Goal: Task Accomplishment & Management: Use online tool/utility

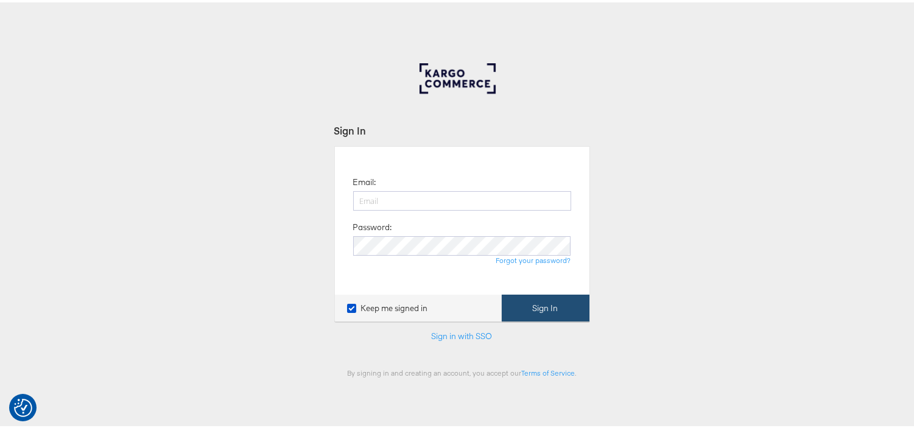
type input "[EMAIL_ADDRESS][PERSON_NAME][DOMAIN_NAME]"
click at [539, 310] on button "Sign In" at bounding box center [546, 305] width 88 height 27
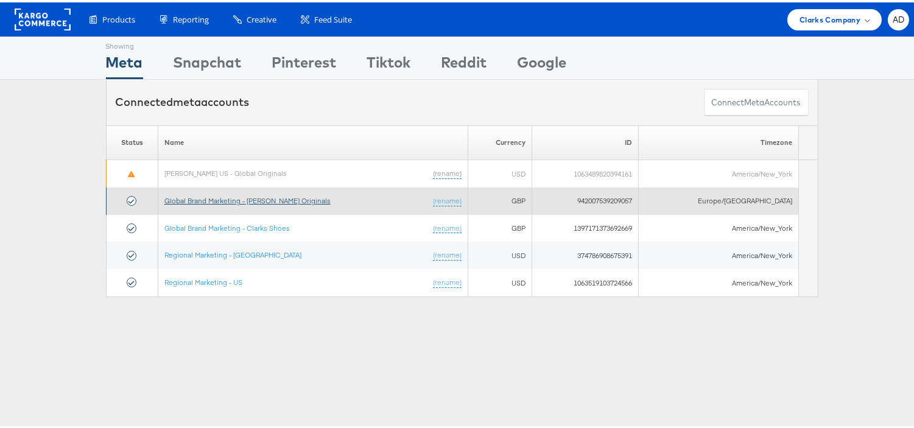
click at [256, 201] on link "Global Brand Marketing - Clarks Originals" at bounding box center [247, 198] width 166 height 9
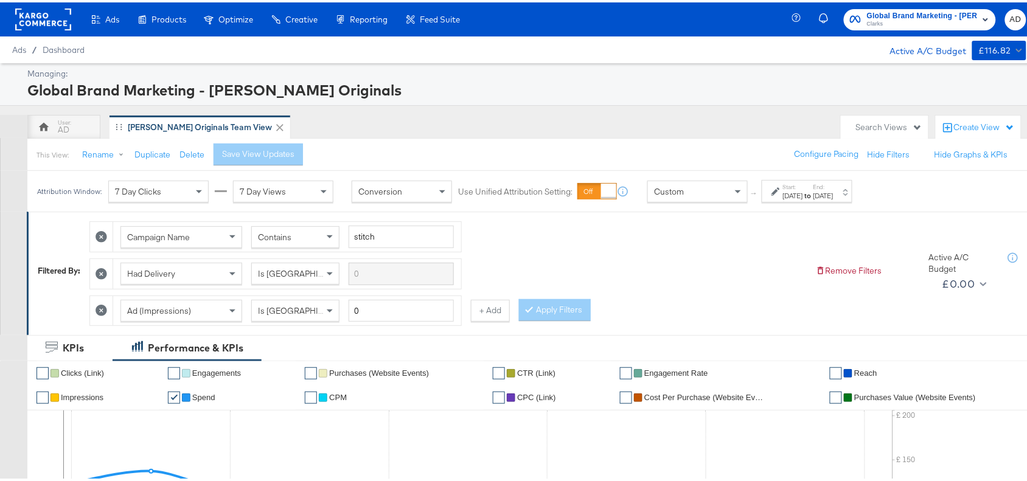
click at [805, 207] on div "Attribution Window: 7 Day Clicks 7 Day Views Conversion Use Unified Attribution…" at bounding box center [447, 189] width 841 height 41
click at [834, 194] on div "Sep 11th 2025" at bounding box center [824, 194] width 20 height 10
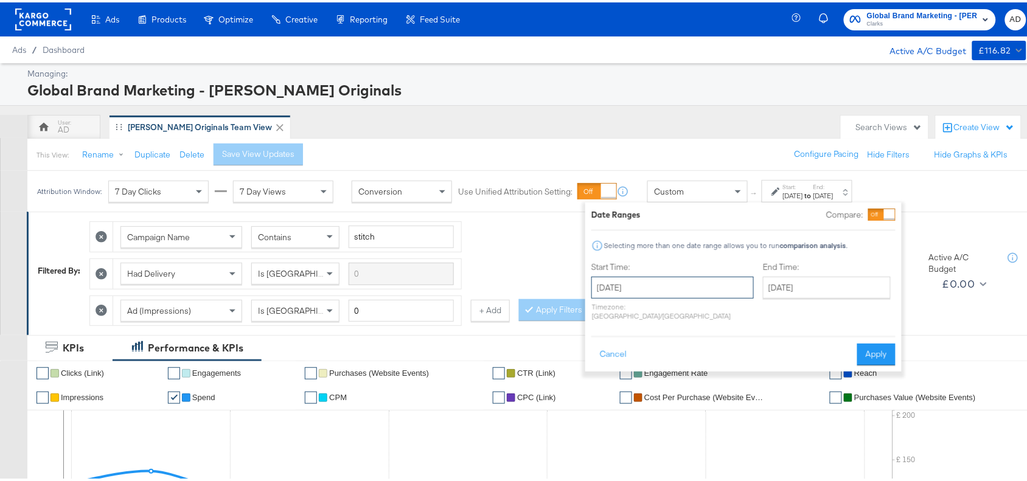
click at [651, 279] on input "September 1st 2025" at bounding box center [673, 286] width 163 height 22
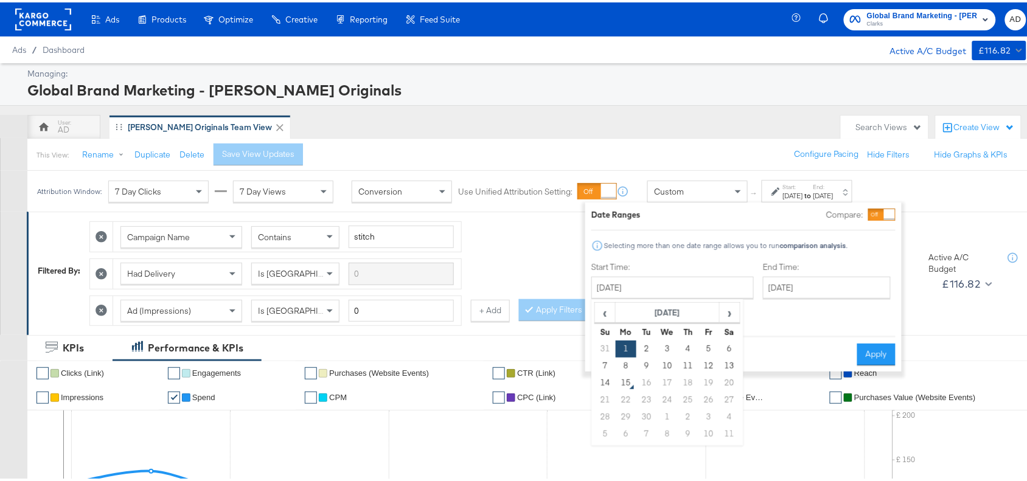
click at [687, 373] on td "18" at bounding box center [688, 381] width 21 height 17
click at [688, 360] on td "11" at bounding box center [688, 363] width 21 height 17
type input "[DATE]"
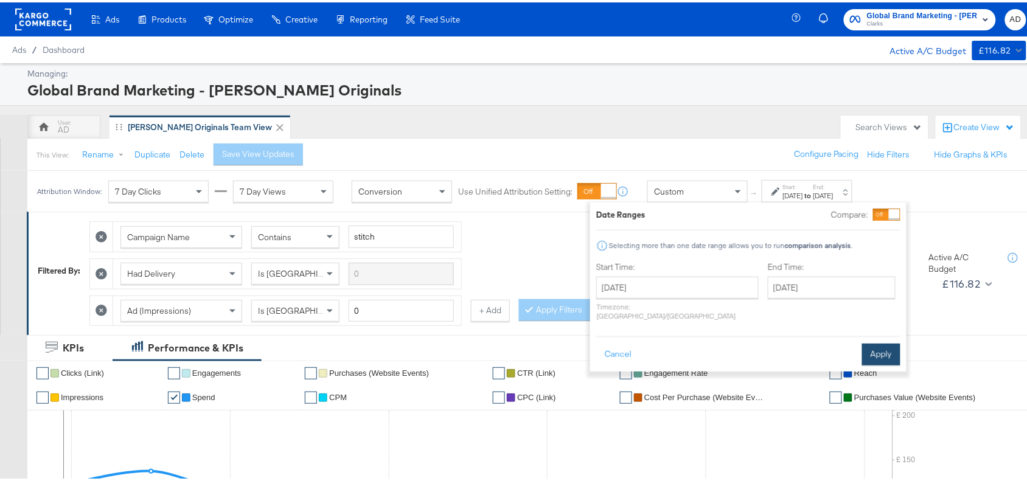
click at [896, 346] on button "Apply" at bounding box center [882, 352] width 38 height 22
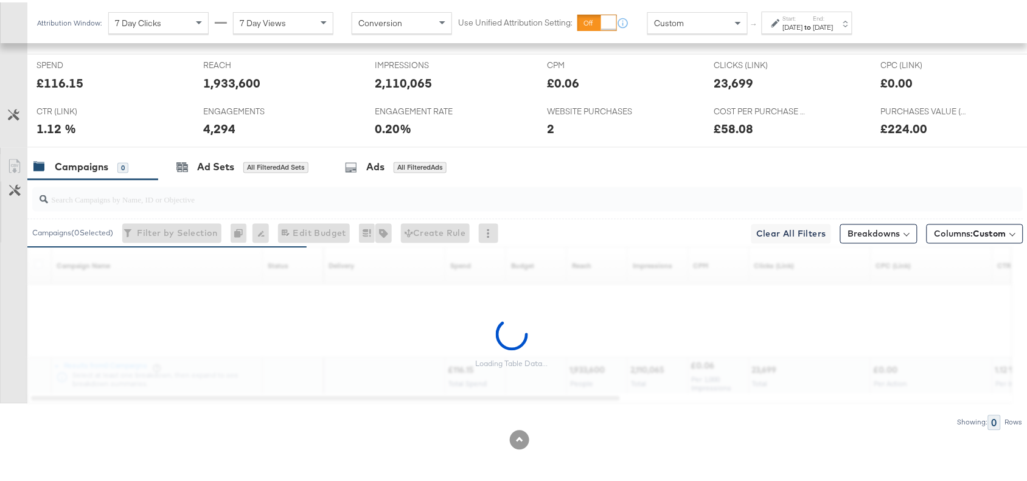
scroll to position [536, 0]
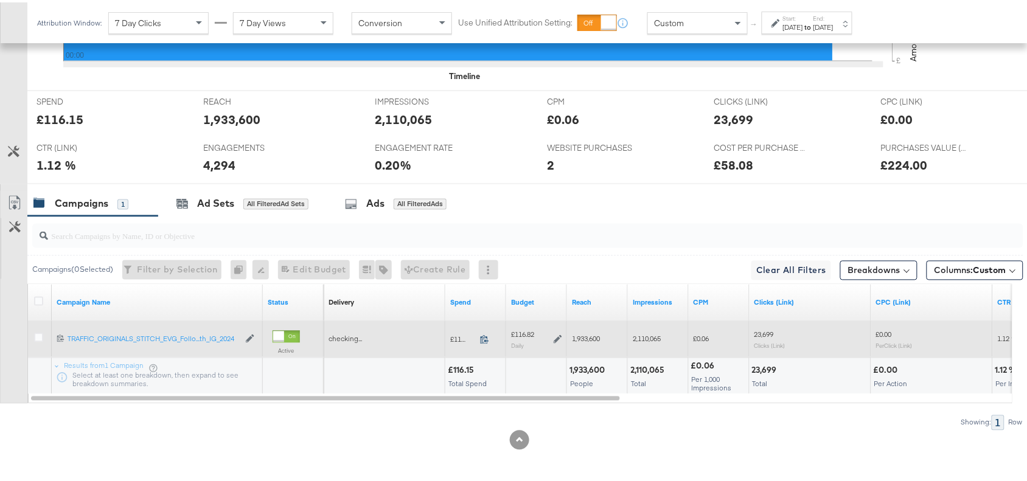
click at [485, 335] on icon at bounding box center [484, 337] width 9 height 9
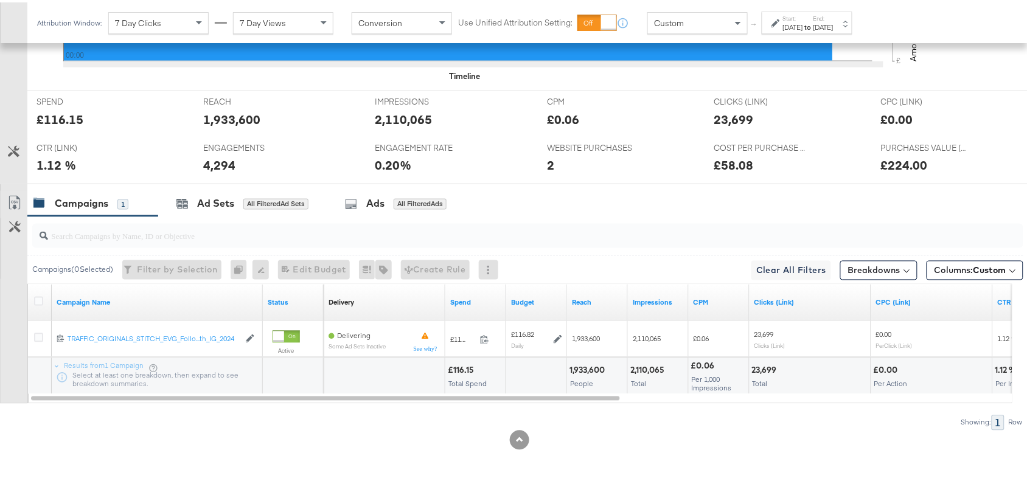
click at [583, 369] on div "1,933,600" at bounding box center [589, 369] width 39 height 12
copy div "1,933,600"
click at [583, 369] on div "1,933,600" at bounding box center [589, 369] width 39 height 12
click at [656, 367] on div "2,110,065" at bounding box center [650, 369] width 38 height 12
copy div "2,110,065"
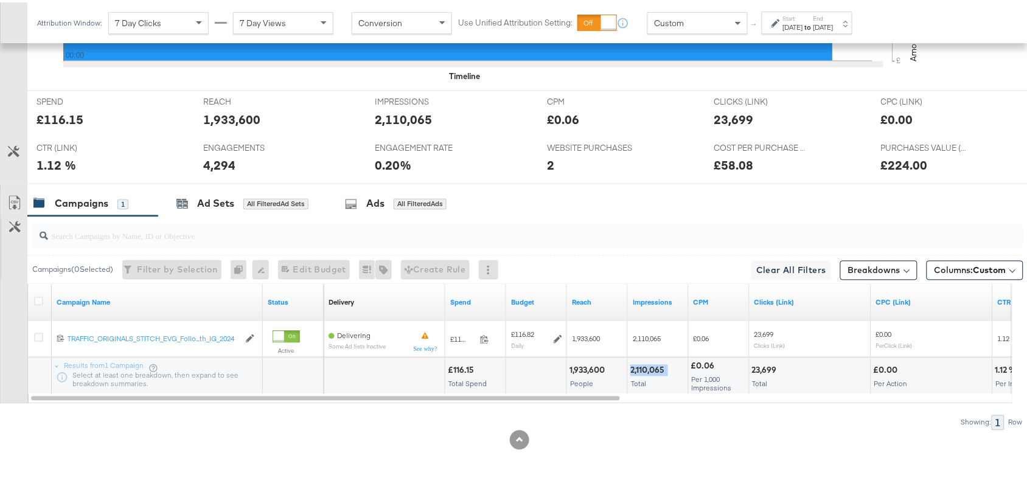
click at [656, 367] on div "2,110,065" at bounding box center [650, 369] width 38 height 12
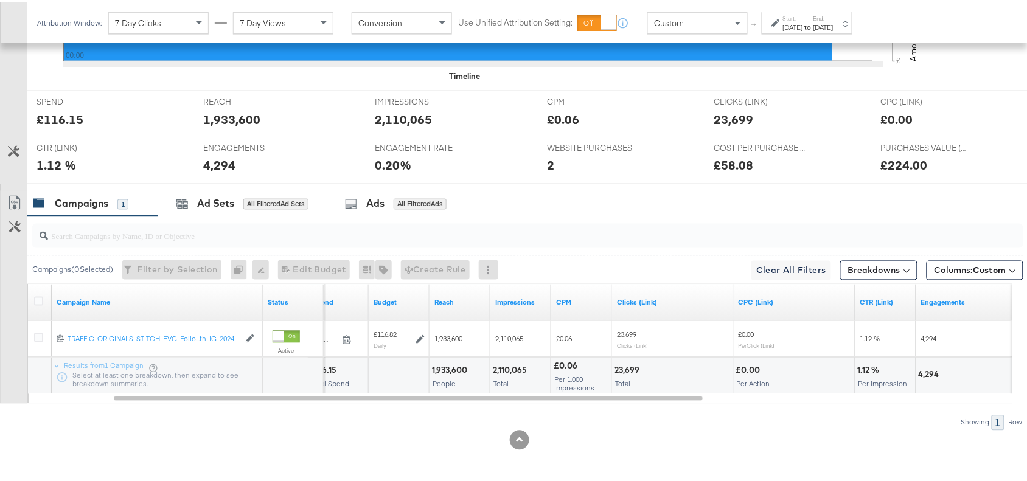
click at [629, 370] on div "23,699" at bounding box center [629, 369] width 29 height 12
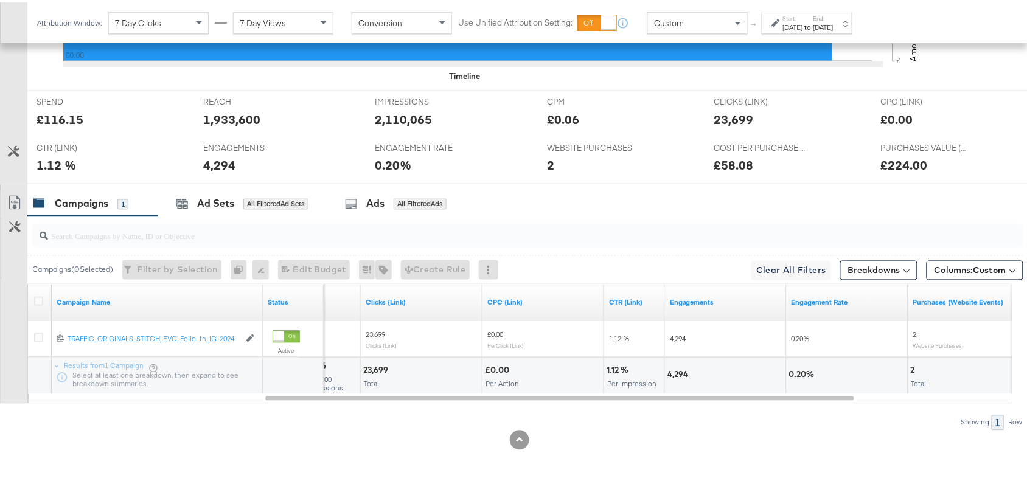
click at [676, 373] on div "4,294" at bounding box center [680, 373] width 24 height 12
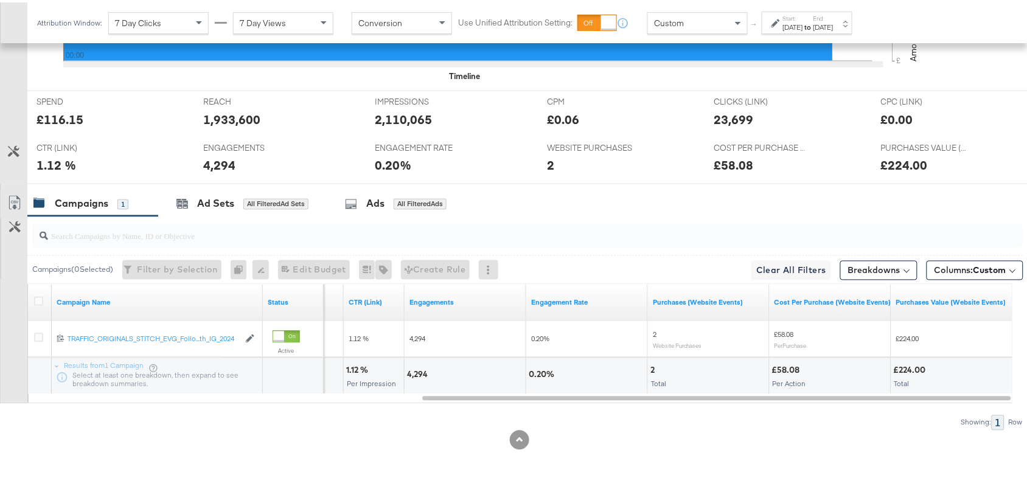
click at [834, 28] on div "Sep 11th 2025" at bounding box center [824, 25] width 20 height 10
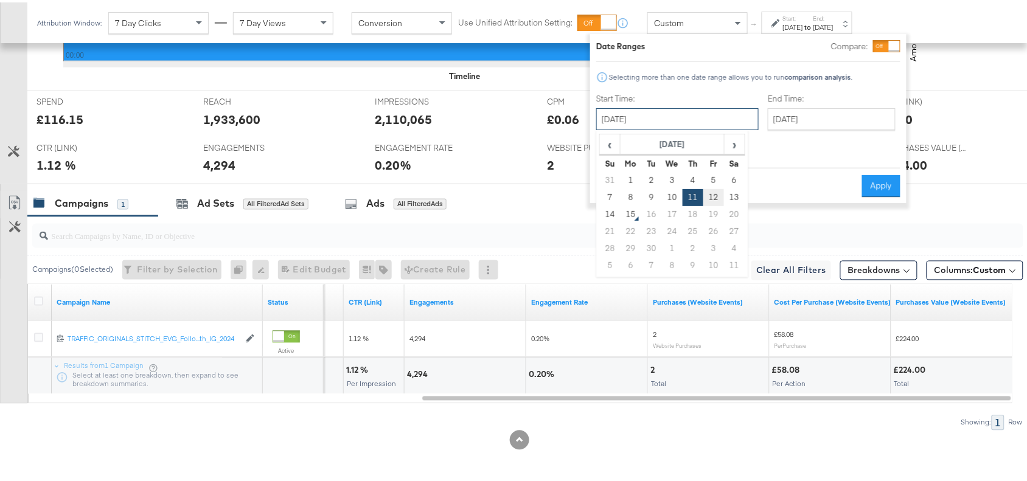
drag, startPoint x: 695, startPoint y: 119, endPoint x: 716, endPoint y: 201, distance: 84.7
click at [716, 128] on div "September 11th 2025 ‹ September 2025 › Su Mo Tu We Th Fr Sa 31 1 2 3 4 5 6 7 8 …" at bounding box center [678, 117] width 163 height 22
click at [716, 201] on td "12" at bounding box center [714, 195] width 21 height 17
type input "September 12th 2025"
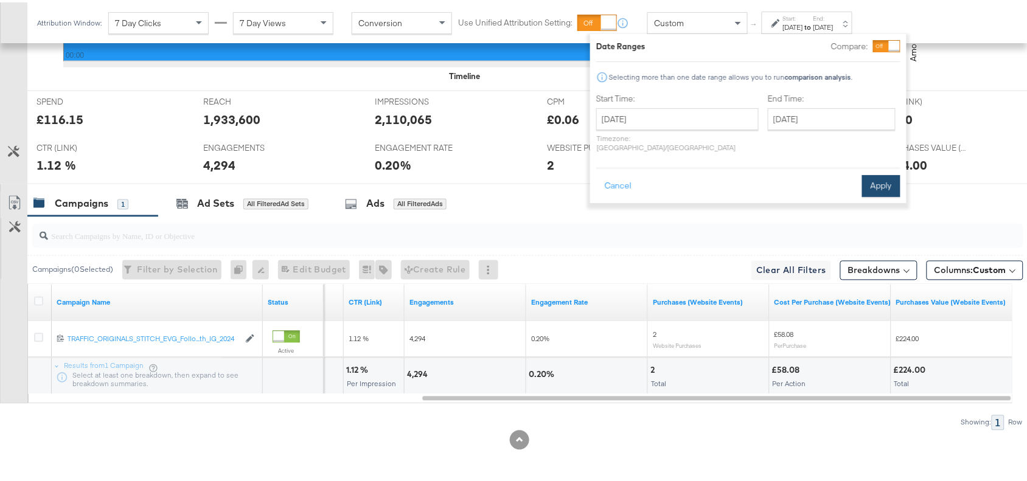
click at [884, 173] on button "Apply" at bounding box center [882, 184] width 38 height 22
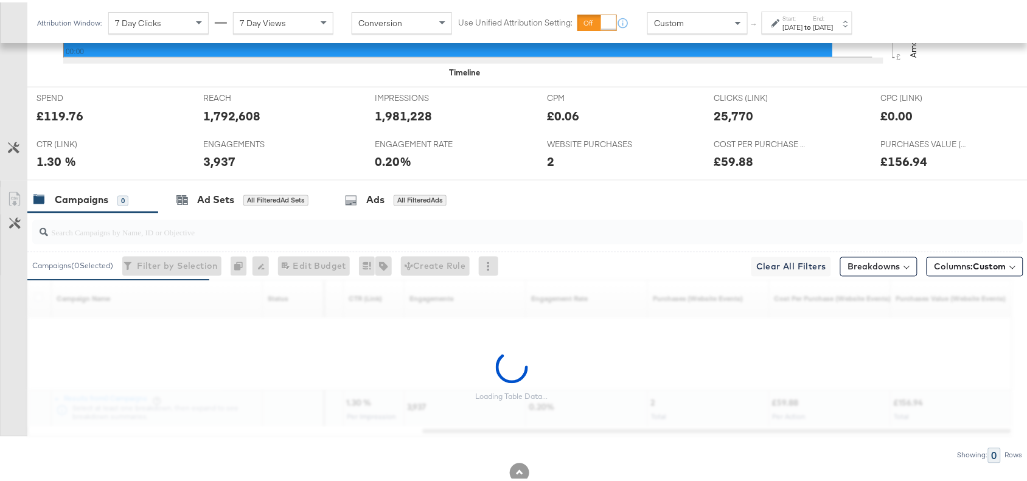
click at [63, 117] on div "£119.76" at bounding box center [60, 114] width 47 height 18
copy div "119.76"
click at [63, 117] on div "£119.76" at bounding box center [60, 114] width 47 height 18
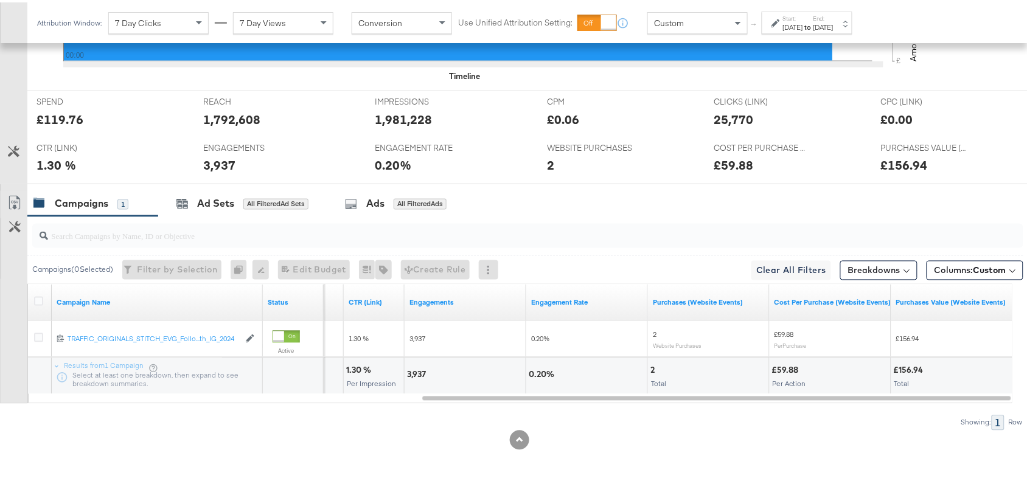
click at [239, 114] on div "1,792,608" at bounding box center [231, 117] width 57 height 18
copy div "1,792,608"
click at [239, 114] on div "1,792,608" at bounding box center [231, 117] width 57 height 18
click at [383, 110] on div "1,981,228" at bounding box center [404, 117] width 57 height 18
copy div "1,981,228"
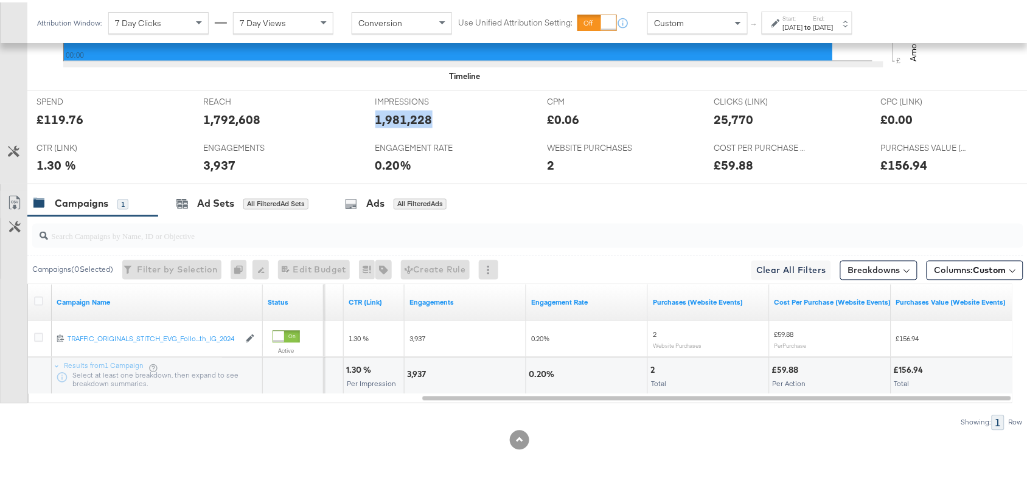
click at [383, 110] on div "1,981,228" at bounding box center [404, 117] width 57 height 18
click at [719, 121] on div "25,770" at bounding box center [734, 117] width 40 height 18
copy div "25,770"
click at [719, 121] on div "25,770" at bounding box center [734, 117] width 40 height 18
click at [415, 373] on div "3,937" at bounding box center [418, 373] width 23 height 12
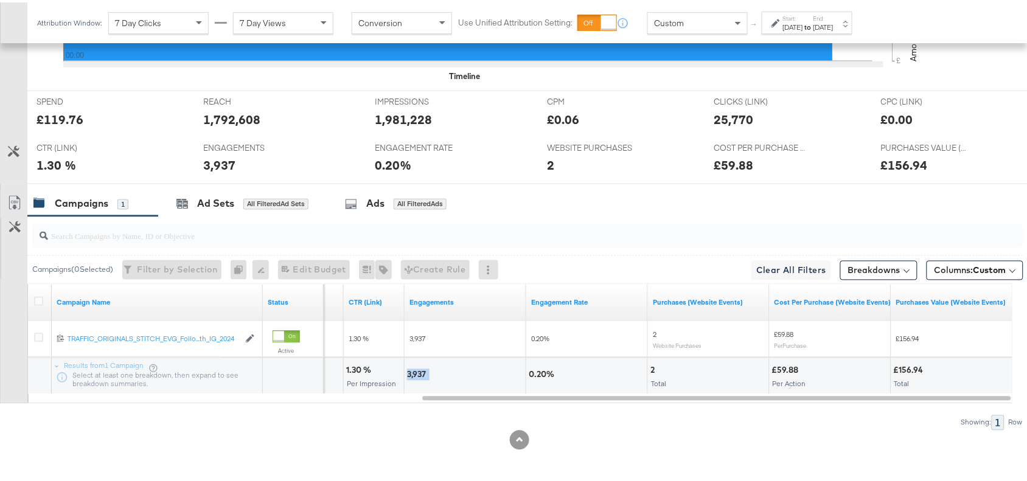
copy div "3,937"
click at [415, 373] on div "3,937" at bounding box center [418, 373] width 23 height 12
click at [653, 369] on div "2" at bounding box center [655, 369] width 8 height 12
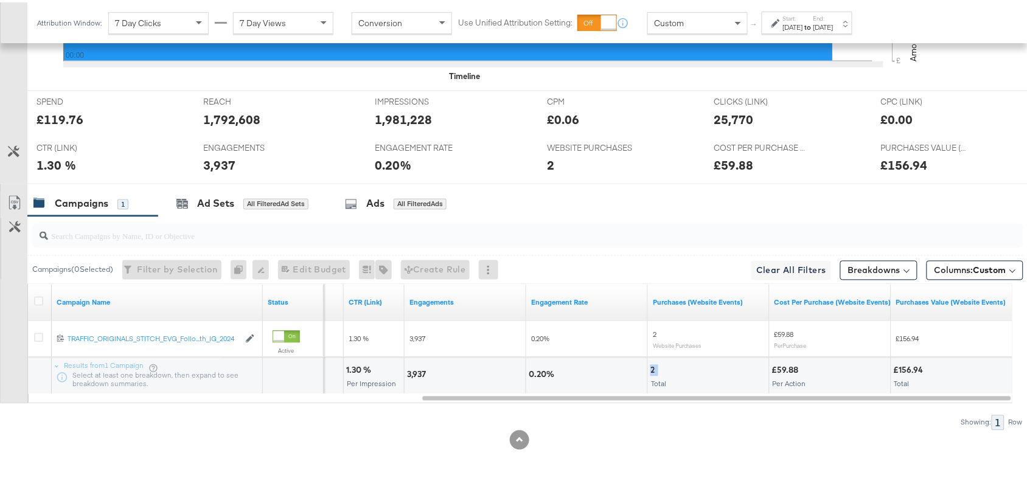
click at [653, 369] on div "2" at bounding box center [655, 369] width 8 height 12
copy div "2"
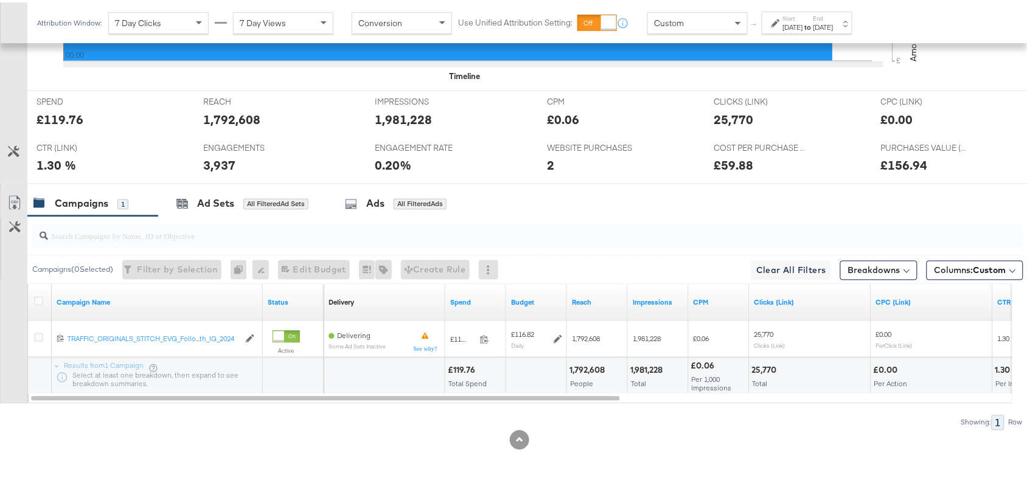
click at [834, 20] on div "Sep 12th 2025" at bounding box center [824, 25] width 20 height 10
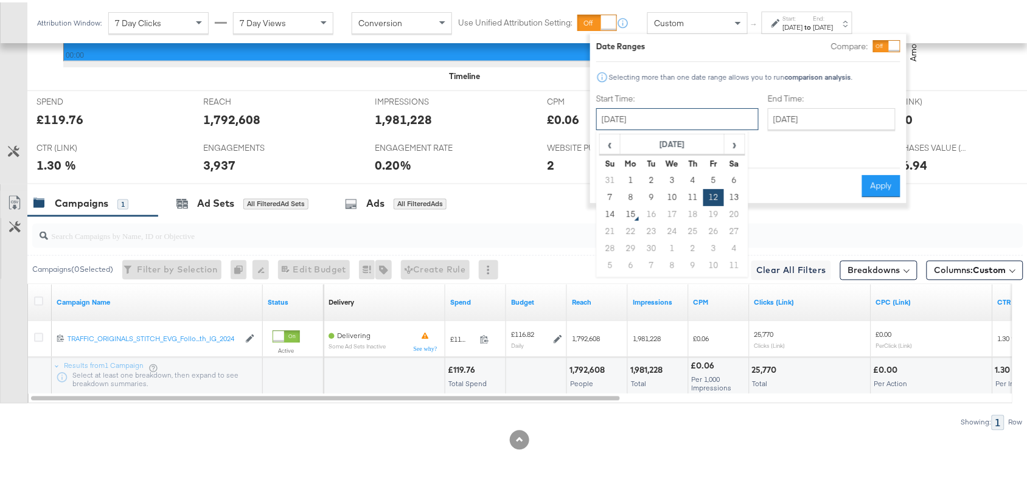
click at [668, 124] on input "September 12th 2025" at bounding box center [678, 117] width 163 height 22
click at [735, 198] on td "13" at bounding box center [734, 195] width 21 height 17
type input "[DATE]"
click at [877, 174] on button "Apply" at bounding box center [882, 184] width 38 height 22
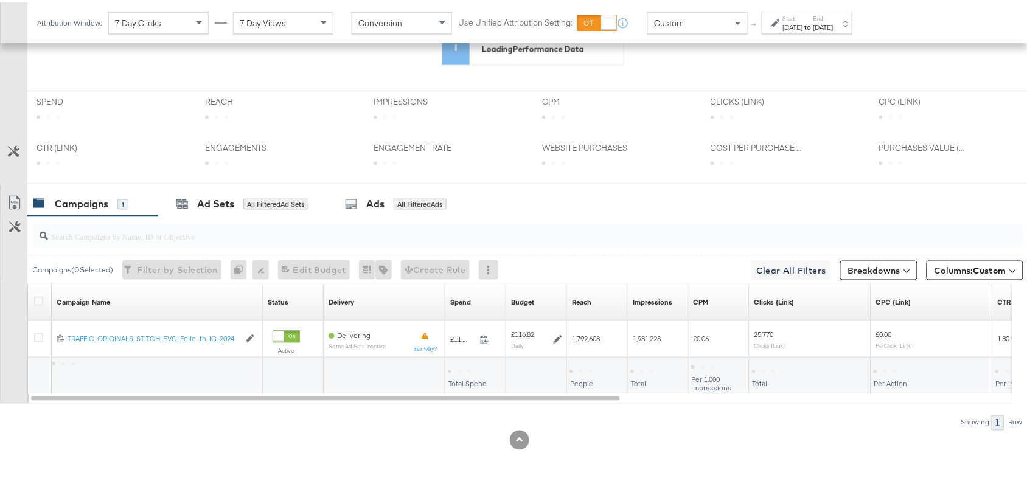
scroll to position [417, 0]
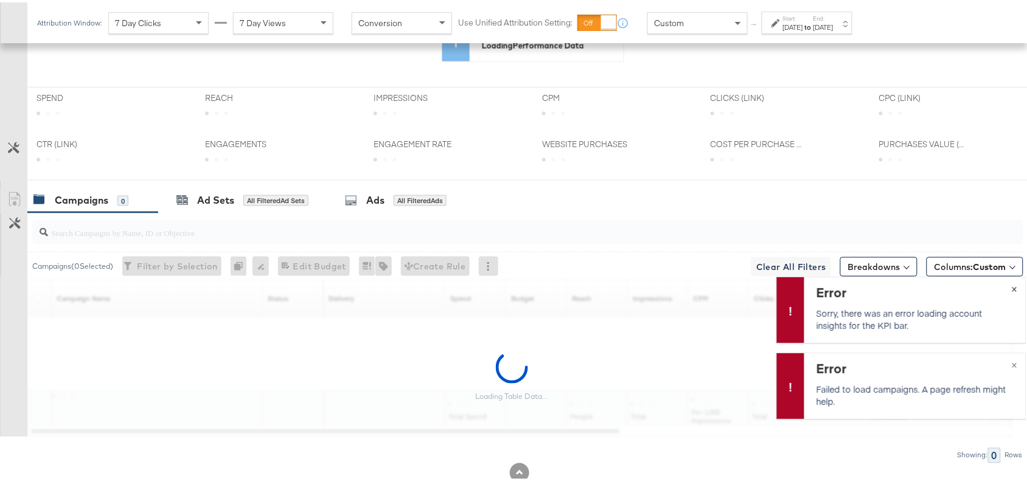
click at [1012, 289] on span "×" at bounding box center [1014, 286] width 5 height 14
click at [1012, 366] on span "×" at bounding box center [1014, 362] width 5 height 14
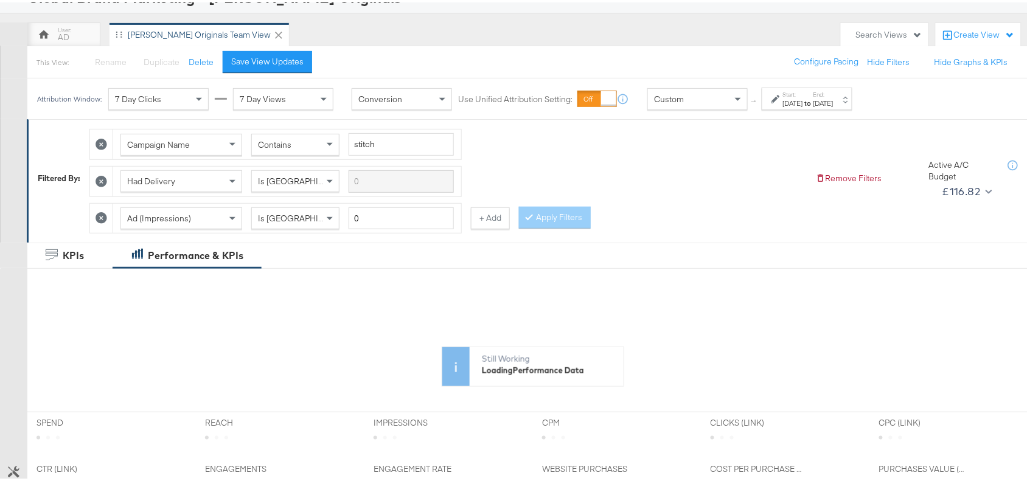
scroll to position [0, 0]
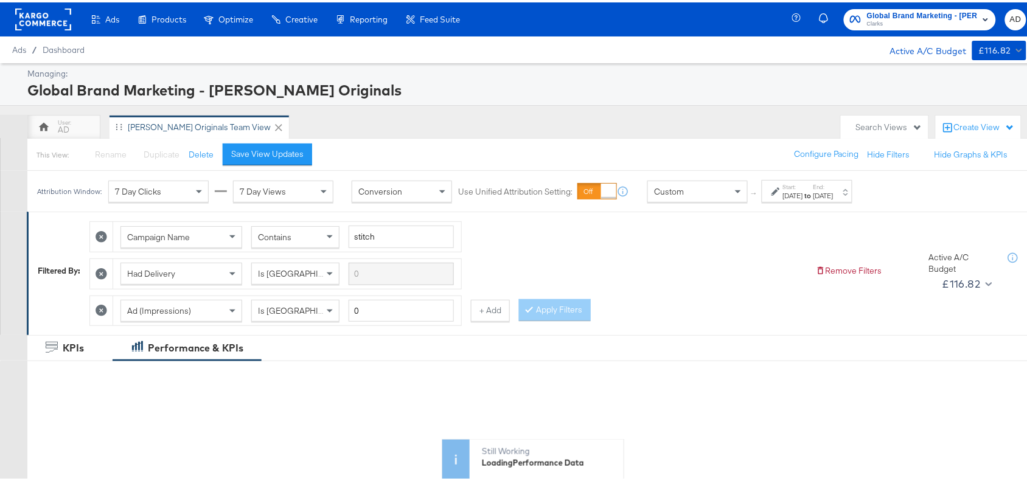
click at [834, 186] on label "End:" at bounding box center [824, 185] width 20 height 8
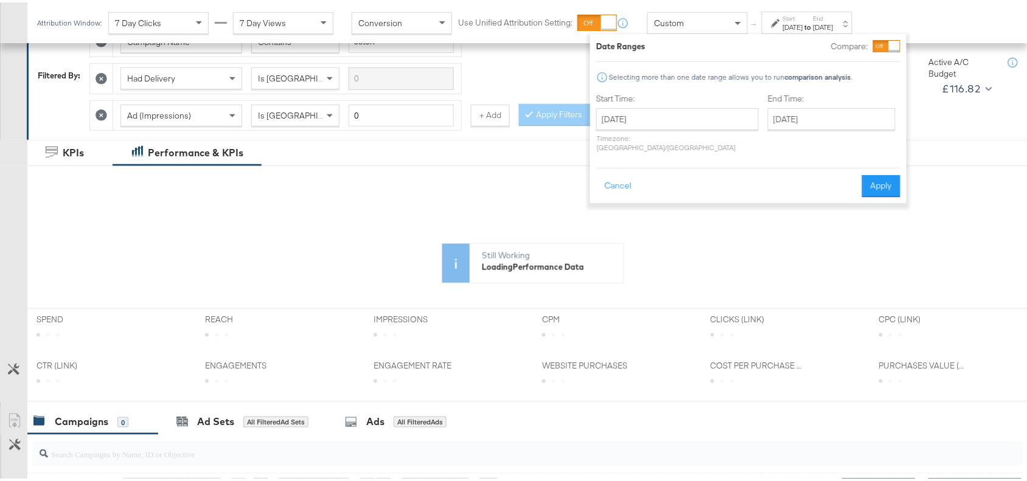
scroll to position [196, 0]
click at [878, 175] on button "Apply" at bounding box center [882, 184] width 38 height 22
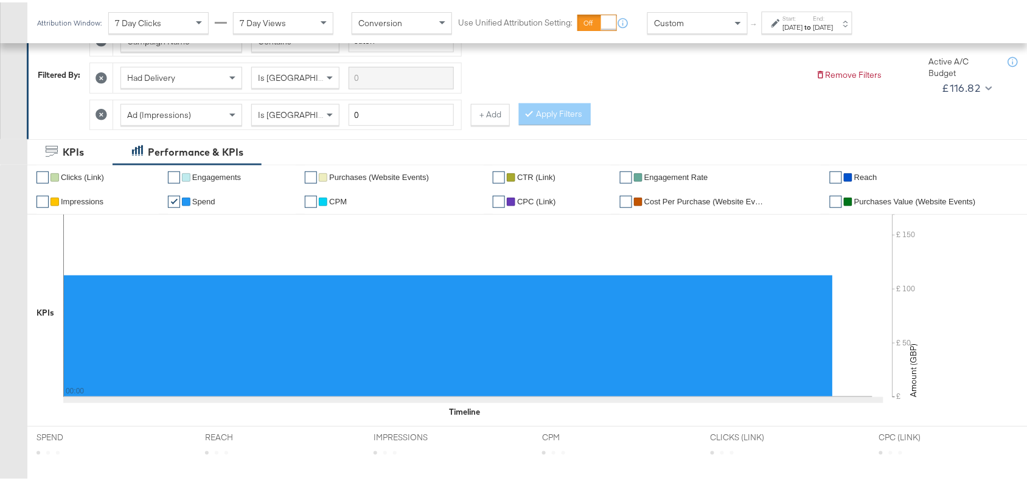
scroll to position [572, 0]
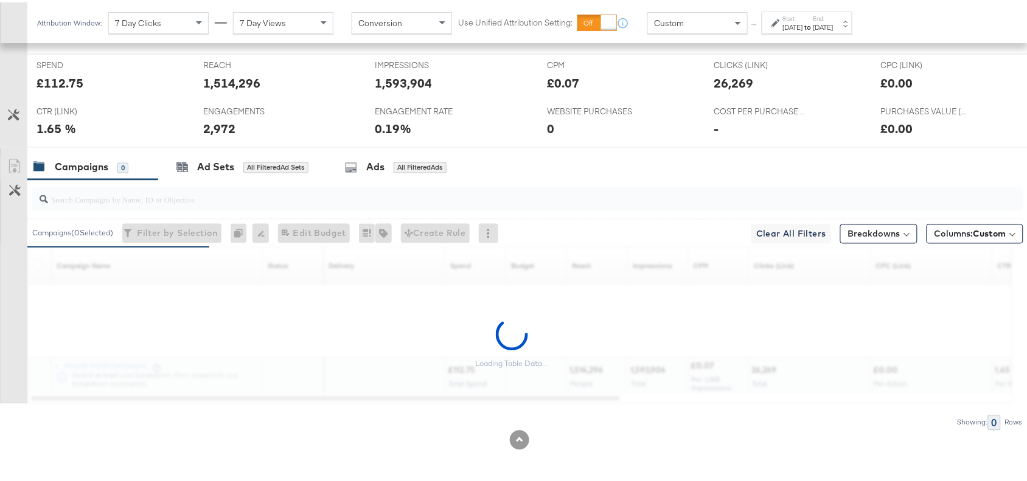
click at [53, 75] on div "£112.75" at bounding box center [60, 81] width 47 height 18
copy div "112.75"
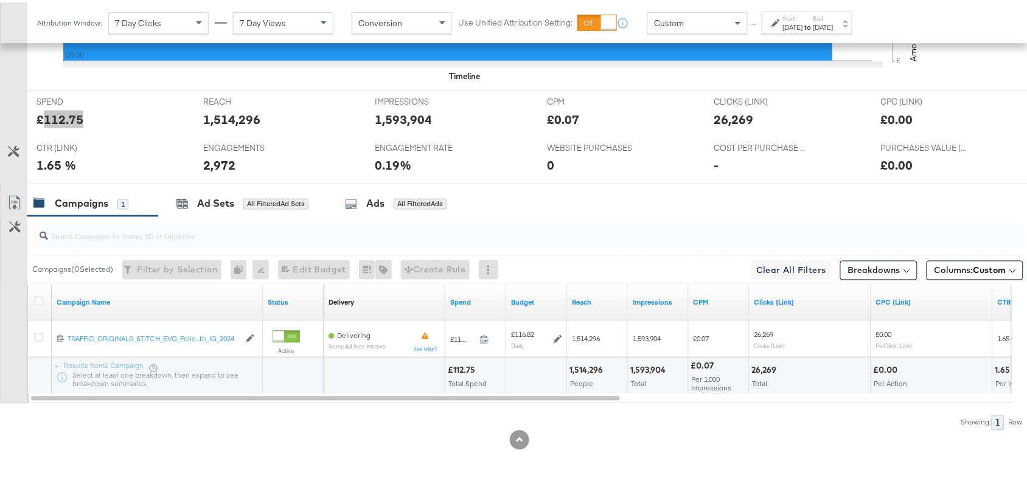
scroll to position [536, 0]
click at [583, 368] on div "1,514,296" at bounding box center [588, 369] width 37 height 12
copy div "1,514,296"
click at [583, 368] on div "1,514,296" at bounding box center [588, 369] width 37 height 12
click at [652, 367] on div "1,593,904" at bounding box center [650, 369] width 39 height 12
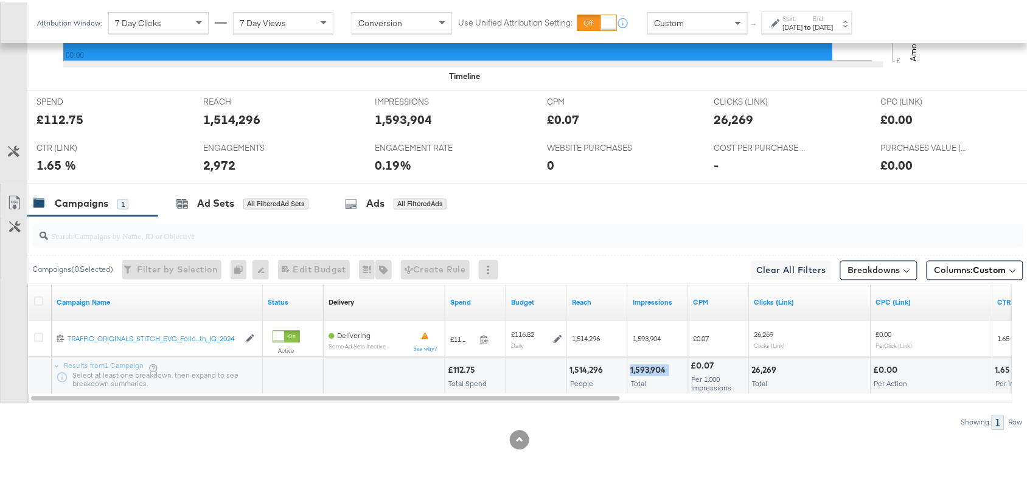
click at [652, 367] on div "1,593,904" at bounding box center [650, 369] width 39 height 12
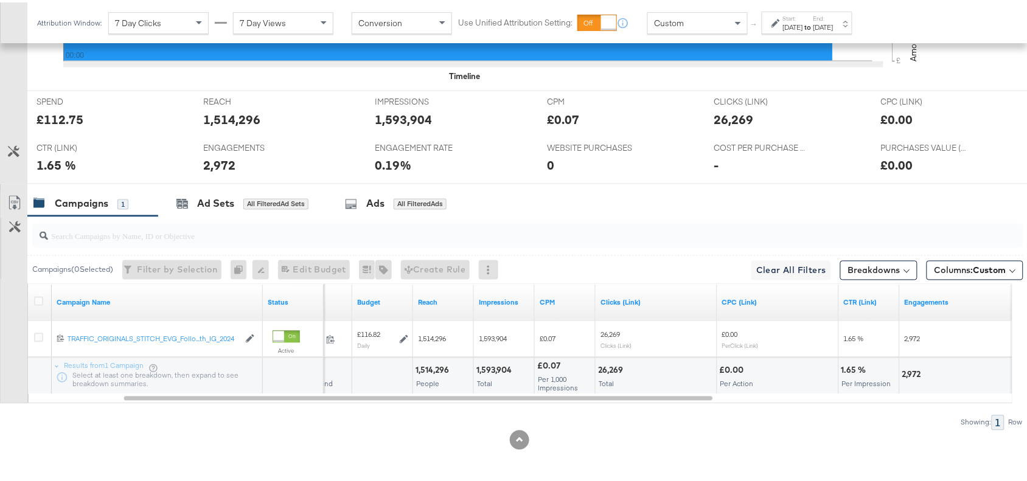
click at [618, 369] on div "26,269" at bounding box center [612, 369] width 29 height 12
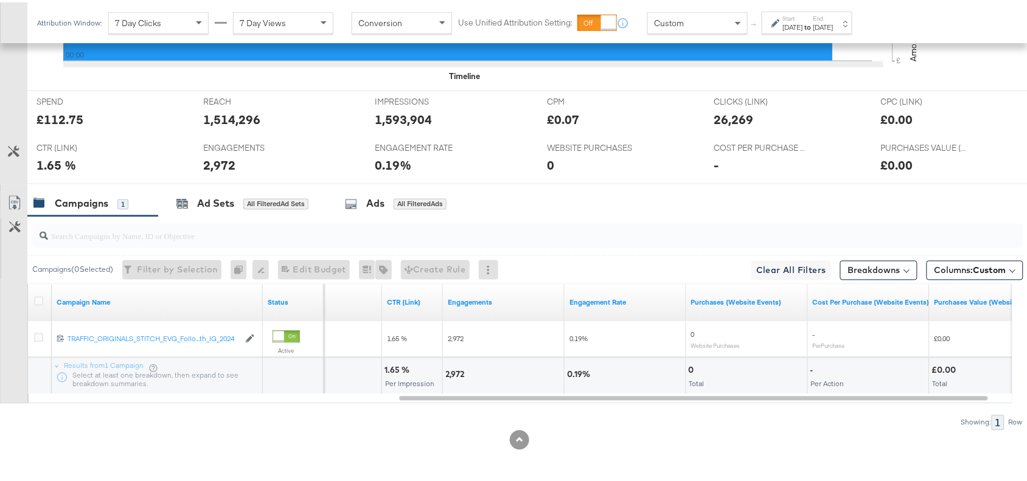
click at [450, 376] on div "2,972" at bounding box center [457, 373] width 23 height 12
click at [688, 366] on div "0 Total" at bounding box center [747, 374] width 121 height 37
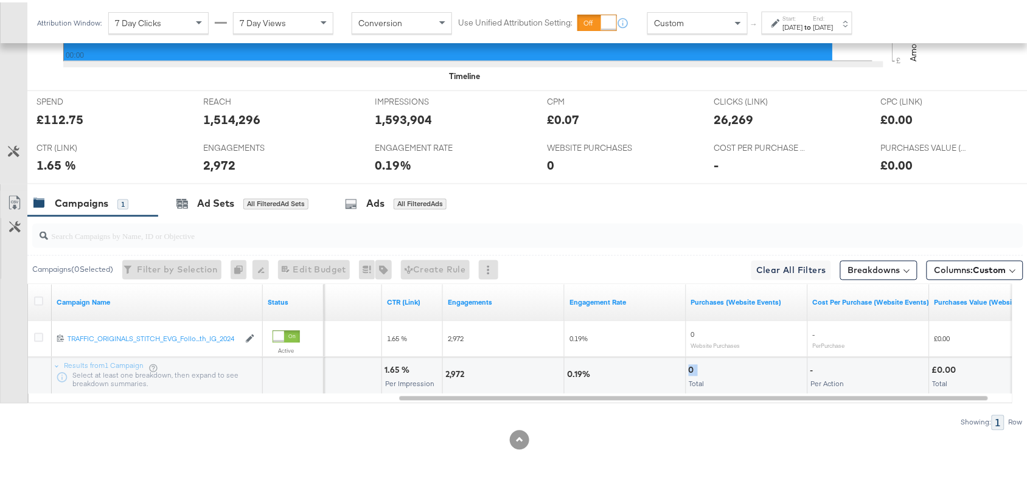
click at [688, 366] on div "0 Total" at bounding box center [747, 374] width 121 height 37
click at [814, 26] on strong "to" at bounding box center [808, 24] width 10 height 9
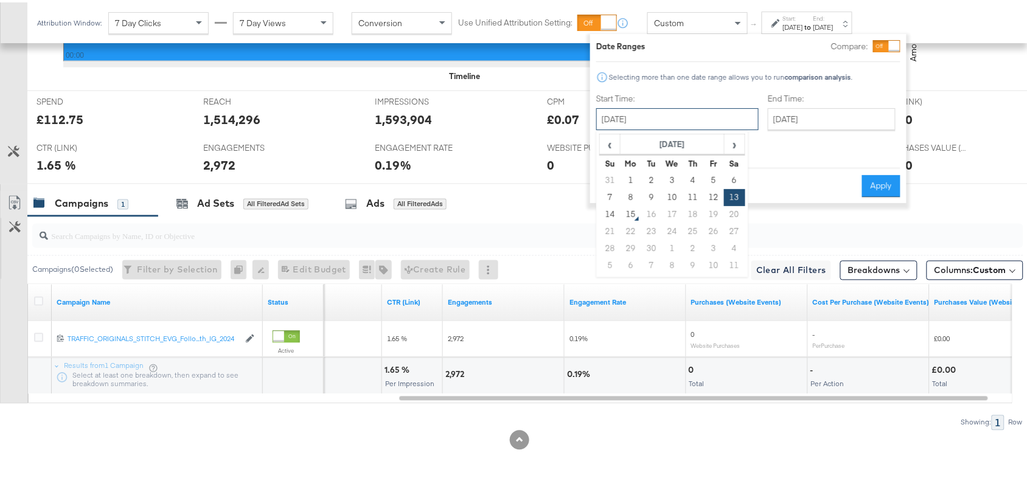
click at [694, 121] on input "[DATE]" at bounding box center [678, 117] width 163 height 22
click at [609, 215] on td "14" at bounding box center [610, 212] width 21 height 17
type input "[DATE]"
click at [895, 177] on button "Apply" at bounding box center [882, 184] width 38 height 22
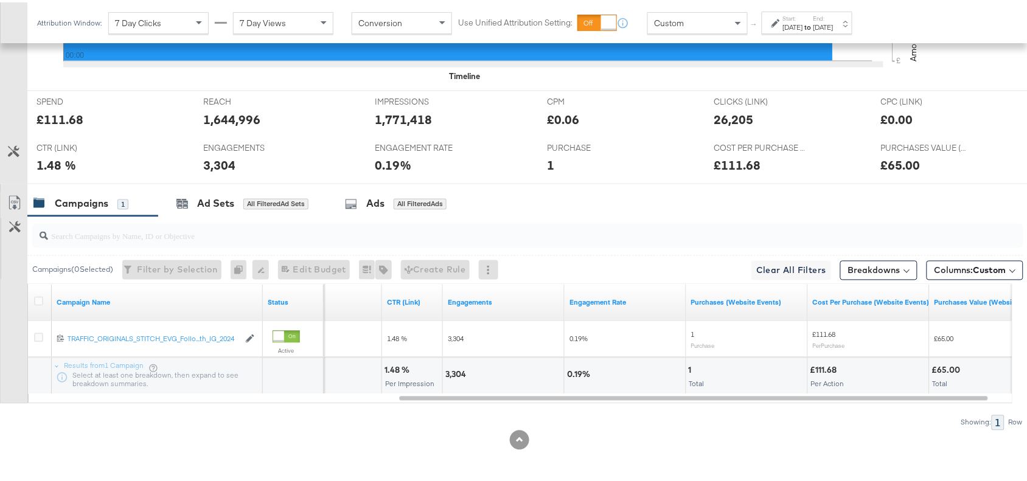
click at [68, 119] on div "£111.68" at bounding box center [60, 117] width 47 height 18
click at [213, 116] on div "1,644,996" at bounding box center [231, 117] width 57 height 18
click at [412, 110] on div "1,771,418" at bounding box center [404, 117] width 57 height 18
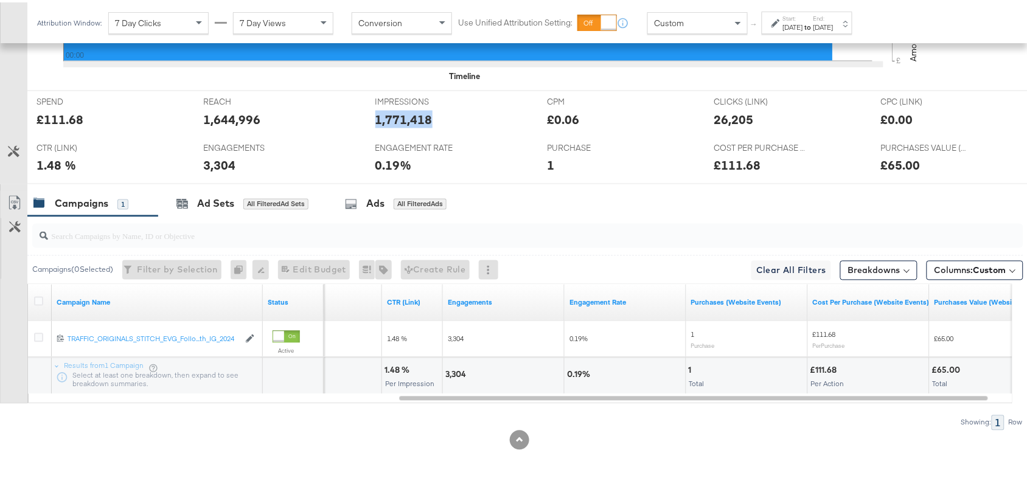
click at [412, 110] on div "1,771,418" at bounding box center [404, 117] width 57 height 18
click at [714, 124] on div "26,205" at bounding box center [734, 117] width 40 height 18
click at [463, 372] on div "3,304" at bounding box center [458, 373] width 24 height 12
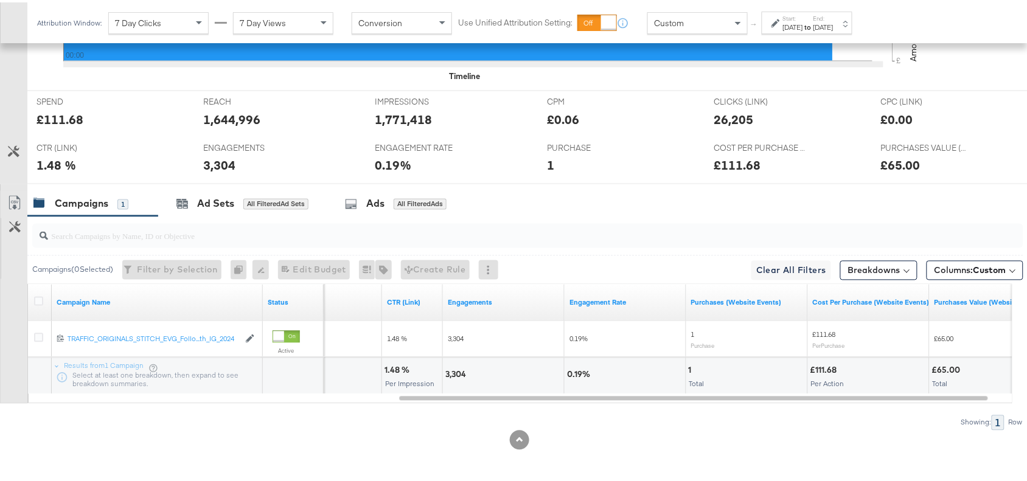
click at [690, 365] on div "1" at bounding box center [692, 369] width 7 height 12
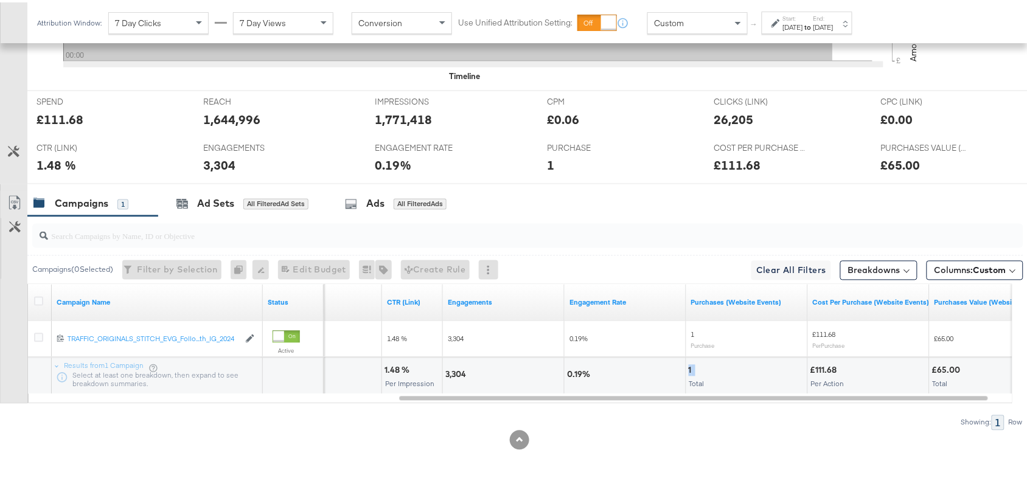
scroll to position [0, 0]
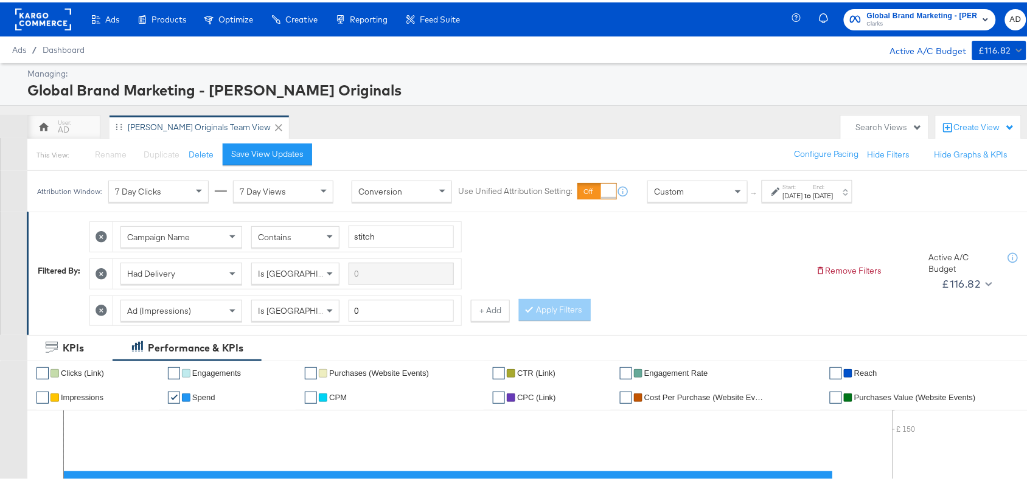
click at [919, 22] on span "Clarks" at bounding box center [922, 22] width 111 height 10
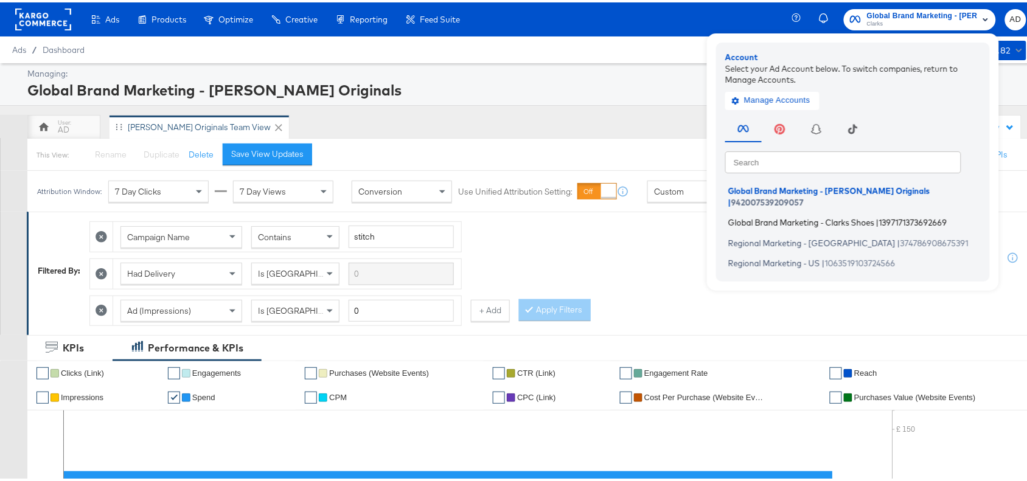
click at [755, 215] on span "Global Brand Marketing - Clarks Shoes" at bounding box center [802, 220] width 146 height 10
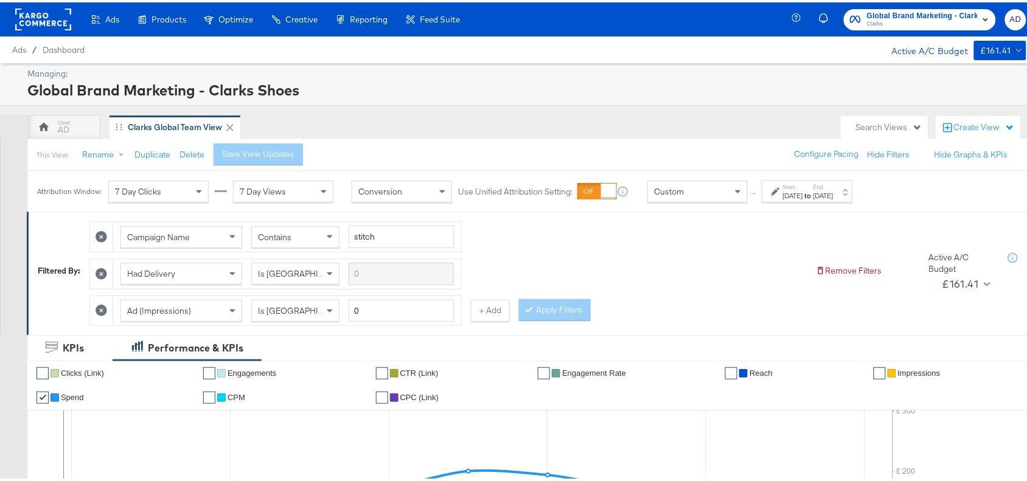
click at [803, 189] on div "Sep 1st 2025" at bounding box center [793, 194] width 20 height 10
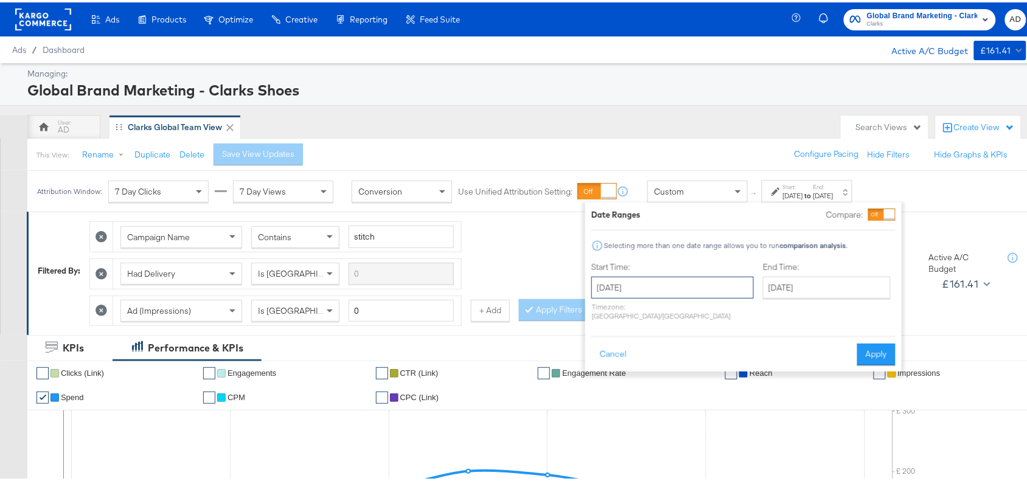
click at [657, 293] on input "September 1st 2025" at bounding box center [673, 286] width 163 height 22
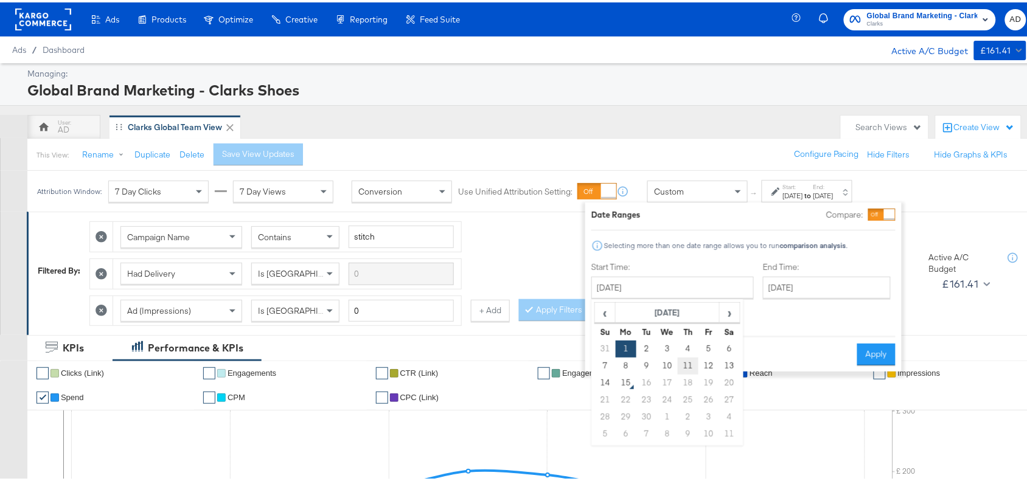
click at [682, 362] on td "11" at bounding box center [688, 363] width 21 height 17
type input "September 11th 2025"
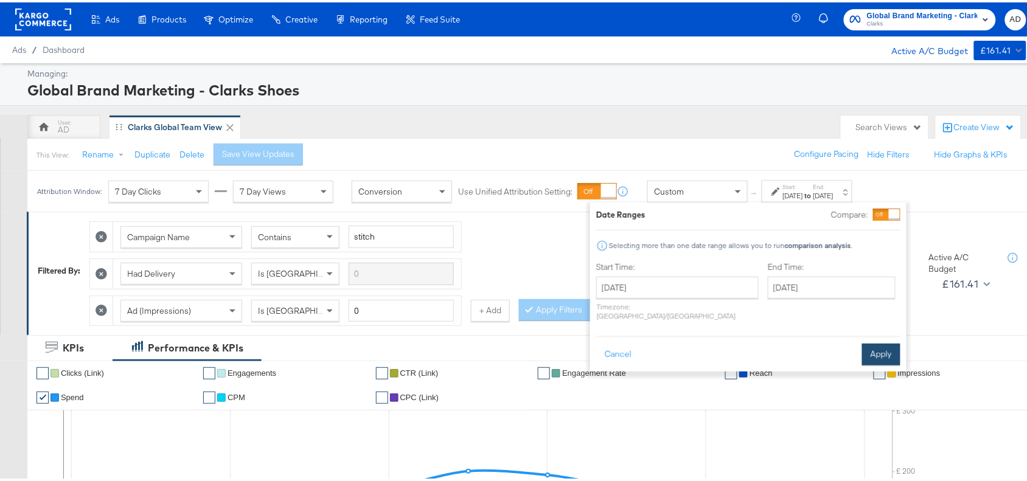
click at [884, 345] on button "Apply" at bounding box center [882, 352] width 38 height 22
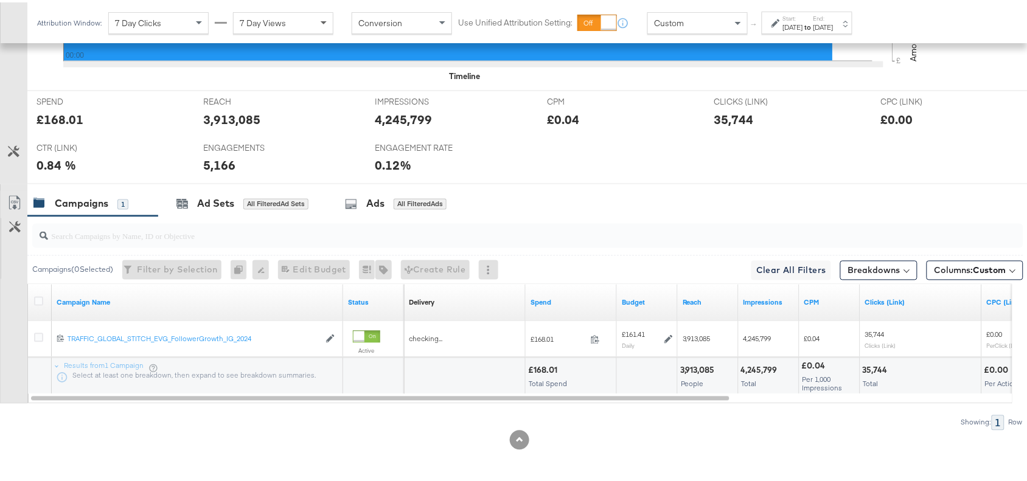
scroll to position [536, 0]
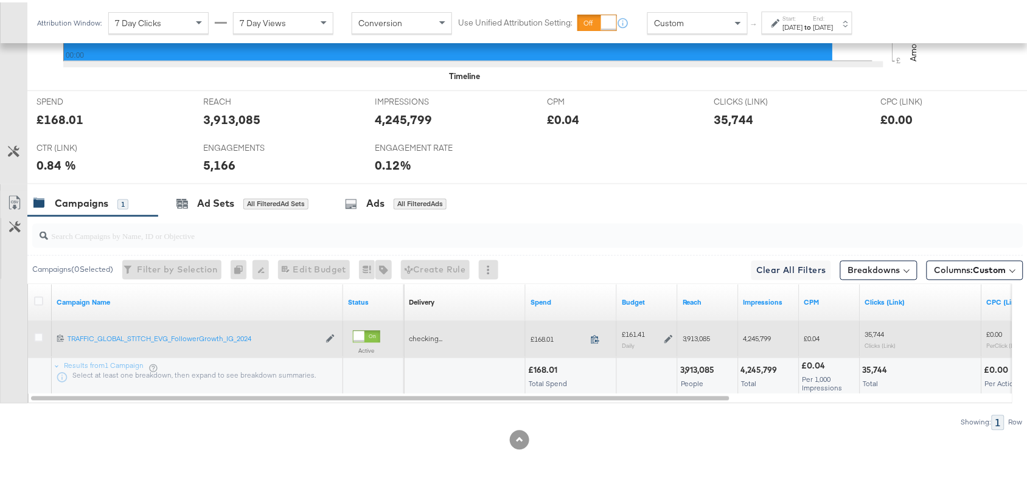
click at [593, 334] on icon at bounding box center [595, 337] width 9 height 9
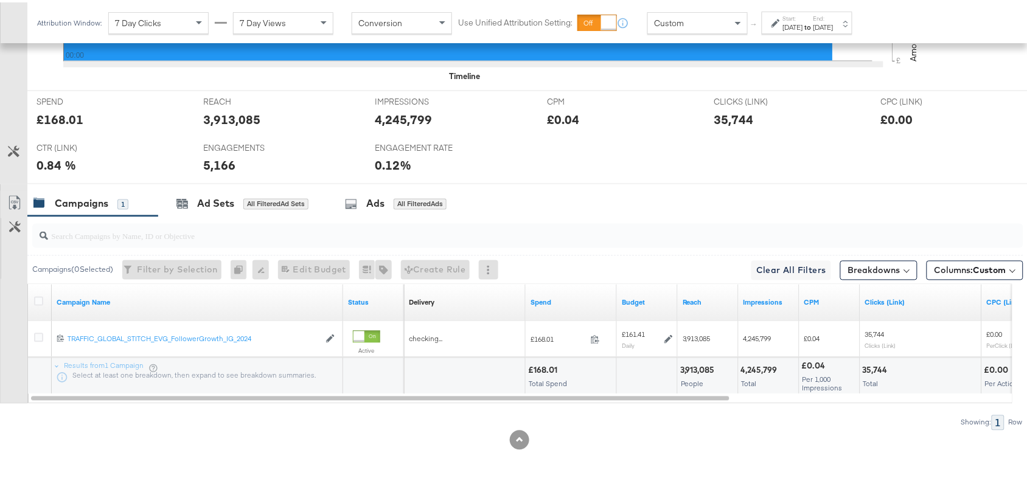
click at [227, 121] on div "3,913,085" at bounding box center [231, 117] width 57 height 18
copy div "3,913,085"
click at [227, 121] on div "3,913,085" at bounding box center [231, 117] width 57 height 18
click at [408, 119] on div "4,245,799" at bounding box center [404, 117] width 57 height 18
copy div "4,245,799"
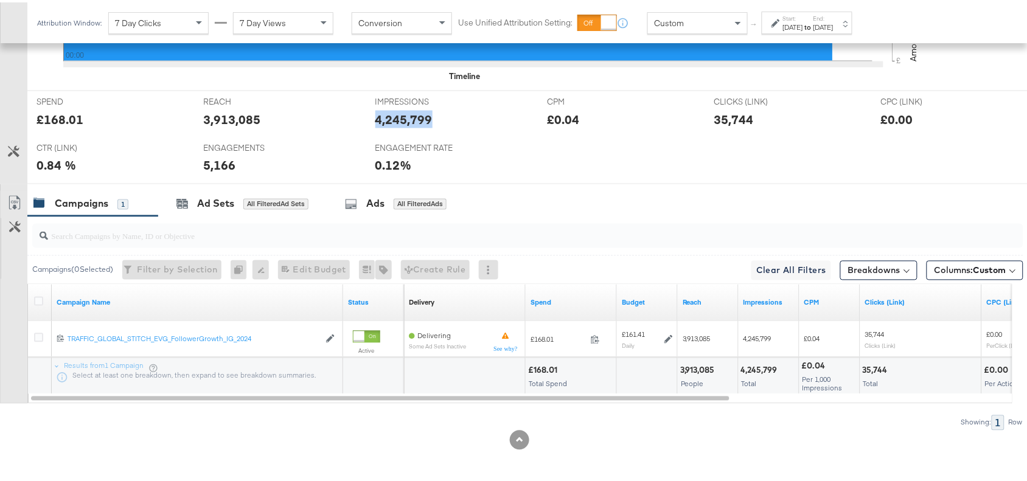
click at [408, 119] on div "4,245,799" at bounding box center [404, 117] width 57 height 18
click at [726, 119] on div "35,744" at bounding box center [734, 117] width 40 height 18
copy div "35,744"
click at [208, 165] on div "5,166" at bounding box center [219, 164] width 32 height 18
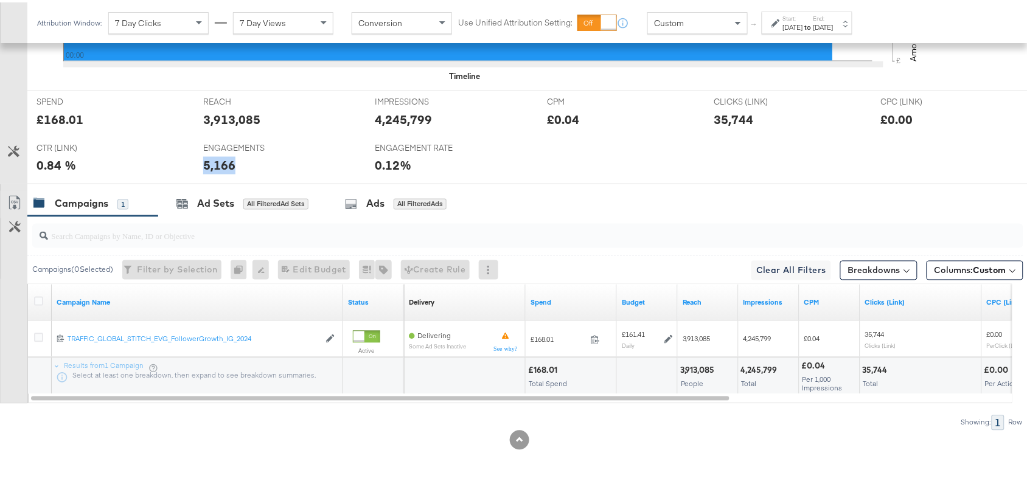
copy div "5,166"
click at [208, 165] on div "5,166" at bounding box center [219, 164] width 32 height 18
click at [834, 24] on div "Sep 11th 2025" at bounding box center [824, 25] width 20 height 10
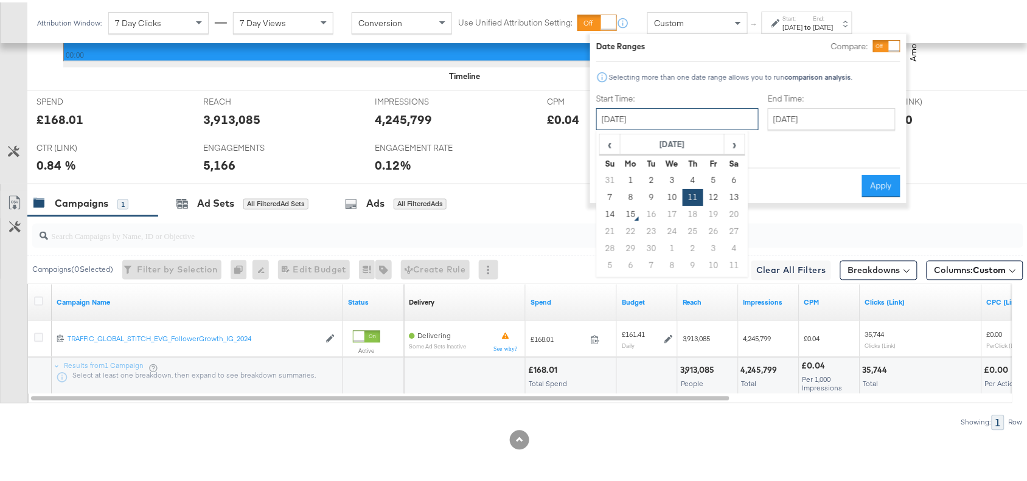
click at [630, 125] on input "September 11th 2025" at bounding box center [678, 117] width 163 height 22
click at [710, 192] on td "12" at bounding box center [714, 195] width 21 height 17
type input "September 12th 2025"
click at [874, 173] on button "Apply" at bounding box center [882, 184] width 38 height 22
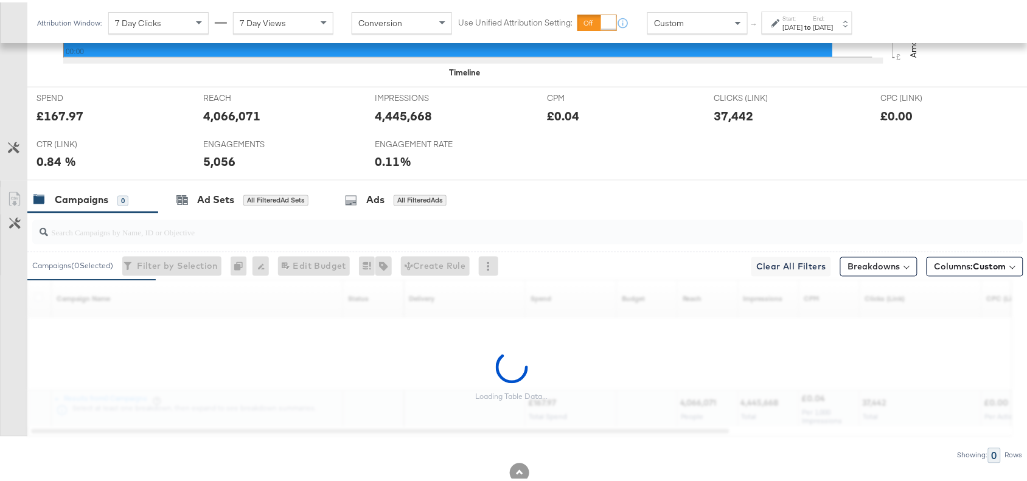
click at [60, 122] on div "£167.97" at bounding box center [60, 114] width 47 height 18
copy div "167.97"
click at [60, 122] on div "£167.97" at bounding box center [60, 114] width 47 height 18
click at [228, 105] on div "REACH REACH 4,066,071" at bounding box center [280, 108] width 172 height 46
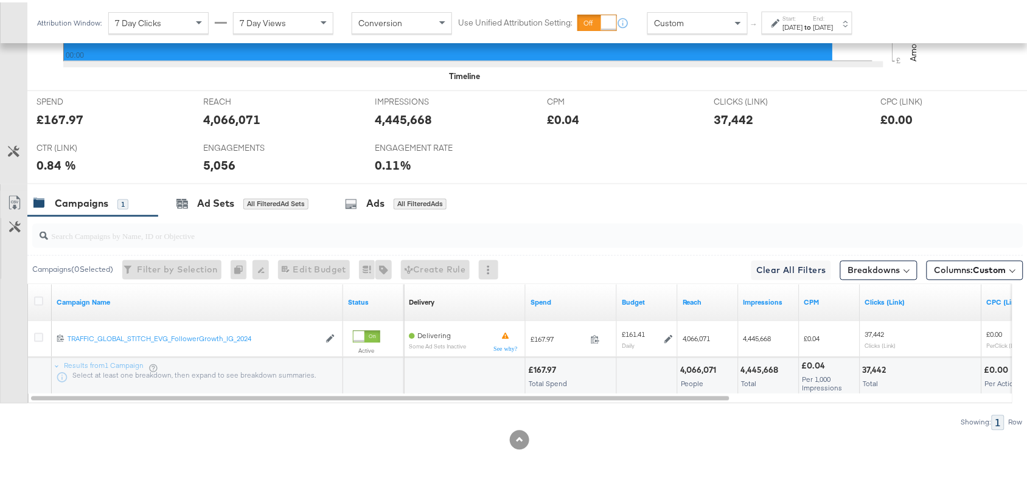
click at [240, 114] on div "4,066,071" at bounding box center [231, 117] width 57 height 18
copy div "4,066,071"
click at [240, 114] on div "4,066,071" at bounding box center [231, 117] width 57 height 18
click at [382, 116] on div "4,445,668" at bounding box center [404, 117] width 57 height 18
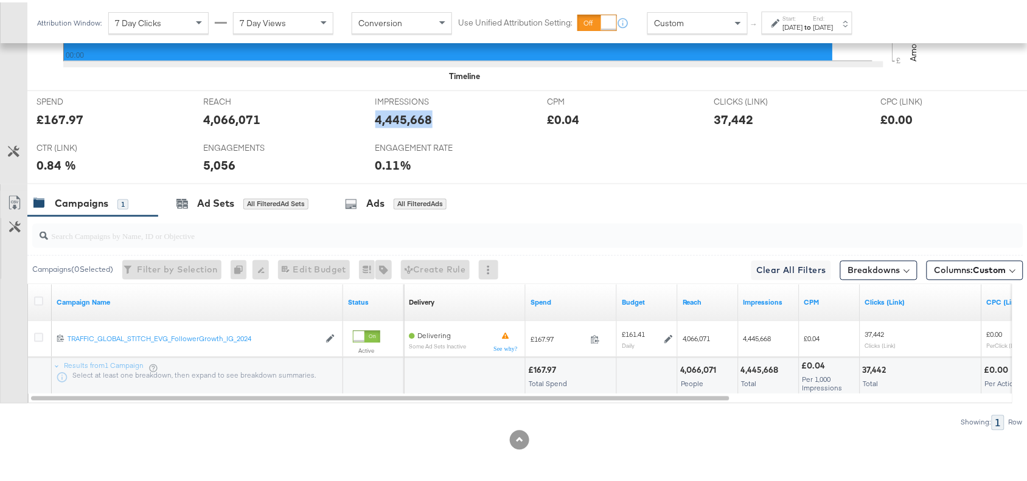
copy div "4,445,668"
click at [382, 116] on div "4,445,668" at bounding box center [404, 117] width 57 height 18
click at [732, 120] on div "37,442" at bounding box center [734, 117] width 40 height 18
click at [226, 172] on div "ENGAGEMENTS ENGAGEMENTS 5,056" at bounding box center [280, 158] width 172 height 46
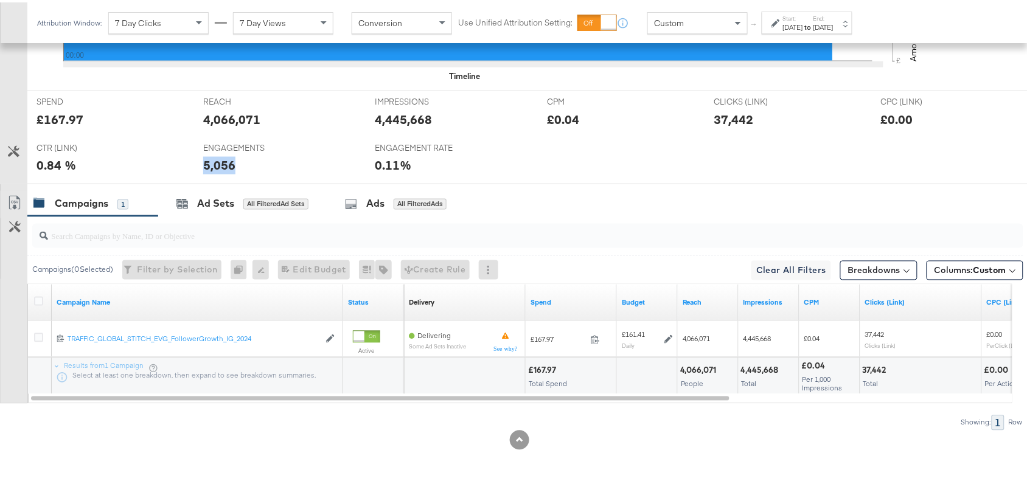
click at [226, 172] on div "ENGAGEMENTS ENGAGEMENTS 5,056" at bounding box center [280, 158] width 172 height 46
copy div "5,056"
click at [226, 172] on div "ENGAGEMENTS ENGAGEMENTS 5,056" at bounding box center [280, 158] width 172 height 46
click at [834, 23] on div "Sep 12th 2025" at bounding box center [824, 25] width 20 height 10
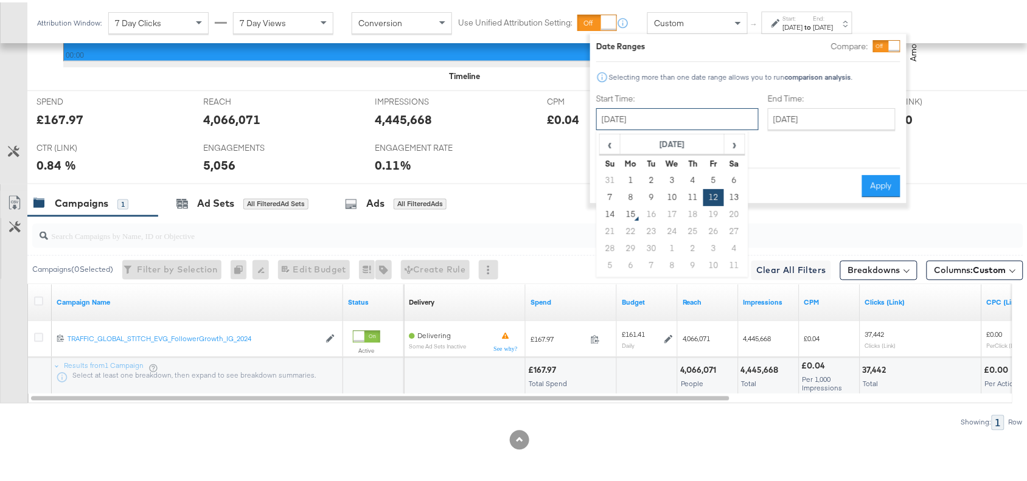
click at [622, 116] on input "September 12th 2025" at bounding box center [678, 117] width 163 height 22
click at [733, 196] on td "13" at bounding box center [734, 195] width 21 height 17
type input "[DATE]"
click at [887, 173] on button "Apply" at bounding box center [882, 184] width 38 height 22
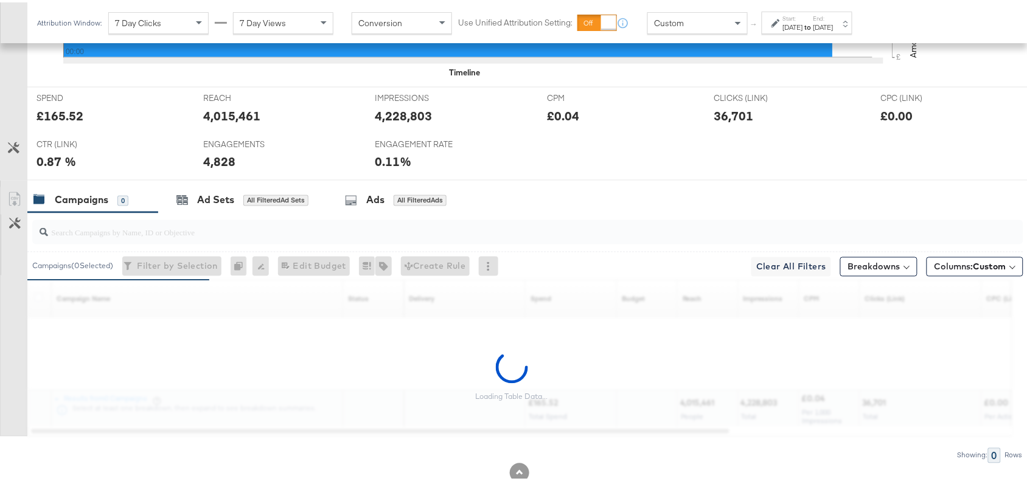
click at [66, 122] on div "£165.52" at bounding box center [60, 114] width 47 height 18
copy div "165.52"
click at [66, 122] on div "£165.52" at bounding box center [60, 114] width 47 height 18
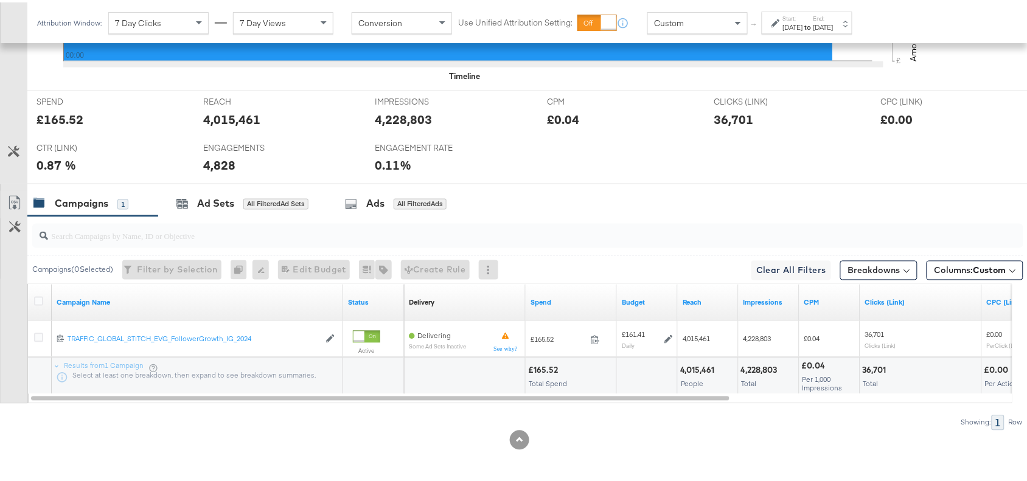
click at [221, 125] on div "REACH REACH 4,015,461" at bounding box center [280, 112] width 172 height 46
click at [379, 113] on div "4,228,803" at bounding box center [404, 117] width 57 height 18
copy div "4,228,803"
click at [379, 113] on div "4,228,803" at bounding box center [404, 117] width 57 height 18
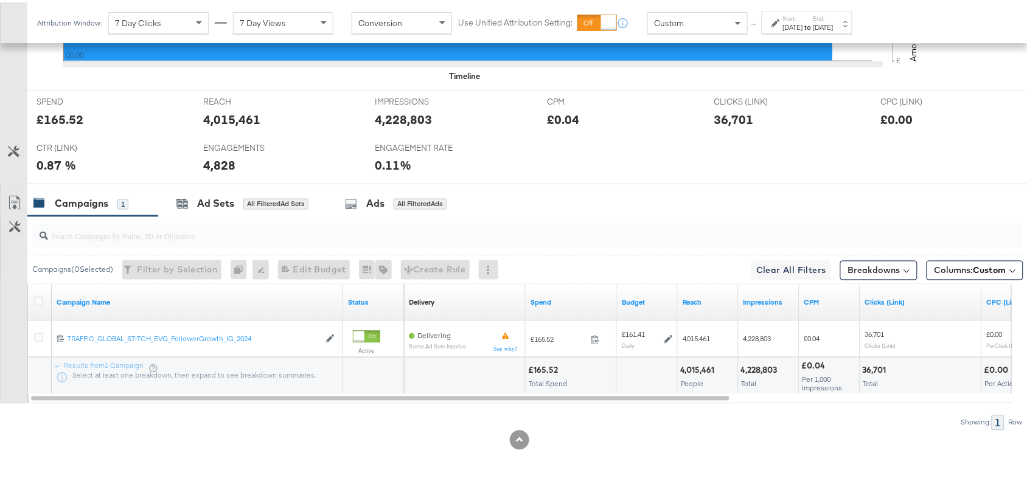
click at [723, 125] on div "36,701" at bounding box center [734, 117] width 40 height 18
click at [208, 160] on div "4,828" at bounding box center [219, 164] width 32 height 18
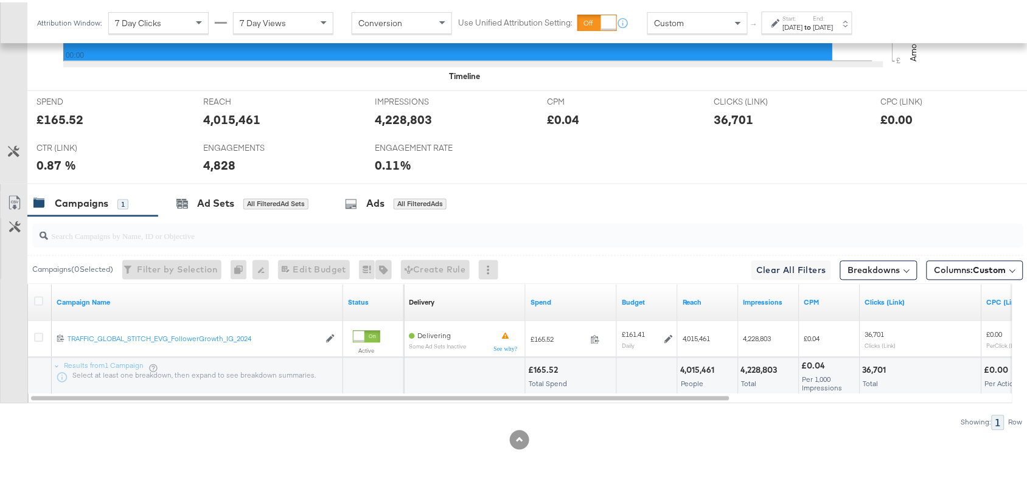
click at [808, 11] on div "Start: Sep 13th 2025 to End: Sep 13th 2025" at bounding box center [807, 20] width 91 height 23
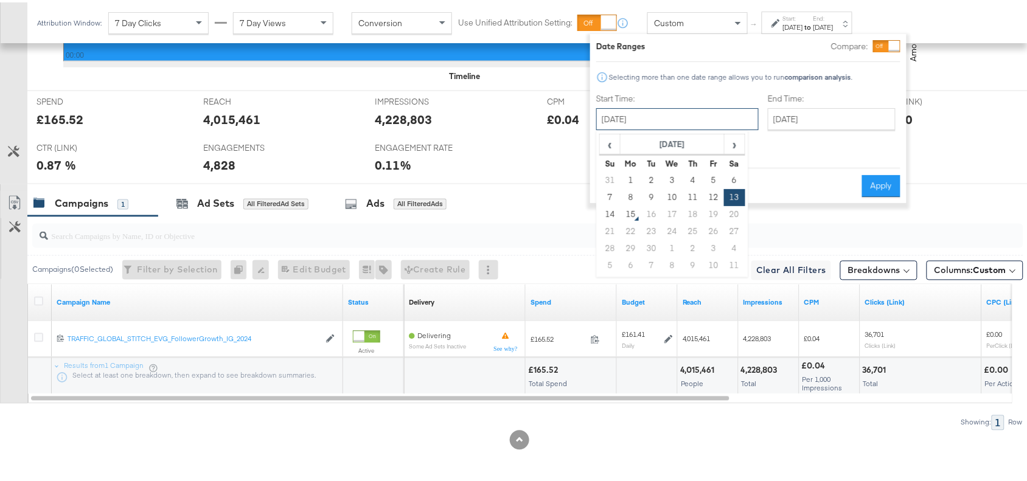
click at [625, 117] on input "[DATE]" at bounding box center [678, 117] width 163 height 22
click at [612, 208] on td "14" at bounding box center [610, 212] width 21 height 17
type input "September 14th 2025"
click at [886, 173] on button "Apply" at bounding box center [882, 184] width 38 height 22
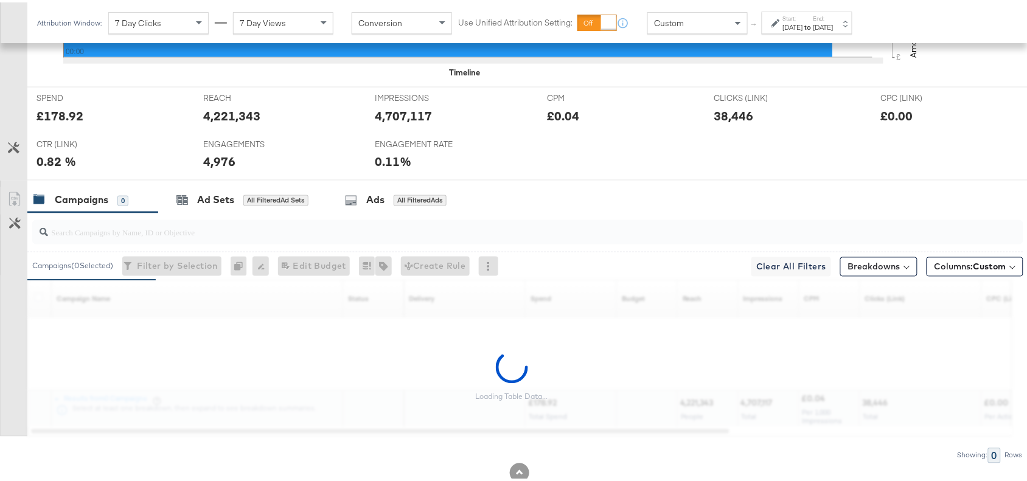
click at [64, 122] on div "£178.92" at bounding box center [60, 114] width 47 height 18
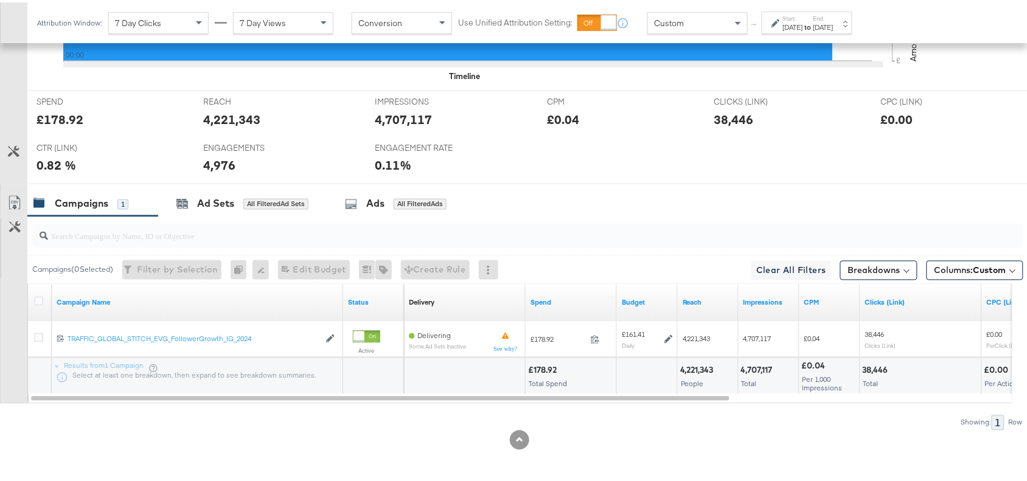
click at [233, 124] on div "4,221,343" at bounding box center [231, 117] width 57 height 18
click at [400, 114] on div "4,707,117" at bounding box center [404, 117] width 57 height 18
click at [728, 125] on div "38,446" at bounding box center [734, 117] width 40 height 18
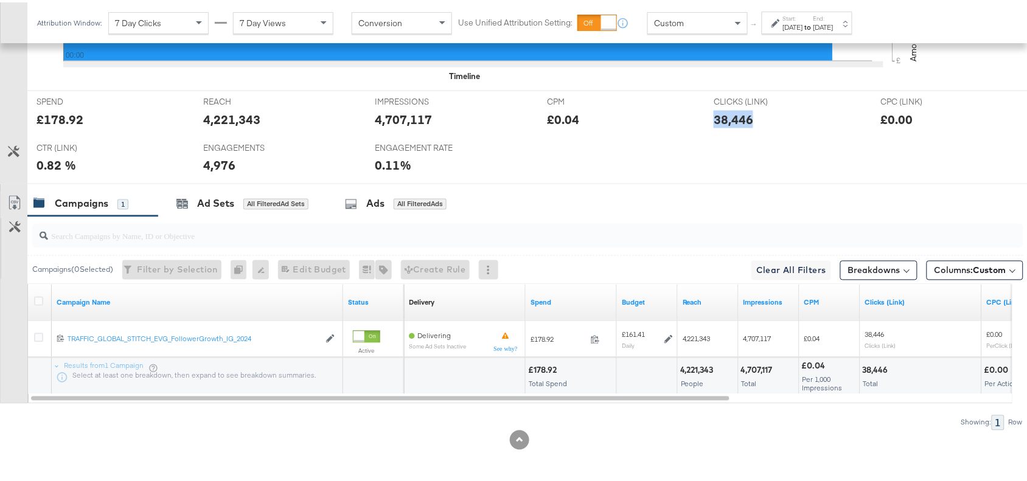
click at [728, 125] on div "38,446" at bounding box center [734, 117] width 40 height 18
click at [199, 160] on div "ENGAGEMENTS ENGAGEMENTS 4,976" at bounding box center [280, 158] width 172 height 46
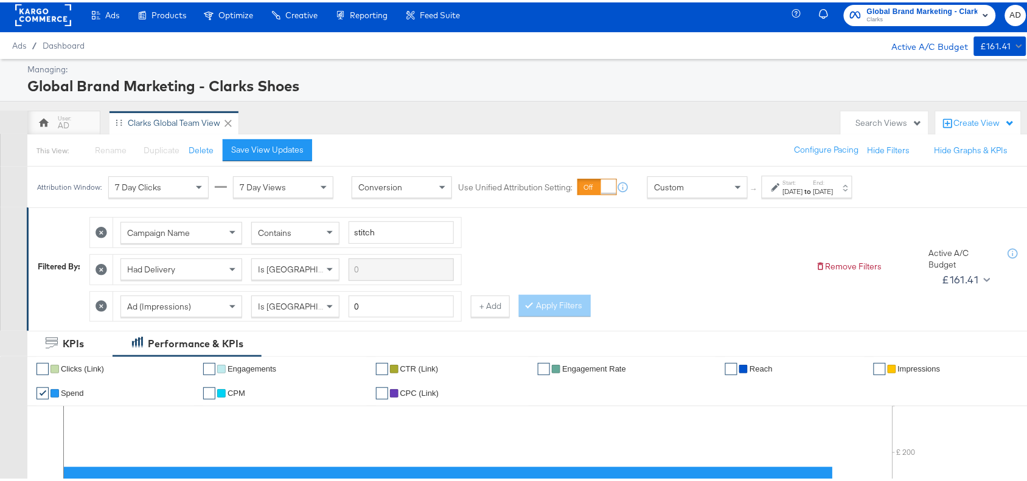
scroll to position [0, 0]
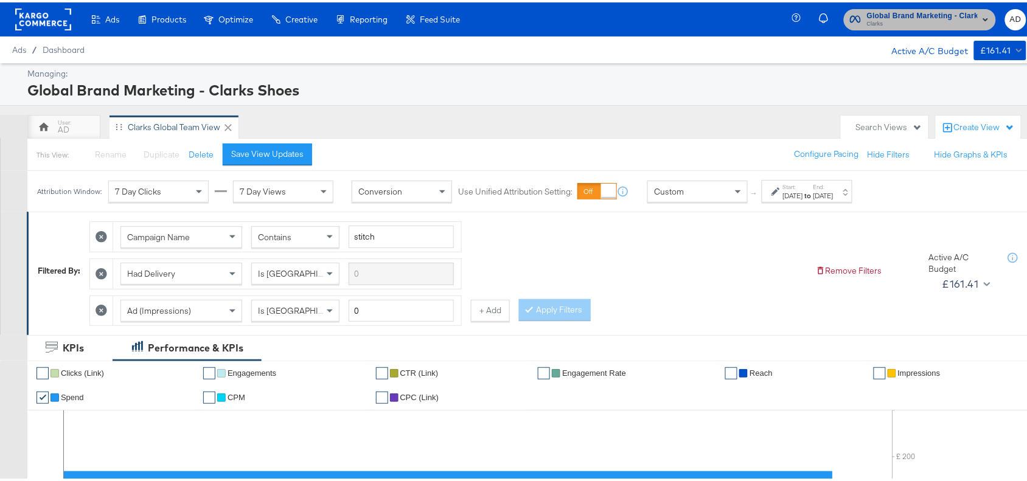
click at [916, 20] on span "Clarks" at bounding box center [922, 22] width 111 height 10
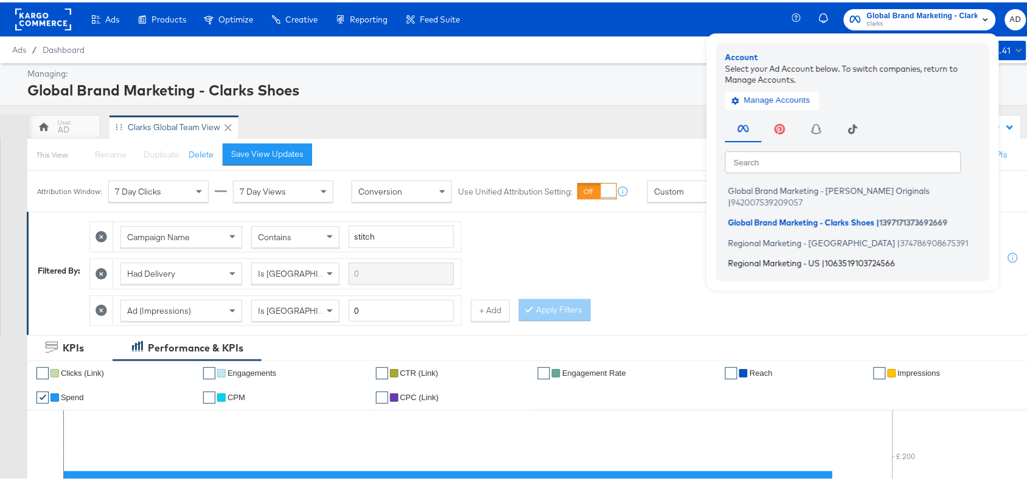
click at [758, 256] on span "Regional Marketing - US" at bounding box center [775, 261] width 92 height 10
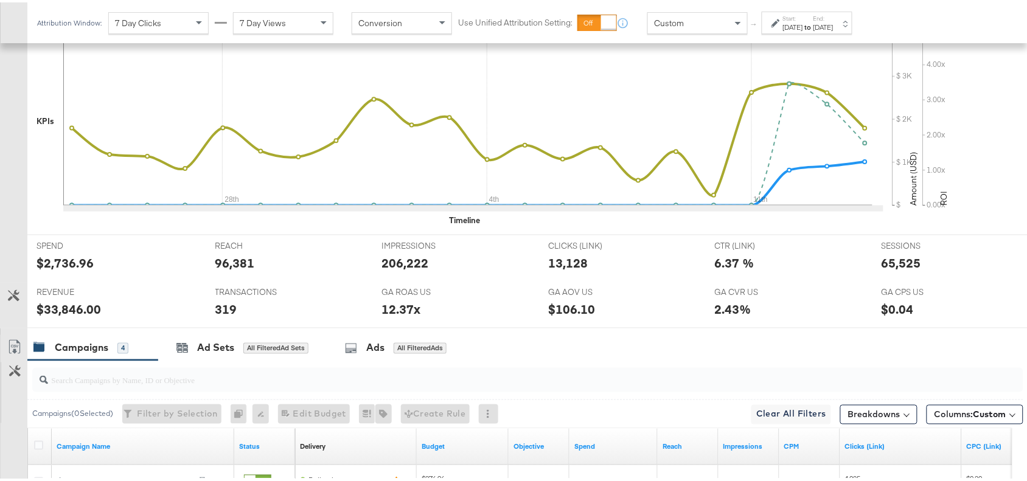
scroll to position [607, 0]
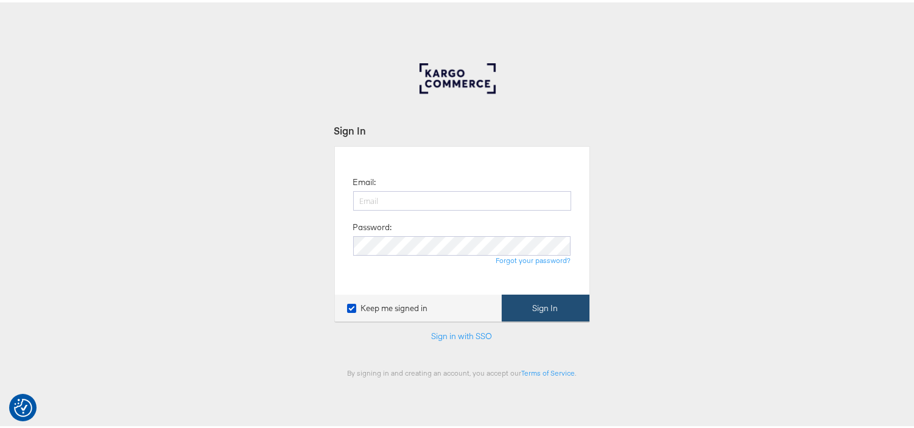
type input "[EMAIL_ADDRESS][PERSON_NAME][DOMAIN_NAME]"
click at [531, 317] on button "Sign In" at bounding box center [546, 305] width 88 height 27
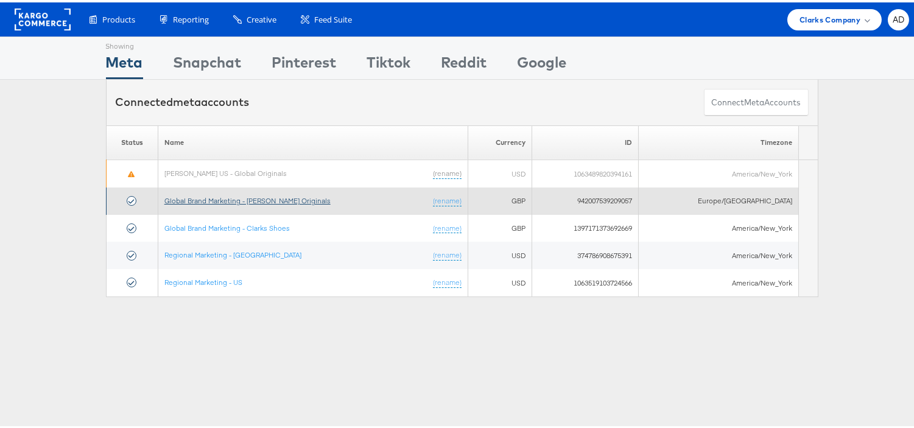
click at [262, 197] on link "Global Brand Marketing - [PERSON_NAME] Originals" at bounding box center [247, 198] width 166 height 9
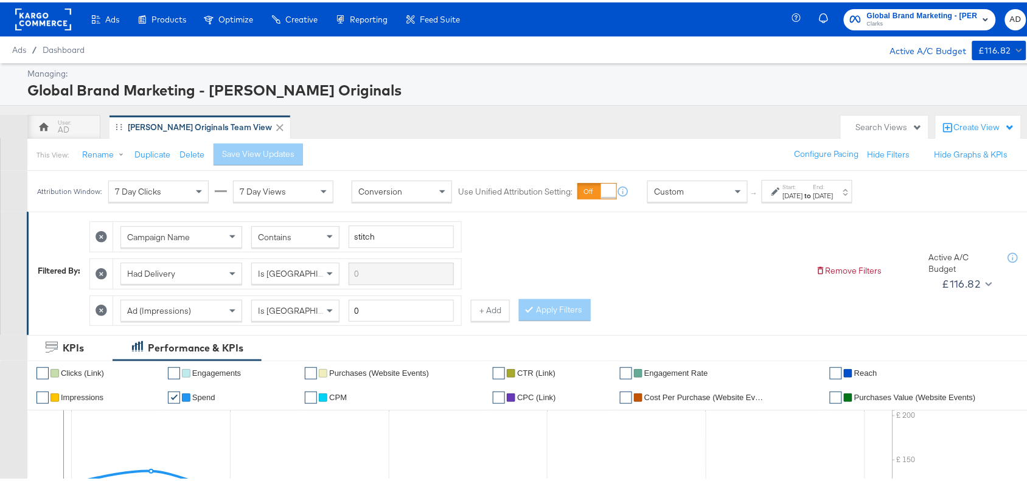
click at [804, 199] on div "Start: Sep 1st 2025 to End: Sep 11th 2025" at bounding box center [807, 189] width 91 height 23
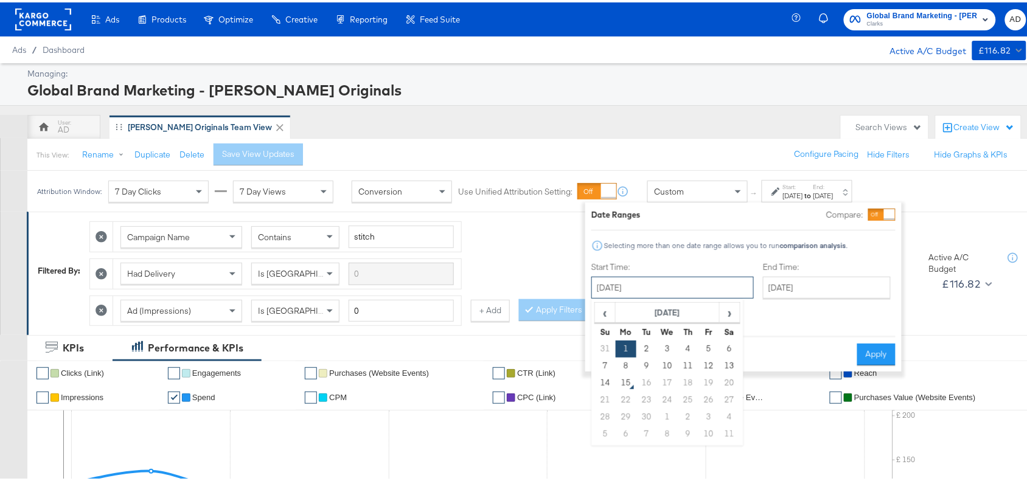
click at [653, 287] on input "September 1st 2025" at bounding box center [673, 286] width 163 height 22
click at [729, 317] on span "›" at bounding box center [730, 310] width 19 height 18
click at [607, 318] on span "‹" at bounding box center [605, 310] width 19 height 18
click at [707, 366] on td "12" at bounding box center [709, 363] width 21 height 17
type input "September 12th 2025"
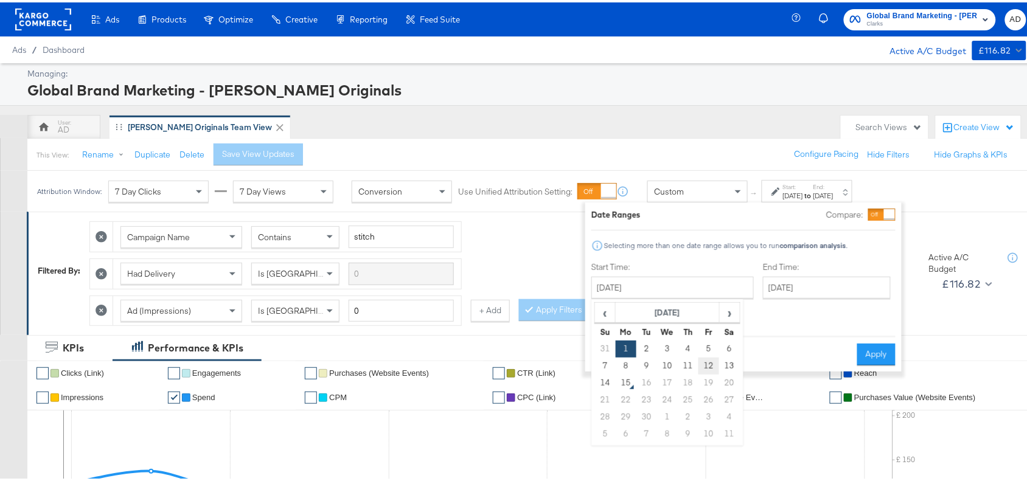
type input "September 12th 2025"
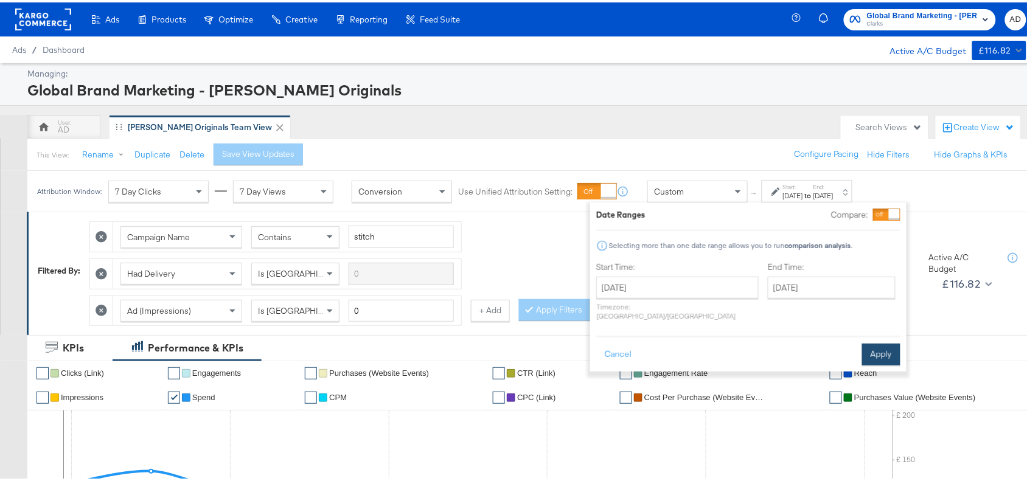
click at [881, 341] on button "Apply" at bounding box center [882, 352] width 38 height 22
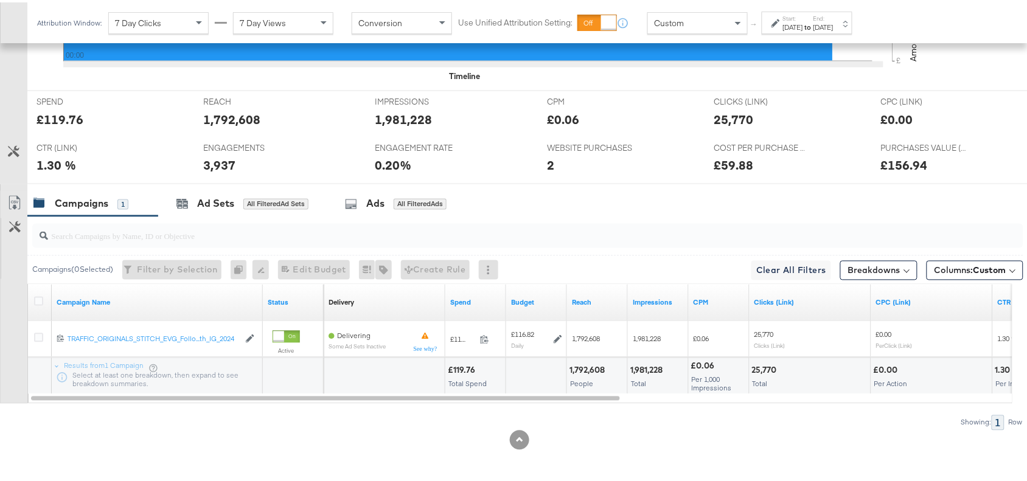
scroll to position [536, 0]
click at [11, 202] on icon at bounding box center [14, 201] width 15 height 15
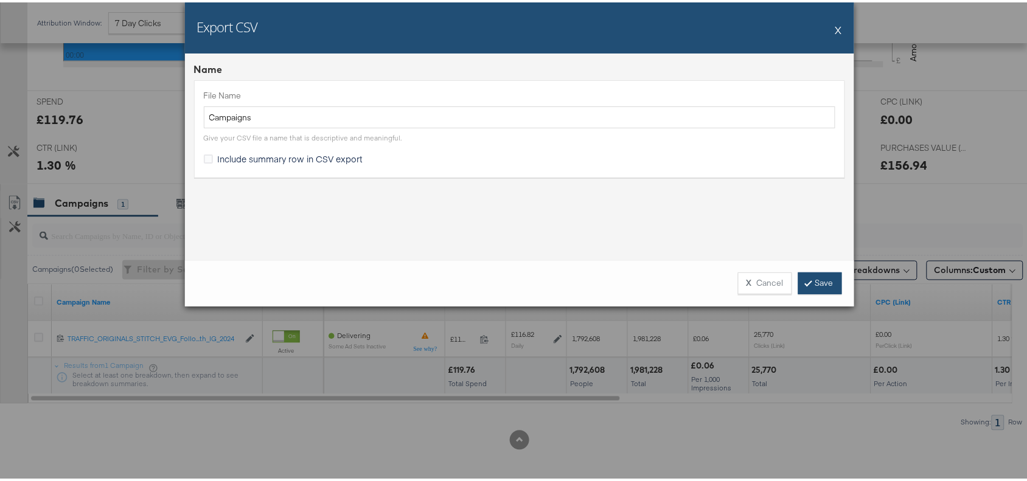
click at [811, 278] on link "Save" at bounding box center [821, 281] width 44 height 22
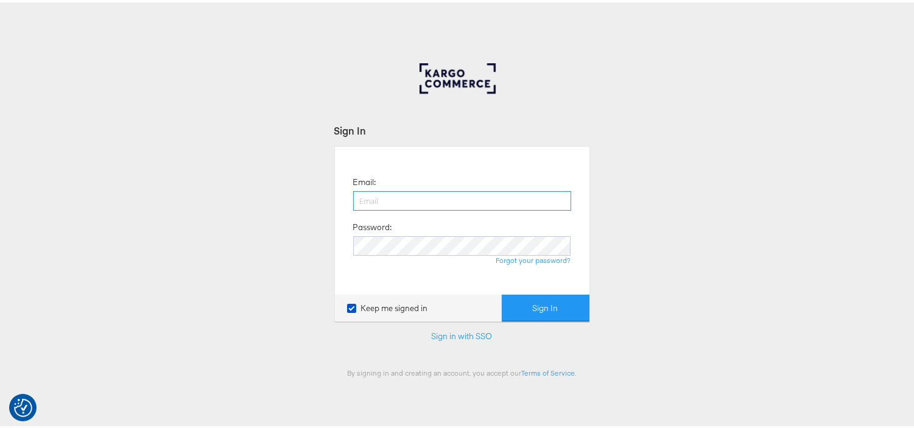
type input "[EMAIL_ADDRESS][PERSON_NAME][DOMAIN_NAME]"
click at [534, 325] on form "Sign In Email: [EMAIL_ADDRESS][PERSON_NAME][DOMAIN_NAME] Password: Forgot your …" at bounding box center [462, 248] width 256 height 254
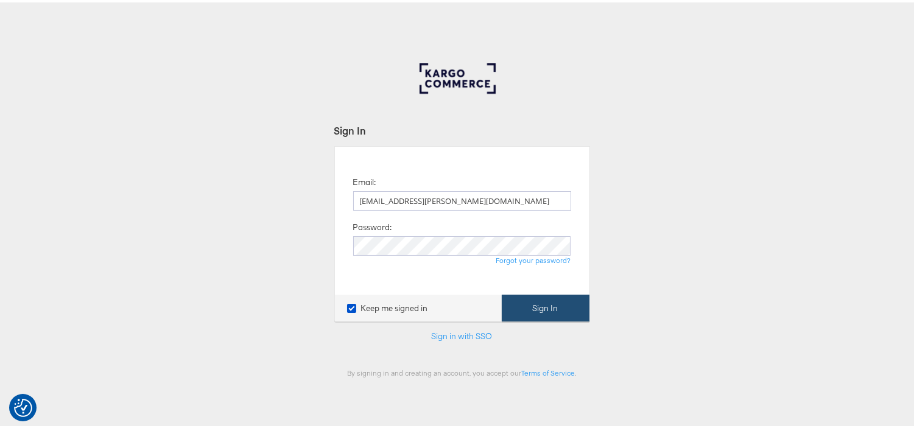
click at [554, 309] on button "Sign In" at bounding box center [546, 305] width 88 height 27
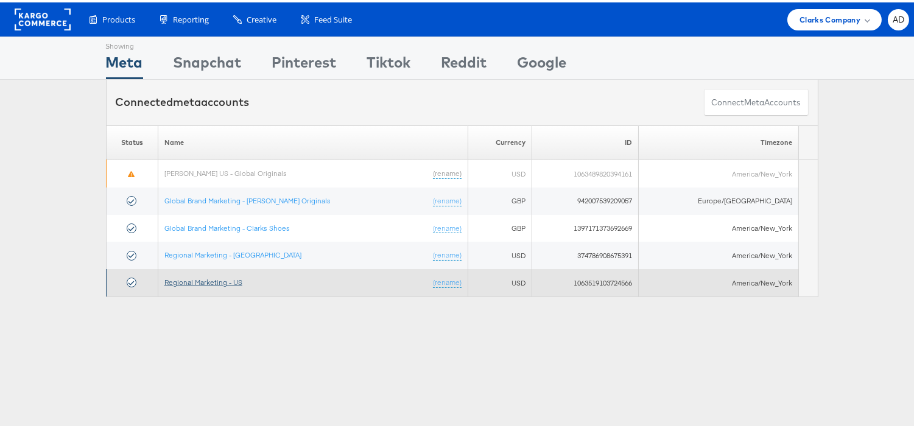
click at [207, 282] on link "Regional Marketing - US" at bounding box center [203, 279] width 78 height 9
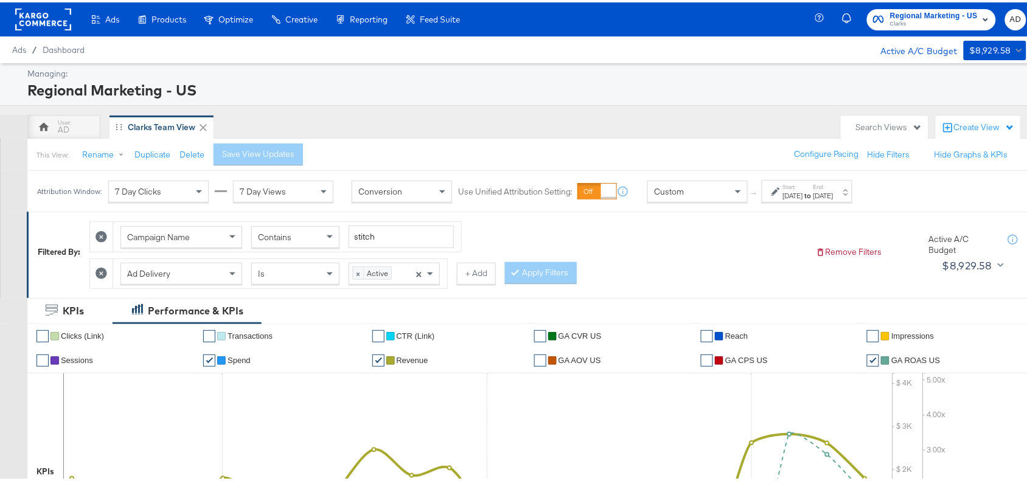
click at [834, 197] on div "[DATE]" at bounding box center [824, 194] width 20 height 10
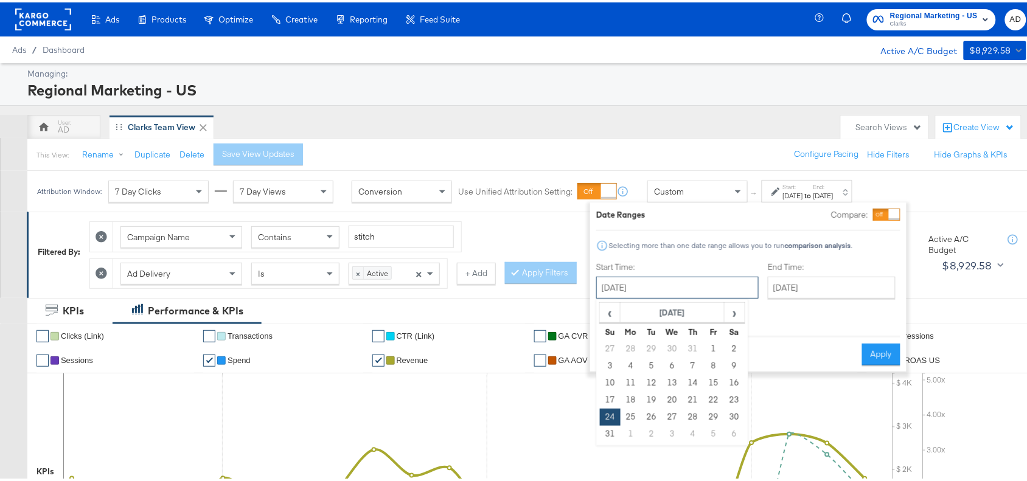
click at [653, 286] on input "[DATE]" at bounding box center [678, 286] width 163 height 22
click at [735, 312] on span "›" at bounding box center [735, 310] width 19 height 18
click at [612, 366] on td "7" at bounding box center [610, 363] width 21 height 17
type input "[DATE]"
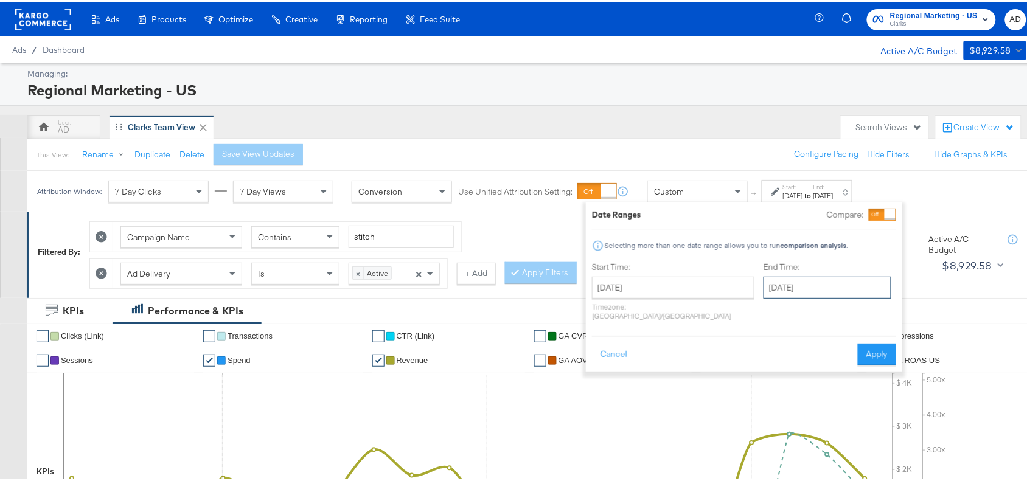
click at [807, 284] on input "September 14th 2025" at bounding box center [828, 286] width 128 height 22
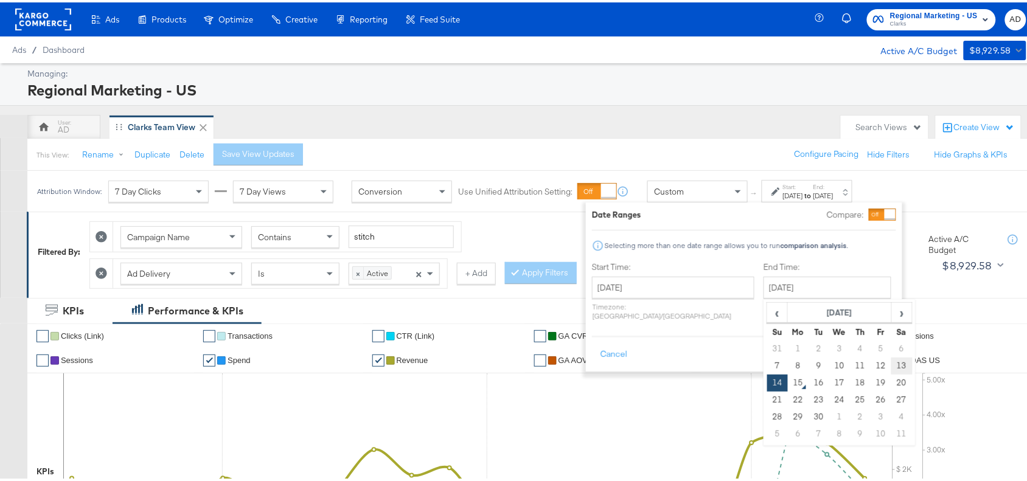
click at [892, 363] on td "13" at bounding box center [902, 363] width 21 height 17
type input "September 13th 2025"
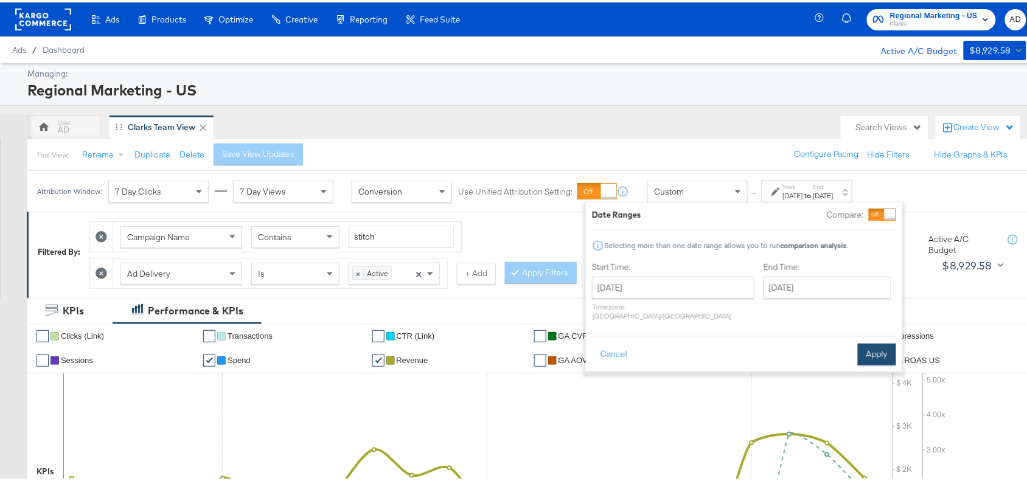
click at [872, 341] on button "Apply" at bounding box center [877, 352] width 38 height 22
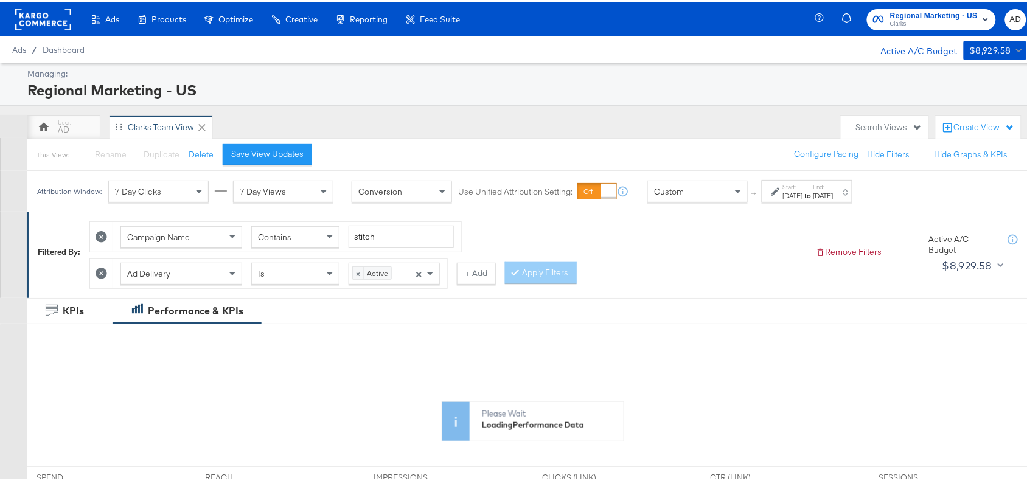
scroll to position [73, 0]
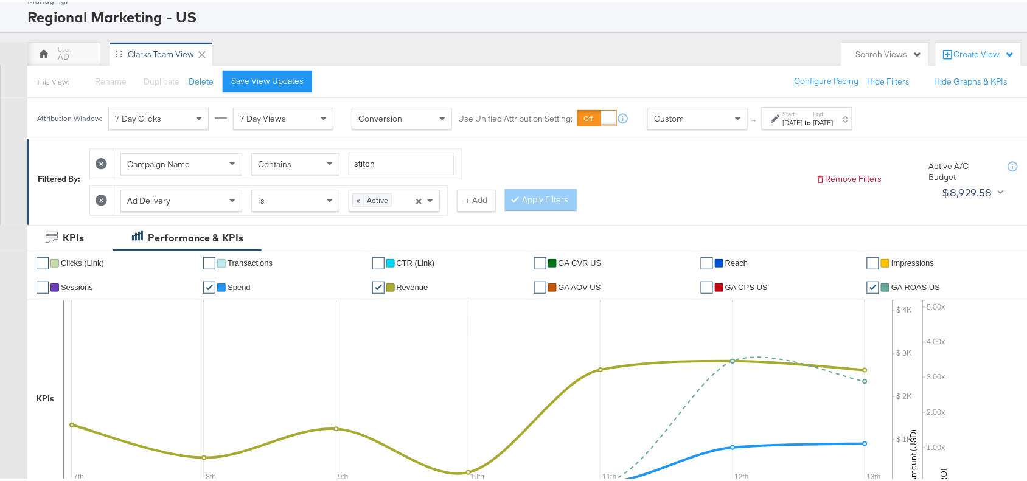
click at [688, 169] on div "Campaign Name Contains stitch Ad Delivery Is × Active × + Add Apply Filters" at bounding box center [447, 177] width 717 height 74
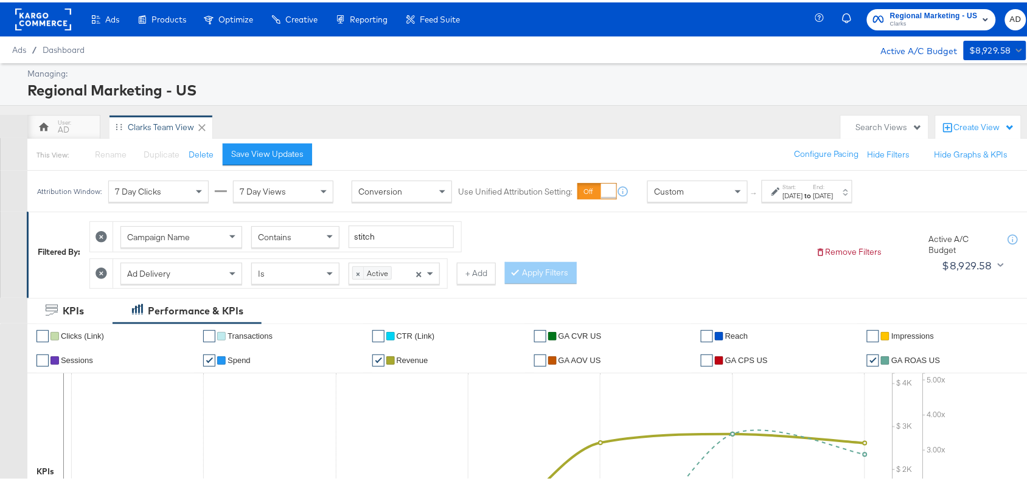
click at [709, 265] on div "Campaign Name Contains stitch Ad Delivery Is × Active × + Add Apply Filters" at bounding box center [447, 250] width 717 height 74
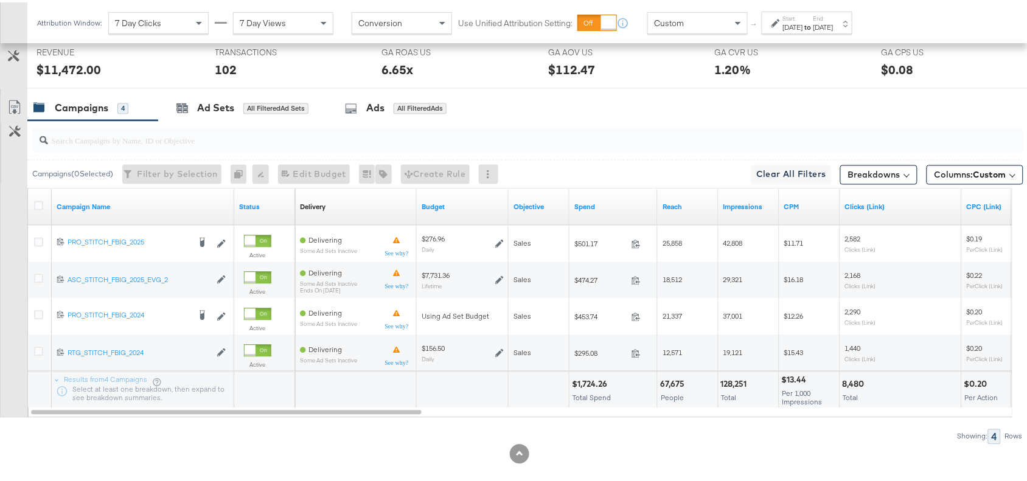
scroll to position [607, 0]
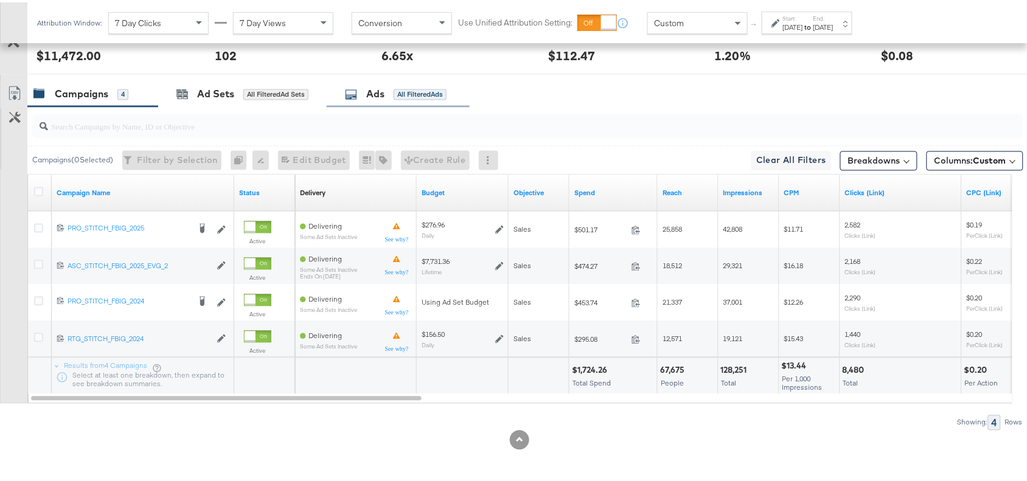
click at [368, 89] on div "Ads" at bounding box center [375, 92] width 18 height 14
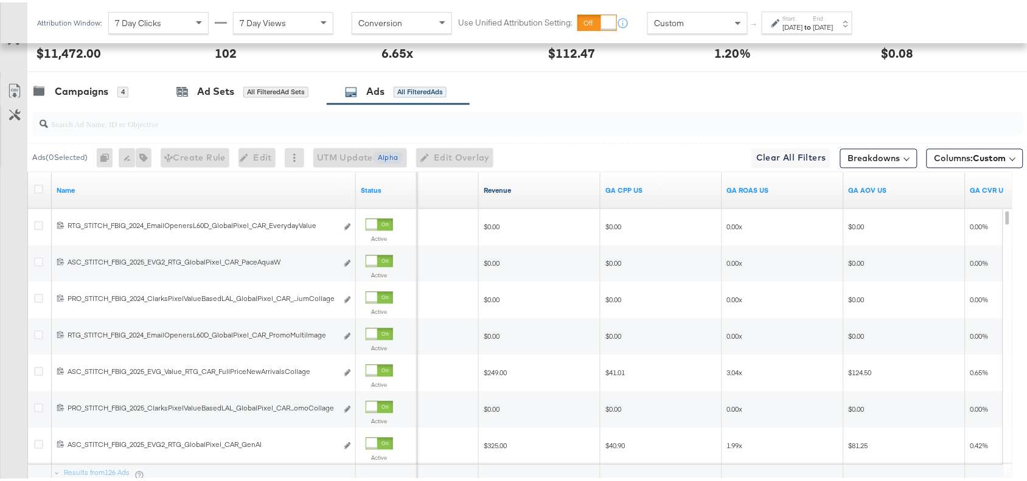
click at [519, 191] on link "Revenue" at bounding box center [540, 189] width 112 height 10
click at [519, 191] on link "Revenue ↓" at bounding box center [540, 189] width 112 height 10
click at [519, 191] on link "Revenue ↑" at bounding box center [540, 189] width 112 height 10
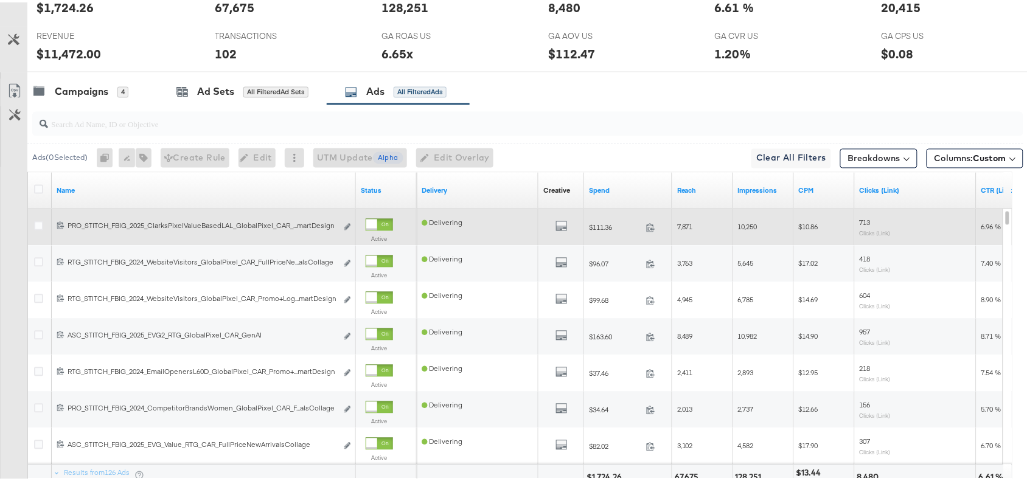
scroll to position [0, 0]
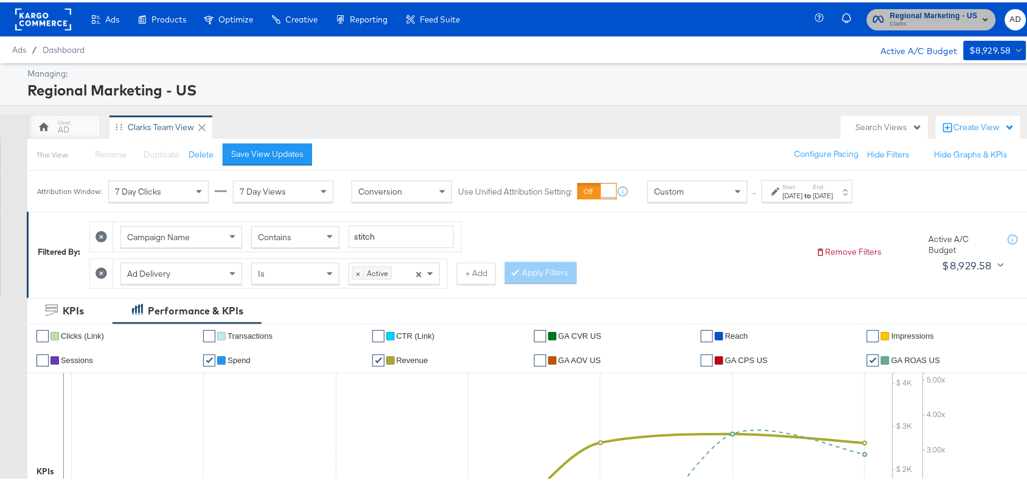
click at [923, 19] on span "Clarks" at bounding box center [935, 22] width 88 height 10
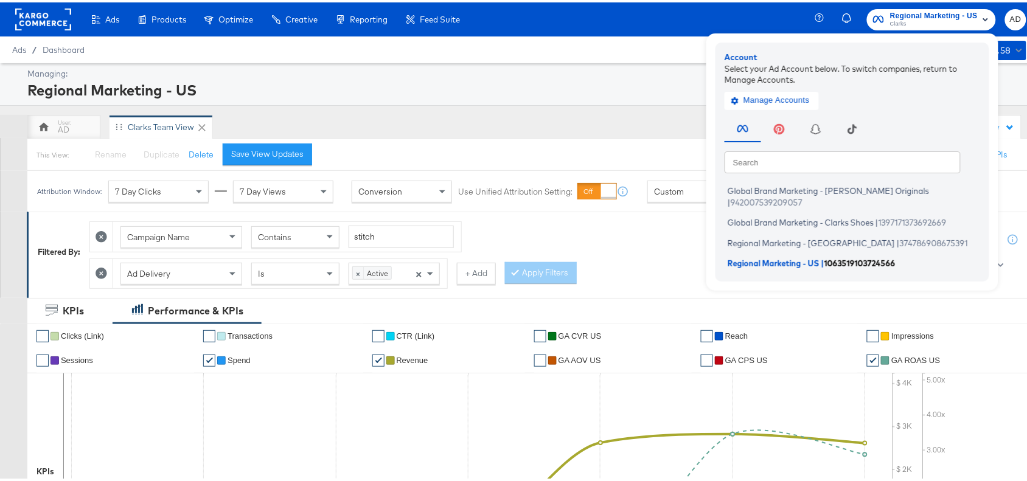
click at [765, 256] on span "Regional Marketing - US" at bounding box center [774, 261] width 92 height 10
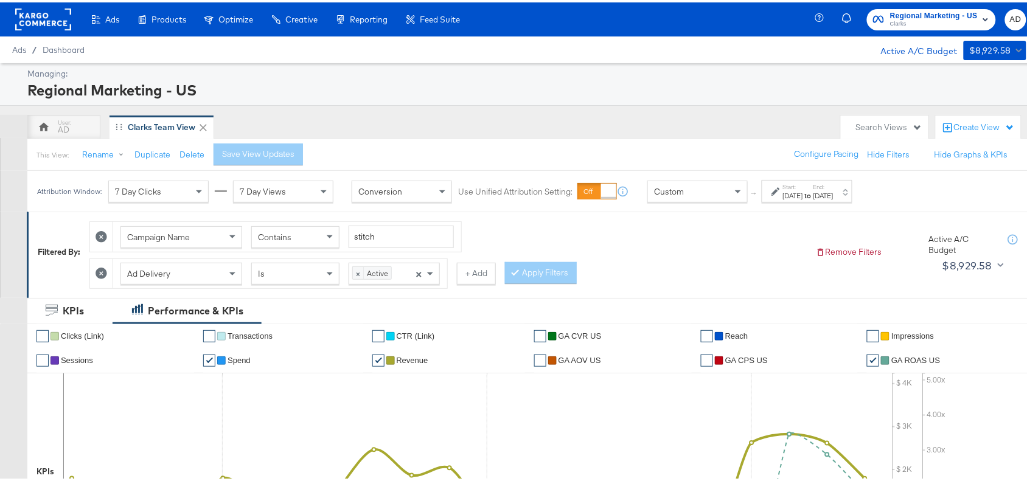
click at [803, 193] on div "[DATE]" at bounding box center [793, 194] width 20 height 10
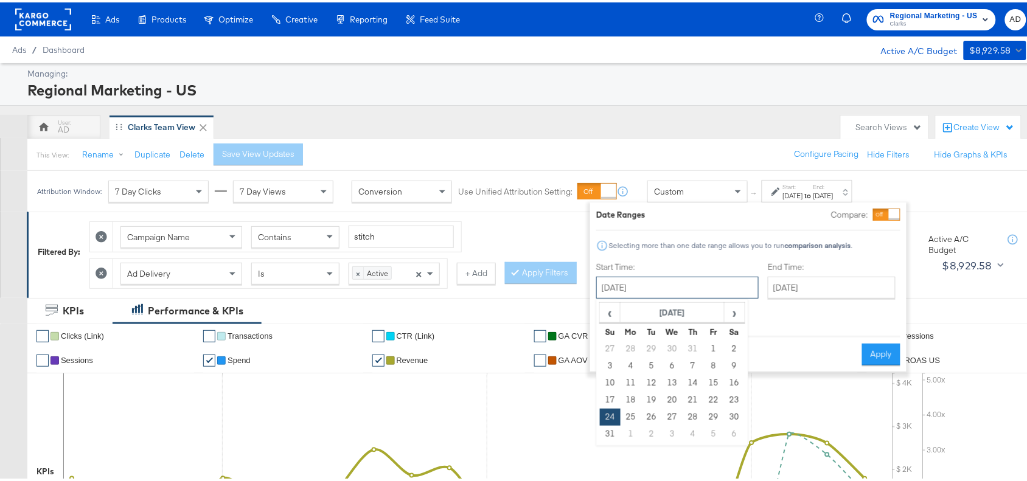
click at [635, 283] on input "[DATE]" at bounding box center [678, 286] width 163 height 22
click at [743, 318] on span "›" at bounding box center [735, 310] width 19 height 18
click at [601, 360] on td "7" at bounding box center [610, 363] width 21 height 17
type input "[DATE]"
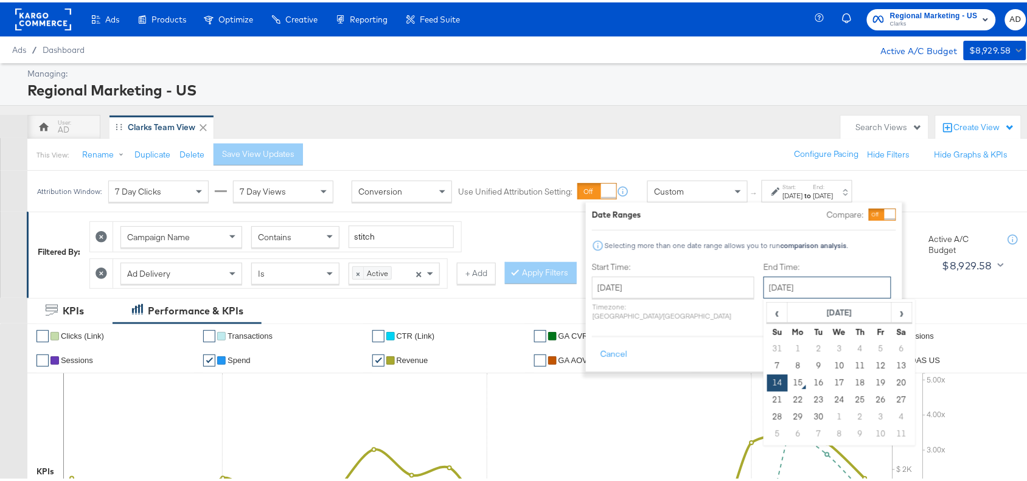
click at [842, 287] on input "[DATE]" at bounding box center [828, 286] width 128 height 22
click at [892, 360] on td "13" at bounding box center [902, 363] width 21 height 17
type input "[DATE]"
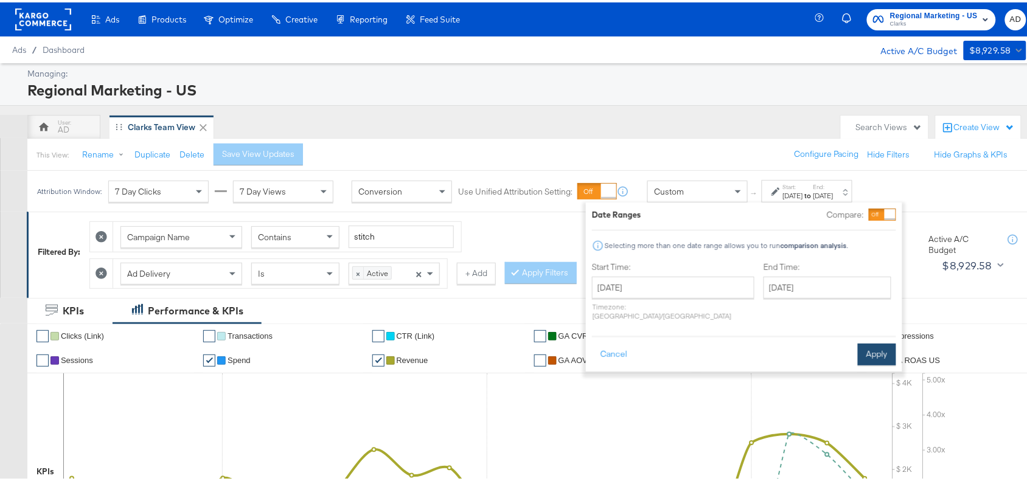
click at [883, 350] on button "Apply" at bounding box center [877, 352] width 38 height 22
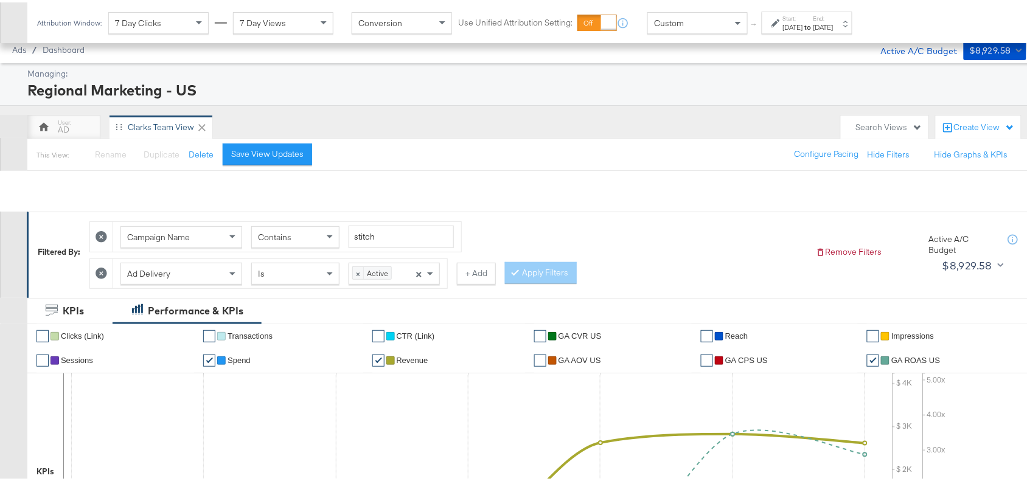
scroll to position [607, 0]
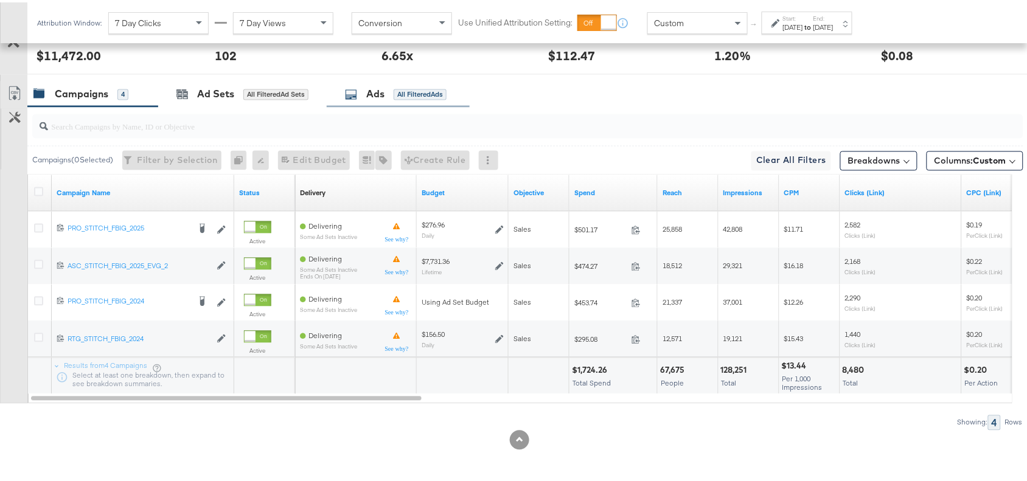
click at [366, 100] on div "Ads All Filtered Ads" at bounding box center [398, 92] width 143 height 26
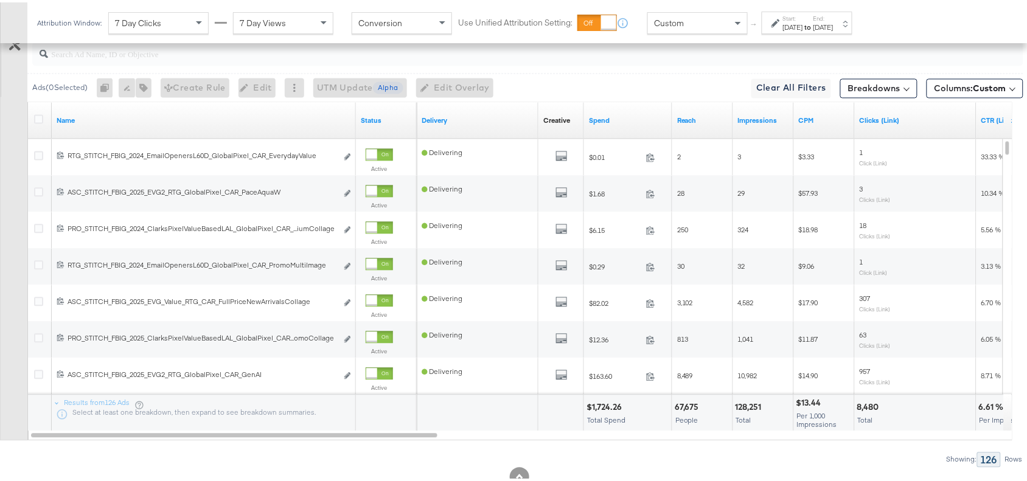
scroll to position [677, 0]
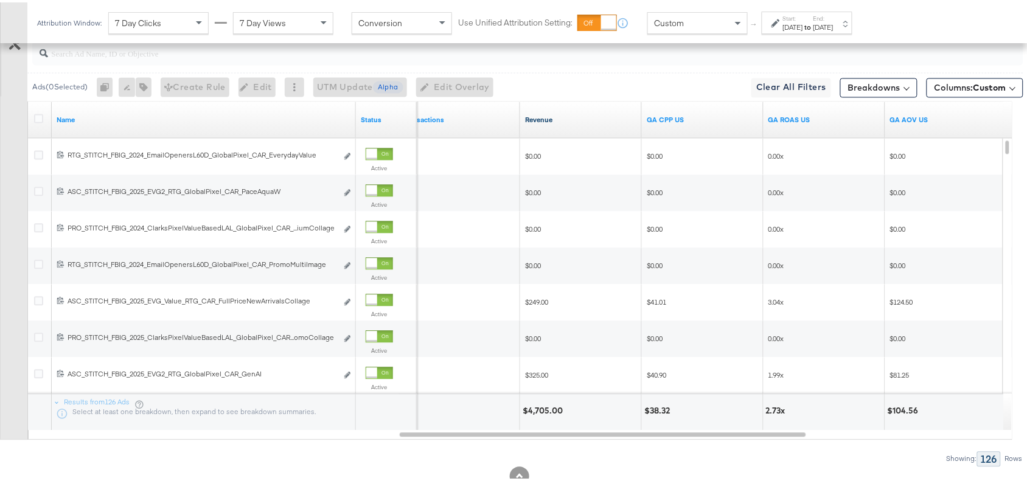
click at [558, 123] on link "Revenue" at bounding box center [581, 118] width 112 height 10
click at [558, 123] on link "Revenue ↓" at bounding box center [581, 118] width 112 height 10
click at [558, 123] on link "Revenue ↑" at bounding box center [581, 118] width 112 height 10
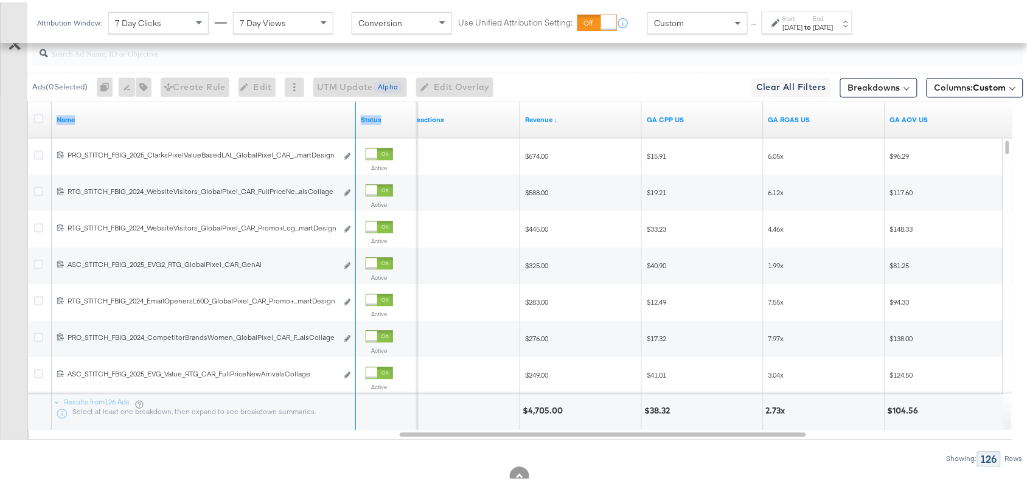
drag, startPoint x: 353, startPoint y: 105, endPoint x: 447, endPoint y: 107, distance: 94.4
click at [28, 100] on div "Name Status Transactions Revenue ↓ GA CPP US GA ROAS US GA AOV US" at bounding box center [28, 100] width 0 height 0
click at [354, 110] on div at bounding box center [354, 118] width 2 height 37
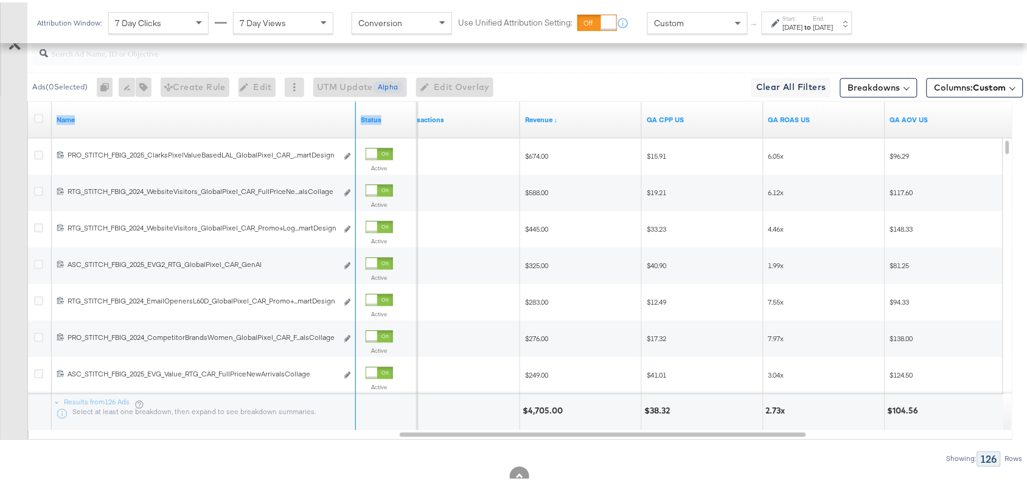
drag, startPoint x: 354, startPoint y: 110, endPoint x: 384, endPoint y: 104, distance: 30.9
click at [384, 104] on div "Name Status" at bounding box center [222, 118] width 389 height 37
click at [569, 58] on input "search" at bounding box center [491, 47] width 886 height 24
drag, startPoint x: 353, startPoint y: 107, endPoint x: 424, endPoint y: 98, distance: 71.8
click at [424, 98] on div "Ads ( 0 Selected) 0 Rename 0 ads Tags for 0 campaigns Create Rule Edit 0 ads Ed…" at bounding box center [512, 248] width 1024 height 433
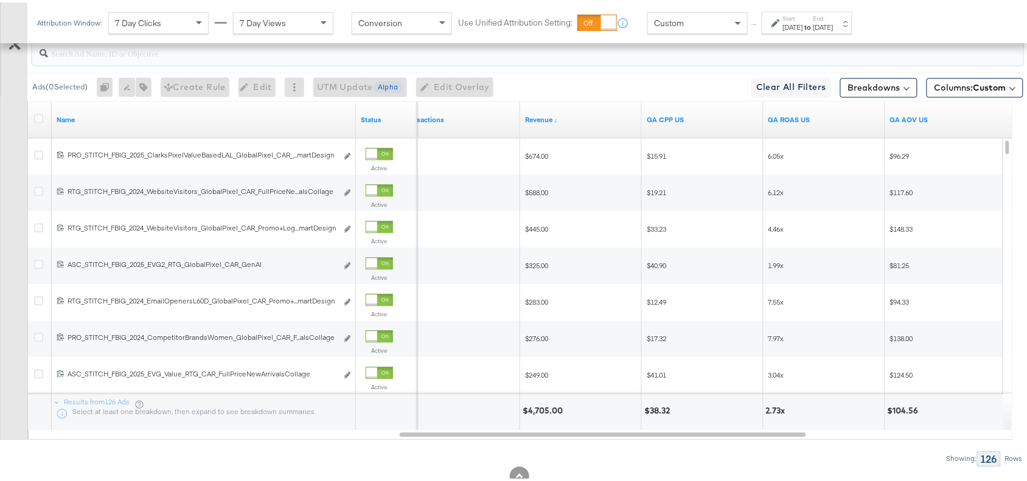
click at [592, 52] on input "search" at bounding box center [491, 47] width 886 height 24
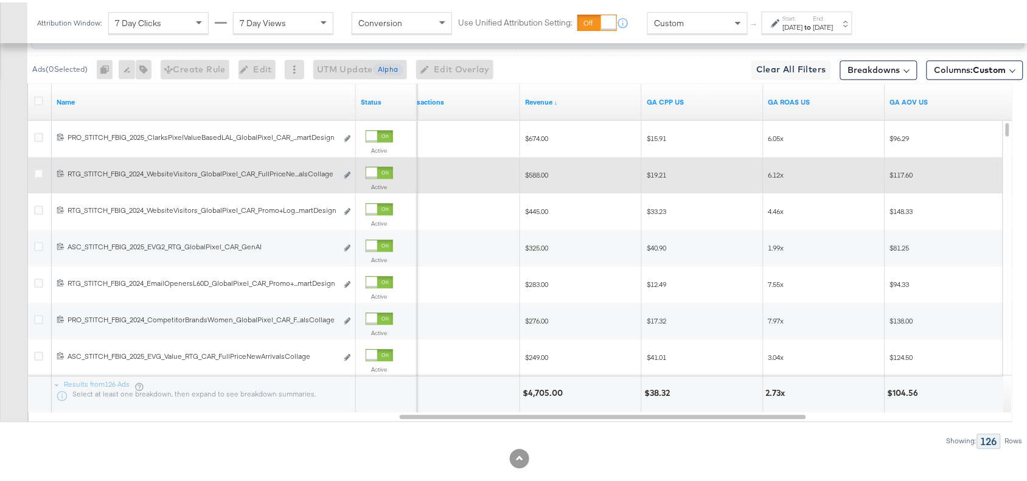
scroll to position [695, 0]
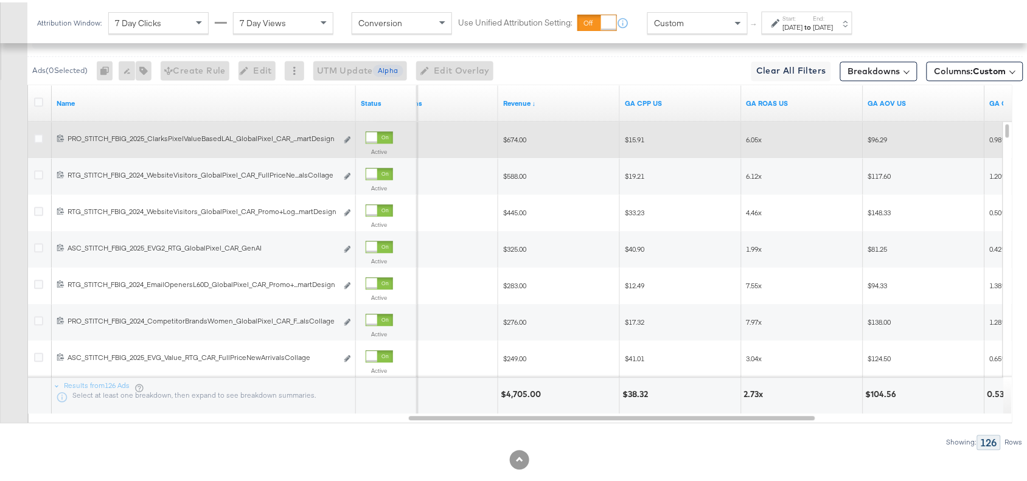
click at [518, 140] on span "$674.00" at bounding box center [514, 137] width 23 height 9
copy span "674.00"
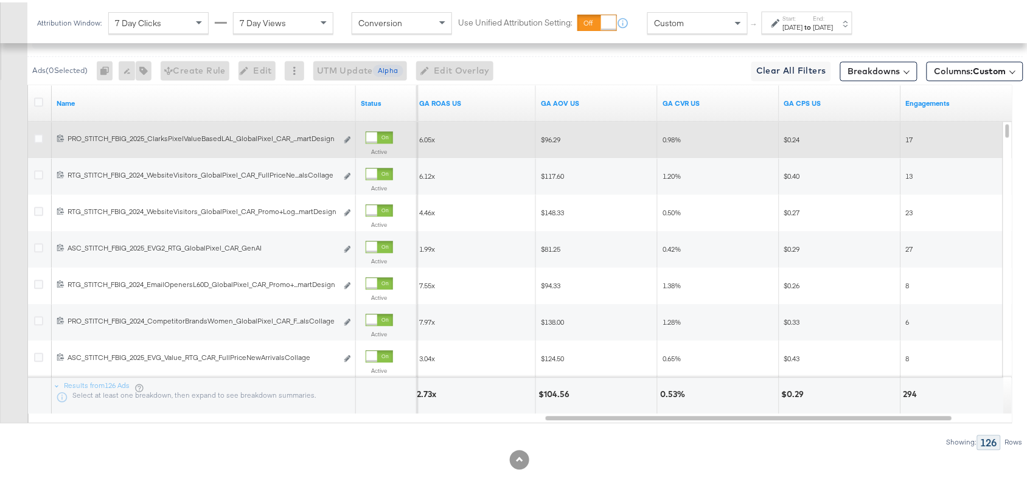
click at [422, 136] on span "6.05x" at bounding box center [427, 137] width 16 height 9
copy span "6.05x"
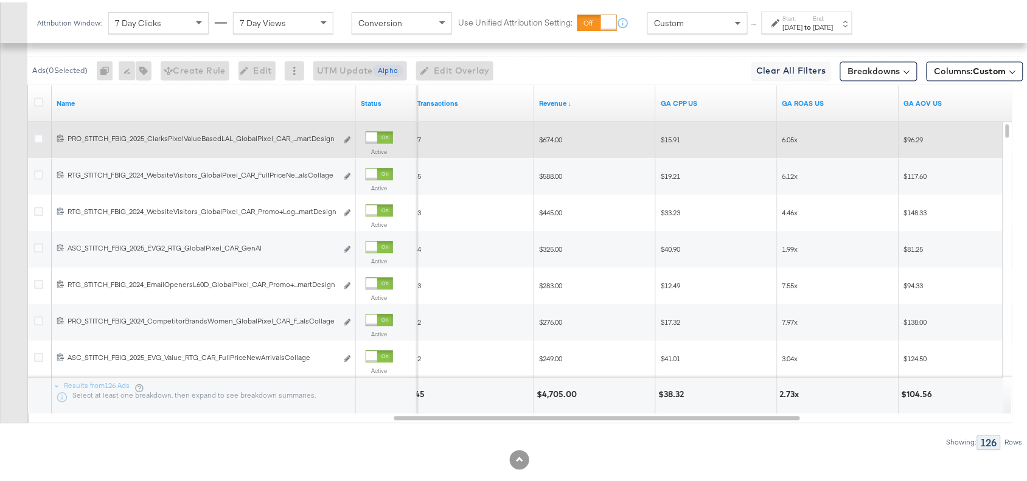
click at [558, 139] on span "$674.00" at bounding box center [550, 137] width 23 height 9
copy span "674.00"
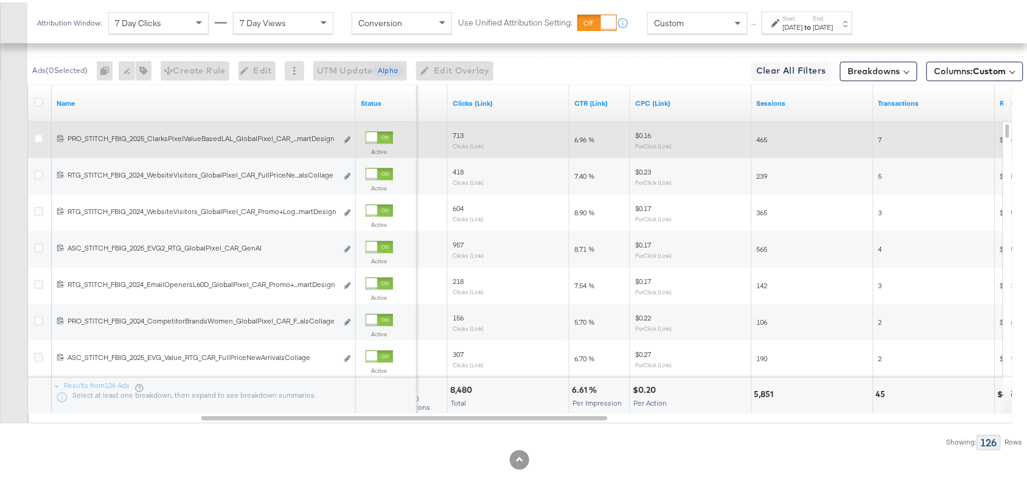
click at [579, 141] on span "6.96 %" at bounding box center [585, 137] width 20 height 9
copy span "6.96 %"
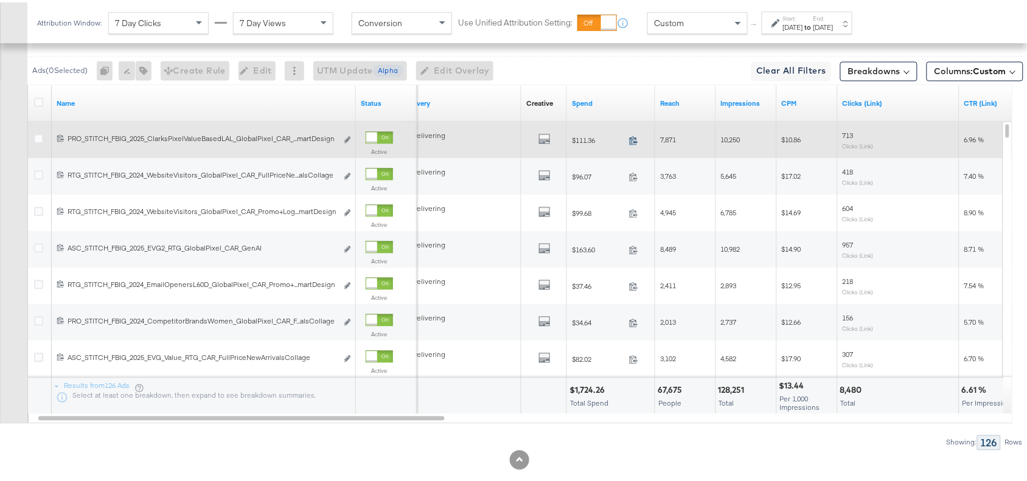
click at [634, 140] on icon at bounding box center [633, 137] width 9 height 9
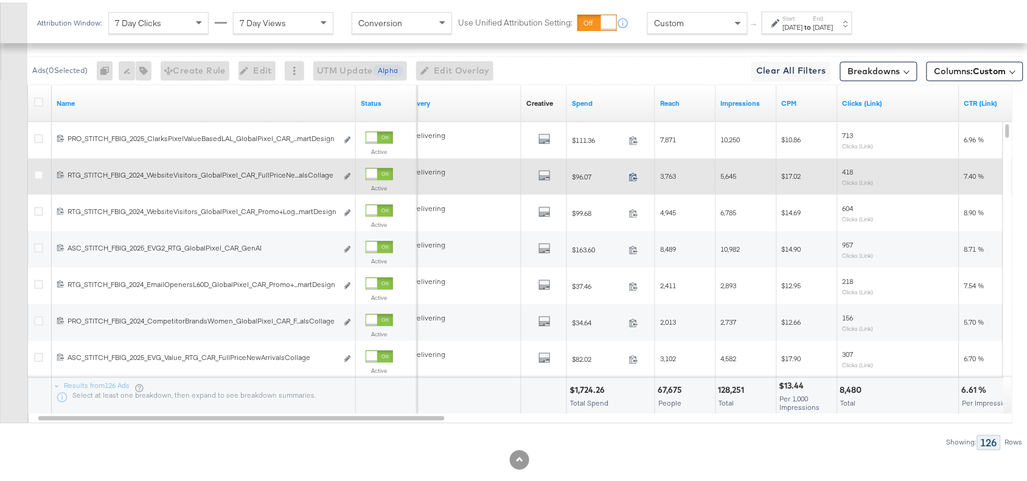
click at [636, 179] on icon at bounding box center [633, 174] width 9 height 9
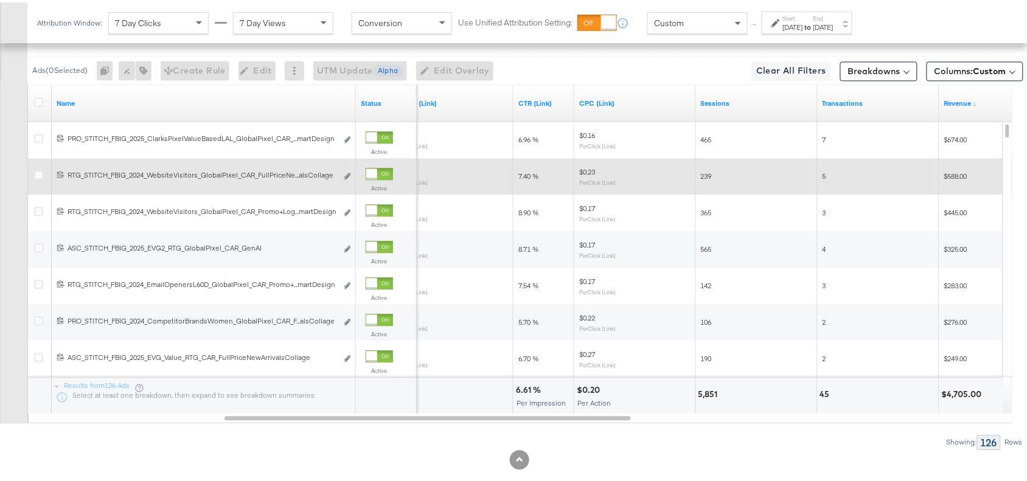
click at [524, 178] on span "7.40 %" at bounding box center [529, 173] width 20 height 9
copy span "7.40 %"
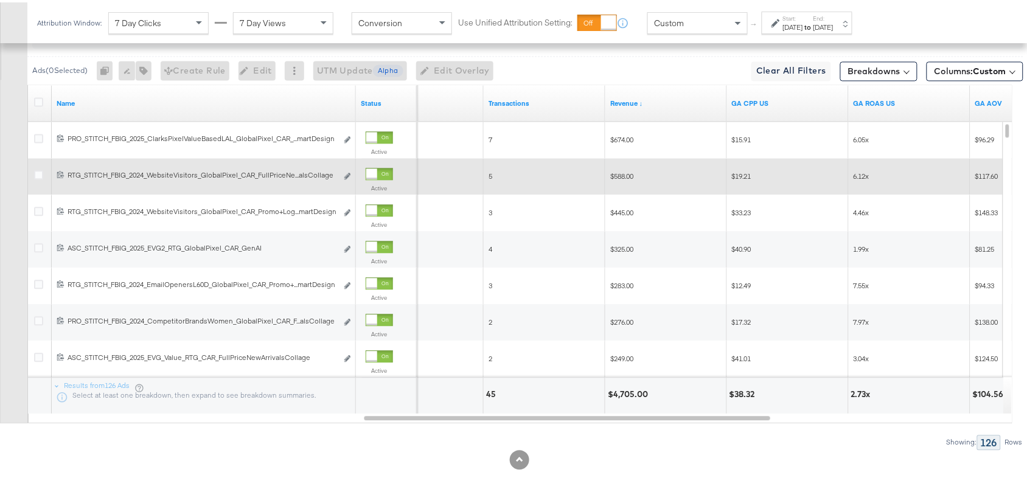
click at [620, 178] on span "$588.00" at bounding box center [622, 173] width 23 height 9
copy span "$588.00"
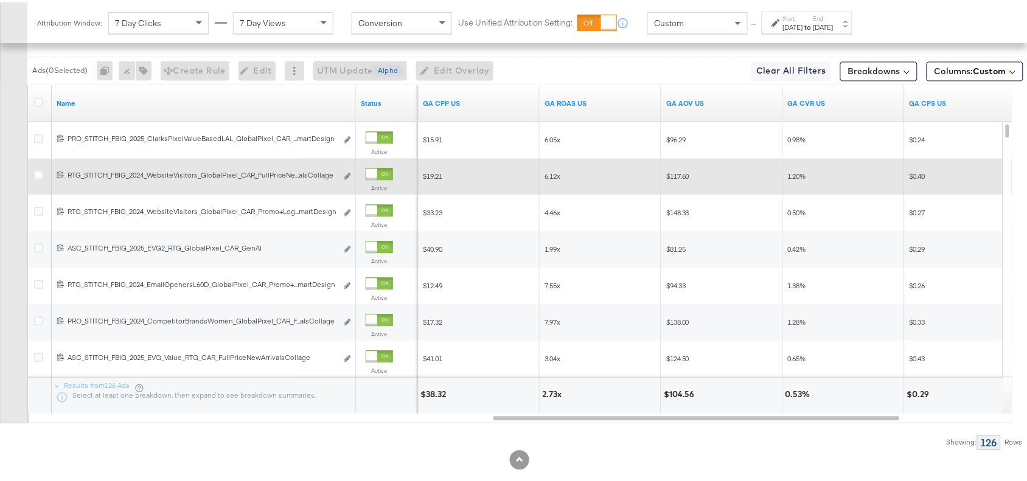
click at [553, 175] on span "6.12x" at bounding box center [553, 173] width 16 height 9
copy span "6.12x"
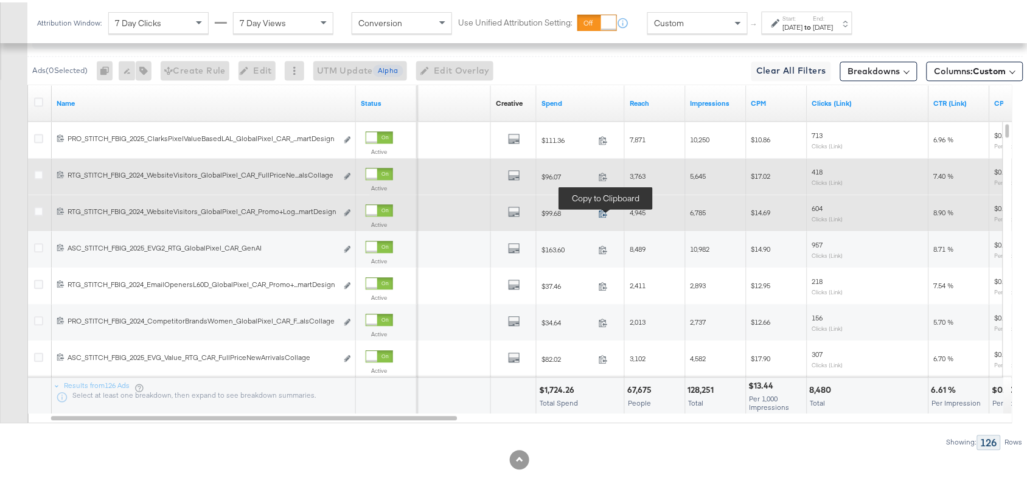
click at [604, 209] on icon at bounding box center [603, 210] width 9 height 9
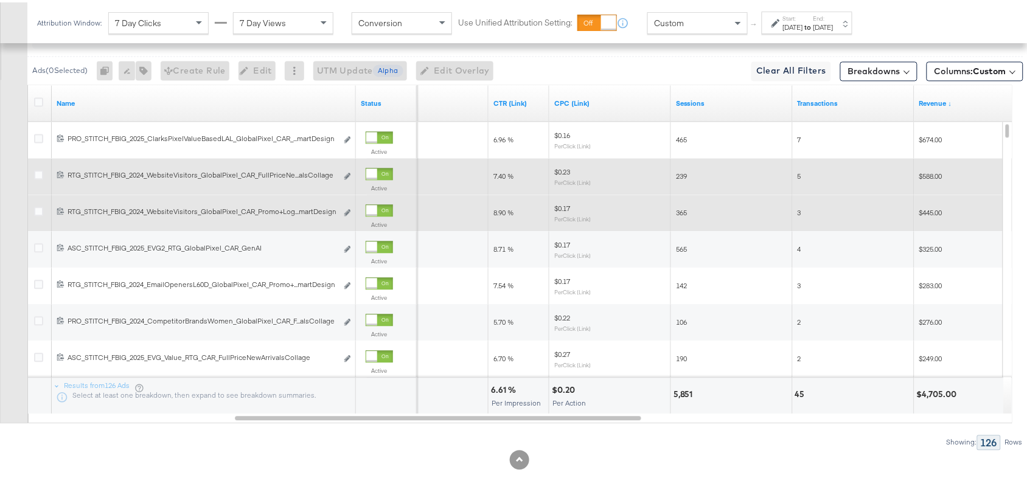
click at [500, 215] on span "8.90 %" at bounding box center [504, 210] width 20 height 9
copy span "8.90 %"
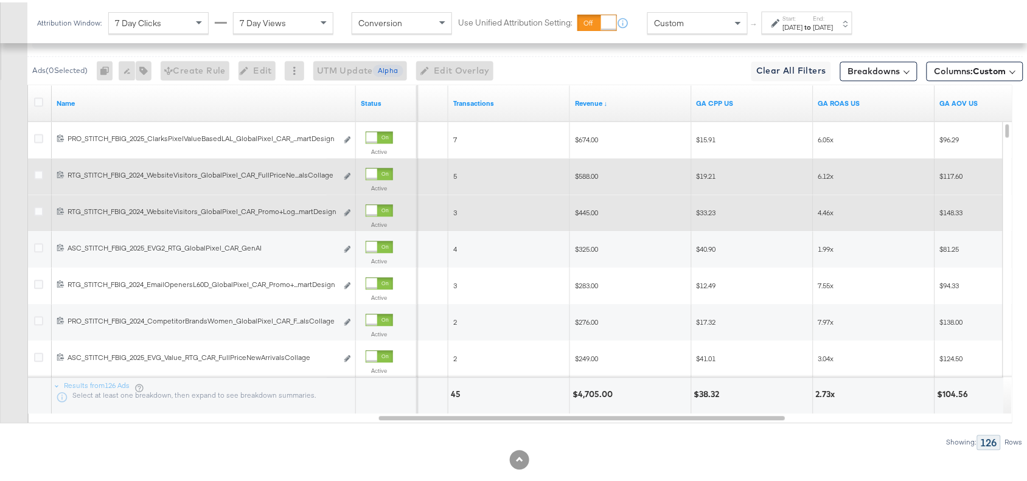
click at [586, 214] on span "$445.00" at bounding box center [586, 210] width 23 height 9
copy span "$445.00"
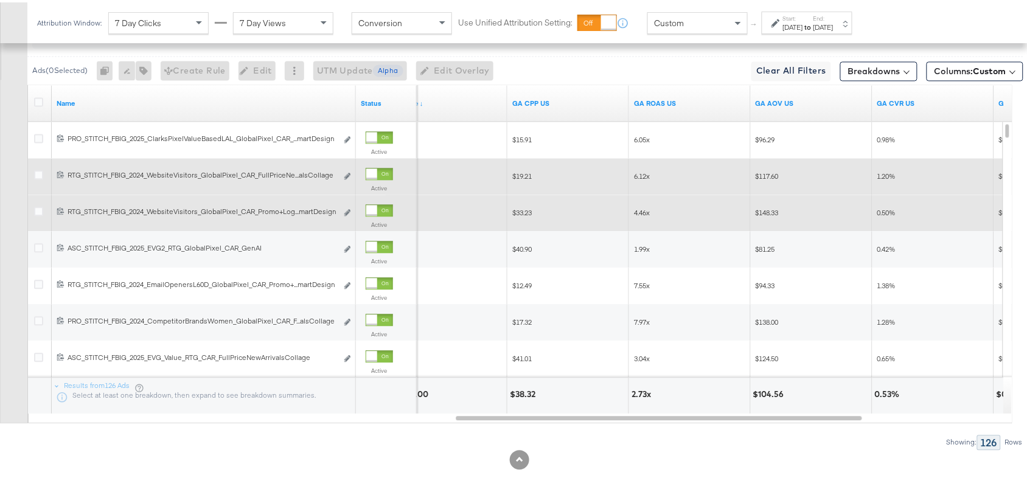
click at [642, 214] on span "4.46x" at bounding box center [642, 210] width 16 height 9
copy span "4.46x"
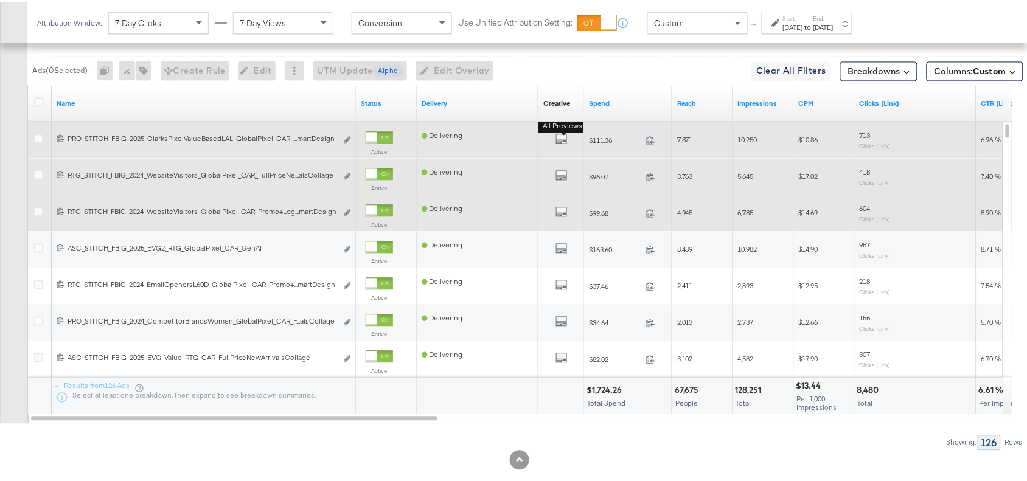
click at [557, 145] on button "All Previews" at bounding box center [562, 137] width 12 height 15
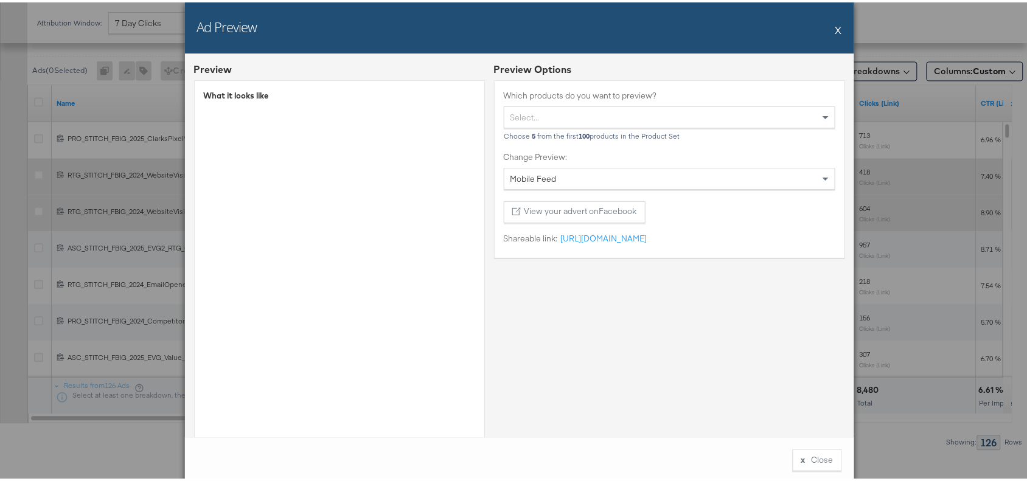
click at [836, 29] on button "X" at bounding box center [839, 27] width 7 height 24
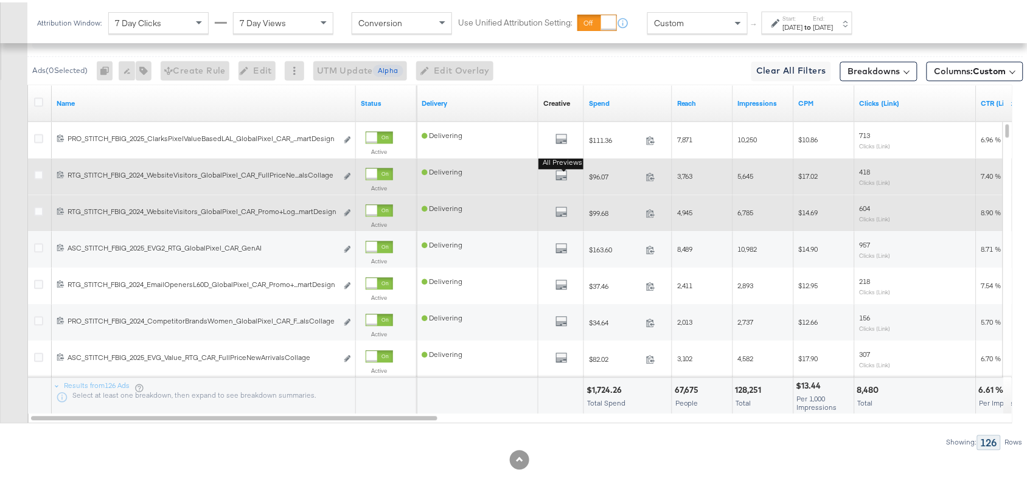
click at [559, 181] on button "All Previews" at bounding box center [562, 174] width 12 height 15
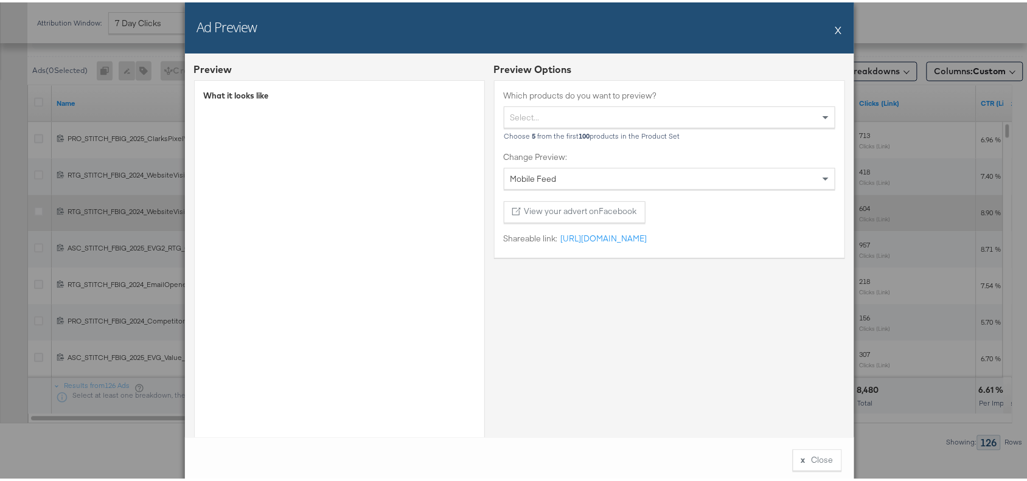
click at [836, 26] on button "X" at bounding box center [839, 27] width 7 height 24
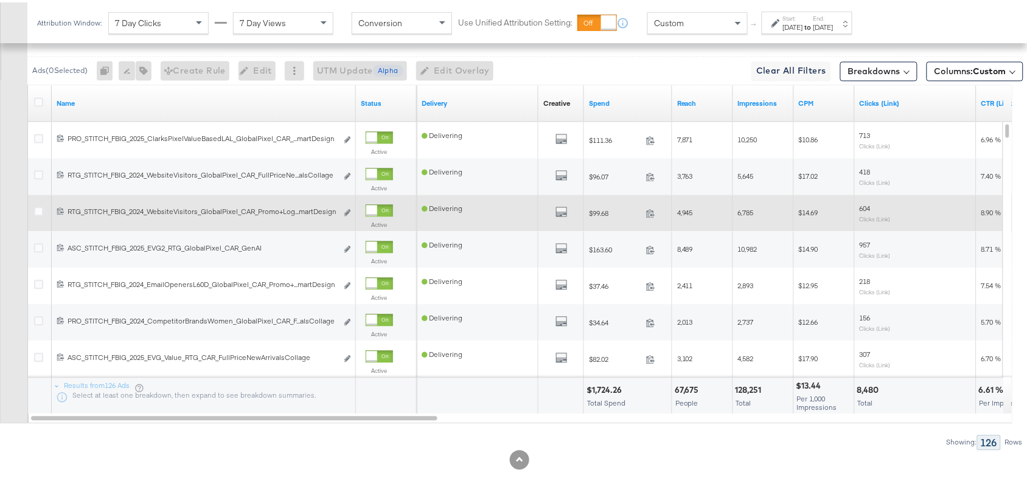
scroll to position [524, 0]
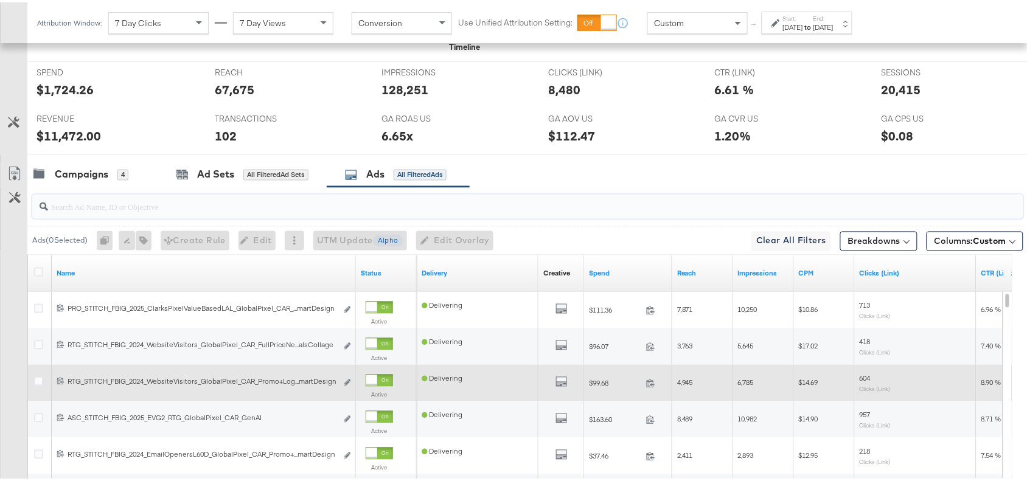
click at [88, 206] on input "search" at bounding box center [491, 200] width 886 height 24
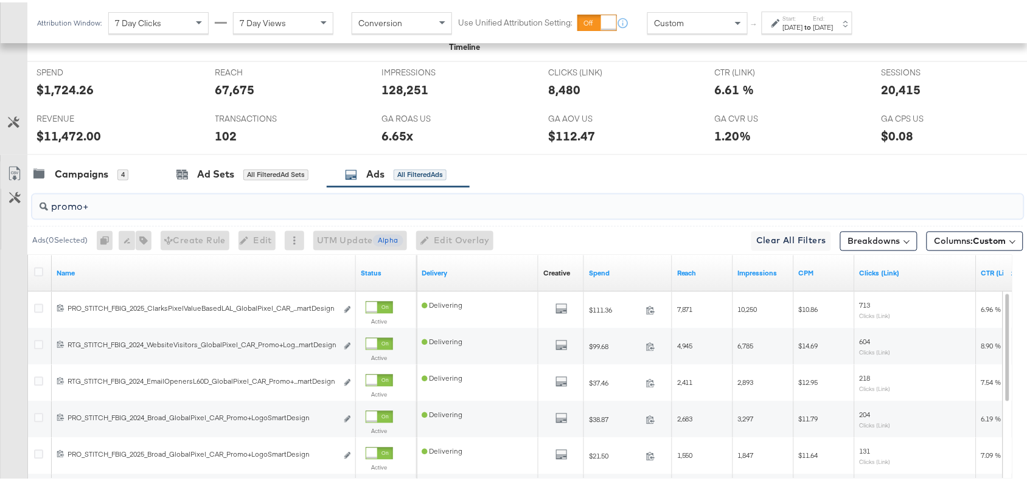
click at [95, 205] on input "promo+" at bounding box center [491, 200] width 886 height 24
paste input "logo"
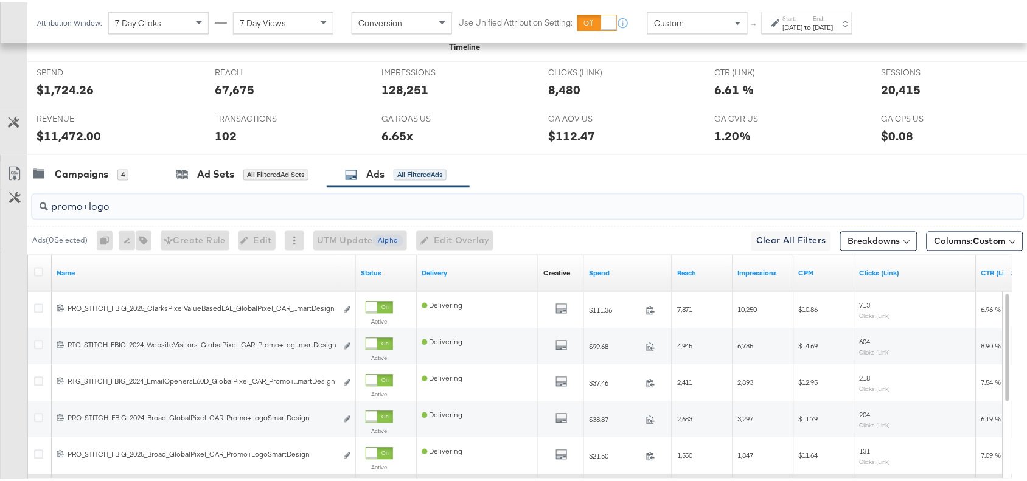
type input "promo+logo"
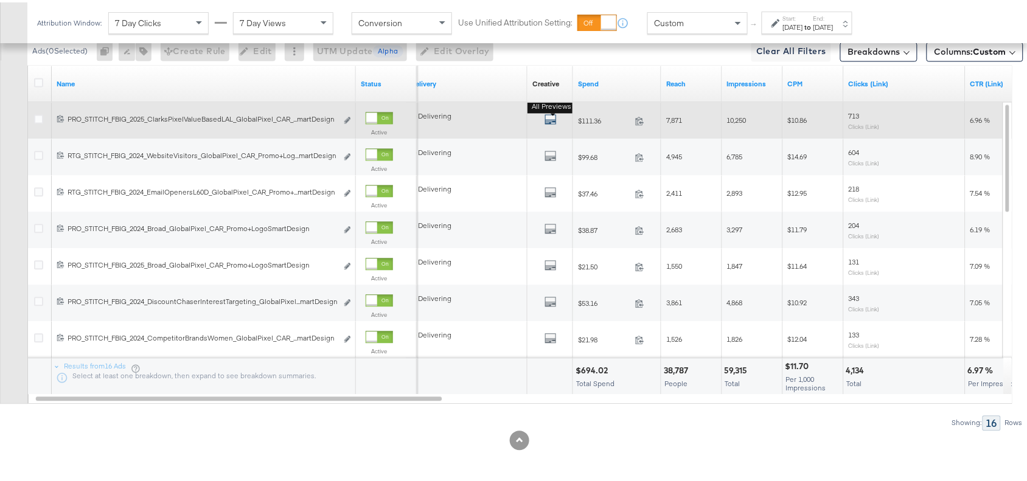
click at [548, 116] on icon "default" at bounding box center [551, 117] width 12 height 12
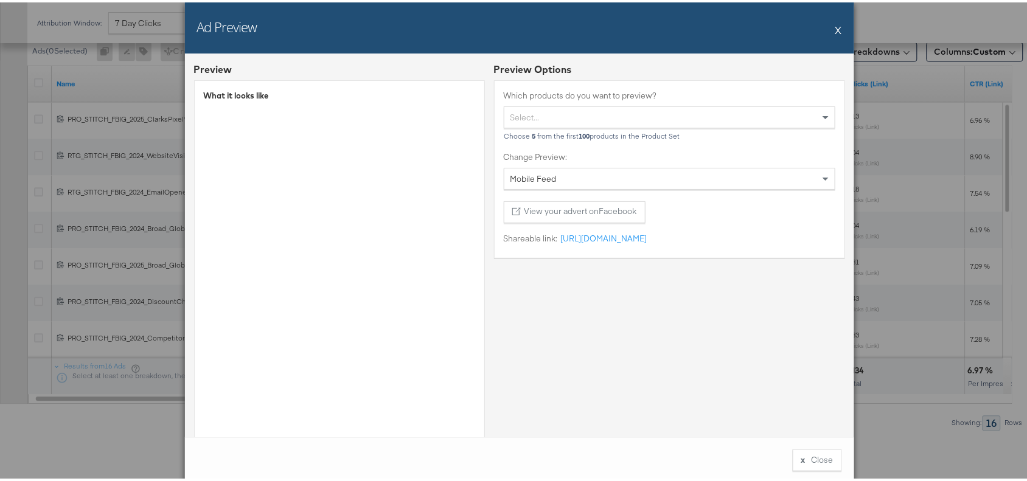
click at [836, 32] on button "X" at bounding box center [839, 27] width 7 height 24
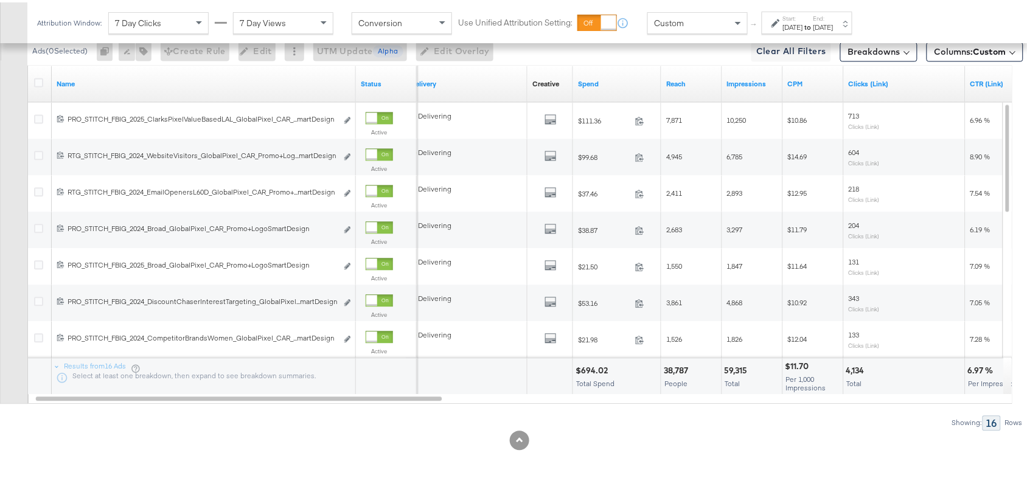
click at [585, 369] on div "$694.02" at bounding box center [594, 369] width 36 height 12
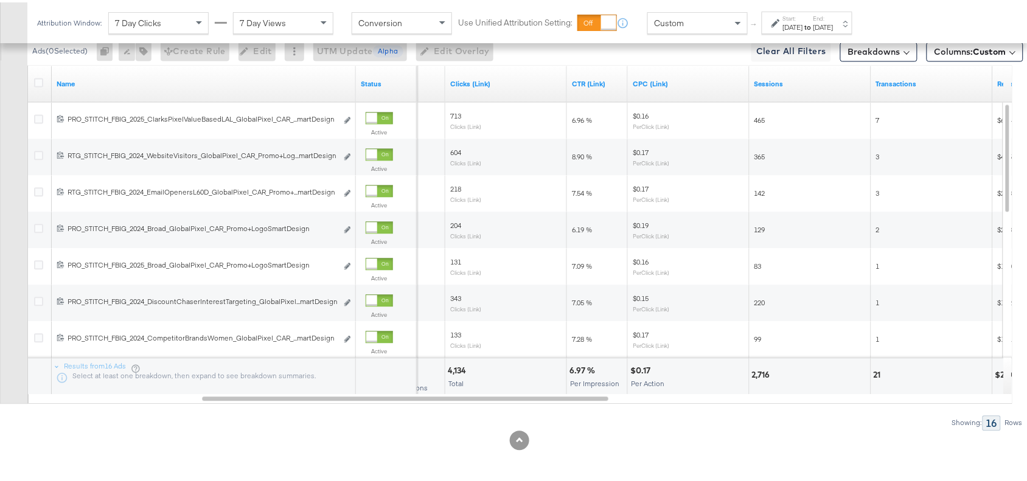
click at [583, 371] on div "6.97 %" at bounding box center [584, 369] width 29 height 12
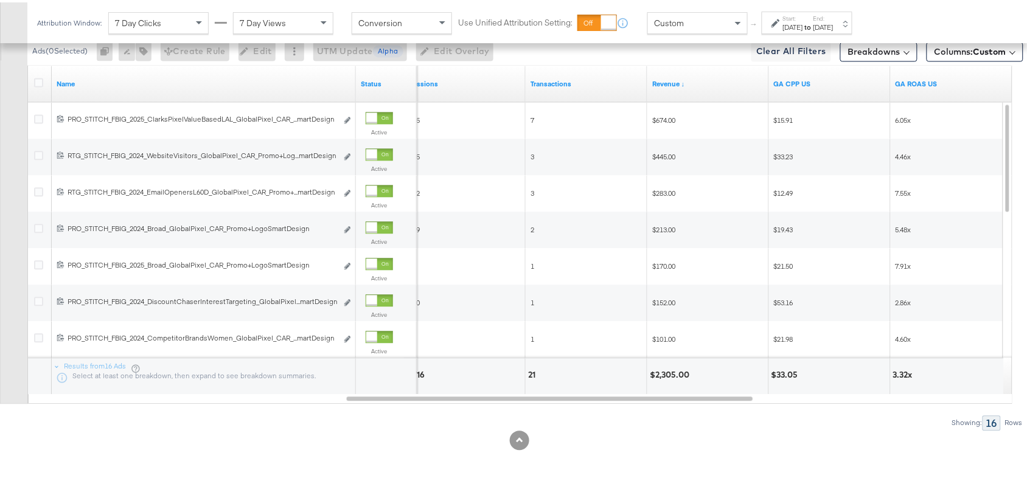
click at [662, 373] on div "$2,305.00" at bounding box center [671, 373] width 43 height 12
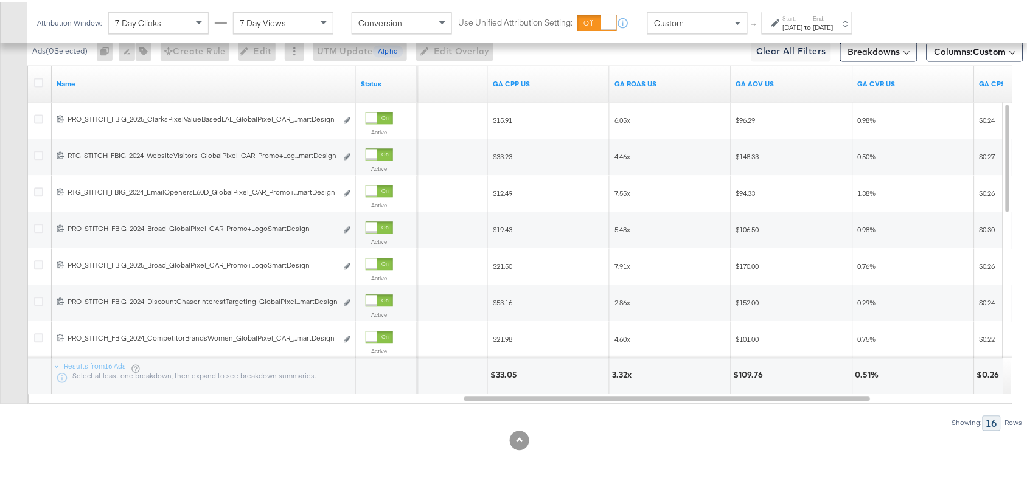
click at [617, 371] on div "3.32x" at bounding box center [623, 373] width 23 height 12
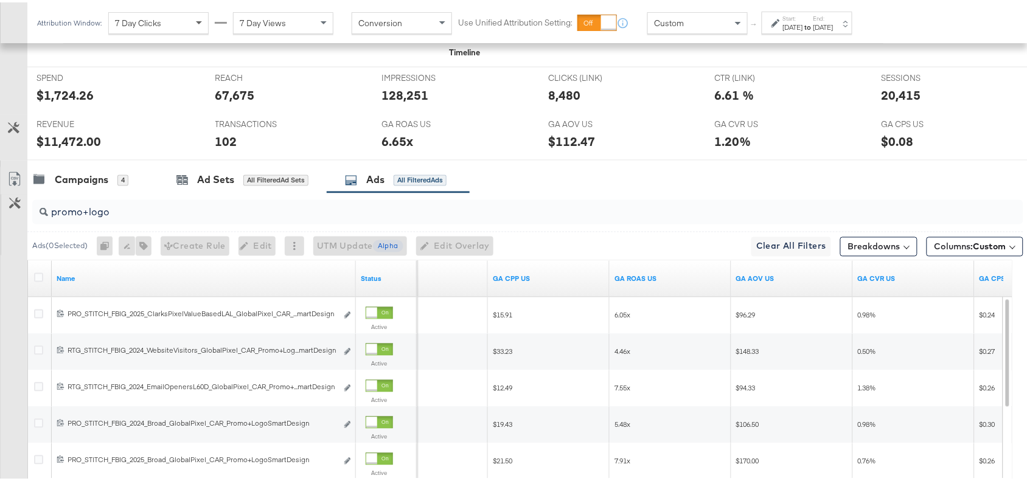
scroll to position [518, 0]
click at [113, 216] on input "promo+logo" at bounding box center [491, 206] width 886 height 24
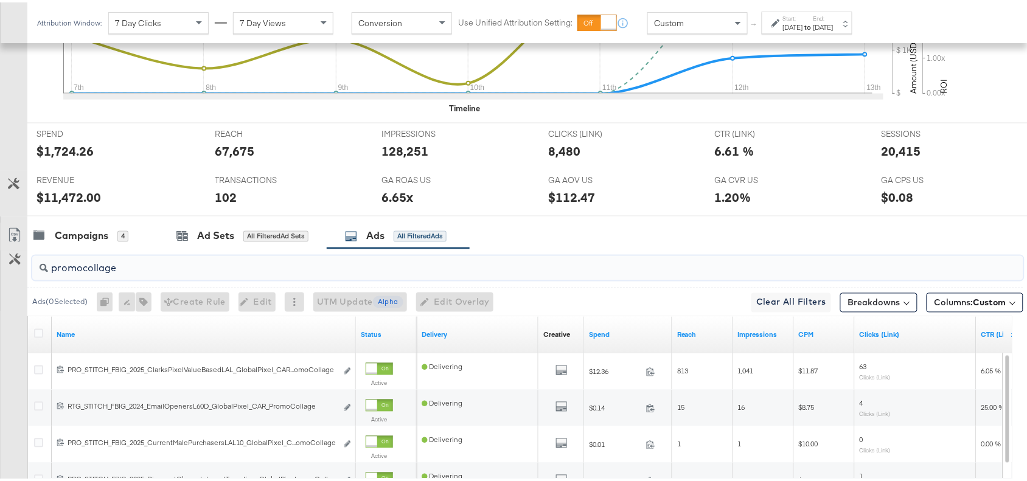
scroll to position [633, 0]
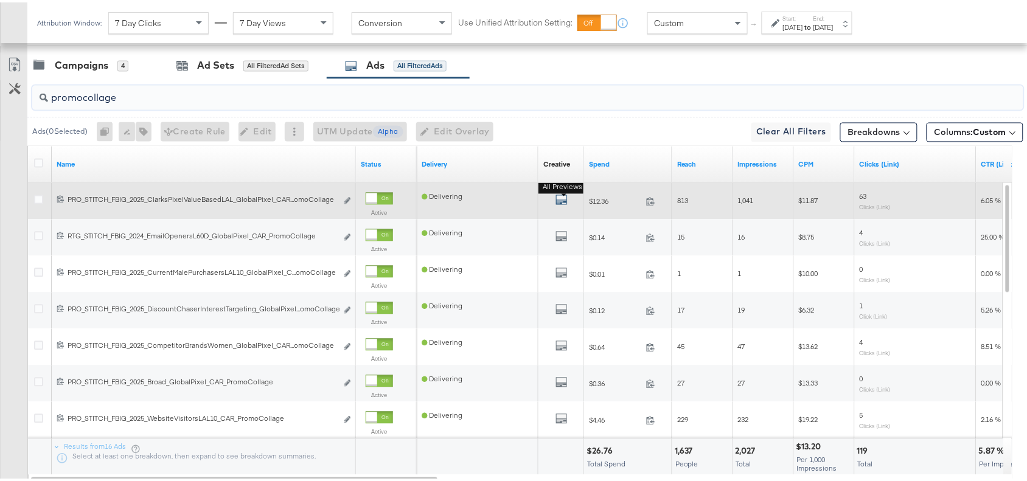
type input "promocollage"
click at [561, 201] on icon "default" at bounding box center [562, 198] width 12 height 12
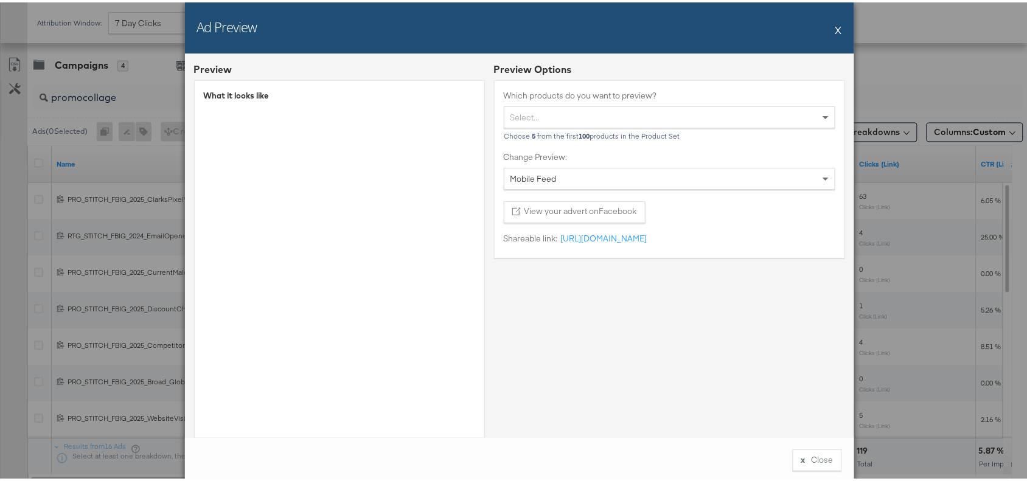
click at [836, 21] on button "X" at bounding box center [839, 27] width 7 height 24
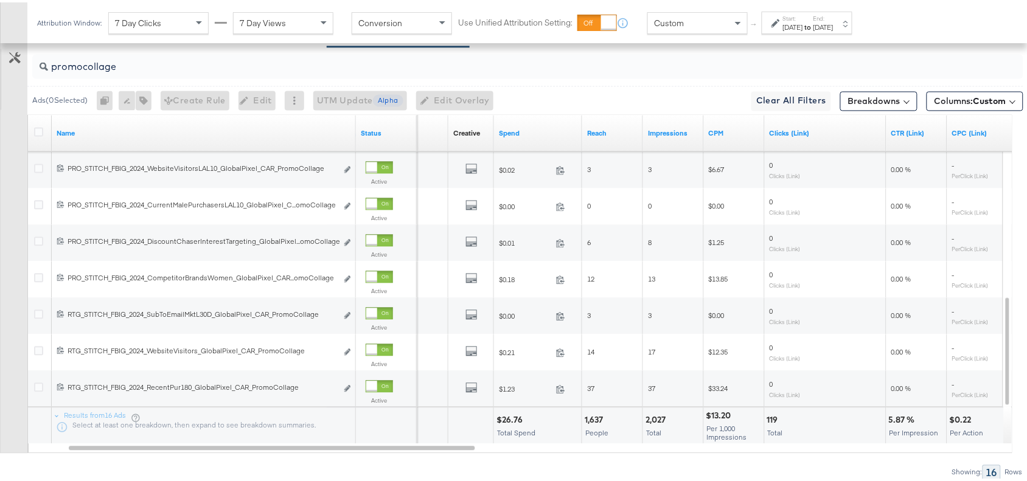
scroll to position [716, 0]
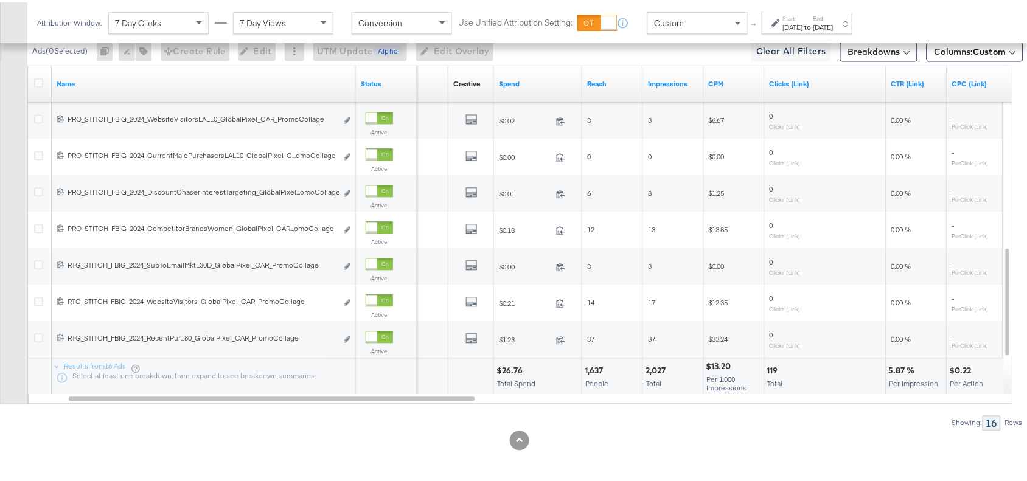
click at [506, 367] on div "$26.76" at bounding box center [512, 369] width 30 height 12
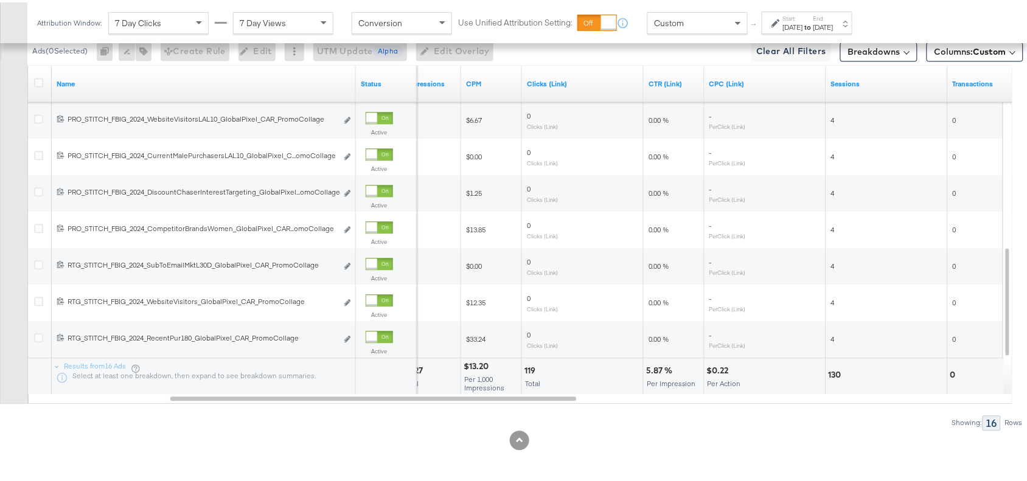
click at [646, 365] on div "5.87 %" at bounding box center [661, 369] width 30 height 12
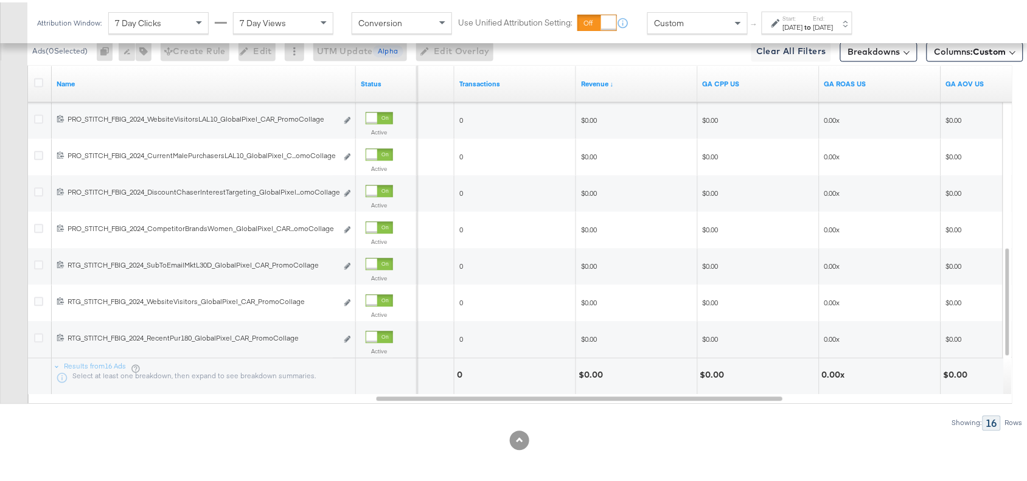
click at [591, 363] on div "$0.00" at bounding box center [636, 374] width 121 height 37
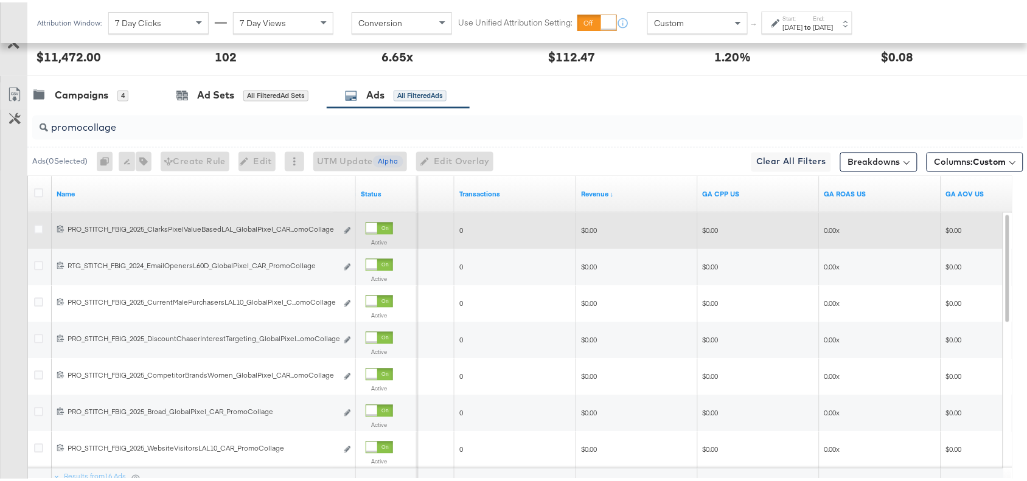
scroll to position [600, 0]
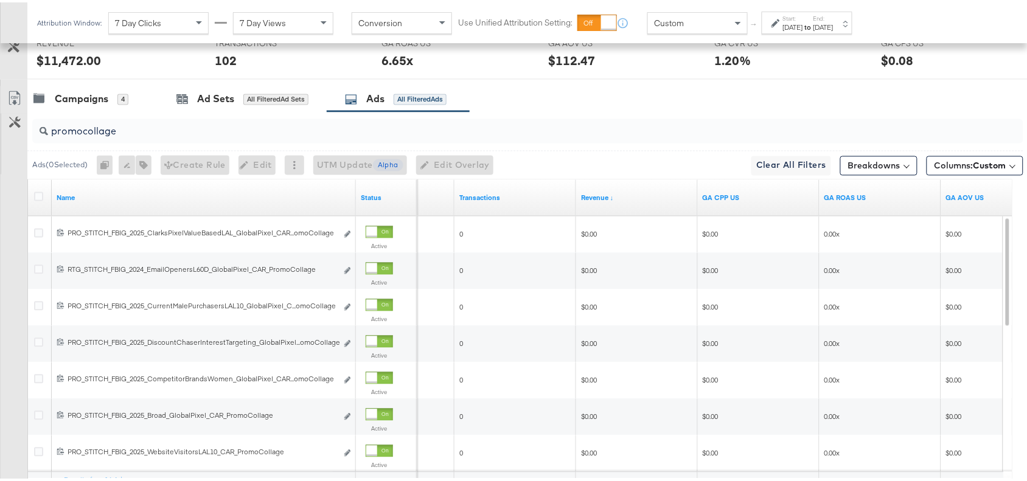
click at [138, 135] on input "promocollage" at bounding box center [491, 125] width 886 height 24
click at [619, 110] on div "Campaigns 4 Ad Sets All Filtered Ad Sets Ads All Filtered Ads" at bounding box center [533, 97] width 1012 height 26
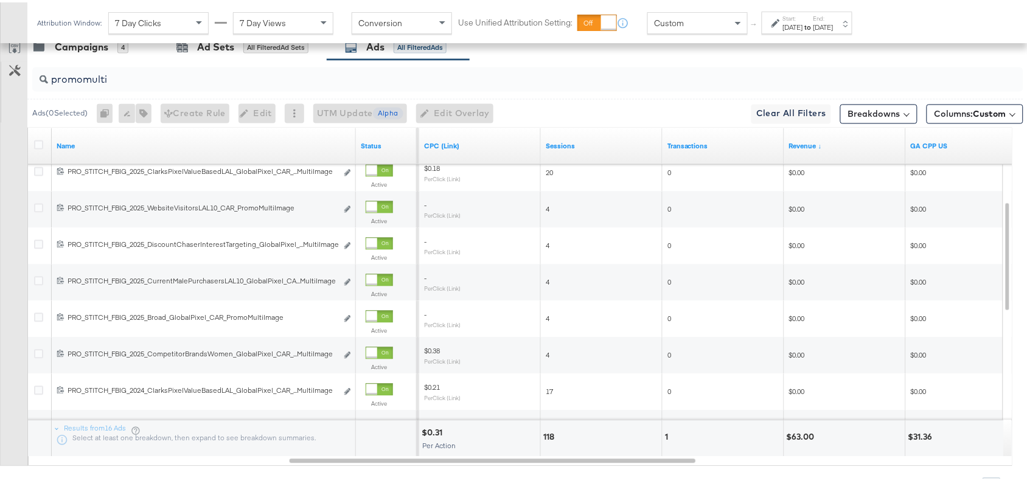
scroll to position [716, 0]
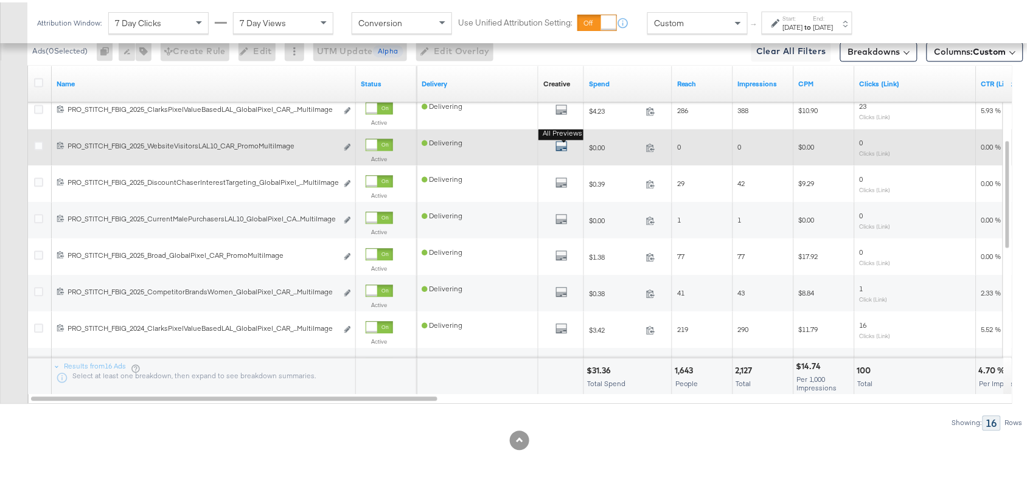
click at [560, 142] on icon "default" at bounding box center [562, 144] width 12 height 12
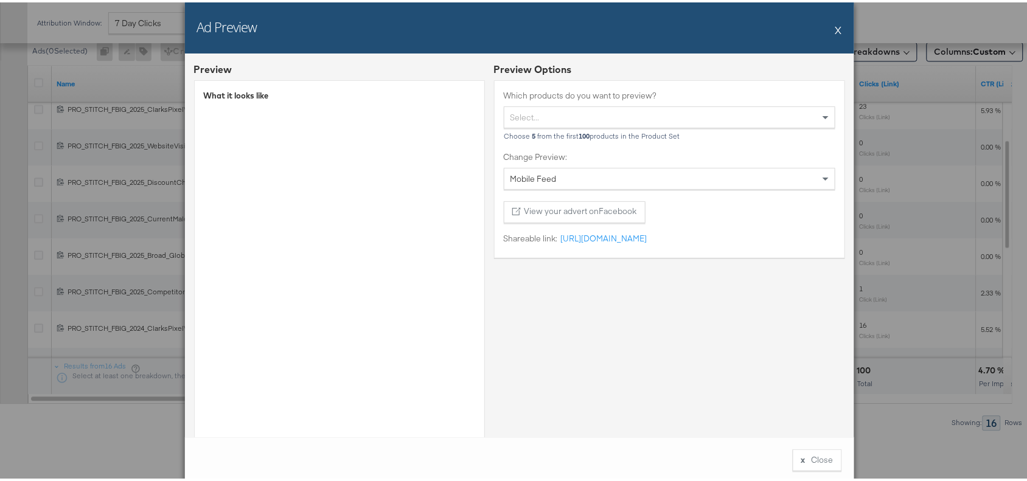
click at [836, 26] on button "X" at bounding box center [839, 27] width 7 height 24
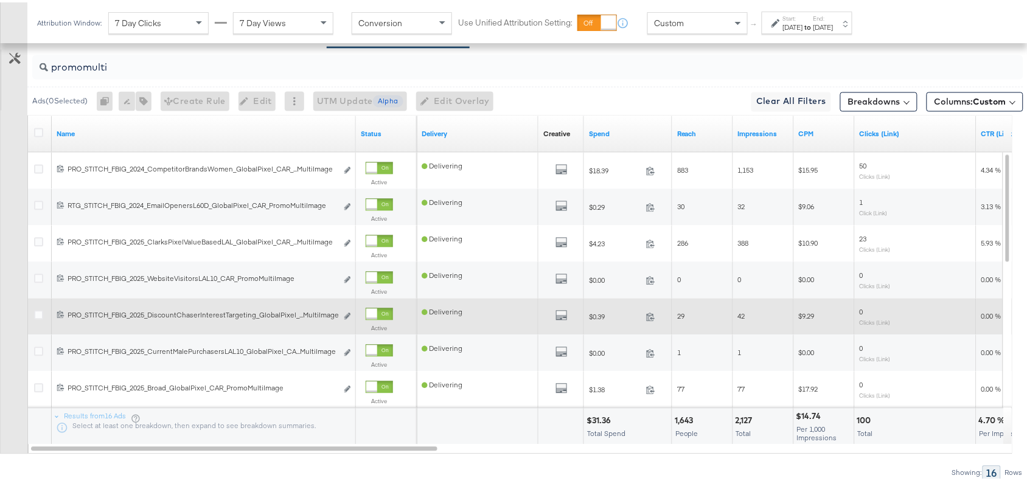
scroll to position [664, 0]
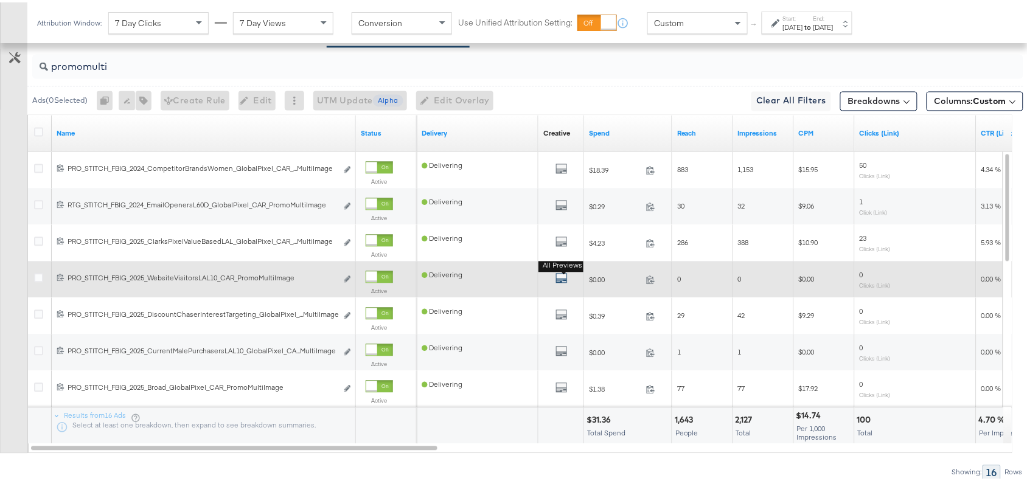
click at [562, 282] on icon "default" at bounding box center [562, 276] width 12 height 12
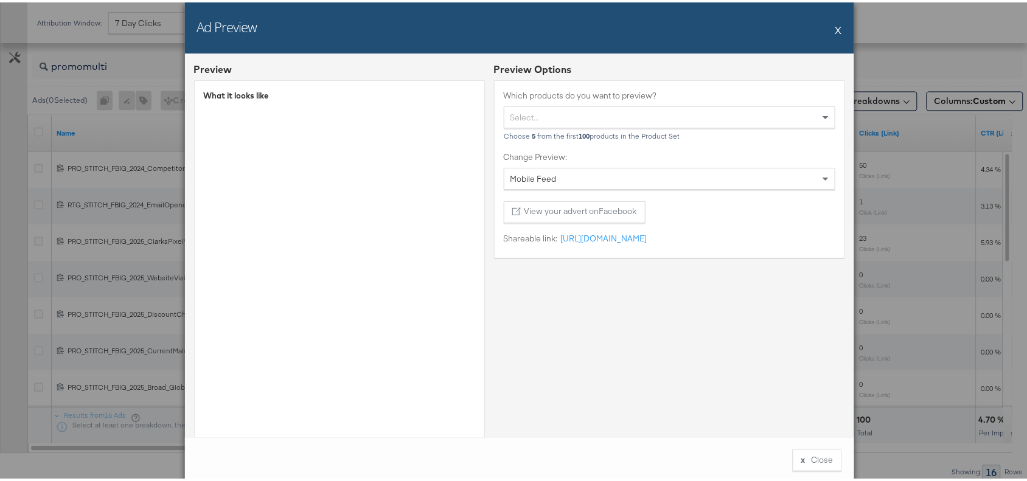
click at [828, 33] on div "Ad Preview X" at bounding box center [520, 25] width 670 height 51
click at [836, 26] on button "X" at bounding box center [839, 27] width 7 height 24
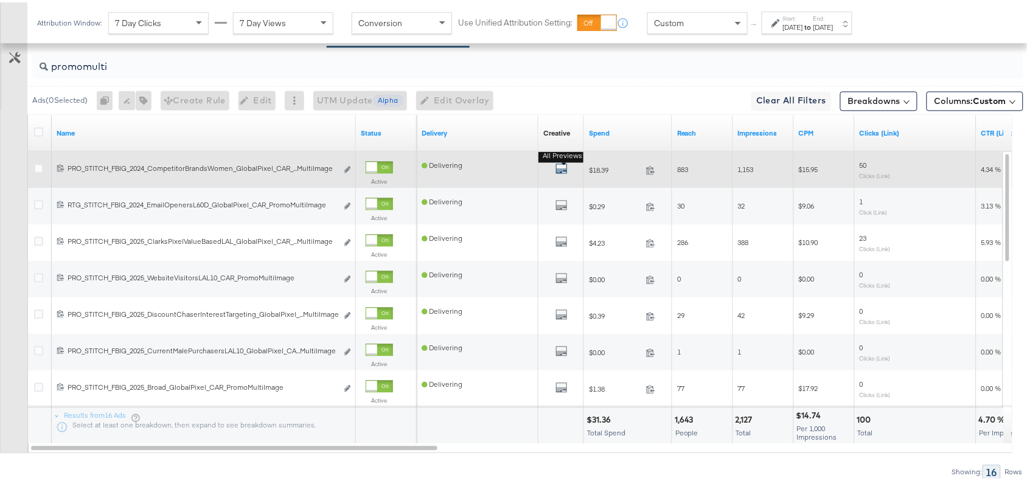
click at [559, 172] on icon "default" at bounding box center [562, 167] width 12 height 12
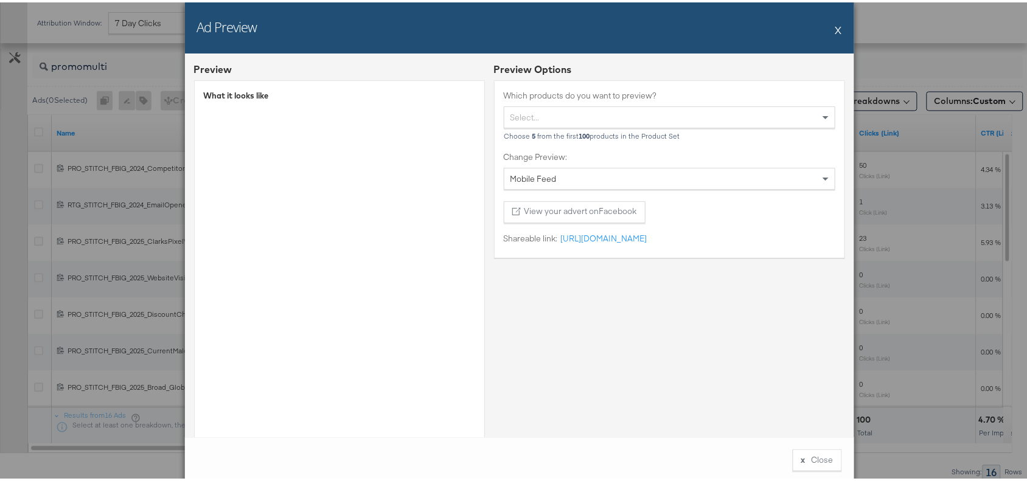
click at [838, 29] on div "Ad Preview X" at bounding box center [520, 25] width 670 height 51
click at [836, 26] on button "X" at bounding box center [839, 27] width 7 height 24
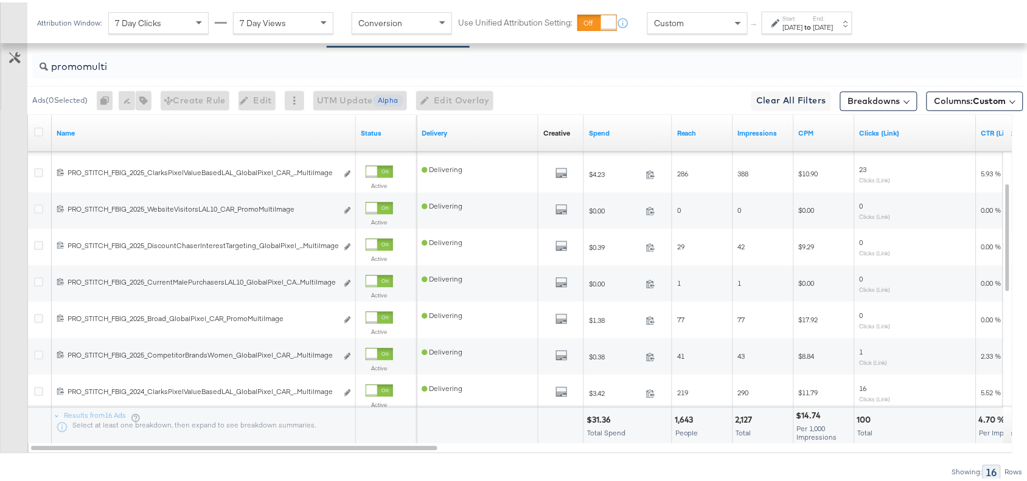
scroll to position [716, 0]
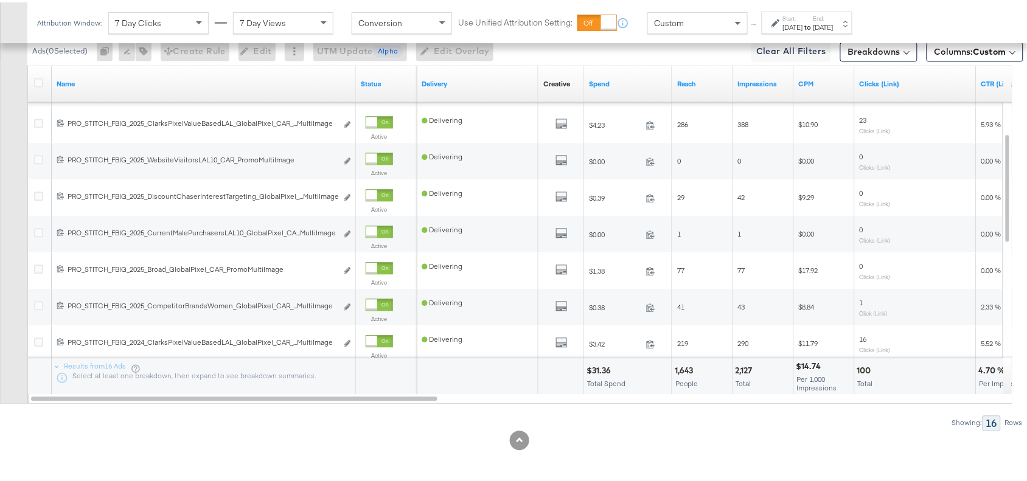
click at [594, 368] on div "$31.36" at bounding box center [601, 369] width 28 height 12
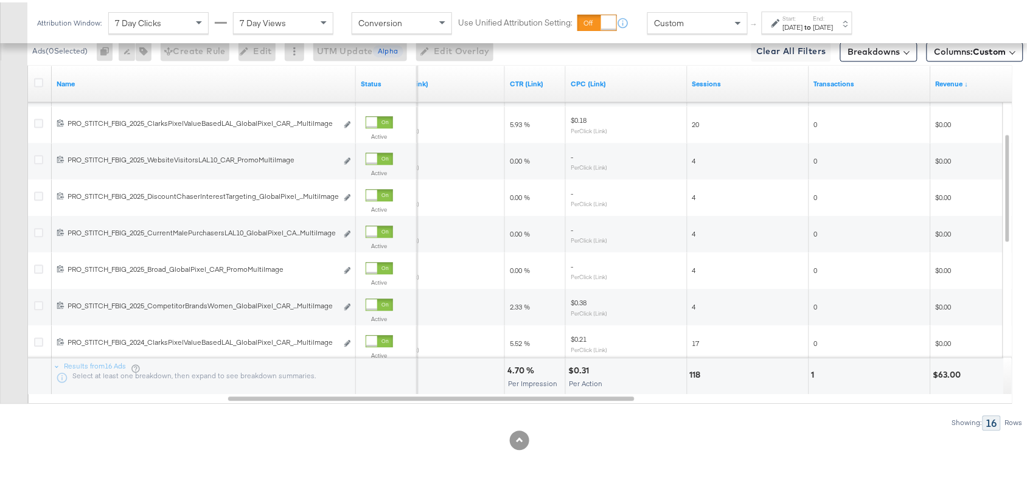
click at [516, 370] on div "4.70 %" at bounding box center [523, 369] width 30 height 12
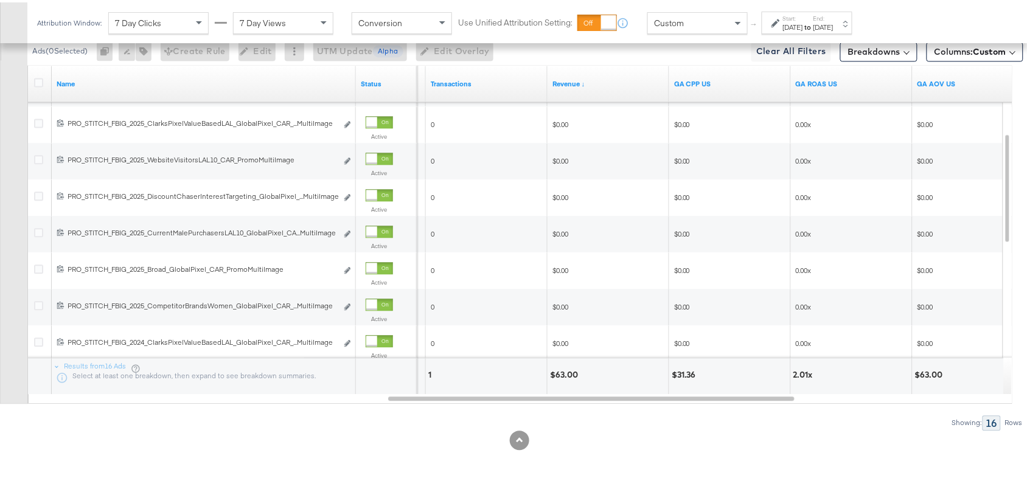
click at [561, 374] on div "$63.00" at bounding box center [566, 373] width 32 height 12
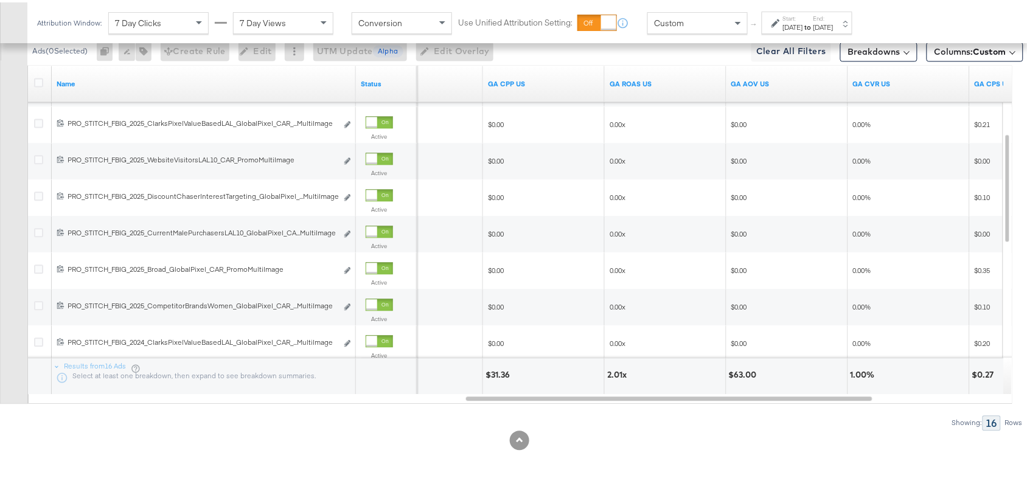
click at [609, 367] on div "2.01x" at bounding box center [618, 373] width 23 height 12
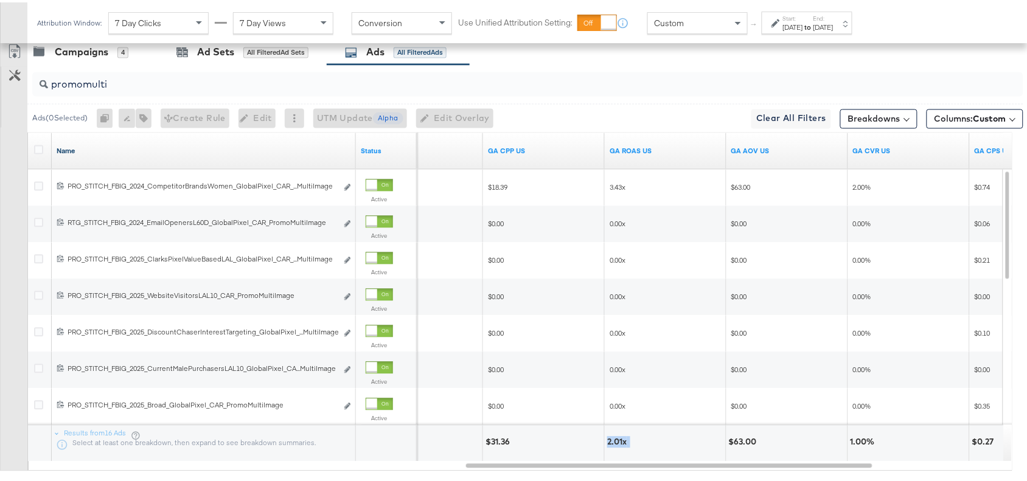
scroll to position [646, 0]
click at [123, 90] on input "promomulti" at bounding box center [491, 78] width 886 height 24
type input "p"
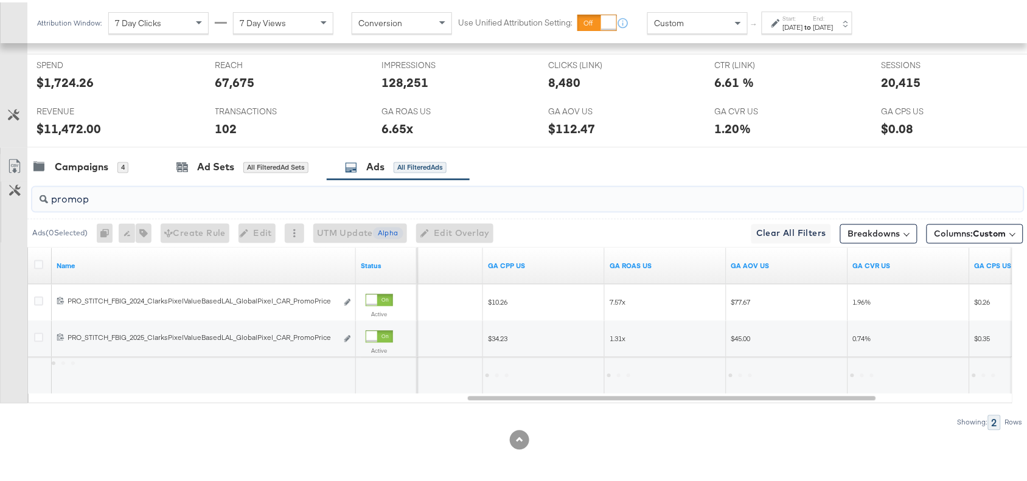
scroll to position [534, 0]
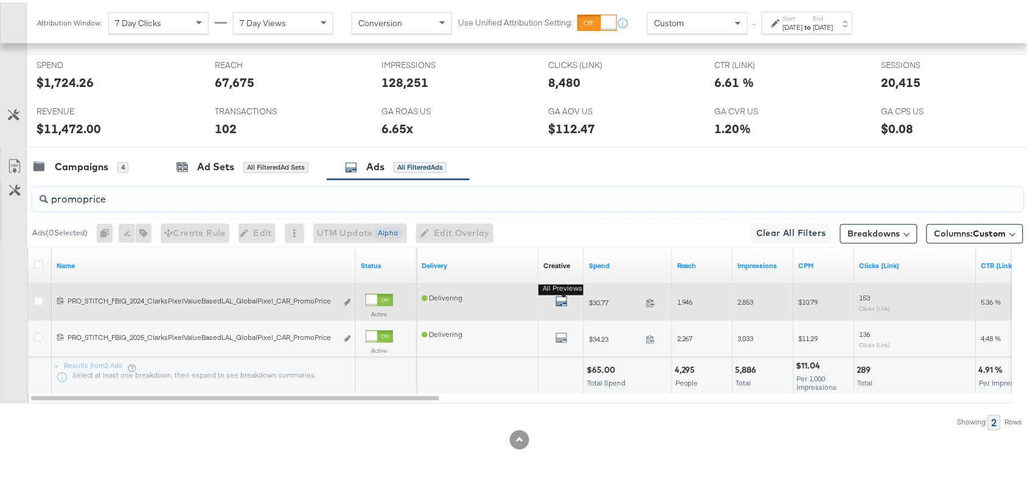
type input "promoprice"
click at [562, 301] on icon "default" at bounding box center [562, 299] width 12 height 12
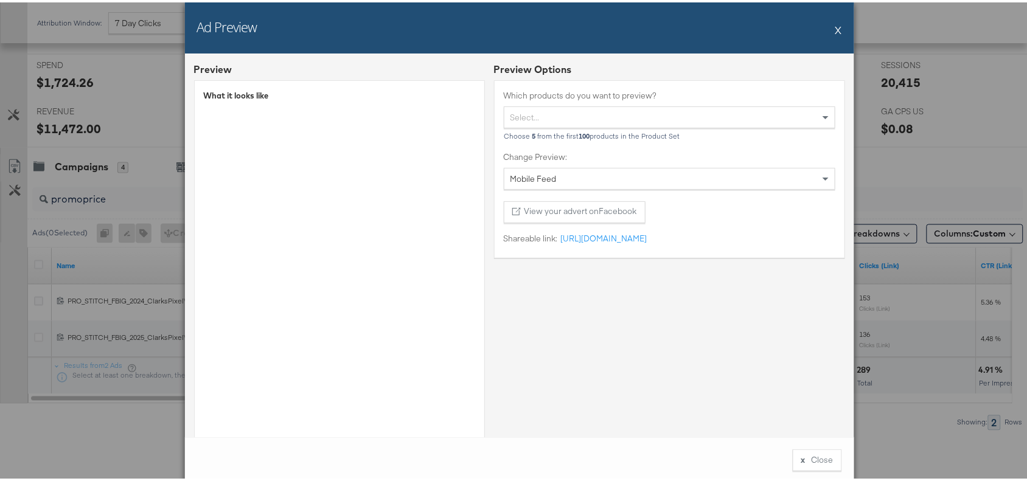
click at [836, 30] on button "X" at bounding box center [839, 27] width 7 height 24
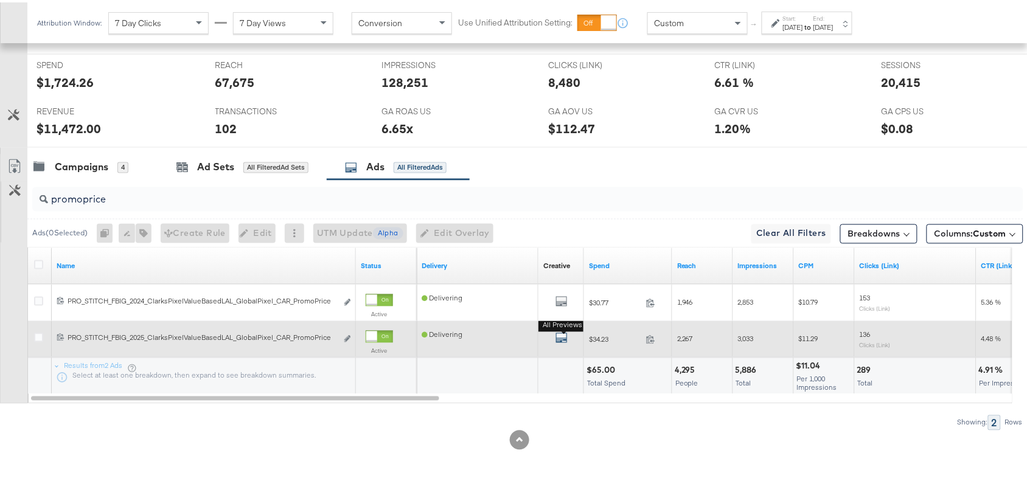
click at [559, 338] on icon "default" at bounding box center [562, 336] width 12 height 12
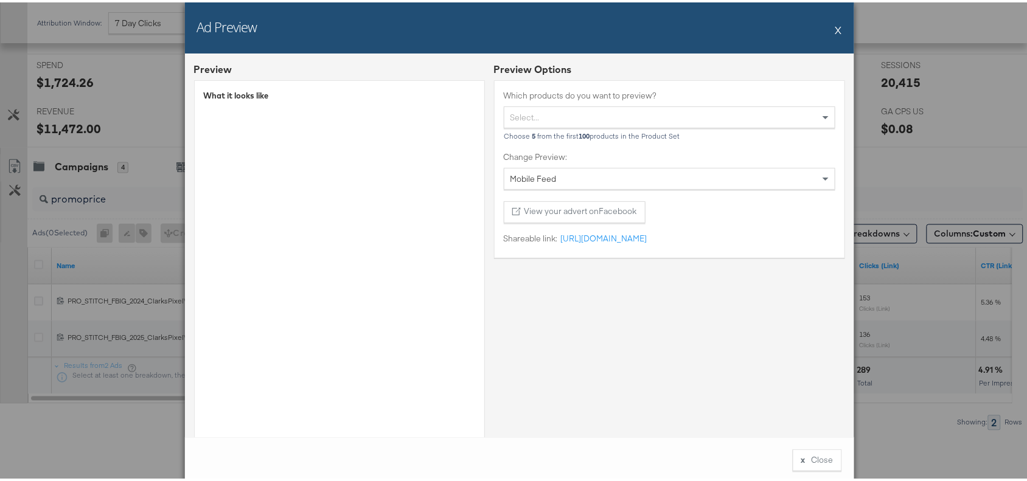
click at [836, 32] on button "X" at bounding box center [839, 27] width 7 height 24
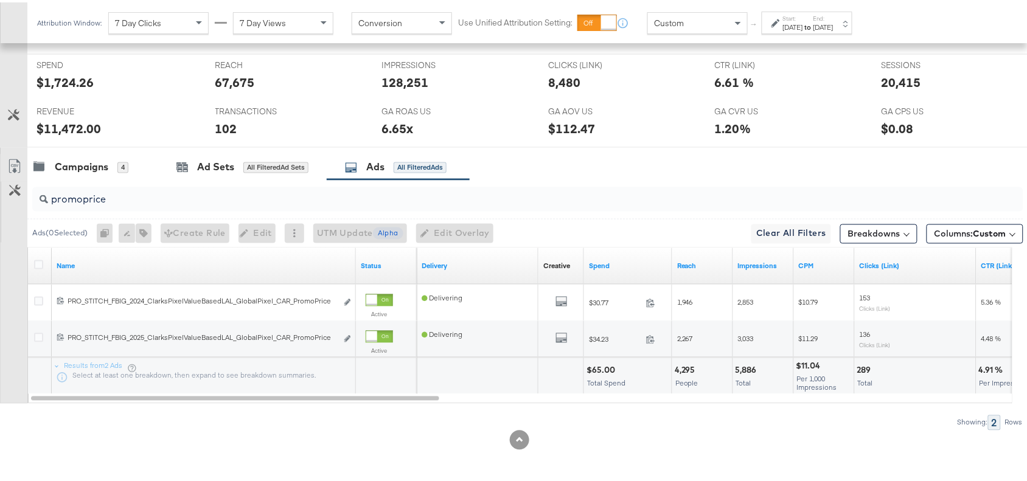
click at [597, 369] on div "$65.00" at bounding box center [603, 369] width 32 height 12
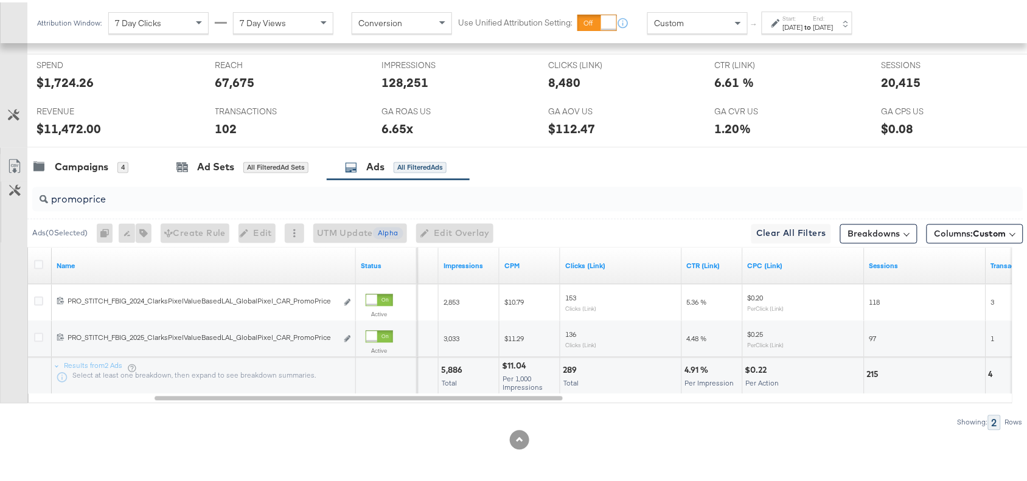
click at [696, 371] on div "4.91 %" at bounding box center [699, 369] width 28 height 12
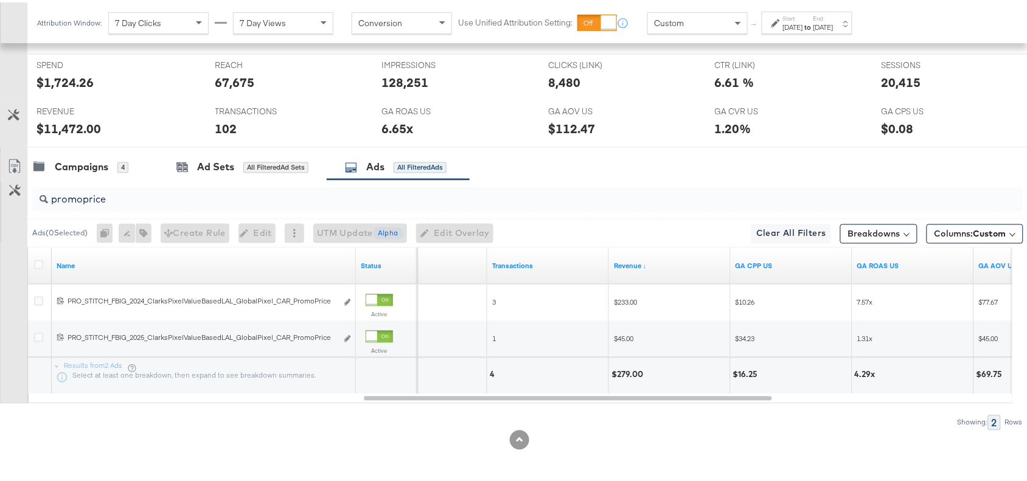
click at [618, 370] on div "$279.00" at bounding box center [629, 373] width 35 height 12
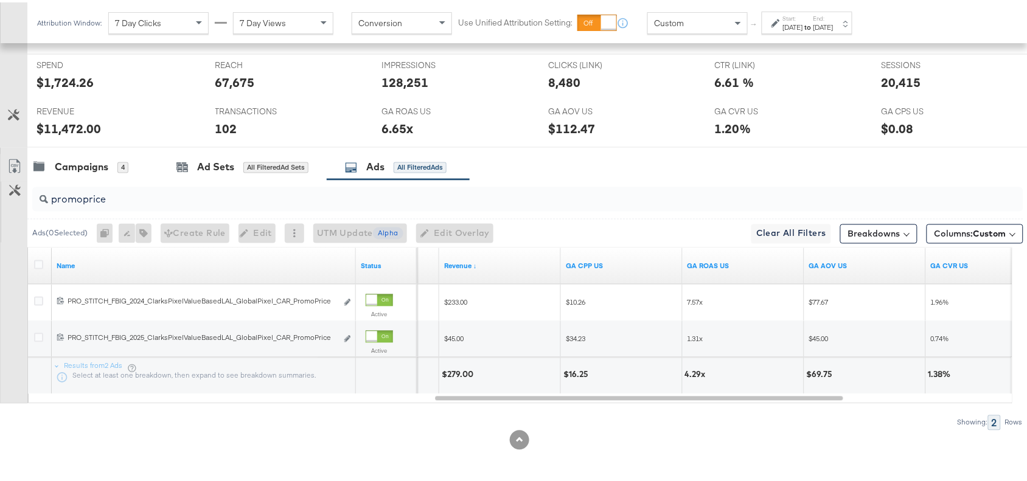
click at [696, 375] on div "4.29x" at bounding box center [697, 373] width 24 height 12
click at [111, 197] on input "promoprice" at bounding box center [491, 193] width 886 height 24
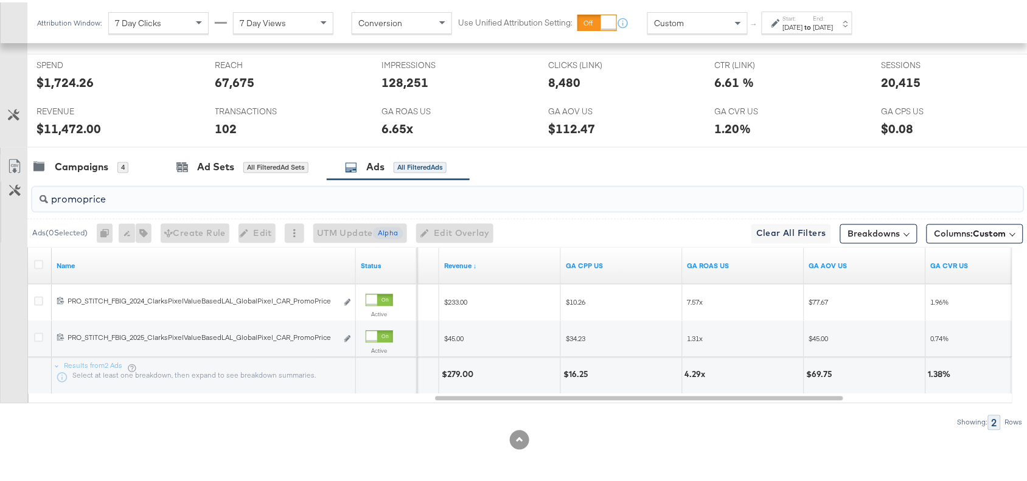
click at [111, 197] on input "promoprice" at bounding box center [491, 193] width 886 height 24
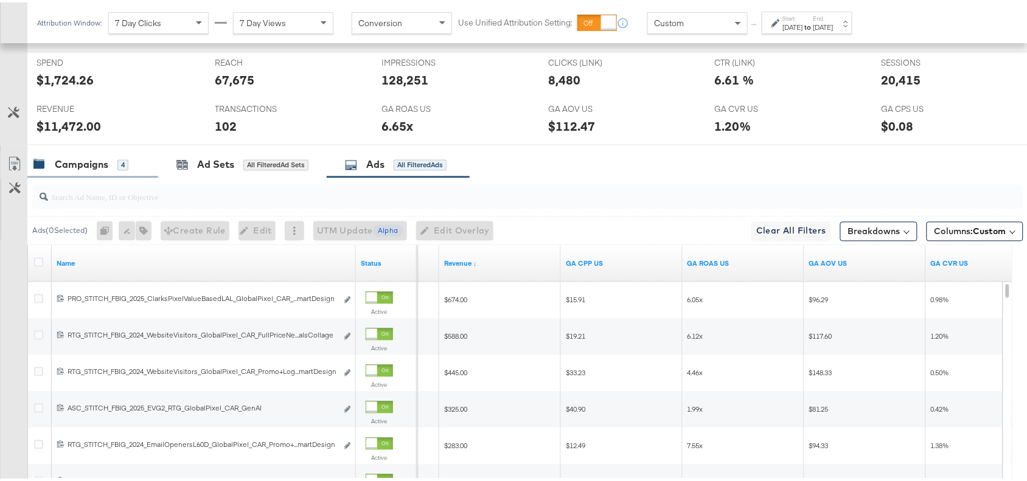
click at [55, 163] on div "Campaigns" at bounding box center [82, 163] width 54 height 14
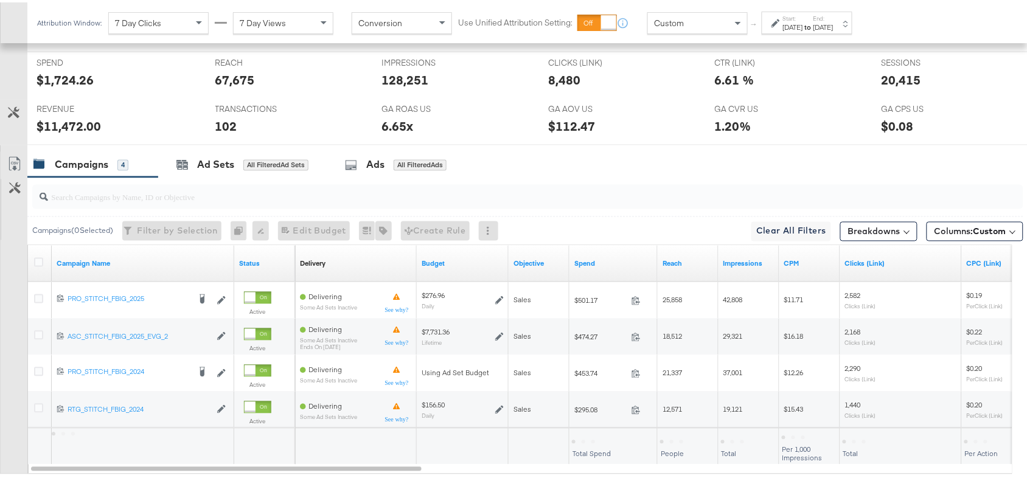
scroll to position [607, 0]
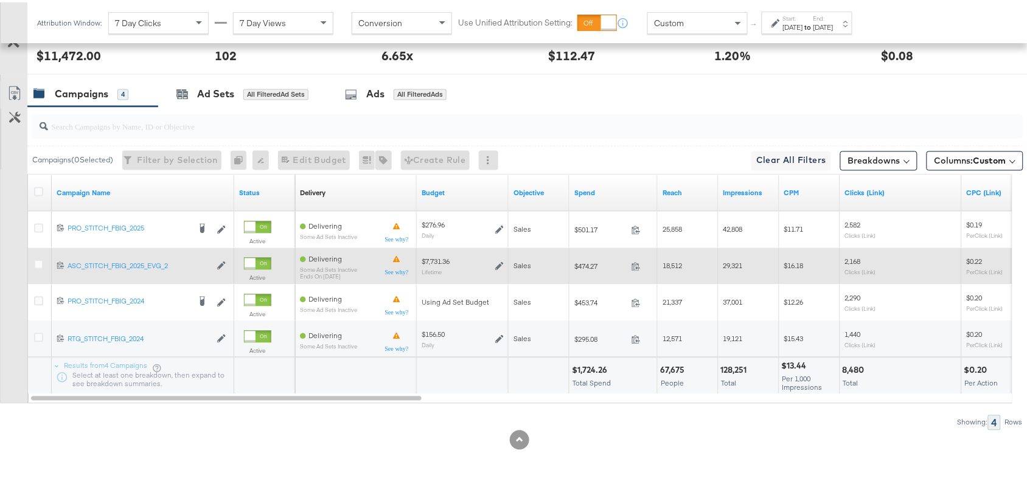
click at [35, 267] on div at bounding box center [40, 264] width 13 height 12
click at [41, 263] on icon at bounding box center [38, 262] width 9 height 9
click at [0, 0] on input "checkbox" at bounding box center [0, 0] width 0 height 0
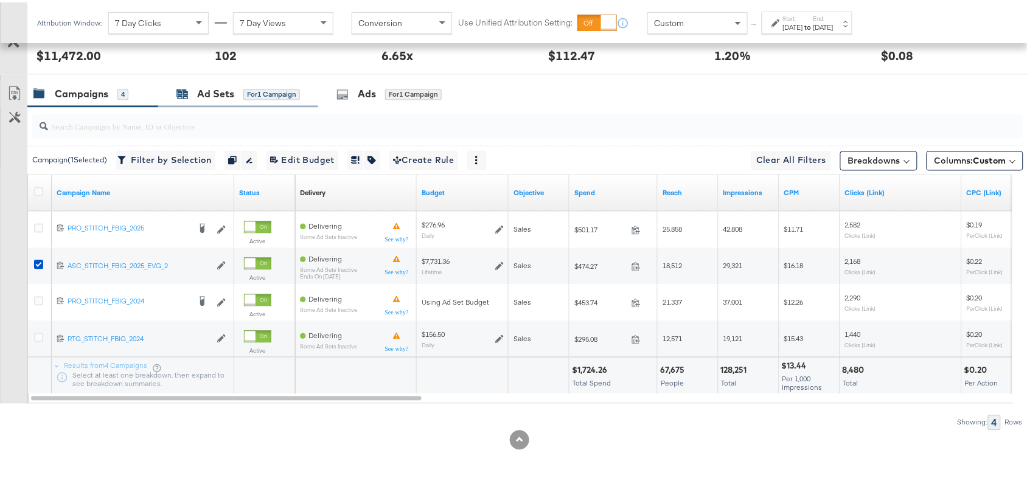
click at [217, 90] on div "Ad Sets" at bounding box center [215, 92] width 37 height 14
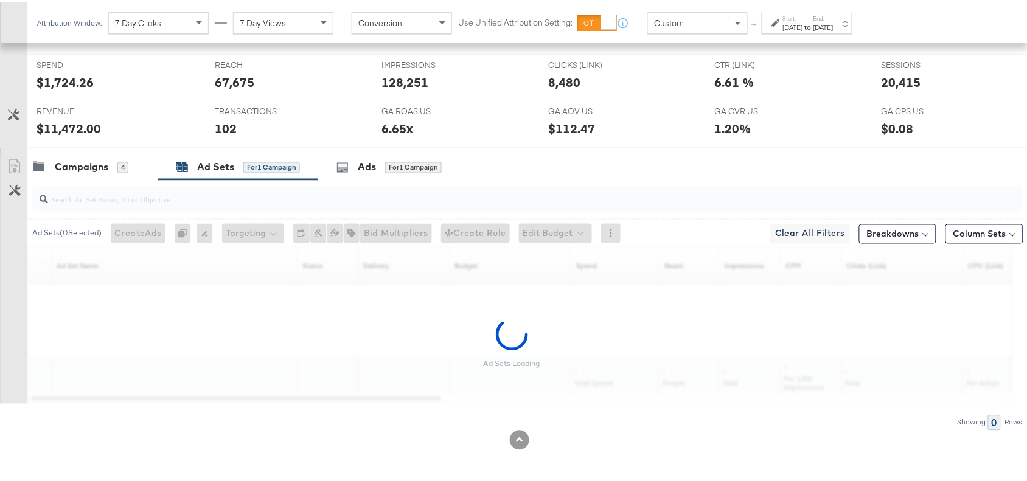
scroll to position [534, 0]
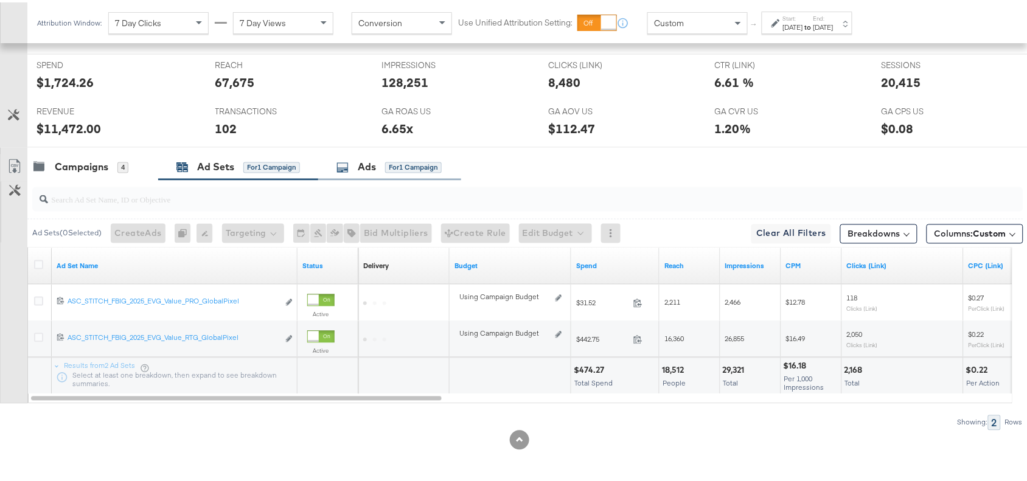
click at [368, 169] on div "Ads" at bounding box center [367, 165] width 18 height 14
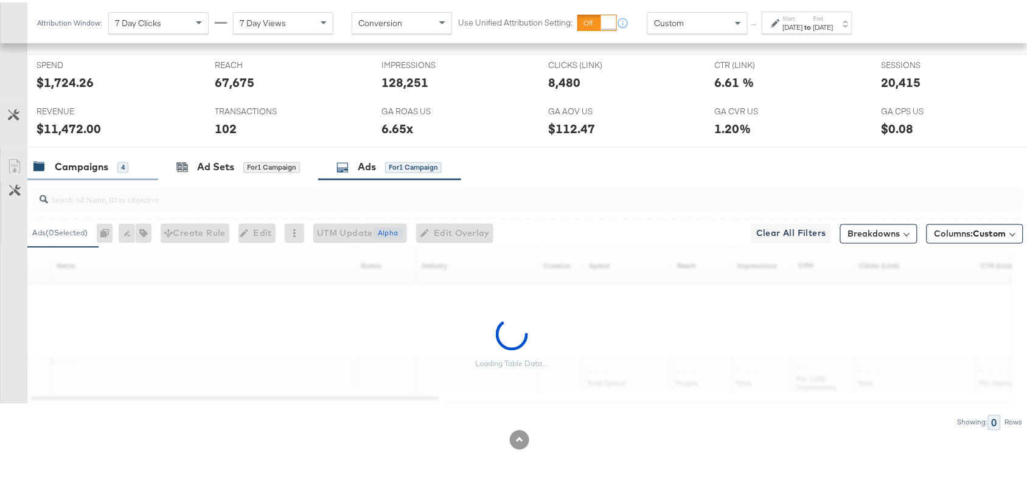
click at [87, 161] on div "Campaigns" at bounding box center [82, 165] width 54 height 14
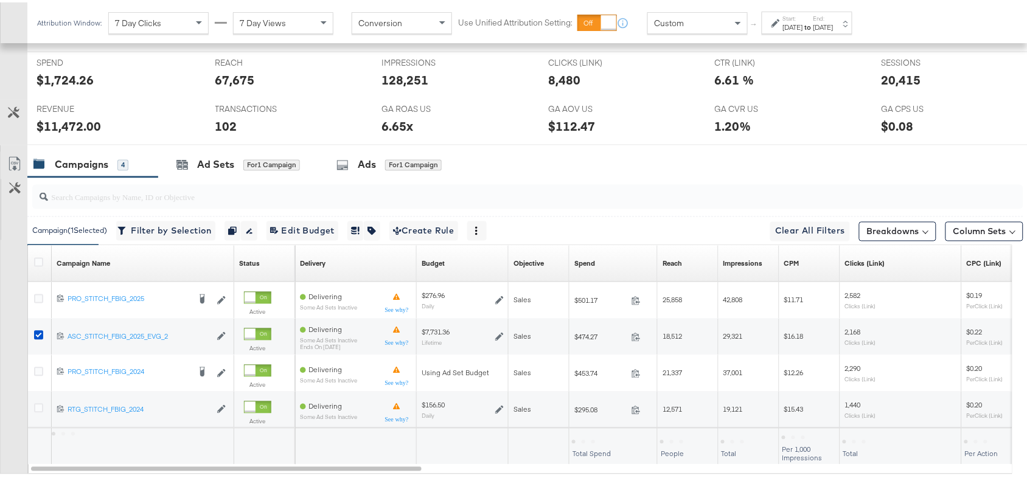
scroll to position [607, 0]
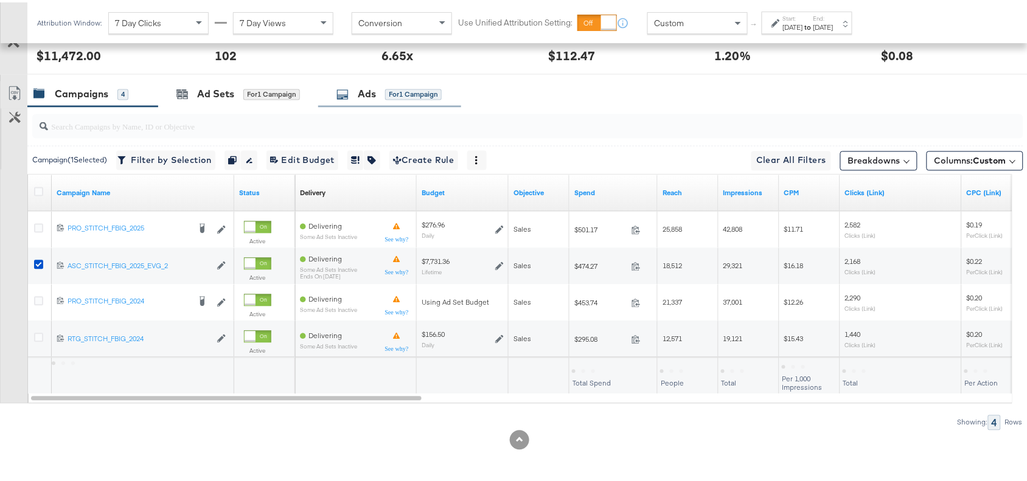
click at [363, 94] on div "Ads" at bounding box center [367, 92] width 18 height 14
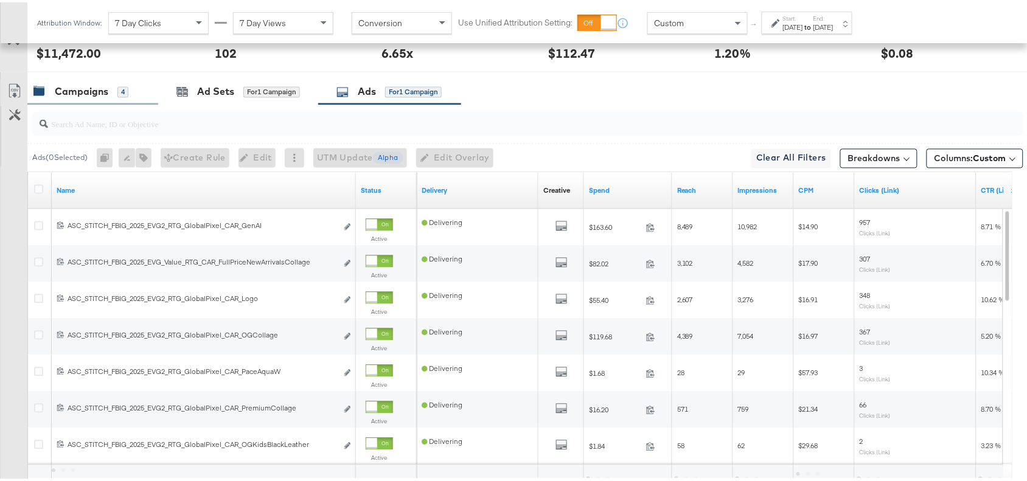
click at [65, 85] on div "Campaigns" at bounding box center [82, 90] width 54 height 14
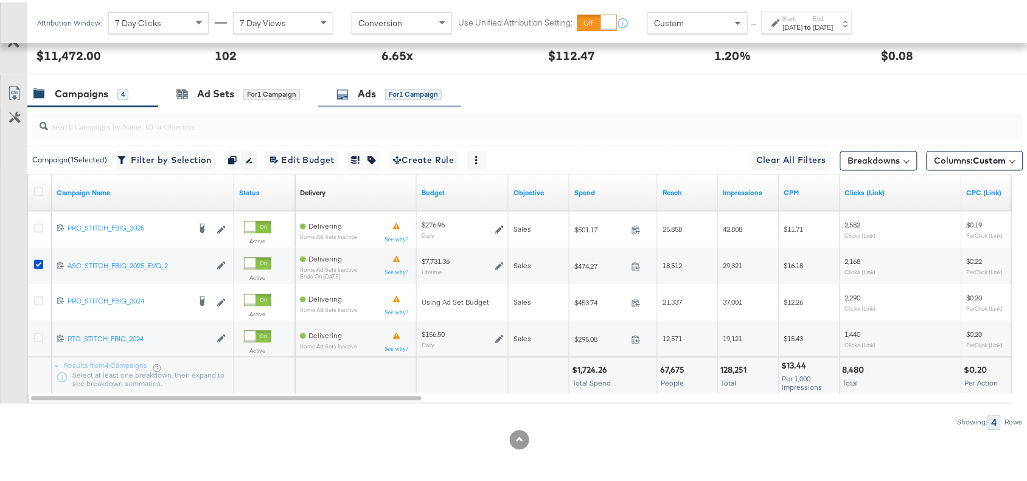
click at [357, 92] on div "Ads for 1 Campaign" at bounding box center [389, 92] width 105 height 14
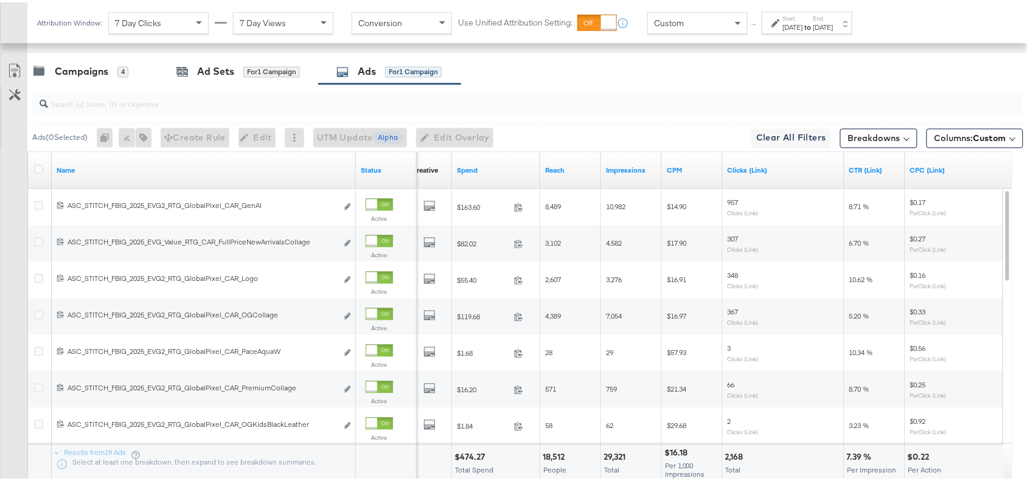
scroll to position [626, 0]
click at [96, 107] on input "search" at bounding box center [491, 98] width 886 height 24
paste input "GenAI"
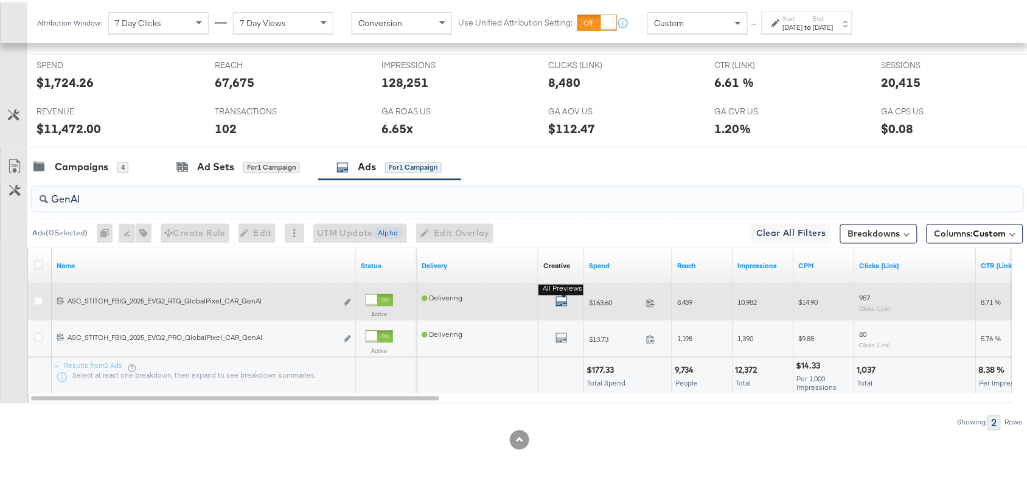
type input "GenAI"
click at [564, 298] on icon "default" at bounding box center [562, 299] width 12 height 12
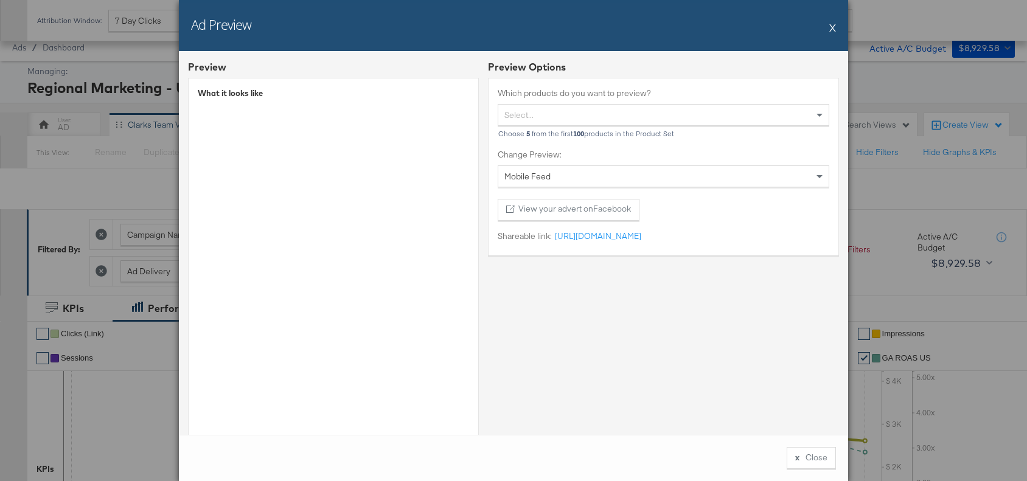
scroll to position [534, 0]
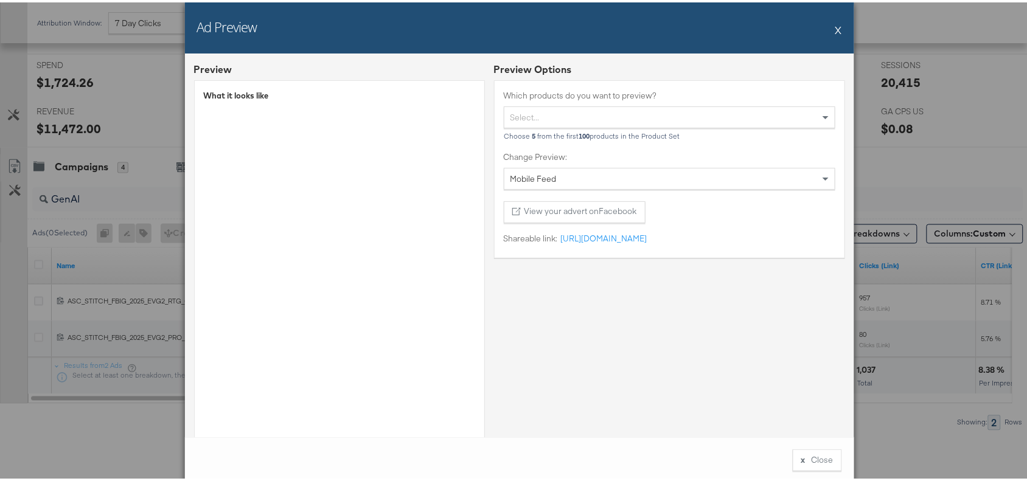
click at [836, 26] on button "X" at bounding box center [839, 27] width 7 height 24
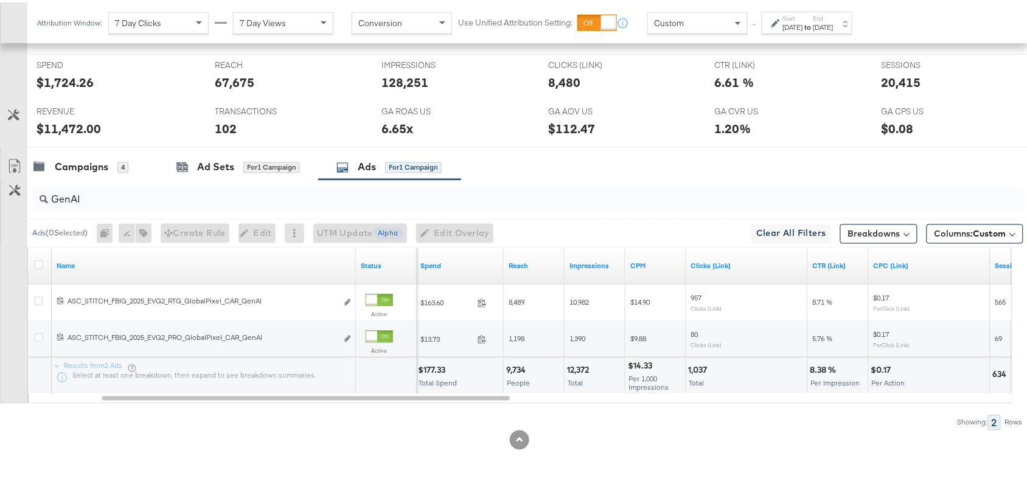
click at [430, 363] on div "$177.33" at bounding box center [433, 369] width 31 height 12
copy div "$177.33"
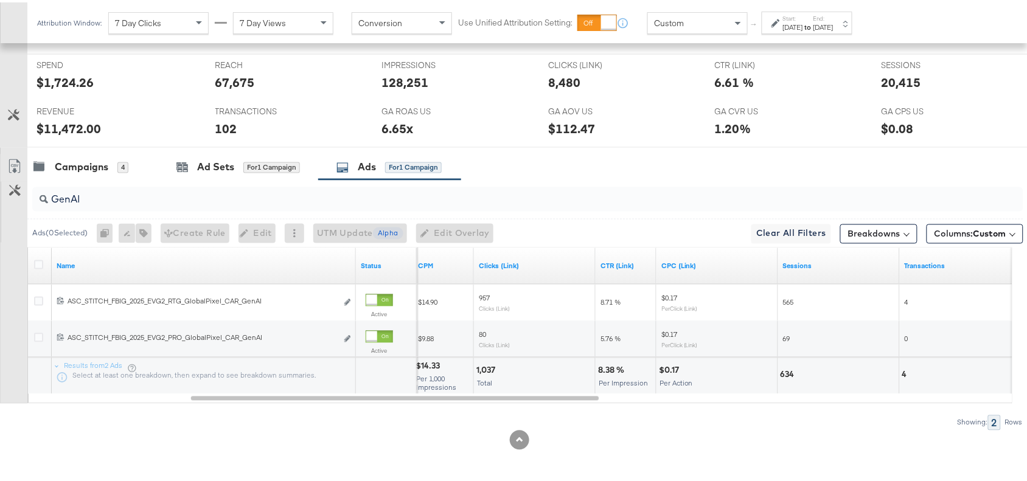
click at [606, 367] on div "8.38 %" at bounding box center [613, 369] width 30 height 12
copy div "8.38 %"
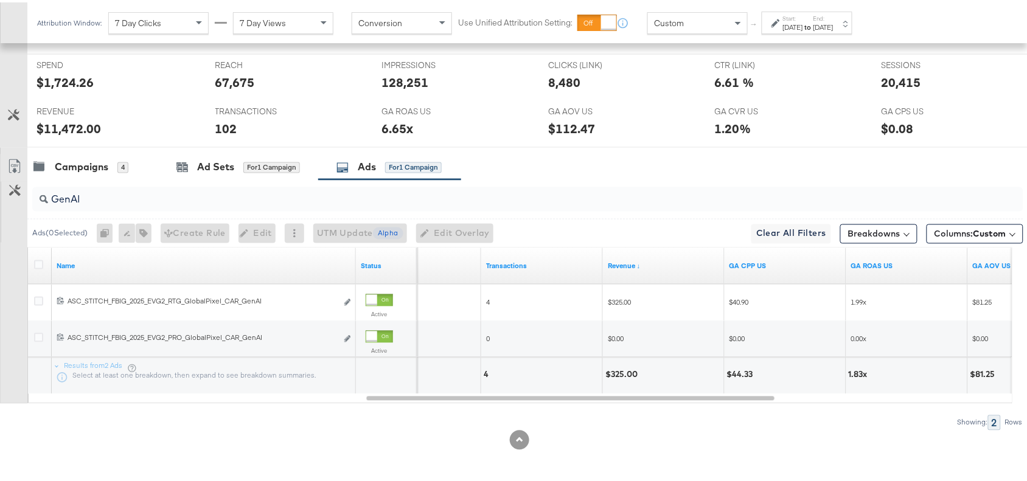
click at [616, 371] on div "$325.00" at bounding box center [624, 373] width 36 height 12
copy div "$325.00"
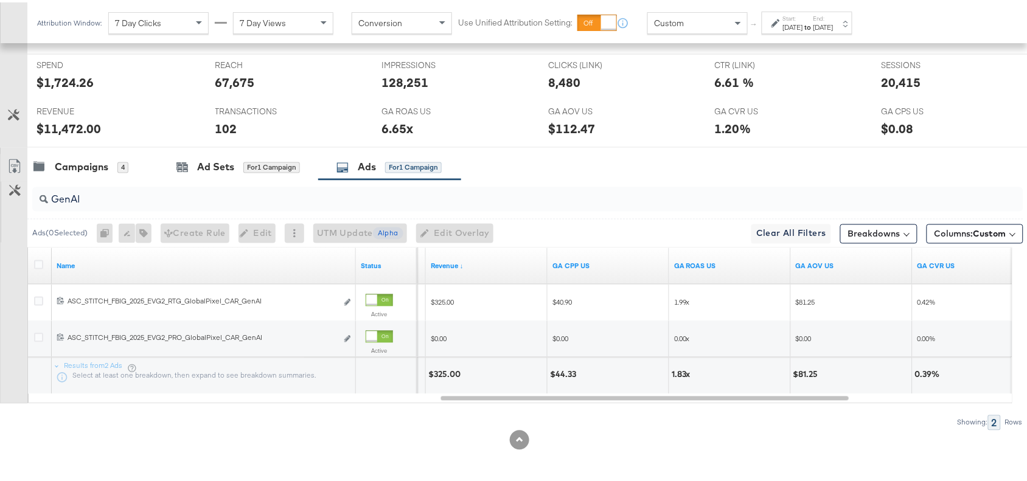
click at [683, 371] on div "1.83x" at bounding box center [683, 373] width 23 height 12
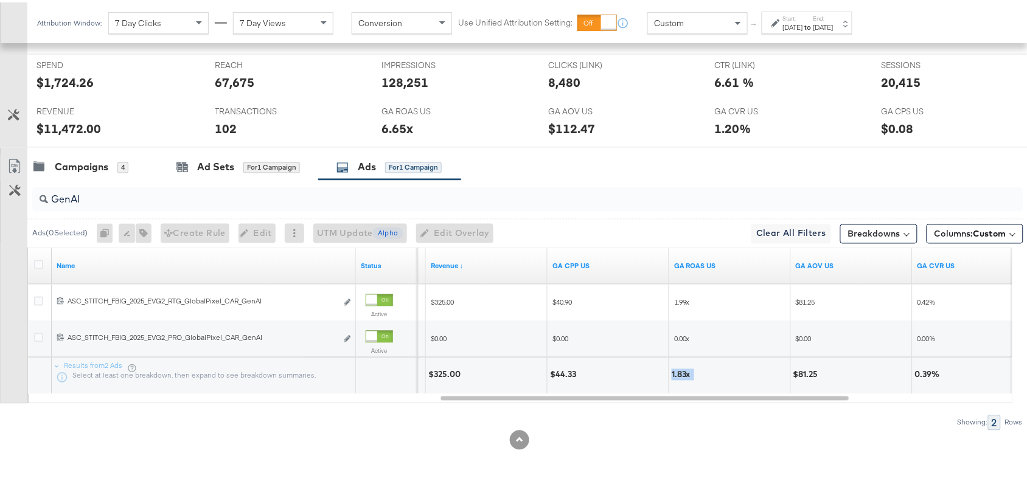
copy div "1.83x"
click at [83, 197] on input "GenAI" at bounding box center [491, 193] width 886 height 24
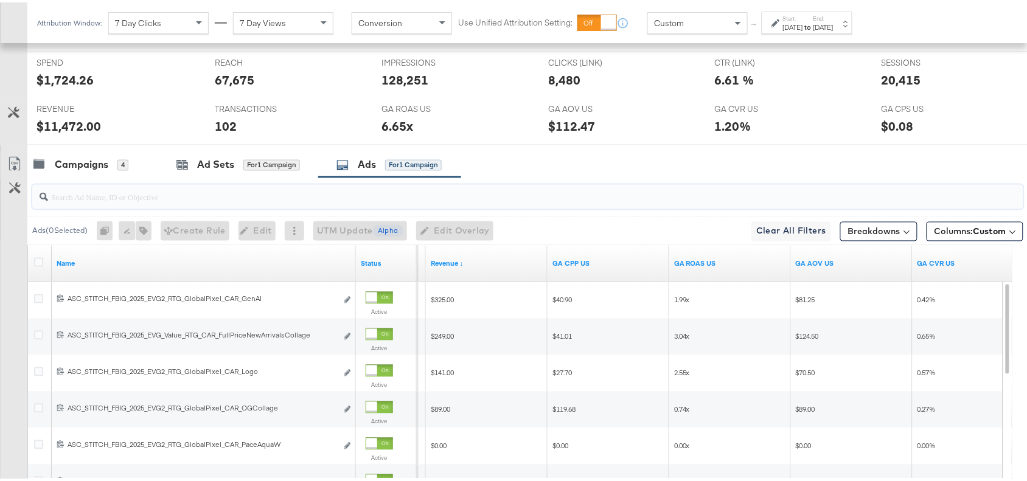
paste input "Logo"
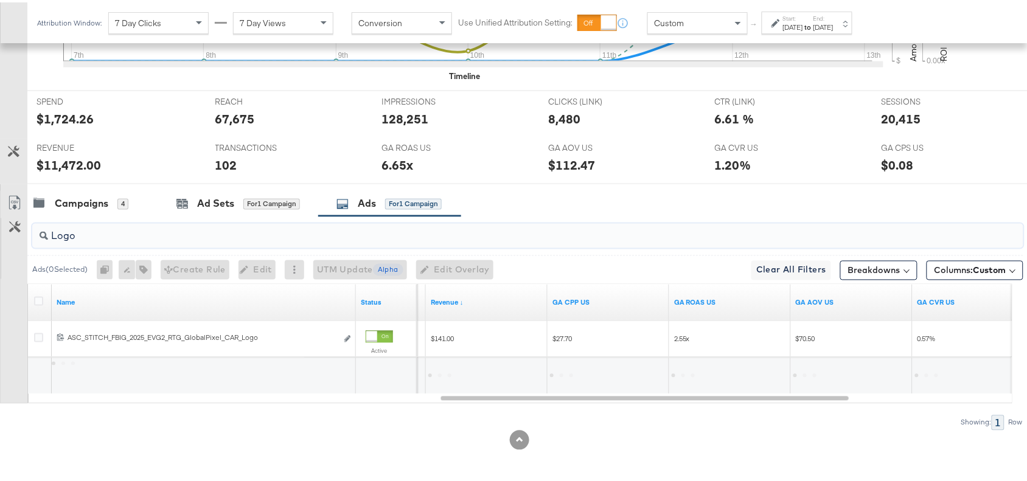
scroll to position [497, 0]
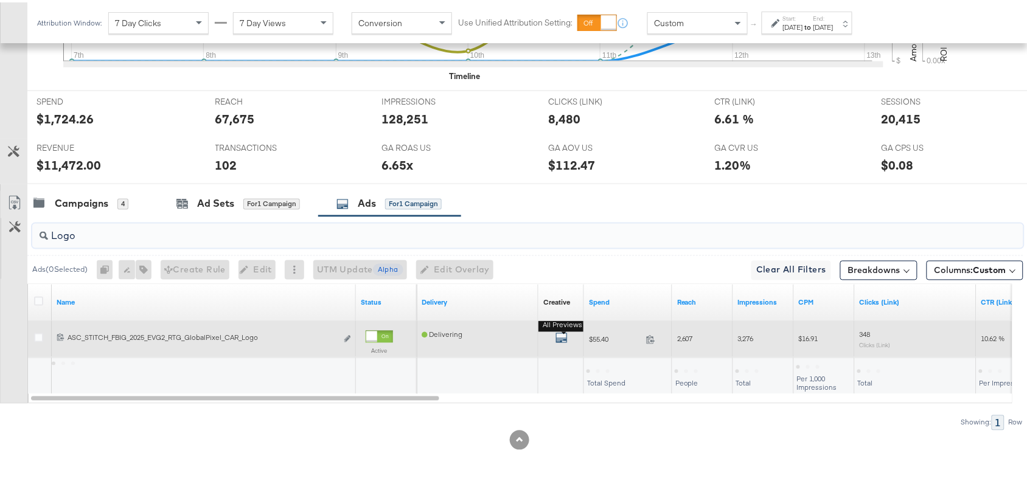
type input "Logo"
click at [564, 333] on icon "default" at bounding box center [562, 336] width 12 height 12
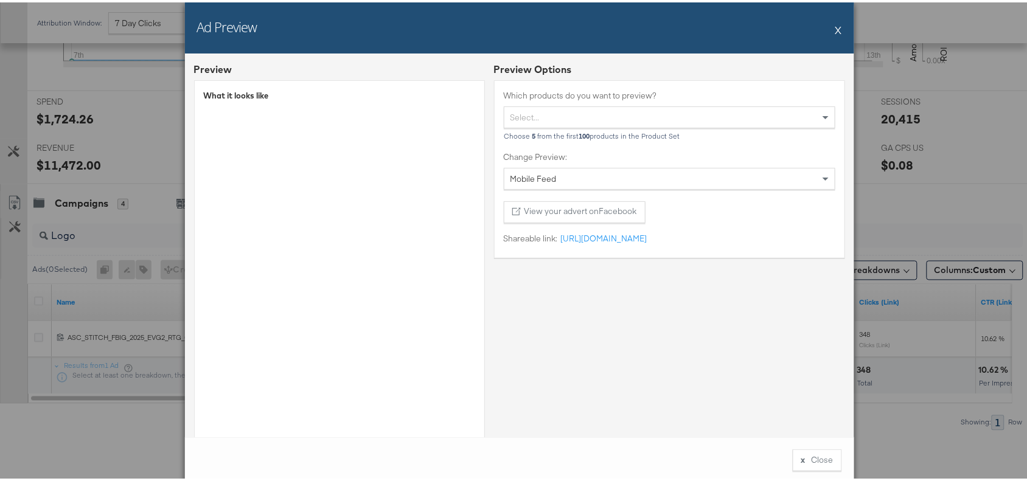
click at [836, 29] on button "X" at bounding box center [839, 27] width 7 height 24
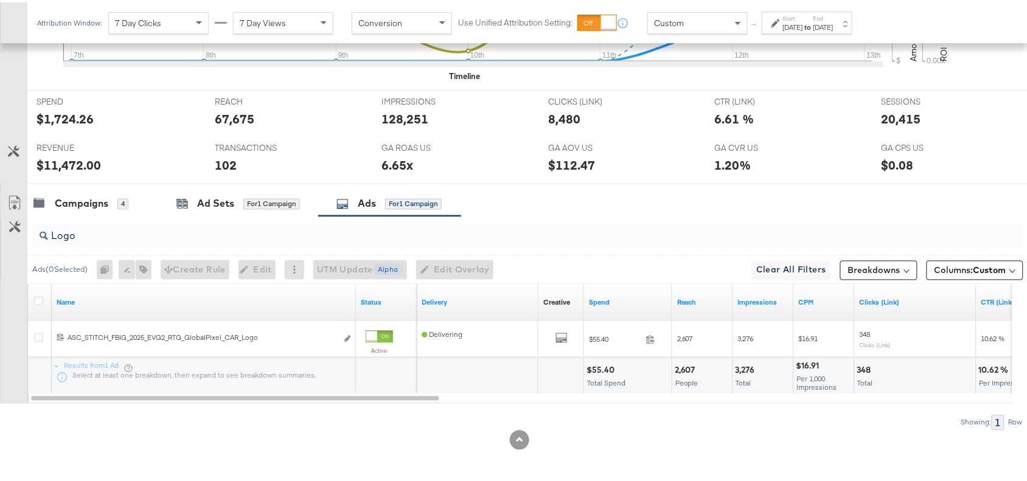
click at [594, 369] on div "$55.40" at bounding box center [603, 369] width 32 height 12
copy div "$55.40"
click at [594, 369] on div "$55.40" at bounding box center [603, 369] width 32 height 12
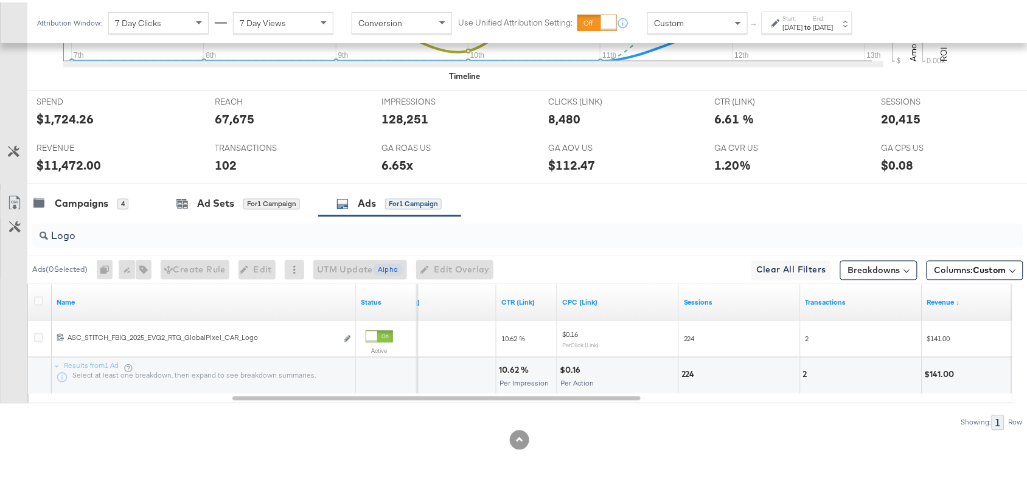
click at [513, 361] on div "10.62 % Per Impression" at bounding box center [527, 374] width 60 height 37
copy div "10.62 %"
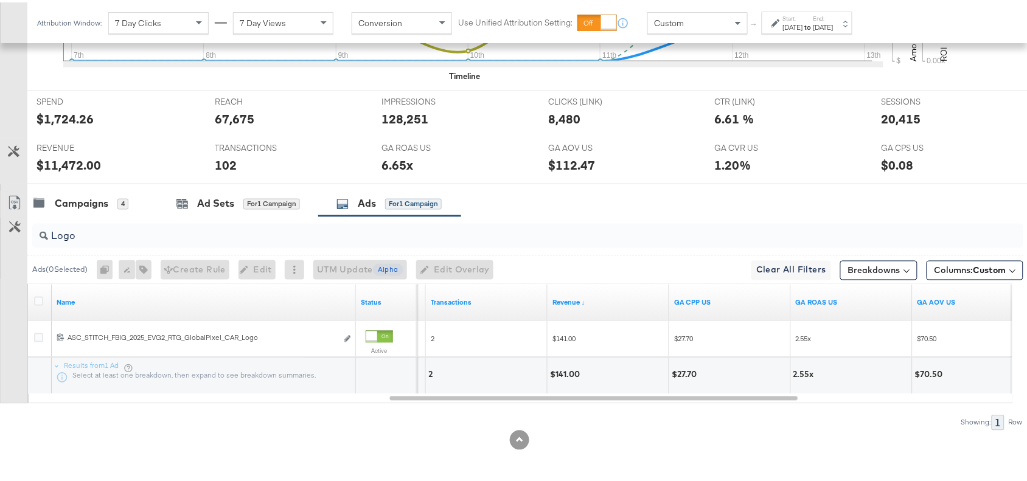
click at [558, 373] on div "$141.00" at bounding box center [566, 373] width 33 height 12
copy div "$141.00"
click at [558, 373] on div "$141.00" at bounding box center [566, 373] width 33 height 12
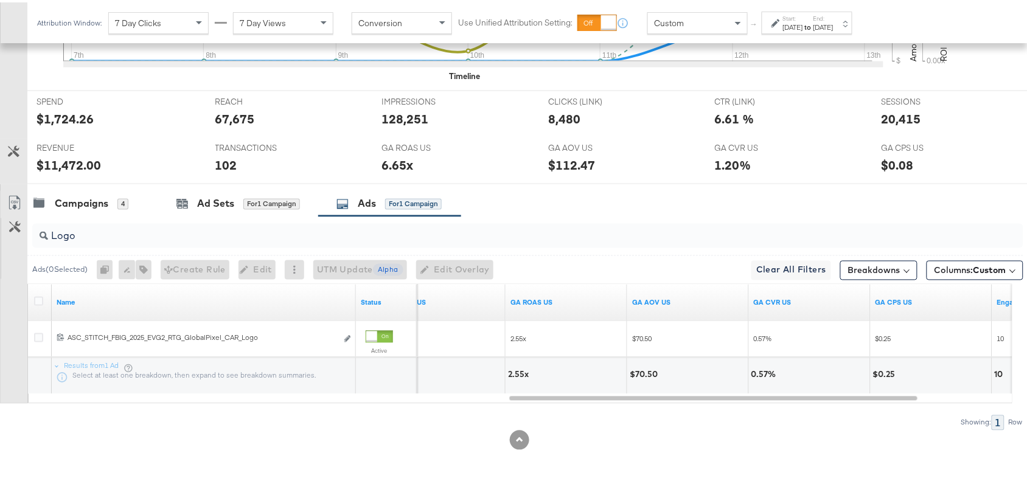
click at [516, 365] on div "2.55x" at bounding box center [566, 374] width 121 height 37
copy div "2.55x"
click at [101, 229] on input "Logo" at bounding box center [491, 229] width 886 height 24
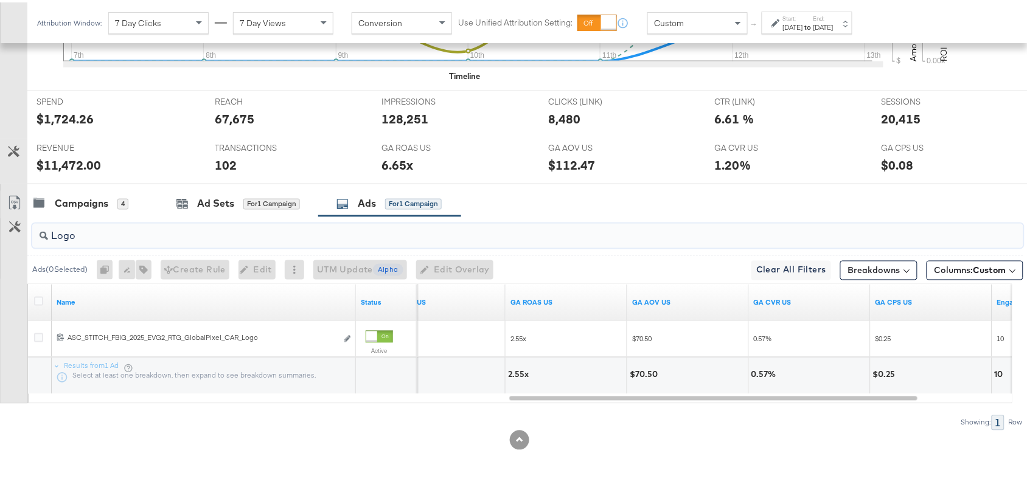
click at [101, 229] on input "Logo" at bounding box center [491, 229] width 886 height 24
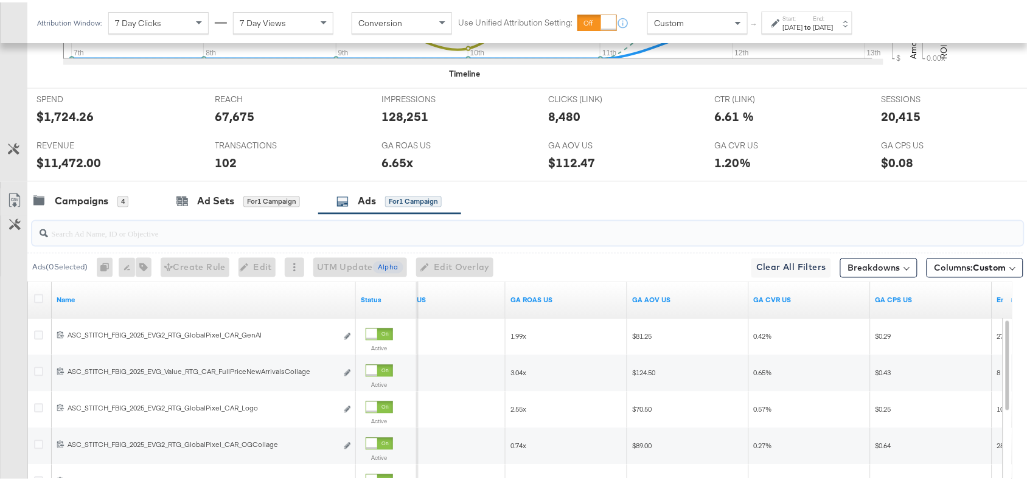
paste input "Full Price New Arrivals Collage"
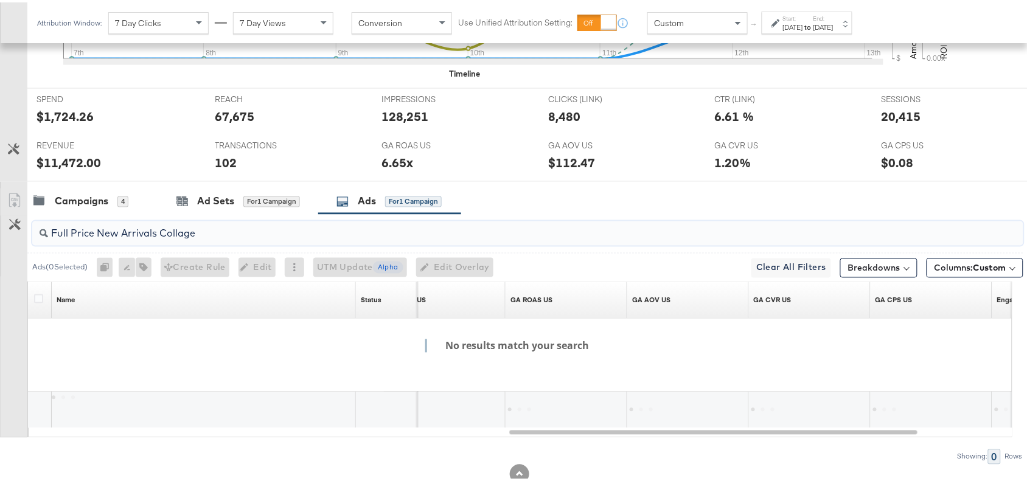
type input "Full Price New Arrivals Collage"
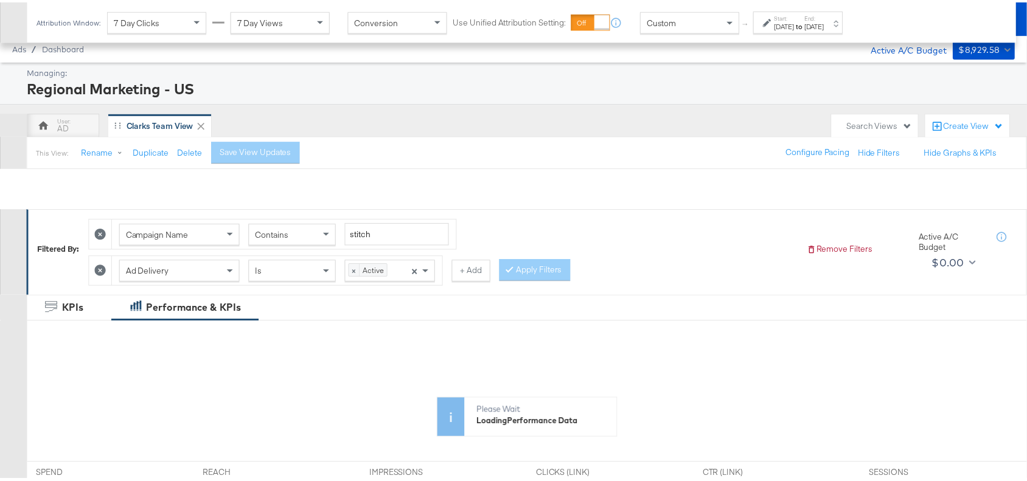
scroll to position [379, 0]
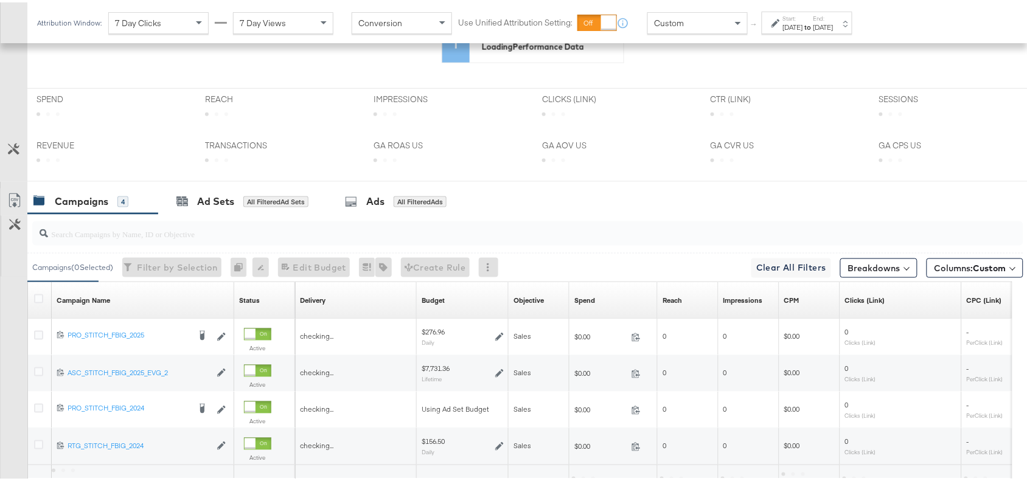
click at [814, 20] on strong "to" at bounding box center [808, 24] width 10 height 9
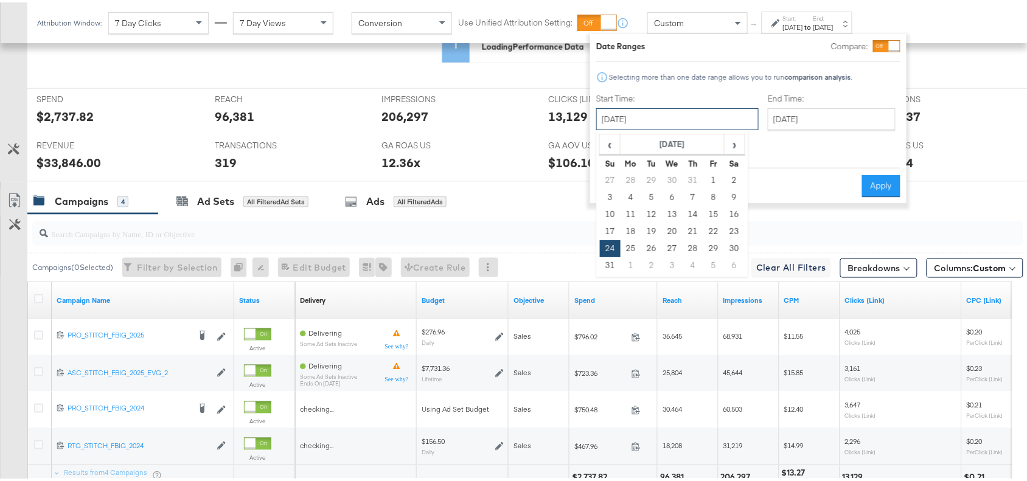
click at [654, 122] on input "[DATE]" at bounding box center [678, 117] width 163 height 22
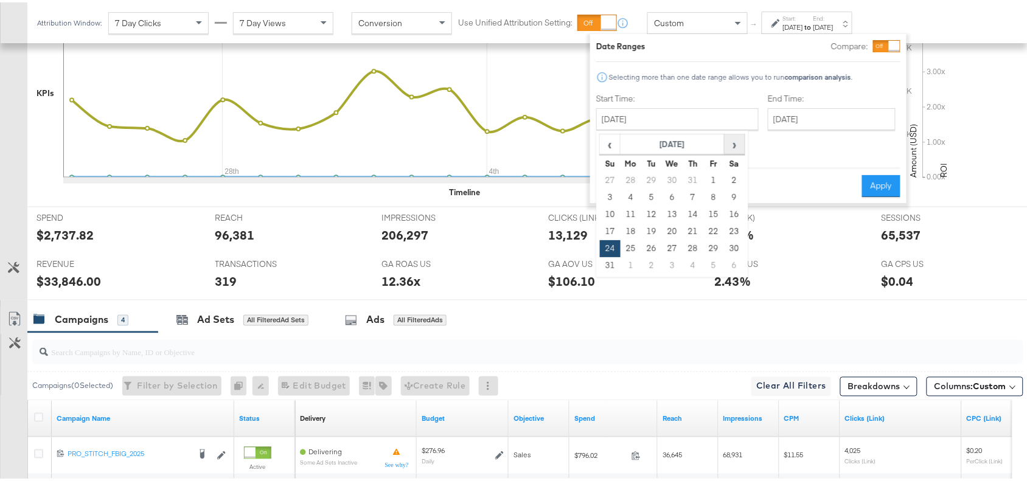
scroll to position [497, 0]
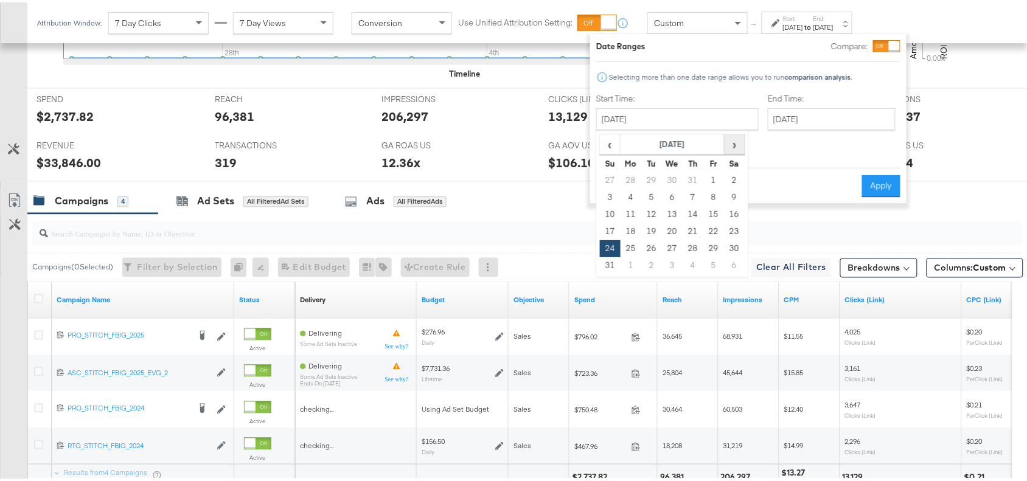
click at [732, 147] on span "›" at bounding box center [735, 142] width 19 height 18
click at [615, 140] on span "‹" at bounding box center [610, 142] width 19 height 18
click at [607, 195] on td "7" at bounding box center [610, 195] width 21 height 17
type input "[DATE]"
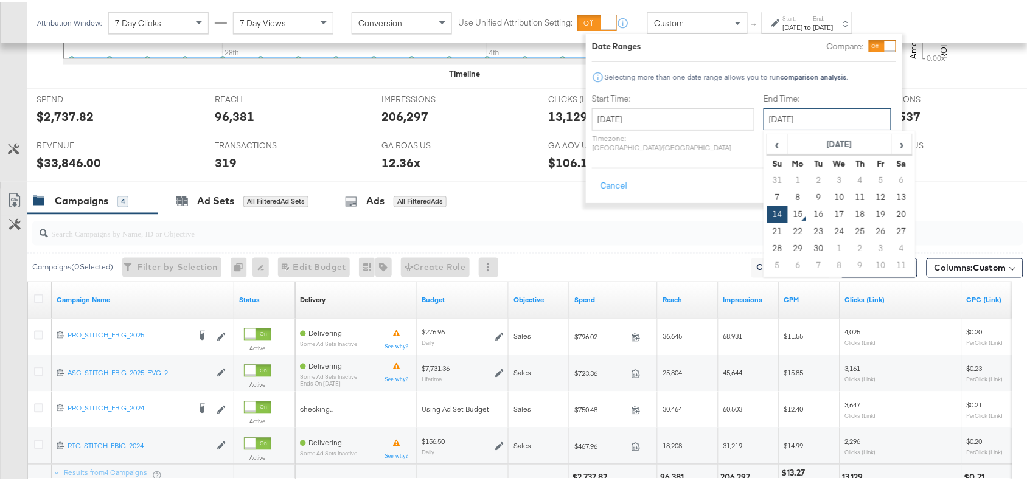
click at [825, 116] on input "[DATE]" at bounding box center [828, 117] width 128 height 22
click at [892, 192] on td "13" at bounding box center [902, 195] width 21 height 17
type input "[DATE]"
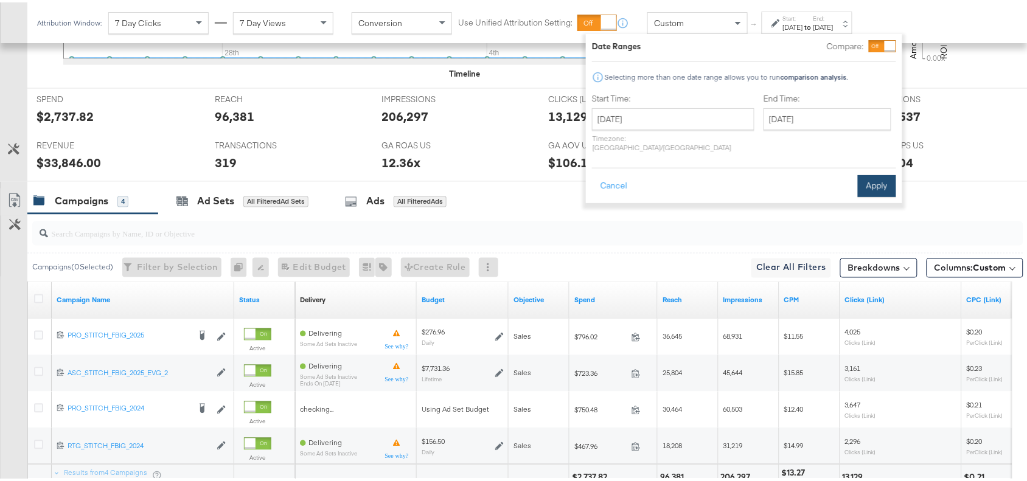
click at [878, 177] on button "Apply" at bounding box center [877, 184] width 38 height 22
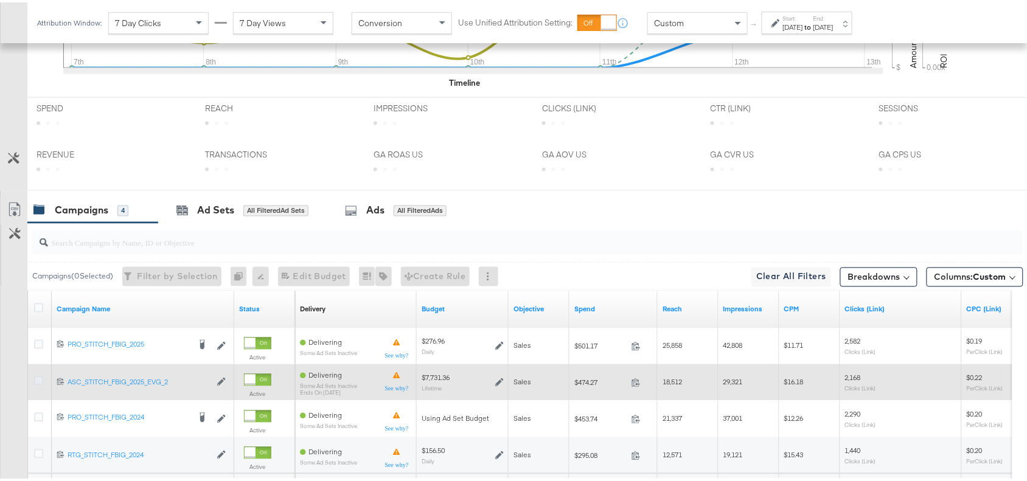
scroll to position [607, 0]
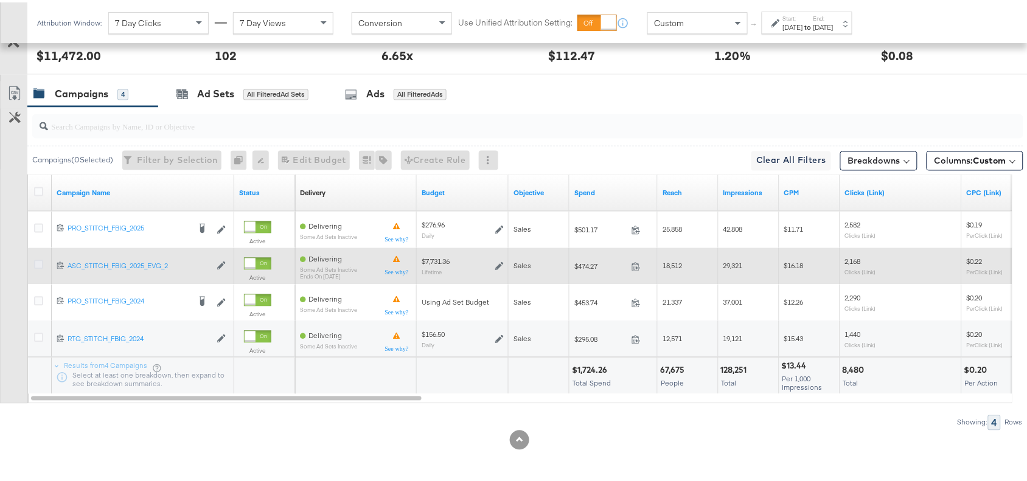
click at [35, 261] on icon at bounding box center [38, 262] width 9 height 9
click at [0, 0] on input "checkbox" at bounding box center [0, 0] width 0 height 0
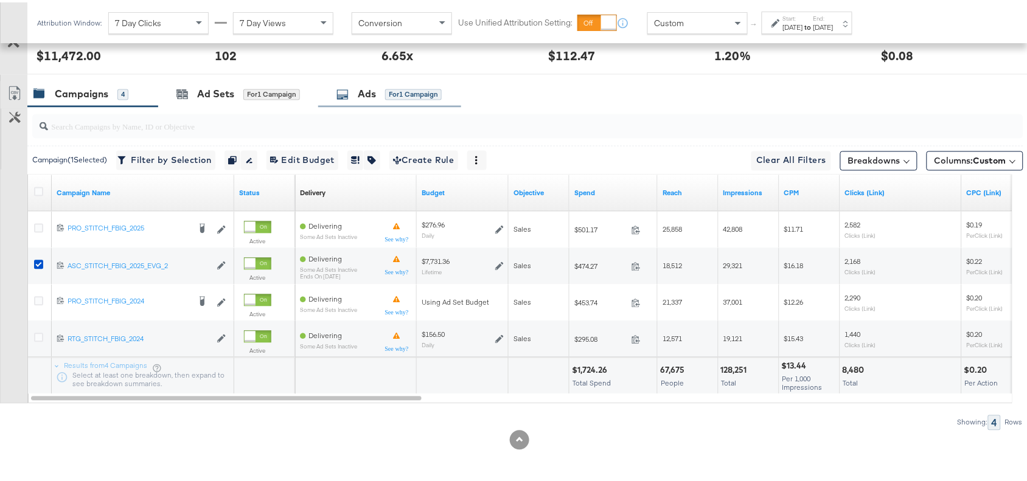
click at [369, 92] on div "Ads" at bounding box center [367, 92] width 18 height 14
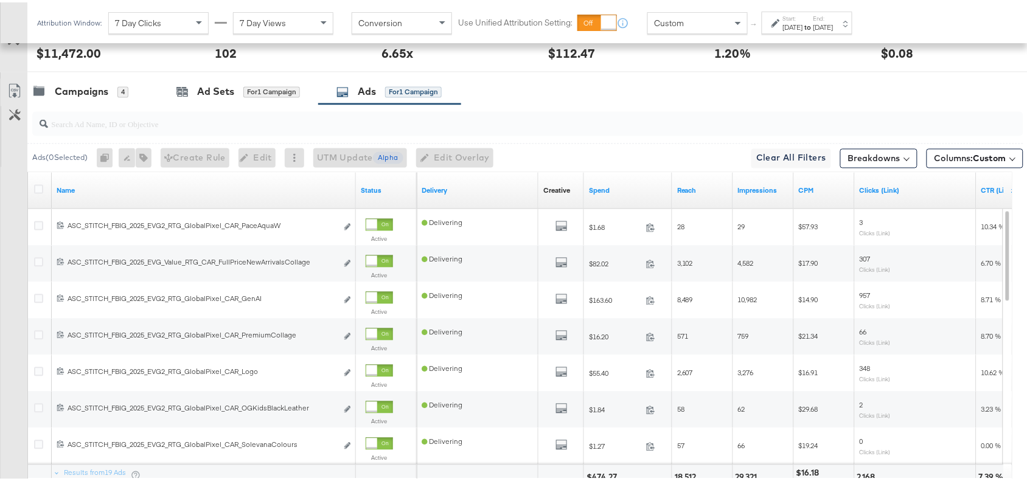
click at [89, 122] on input "search" at bounding box center [491, 117] width 886 height 24
paste input "Full Price New Arrivals Collage"
type input "Full Price New Arrivals Collage"
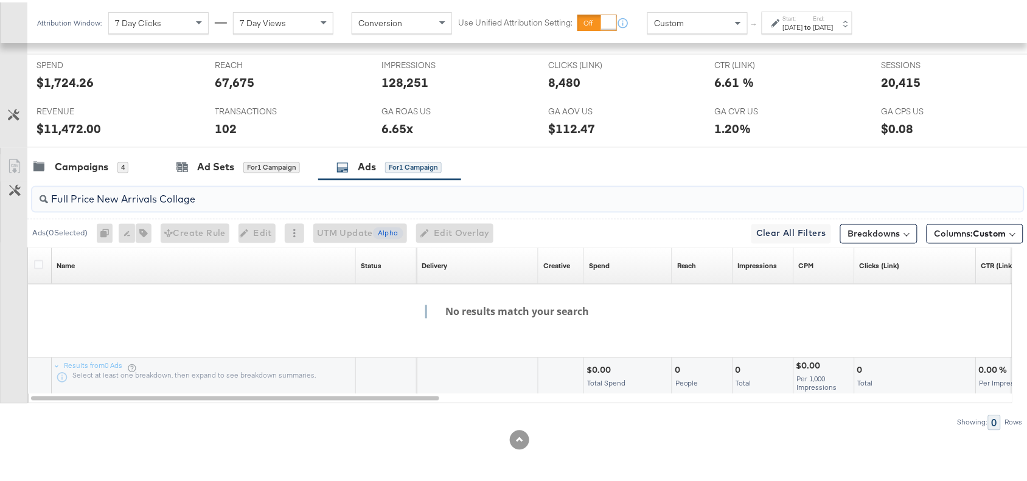
click at [192, 195] on input "Full Price New Arrivals Collage" at bounding box center [491, 193] width 886 height 24
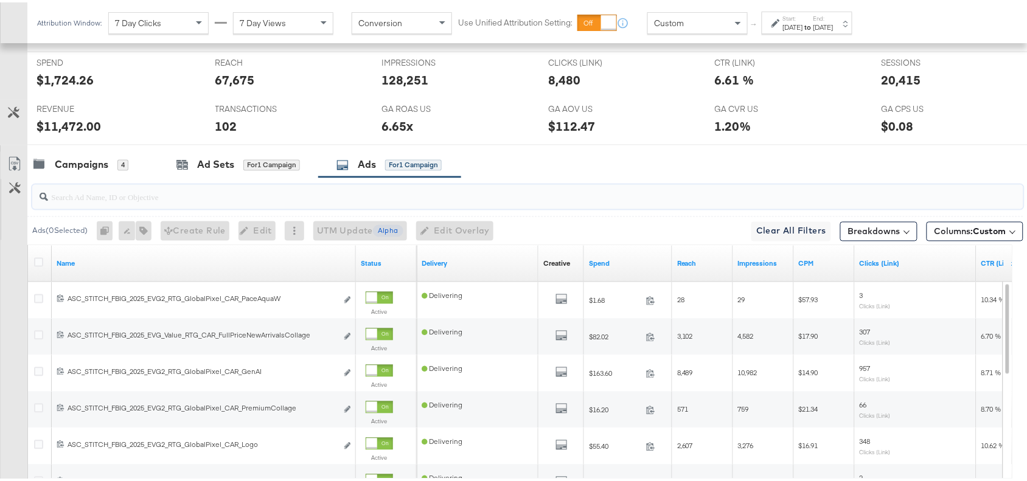
scroll to position [607, 0]
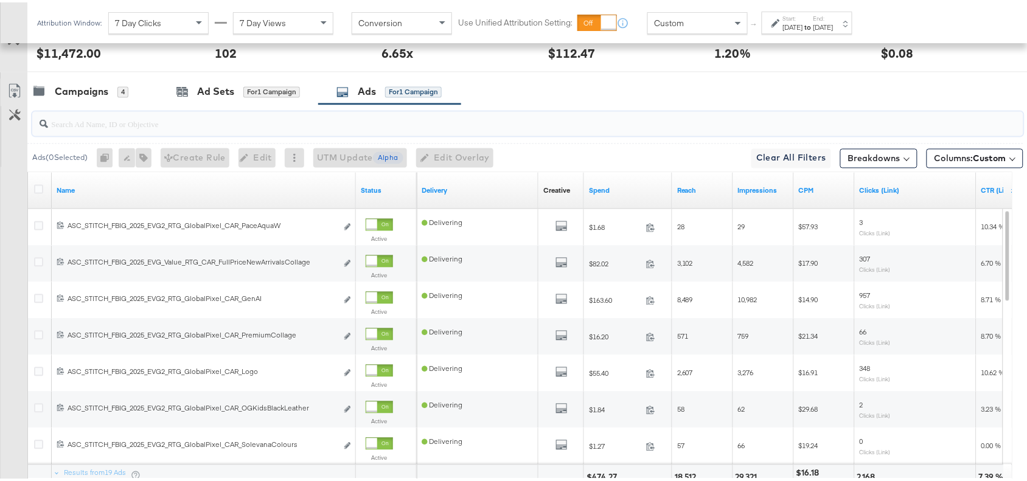
click at [64, 122] on input "search" at bounding box center [491, 117] width 886 height 24
paste input "Full Price New Arrivals Collage"
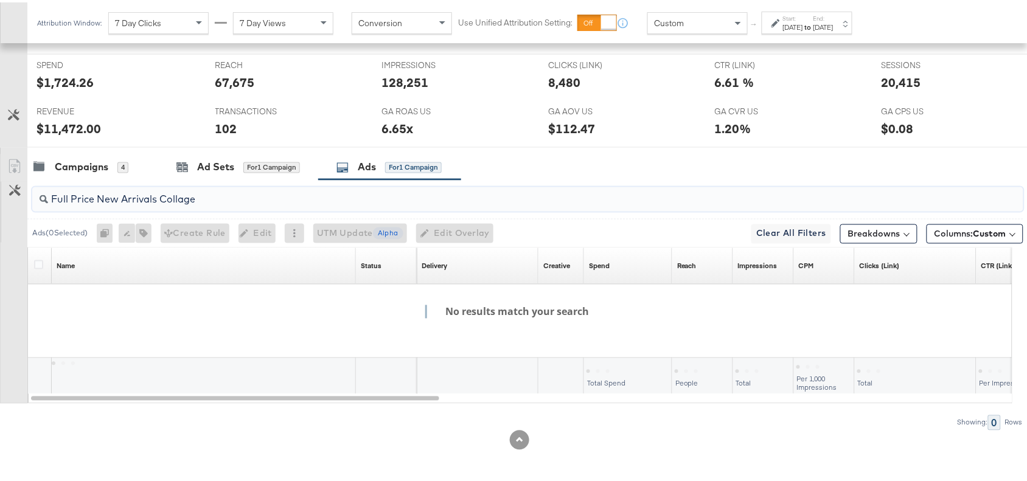
scroll to position [534, 0]
click at [159, 198] on input "Full Price New Arrivals Collage" at bounding box center [491, 193] width 886 height 24
click at [123, 198] on input "Full Price New ArrivalsCollage" at bounding box center [491, 193] width 886 height 24
click at [97, 201] on input "Full Price NewArrivalsCollage" at bounding box center [491, 193] width 886 height 24
click at [73, 198] on input "Full PriceNewArrivalsCollage" at bounding box center [491, 193] width 886 height 24
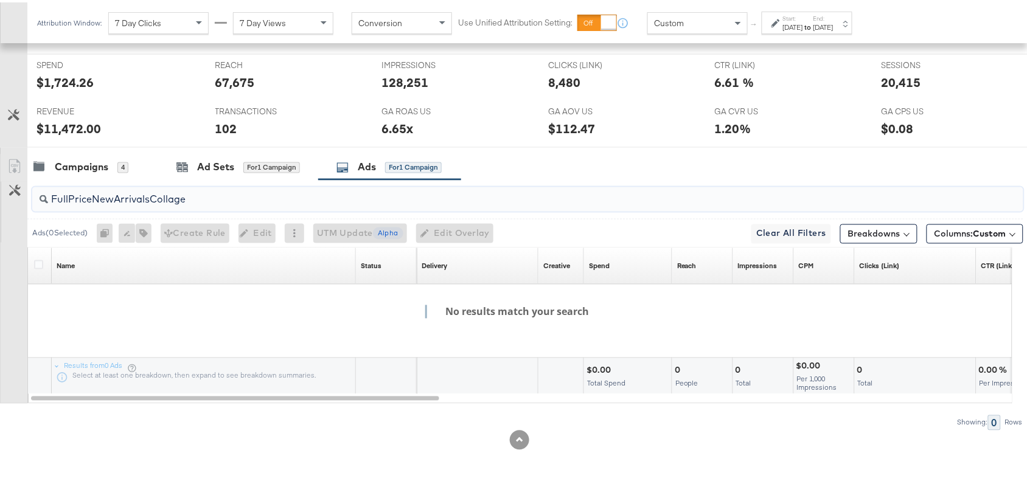
type input "FullPriceNewArrivalsCollage"
click at [645, 166] on div "Campaigns 4 Ad Sets for 1 Campaign Ads for 1 Campaign" at bounding box center [533, 165] width 1012 height 26
click at [202, 199] on input "FullPriceNewArrivalsCollage" at bounding box center [491, 193] width 886 height 24
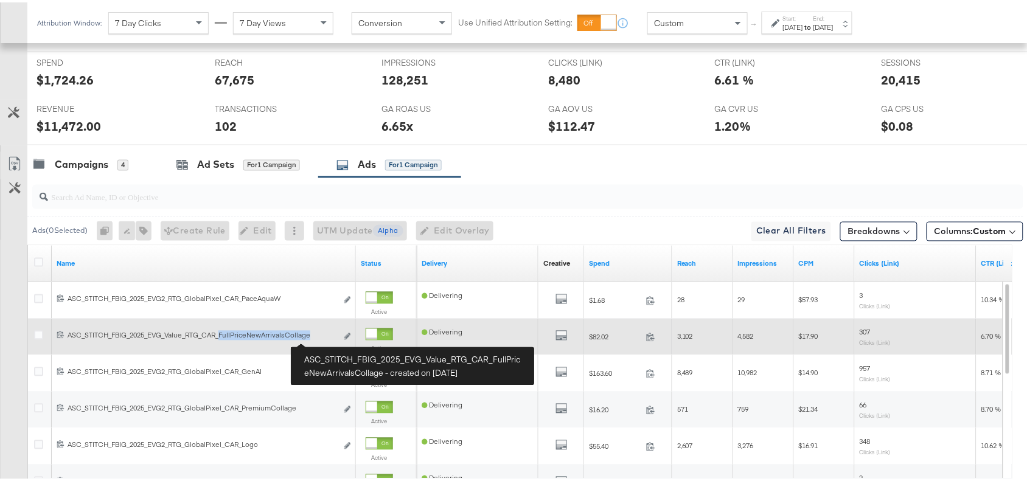
drag, startPoint x: 221, startPoint y: 338, endPoint x: 312, endPoint y: 341, distance: 91.4
click at [312, 341] on link "ASC_STITCH_FBIG_2025_EVG_Value_RTG_CAR_FullPriceNewArrivalsCollage ASC_STITCH_F…" at bounding box center [203, 335] width 270 height 13
copy div "FullPriceNewArrivalsCollage"
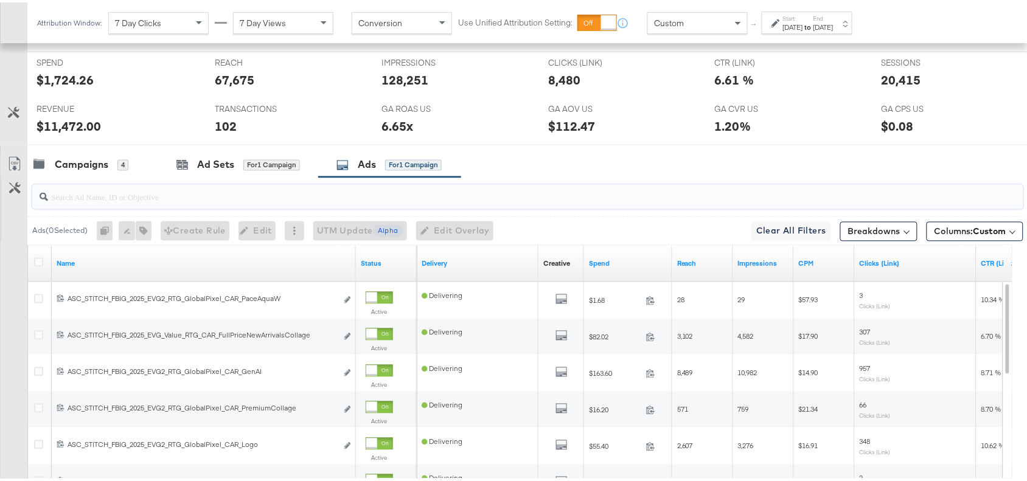
click at [94, 192] on input "search" at bounding box center [491, 190] width 886 height 24
paste input "FullPriceNewArrivalsCollage"
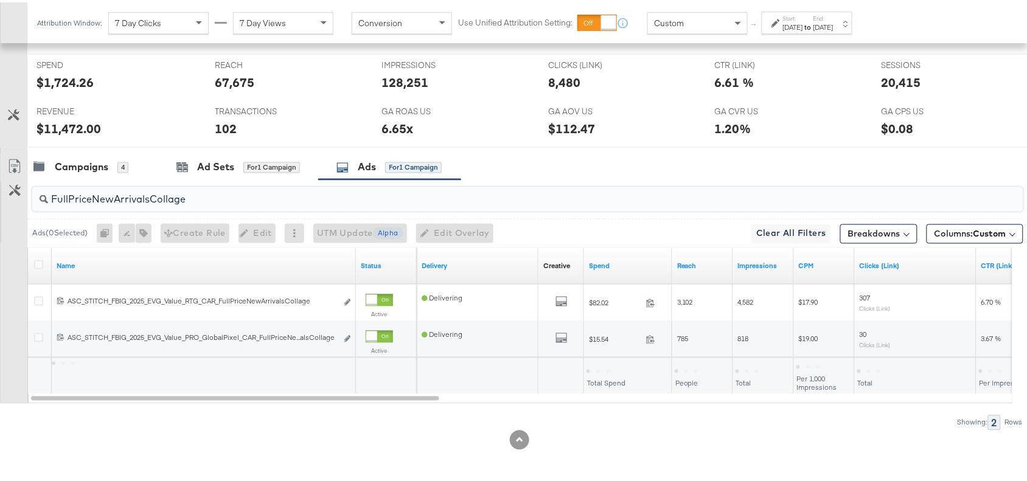
type input "FullPriceNewArrivalsCollage"
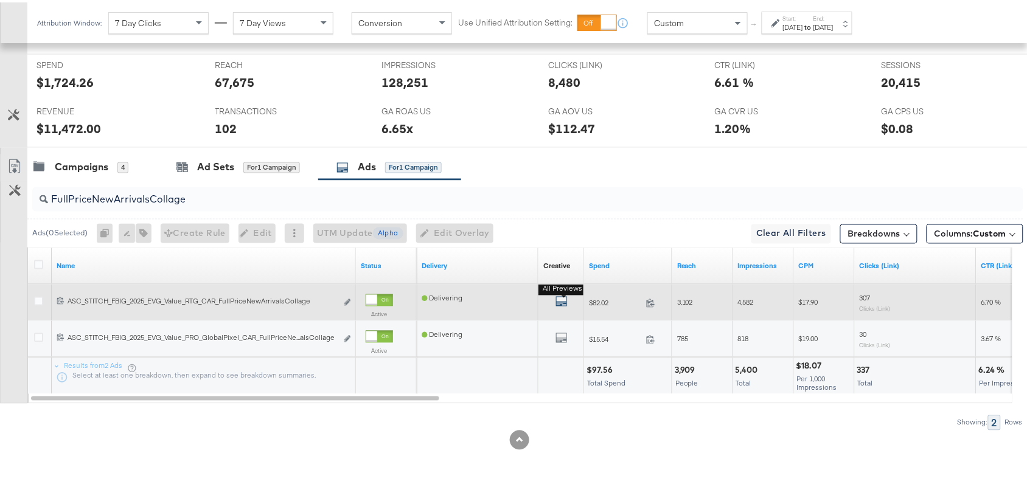
click at [563, 302] on icon "default" at bounding box center [562, 299] width 12 height 12
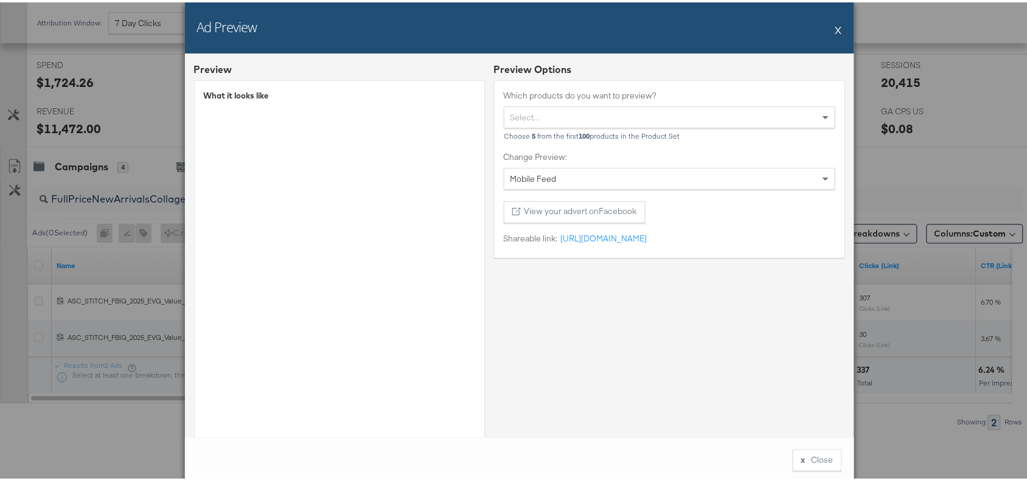
click at [836, 28] on button "X" at bounding box center [839, 27] width 7 height 24
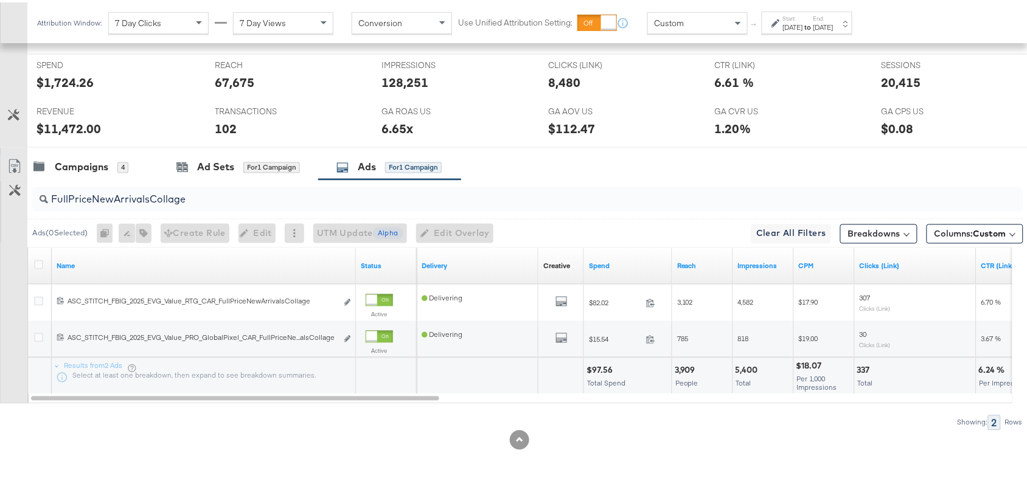
click at [600, 371] on div "$97.56" at bounding box center [602, 369] width 30 height 12
copy div "$97.56"
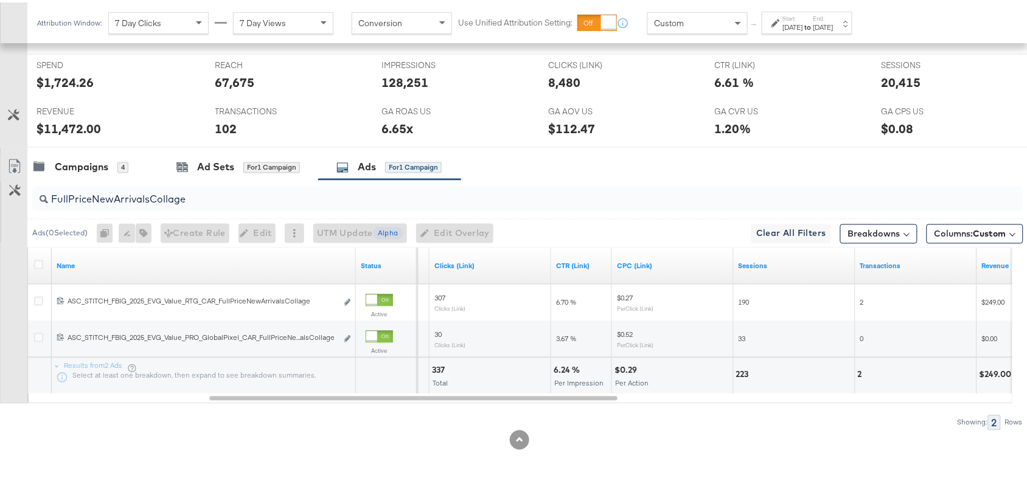
click at [564, 367] on div "6.24 %" at bounding box center [569, 369] width 30 height 12
copy div "6.24 %"
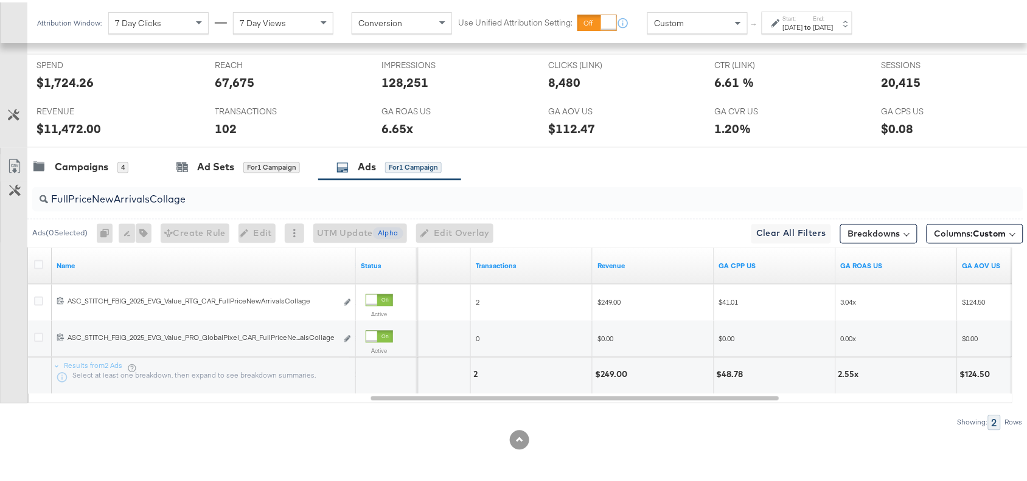
click at [606, 373] on div "$249.00" at bounding box center [613, 373] width 36 height 12
copy div "$249.00"
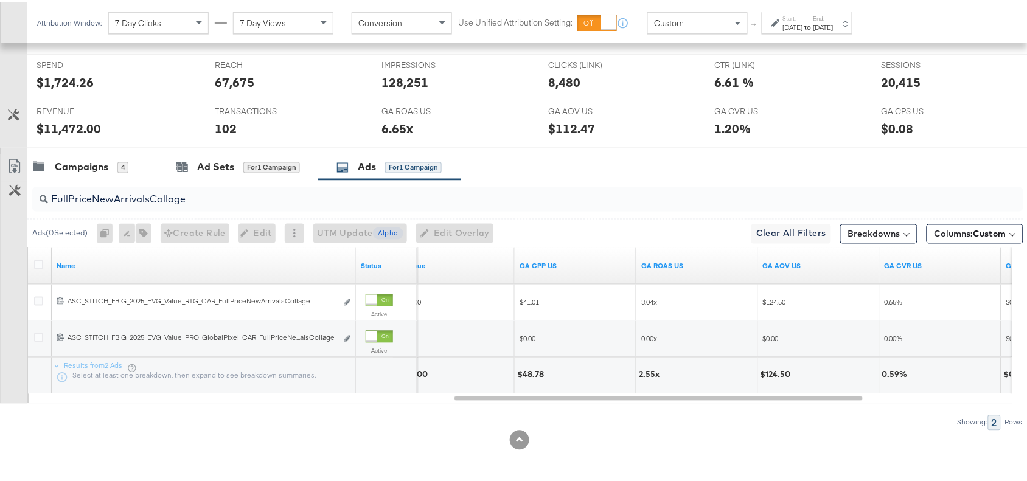
click at [646, 373] on div "2.55x" at bounding box center [651, 373] width 24 height 12
copy div "2.55x"
click at [204, 196] on input "FullPriceNewArrivalsCollage" at bounding box center [491, 193] width 886 height 24
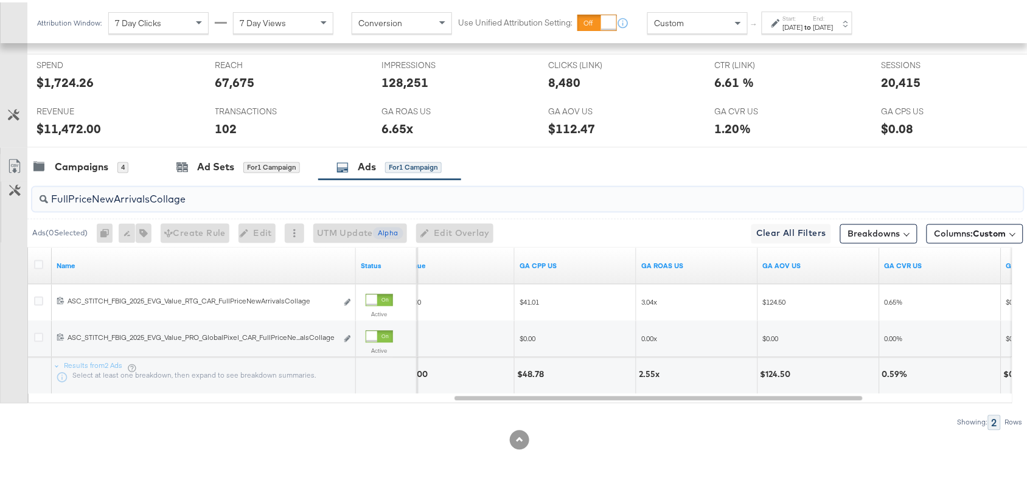
click at [204, 196] on input "FullPriceNewArrivalsCollage" at bounding box center [491, 193] width 886 height 24
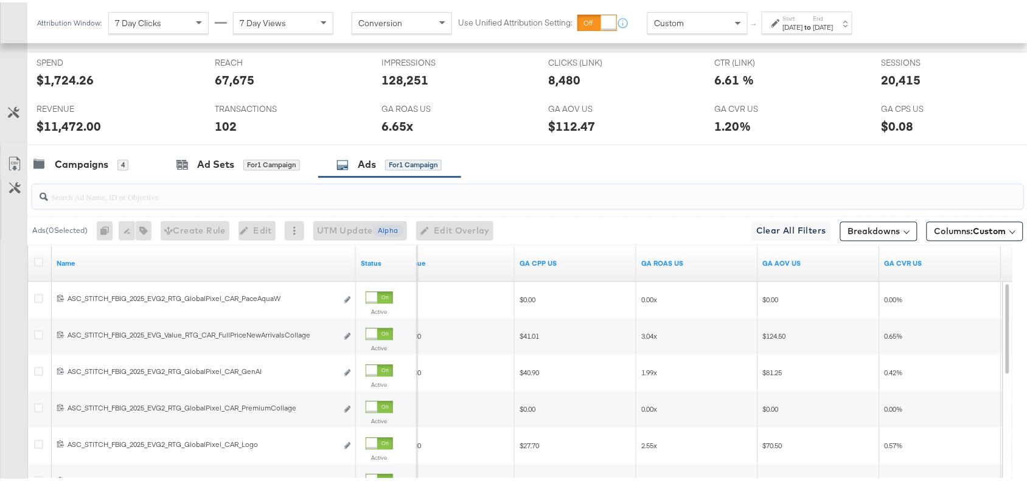
paste input "OG Collage"
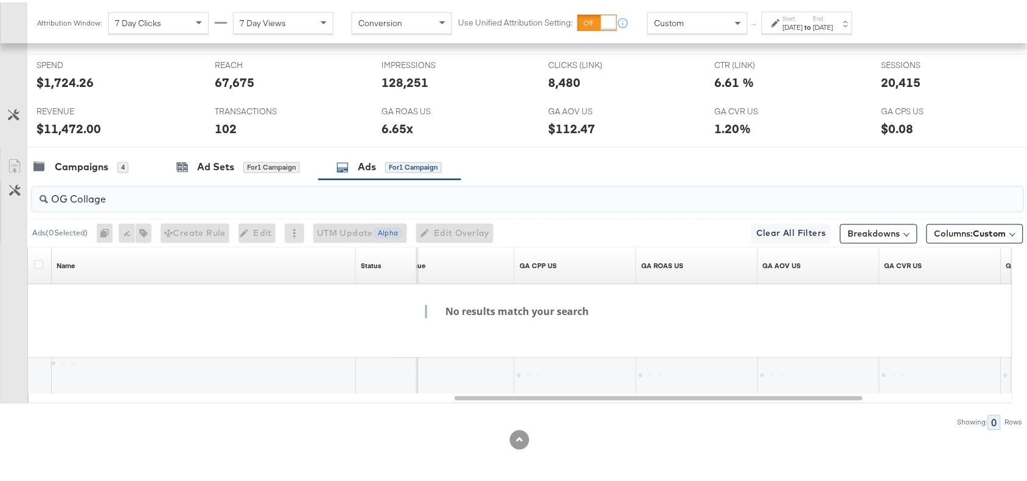
click at [69, 199] on input "OG Collage" at bounding box center [491, 193] width 886 height 24
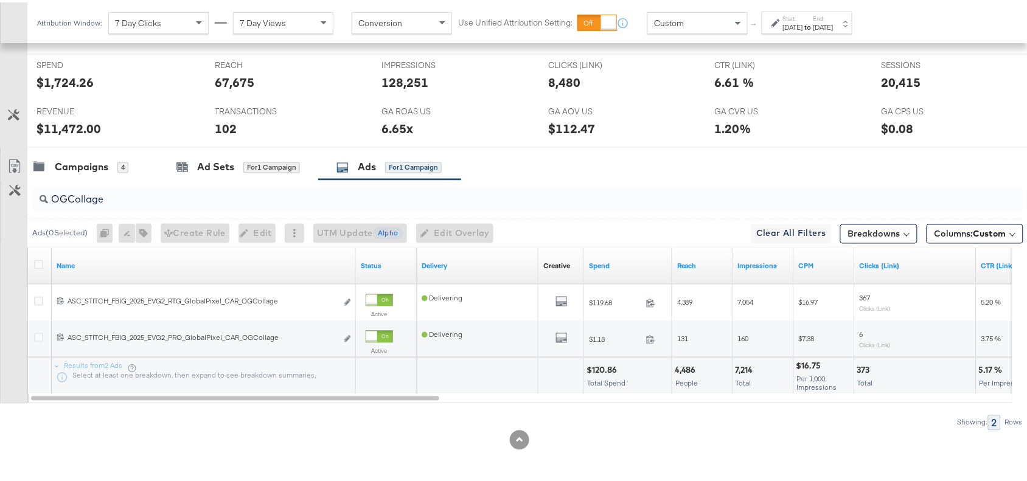
click at [603, 369] on div "$120.86" at bounding box center [604, 369] width 34 height 12
copy div "$120.86"
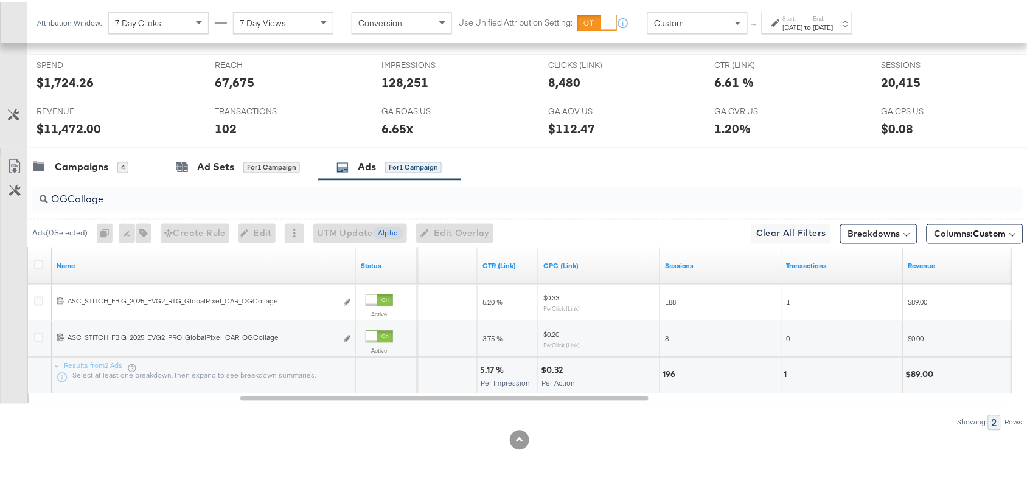
click at [490, 372] on div "5.17 %" at bounding box center [493, 369] width 27 height 12
copy div "5.17 %"
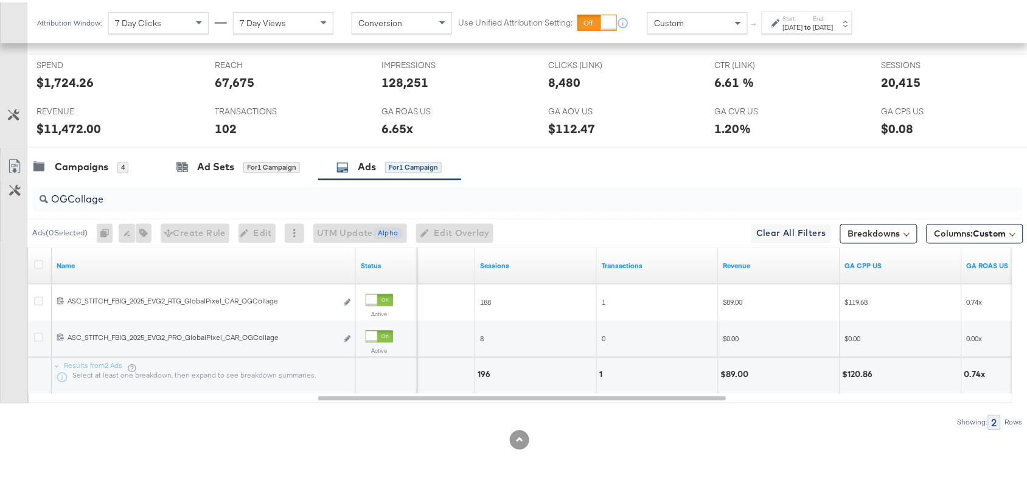
click at [728, 376] on div "$89.00" at bounding box center [737, 373] width 32 height 12
copy div "$89.00"
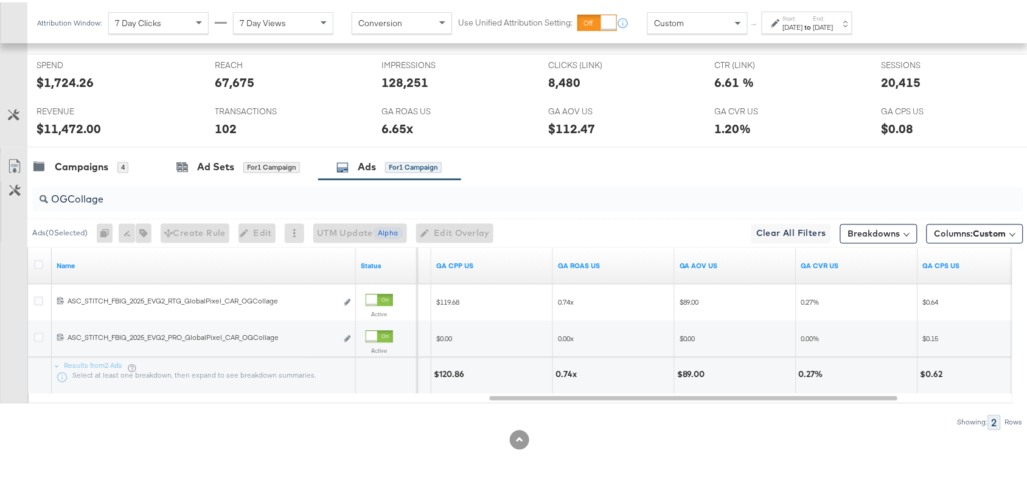
click at [562, 370] on div "0.74x" at bounding box center [568, 373] width 25 height 12
copy div "0.74x"
click at [131, 191] on input "OGCollage" at bounding box center [491, 193] width 886 height 24
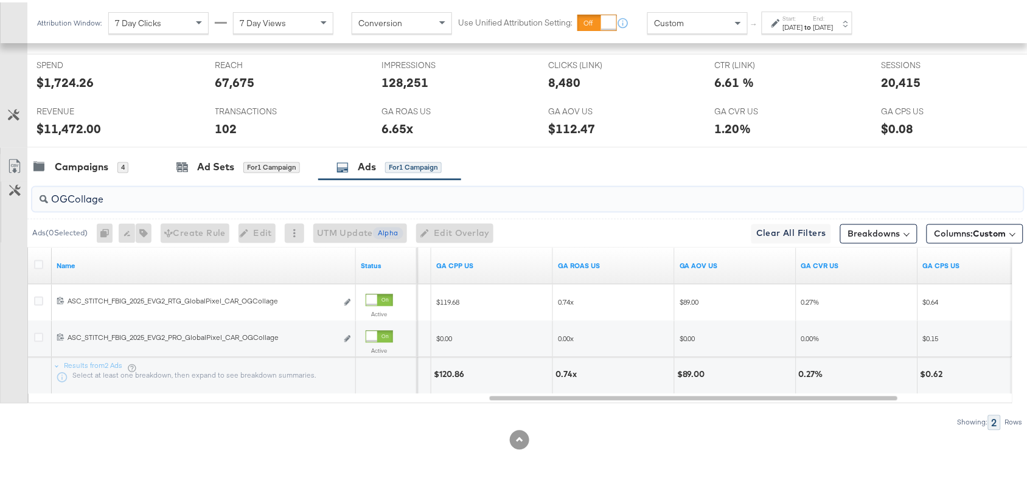
click at [131, 191] on input "OGCollage" at bounding box center [491, 193] width 886 height 24
paste input "Premium"
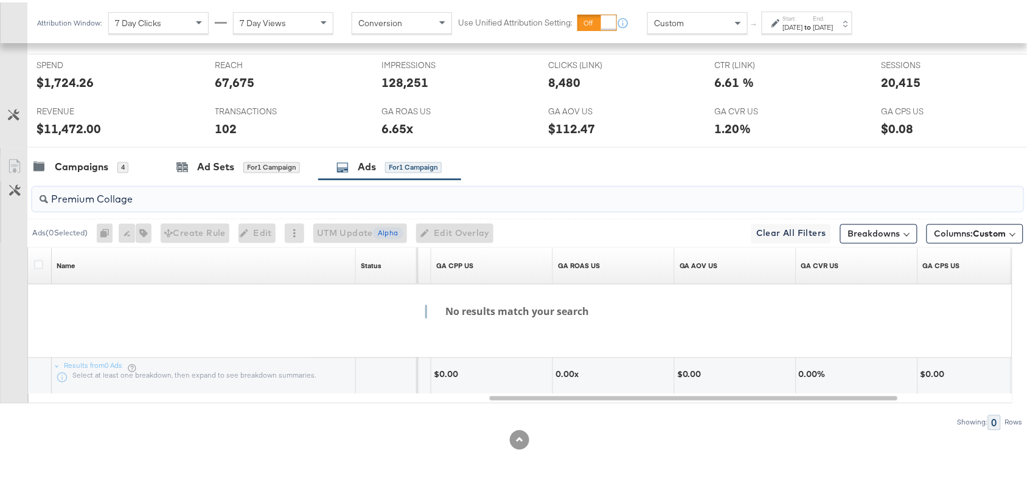
click at [99, 198] on input "Premium Collage" at bounding box center [491, 193] width 886 height 24
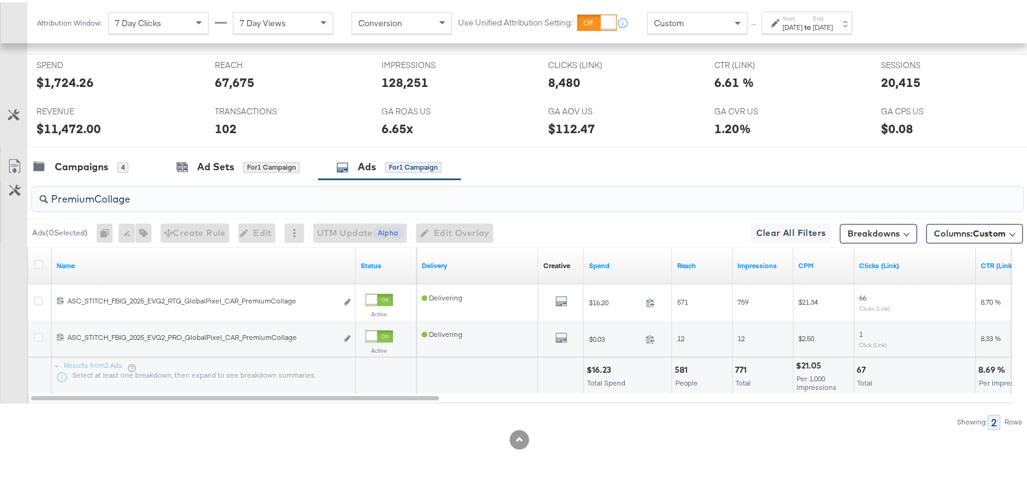
type input "PremiumCollage"
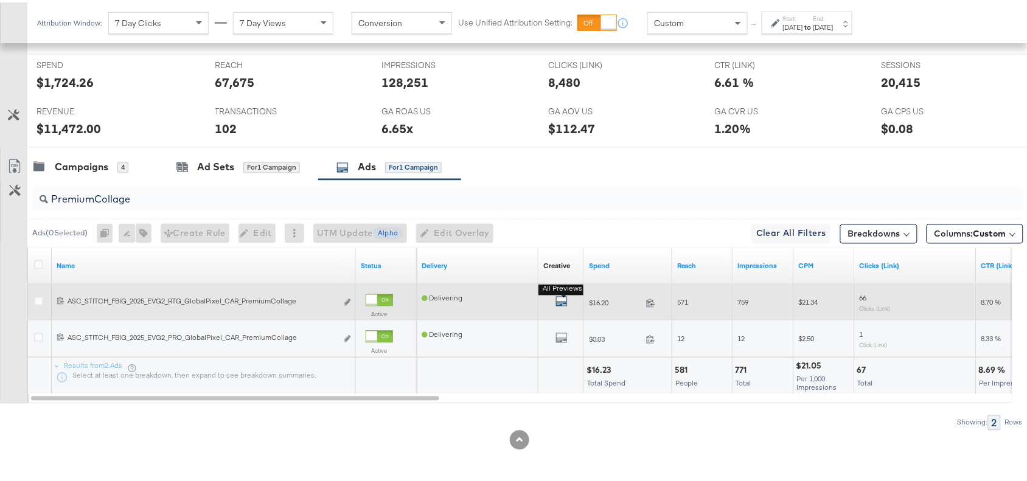
click at [558, 298] on icon "default" at bounding box center [562, 299] width 12 height 12
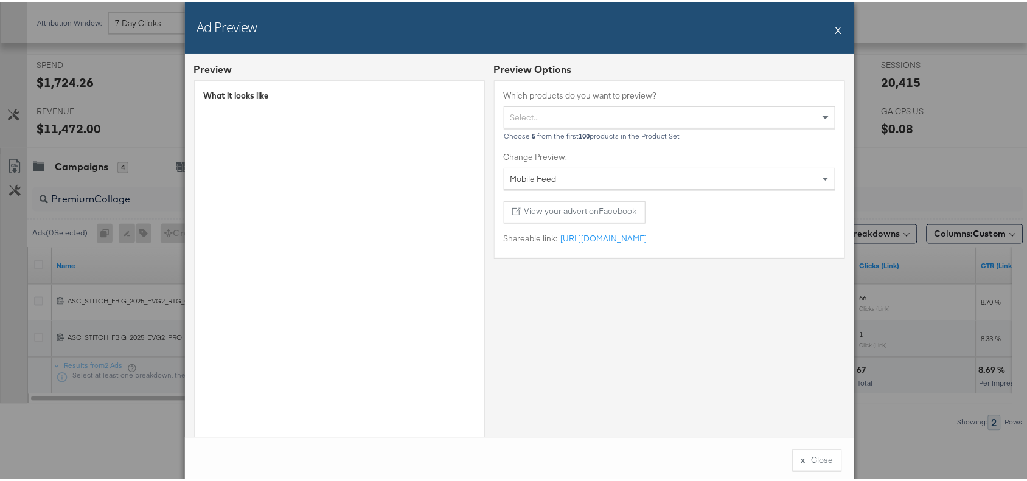
click at [827, 35] on div "Ad Preview X" at bounding box center [520, 25] width 670 height 51
click at [828, 30] on div "Ad Preview X" at bounding box center [520, 25] width 670 height 51
click at [836, 26] on button "X" at bounding box center [839, 27] width 7 height 24
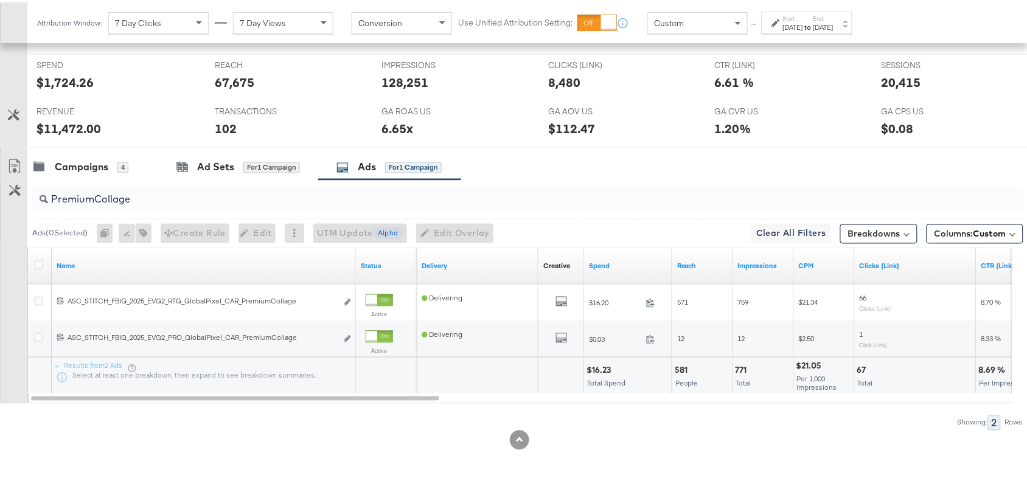
click at [600, 367] on div "$16.23" at bounding box center [601, 369] width 28 height 12
copy div "$16.23"
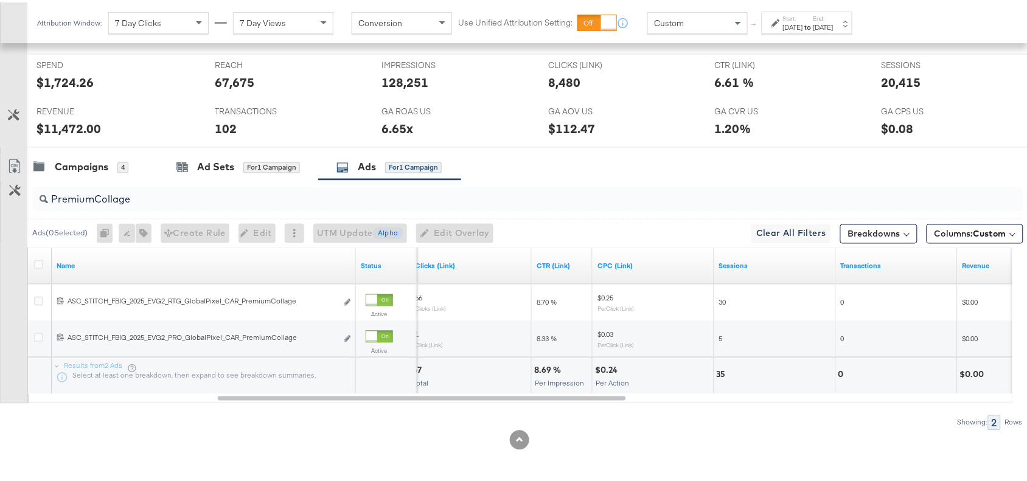
click at [543, 369] on div "8.69 %" at bounding box center [549, 369] width 30 height 12
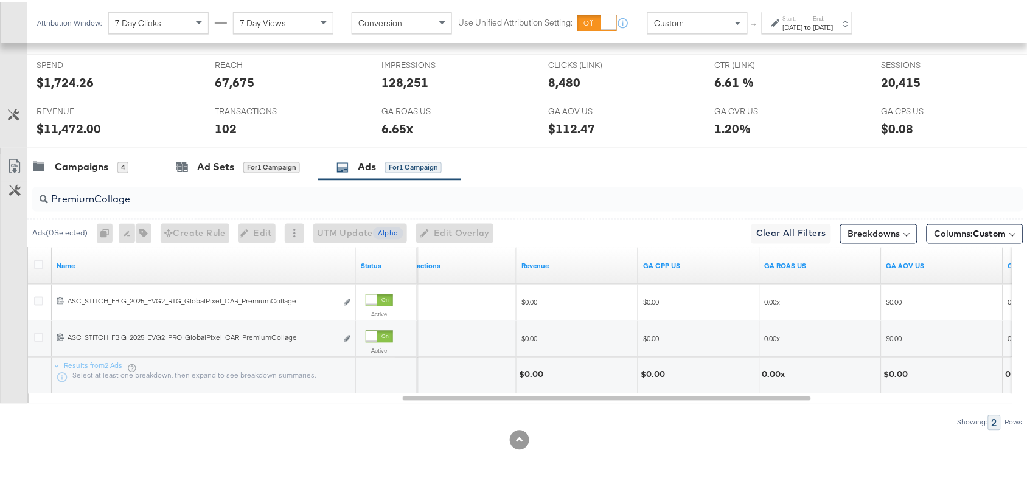
click at [528, 369] on div "$0.00" at bounding box center [533, 373] width 28 height 12
click at [148, 201] on input "PremiumCollage" at bounding box center [491, 193] width 886 height 24
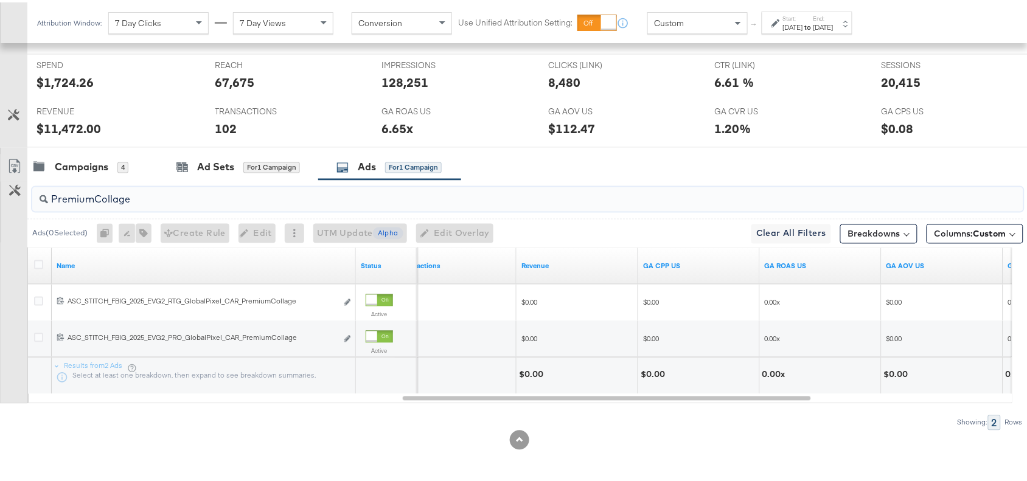
click at [148, 201] on input "PremiumCollage" at bounding box center [491, 193] width 886 height 24
paste input "OGKidsBlackLeather"
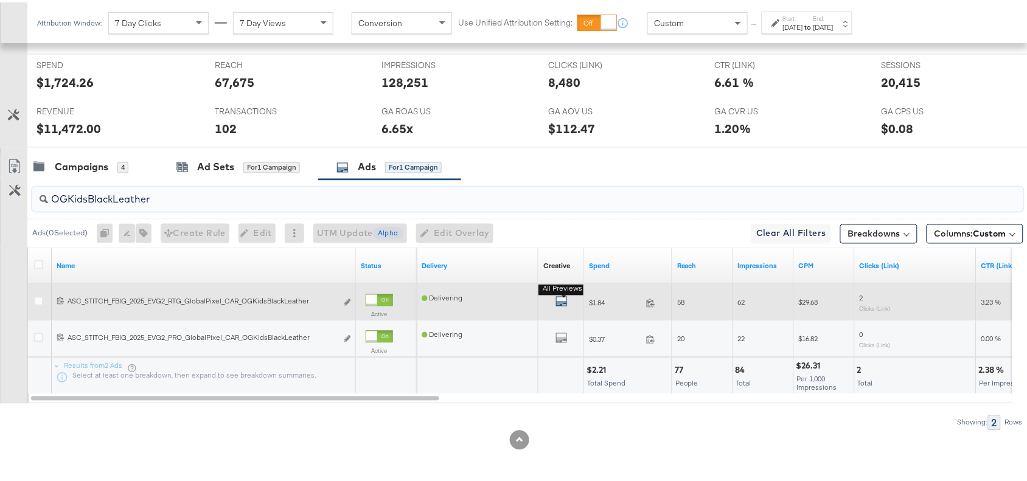
type input "OGKidsBlackLeather"
click at [561, 300] on icon "default" at bounding box center [562, 299] width 12 height 12
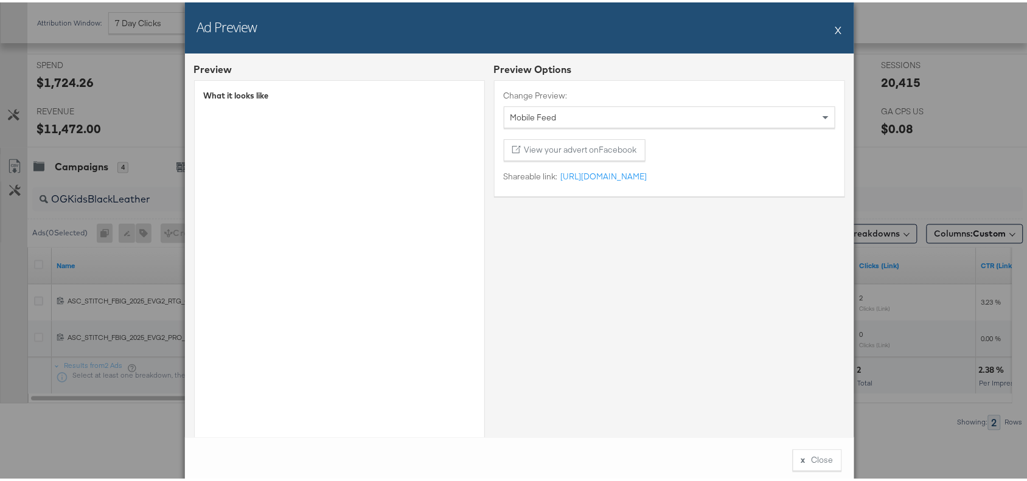
click at [836, 26] on button "X" at bounding box center [839, 27] width 7 height 24
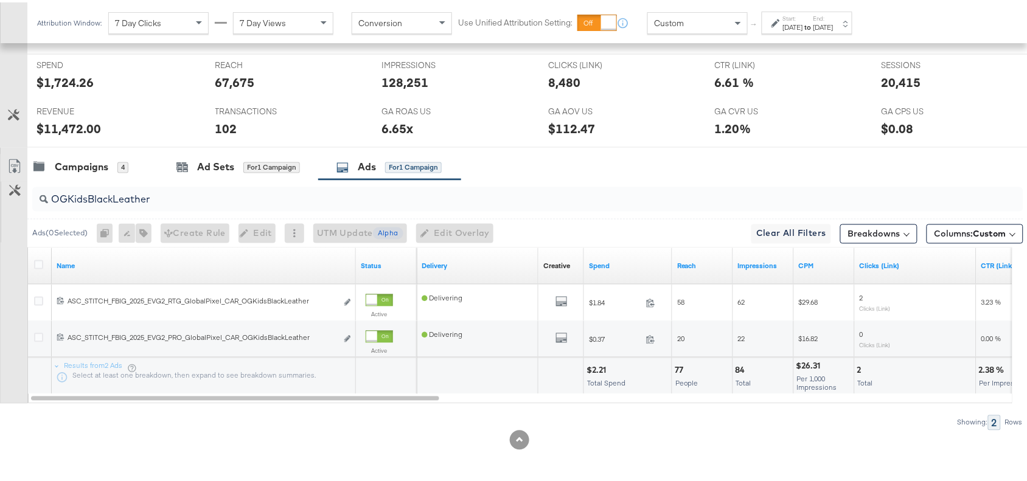
click at [601, 371] on div "$2.21" at bounding box center [598, 369] width 23 height 12
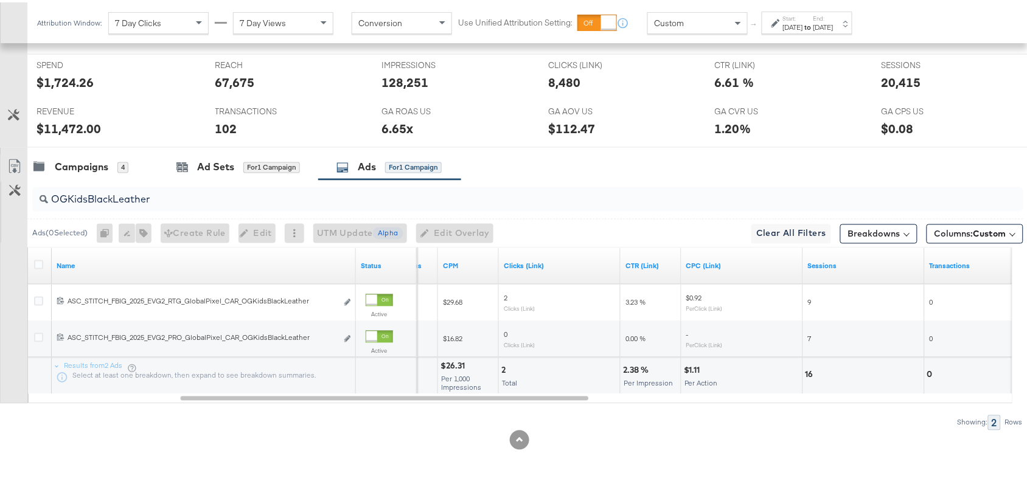
click at [632, 367] on div "2.38 %" at bounding box center [637, 369] width 29 height 12
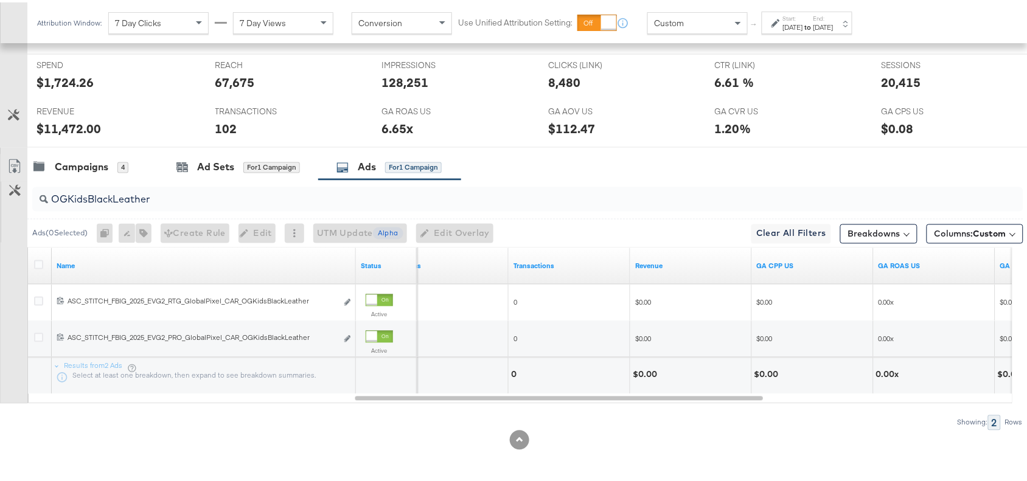
click at [640, 373] on div "$0.00" at bounding box center [647, 373] width 28 height 12
click at [165, 195] on input "OGKidsBlackLeather" at bounding box center [491, 193] width 886 height 24
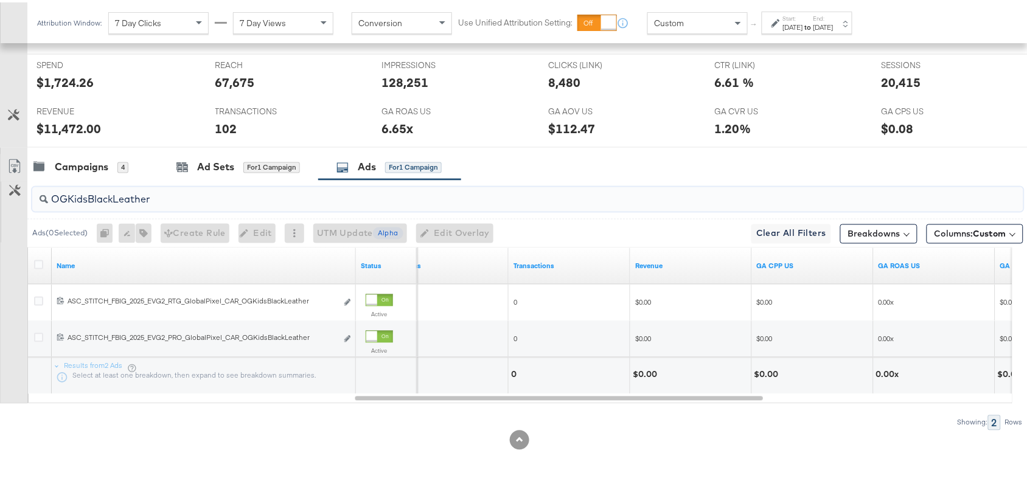
click at [165, 195] on input "OGKidsBlackLeather" at bounding box center [491, 193] width 886 height 24
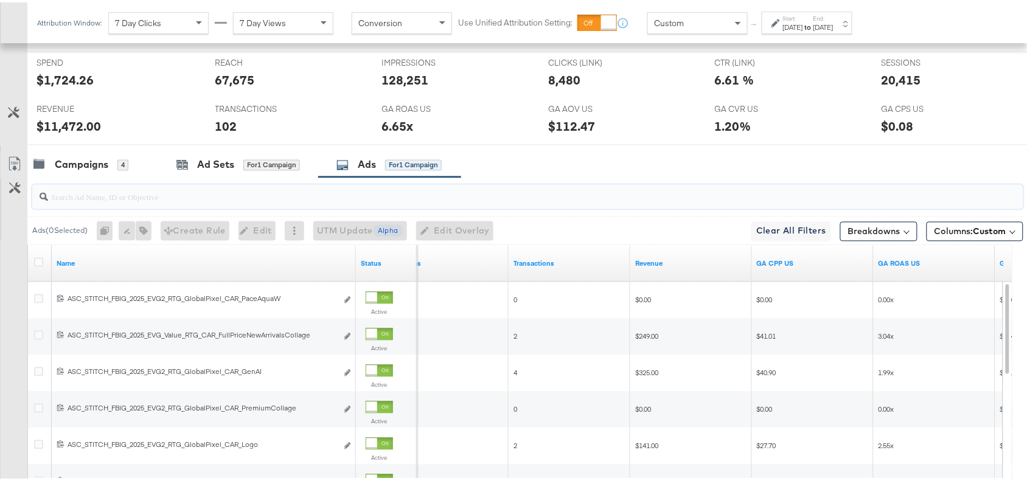
paste input "SolevanaColours"
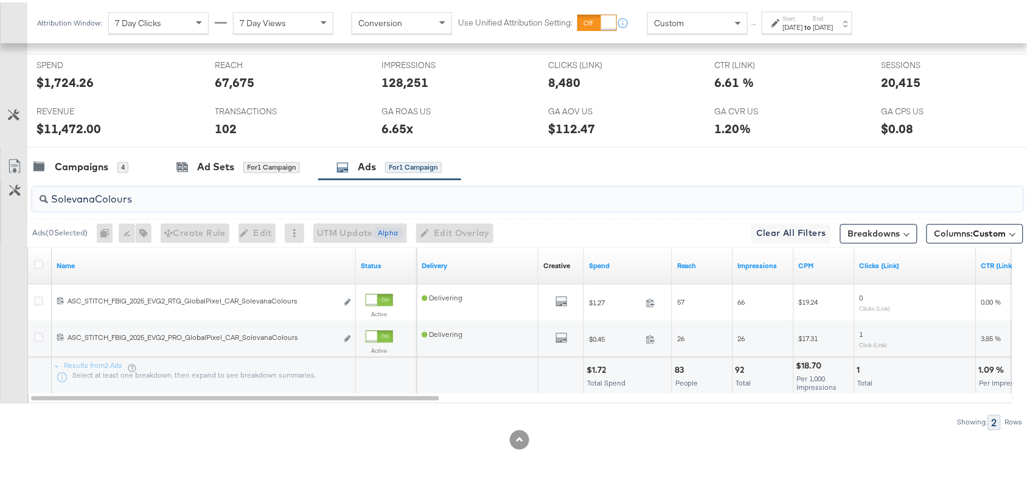
type input "SolevanaColours"
click at [603, 369] on div "$1.72" at bounding box center [598, 369] width 23 height 12
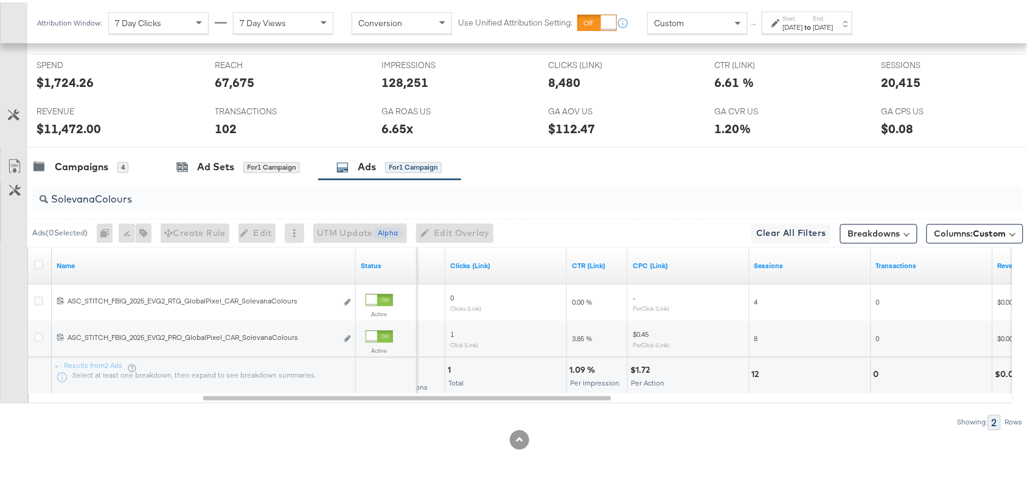
click at [578, 369] on div "1.09 %" at bounding box center [584, 369] width 29 height 12
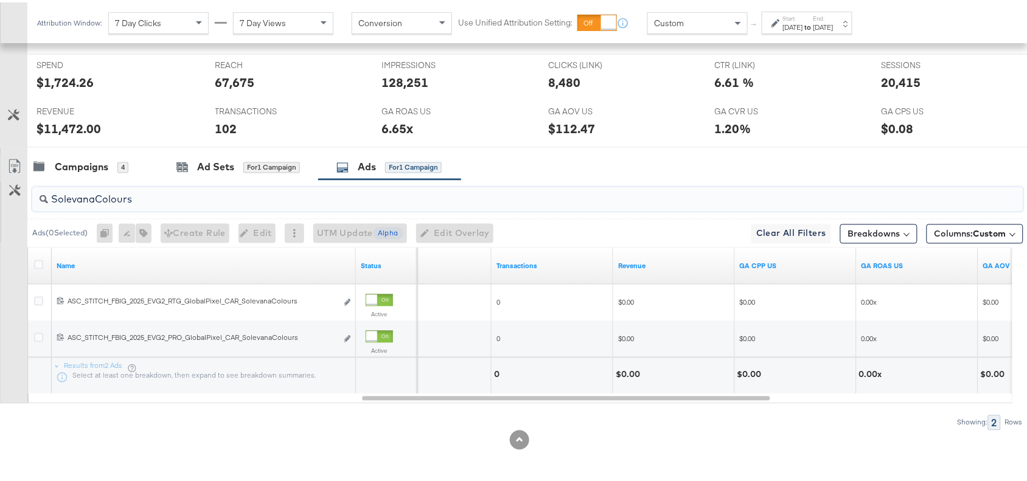
click at [147, 201] on input "SolevanaColours" at bounding box center [491, 193] width 886 height 24
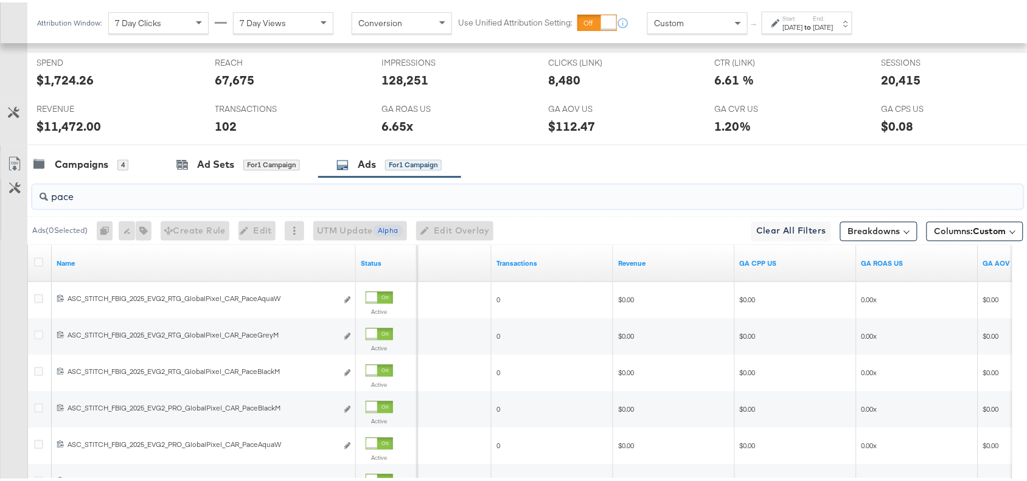
scroll to position [680, 0]
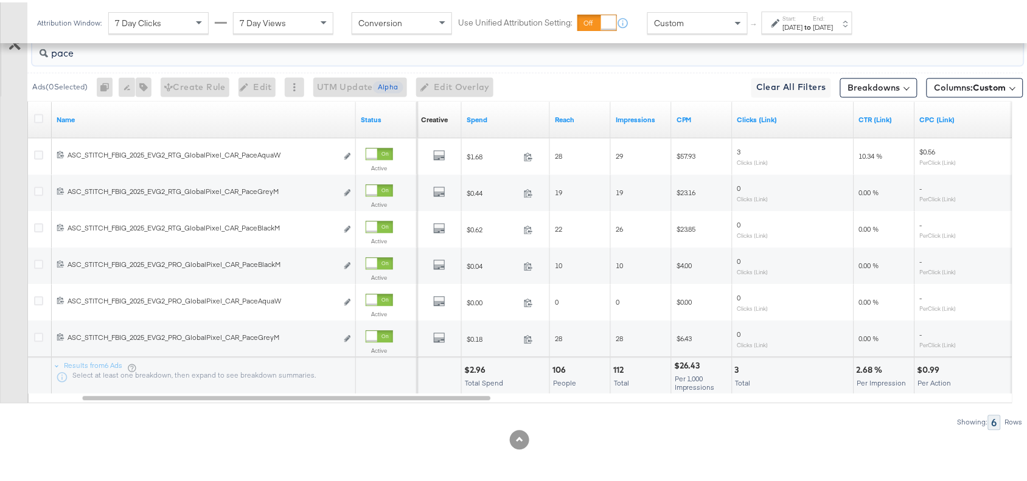
type input "pace"
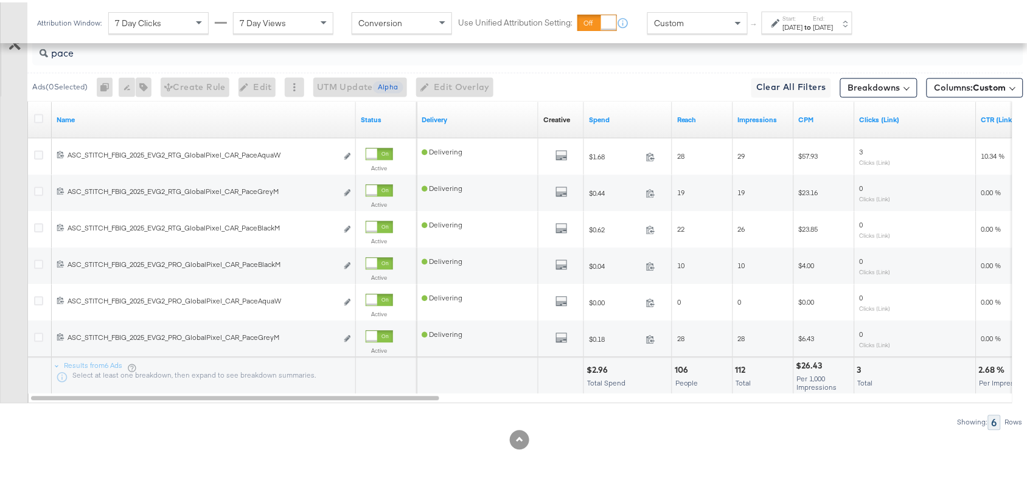
click at [598, 369] on div "$2.96" at bounding box center [599, 369] width 25 height 12
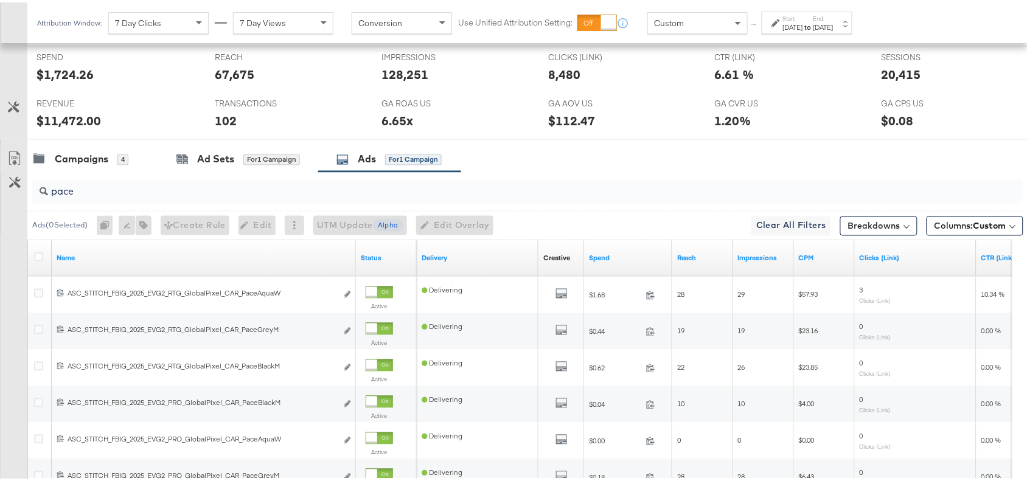
scroll to position [539, 0]
click at [110, 190] on input "pace" at bounding box center [491, 185] width 886 height 24
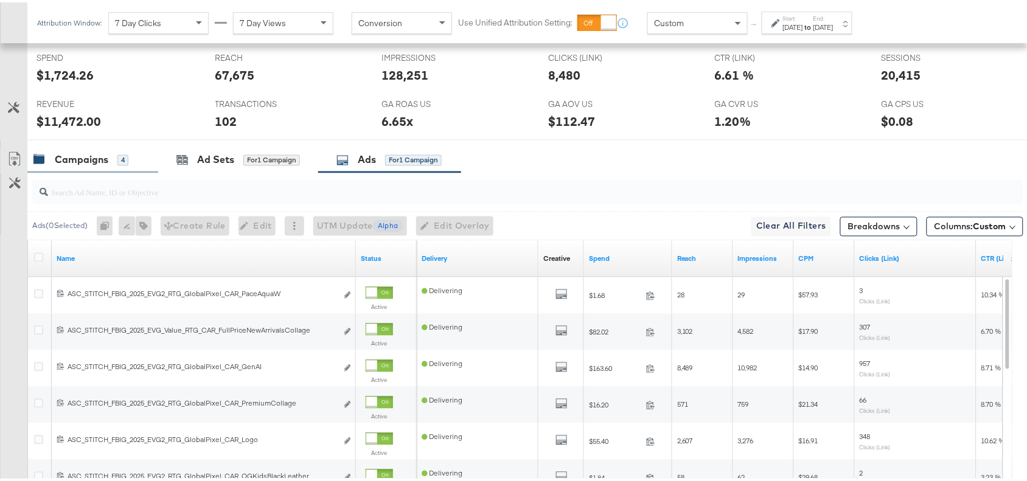
click at [86, 165] on div "Campaigns" at bounding box center [82, 158] width 54 height 14
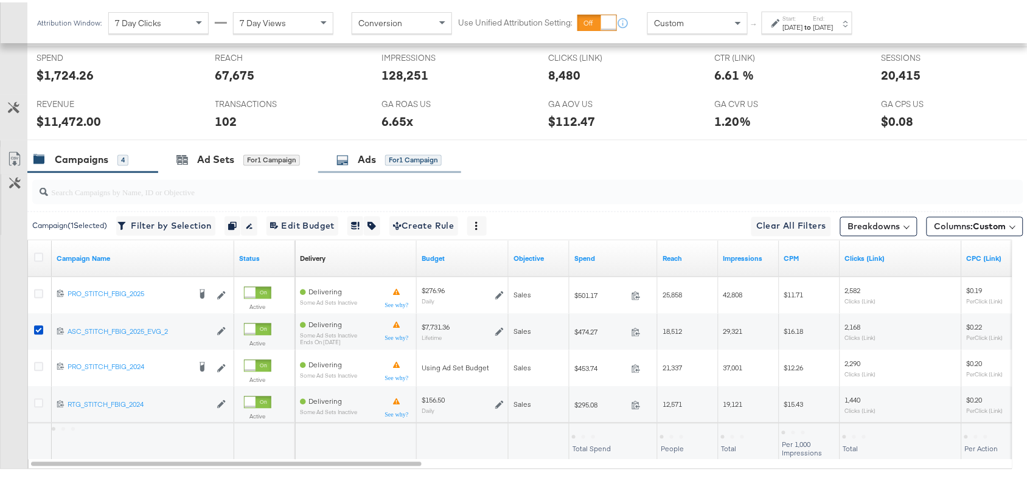
scroll to position [607, 0]
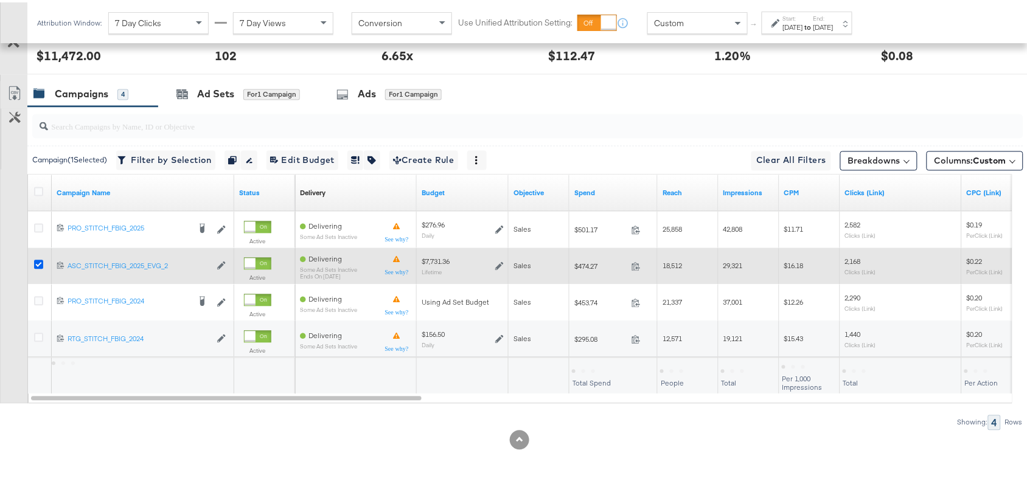
click at [38, 262] on icon at bounding box center [38, 262] width 9 height 9
click at [0, 0] on input "checkbox" at bounding box center [0, 0] width 0 height 0
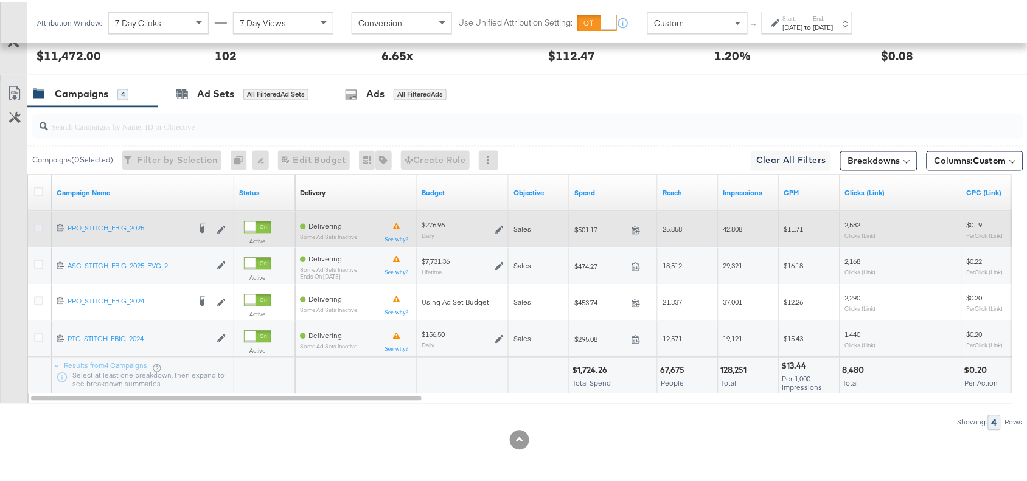
click at [37, 224] on icon at bounding box center [38, 226] width 9 height 9
click at [0, 0] on input "checkbox" at bounding box center [0, 0] width 0 height 0
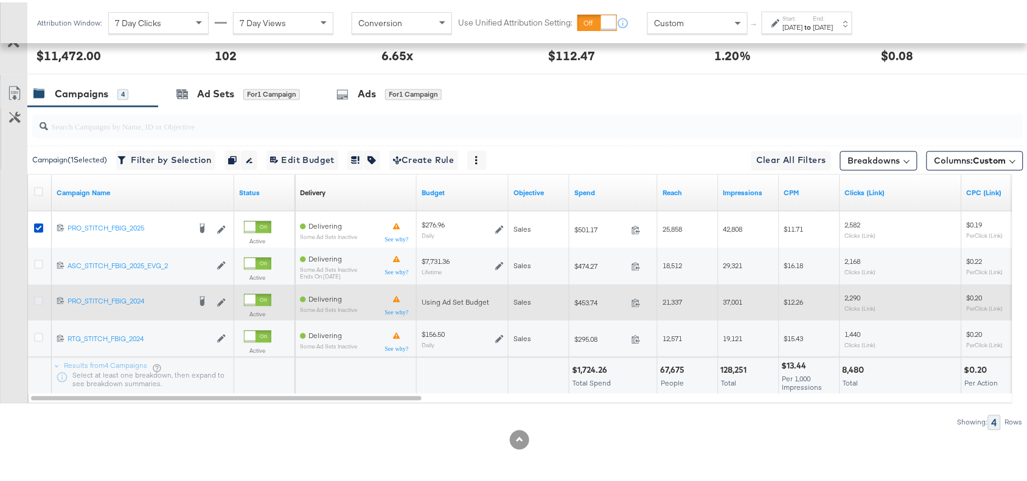
click at [37, 299] on icon at bounding box center [38, 299] width 9 height 9
click at [0, 0] on input "checkbox" at bounding box center [0, 0] width 0 height 0
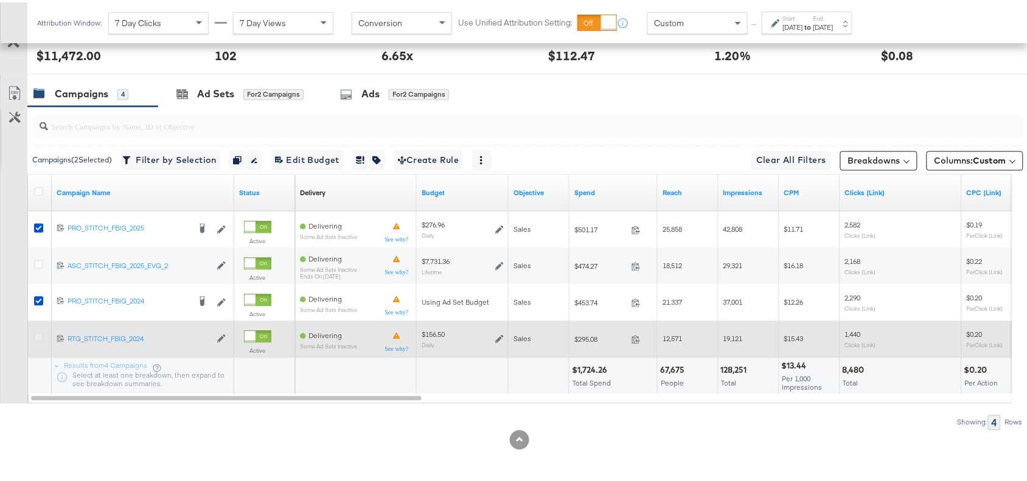
click at [40, 335] on icon at bounding box center [38, 335] width 9 height 9
click at [0, 0] on input "checkbox" at bounding box center [0, 0] width 0 height 0
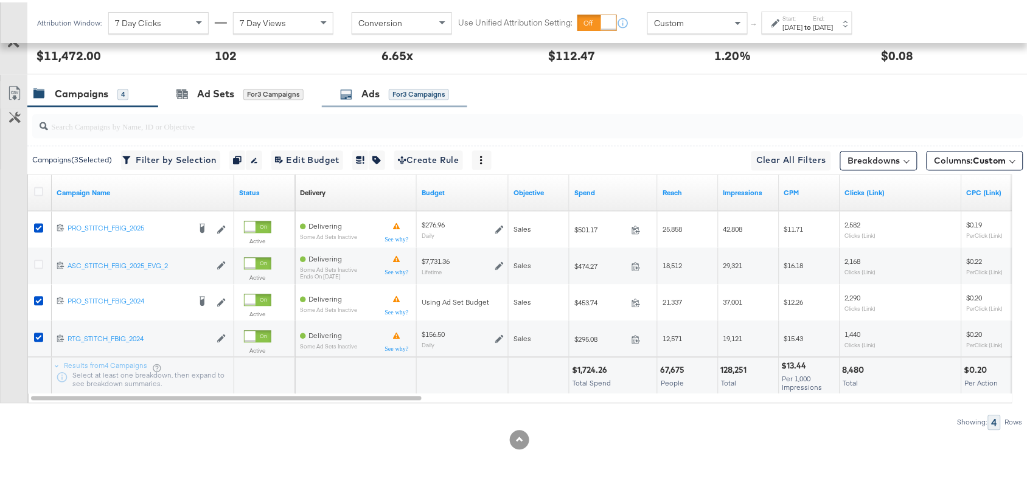
click at [357, 85] on div "Ads for 3 Campaigns" at bounding box center [394, 92] width 109 height 14
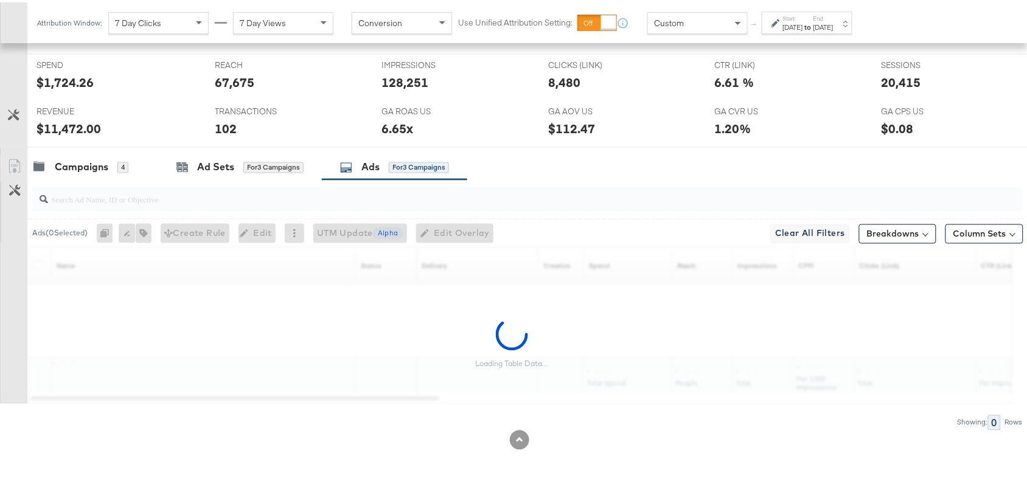
scroll to position [534, 0]
click at [87, 204] on input "search" at bounding box center [491, 193] width 886 height 24
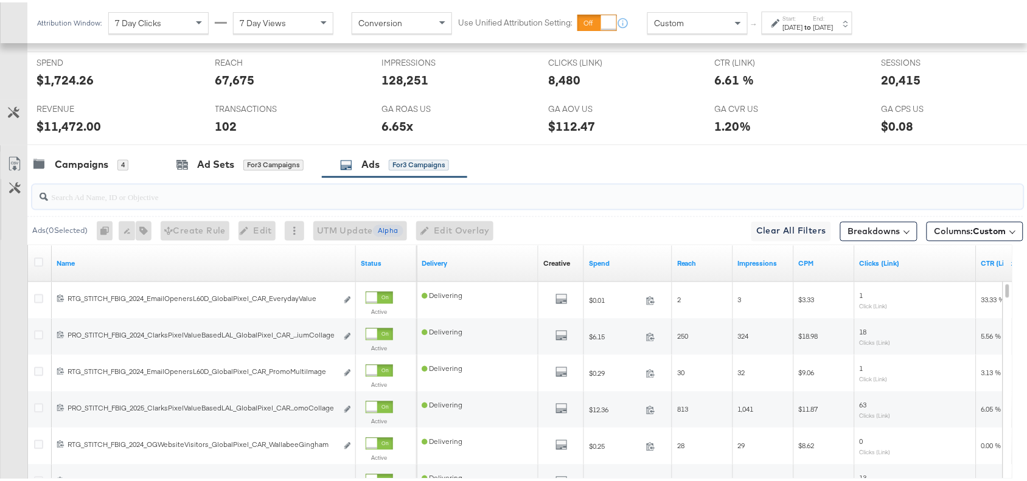
paste input "NewArrivalsCollageSS25"
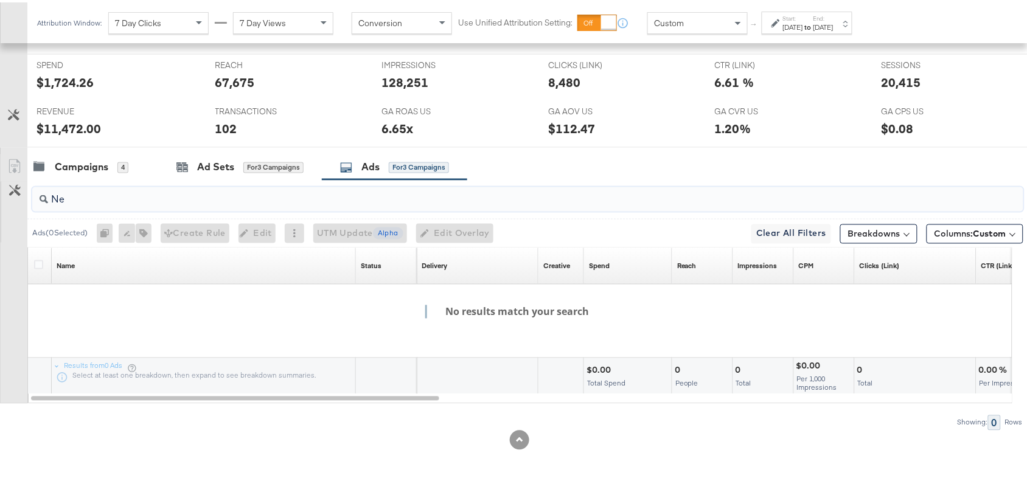
type input "N"
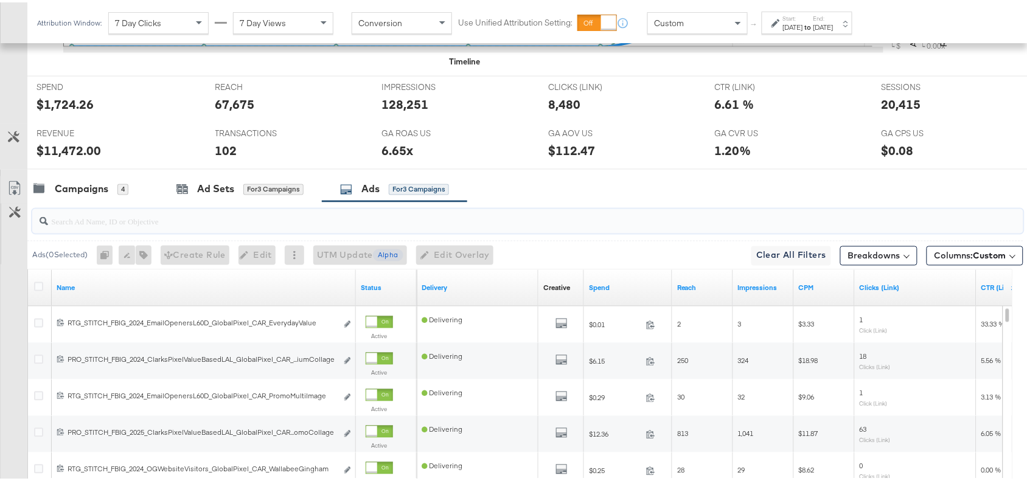
scroll to position [510, 0]
click at [72, 221] on input "search" at bounding box center [491, 214] width 886 height 24
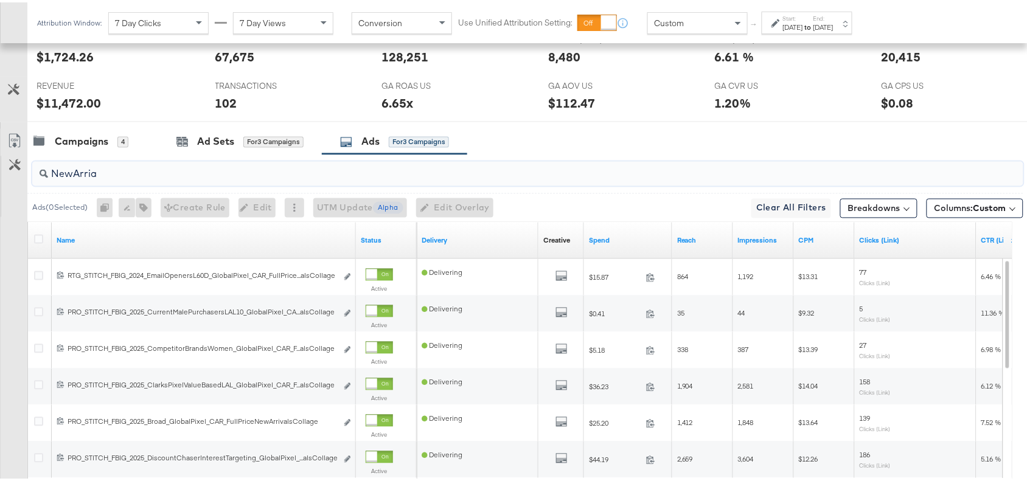
scroll to position [534, 0]
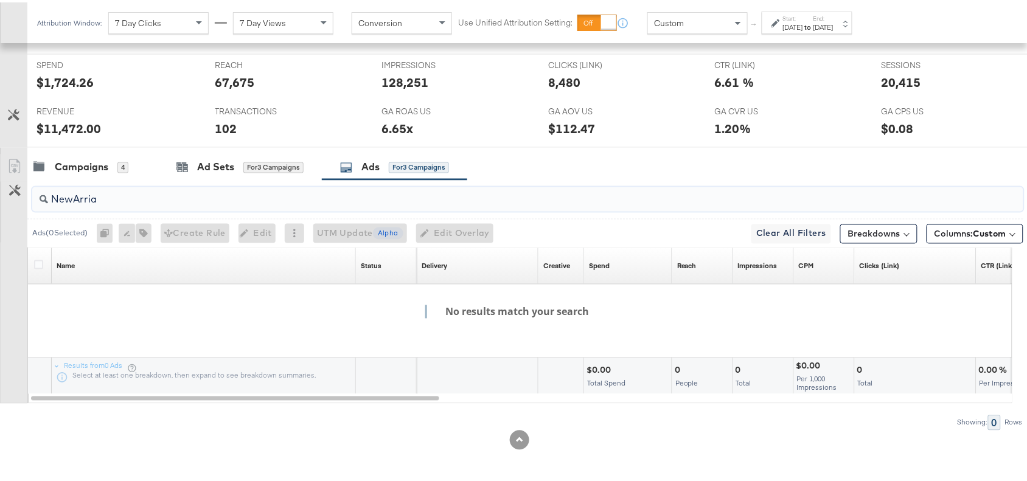
type input "NewArri"
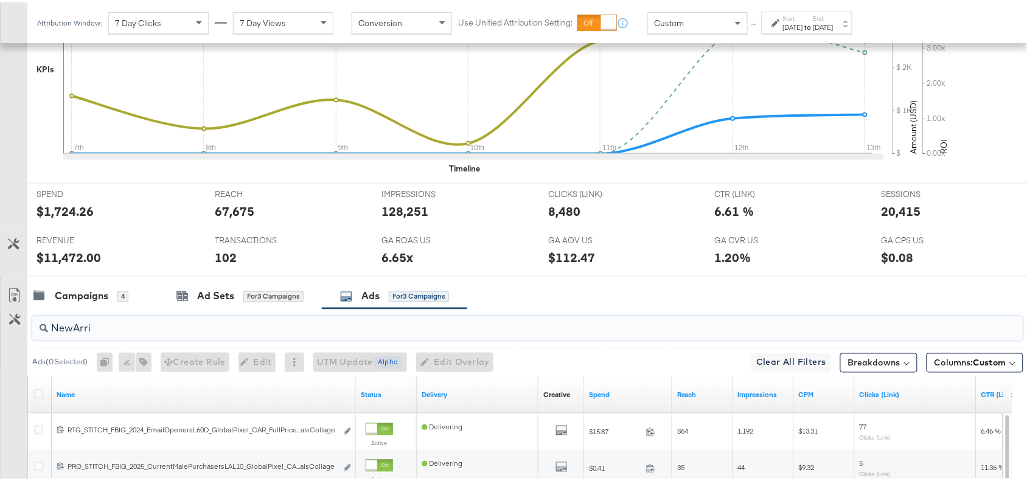
scroll to position [405, 0]
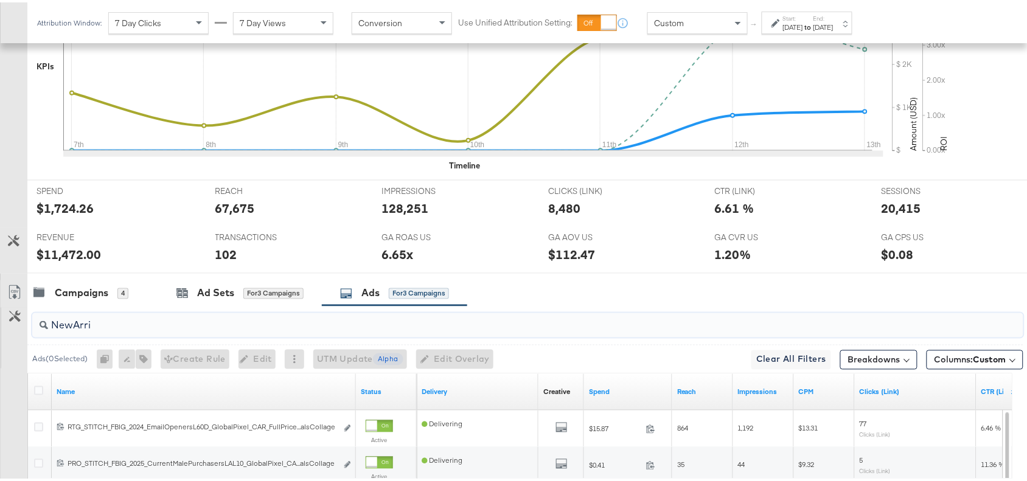
click at [107, 327] on input "NewArri" at bounding box center [491, 319] width 886 height 24
click at [136, 324] on input "search" at bounding box center [491, 319] width 886 height 24
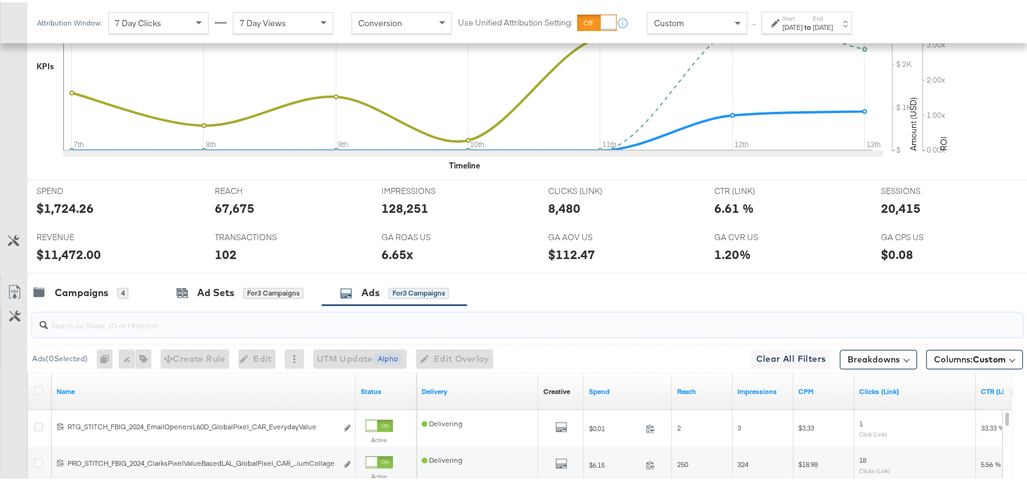
paste input "SolevanaColours"
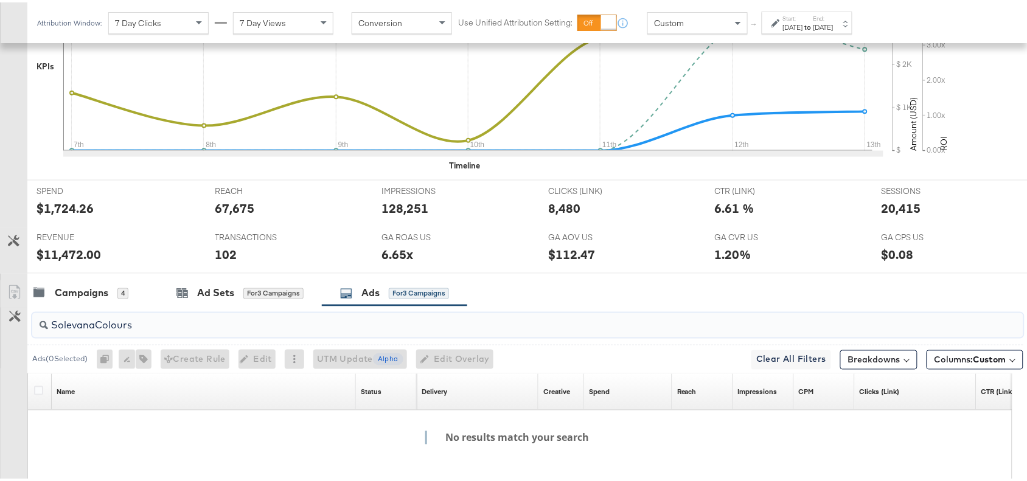
scroll to position [534, 0]
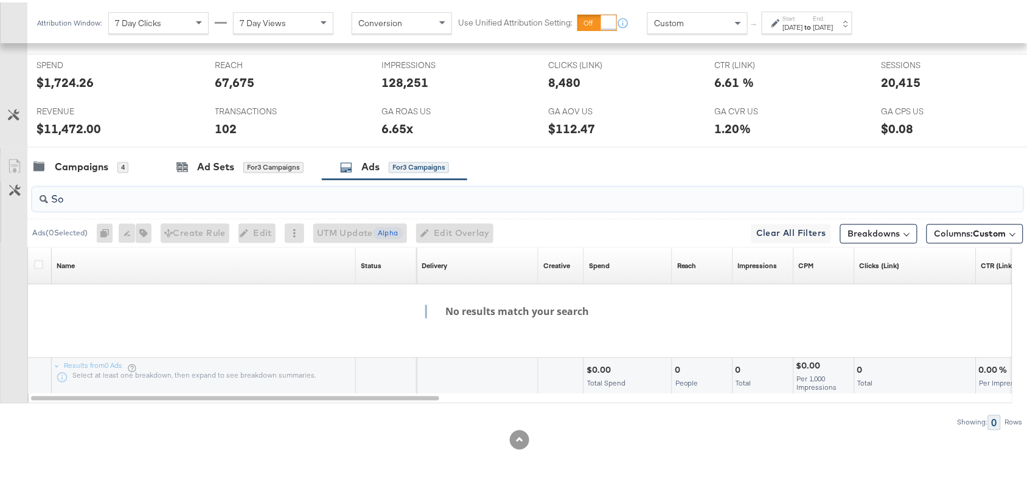
type input "S"
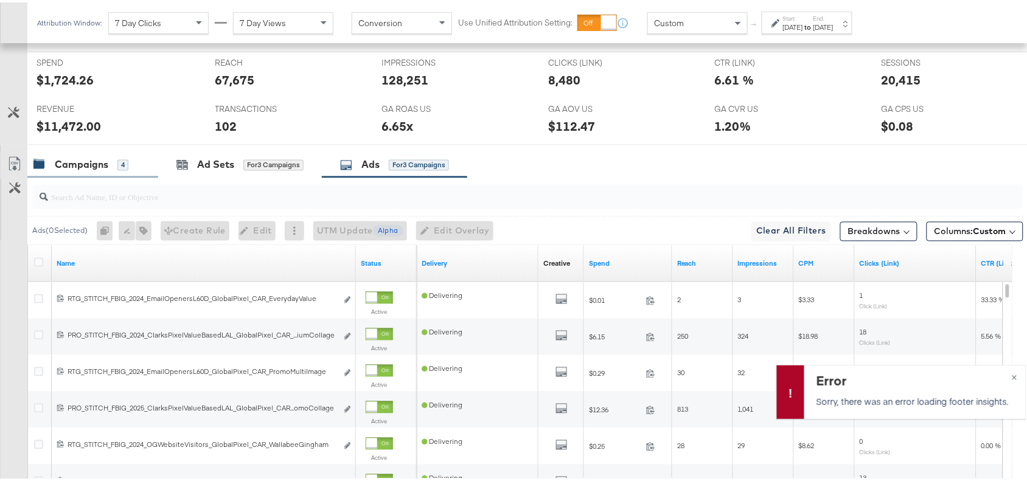
click at [79, 163] on div "Campaigns" at bounding box center [82, 163] width 54 height 14
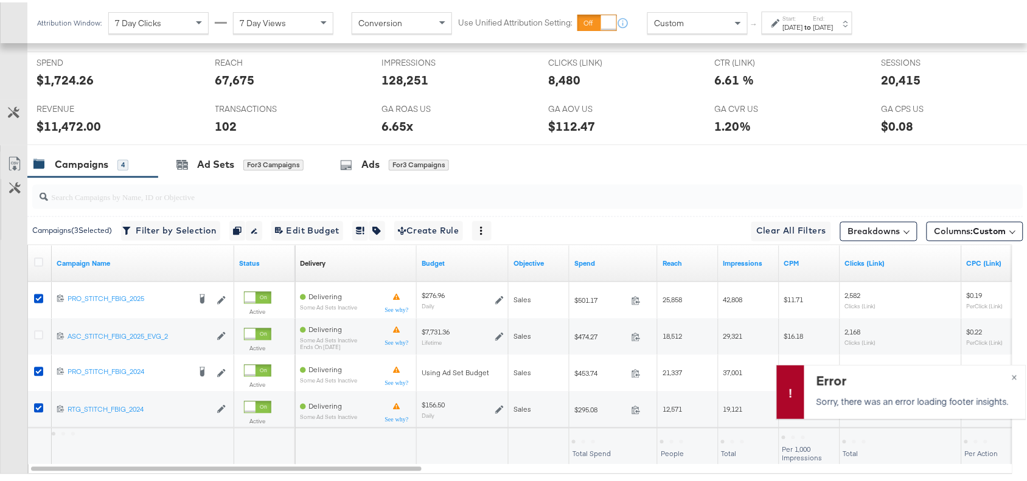
scroll to position [607, 0]
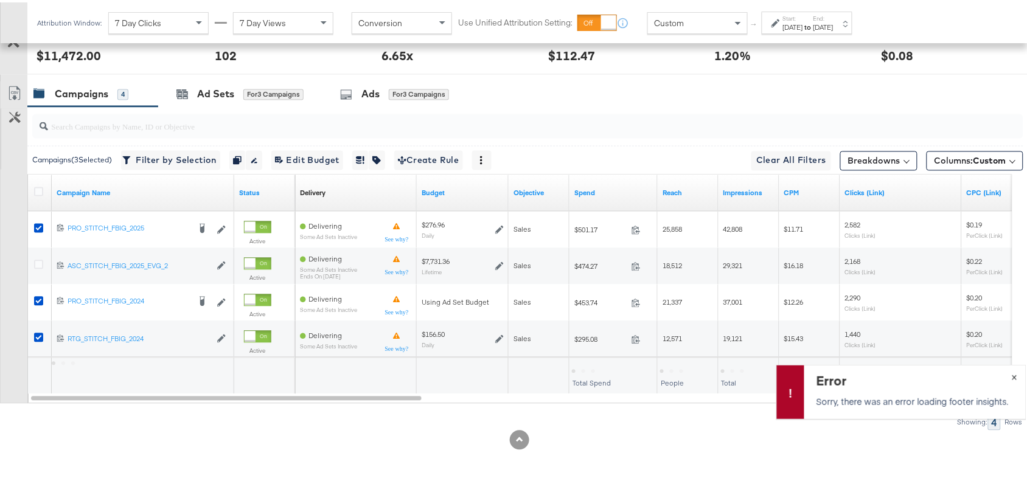
click at [1012, 376] on span "×" at bounding box center [1014, 374] width 5 height 14
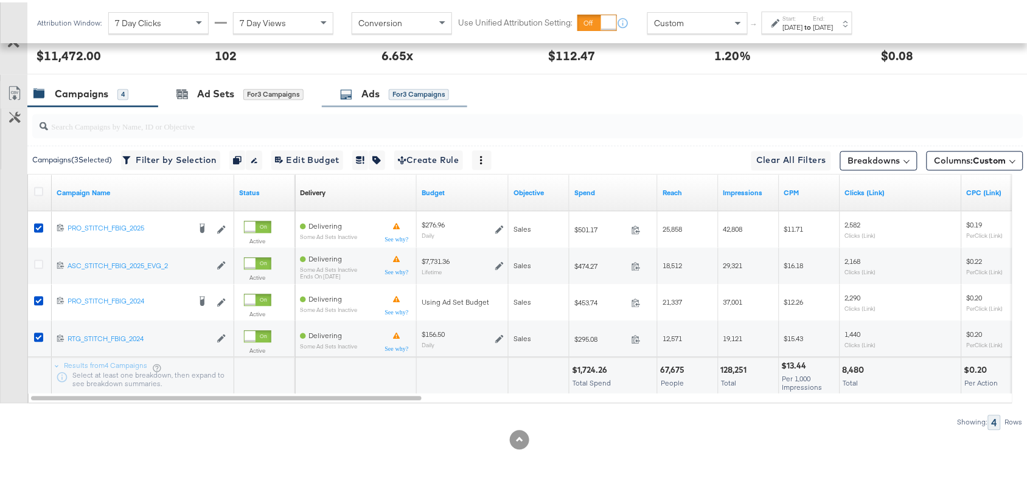
click at [365, 92] on div "Ads" at bounding box center [371, 92] width 18 height 14
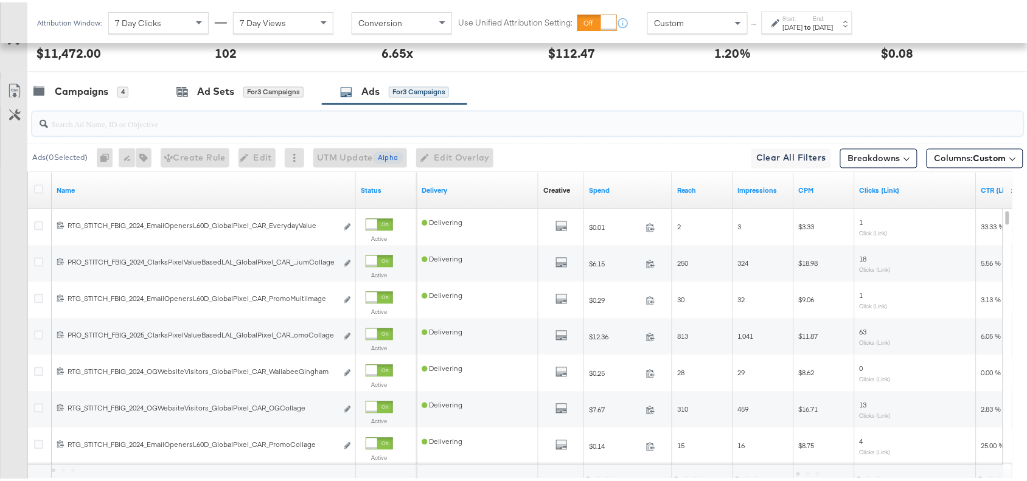
click at [119, 121] on input "search" at bounding box center [491, 117] width 886 height 24
click at [90, 131] on div at bounding box center [528, 122] width 992 height 24
paste input "Premium Collage"
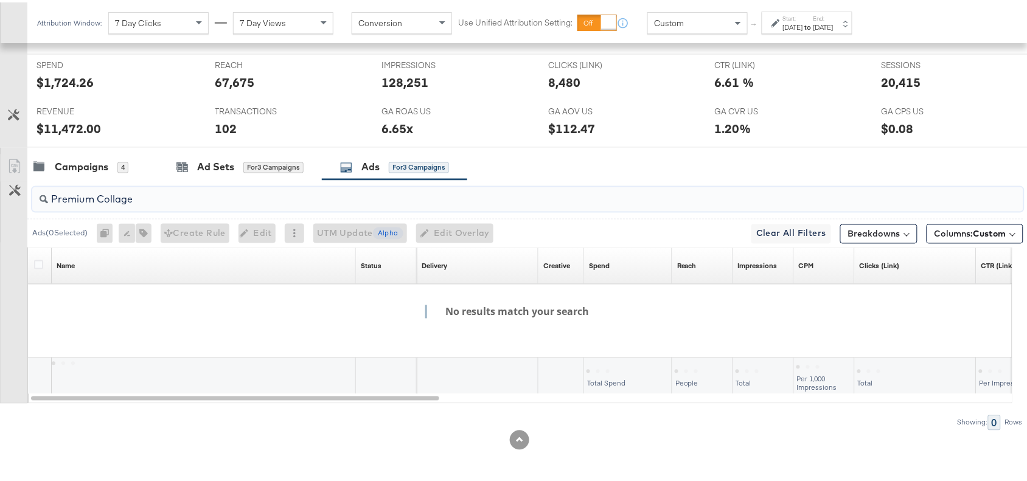
scroll to position [534, 0]
click at [99, 198] on input "Premium Collage" at bounding box center [491, 193] width 886 height 24
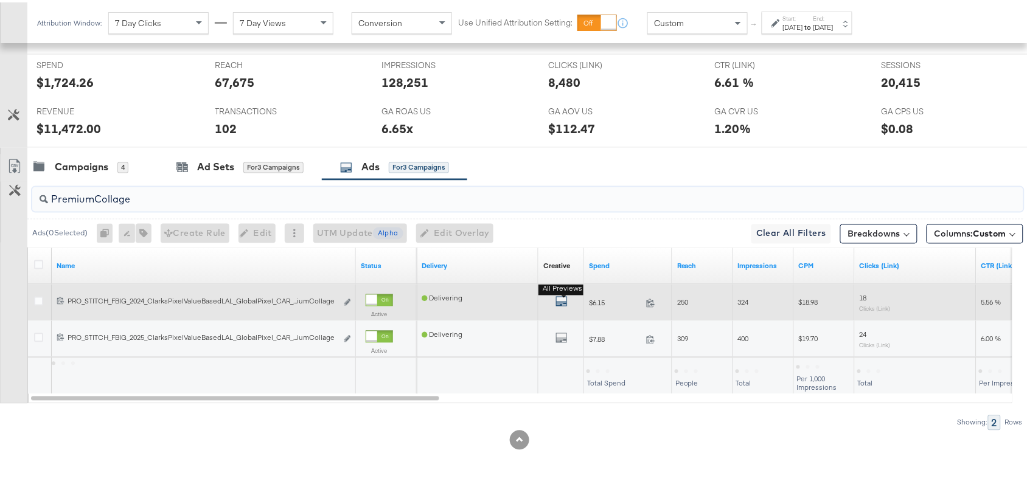
type input "PremiumCollage"
click at [566, 305] on icon "default" at bounding box center [562, 299] width 12 height 12
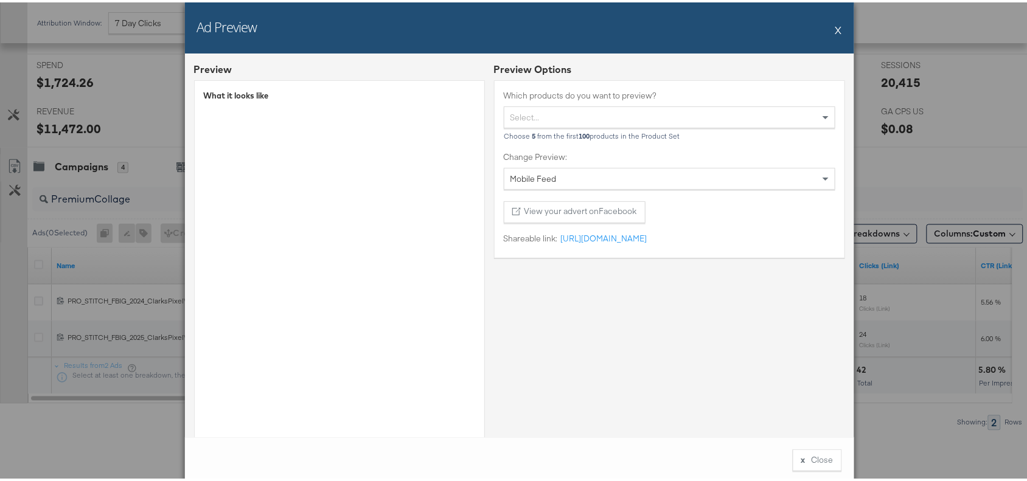
click at [836, 27] on button "X" at bounding box center [839, 27] width 7 height 24
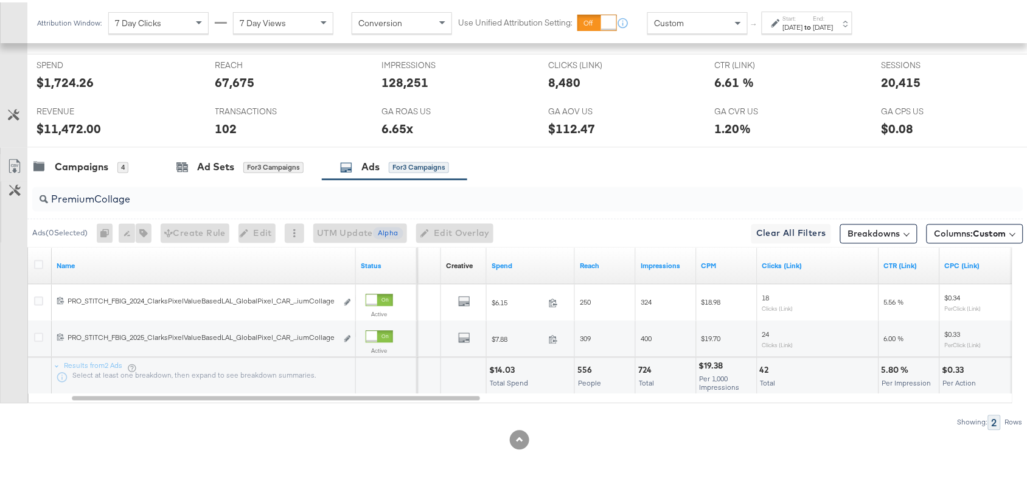
click at [501, 369] on div "$14.03" at bounding box center [503, 369] width 29 height 12
click at [501, 366] on div "$14.03" at bounding box center [503, 369] width 29 height 12
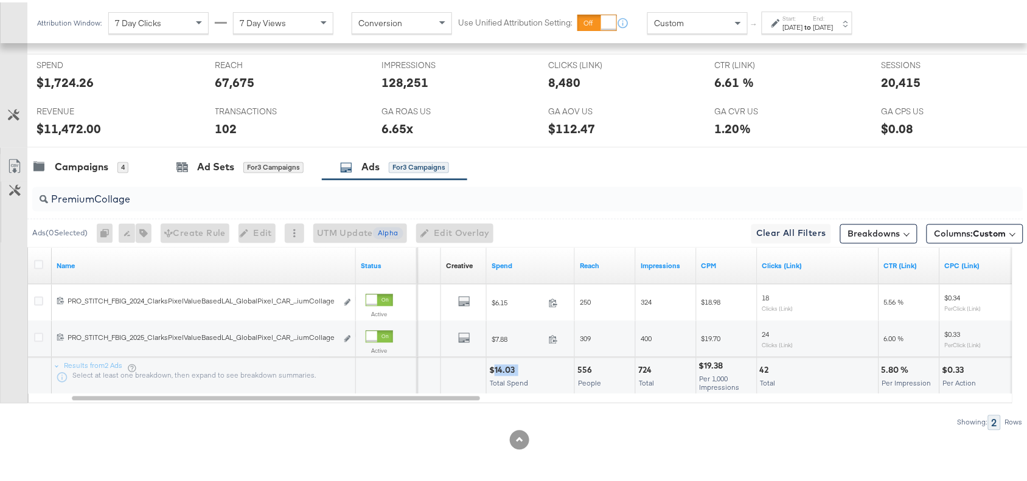
click at [501, 366] on div "$14.03" at bounding box center [503, 369] width 29 height 12
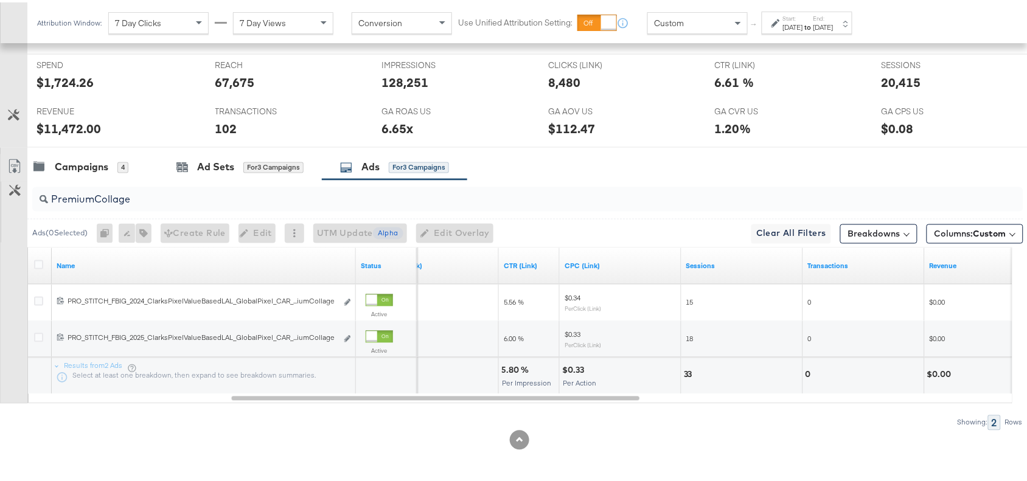
click at [509, 365] on div "5.80 %" at bounding box center [517, 369] width 31 height 12
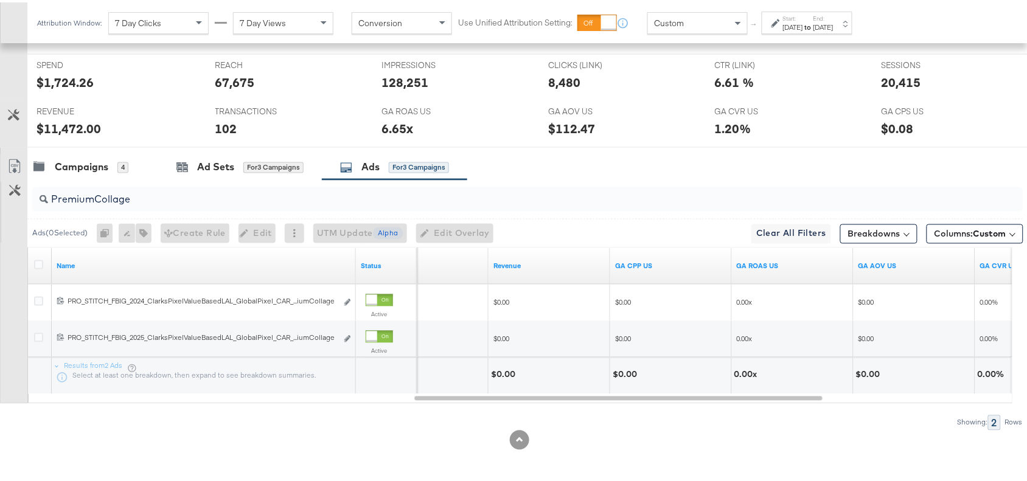
click at [501, 367] on div "$0.00" at bounding box center [505, 373] width 28 height 12
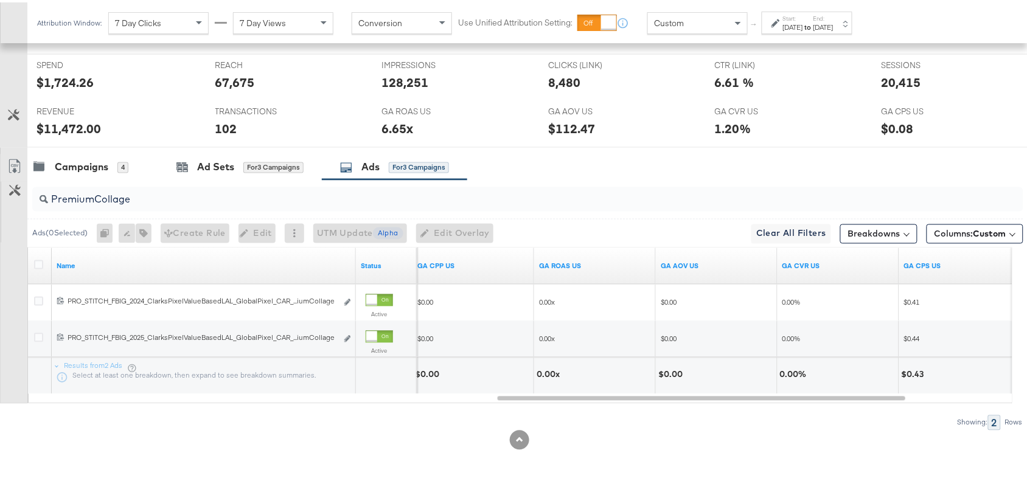
click at [549, 369] on div "0.00x" at bounding box center [550, 373] width 27 height 12
click at [149, 194] on input "PremiumCollage" at bounding box center [491, 193] width 886 height 24
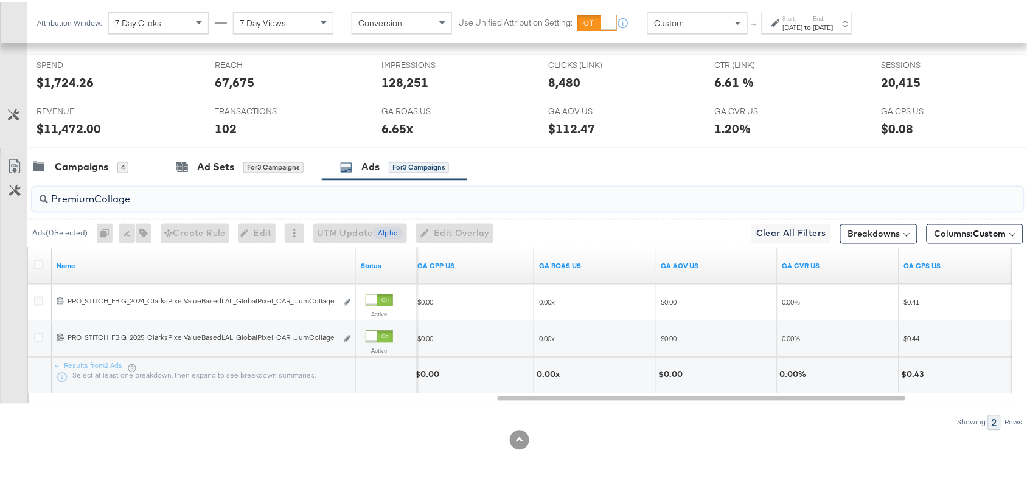
click at [149, 194] on input "PremiumCollage" at bounding box center [491, 193] width 886 height 24
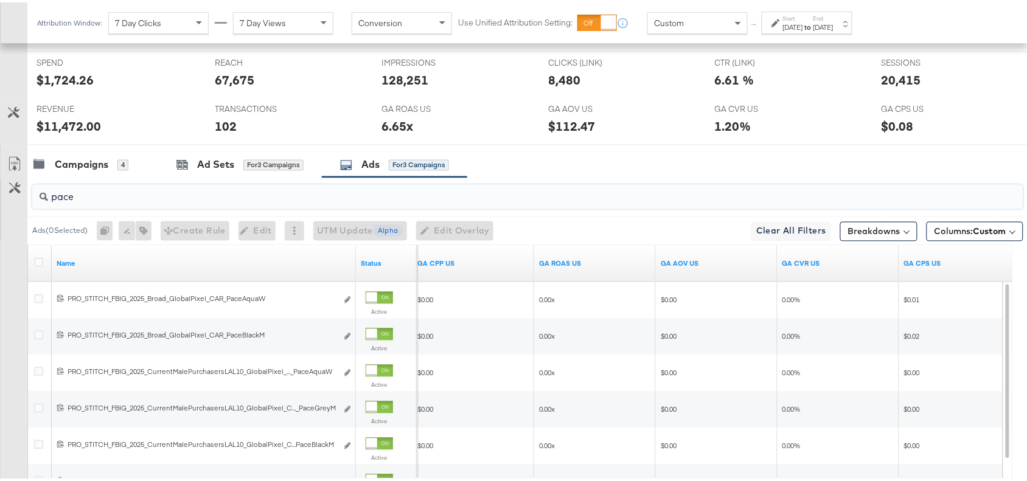
scroll to position [716, 0]
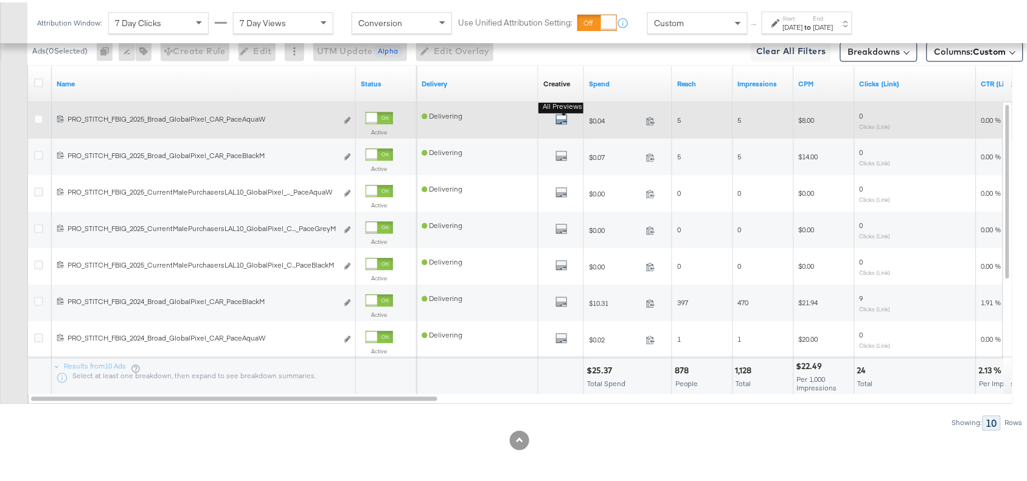
click at [561, 117] on icon "default" at bounding box center [562, 117] width 12 height 12
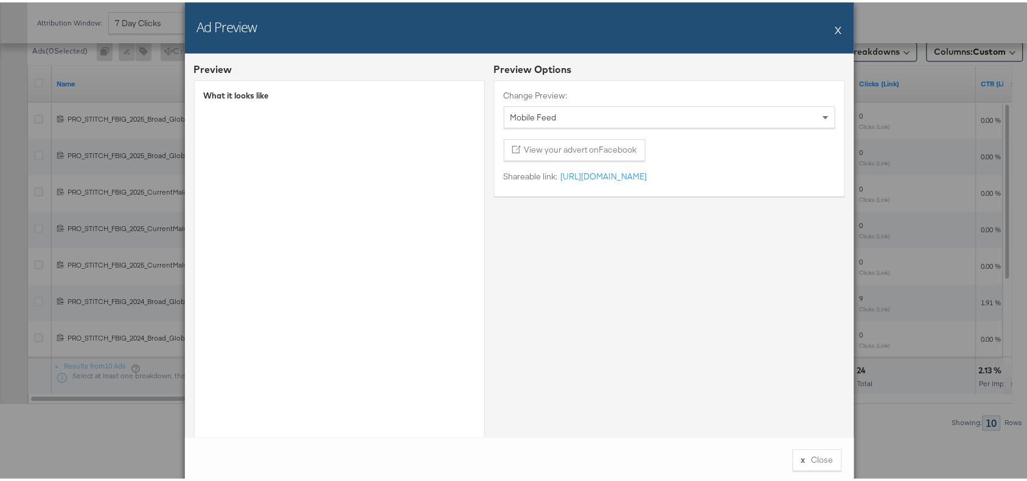
click at [836, 29] on button "X" at bounding box center [839, 27] width 7 height 24
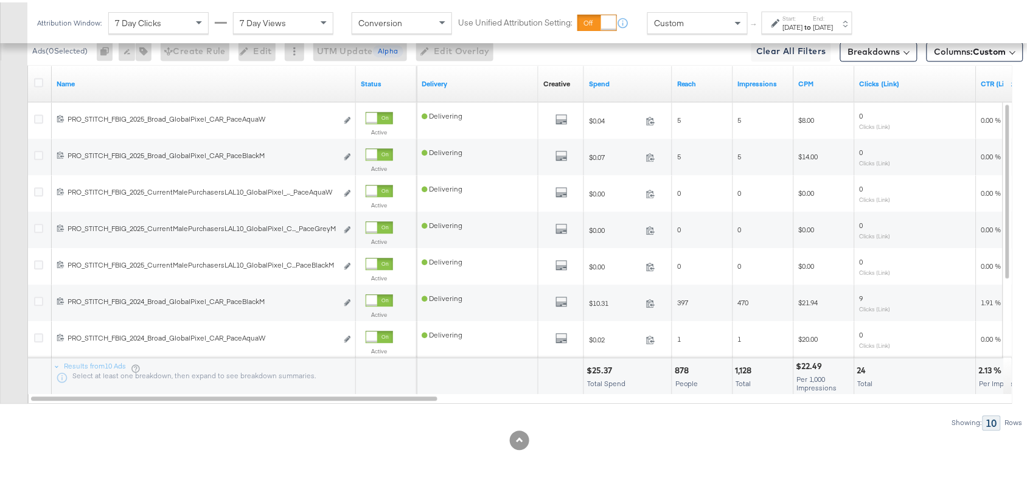
click at [600, 373] on div "$25.37" at bounding box center [601, 369] width 29 height 12
click at [598, 369] on div "$25.37" at bounding box center [601, 369] width 29 height 12
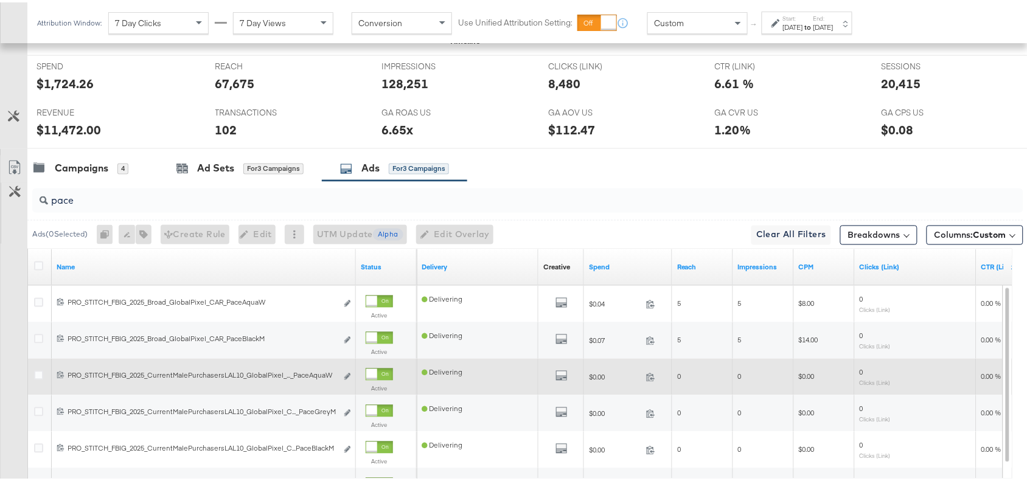
scroll to position [530, 0]
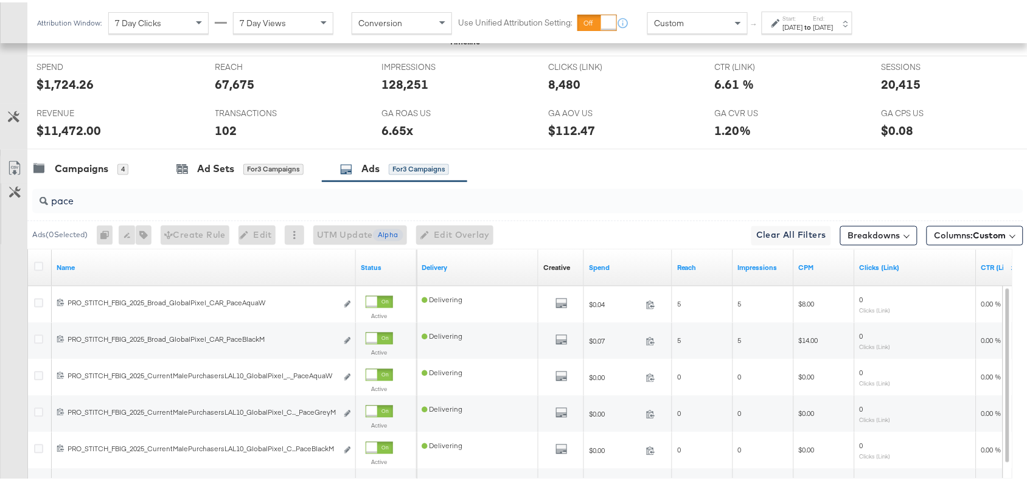
click at [93, 209] on div "pace" at bounding box center [528, 199] width 992 height 24
click at [103, 205] on input "pace" at bounding box center [491, 195] width 886 height 24
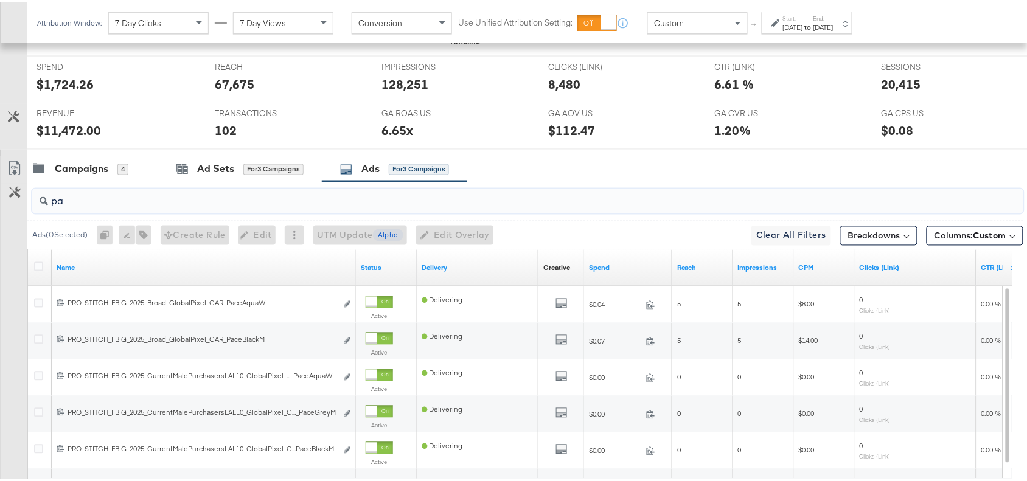
type input "p"
paste input "Essentials Collage"
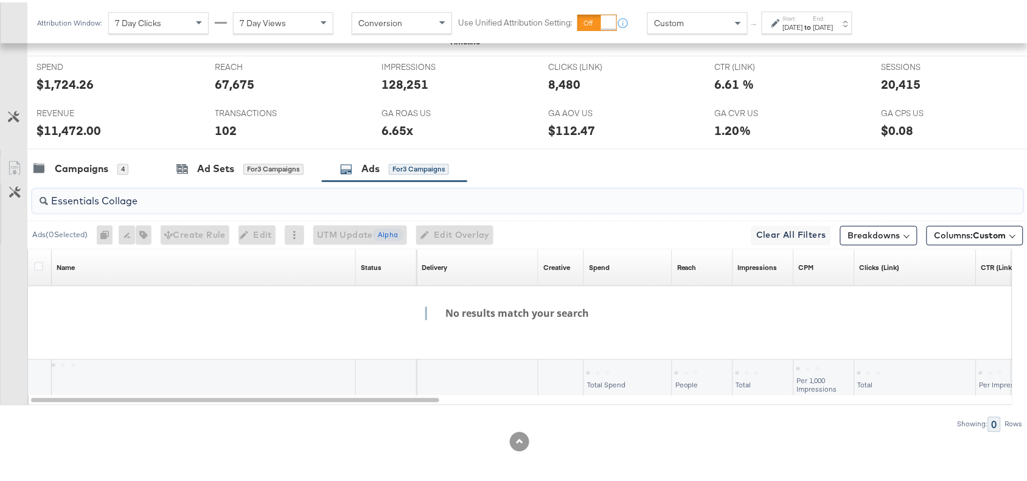
click at [103, 204] on input "Essentials Collage" at bounding box center [491, 195] width 886 height 24
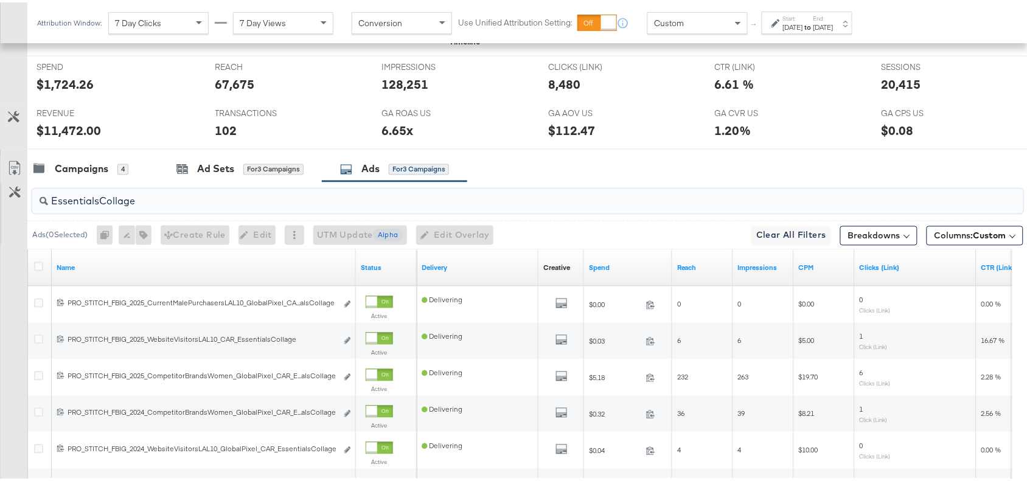
scroll to position [680, 0]
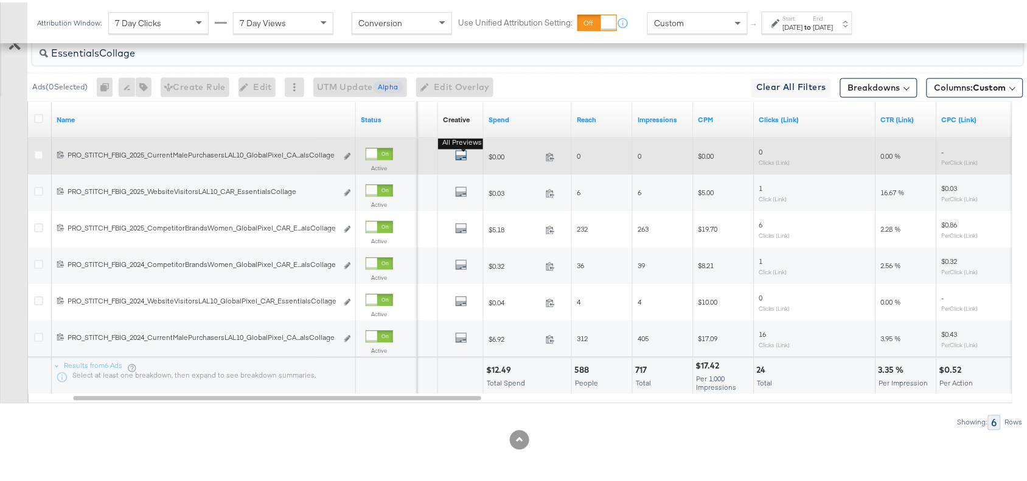
type input "EssentialsCollage"
click at [458, 151] on icon "default" at bounding box center [461, 153] width 12 height 12
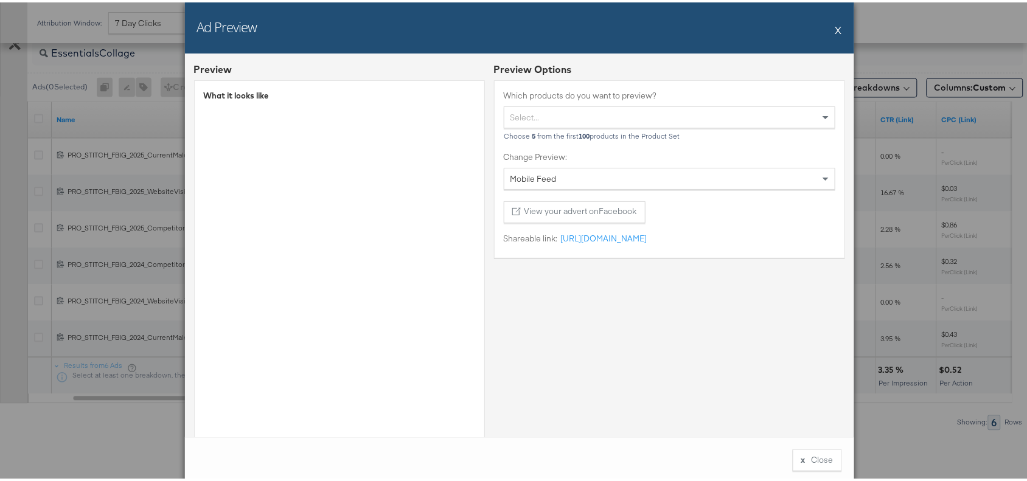
click at [836, 26] on button "X" at bounding box center [839, 27] width 7 height 24
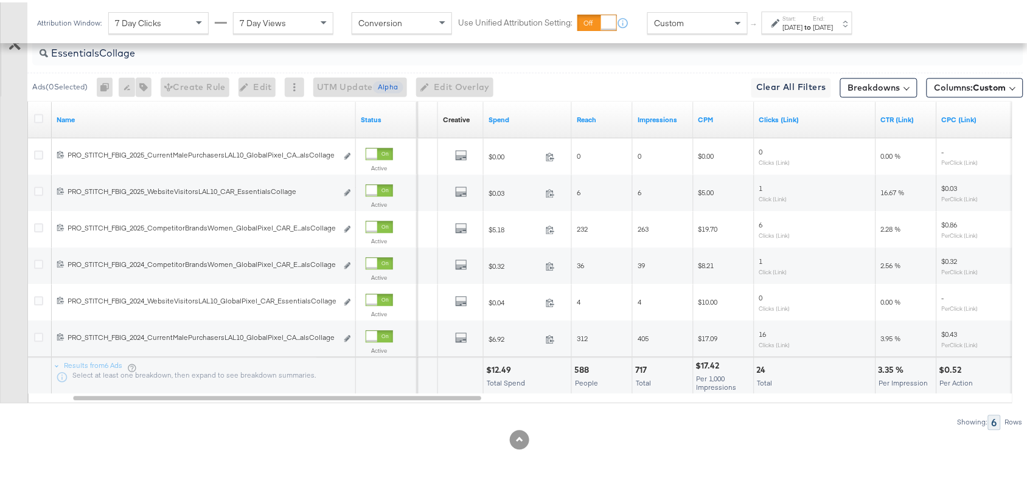
click at [499, 370] on div "$12.49" at bounding box center [500, 369] width 29 height 12
click at [502, 363] on div "$12.49" at bounding box center [500, 369] width 29 height 12
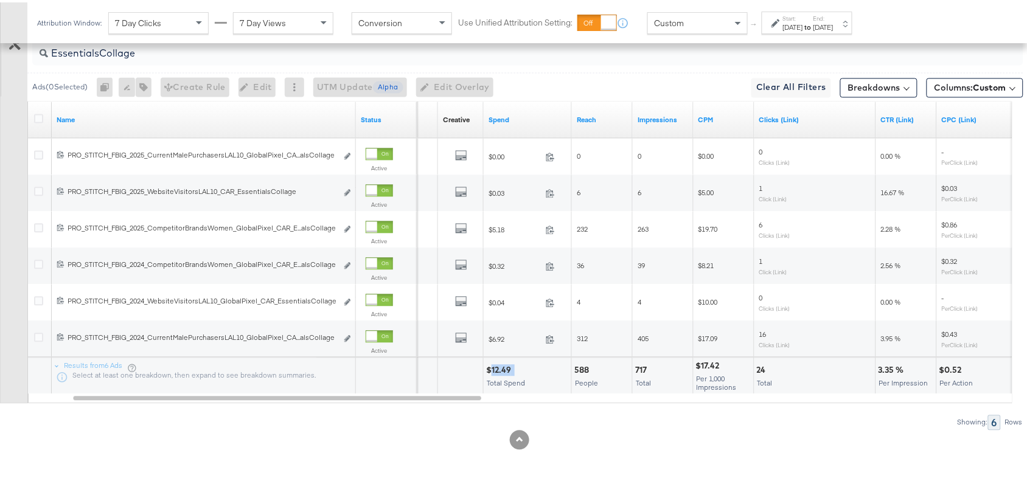
click at [502, 363] on div "$12.49" at bounding box center [500, 369] width 29 height 12
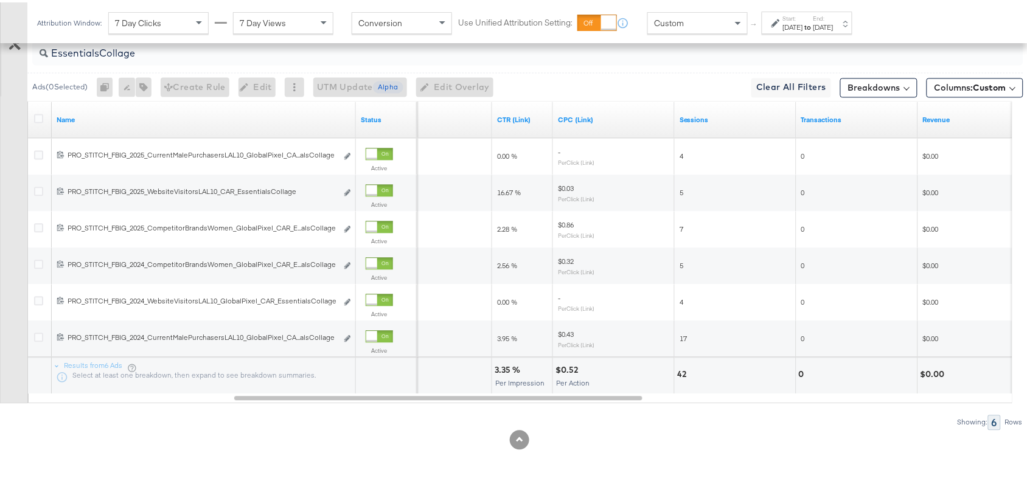
click at [506, 369] on div "3.35 %" at bounding box center [509, 369] width 29 height 12
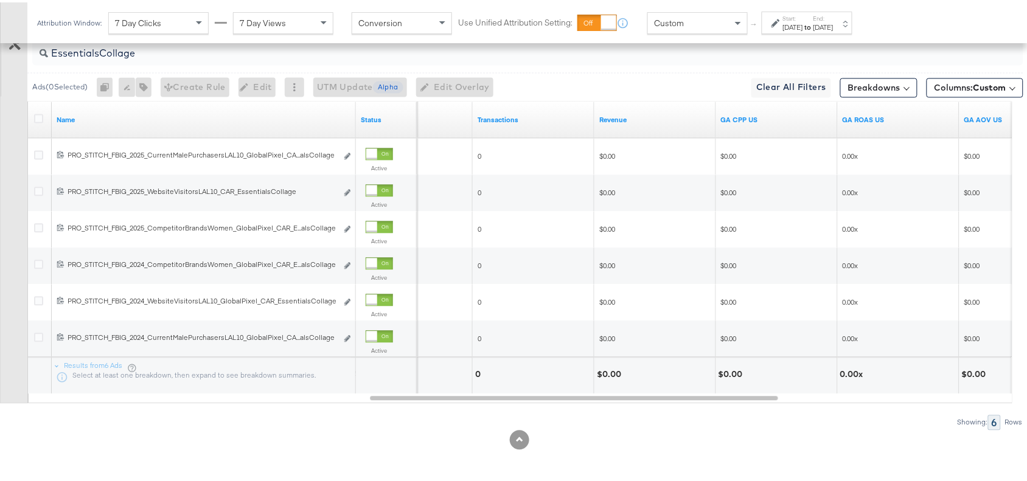
click at [612, 369] on div "$0.00" at bounding box center [611, 373] width 28 height 12
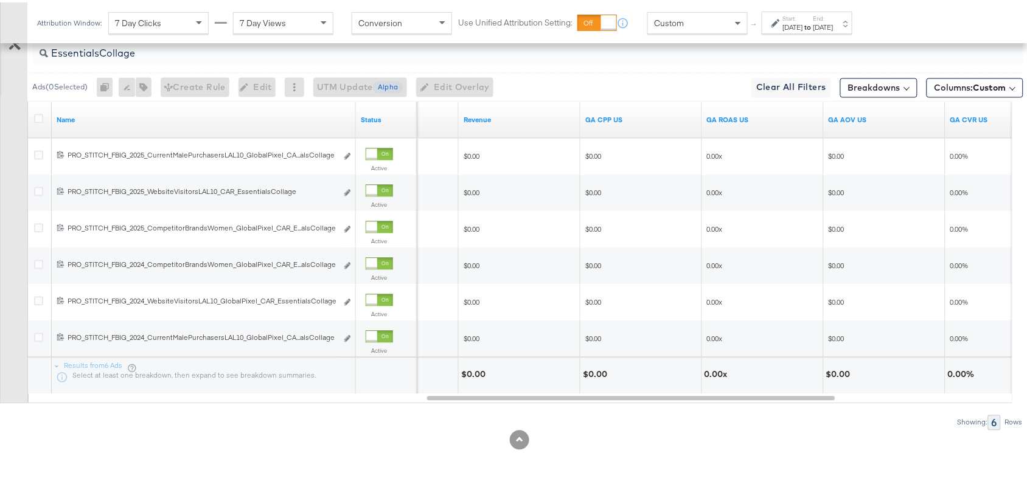
click at [711, 371] on div "0.00x" at bounding box center [718, 373] width 27 height 12
click at [147, 52] on input "EssentialsCollage" at bounding box center [491, 47] width 886 height 24
type input "E"
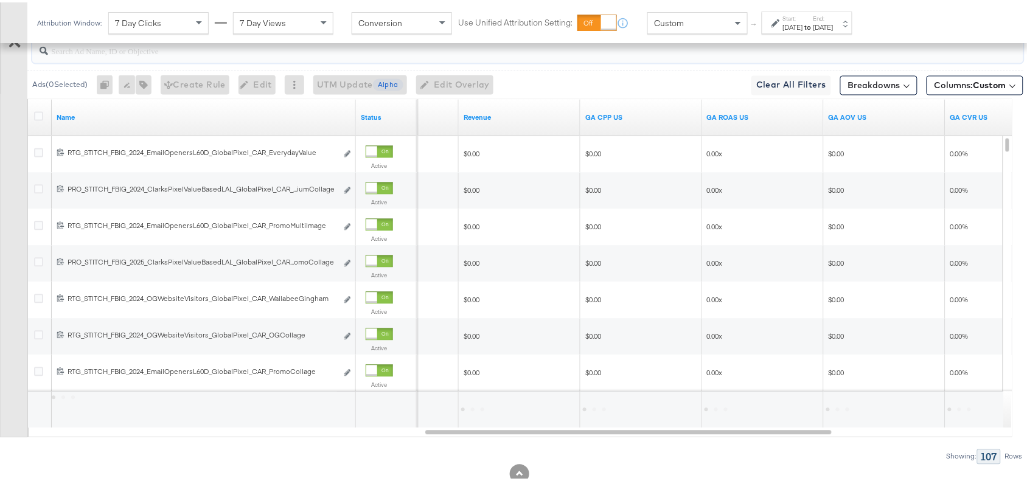
paste input "Full Price New Arrivals Collage"
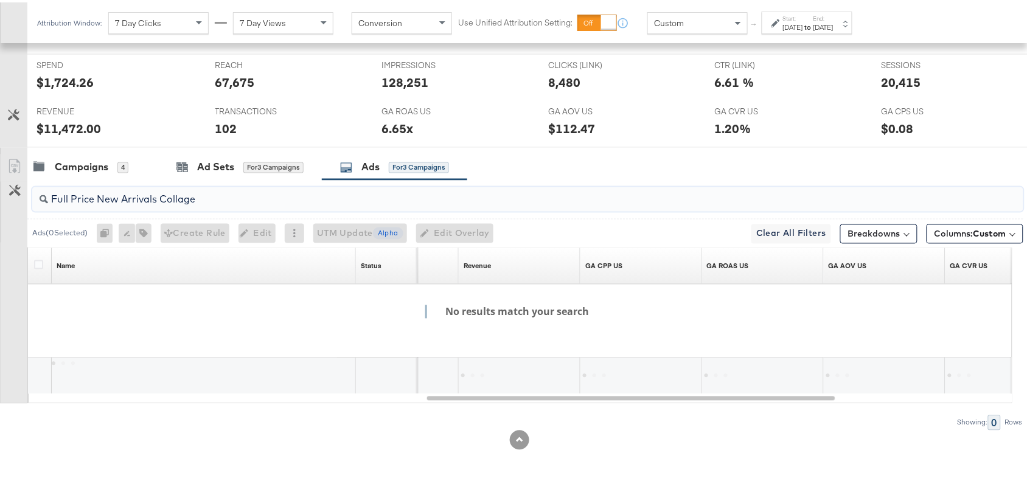
scroll to position [534, 0]
click at [74, 197] on input "Full Price New Arrivals Collage" at bounding box center [491, 193] width 886 height 24
type input "FullPriceNewArrivalsCollage"
click at [192, 201] on input "FullPriceNewArrivalsCollage" at bounding box center [491, 193] width 886 height 24
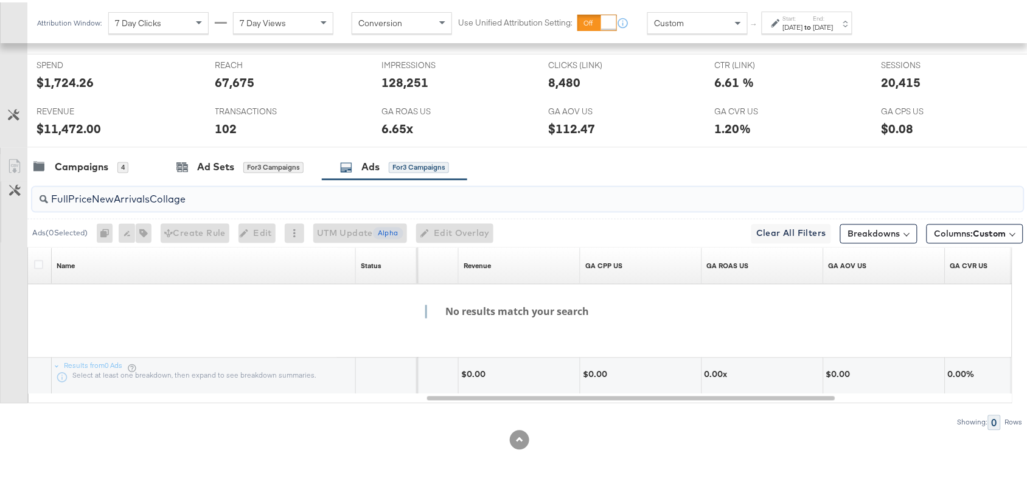
click at [192, 201] on input "FullPriceNewArrivalsCollage" at bounding box center [491, 193] width 886 height 24
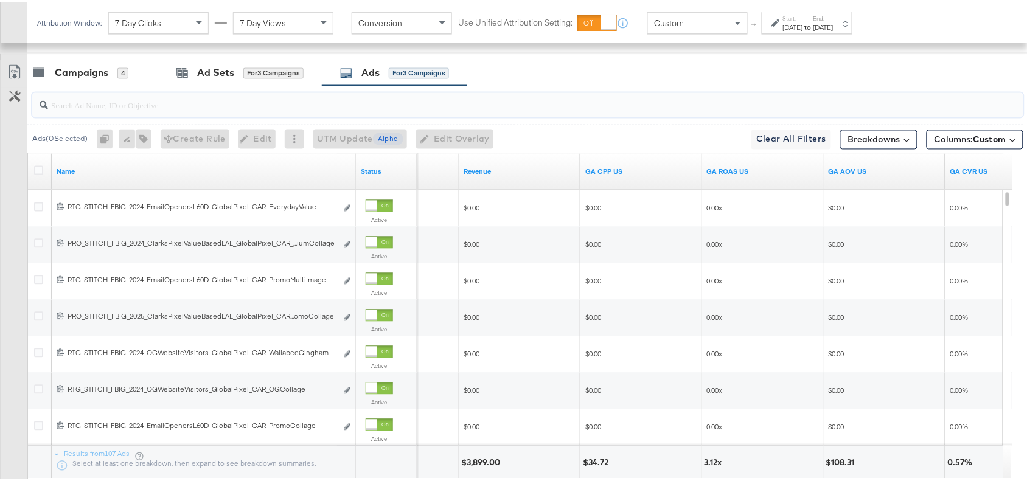
scroll to position [625, 0]
click at [95, 111] on input "search" at bounding box center [491, 99] width 886 height 24
paste input "Full Price New Arrivals Collage"
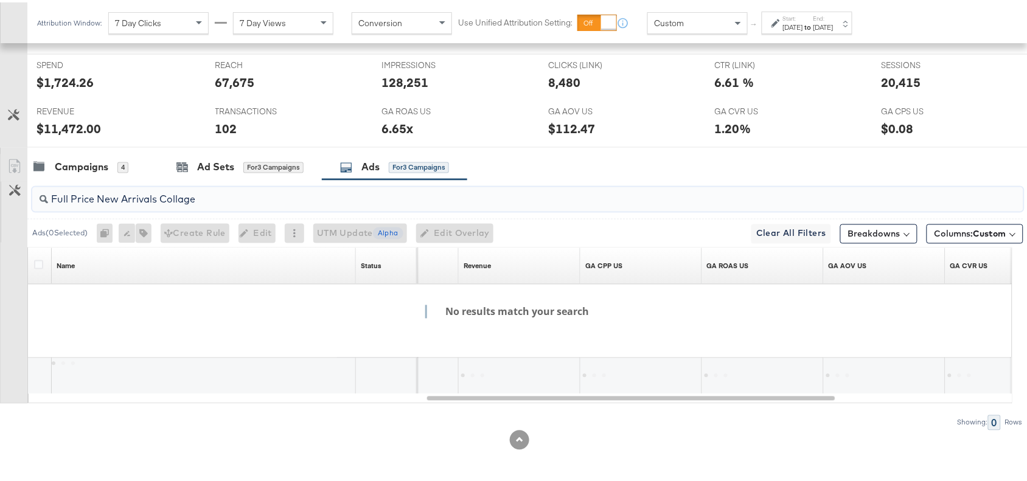
click at [73, 197] on input "Full Price New Arrivals Collage" at bounding box center [491, 193] width 886 height 24
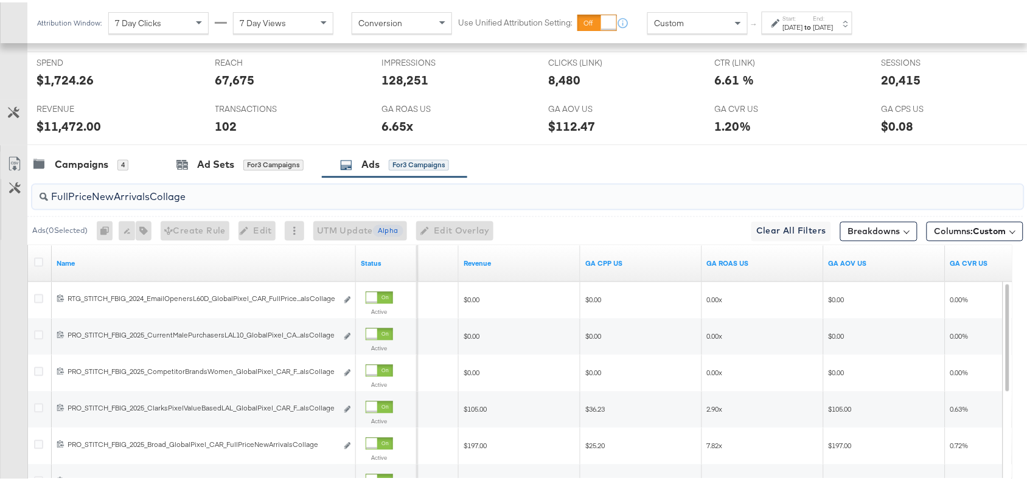
scroll to position [625, 0]
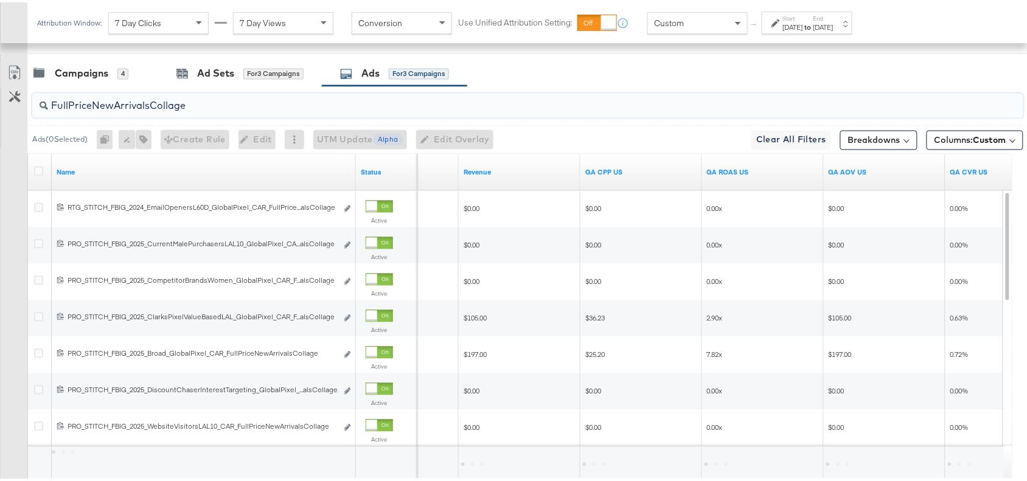
type input "FullPriceNewArrivalsCollage"
click at [650, 66] on div "Campaigns 4 Ad Sets for 3 Campaigns Ads for 3 Campaigns" at bounding box center [533, 71] width 1012 height 26
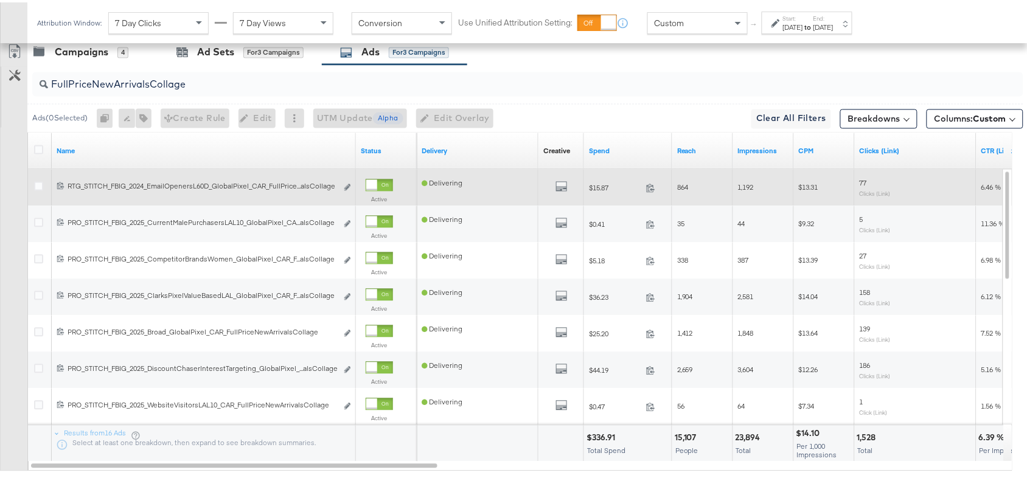
scroll to position [634, 0]
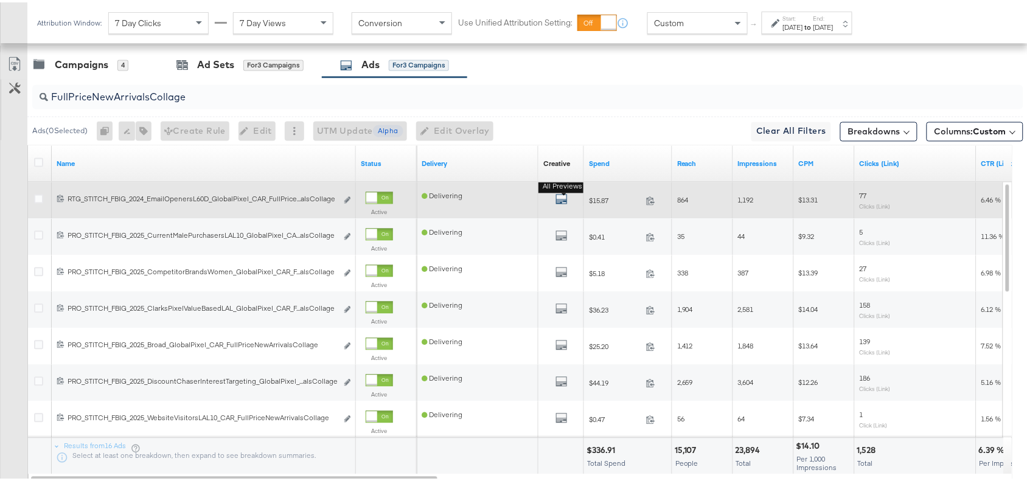
click at [561, 195] on button "All Previews" at bounding box center [562, 198] width 12 height 15
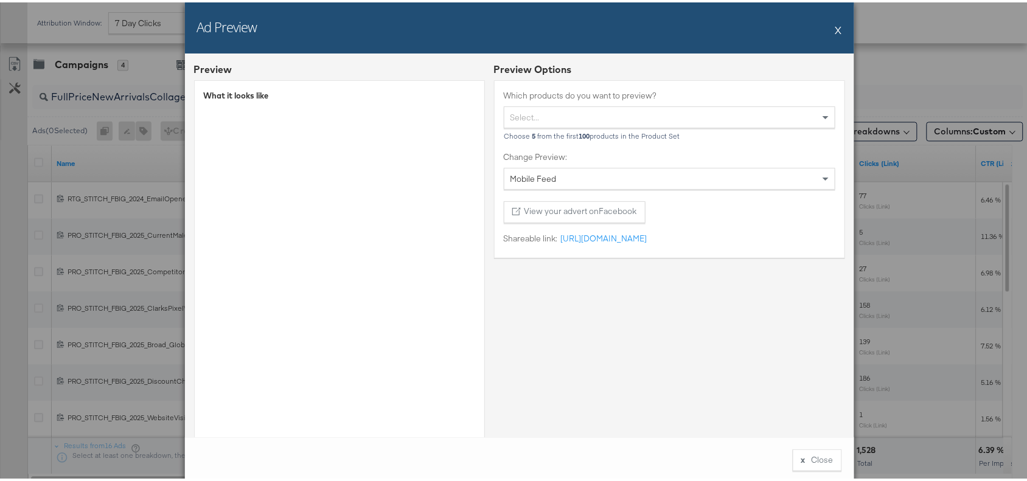
click at [837, 25] on div "Ad Preview X" at bounding box center [520, 25] width 670 height 51
click at [836, 29] on button "X" at bounding box center [839, 27] width 7 height 24
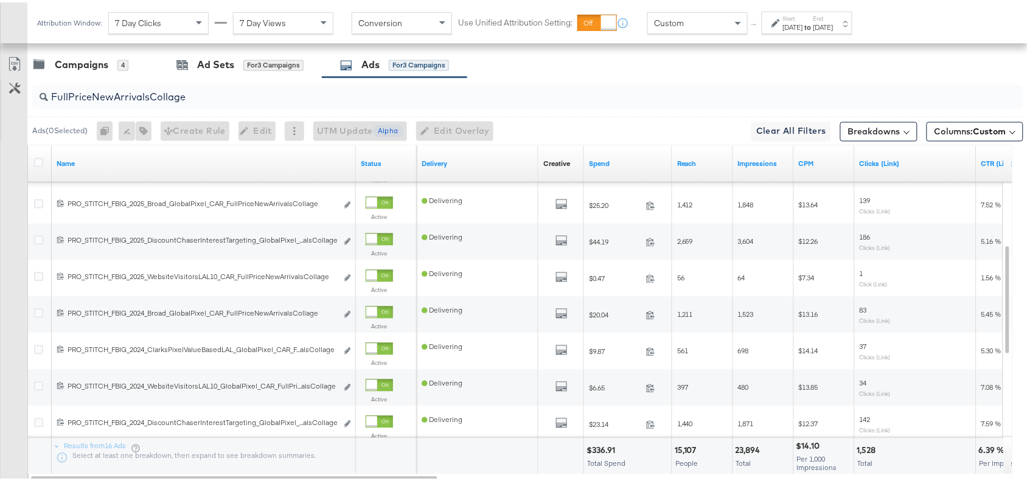
scroll to position [716, 0]
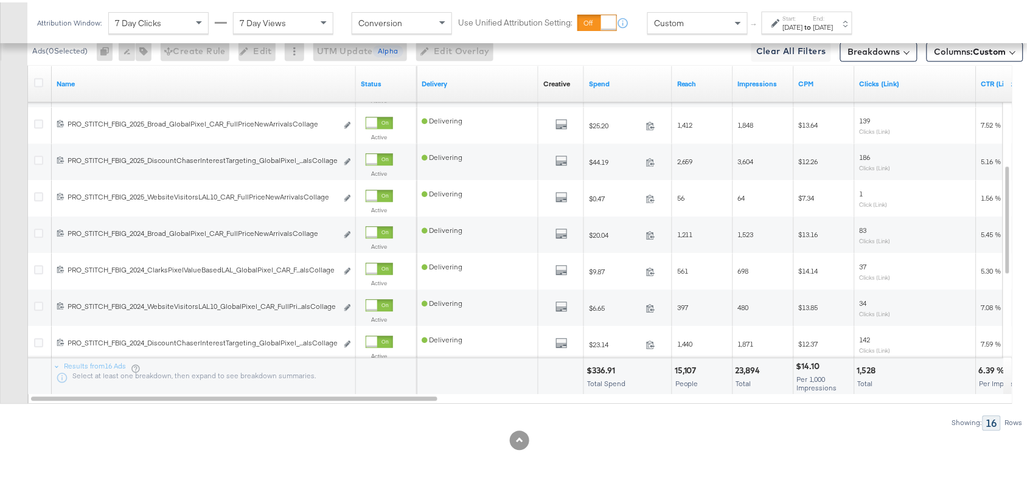
click at [603, 366] on div "$336.91" at bounding box center [603, 369] width 32 height 12
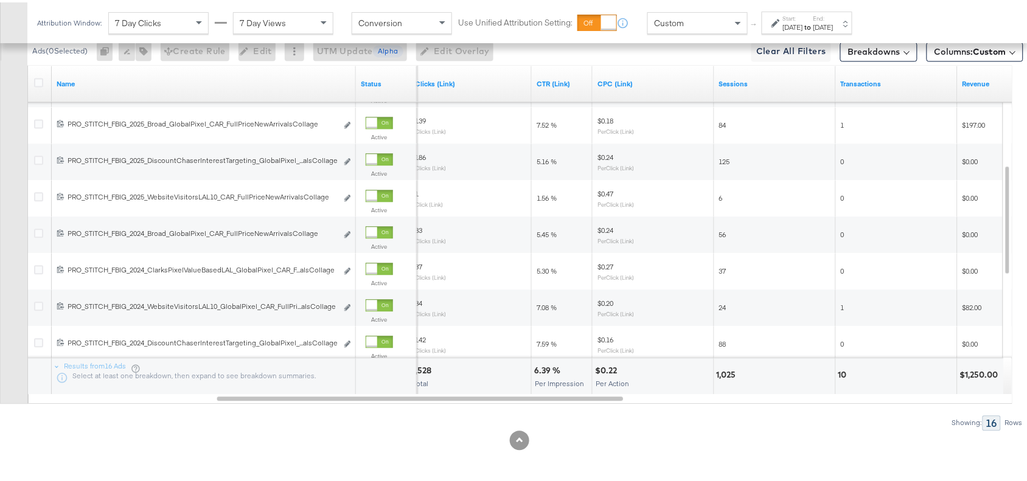
click at [543, 371] on div "6.39 %" at bounding box center [549, 369] width 30 height 12
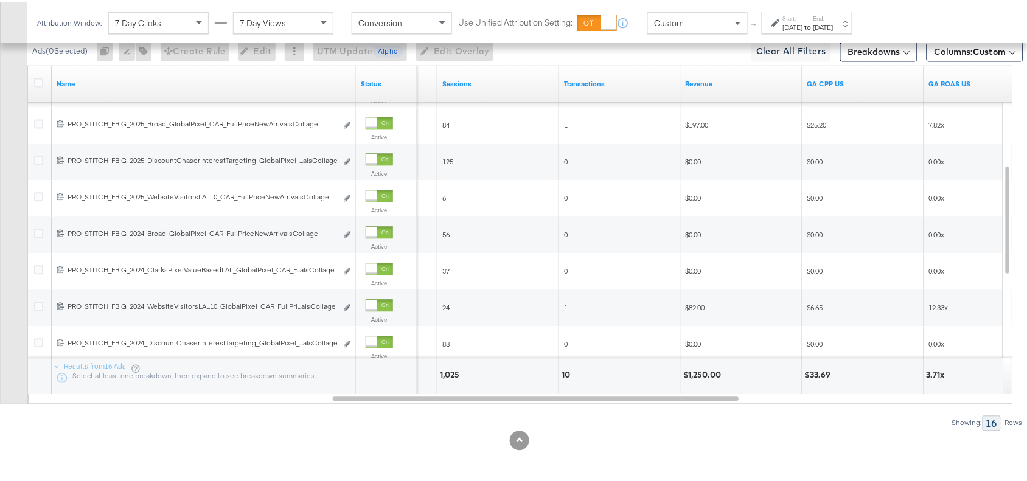
click at [698, 369] on div "$1,250.00" at bounding box center [705, 373] width 42 height 12
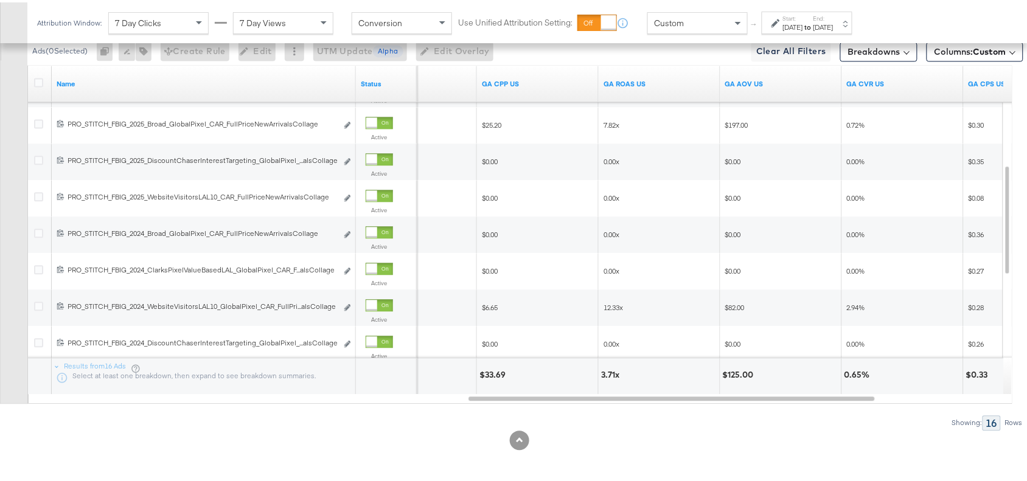
click at [606, 374] on div "3.71x" at bounding box center [612, 373] width 22 height 12
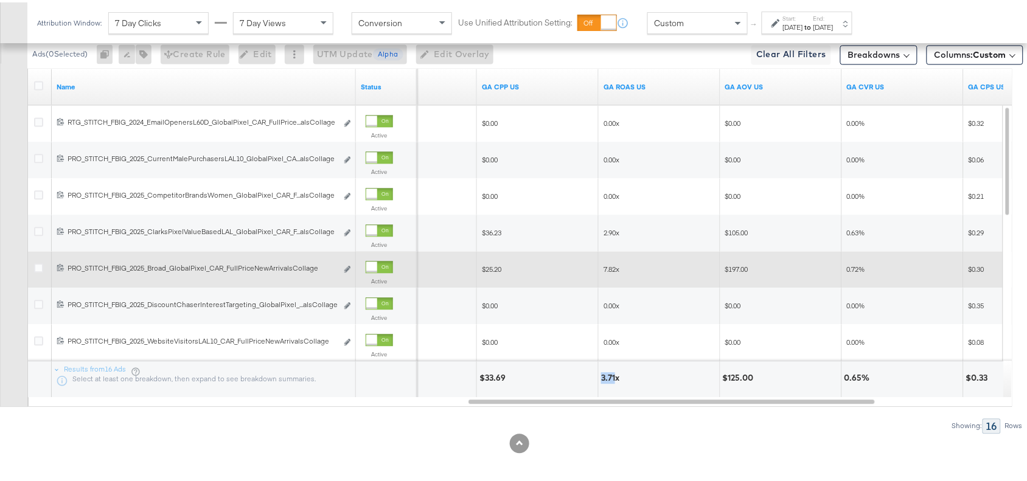
scroll to position [522, 0]
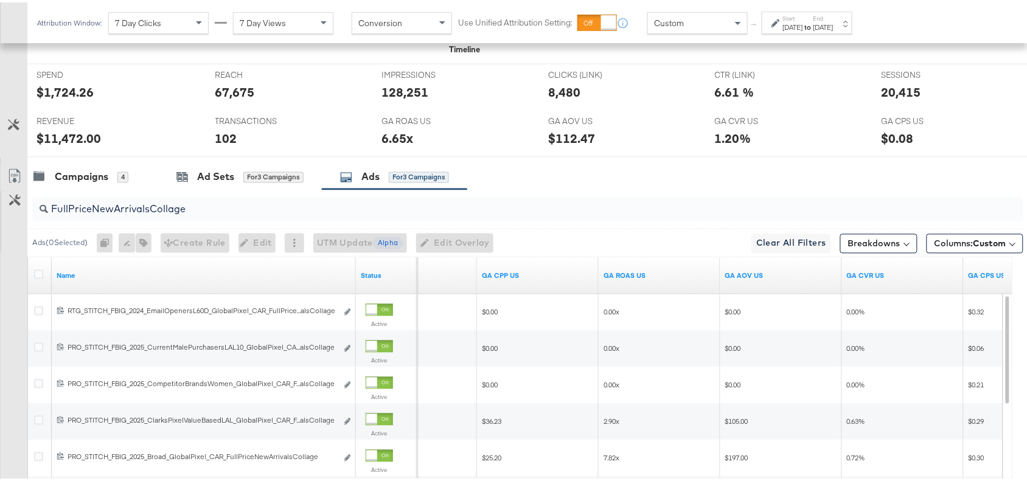
click at [211, 207] on input "FullPriceNewArrivalsCollage" at bounding box center [491, 203] width 886 height 24
paste input "OGKidsBlackLeather"
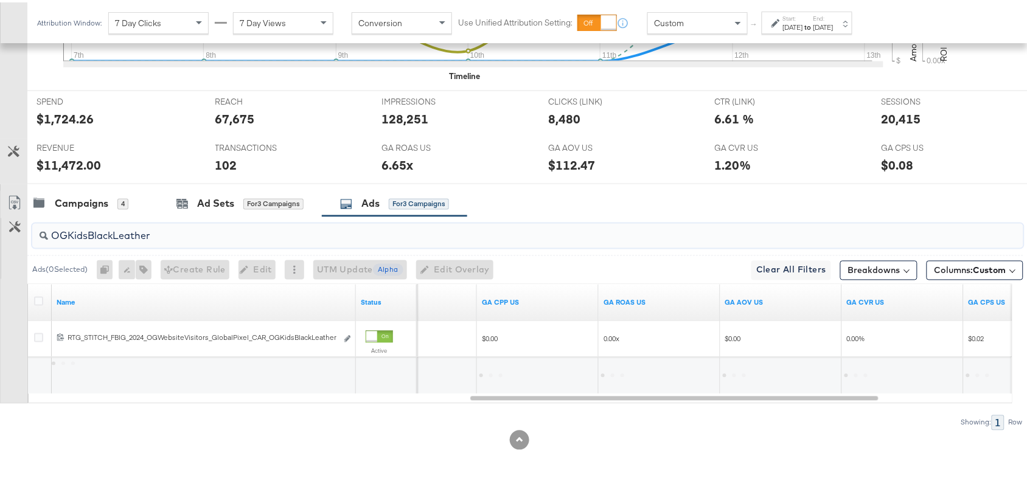
scroll to position [497, 0]
type input "OGKidsBlackLeather"
click at [74, 206] on div "Campaigns" at bounding box center [82, 202] width 54 height 14
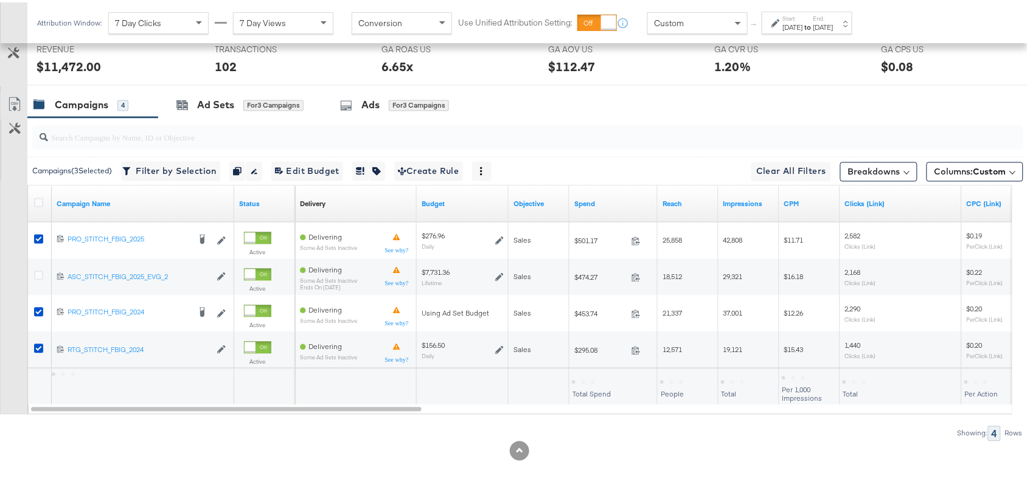
scroll to position [595, 0]
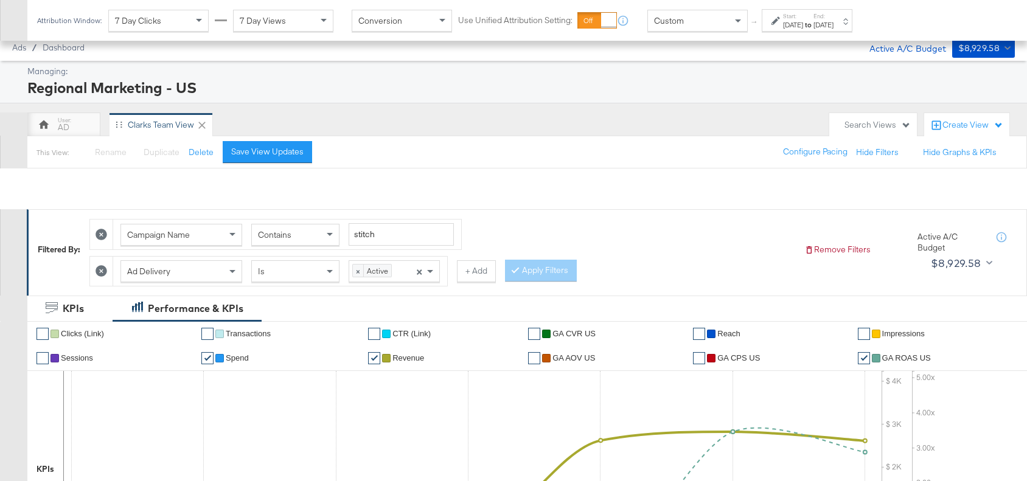
scroll to position [595, 0]
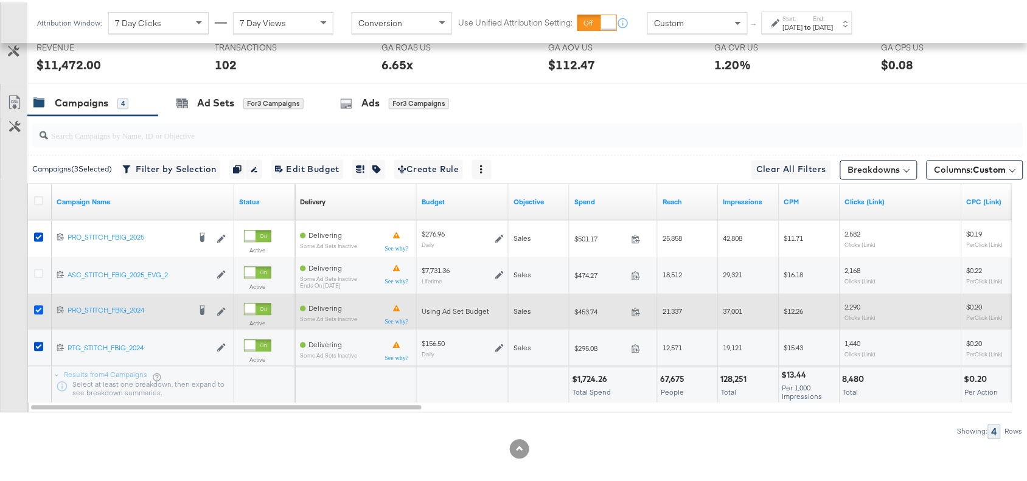
click at [38, 312] on icon at bounding box center [38, 308] width 9 height 9
click at [0, 0] on input "checkbox" at bounding box center [0, 0] width 0 height 0
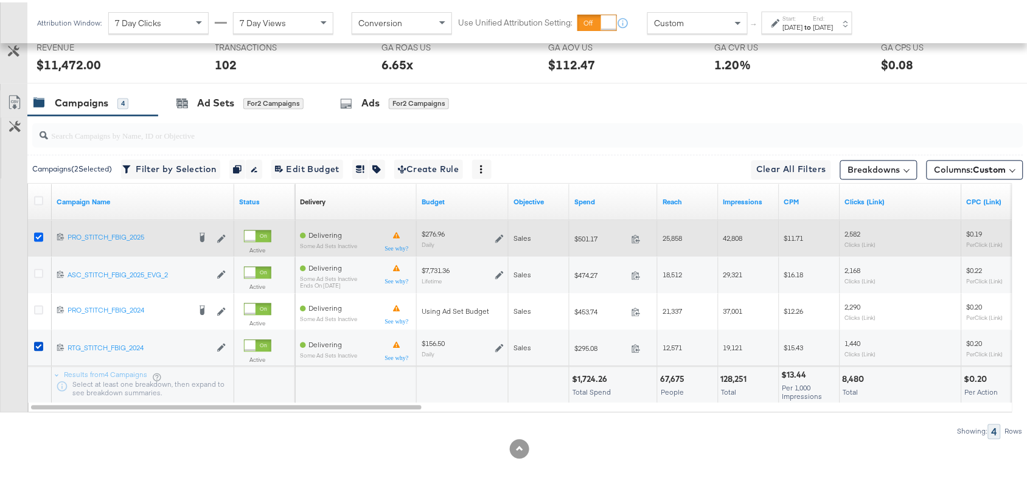
click at [40, 239] on icon at bounding box center [38, 235] width 9 height 9
click at [0, 0] on input "checkbox" at bounding box center [0, 0] width 0 height 0
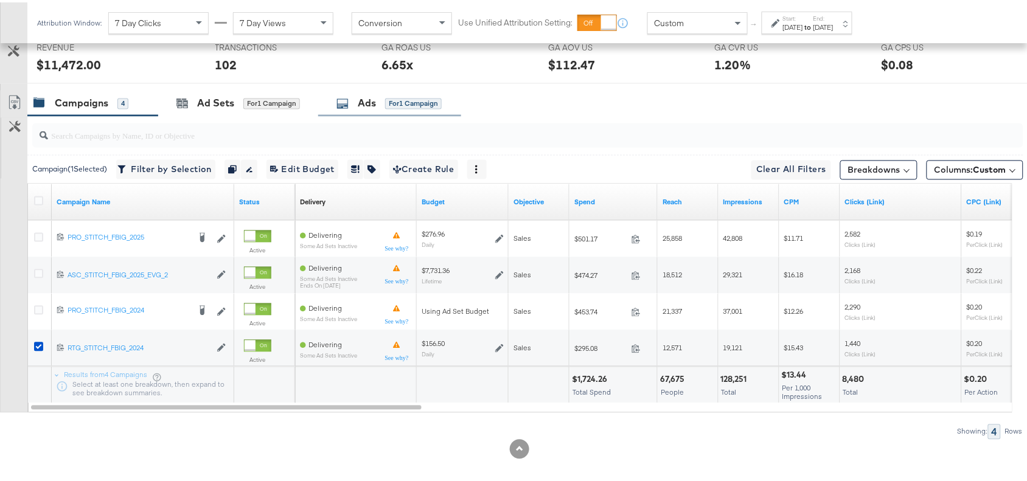
click at [380, 108] on div "Ads for 1 Campaign" at bounding box center [389, 101] width 105 height 14
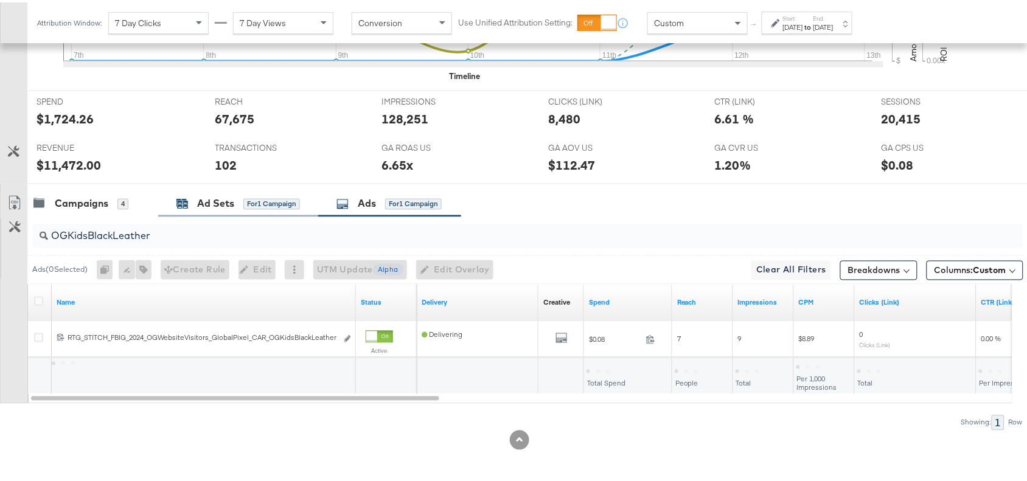
scroll to position [497, 0]
click at [79, 205] on div "Campaigns" at bounding box center [82, 202] width 54 height 14
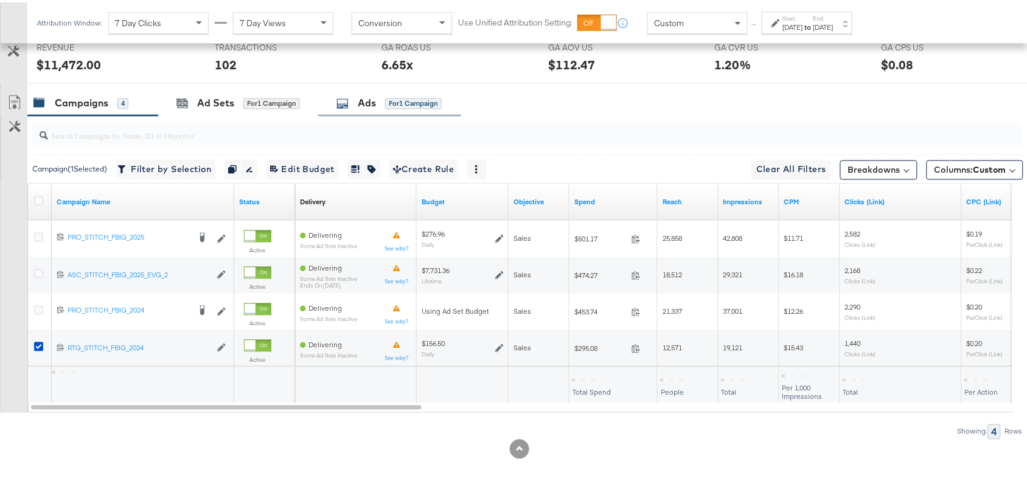
click at [356, 100] on div "Ads for 1 Campaign" at bounding box center [389, 101] width 105 height 14
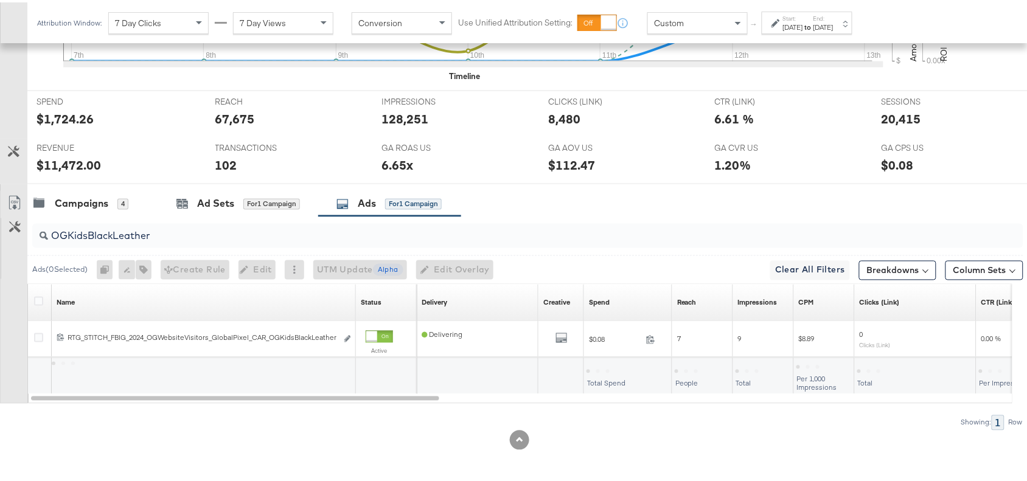
scroll to position [497, 0]
click at [162, 241] on div "OGKidsBlackLeather" at bounding box center [528, 234] width 992 height 24
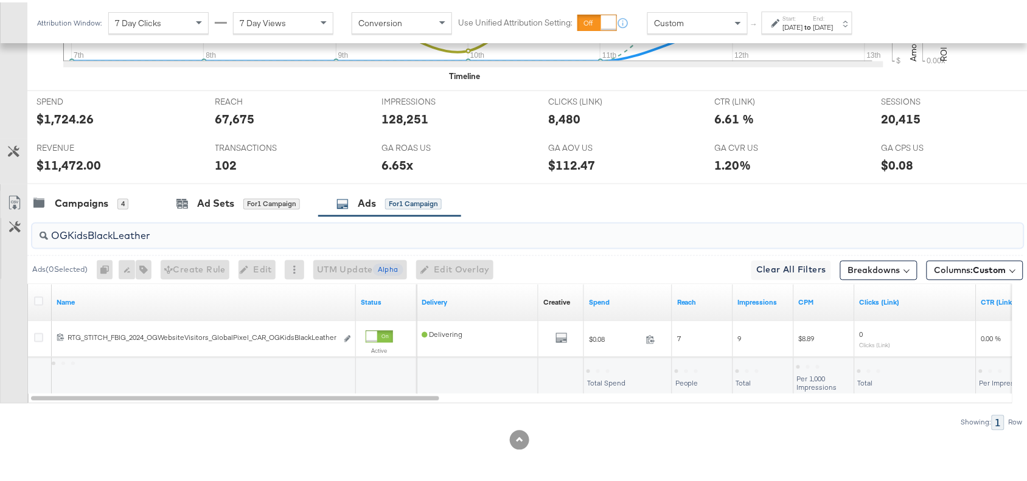
click at [162, 241] on div "OGKidsBlackLeather" at bounding box center [528, 234] width 992 height 24
click at [163, 236] on input "OGKidsBlackLeather" at bounding box center [491, 229] width 886 height 24
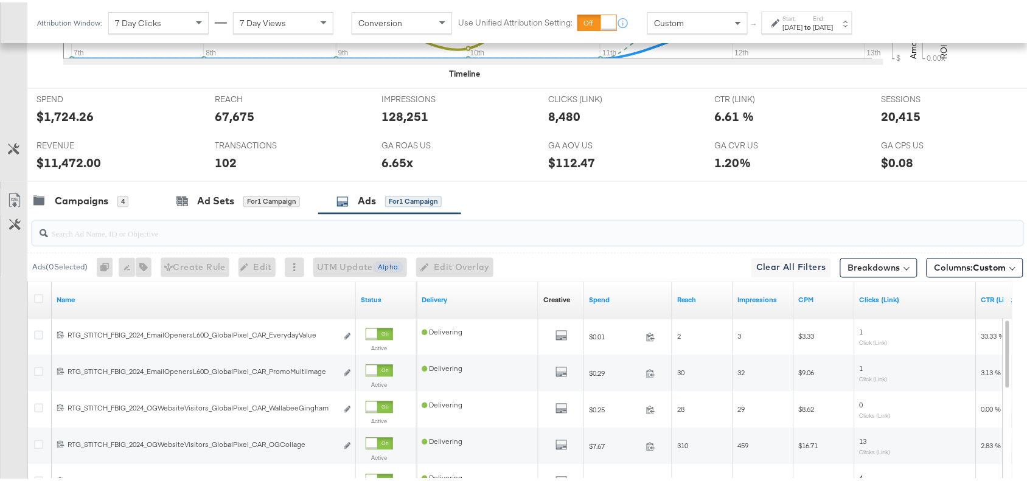
scroll to position [562, 0]
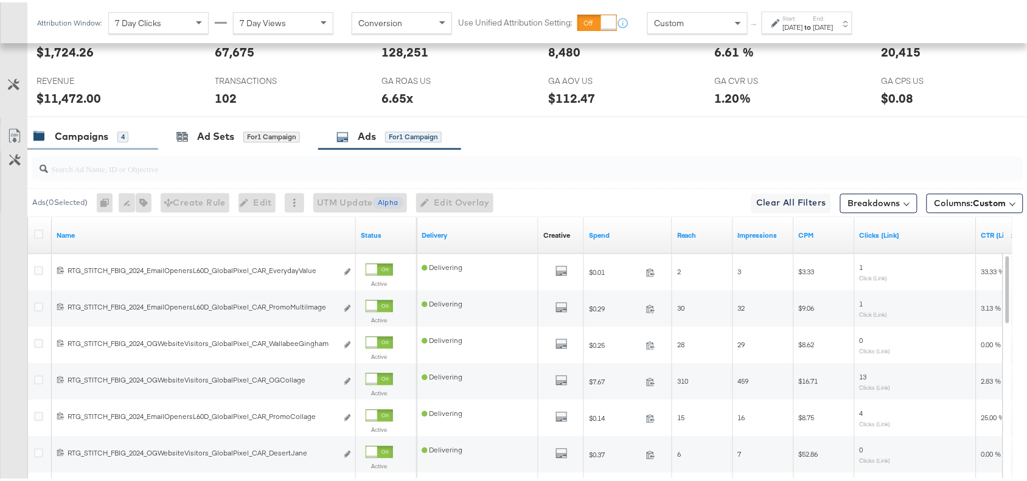
click at [77, 131] on div "Campaigns" at bounding box center [82, 135] width 54 height 14
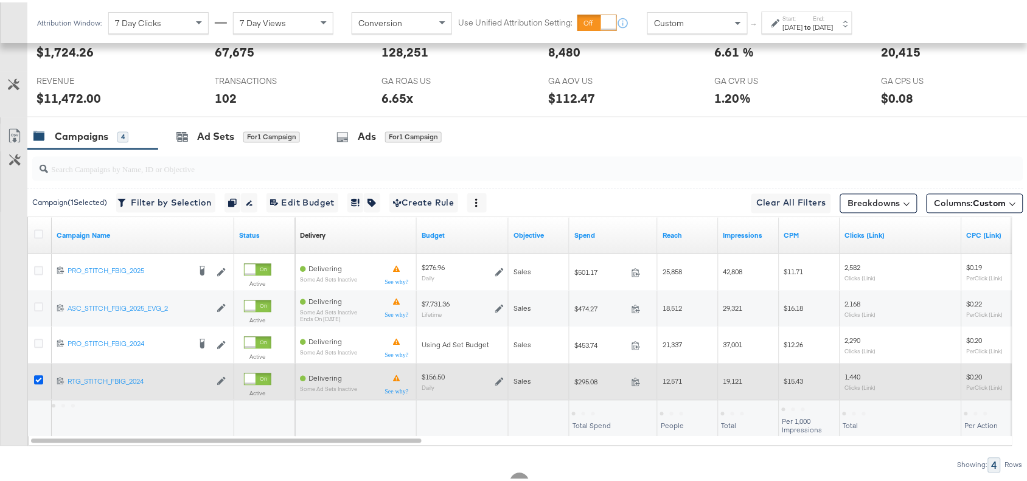
click at [38, 378] on icon at bounding box center [38, 378] width 9 height 9
click at [0, 0] on input "checkbox" at bounding box center [0, 0] width 0 height 0
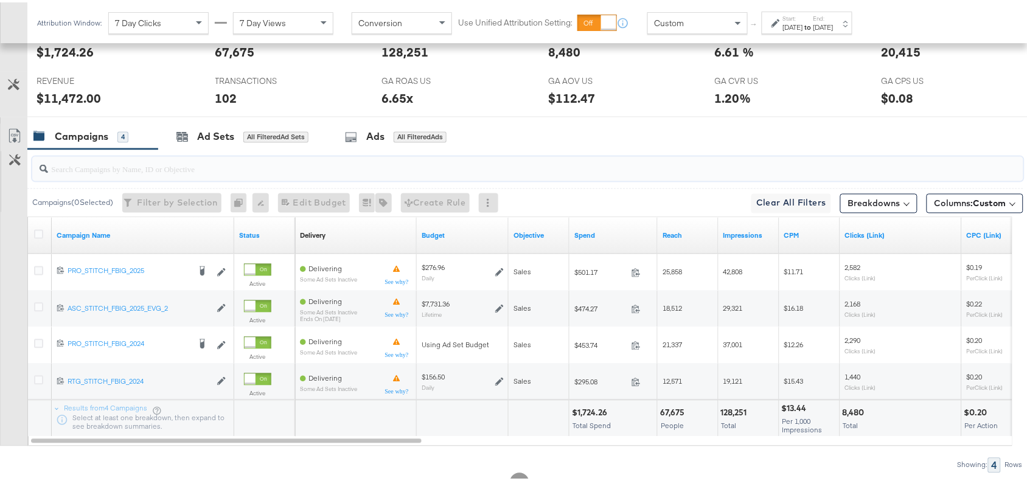
paste input "$34.99 flipflops"
click at [80, 167] on input "search" at bounding box center [491, 162] width 886 height 24
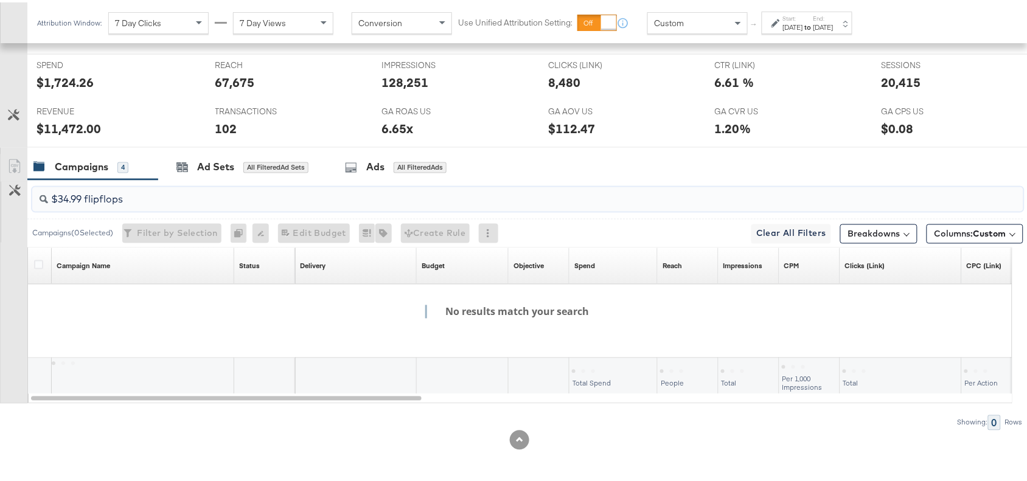
scroll to position [534, 0]
type input "$34.99 flipflops"
click at [379, 163] on div "Ads" at bounding box center [375, 165] width 18 height 14
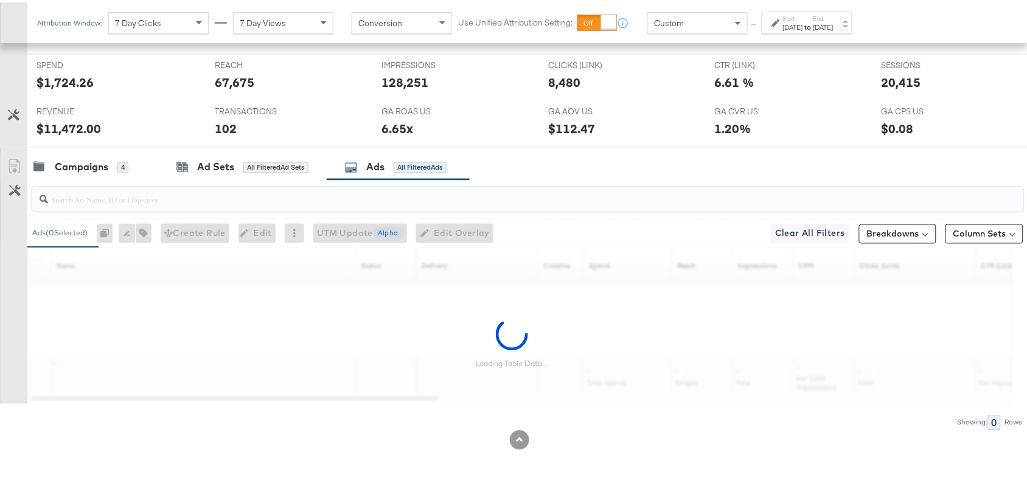
click at [125, 195] on input "search" at bounding box center [491, 193] width 886 height 24
click at [81, 163] on div "Campaigns" at bounding box center [82, 165] width 54 height 14
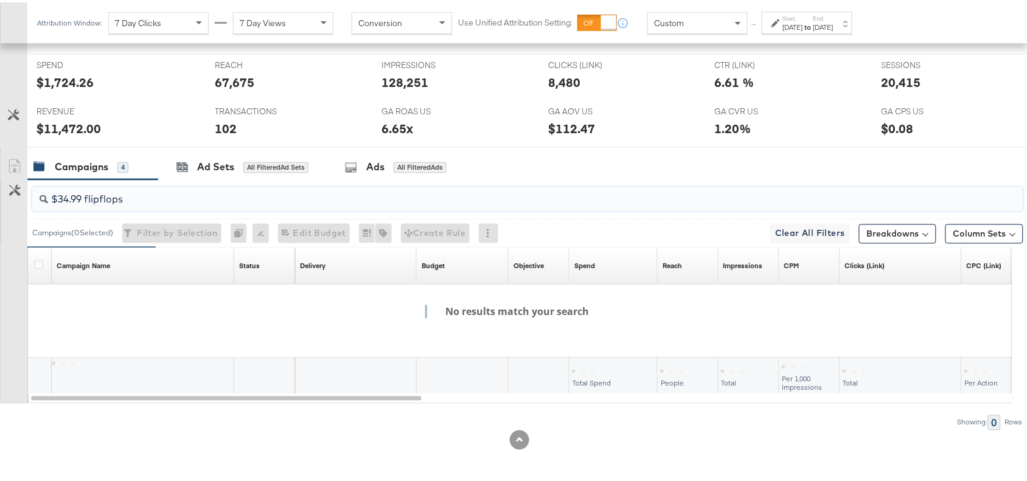
click at [163, 196] on input "$34.99 flipflops" at bounding box center [491, 193] width 886 height 24
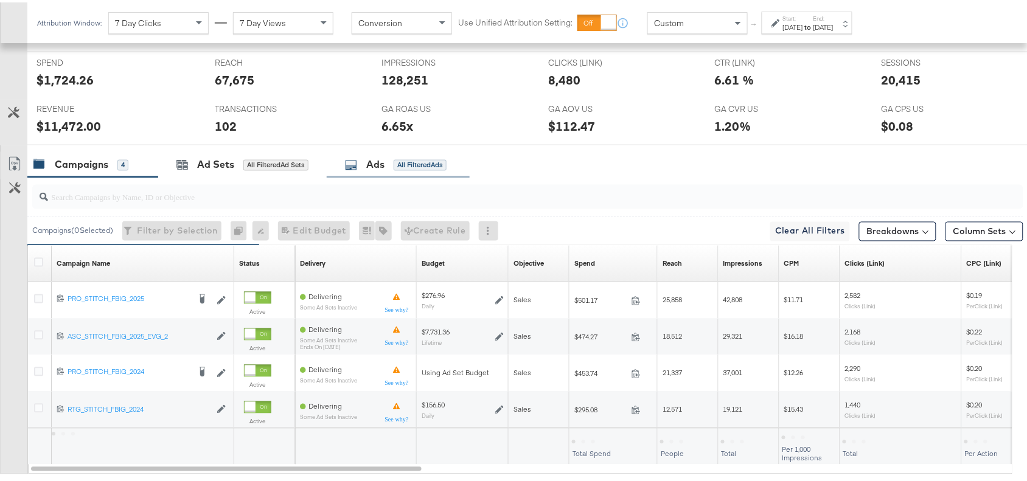
click at [366, 159] on div "Ads All Filtered Ads" at bounding box center [396, 163] width 102 height 14
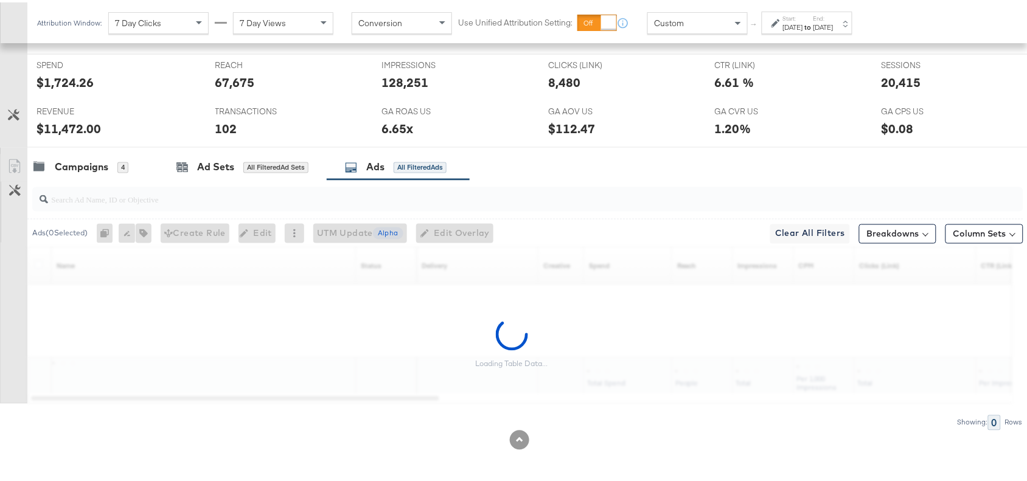
click at [120, 208] on div at bounding box center [528, 197] width 992 height 24
paste input "$34.99 flipflops"
click at [107, 197] on input "$34.99 flipflops" at bounding box center [491, 193] width 886 height 24
click at [107, 197] on input "flipflops" at bounding box center [491, 193] width 886 height 24
type input "f"
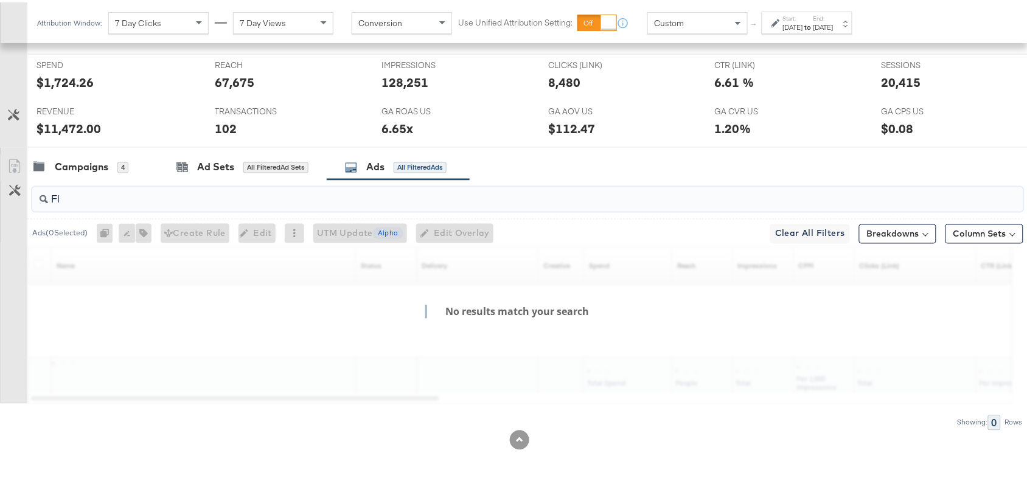
type input "F"
click at [89, 174] on div "Campaigns 4" at bounding box center [92, 165] width 131 height 26
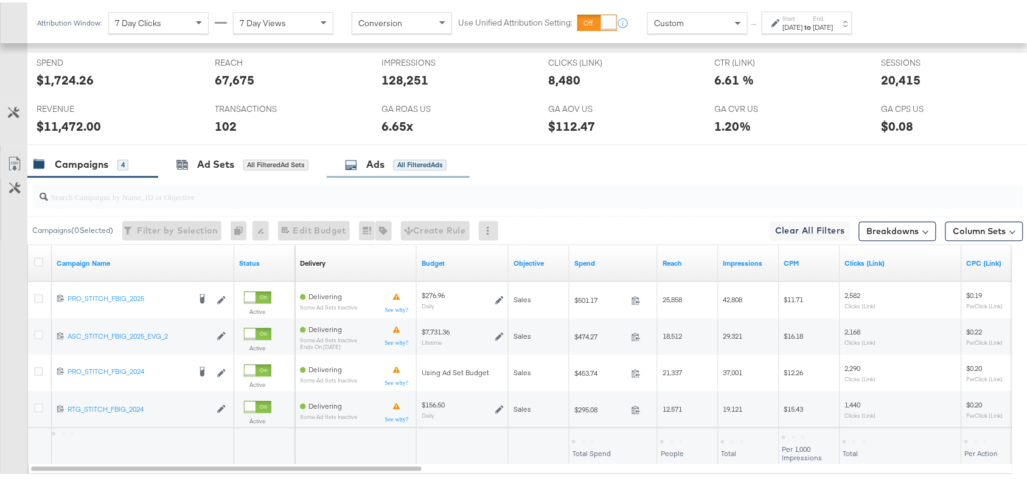
click at [379, 166] on div "Ads" at bounding box center [375, 163] width 18 height 14
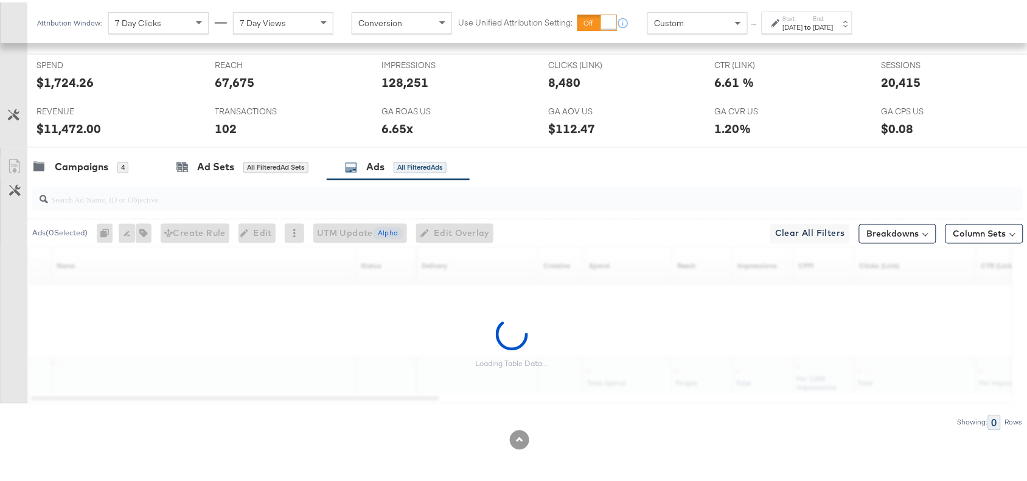
click at [834, 19] on label "End:" at bounding box center [824, 16] width 20 height 8
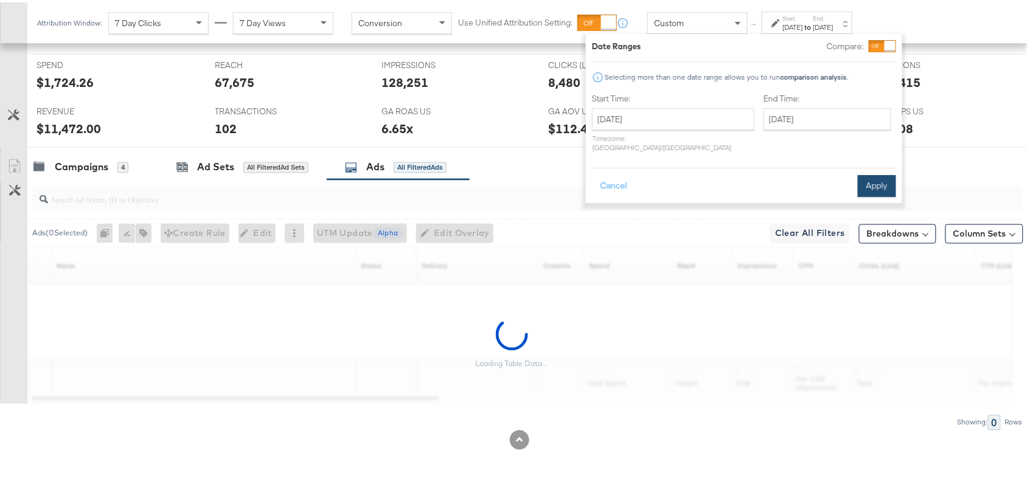
click at [875, 173] on button "Apply" at bounding box center [877, 184] width 38 height 22
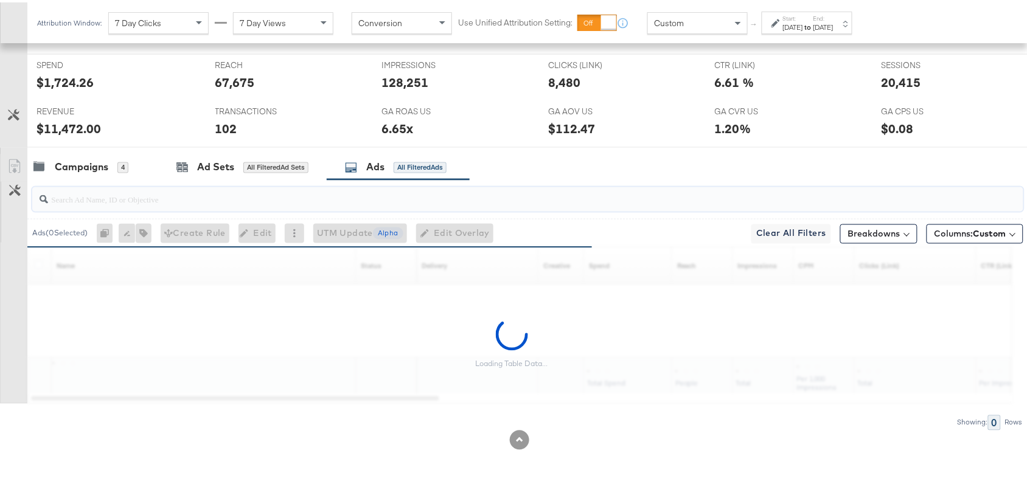
click at [158, 195] on input "search" at bounding box center [491, 193] width 886 height 24
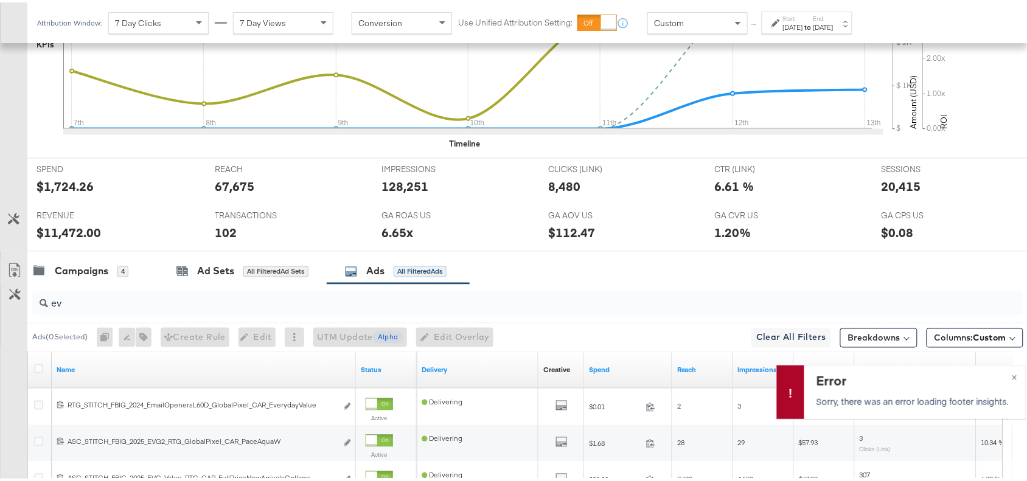
scroll to position [437, 0]
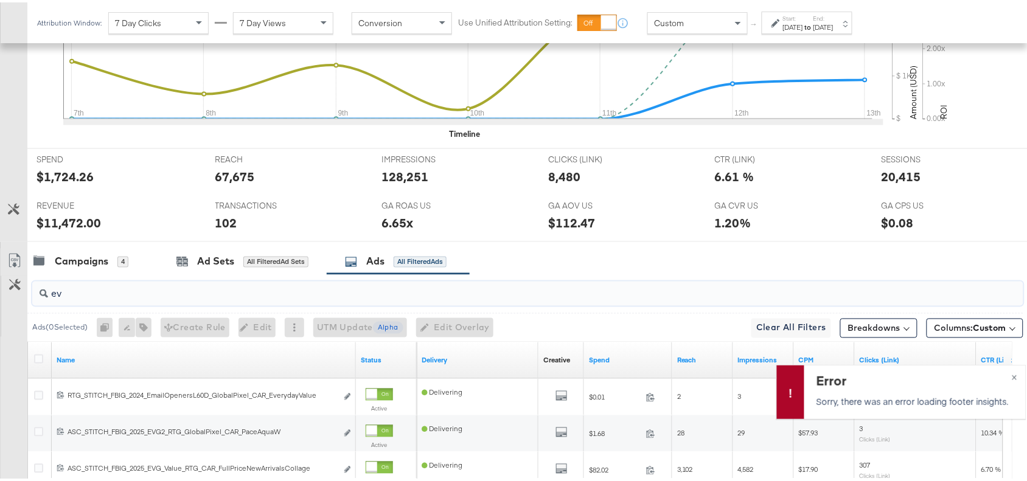
click at [76, 294] on input "ev" at bounding box center [491, 287] width 886 height 24
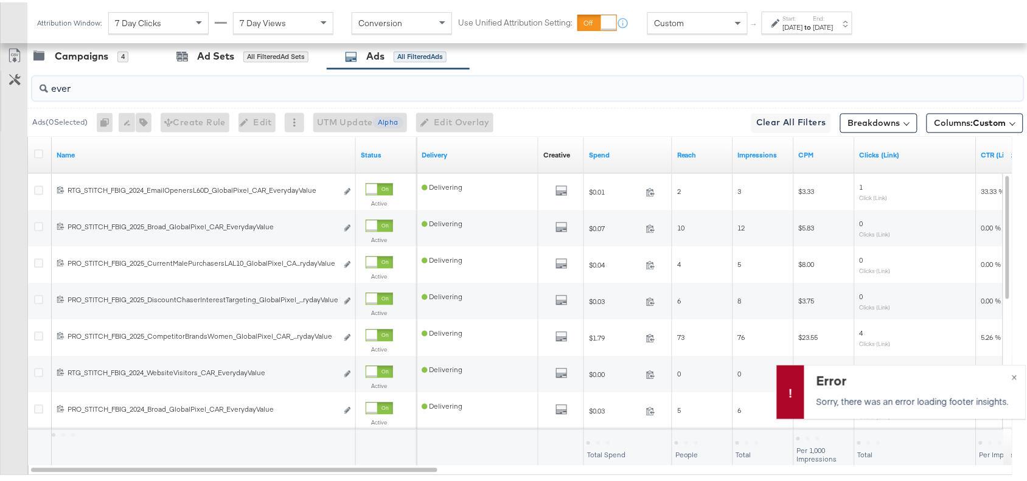
scroll to position [537, 0]
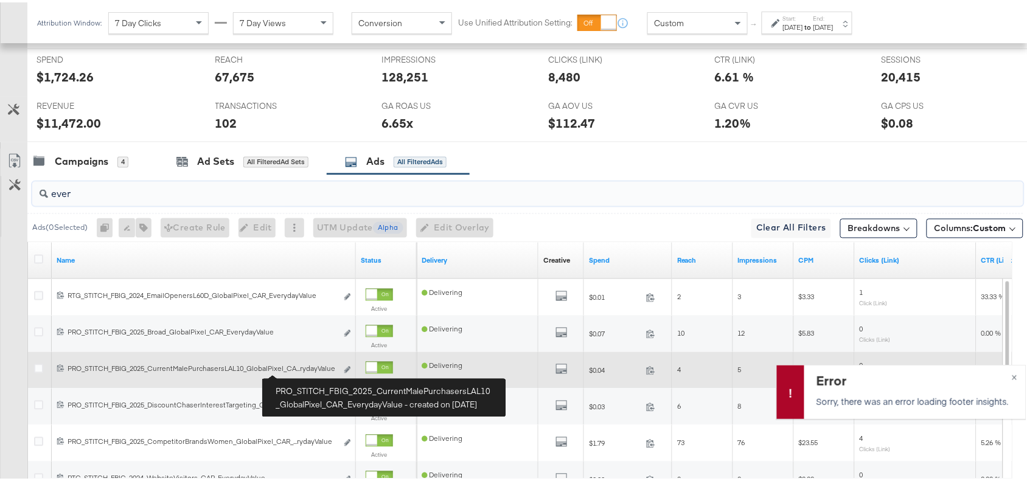
type input "ever"
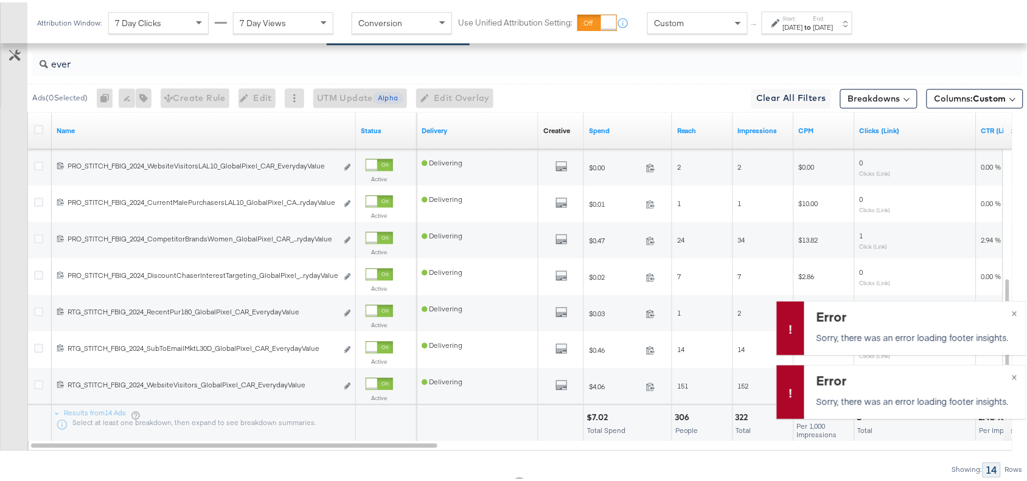
scroll to position [716, 0]
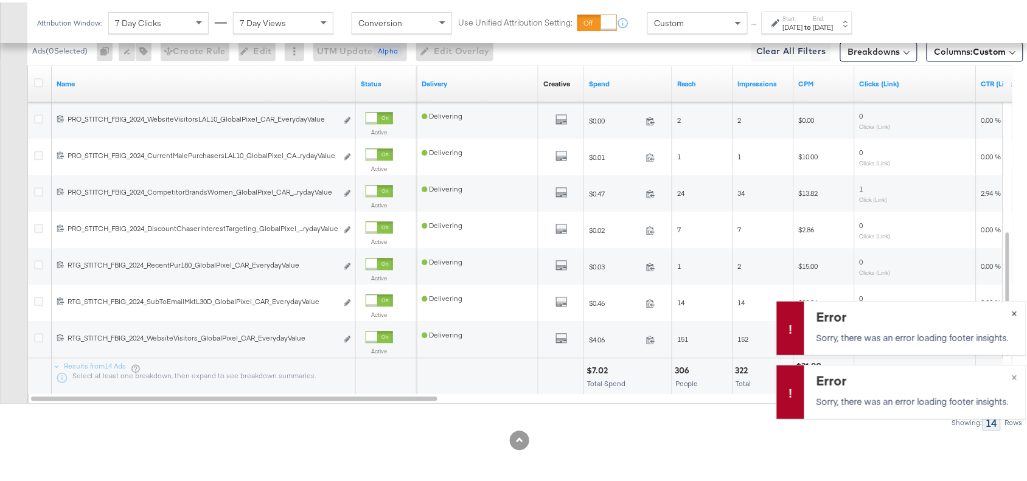
click at [1012, 314] on span "×" at bounding box center [1014, 310] width 5 height 14
click at [1012, 373] on span "×" at bounding box center [1014, 374] width 5 height 14
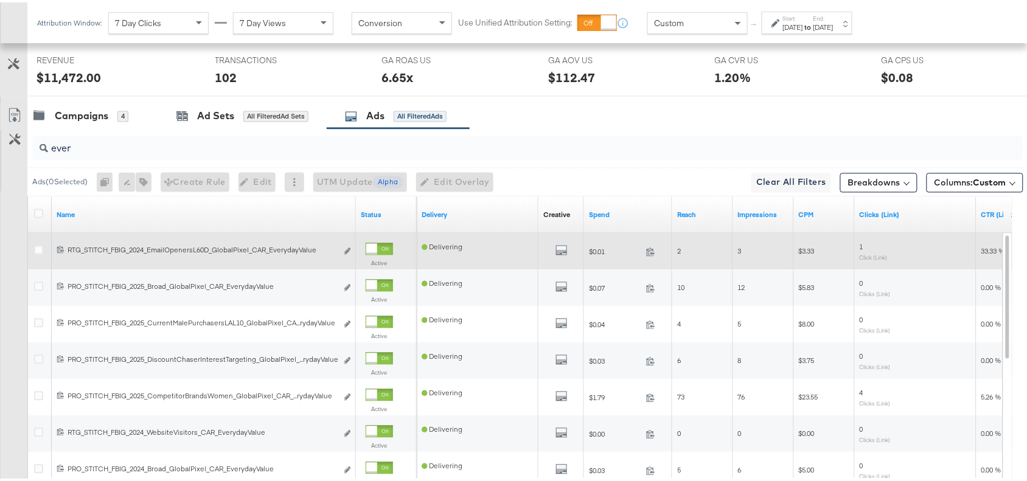
scroll to position [576, 0]
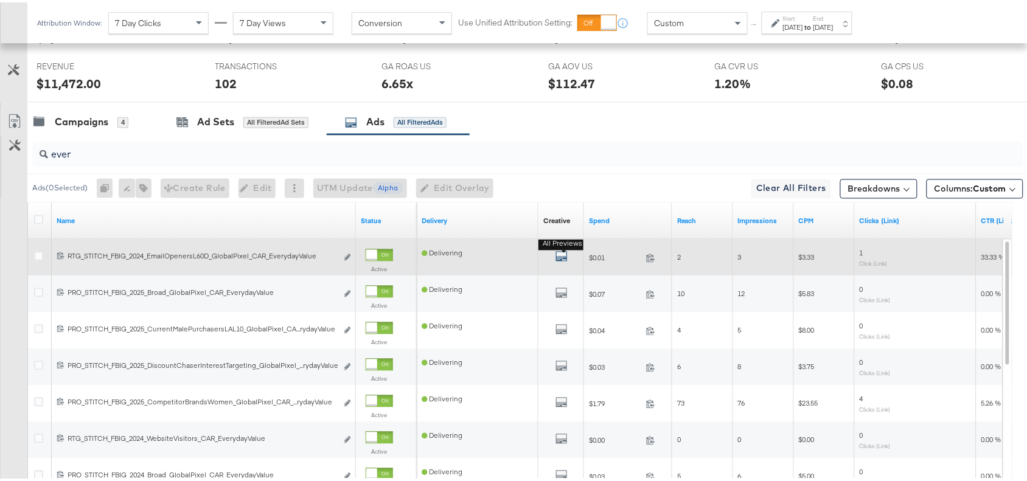
click at [562, 254] on icon "default" at bounding box center [562, 254] width 12 height 12
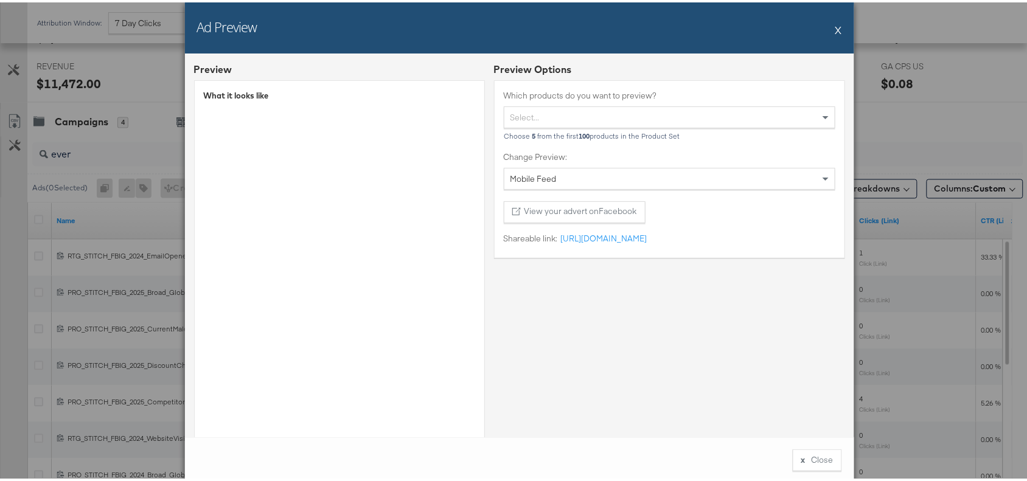
click at [836, 32] on button "X" at bounding box center [839, 27] width 7 height 24
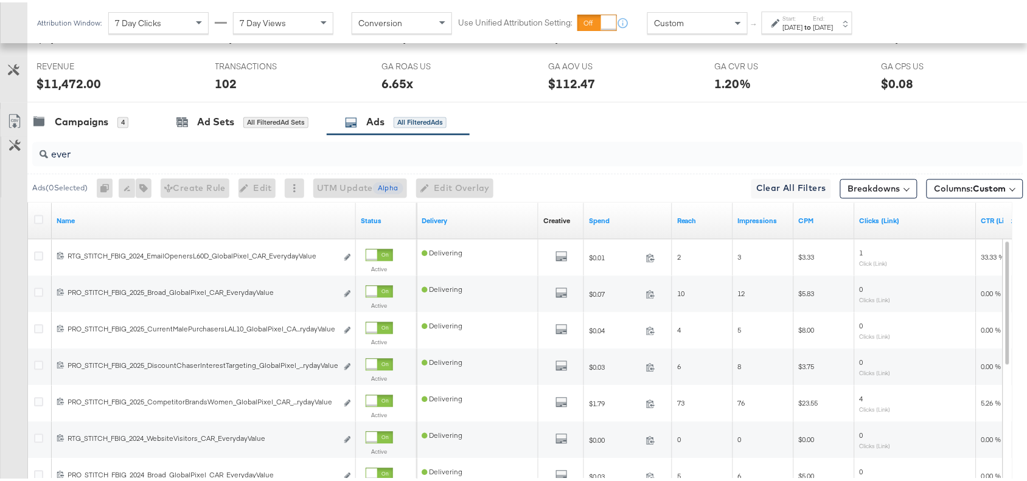
scroll to position [716, 0]
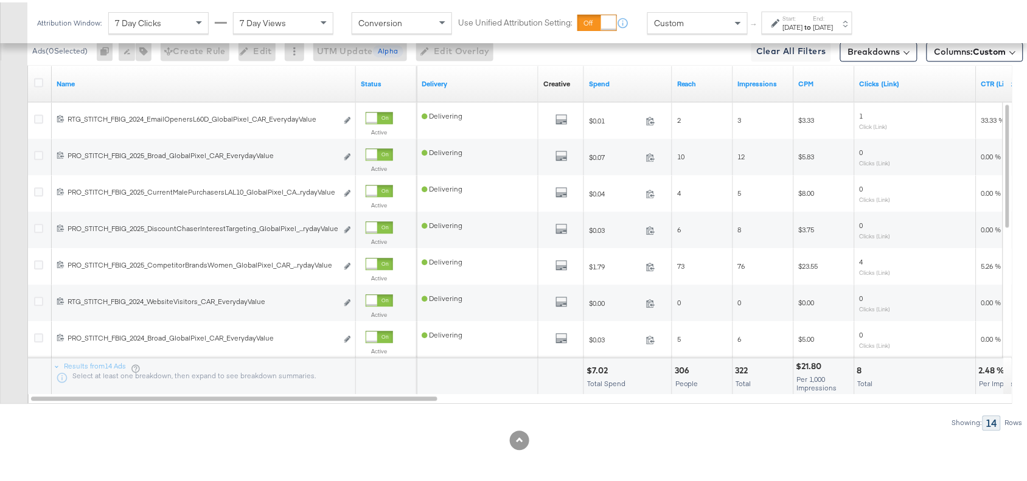
click at [598, 366] on div "$7.02" at bounding box center [599, 369] width 25 height 12
copy div "$7.02"
click at [600, 366] on div "$7.02" at bounding box center [599, 369] width 25 height 12
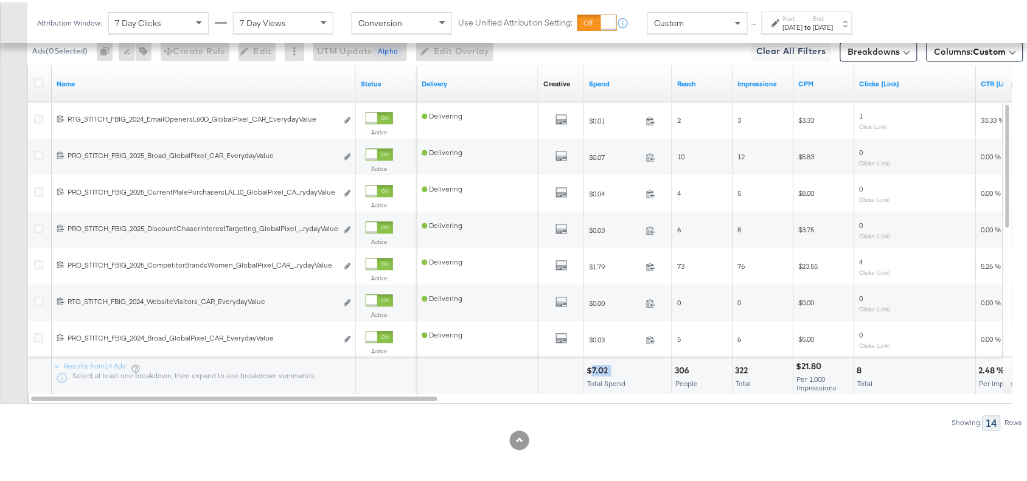
click at [600, 366] on div "$7.02" at bounding box center [599, 369] width 25 height 12
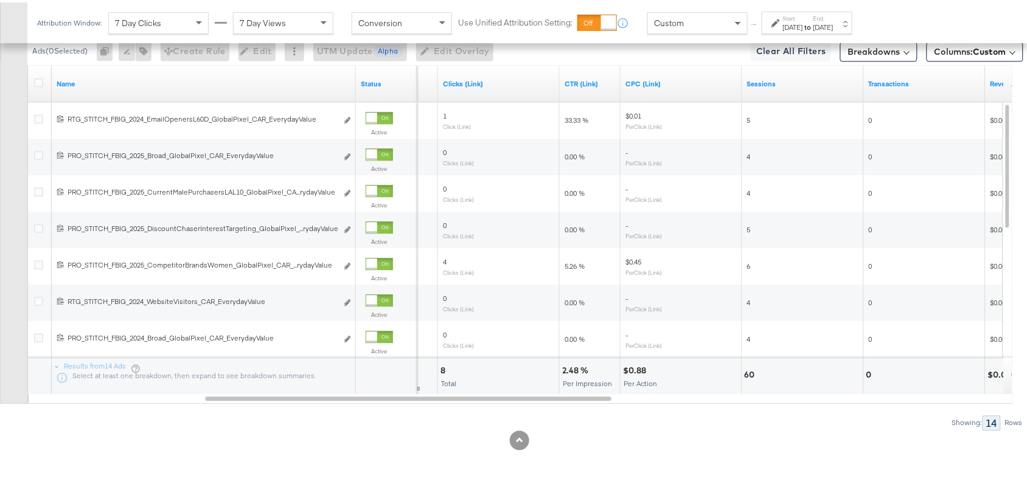
click at [566, 363] on div "2.48 %" at bounding box center [577, 369] width 30 height 12
copy div "2.48 %"
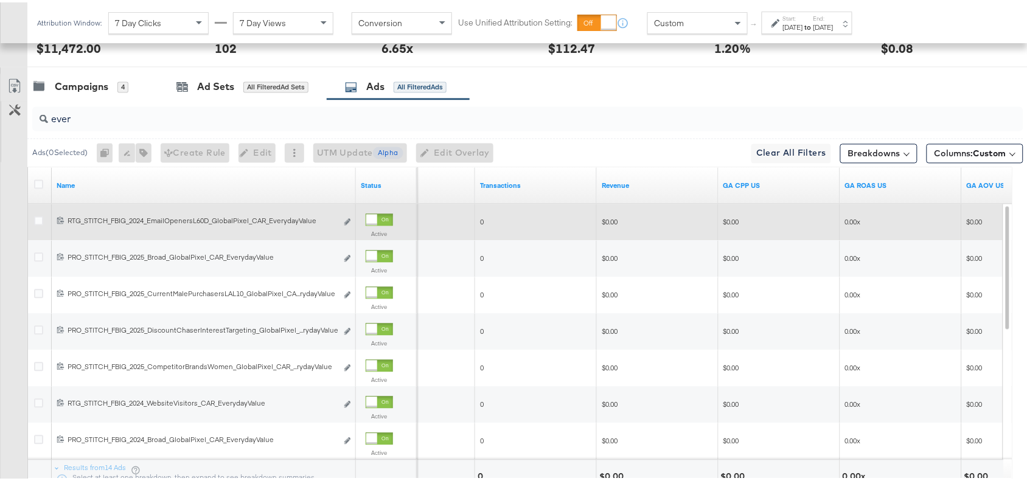
scroll to position [611, 0]
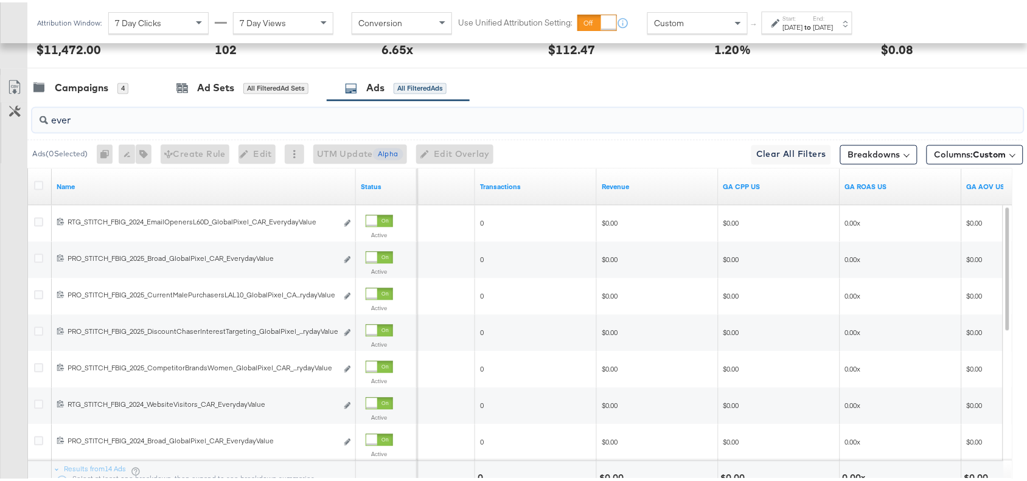
click at [89, 111] on input "ever" at bounding box center [491, 114] width 886 height 24
click at [74, 87] on div "Campaigns" at bounding box center [82, 86] width 54 height 14
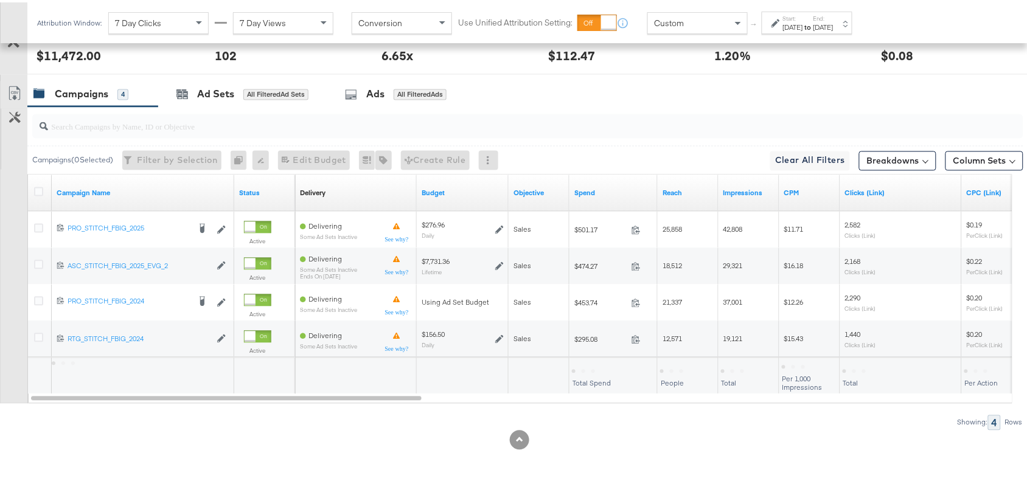
scroll to position [607, 0]
click at [369, 92] on div "Ads" at bounding box center [375, 92] width 18 height 14
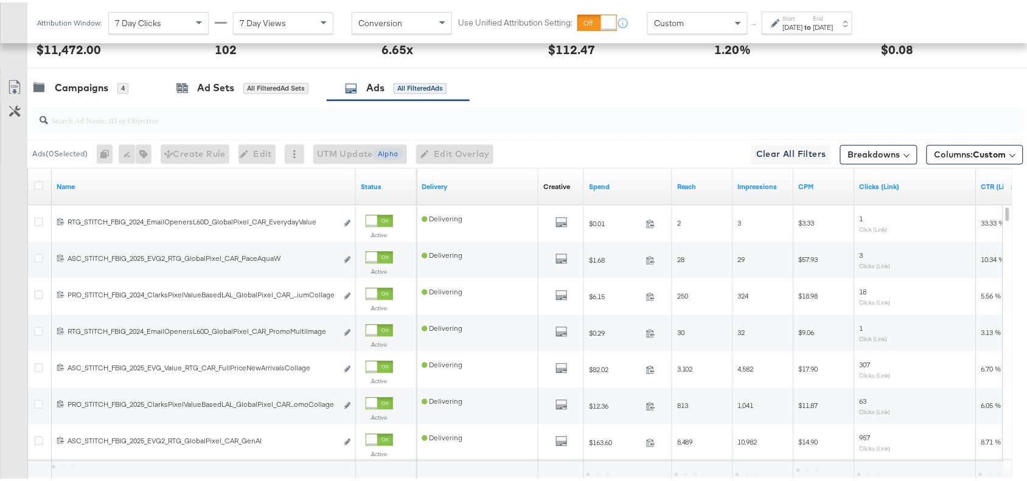
scroll to position [0, 0]
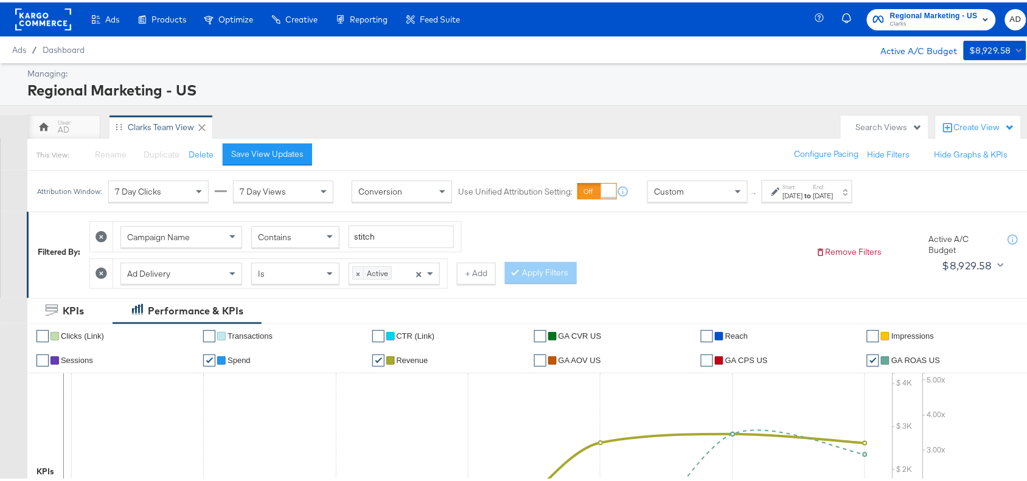
click at [832, 199] on div "Start: [DATE] to End: [DATE]" at bounding box center [807, 189] width 91 height 23
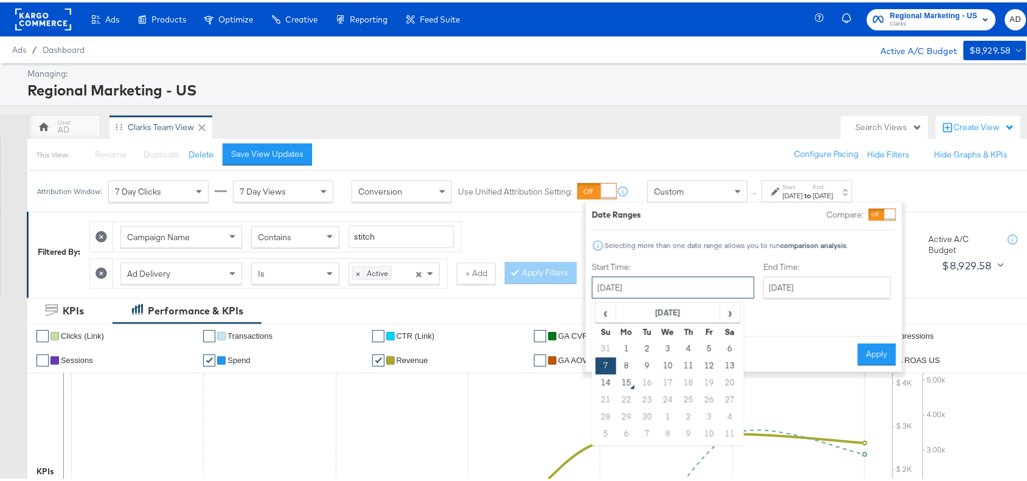
click at [661, 279] on input "[DATE]" at bounding box center [673, 286] width 163 height 22
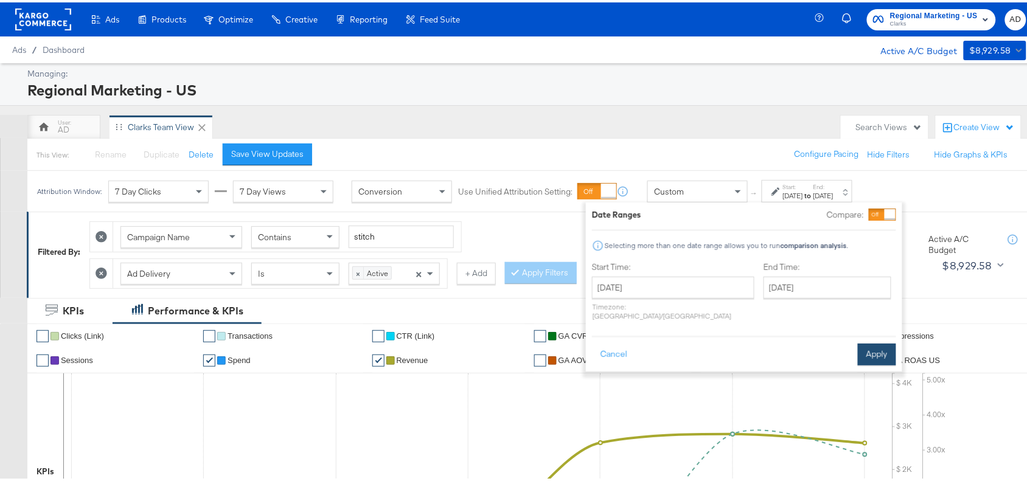
click at [866, 347] on button "Apply" at bounding box center [877, 352] width 38 height 22
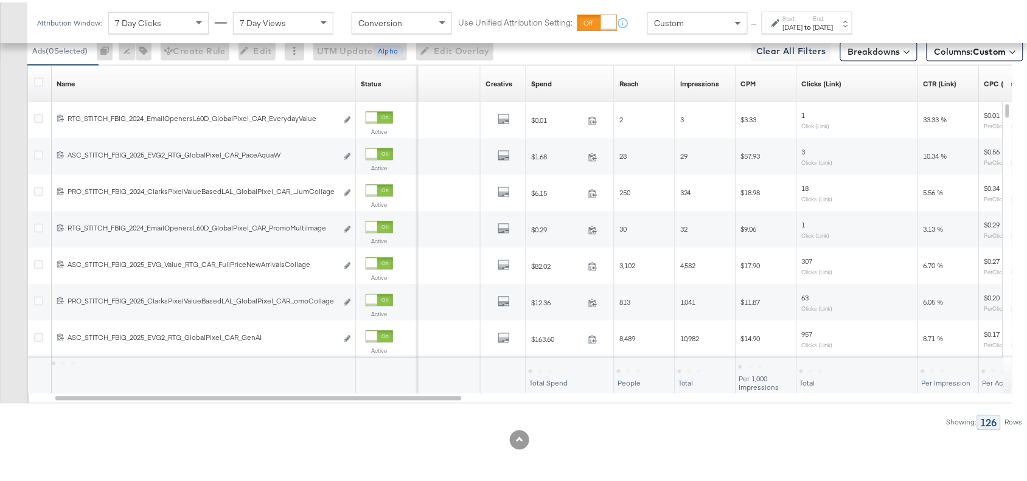
scroll to position [597, 0]
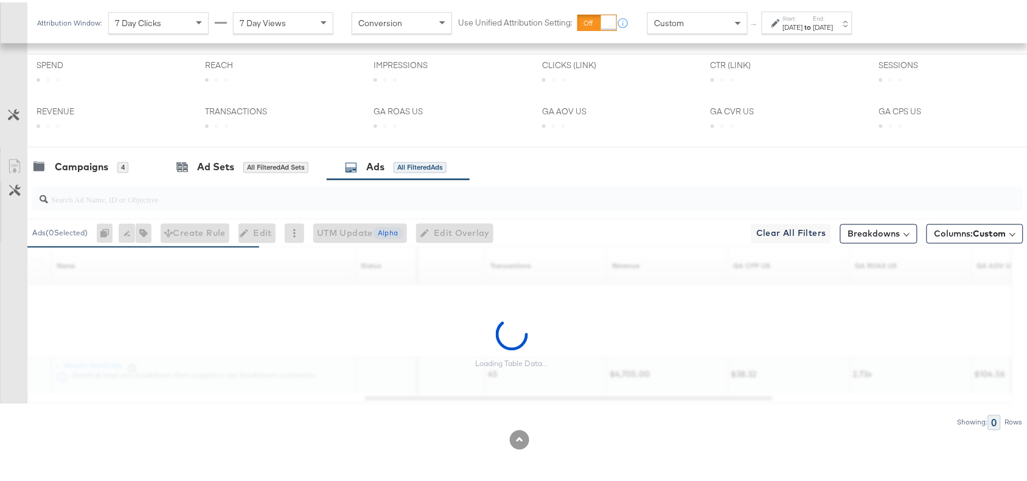
click at [642, 84] on div "CLICKS (LINK) CLICKS (LINK)" at bounding box center [617, 75] width 169 height 46
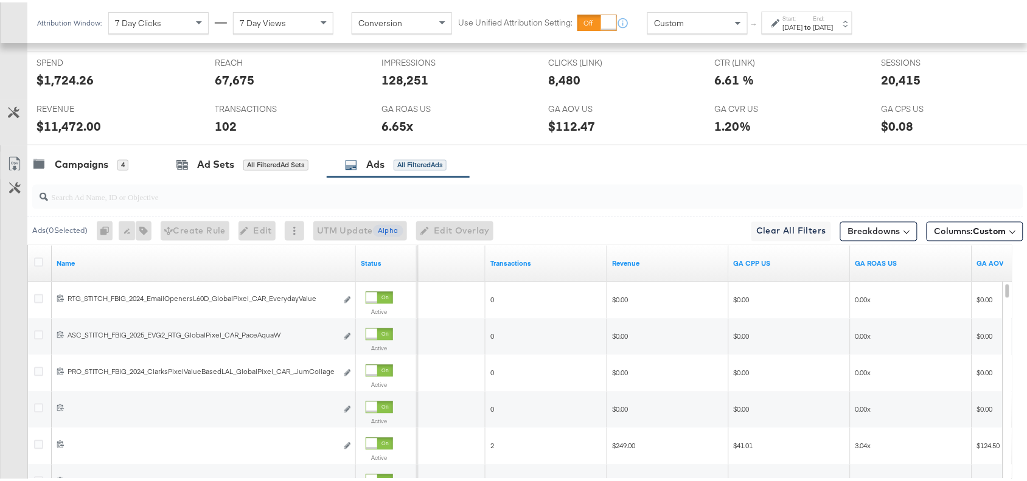
scroll to position [715, 0]
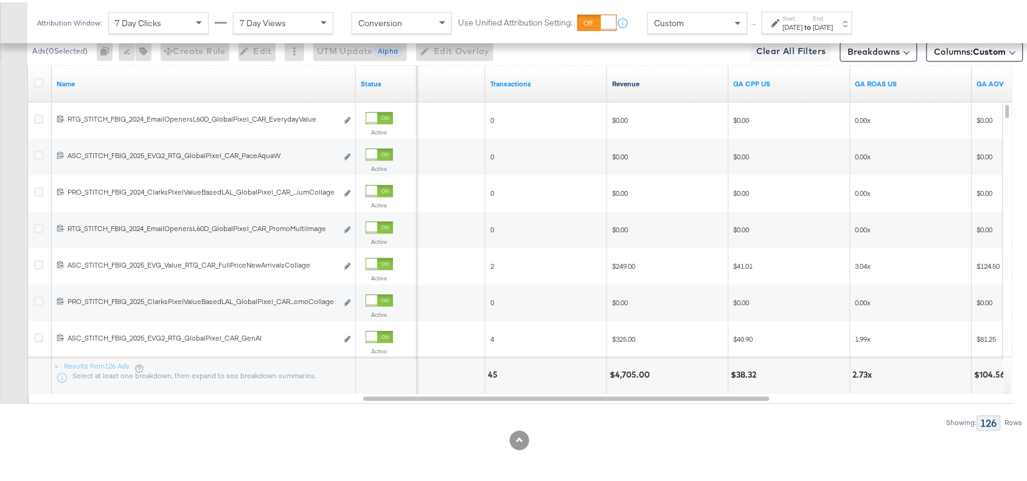
click at [653, 83] on link "Revenue" at bounding box center [668, 82] width 112 height 10
click at [653, 83] on link "Revenue ↓" at bounding box center [668, 82] width 112 height 10
click at [653, 83] on link "Revenue ↑" at bounding box center [668, 82] width 112 height 10
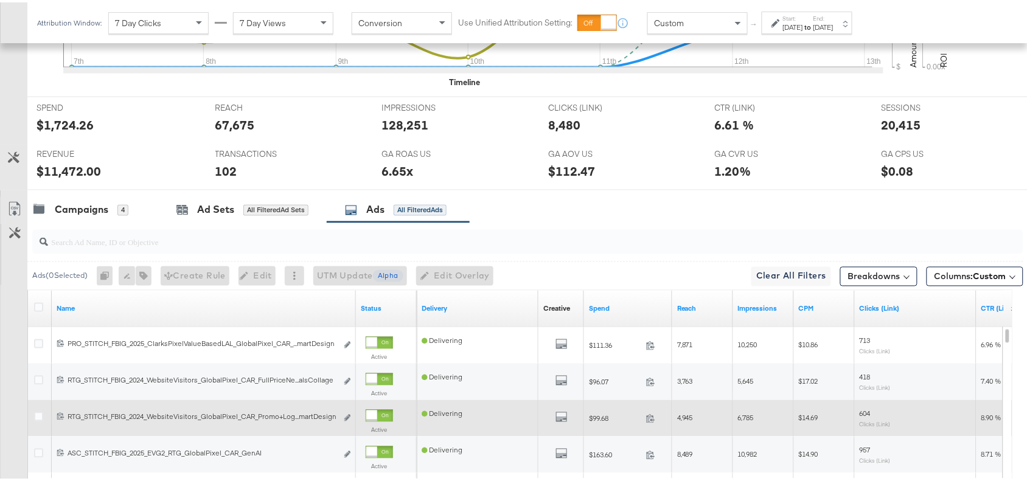
scroll to position [488, 0]
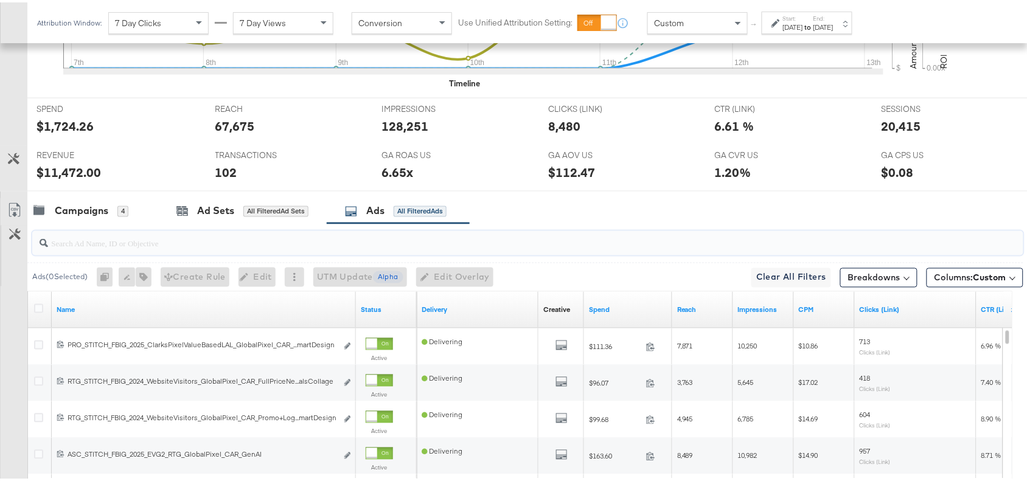
click at [123, 239] on input "search" at bounding box center [491, 237] width 886 height 24
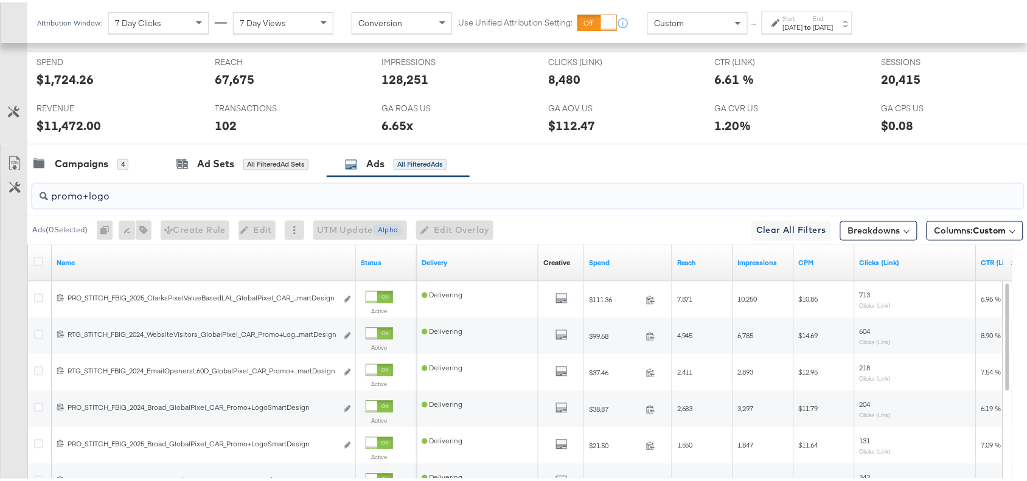
scroll to position [530, 0]
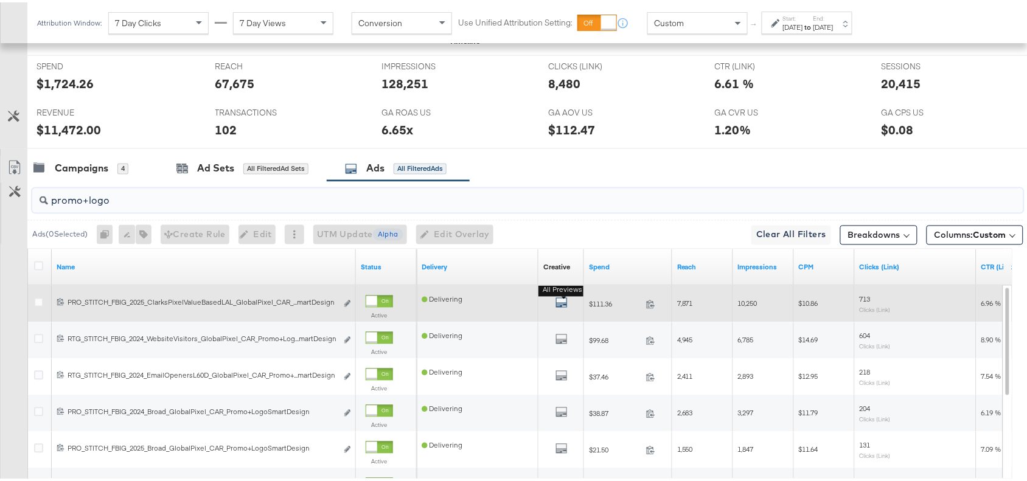
type input "promo+logo"
click at [564, 307] on icon "default" at bounding box center [562, 301] width 12 height 12
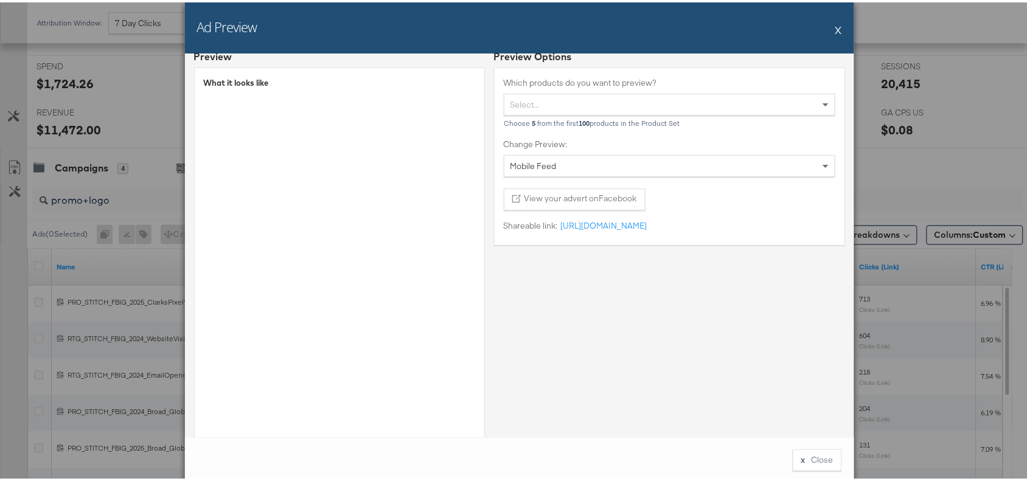
scroll to position [0, 0]
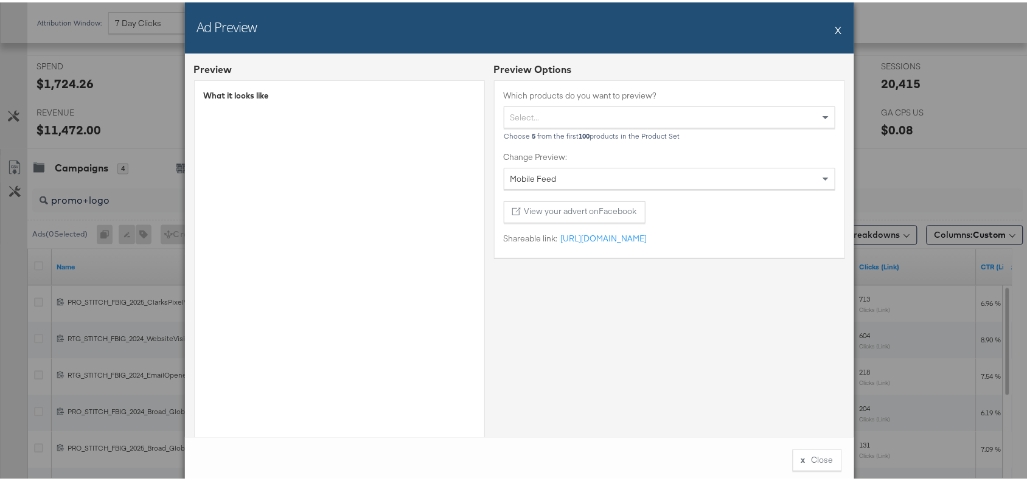
click at [829, 28] on div "Ad Preview X" at bounding box center [520, 25] width 670 height 51
click at [836, 23] on button "X" at bounding box center [839, 27] width 7 height 24
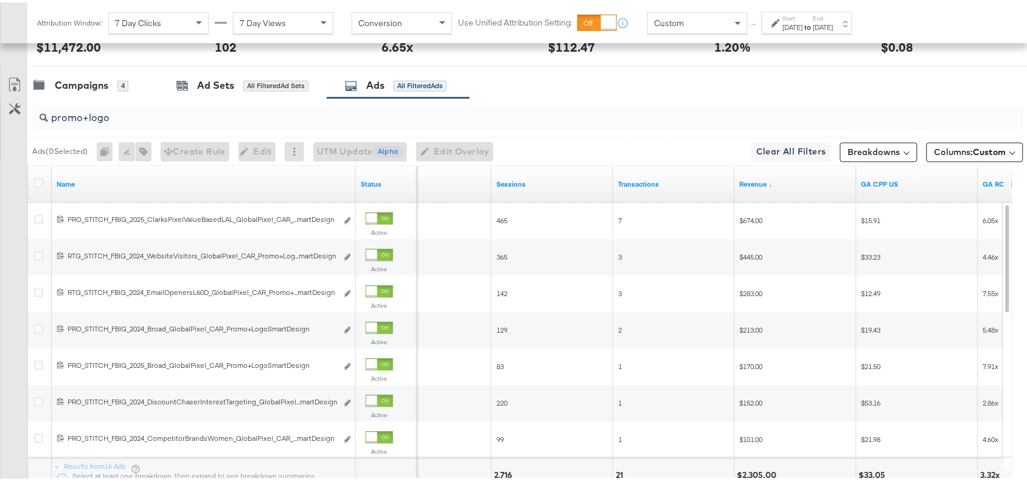
scroll to position [612, 0]
click at [139, 124] on input "promo+logo" at bounding box center [491, 112] width 886 height 24
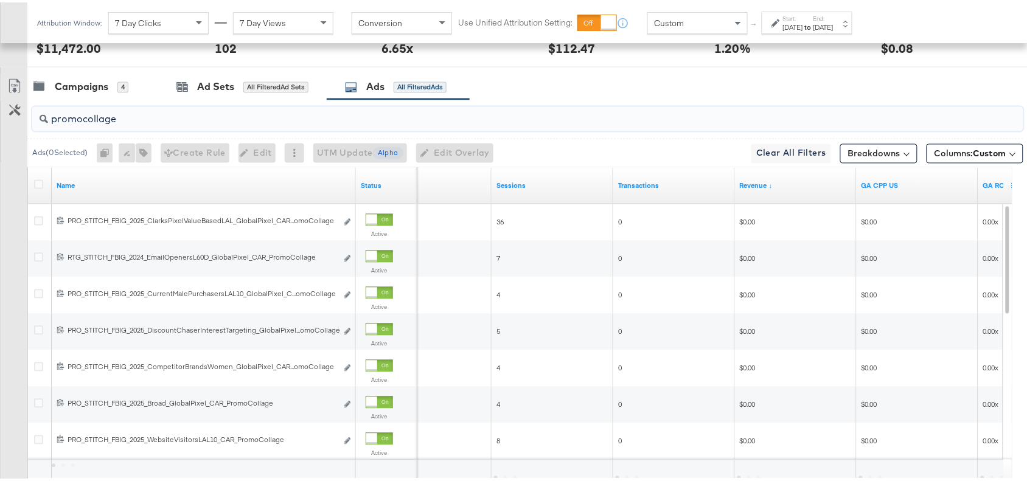
scroll to position [716, 0]
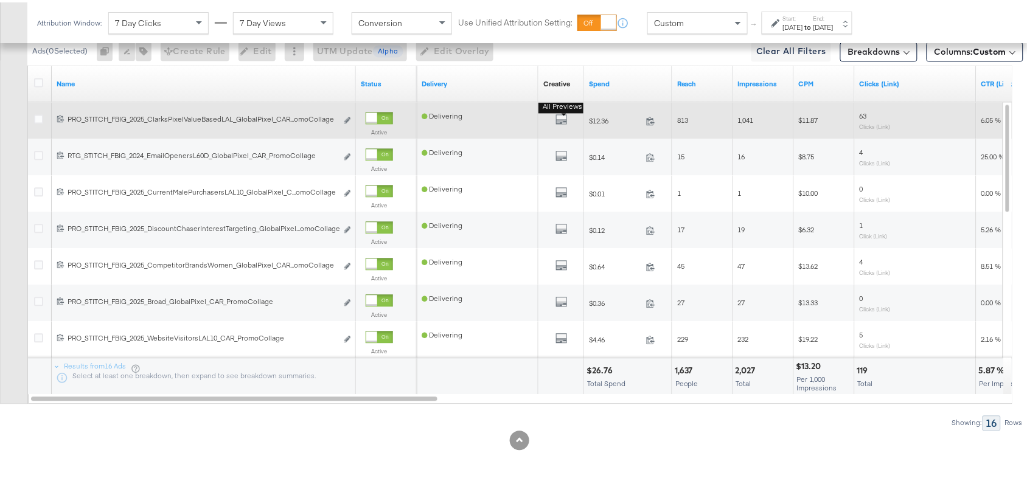
click at [561, 104] on b "All Previews" at bounding box center [563, 104] width 49 height 13
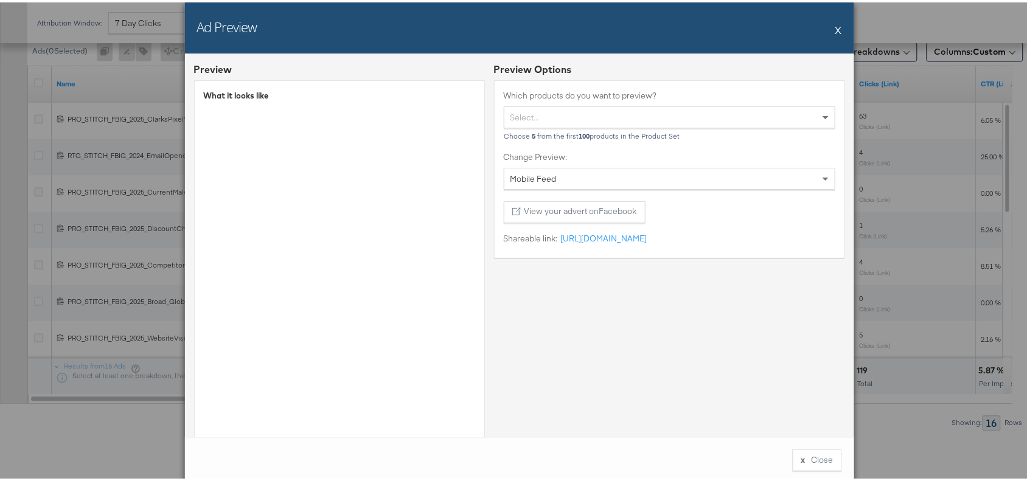
click at [836, 27] on button "X" at bounding box center [839, 27] width 7 height 24
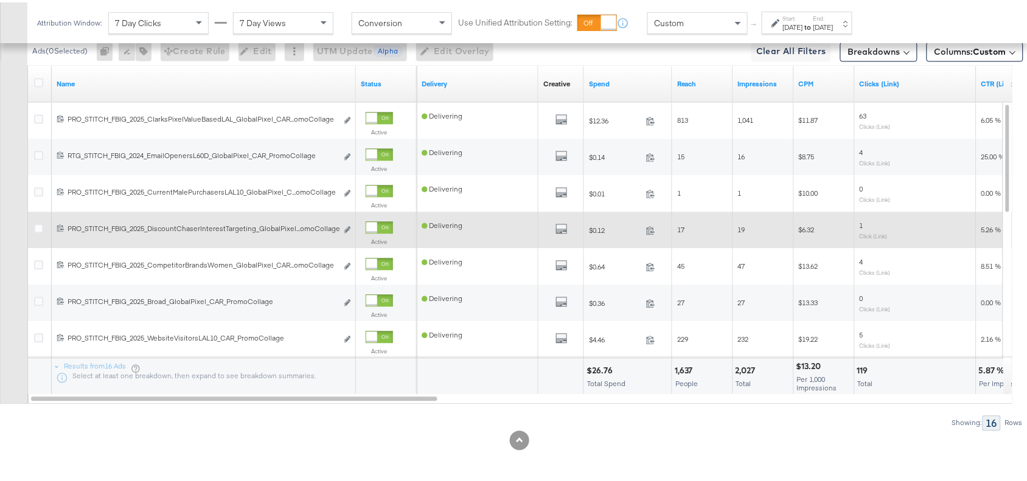
scroll to position [568, 0]
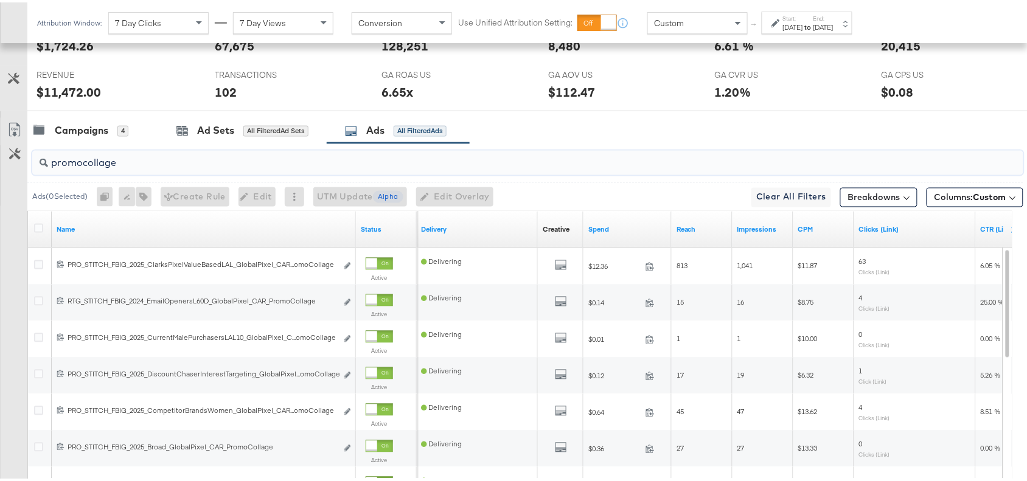
click at [127, 161] on input "promocollage" at bounding box center [491, 156] width 886 height 24
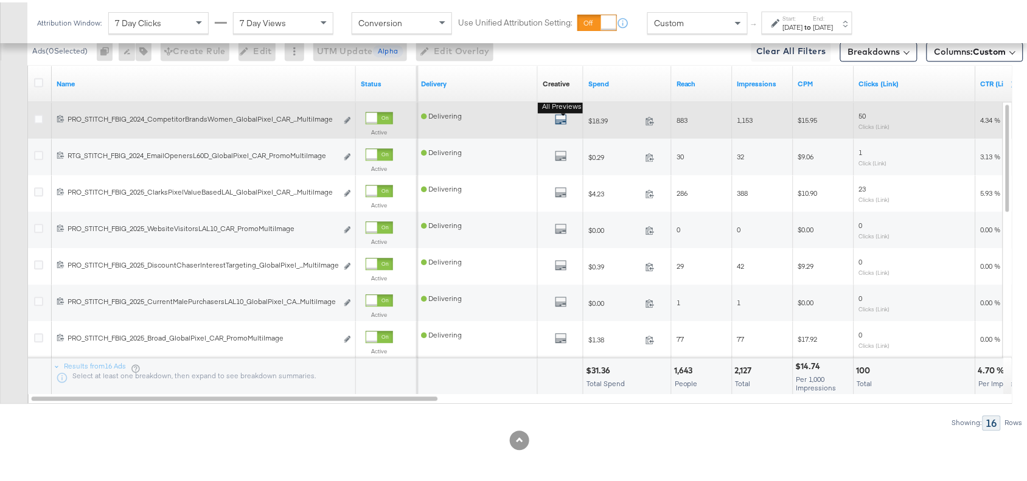
click at [558, 117] on icon "default" at bounding box center [561, 117] width 12 height 12
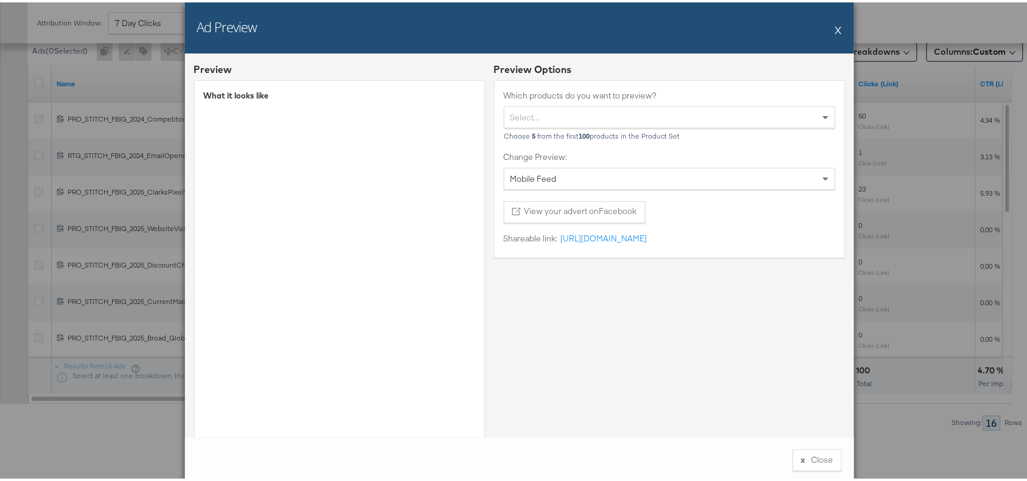
click at [836, 24] on button "X" at bounding box center [839, 27] width 7 height 24
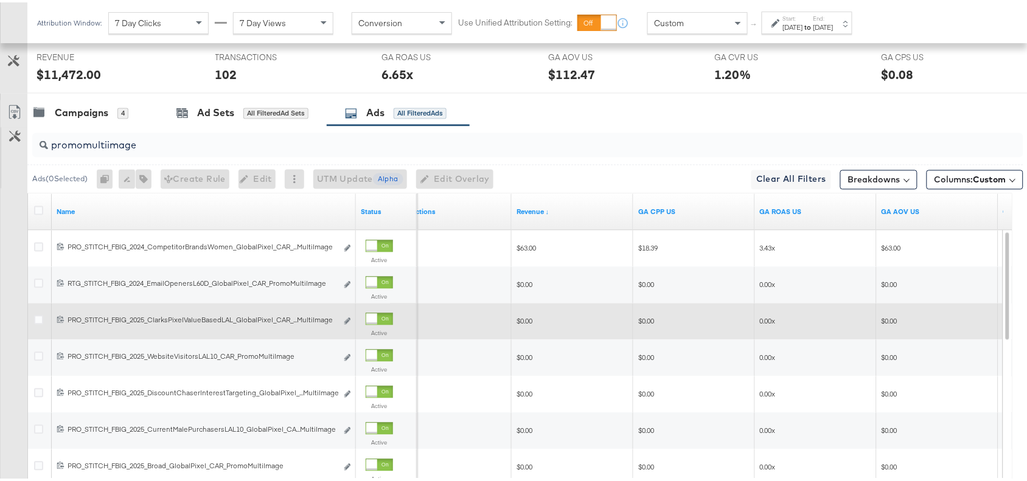
scroll to position [585, 0]
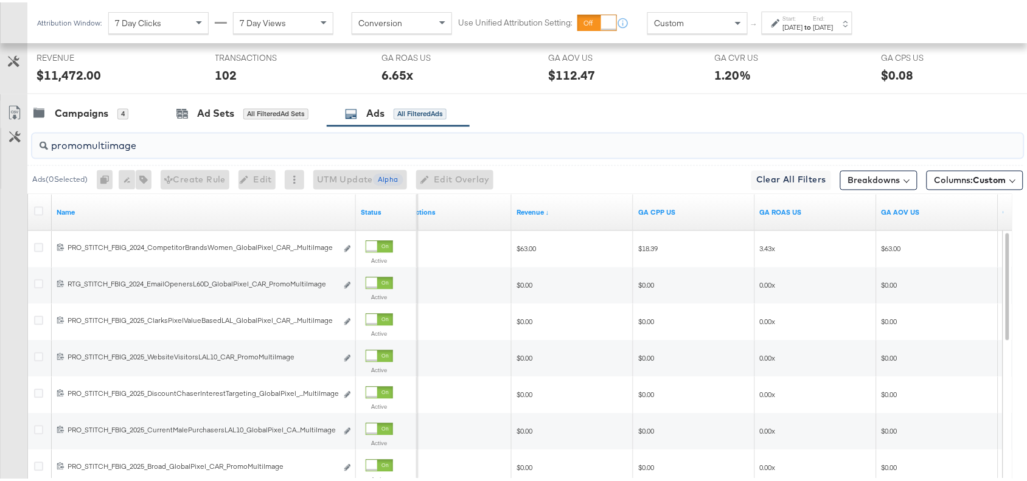
click at [162, 147] on input "promomultiimage" at bounding box center [491, 139] width 886 height 24
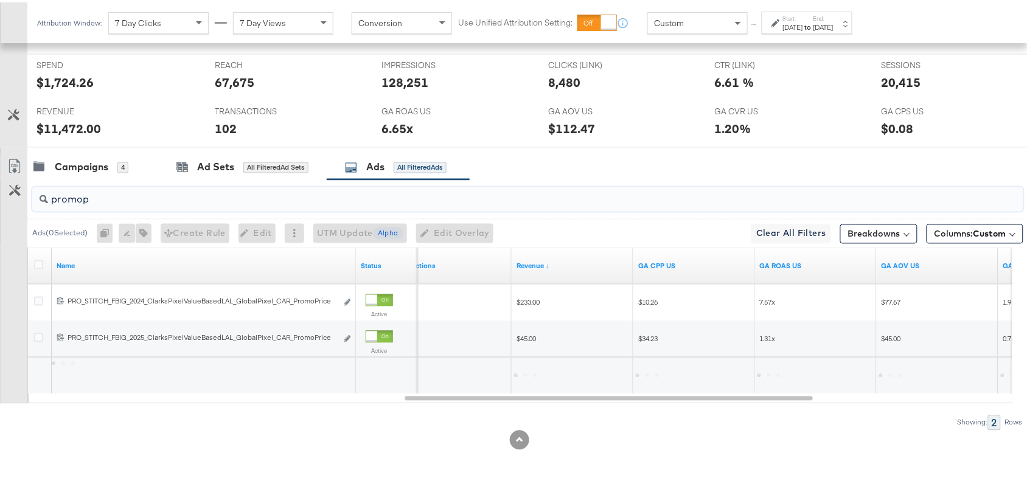
scroll to position [534, 0]
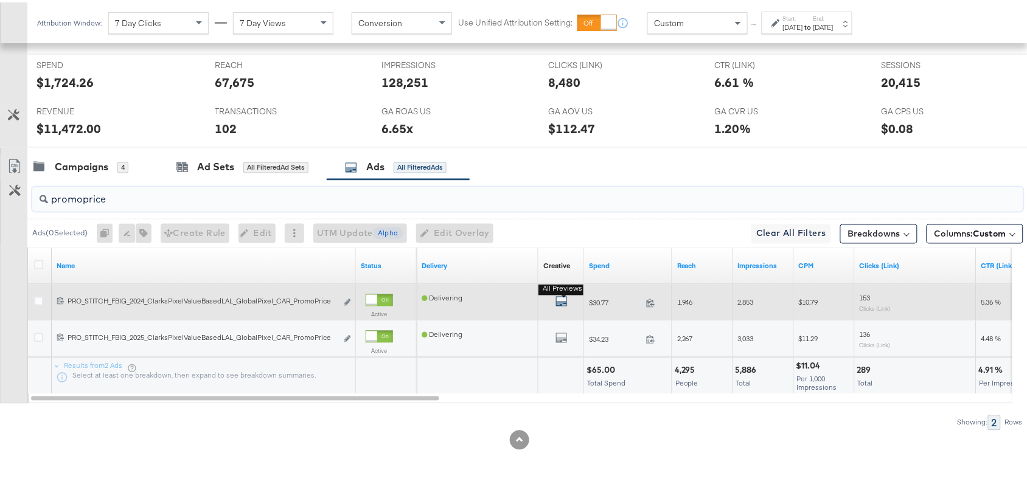
type input "promoprice"
click at [560, 305] on icon "default" at bounding box center [562, 299] width 12 height 12
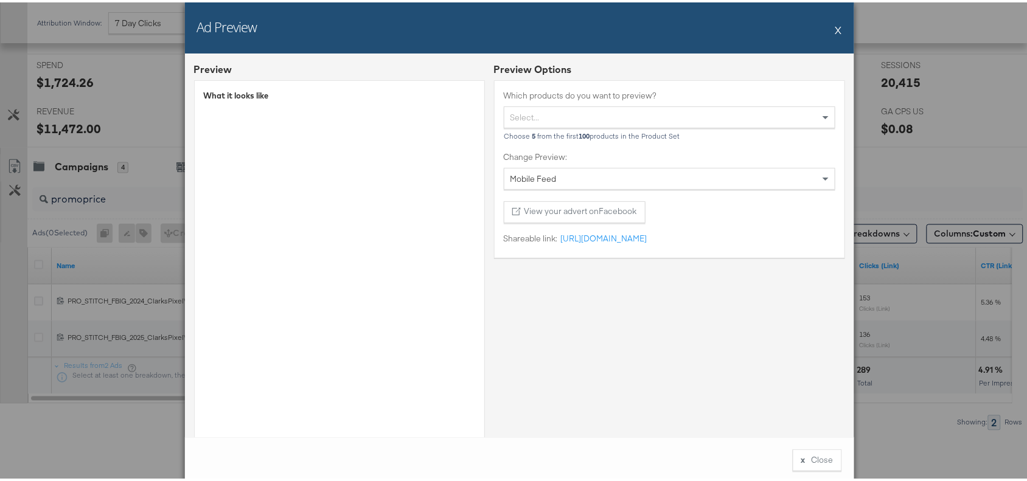
click at [836, 29] on button "X" at bounding box center [839, 27] width 7 height 24
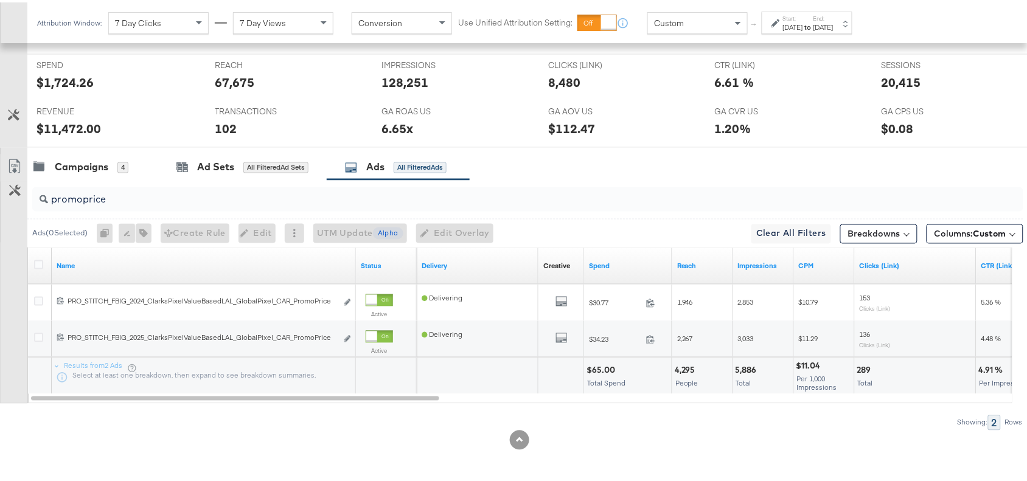
click at [122, 196] on input "promoprice" at bounding box center [491, 193] width 886 height 24
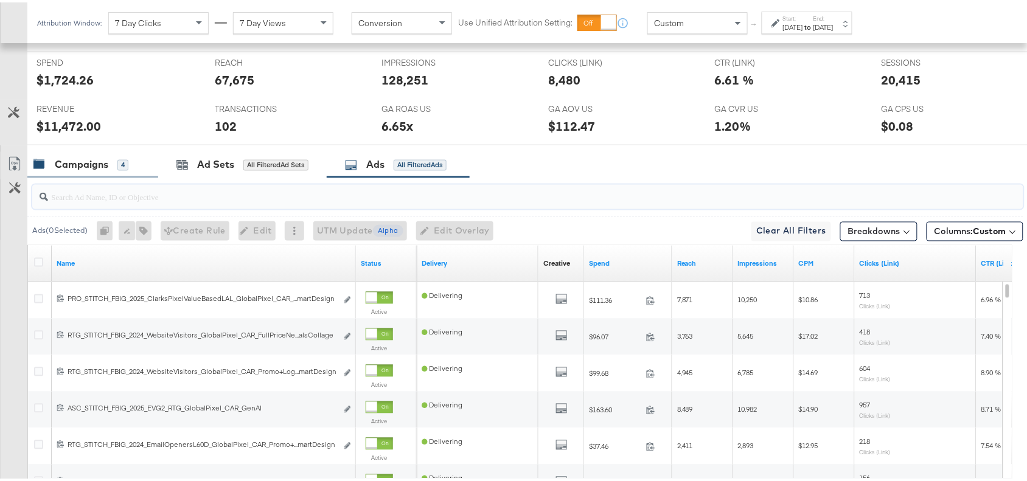
click at [79, 170] on div "Campaigns" at bounding box center [82, 163] width 54 height 14
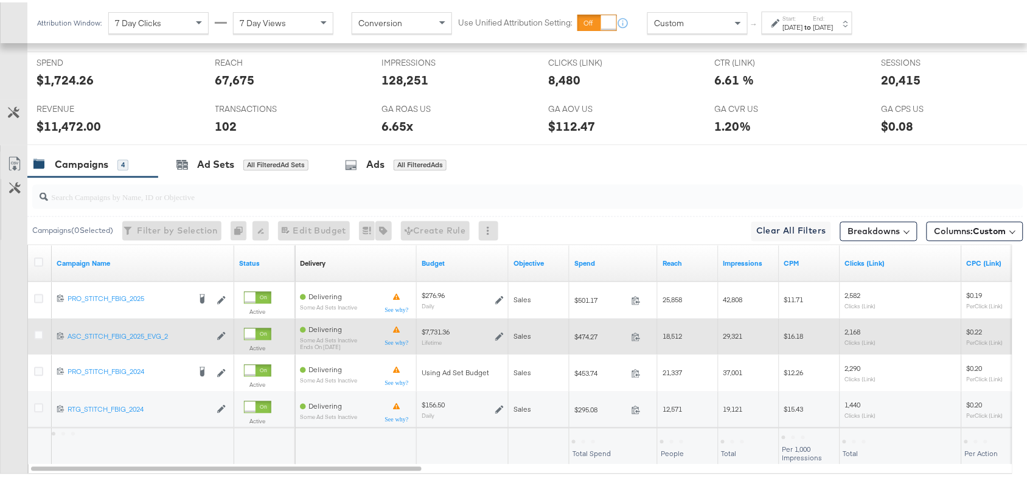
click at [38, 340] on div at bounding box center [40, 335] width 13 height 12
click at [38, 338] on icon at bounding box center [38, 333] width 9 height 9
click at [0, 0] on input "checkbox" at bounding box center [0, 0] width 0 height 0
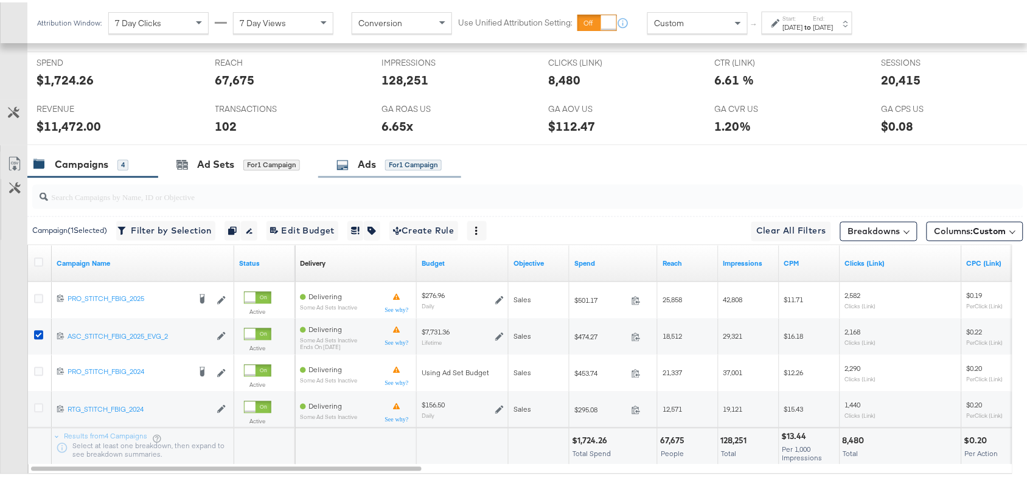
click at [349, 156] on div "Ads for 1 Campaign" at bounding box center [389, 163] width 143 height 26
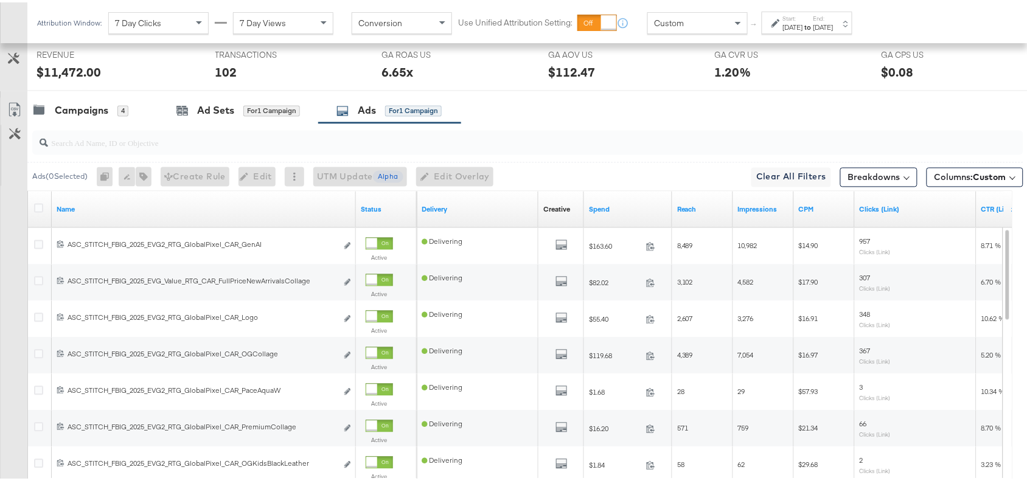
scroll to position [586, 0]
click at [80, 150] on input "search" at bounding box center [491, 138] width 886 height 24
paste input "GenAI"
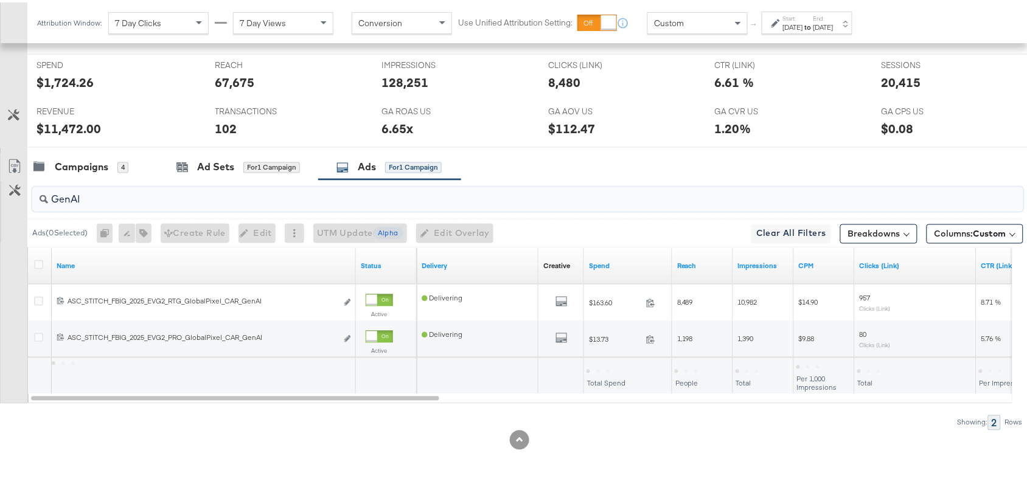
scroll to position [534, 0]
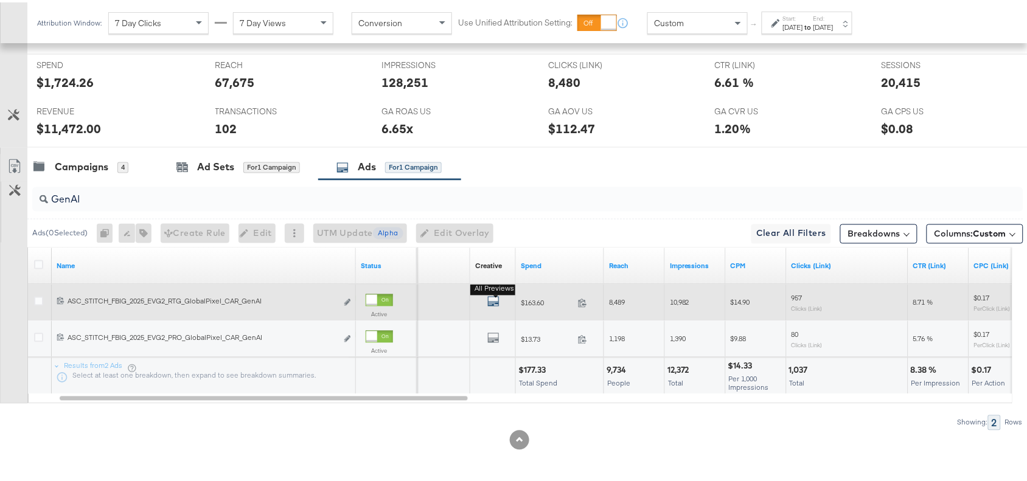
click at [491, 295] on icon "default" at bounding box center [494, 299] width 12 height 12
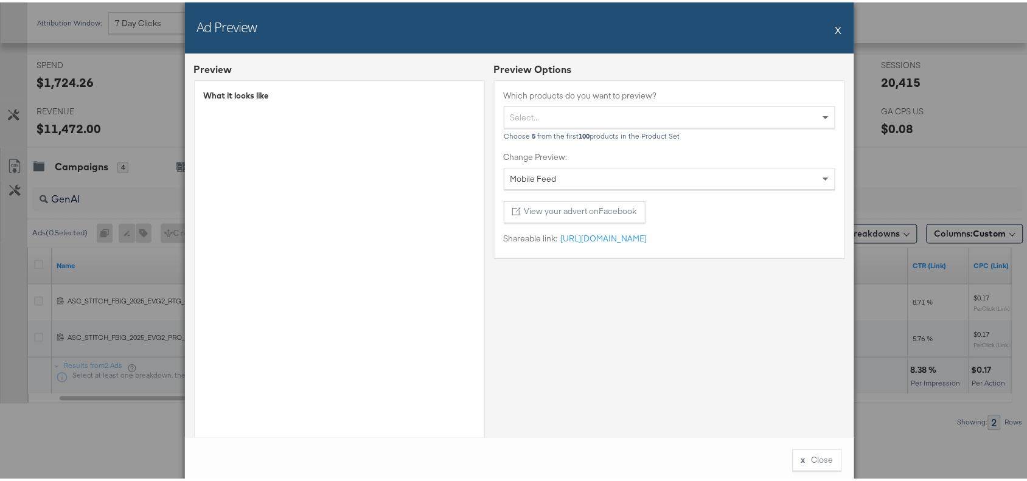
click at [836, 29] on button "X" at bounding box center [839, 27] width 7 height 24
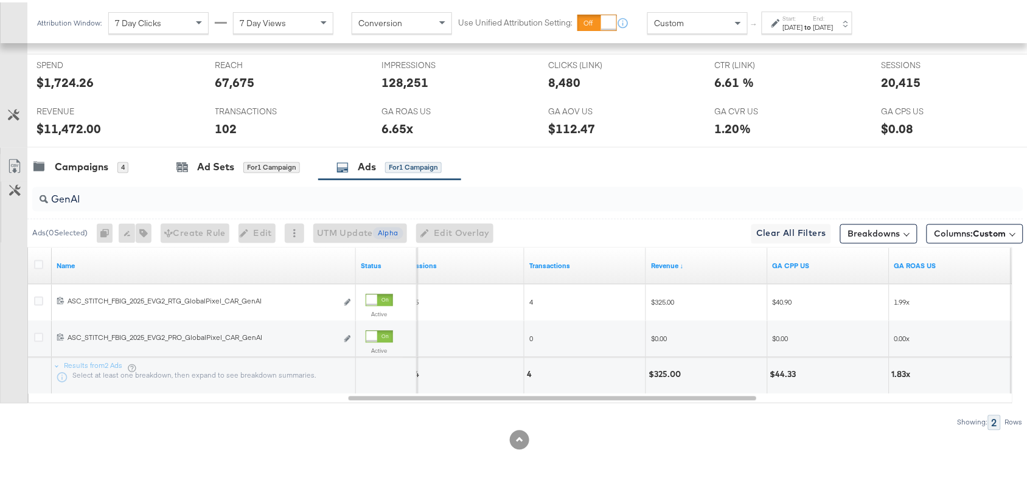
click at [101, 196] on input "GenAI" at bounding box center [491, 193] width 886 height 24
paste input "Logo"
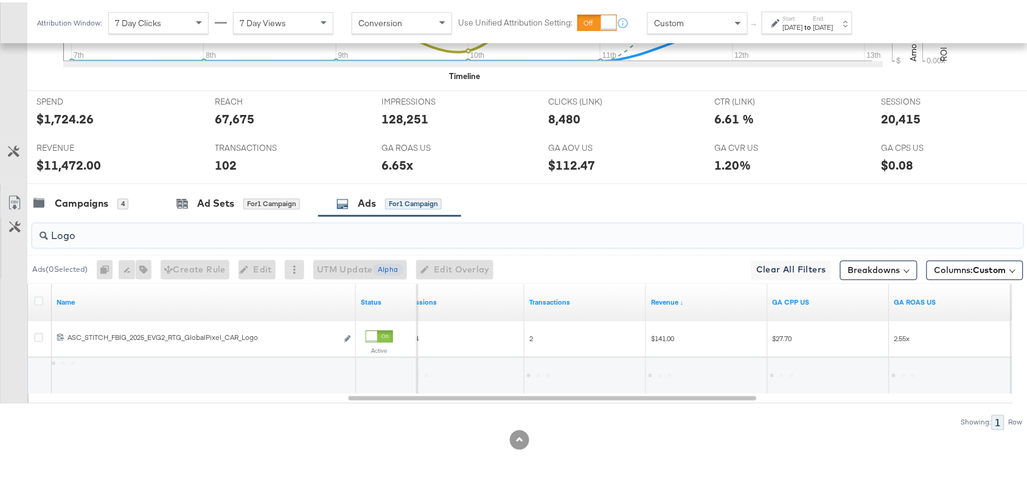
scroll to position [497, 0]
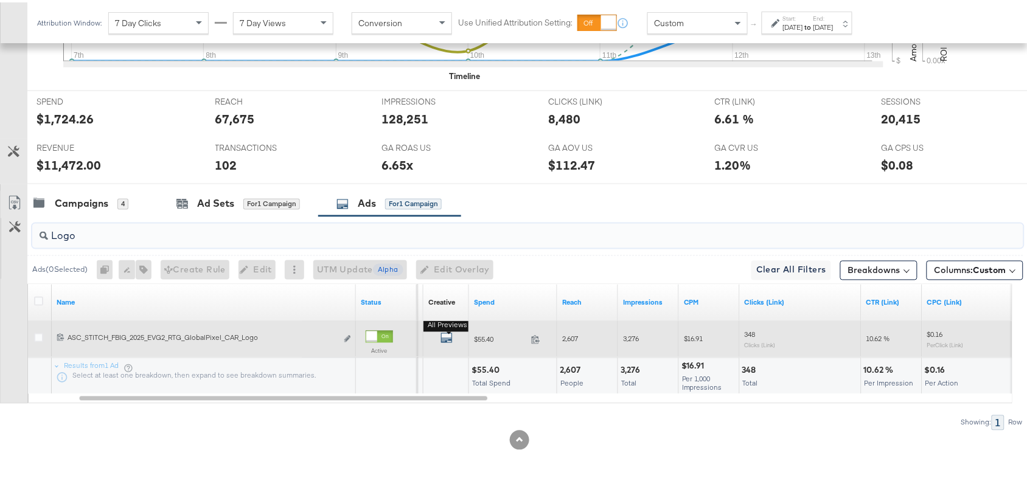
type input "Logo"
click at [450, 335] on icon "default" at bounding box center [447, 336] width 12 height 12
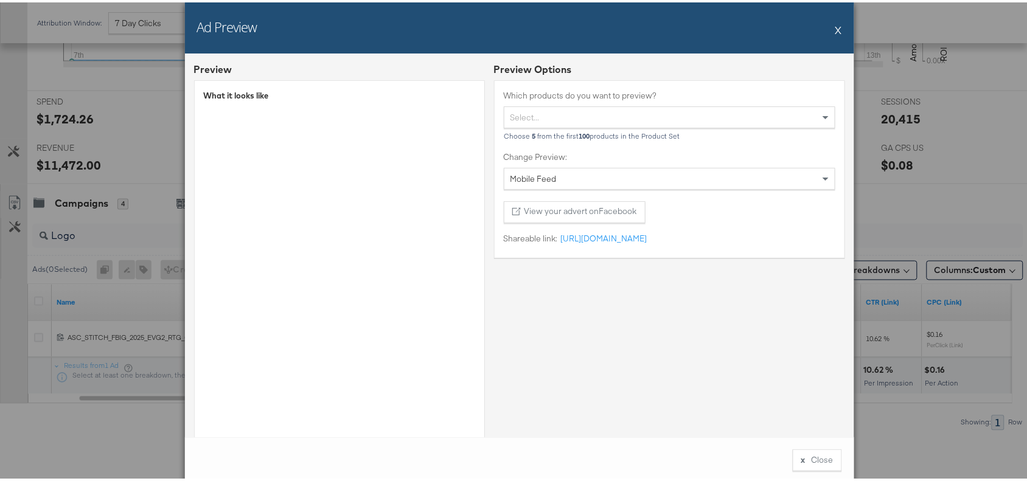
click at [838, 31] on div "Ad Preview X" at bounding box center [520, 25] width 670 height 51
click at [836, 27] on button "X" at bounding box center [839, 27] width 7 height 24
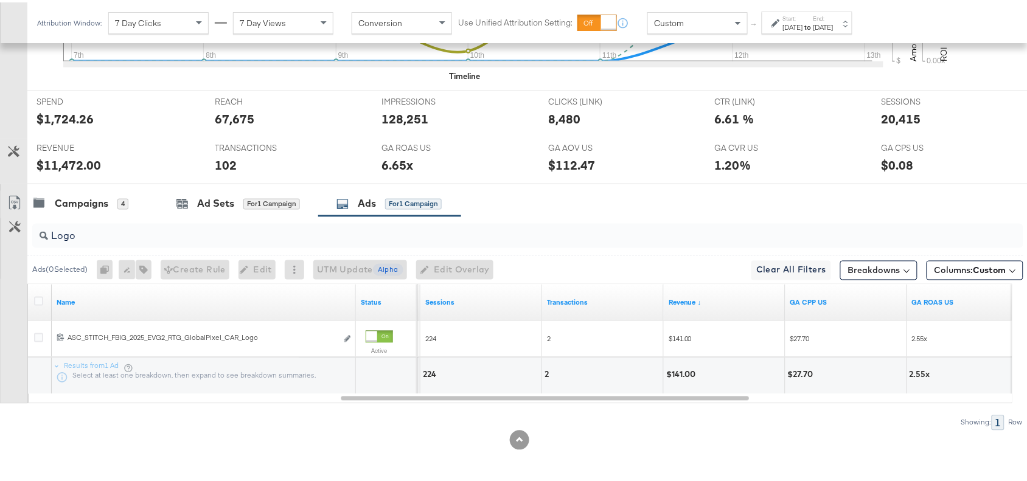
click at [116, 236] on input "Logo" at bounding box center [491, 229] width 886 height 24
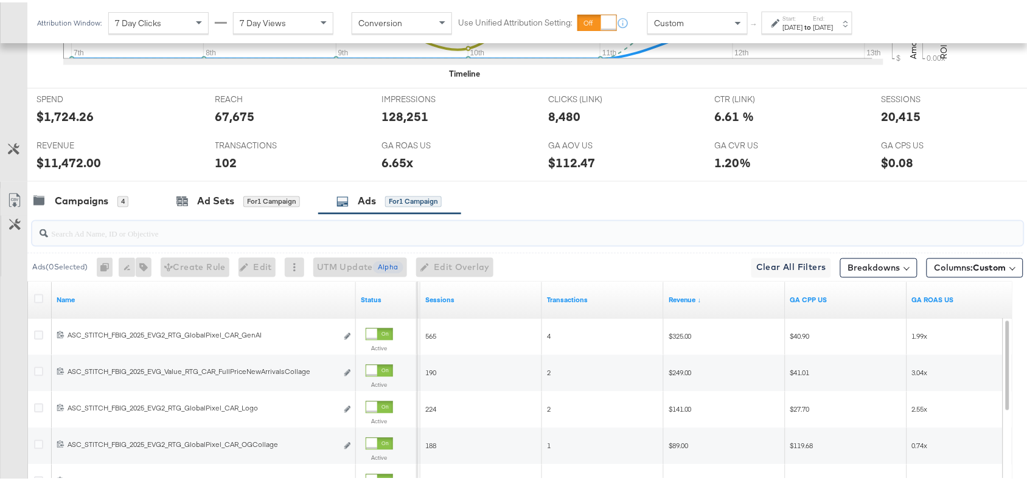
click at [68, 233] on input "search" at bounding box center [491, 227] width 886 height 24
paste input "Full Price New Arrivals Collage"
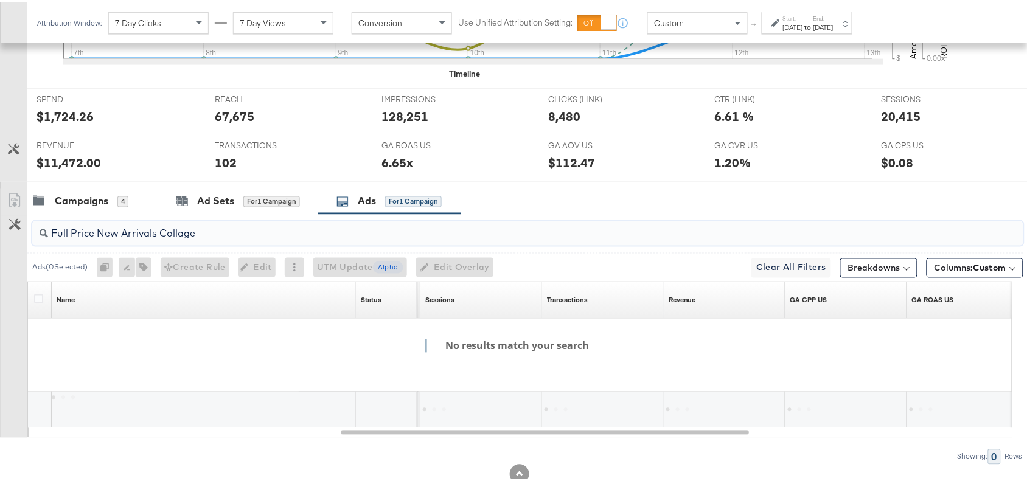
click at [75, 231] on input "Full Price New Arrivals Collage" at bounding box center [491, 227] width 886 height 24
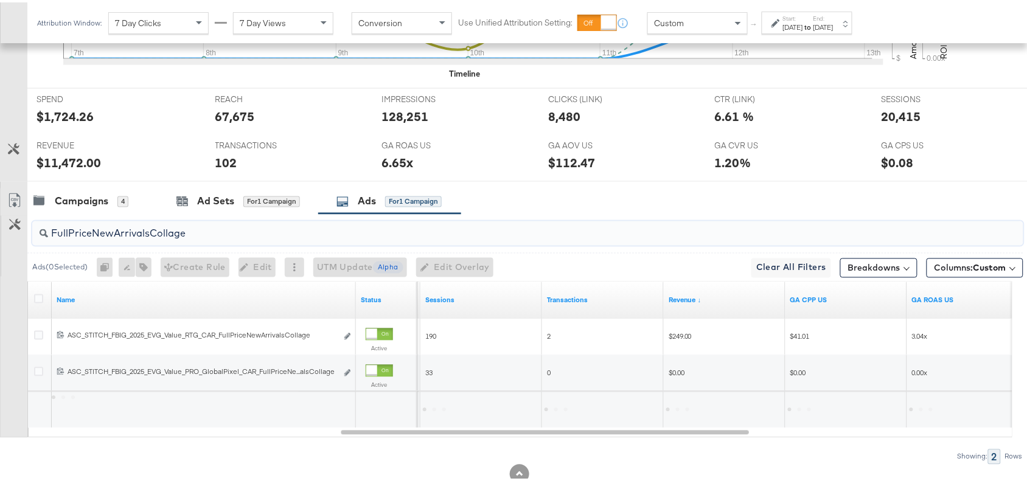
type input "FullPriceNewArrivalsCollage"
click at [548, 202] on div "Campaigns 4 Ad Sets for 1 Campaign Ads for 1 Campaign" at bounding box center [533, 199] width 1012 height 26
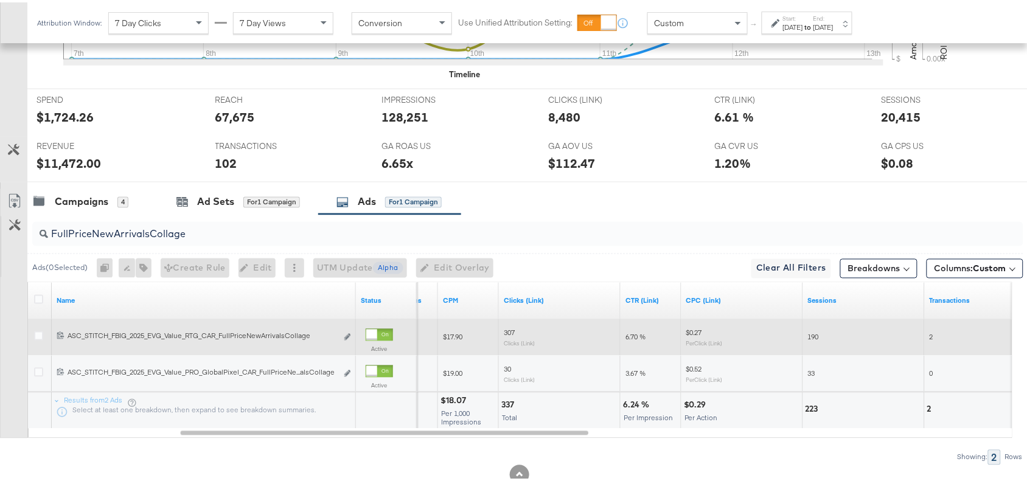
scroll to position [534, 0]
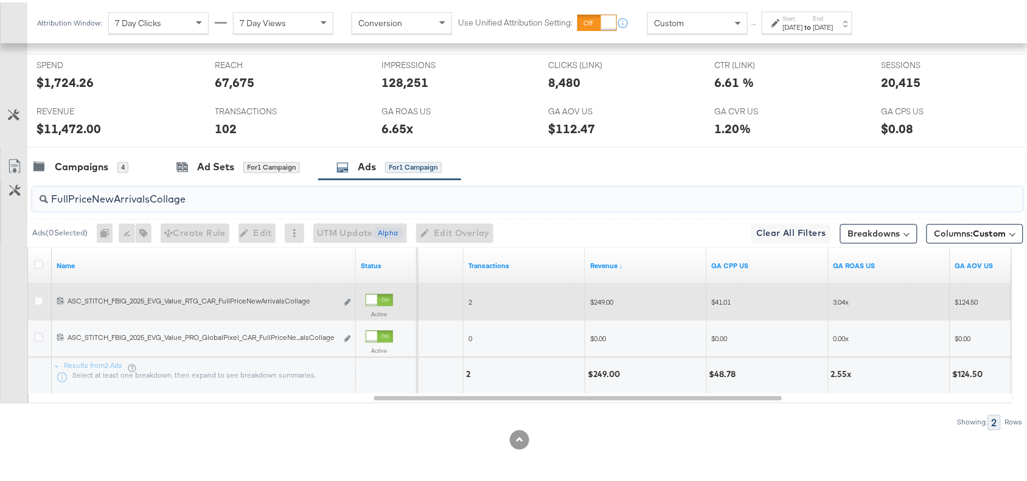
click at [218, 192] on input "FullPriceNewArrivalsCollage" at bounding box center [491, 193] width 886 height 24
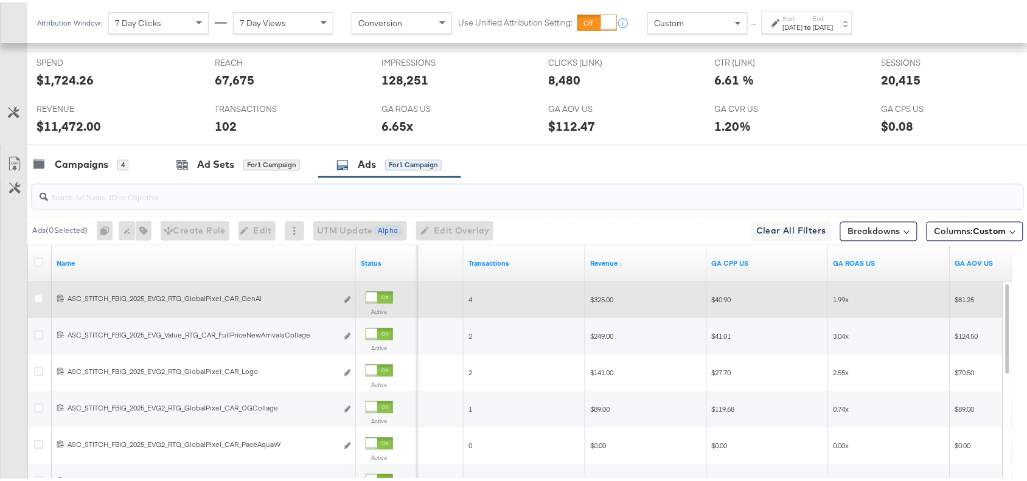
paste input "OG Collage"
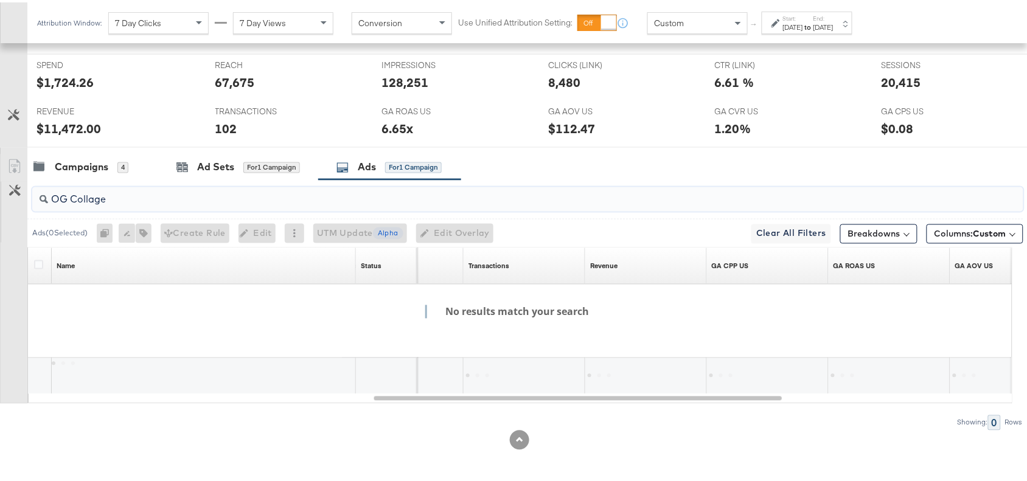
click at [72, 201] on input "OG Collage" at bounding box center [491, 193] width 886 height 24
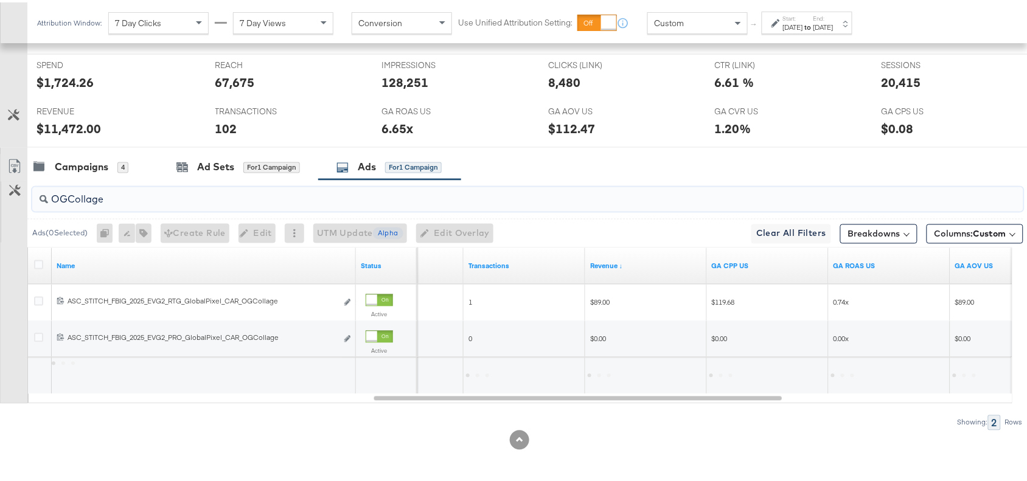
type input "OGCollage"
click at [667, 163] on div "Campaigns 4 Ad Sets for 1 Campaign Ads for 1 Campaign" at bounding box center [533, 165] width 1012 height 26
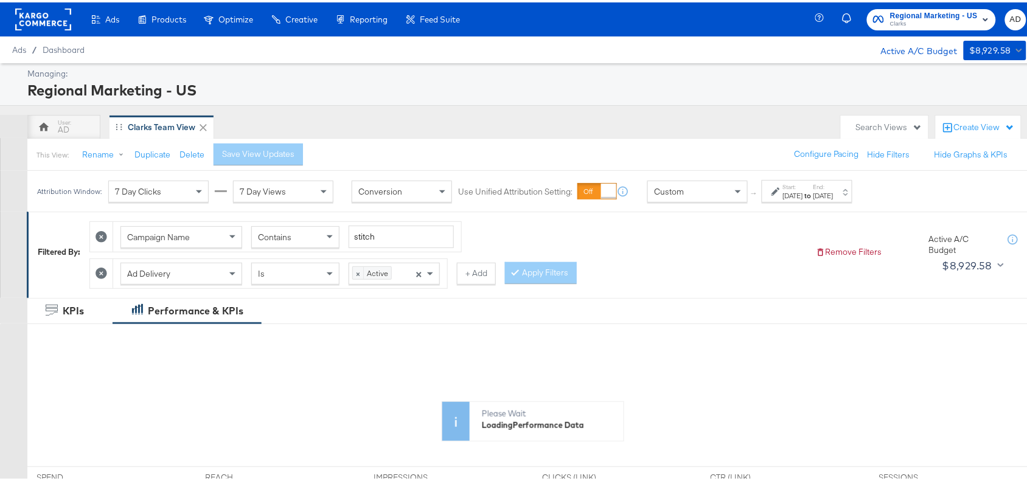
click at [834, 184] on label "End:" at bounding box center [824, 185] width 20 height 8
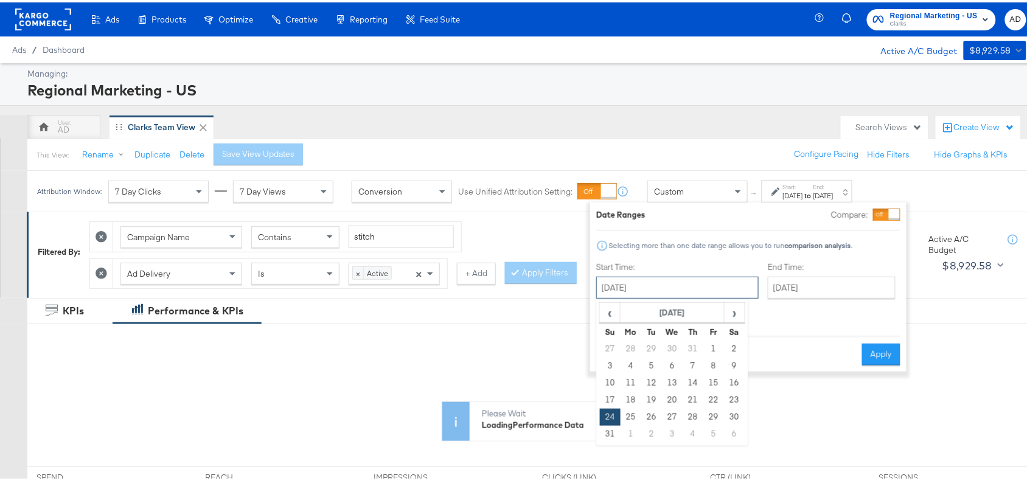
click at [661, 288] on input "[DATE]" at bounding box center [678, 286] width 163 height 22
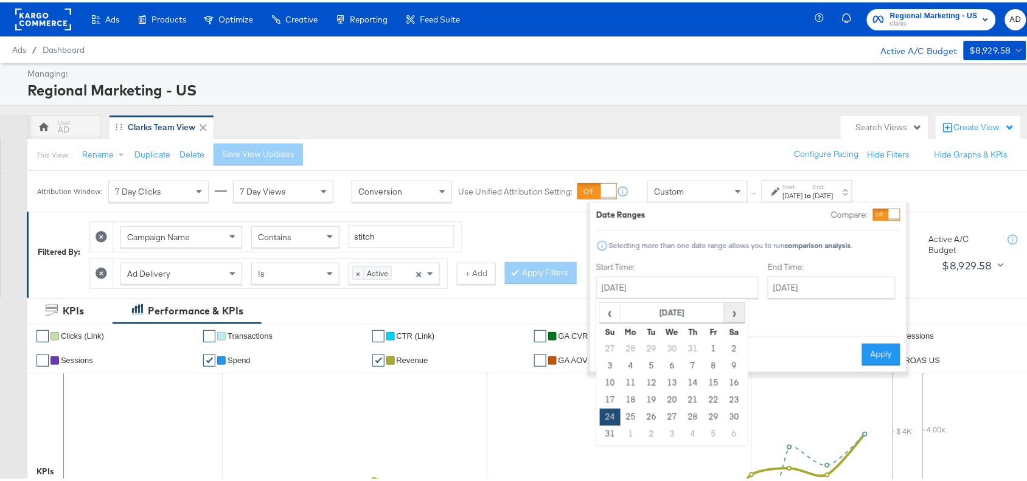
click at [737, 309] on span "›" at bounding box center [735, 310] width 19 height 18
click at [604, 361] on td "7" at bounding box center [610, 363] width 21 height 17
type input "[DATE]"
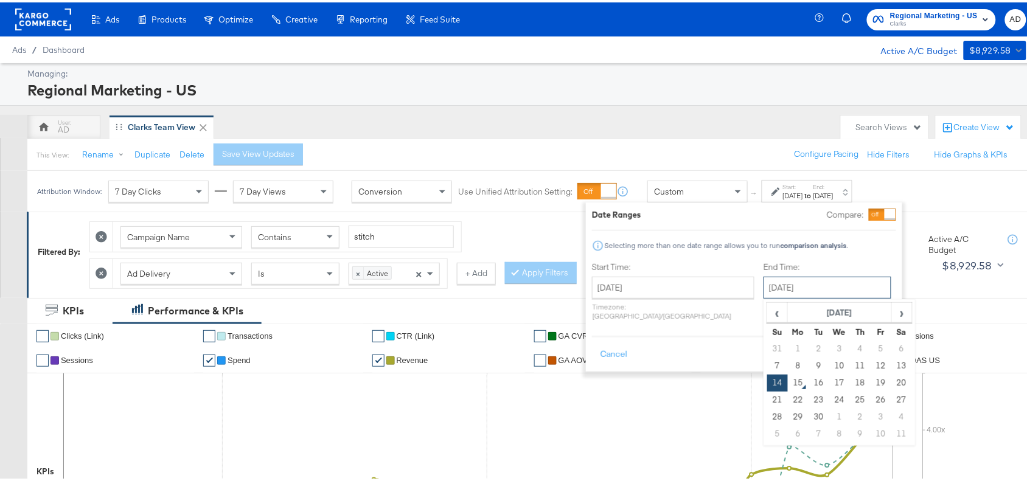
click at [766, 290] on input "[DATE]" at bounding box center [828, 286] width 128 height 22
click at [892, 364] on td "13" at bounding box center [902, 363] width 21 height 17
type input "[DATE]"
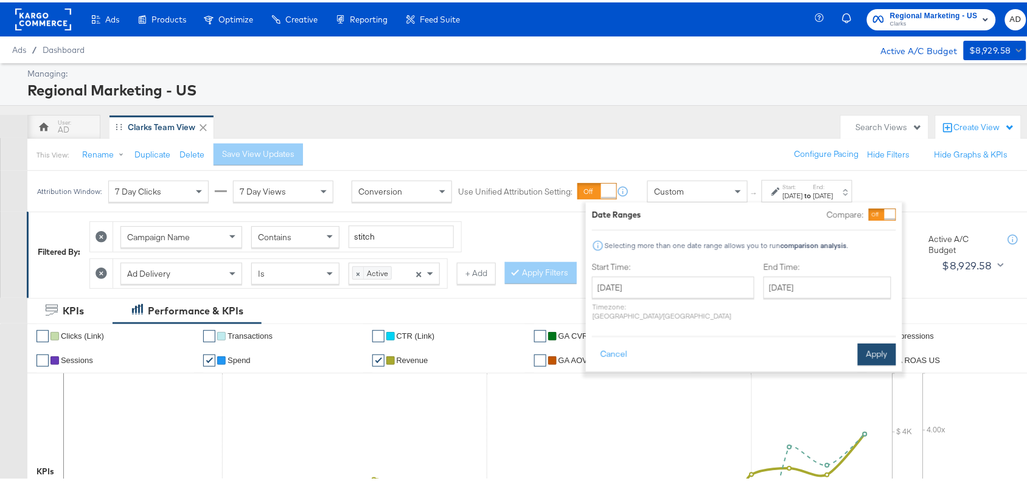
click at [883, 345] on button "Apply" at bounding box center [877, 352] width 38 height 22
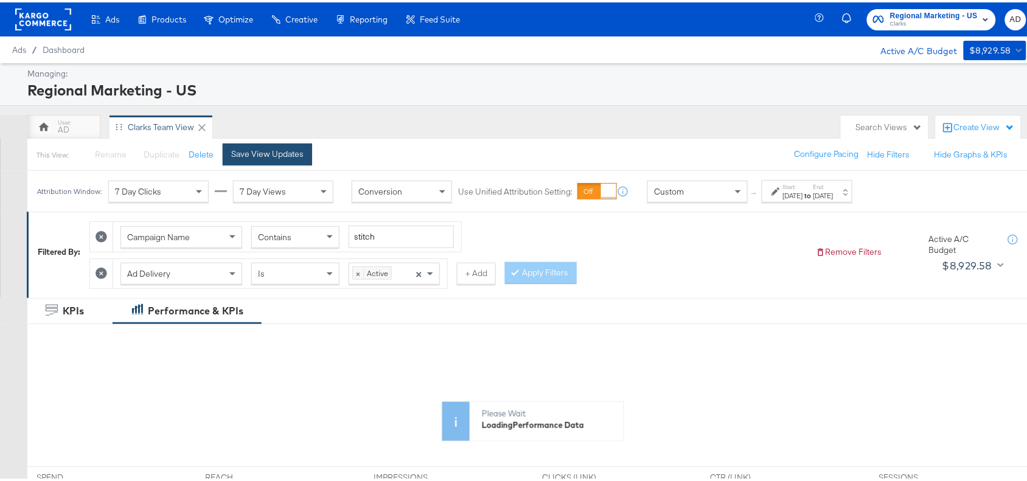
click at [279, 150] on div "Save View Updates" at bounding box center [267, 152] width 72 height 12
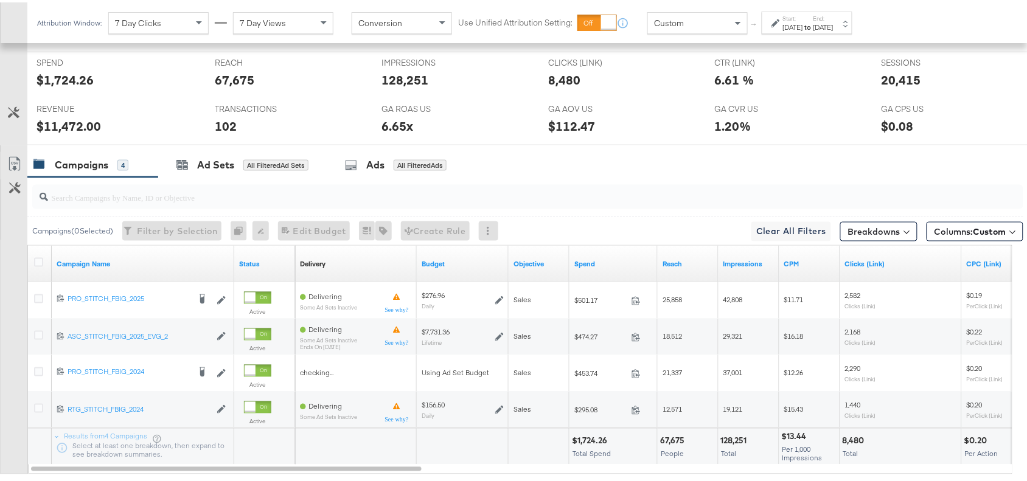
scroll to position [607, 0]
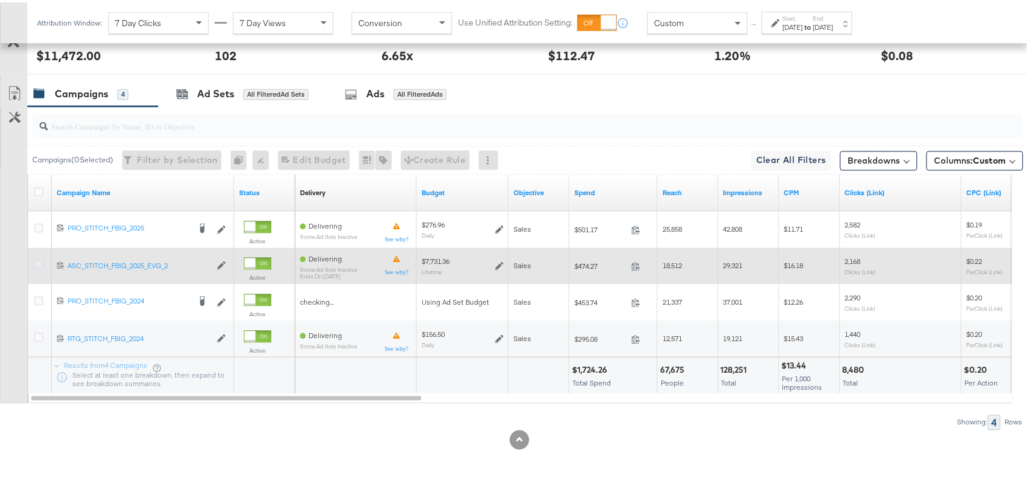
click at [38, 259] on icon at bounding box center [38, 262] width 9 height 9
click at [0, 0] on input "checkbox" at bounding box center [0, 0] width 0 height 0
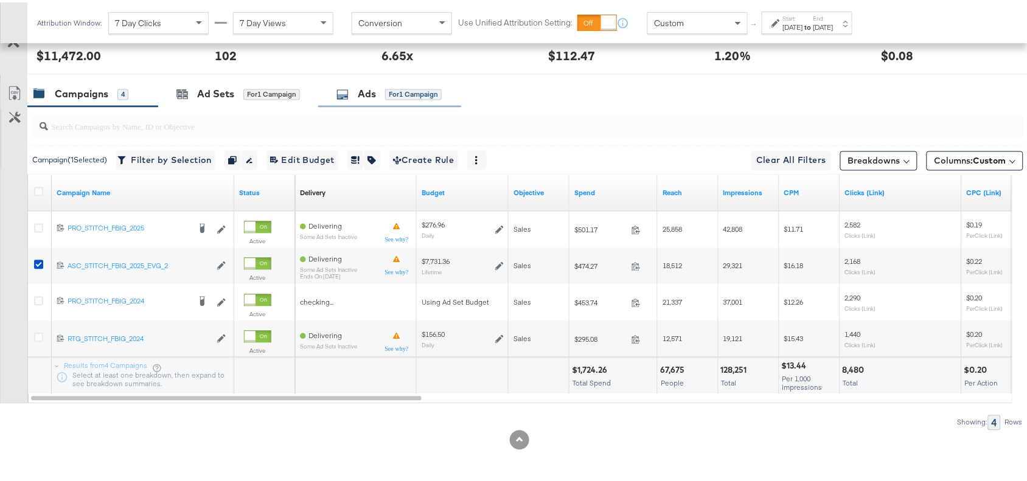
click at [375, 89] on div "Ads" at bounding box center [367, 92] width 18 height 14
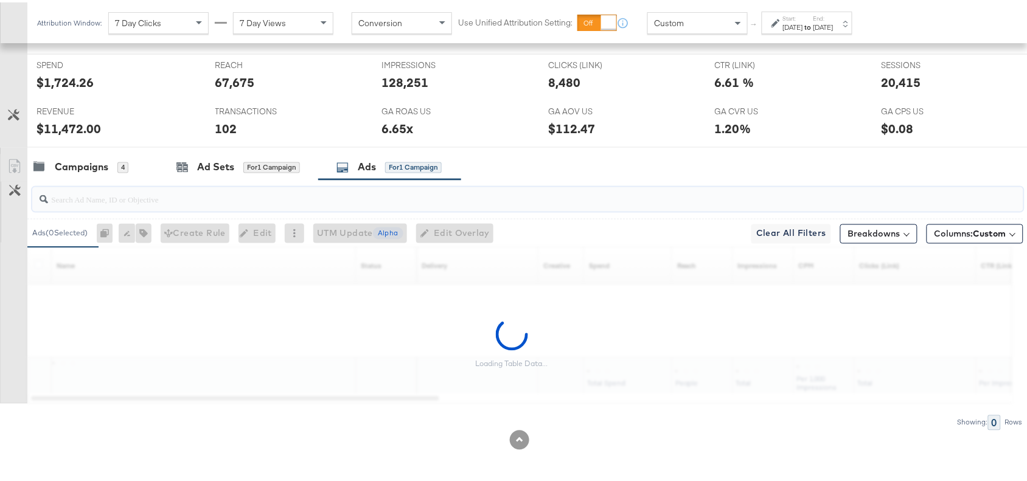
click at [100, 200] on input "search" at bounding box center [491, 193] width 886 height 24
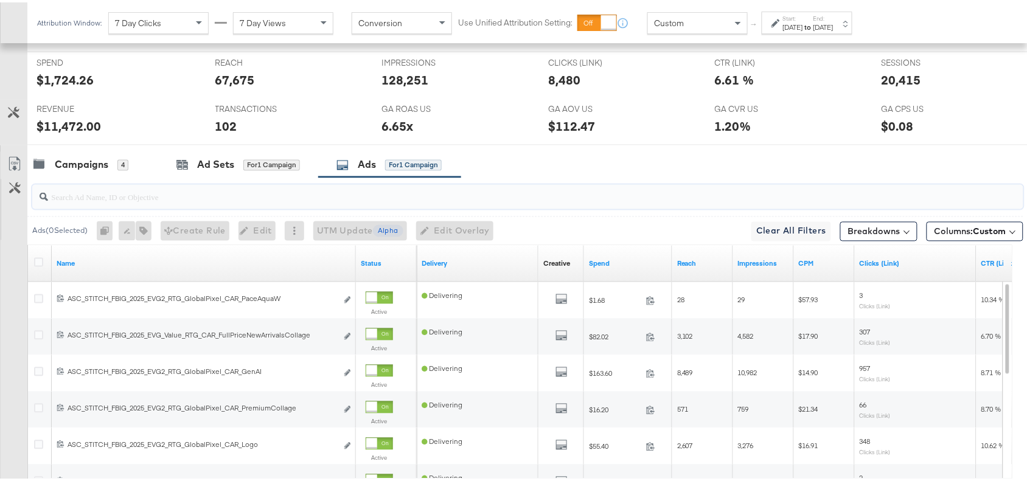
paste input "OG Collage"
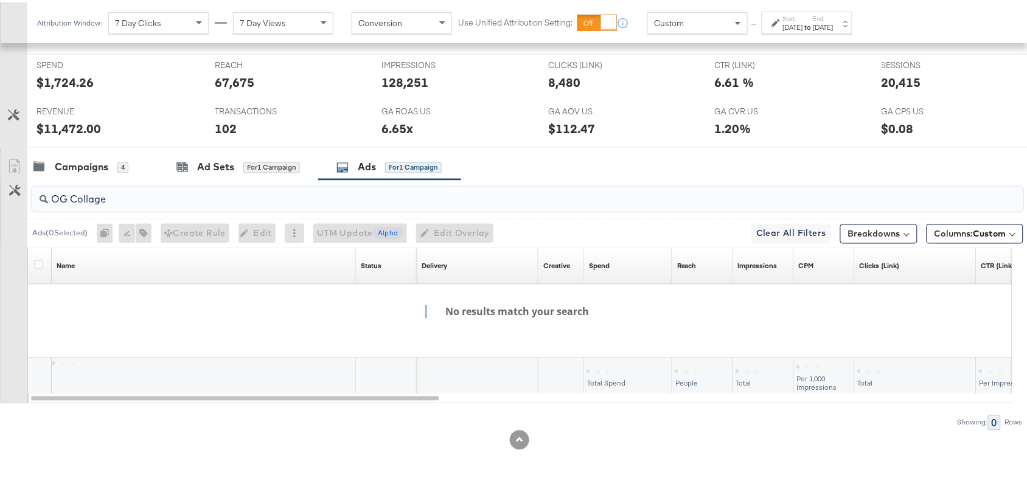
click at [73, 196] on input "OG Collage" at bounding box center [491, 193] width 886 height 24
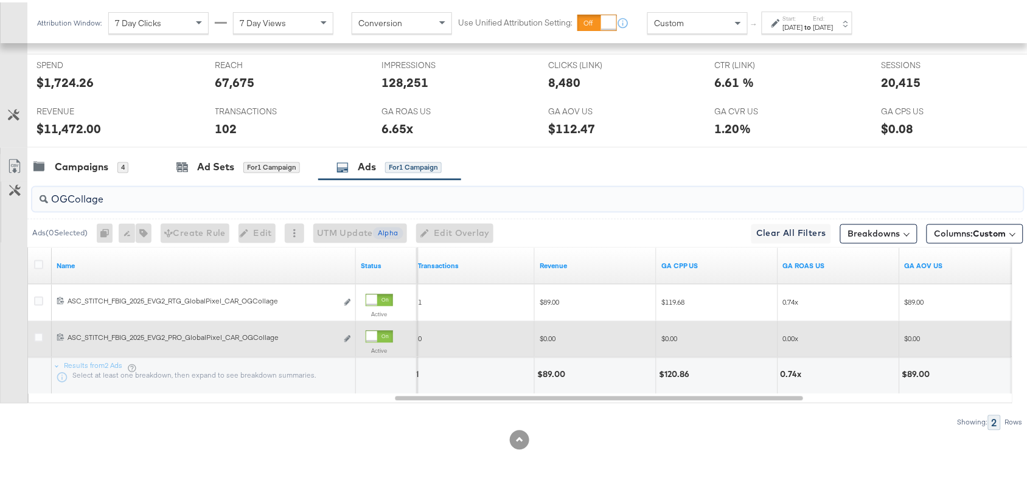
click at [150, 201] on input "OGCollage" at bounding box center [491, 193] width 886 height 24
paste input "Premium"
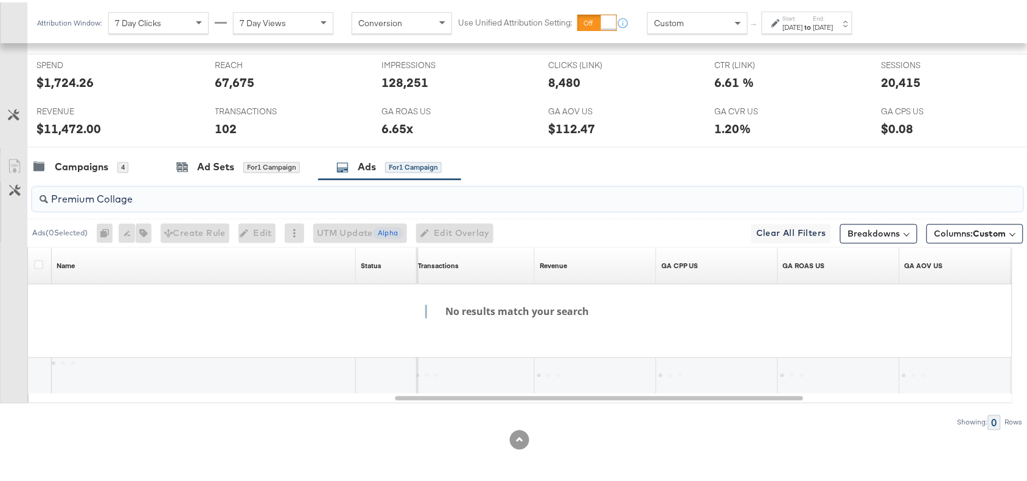
click at [97, 196] on input "Premium Collage" at bounding box center [491, 193] width 886 height 24
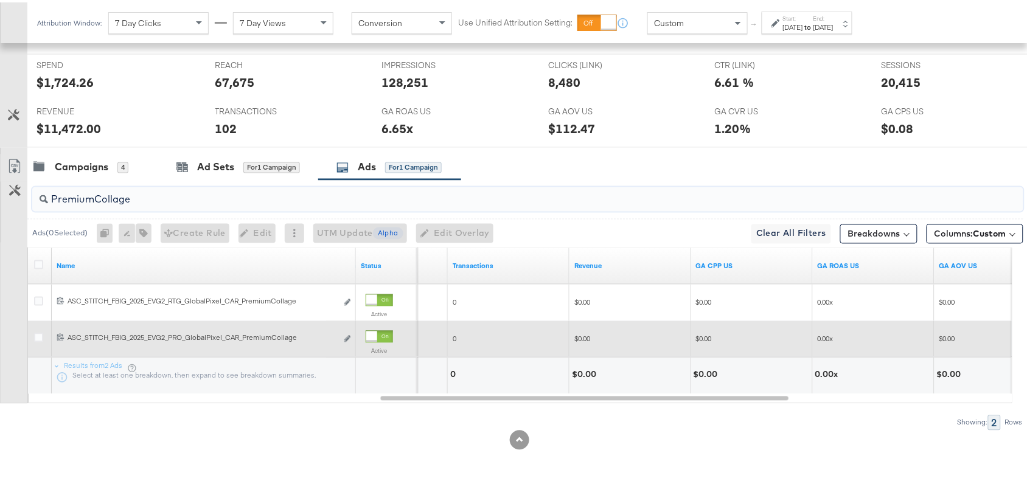
click at [139, 196] on input "PremiumCollage" at bounding box center [491, 193] width 886 height 24
paste input "OGKidsBlackLeather"
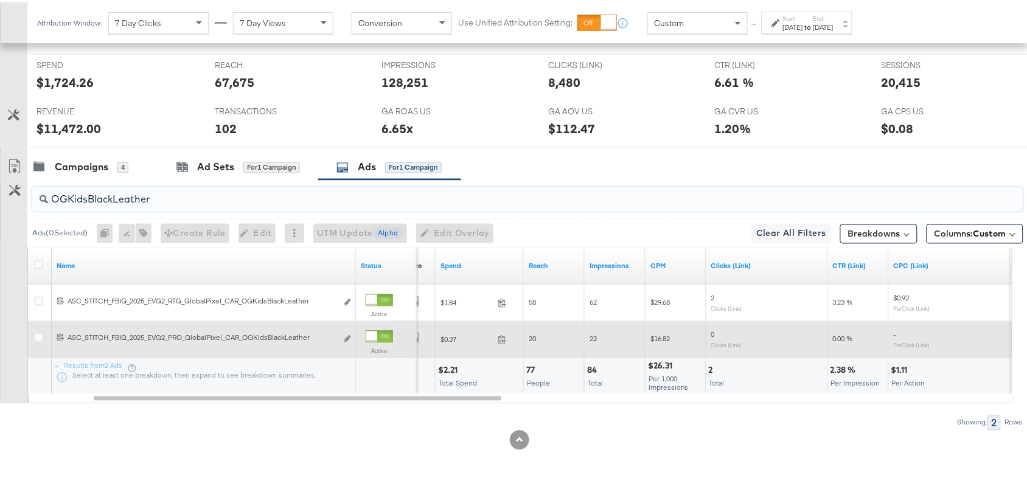
type input "OGKidsBlackLeather"
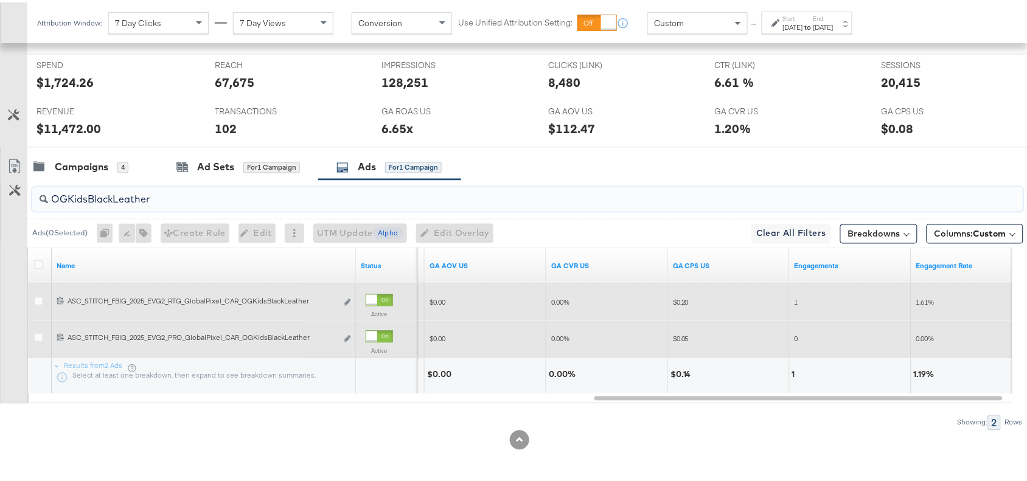
click at [169, 199] on input "OGKidsBlackLeather" at bounding box center [491, 193] width 886 height 24
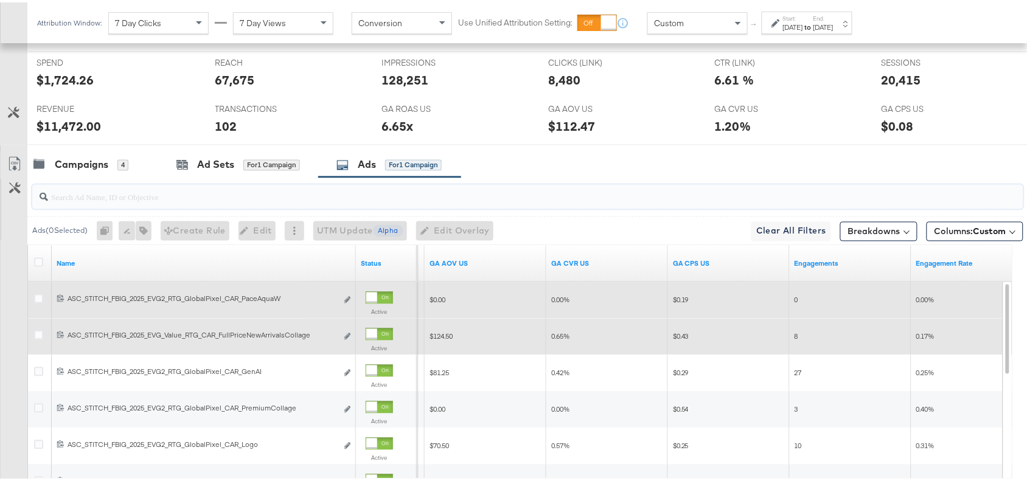
click at [111, 202] on input "search" at bounding box center [491, 190] width 886 height 24
paste input "SolevanaColours"
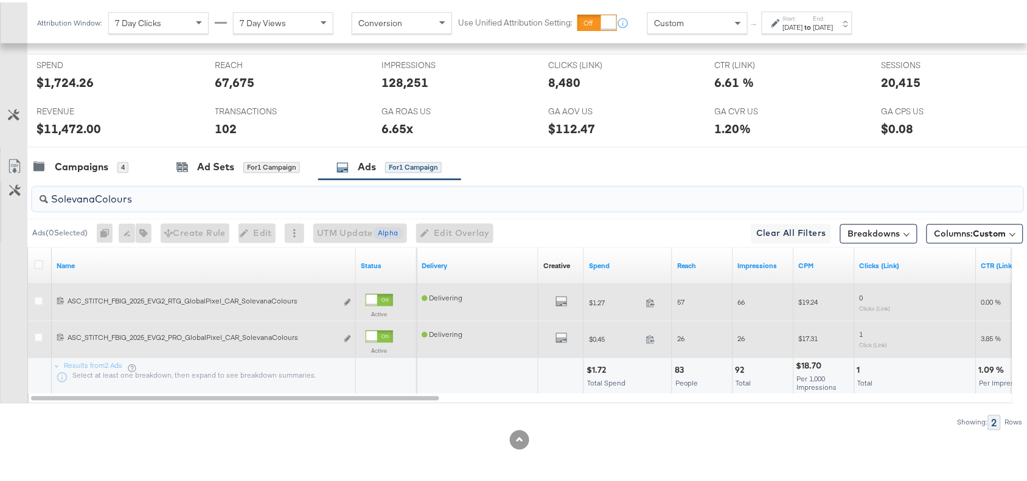
type input "SolevanaColours"
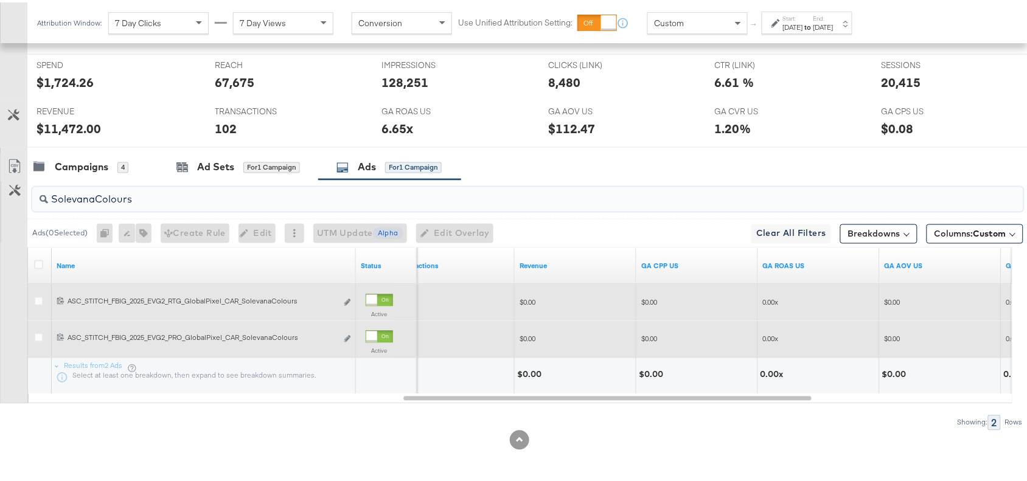
click at [207, 203] on input "SolevanaColours" at bounding box center [491, 193] width 886 height 24
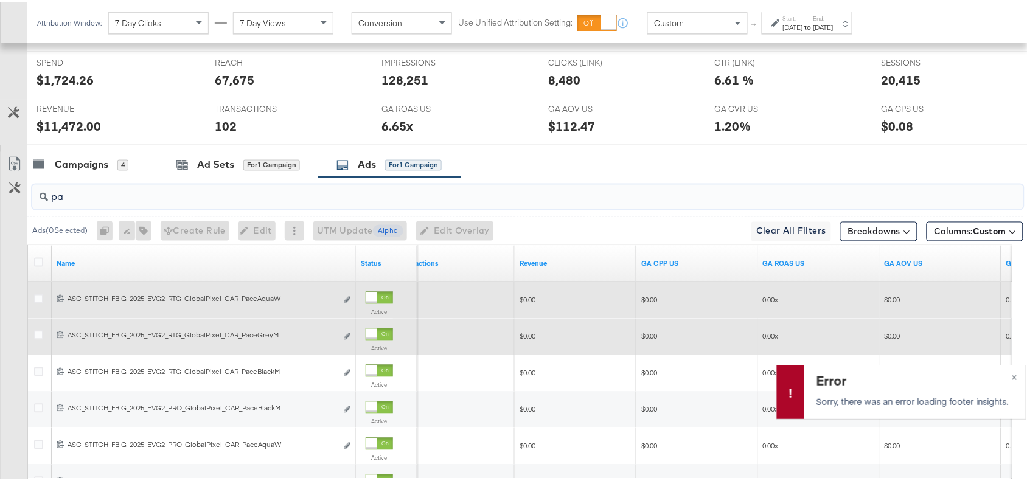
click at [141, 195] on input "pa" at bounding box center [491, 190] width 886 height 24
type input "pace"
click at [1012, 373] on span "×" at bounding box center [1014, 374] width 5 height 14
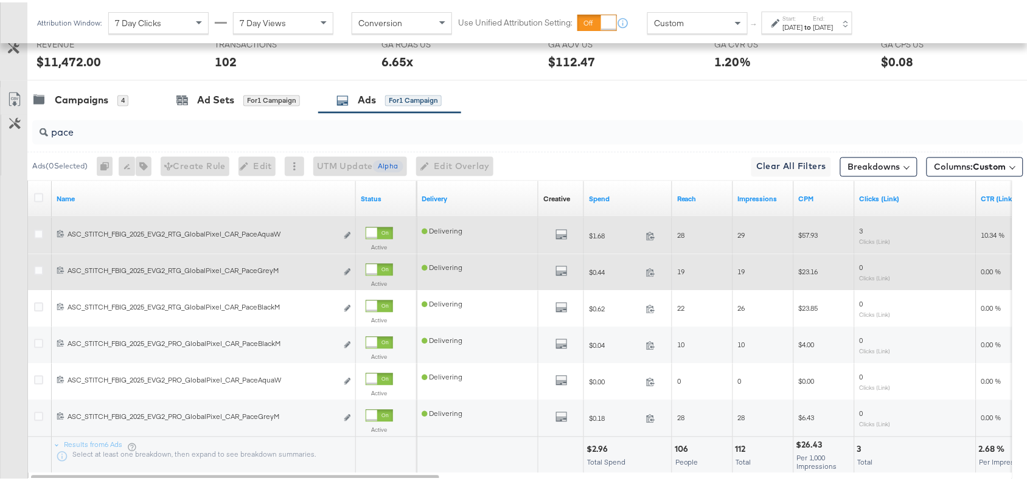
scroll to position [598, 0]
click at [75, 106] on div "Campaigns" at bounding box center [82, 99] width 54 height 14
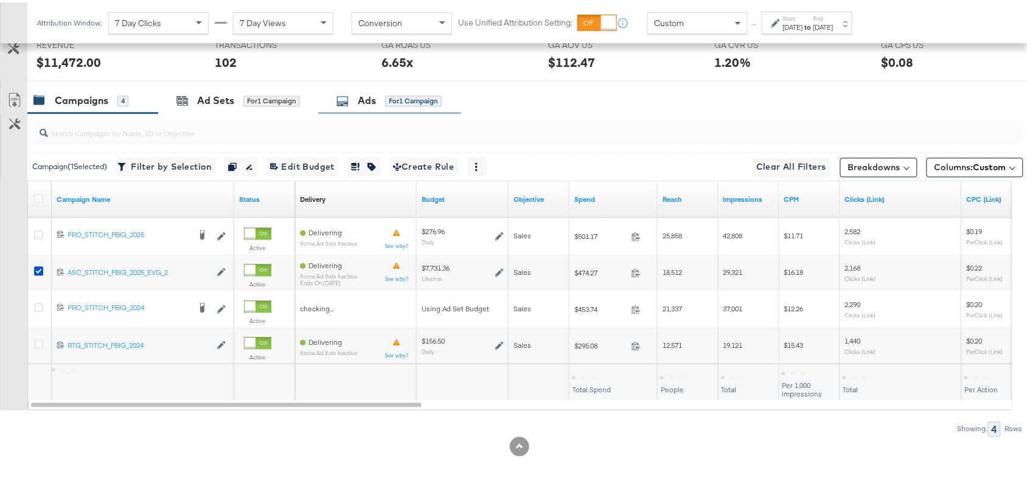
click at [376, 96] on div "Ads" at bounding box center [367, 99] width 18 height 14
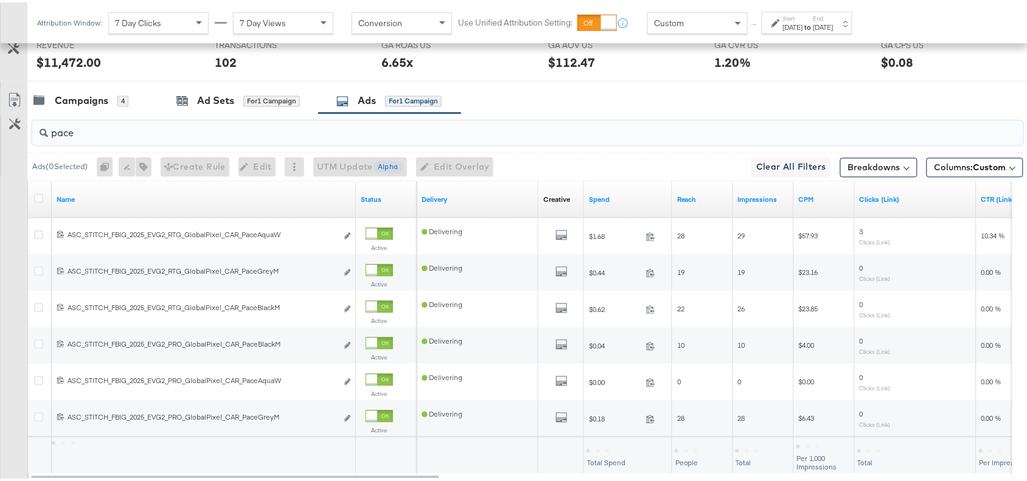
click at [102, 131] on input "pace" at bounding box center [491, 126] width 886 height 24
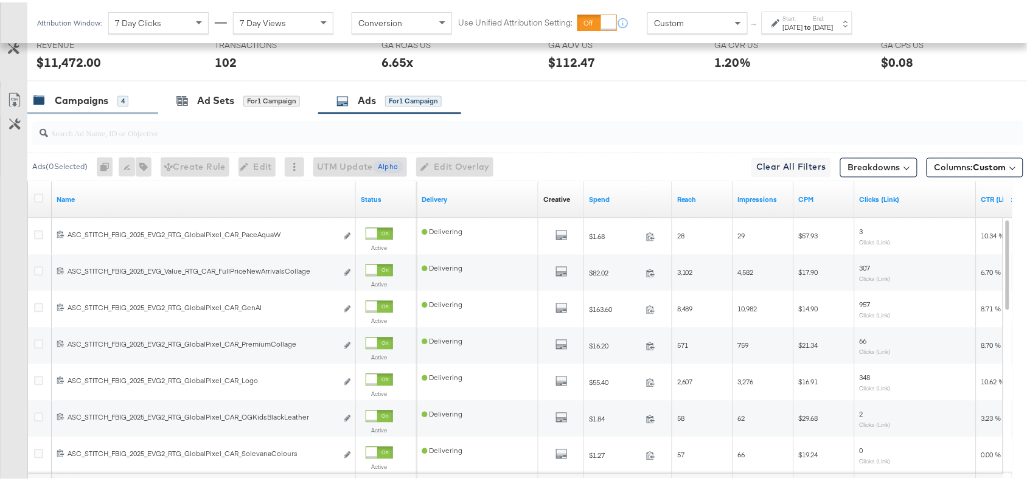
click at [67, 105] on div "Campaigns" at bounding box center [82, 99] width 54 height 14
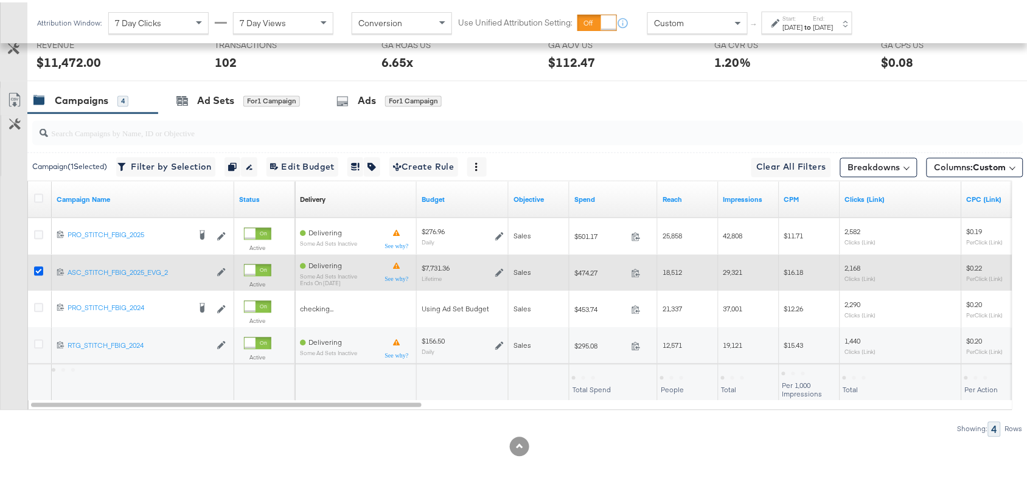
click at [37, 271] on icon at bounding box center [38, 269] width 9 height 9
click at [0, 0] on input "checkbox" at bounding box center [0, 0] width 0 height 0
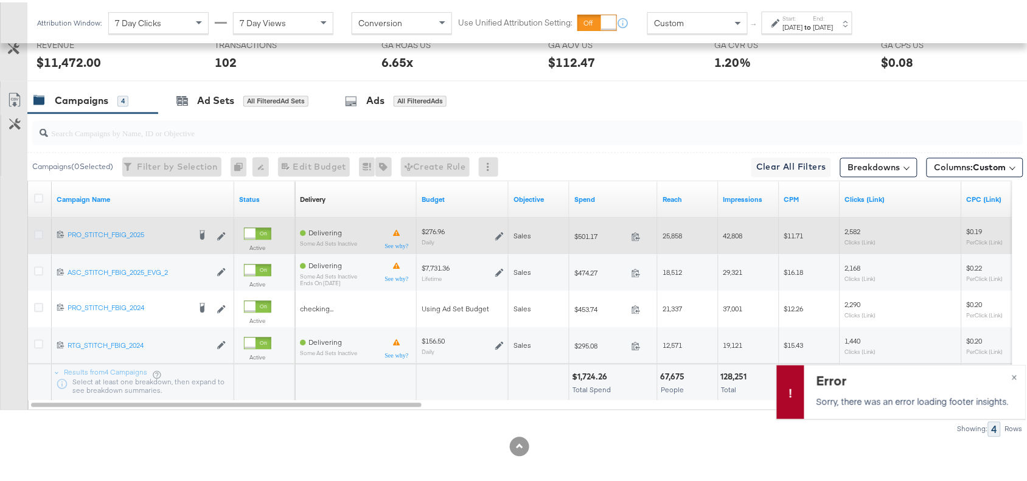
click at [38, 237] on icon at bounding box center [38, 232] width 9 height 9
click at [0, 0] on input "checkbox" at bounding box center [0, 0] width 0 height 0
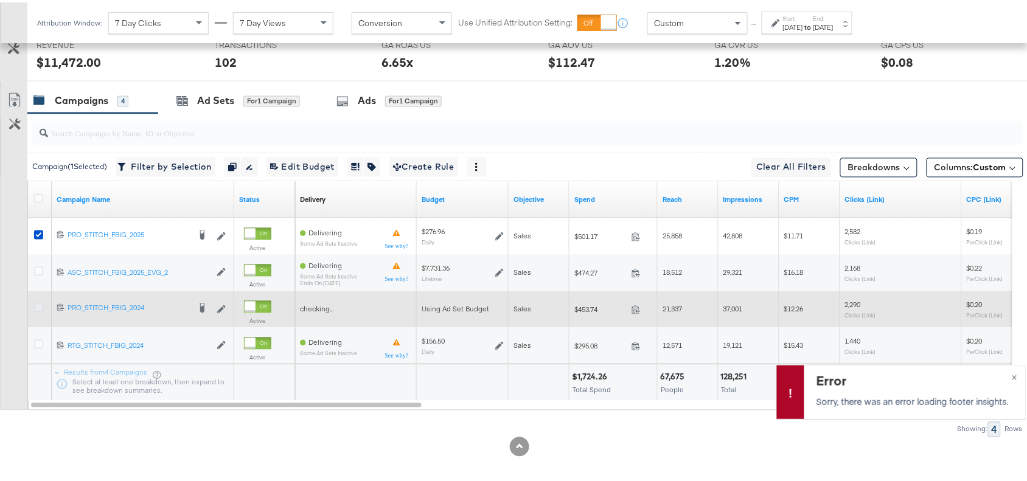
click at [37, 305] on icon at bounding box center [38, 305] width 9 height 9
click at [0, 0] on input "checkbox" at bounding box center [0, 0] width 0 height 0
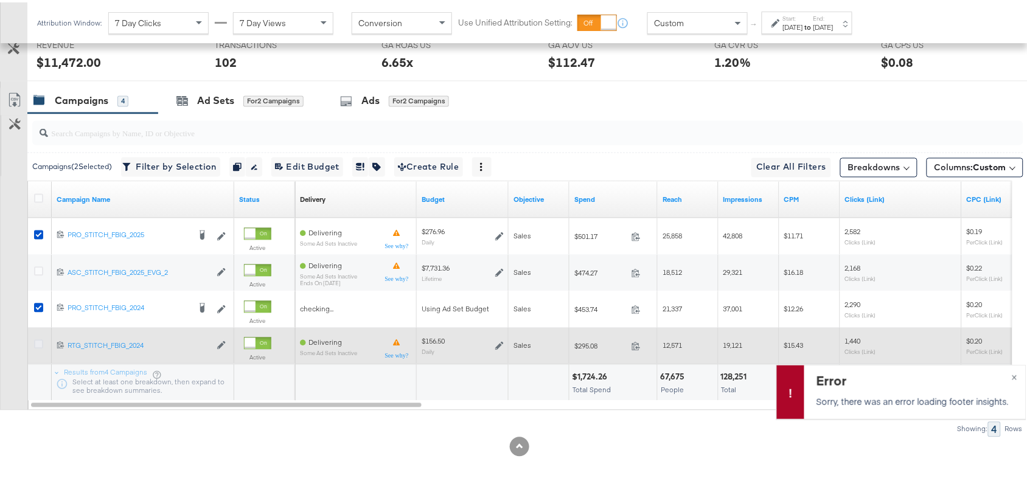
click at [37, 347] on icon at bounding box center [38, 342] width 9 height 9
click at [0, 0] on input "checkbox" at bounding box center [0, 0] width 0 height 0
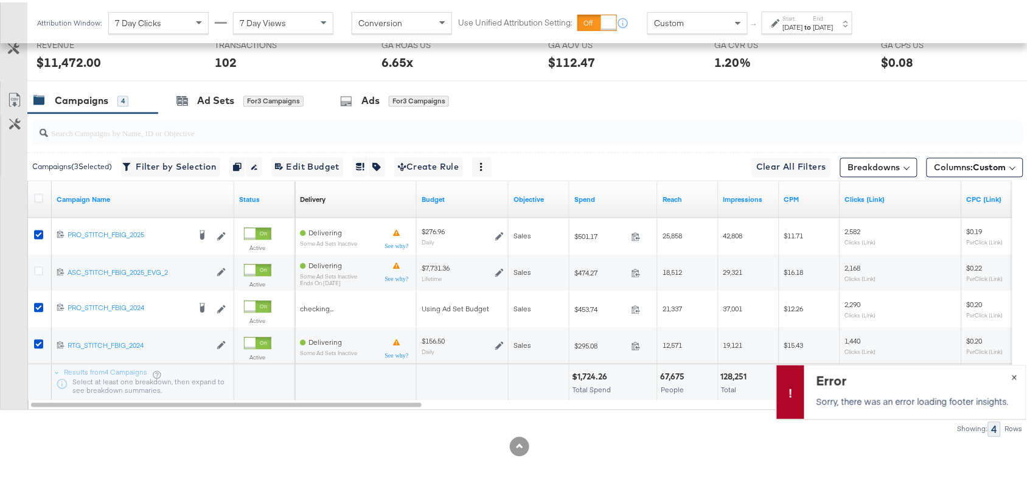
click at [1012, 372] on span "×" at bounding box center [1014, 374] width 5 height 14
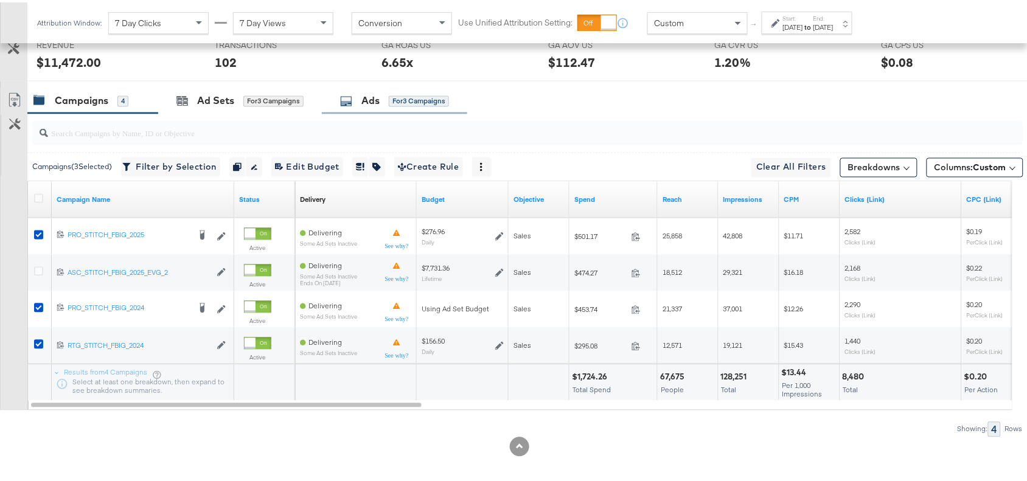
click at [373, 112] on div "Ads for 3 Campaigns" at bounding box center [394, 99] width 145 height 26
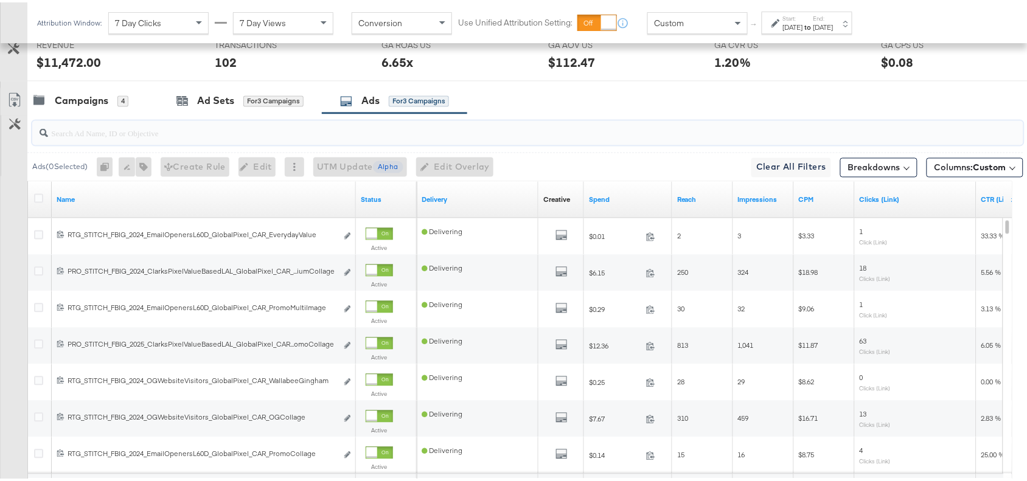
click at [81, 138] on input "search" at bounding box center [491, 126] width 886 height 24
paste input "OGKidsBlackLeather"
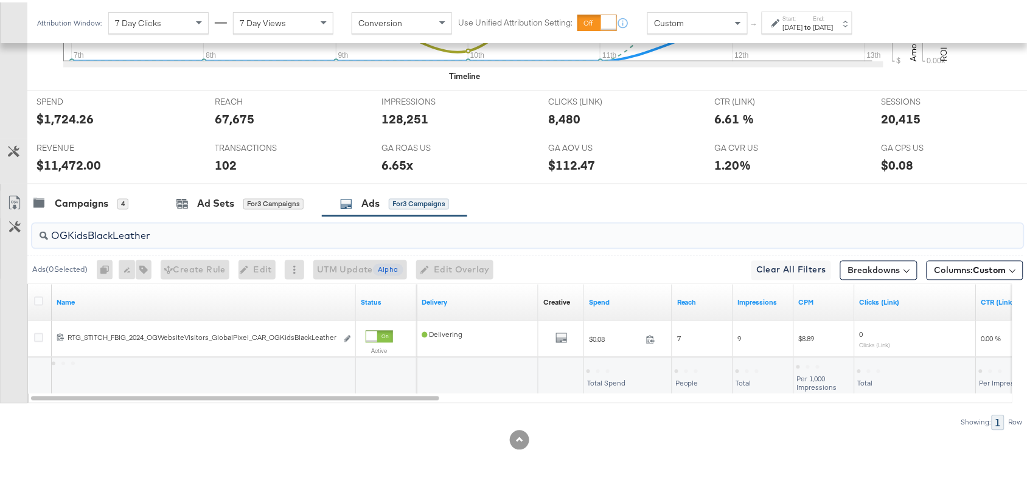
scroll to position [497, 0]
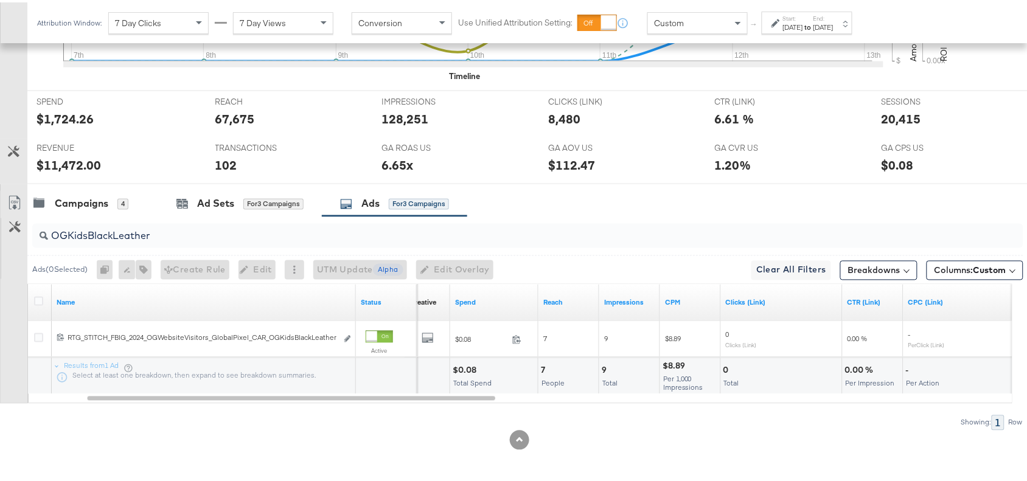
click at [209, 244] on div "OGKidsBlackLeather" at bounding box center [528, 234] width 992 height 24
type input "O"
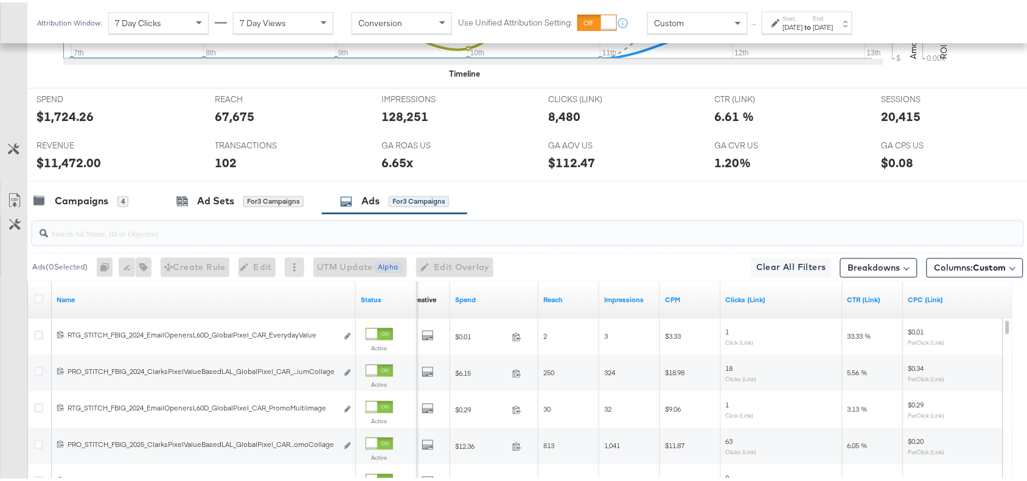
paste input "NewArrivalsCollageSS25"
click at [97, 233] on input "search" at bounding box center [491, 227] width 886 height 24
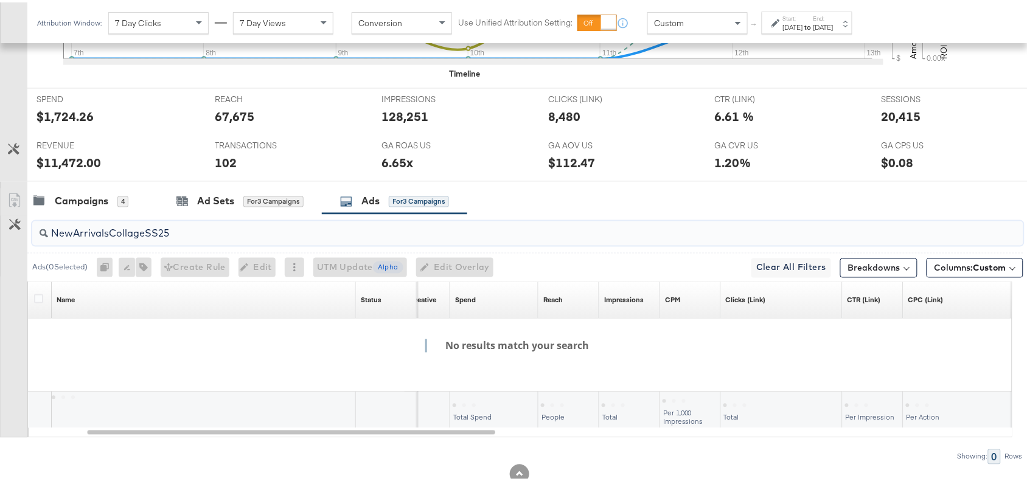
type input "NewArrivalsCollageSS25"
click at [178, 229] on input "NewArrivalsCollageSS25" at bounding box center [491, 227] width 886 height 24
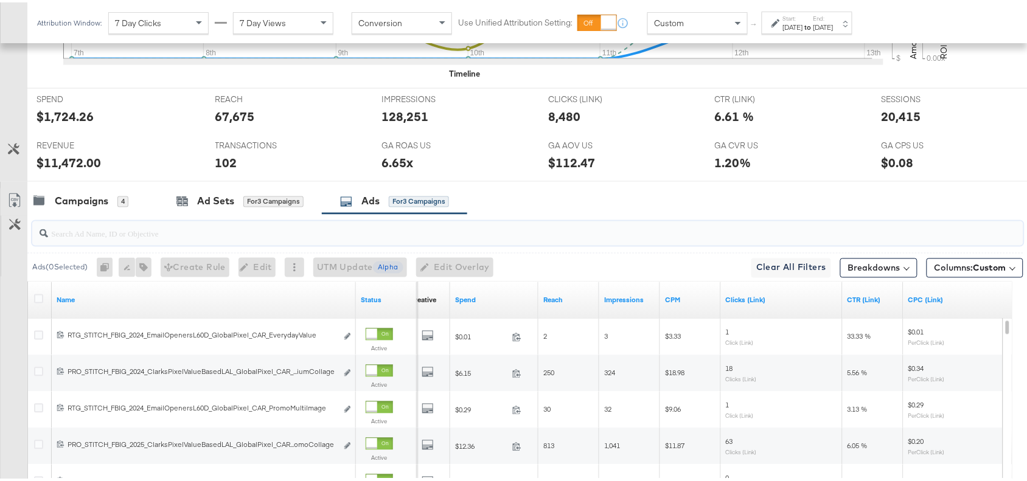
paste input "SolevanaColours"
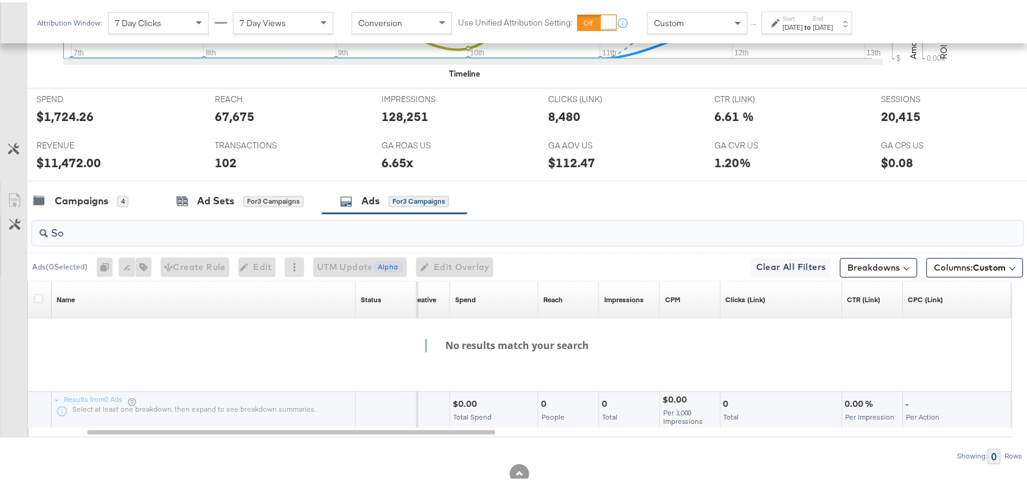
type input "S"
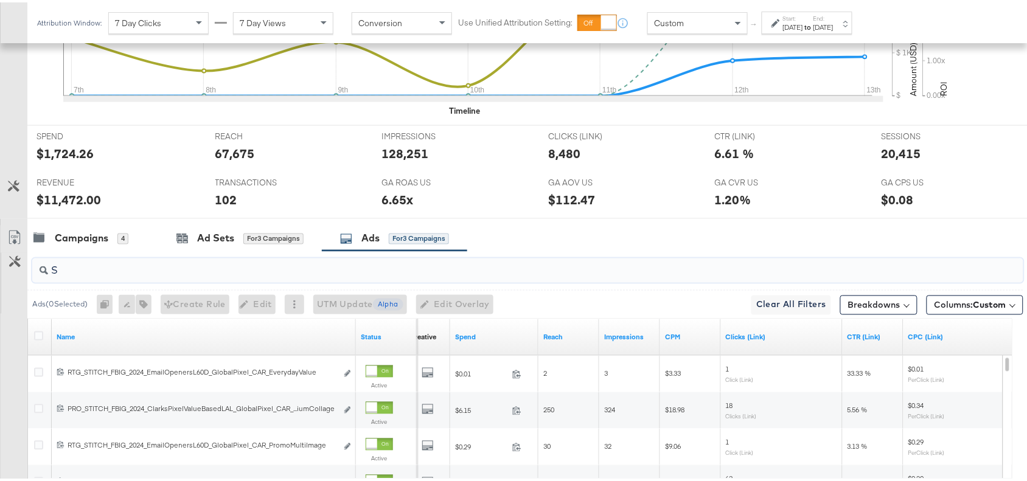
scroll to position [463, 0]
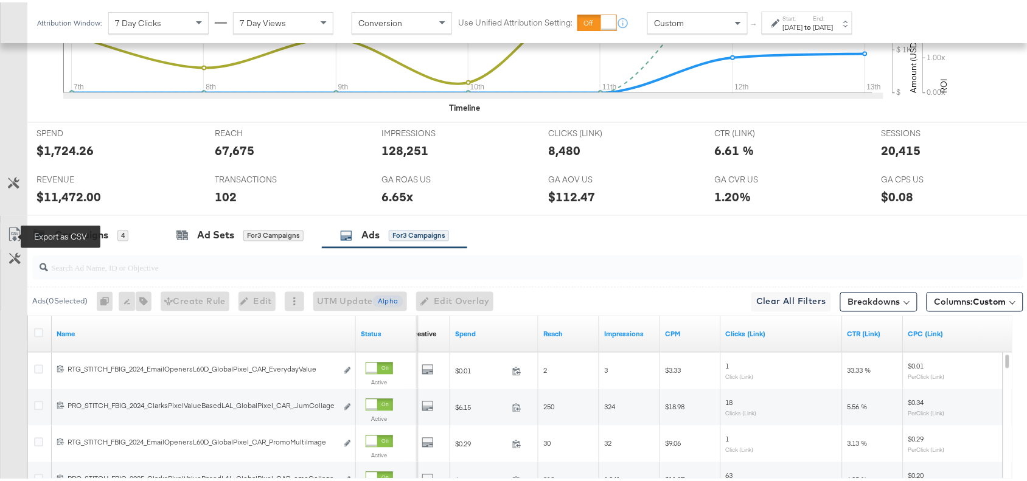
click at [10, 233] on icon at bounding box center [14, 232] width 15 height 15
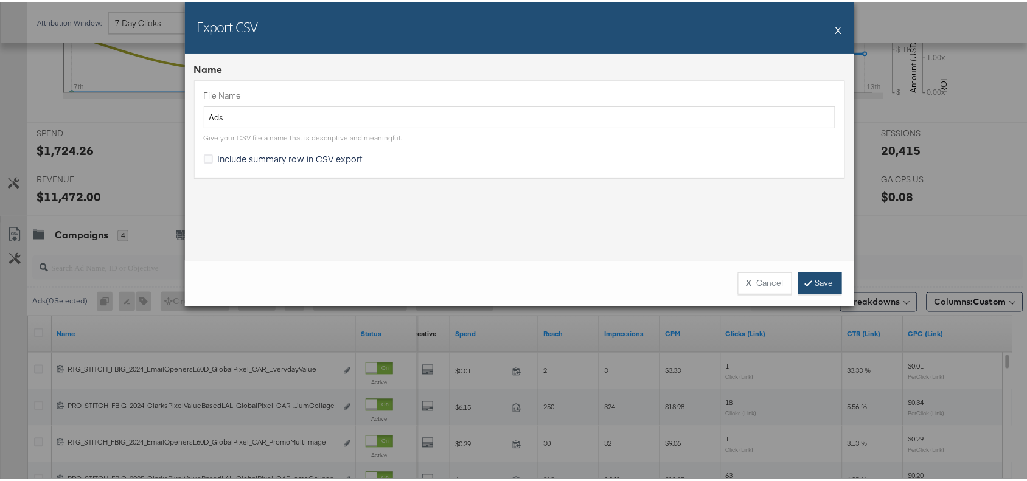
click at [824, 286] on link "Save" at bounding box center [821, 281] width 44 height 22
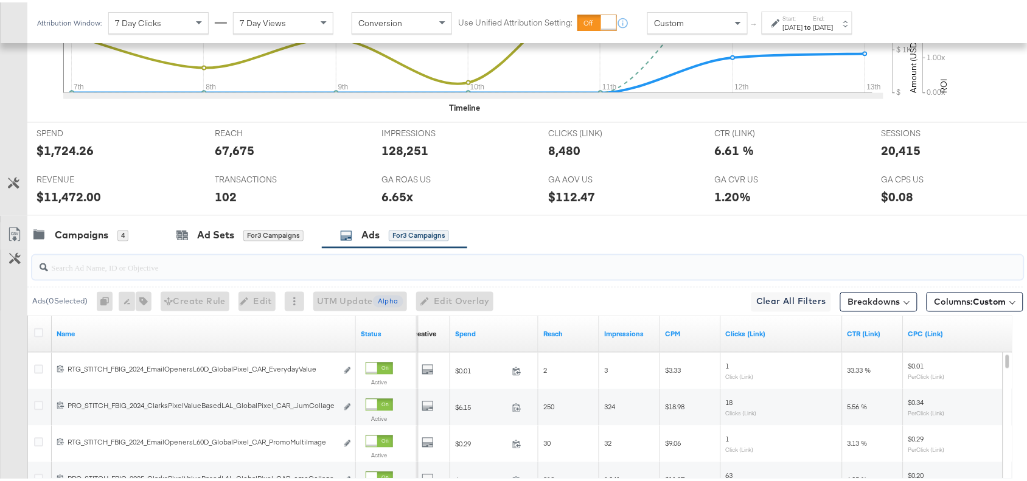
click at [110, 271] on input "search" at bounding box center [491, 261] width 886 height 24
paste input "FullPriceNewArrivalsCollage"
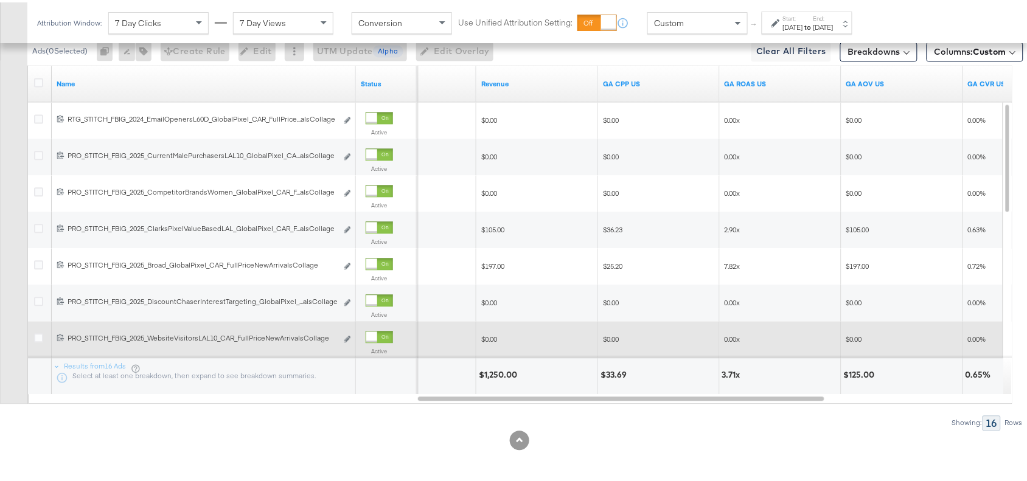
type input "FullPriceNewArrivalsCollage"
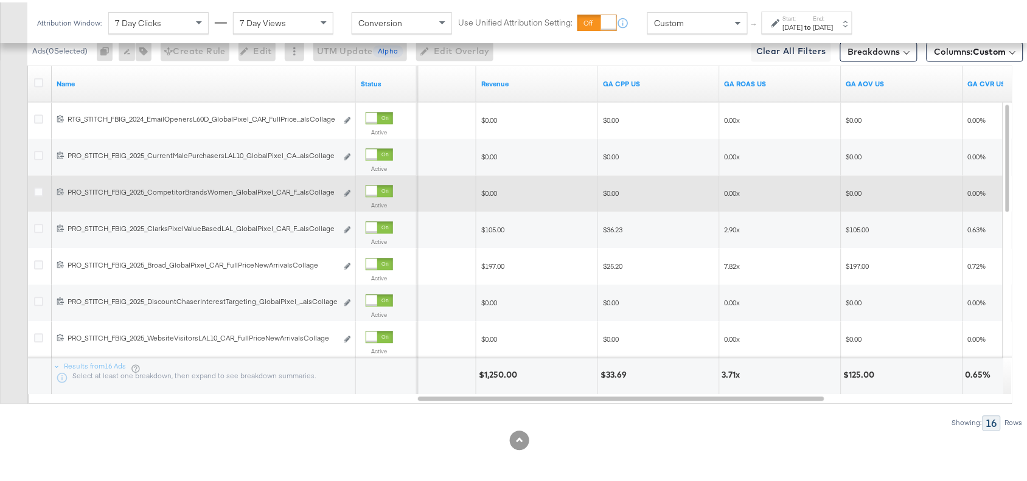
scroll to position [447, 0]
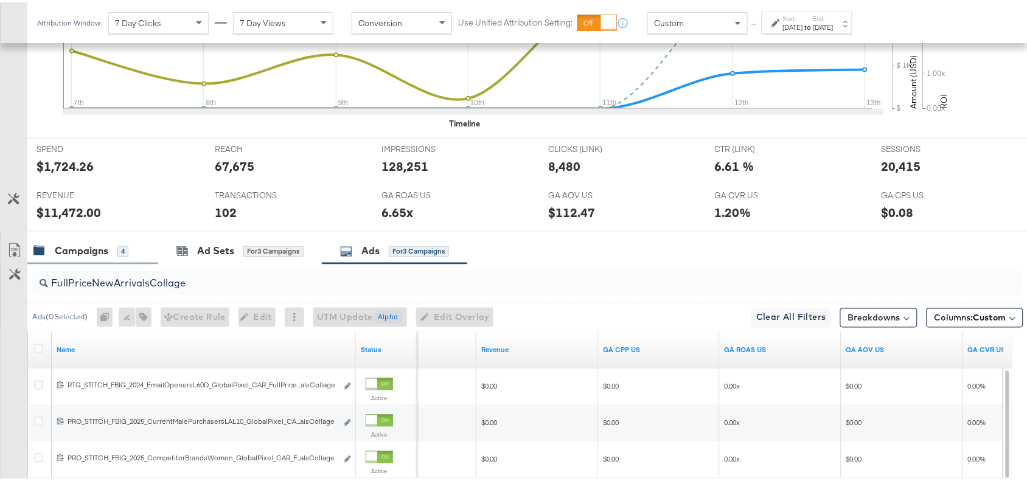
click at [75, 256] on div "Campaigns" at bounding box center [82, 249] width 54 height 14
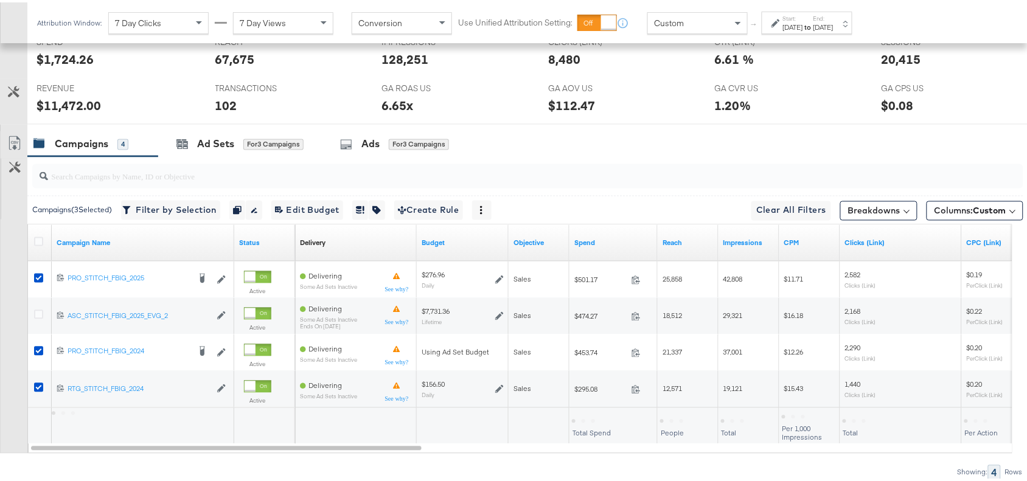
scroll to position [556, 0]
click at [366, 144] on div "Ads" at bounding box center [371, 141] width 18 height 14
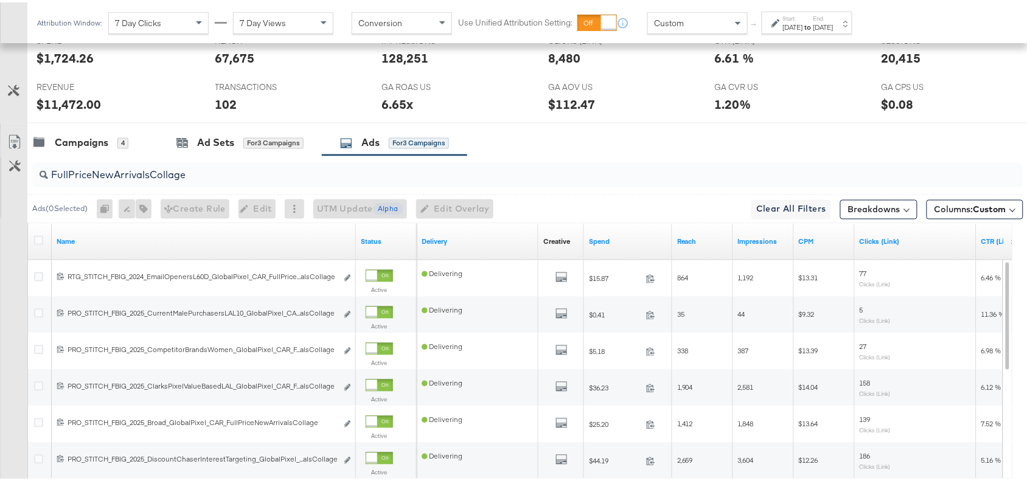
click at [205, 170] on input "FullPriceNewArrivalsCollage" at bounding box center [491, 168] width 886 height 24
click at [62, 135] on div "Campaigns 4" at bounding box center [92, 141] width 131 height 26
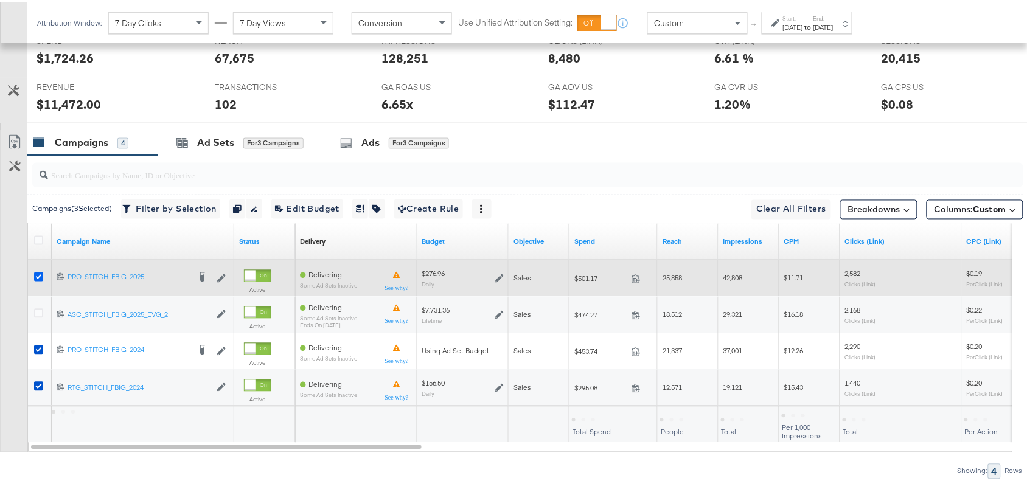
click at [38, 278] on icon at bounding box center [38, 274] width 9 height 9
click at [0, 0] on input "checkbox" at bounding box center [0, 0] width 0 height 0
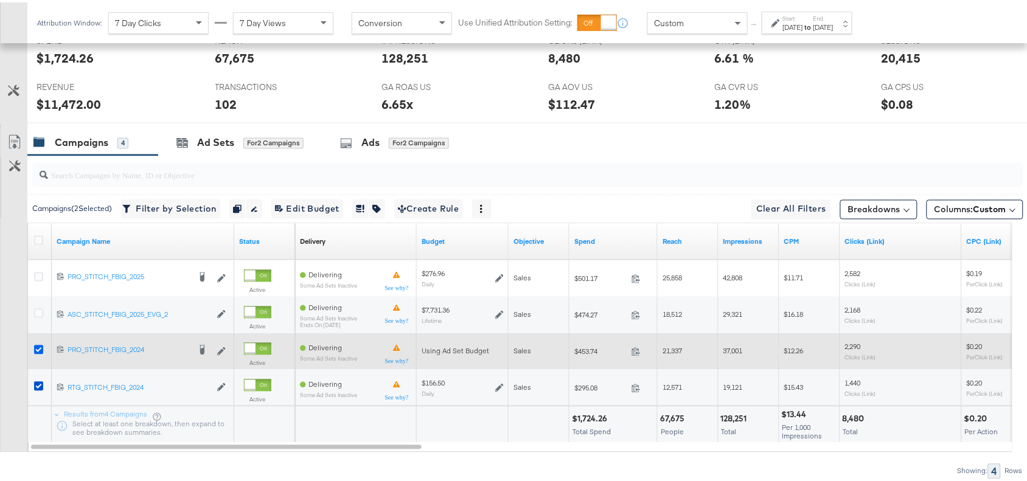
click at [40, 351] on icon at bounding box center [38, 347] width 9 height 9
click at [0, 0] on input "checkbox" at bounding box center [0, 0] width 0 height 0
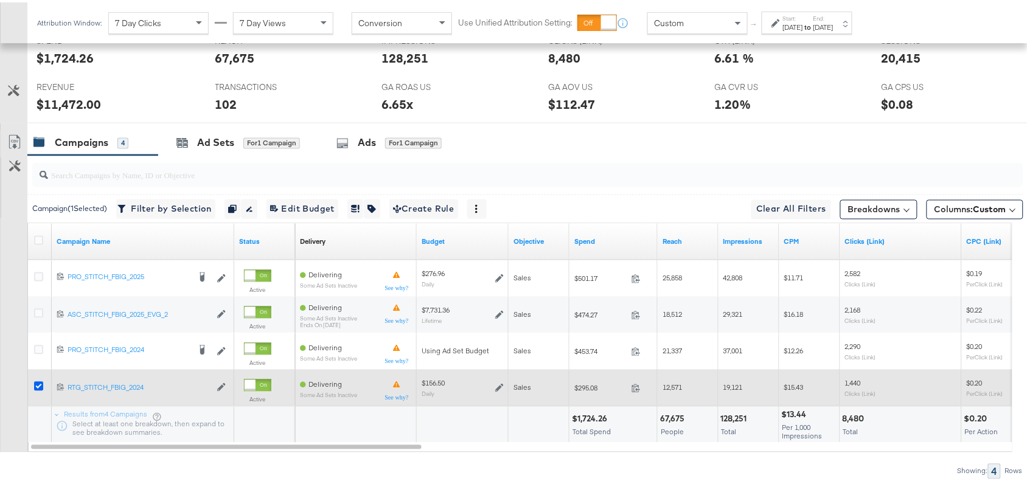
click at [38, 385] on icon at bounding box center [38, 384] width 9 height 9
click at [0, 0] on input "checkbox" at bounding box center [0, 0] width 0 height 0
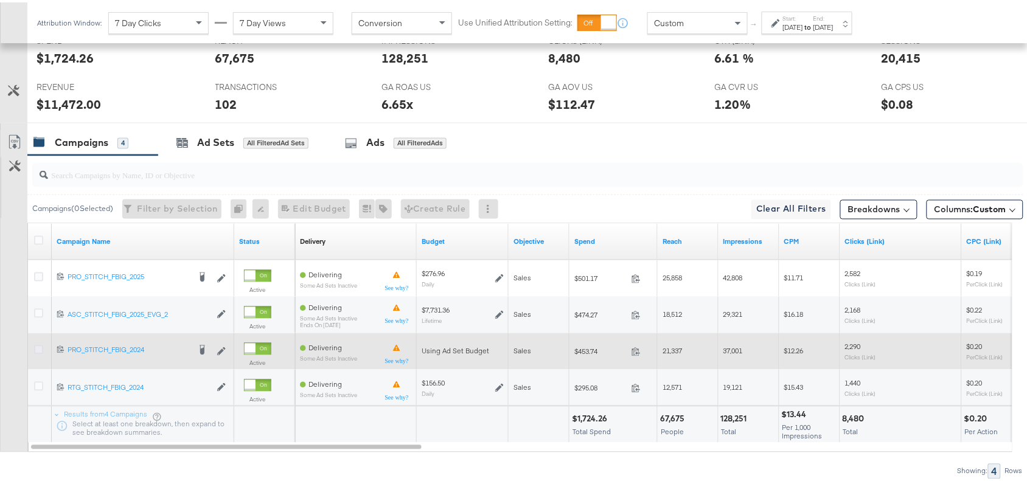
click at [37, 347] on icon at bounding box center [38, 347] width 9 height 9
click at [0, 0] on input "checkbox" at bounding box center [0, 0] width 0 height 0
click at [35, 347] on div at bounding box center [40, 349] width 23 height 22
click at [35, 347] on icon at bounding box center [38, 347] width 9 height 9
click at [0, 0] on input "checkbox" at bounding box center [0, 0] width 0 height 0
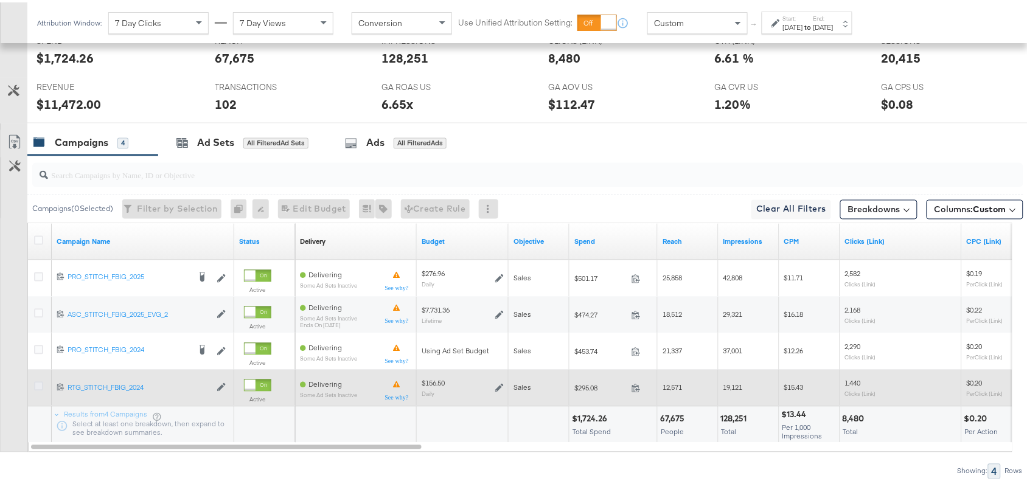
click at [37, 387] on icon at bounding box center [38, 384] width 9 height 9
click at [0, 0] on input "checkbox" at bounding box center [0, 0] width 0 height 0
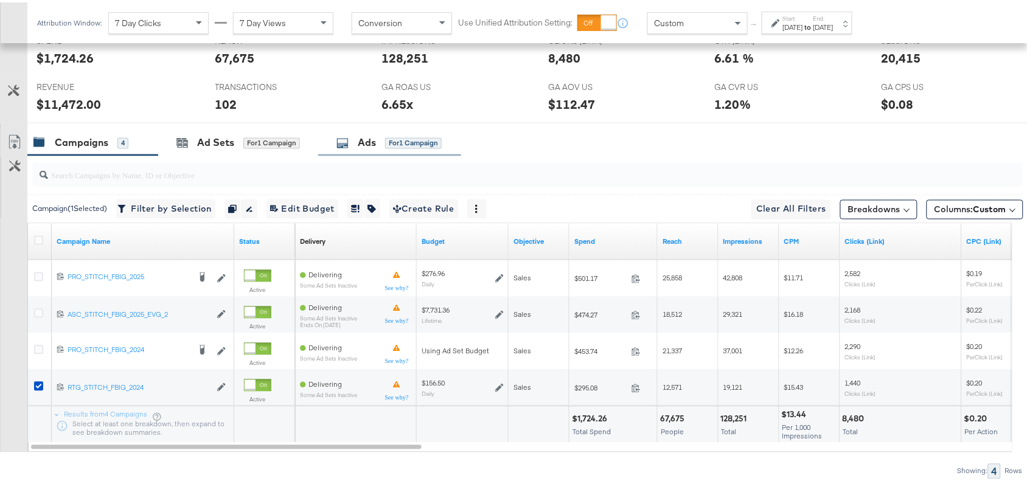
click at [360, 141] on div "Ads" at bounding box center [367, 141] width 18 height 14
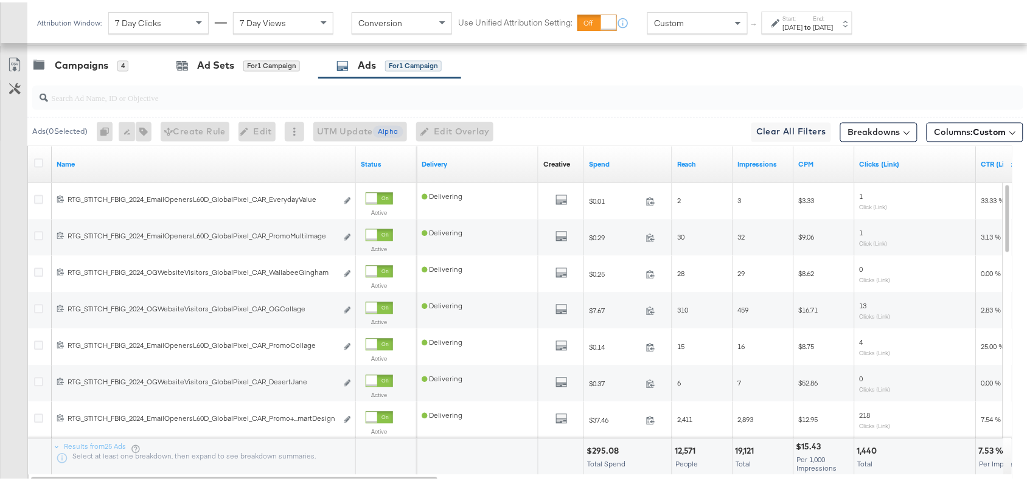
scroll to position [632, 0]
click at [11, 66] on icon at bounding box center [13, 66] width 7 height 9
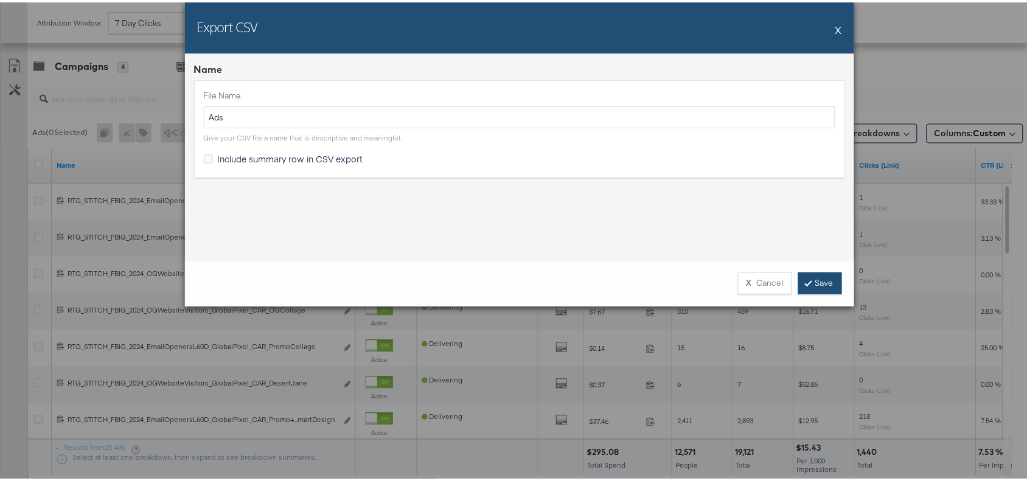
click at [805, 282] on link "Save" at bounding box center [821, 281] width 44 height 22
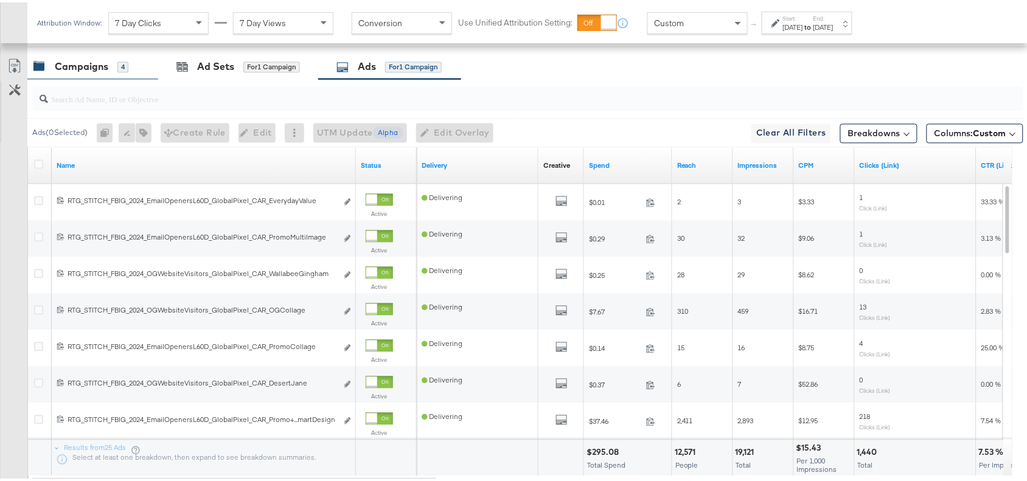
click at [72, 57] on div "Campaigns 4" at bounding box center [92, 65] width 131 height 26
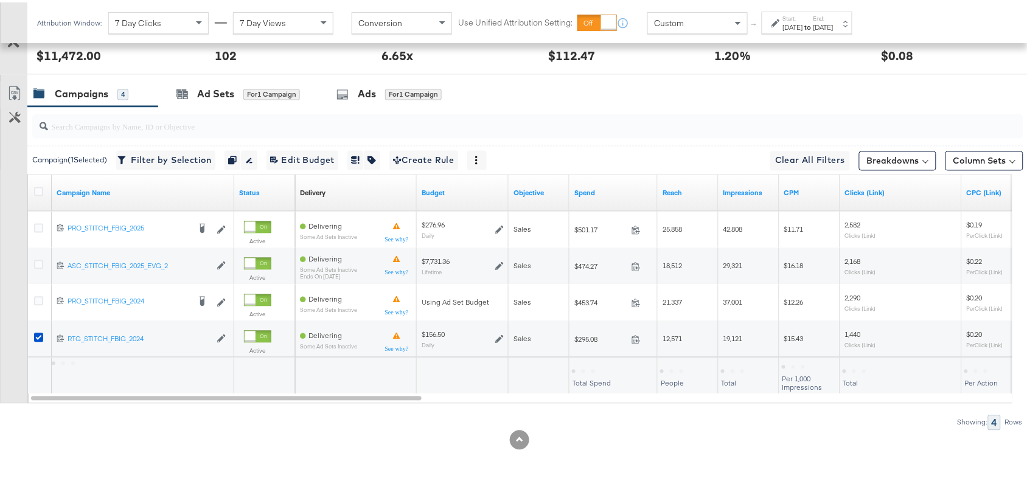
scroll to position [607, 0]
click at [371, 95] on div "Ads" at bounding box center [367, 92] width 18 height 14
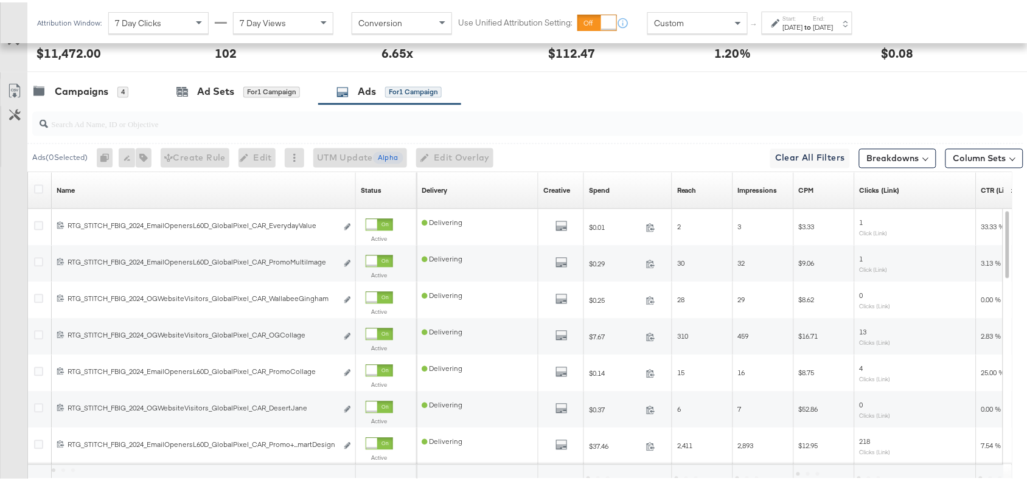
scroll to position [632, 0]
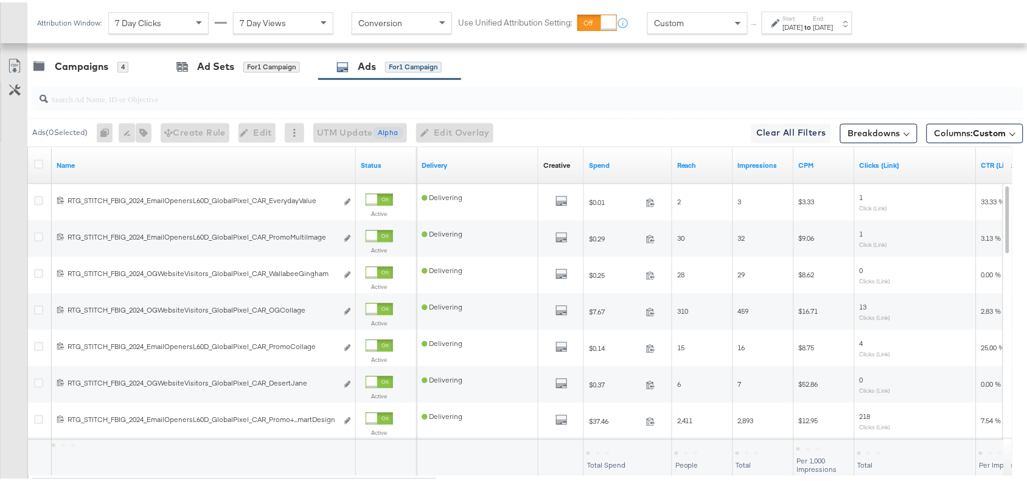
click at [93, 109] on div at bounding box center [528, 97] width 992 height 24
paste input "OGKidsBlackLeather"
click at [66, 98] on input "search" at bounding box center [491, 92] width 886 height 24
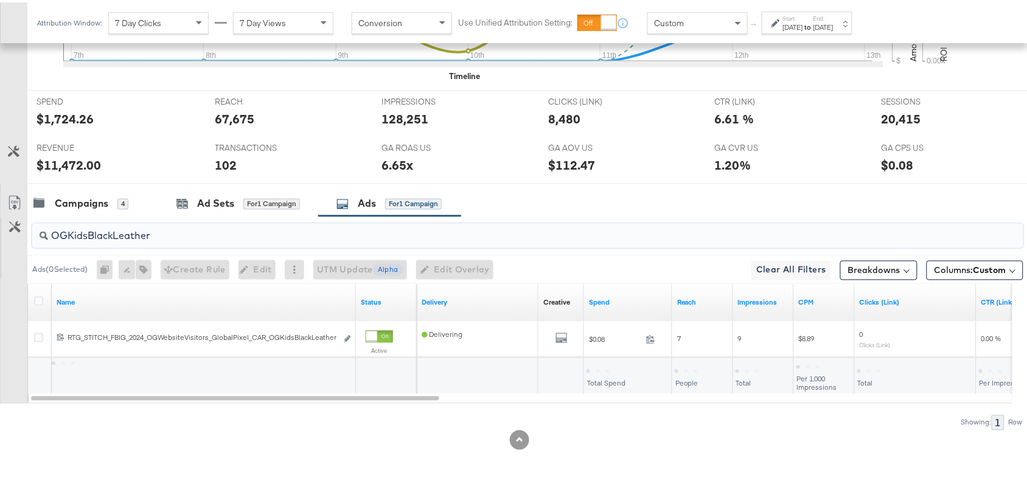
scroll to position [497, 0]
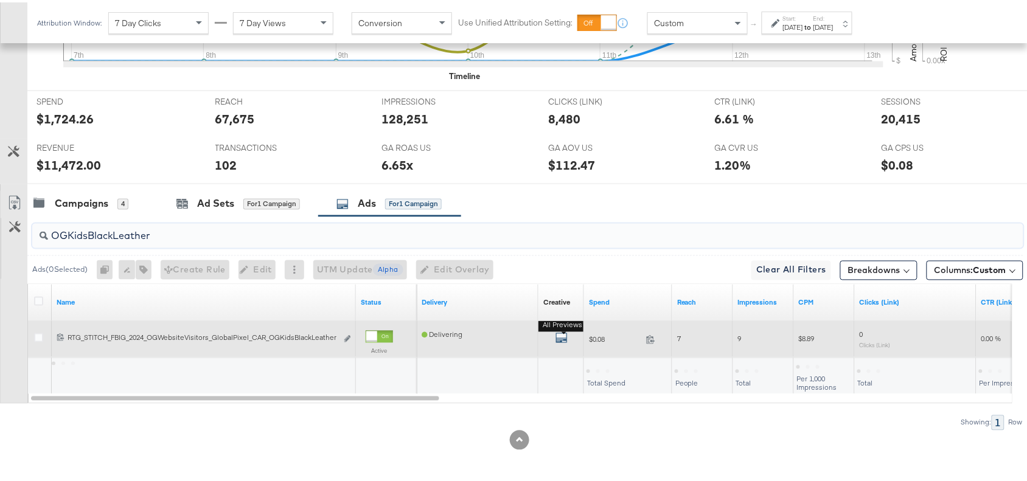
type input "OGKidsBlackLeather"
click at [564, 340] on icon "default" at bounding box center [562, 336] width 12 height 12
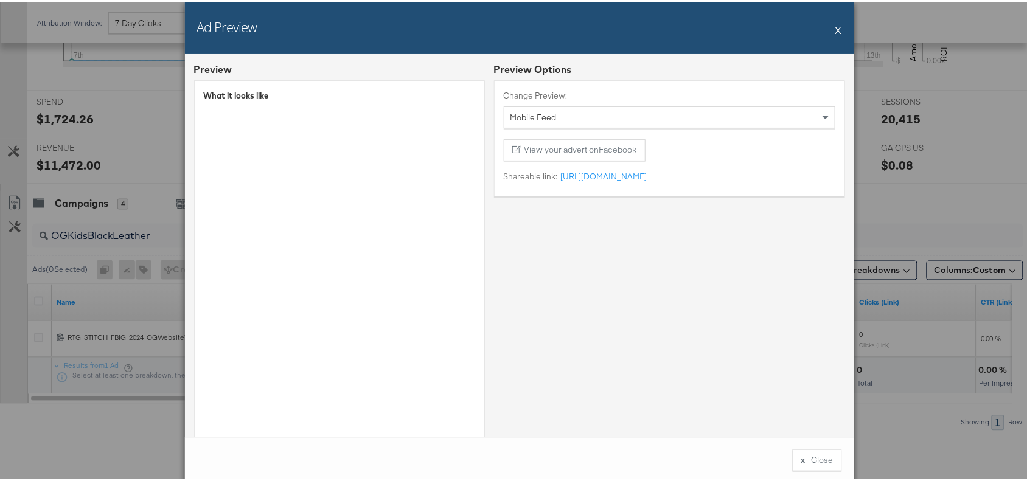
click at [836, 28] on button "X" at bounding box center [839, 27] width 7 height 24
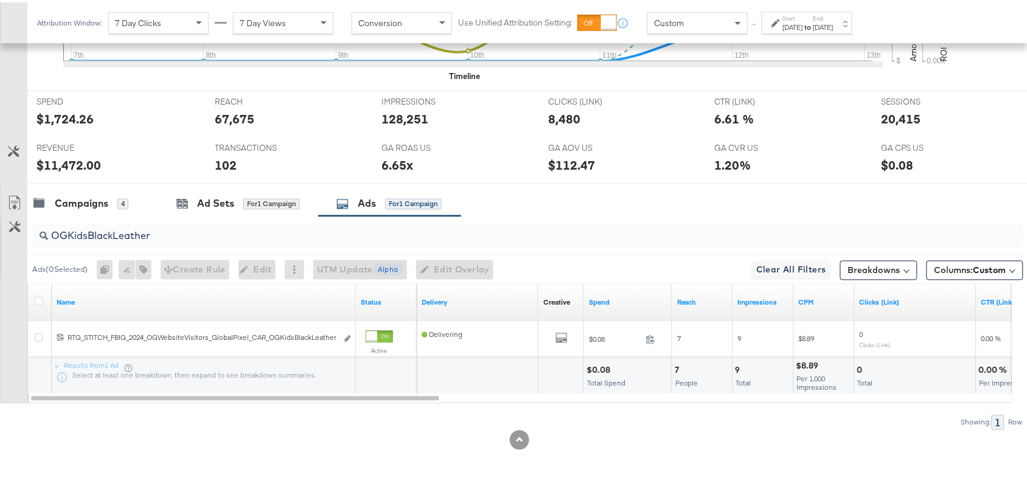
click at [595, 368] on div "$0.08" at bounding box center [600, 369] width 27 height 12
copy div "0.08"
click at [186, 237] on input "OGKidsBlackLeather" at bounding box center [491, 229] width 886 height 24
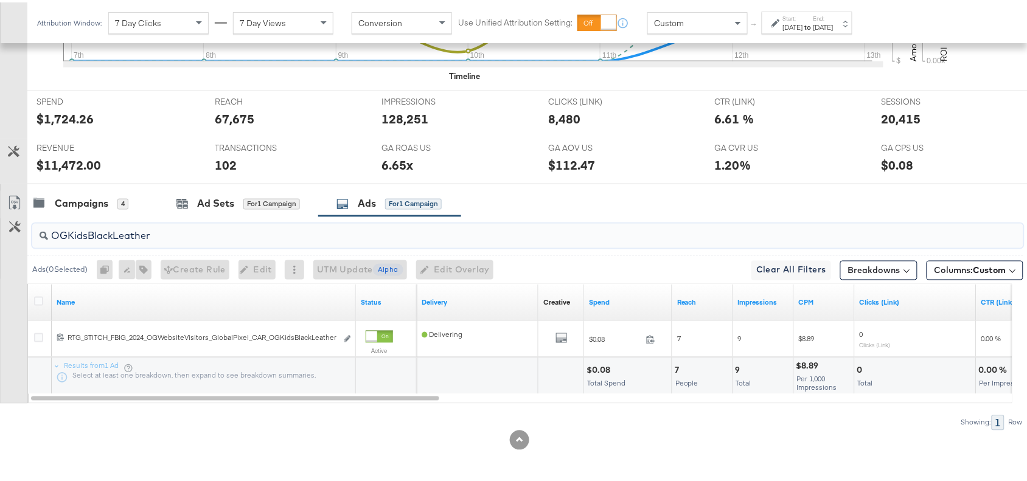
click at [186, 237] on input "OGKidsBlackLeather" at bounding box center [491, 229] width 886 height 24
paste input "Tor80RedCombi"
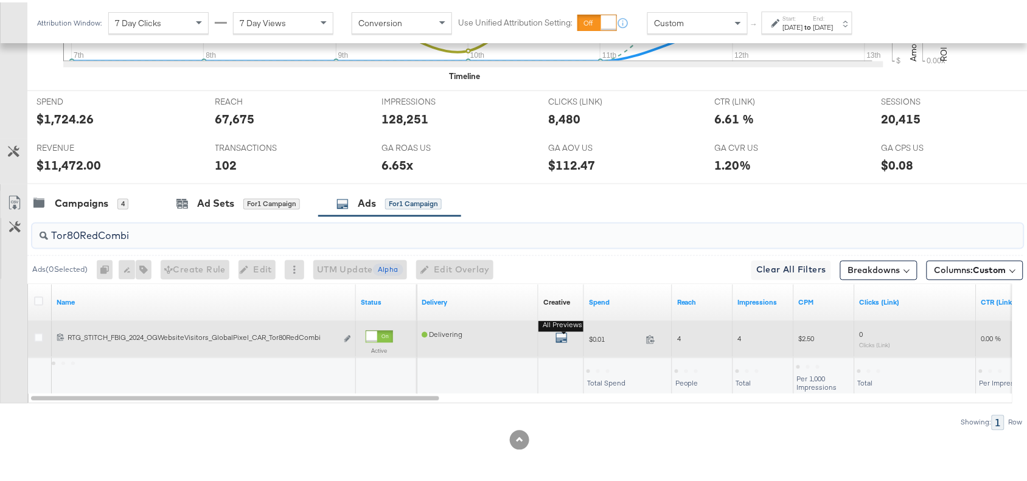
type input "Tor80RedCombi"
click at [561, 338] on icon "default" at bounding box center [562, 336] width 12 height 12
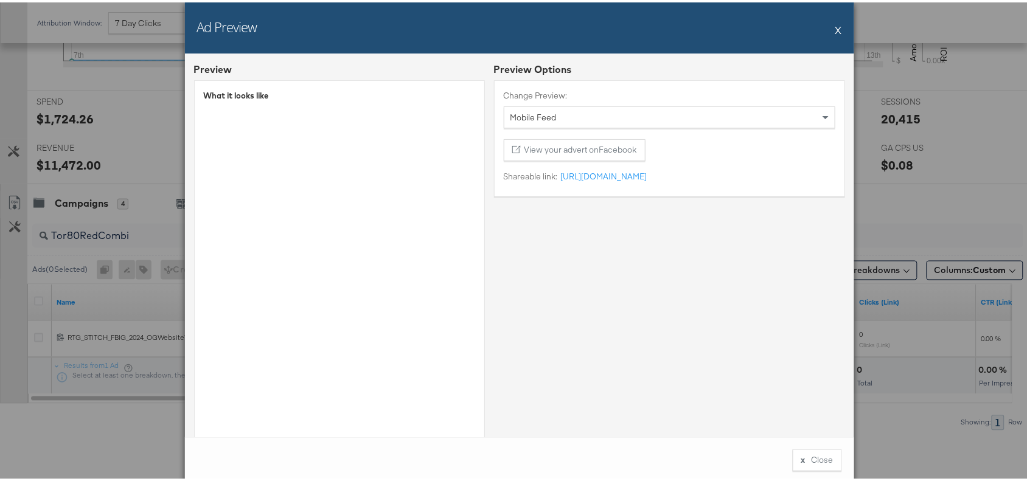
click at [836, 29] on button "X" at bounding box center [839, 27] width 7 height 24
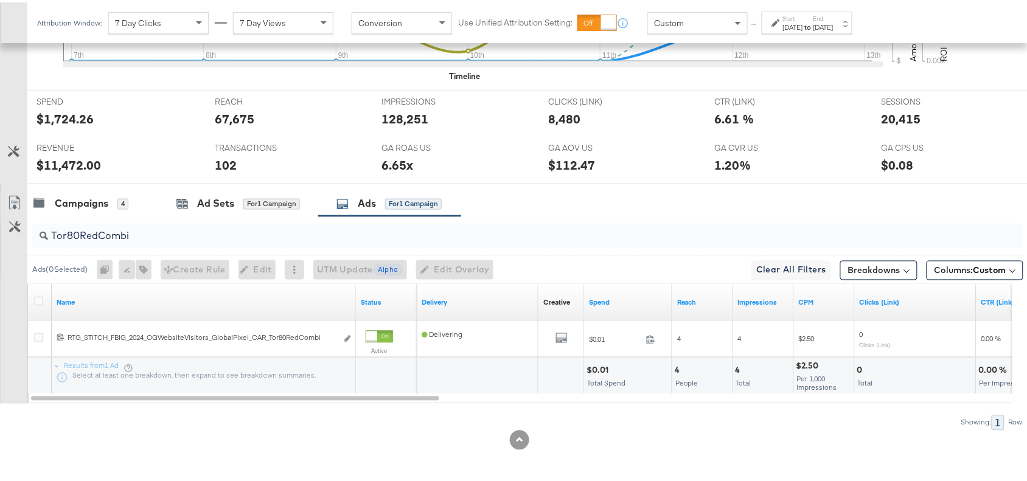
click at [595, 366] on div "$0.01" at bounding box center [600, 369] width 26 height 12
copy div "0.01"
click at [149, 236] on input "Tor80RedCombi" at bounding box center [491, 229] width 886 height 24
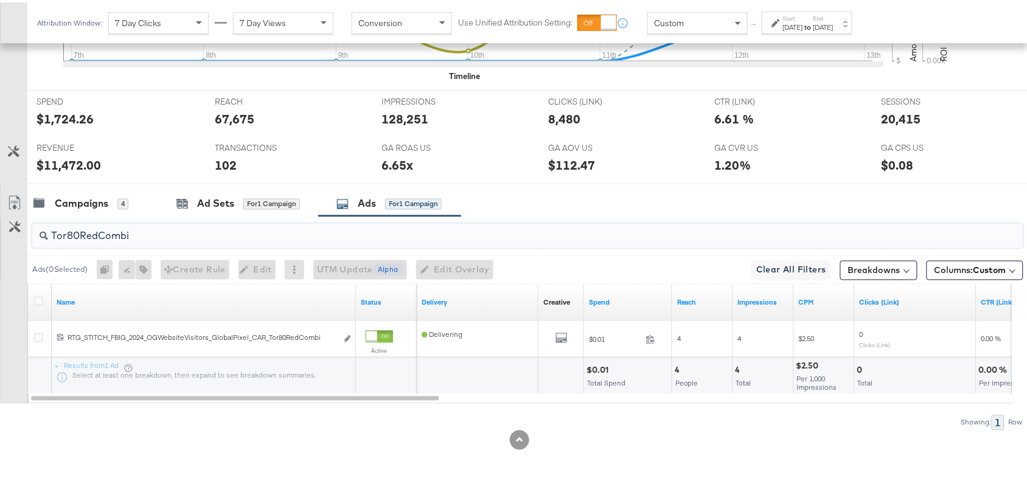
click at [149, 236] on input "Tor80RedCombi" at bounding box center [491, 229] width 886 height 24
paste input "DesertJane"
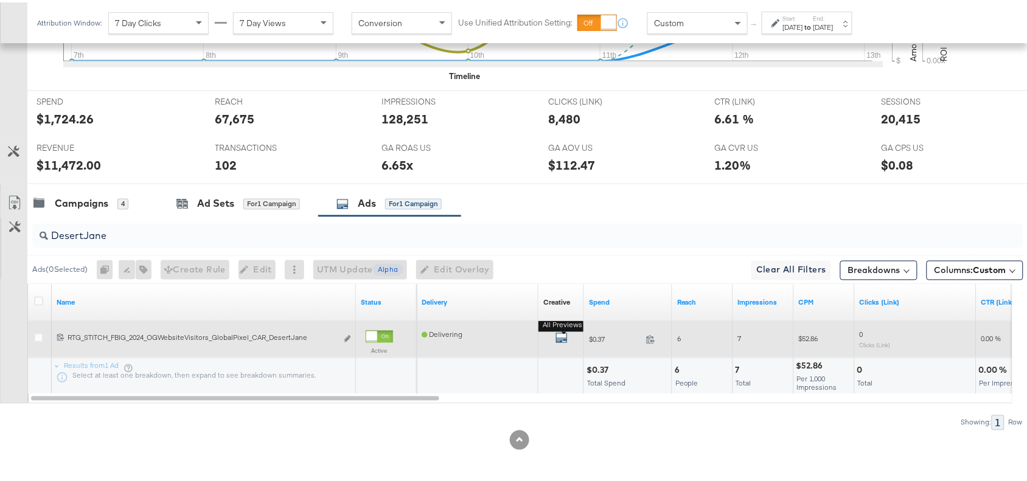
click at [562, 340] on icon "default" at bounding box center [562, 336] width 12 height 12
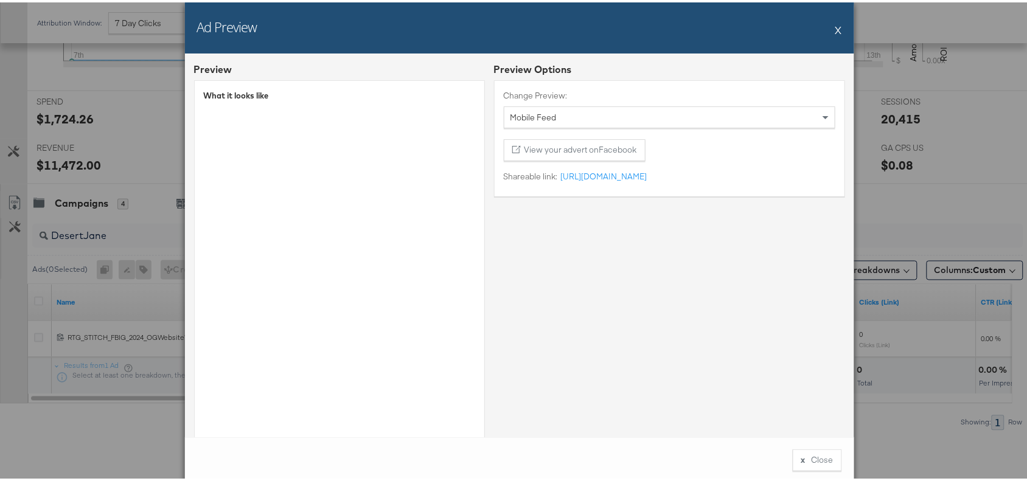
click at [836, 22] on button "X" at bounding box center [839, 27] width 7 height 24
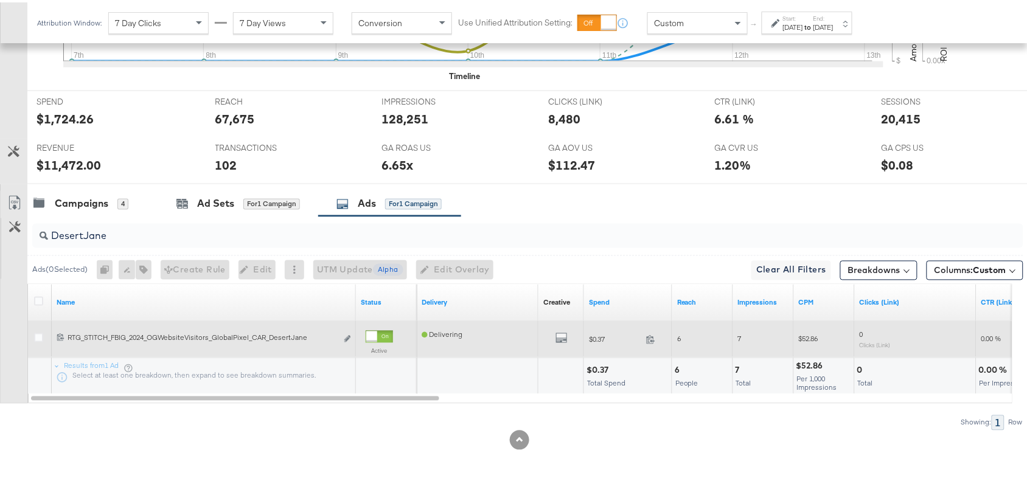
click at [654, 342] on span at bounding box center [655, 339] width 26 height 9
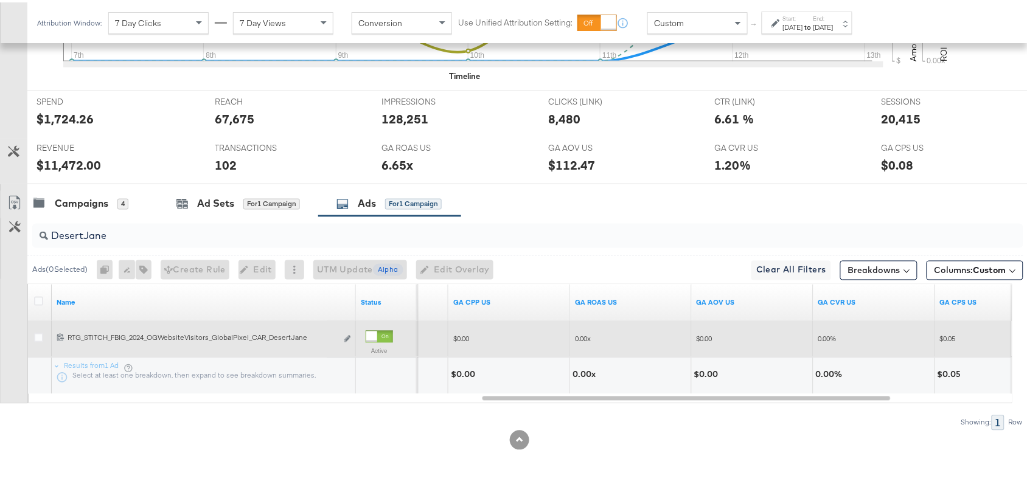
click at [134, 230] on input "DesertJane" at bounding box center [491, 229] width 886 height 24
paste input "WallabeeGingham"
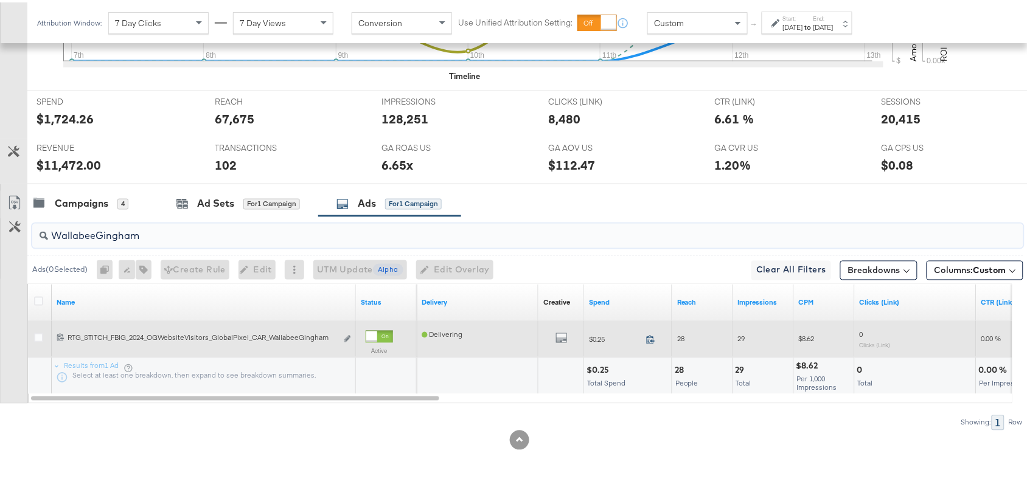
type input "WallabeeGingham"
click at [648, 338] on icon at bounding box center [650, 337] width 9 height 9
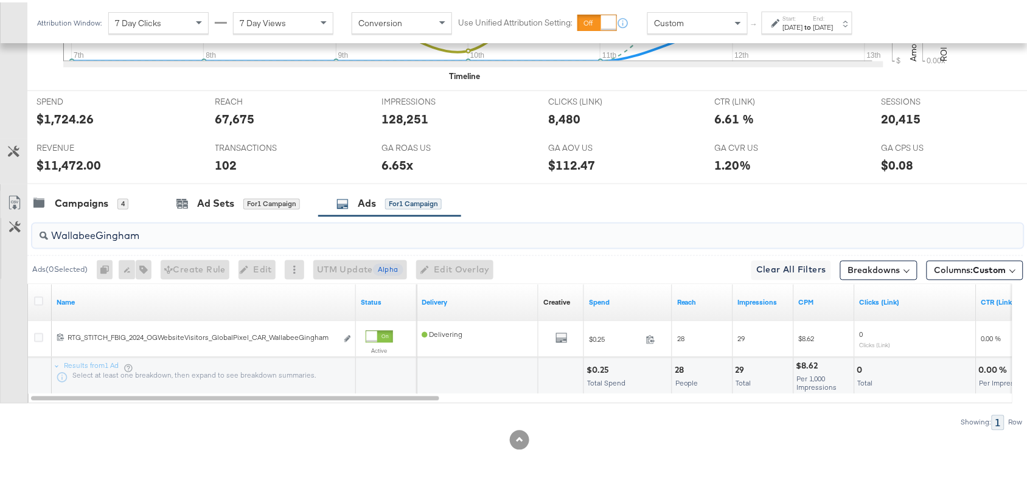
click at [144, 226] on input "WallabeeGingham" at bounding box center [491, 229] width 886 height 24
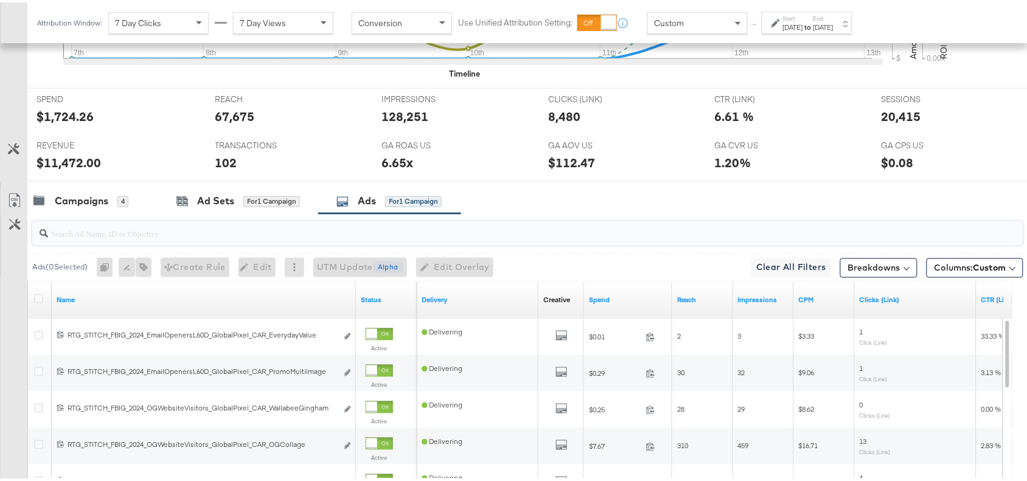
paste input "OG Collage"
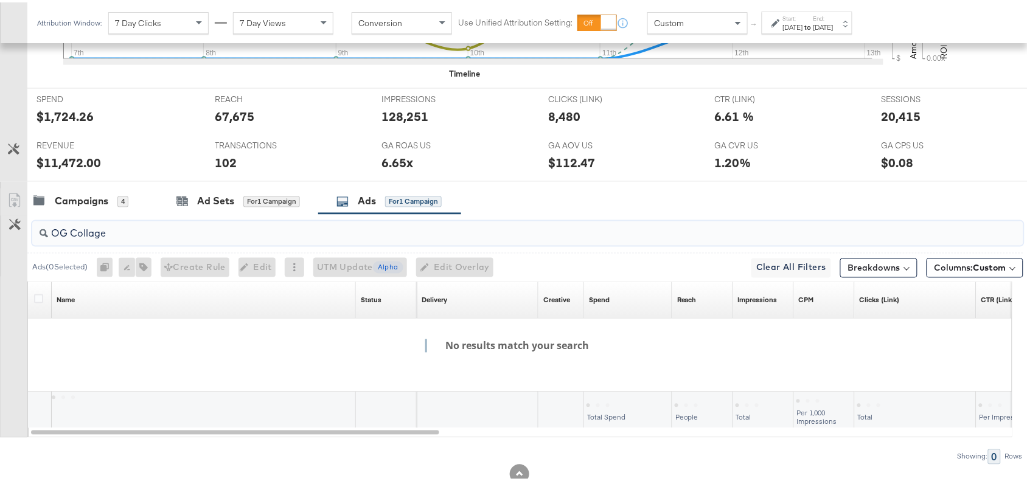
click at [73, 238] on input "OG Collage" at bounding box center [491, 227] width 886 height 24
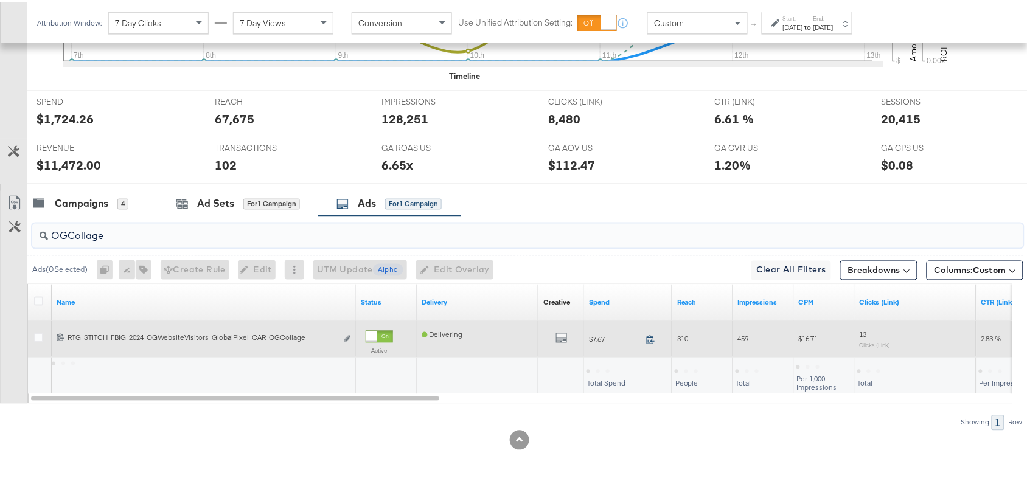
type input "OGCollage"
click at [649, 336] on icon at bounding box center [650, 337] width 9 height 9
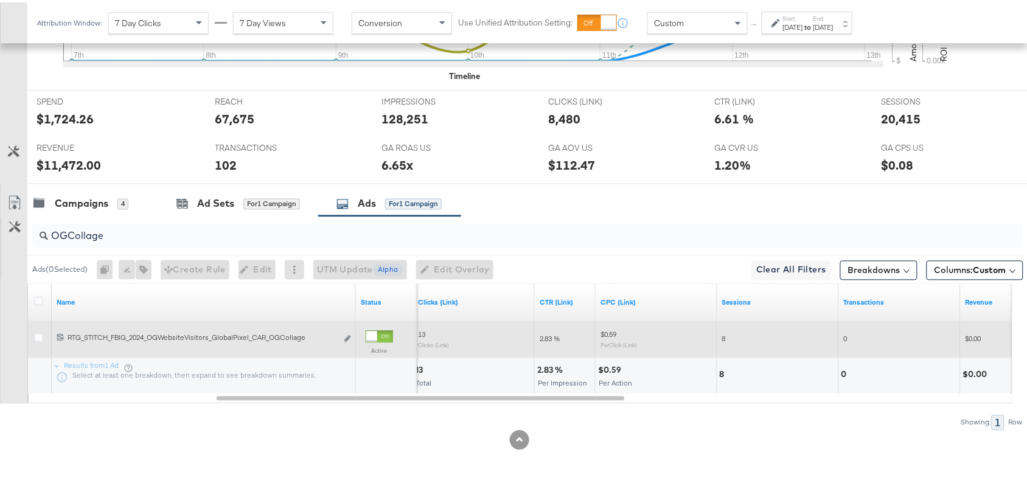
click at [551, 370] on div "2.83 %" at bounding box center [551, 369] width 29 height 12
copy div "2.83"
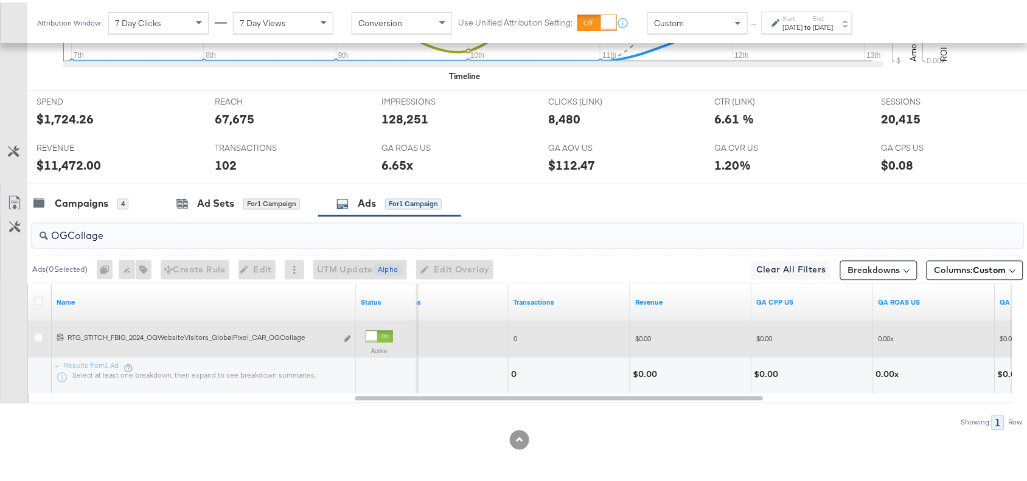
click at [119, 227] on input "OGCollage" at bounding box center [491, 229] width 886 height 24
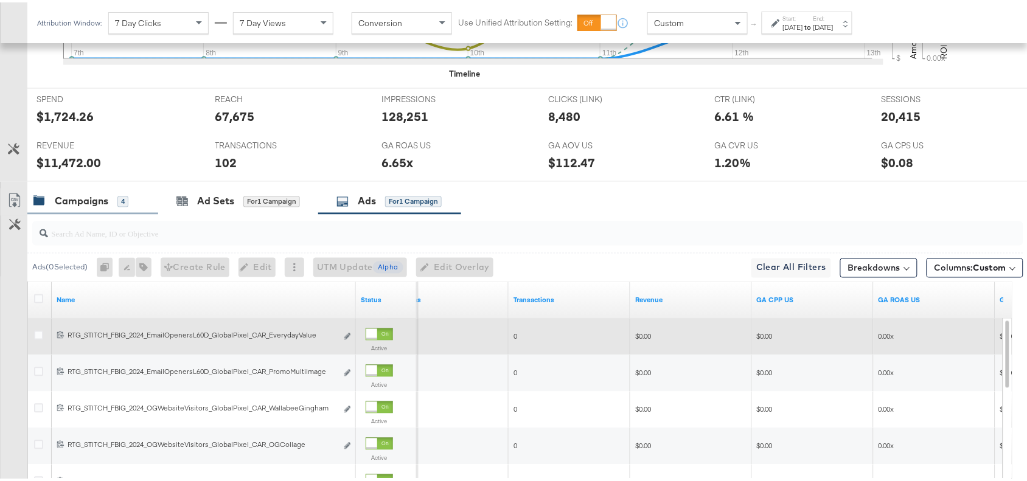
click at [83, 199] on div "Campaigns" at bounding box center [82, 199] width 54 height 14
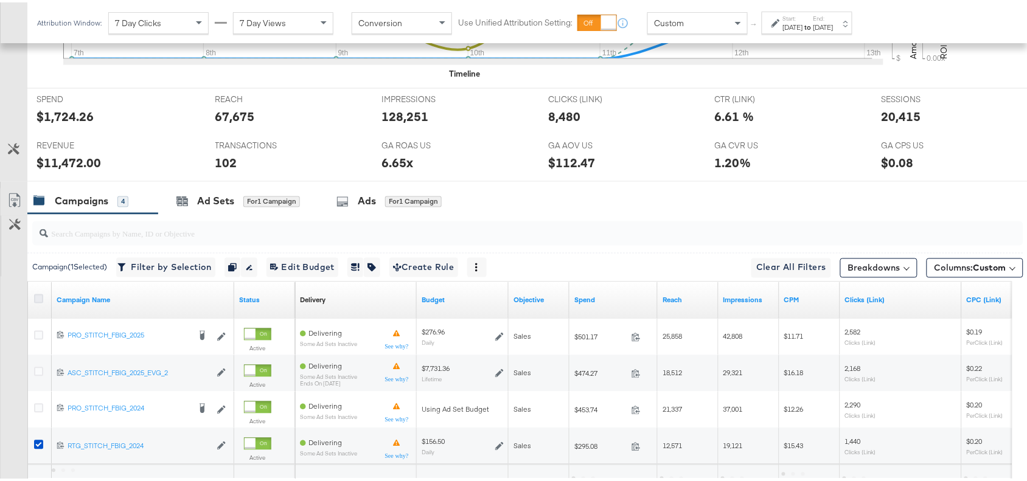
click at [41, 297] on icon at bounding box center [38, 296] width 9 height 9
click at [0, 0] on input "checkbox" at bounding box center [0, 0] width 0 height 0
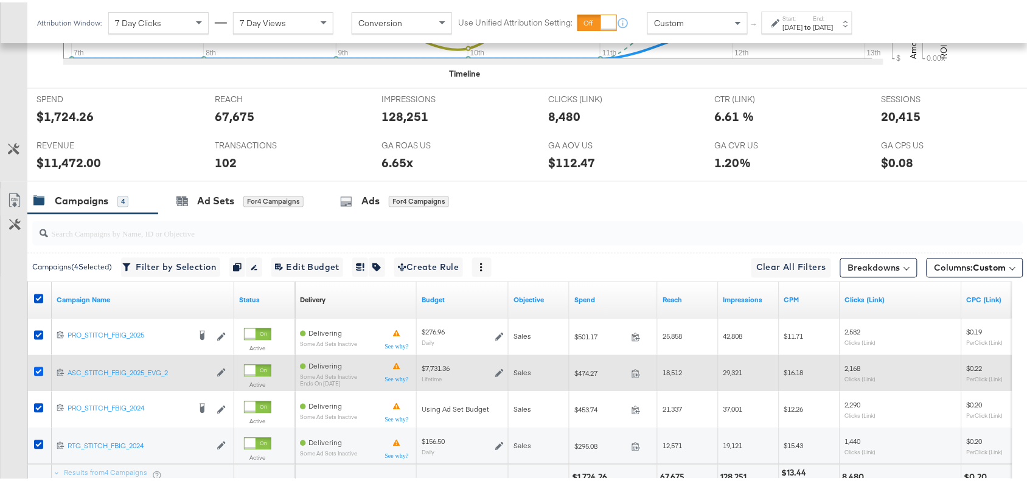
click at [40, 371] on icon at bounding box center [38, 369] width 9 height 9
click at [0, 0] on input "checkbox" at bounding box center [0, 0] width 0 height 0
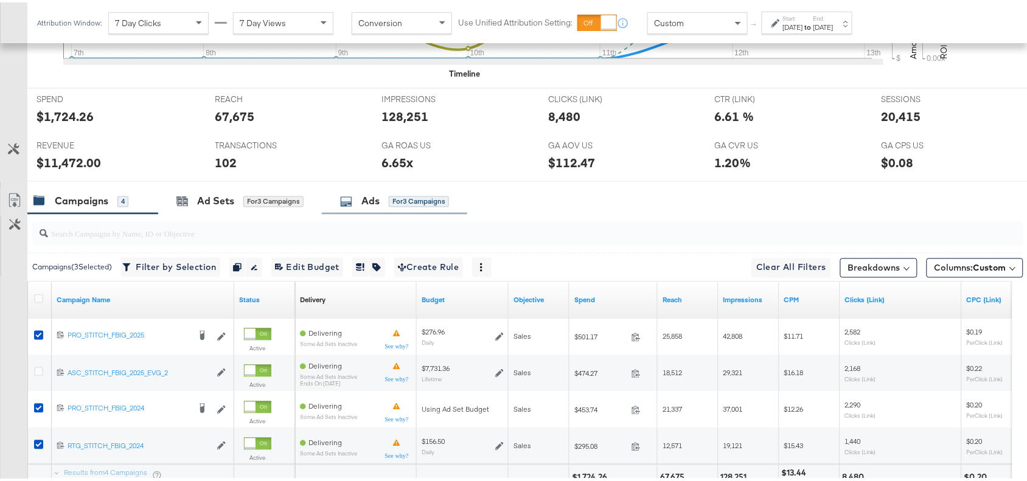
click at [382, 206] on div "Ads for 3 Campaigns" at bounding box center [394, 199] width 109 height 14
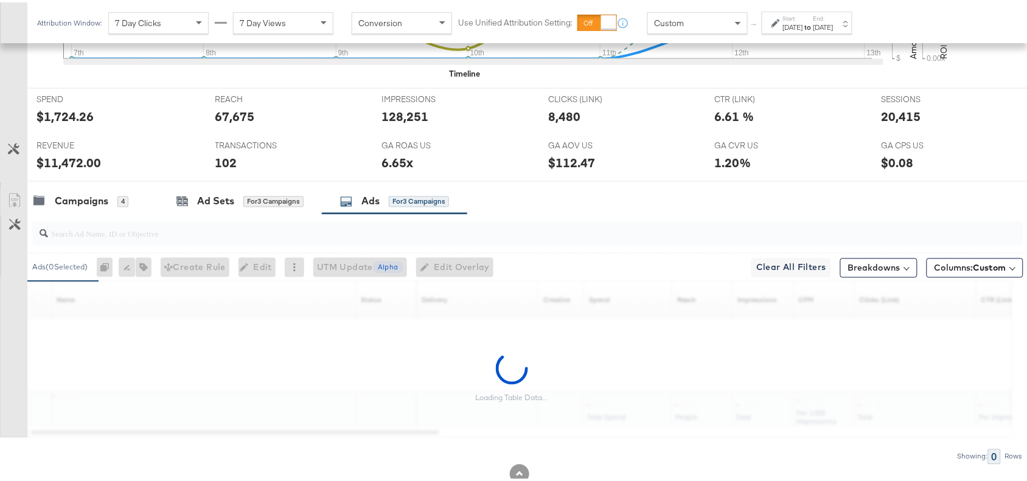
click at [138, 238] on input "search" at bounding box center [491, 227] width 886 height 24
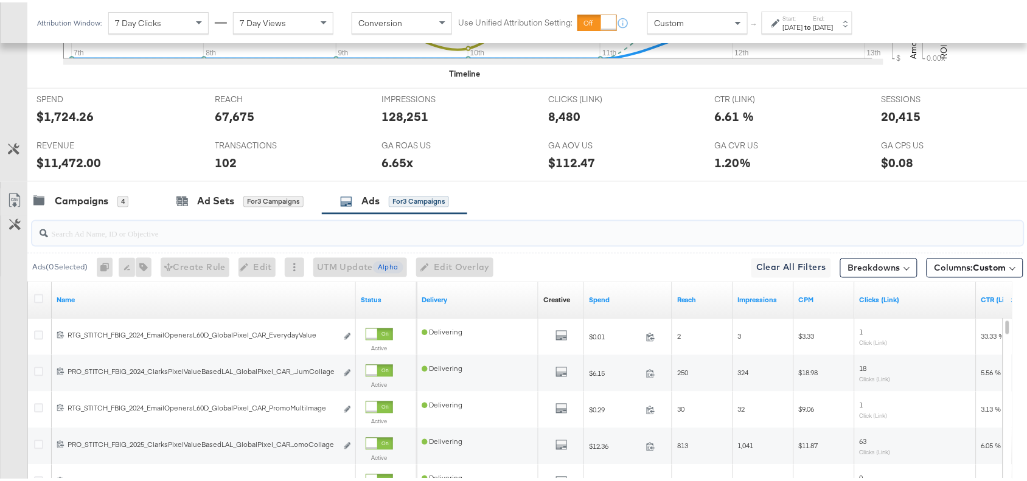
click at [61, 239] on input "search" at bounding box center [491, 227] width 886 height 24
paste input "OGKidsBlackLeather"
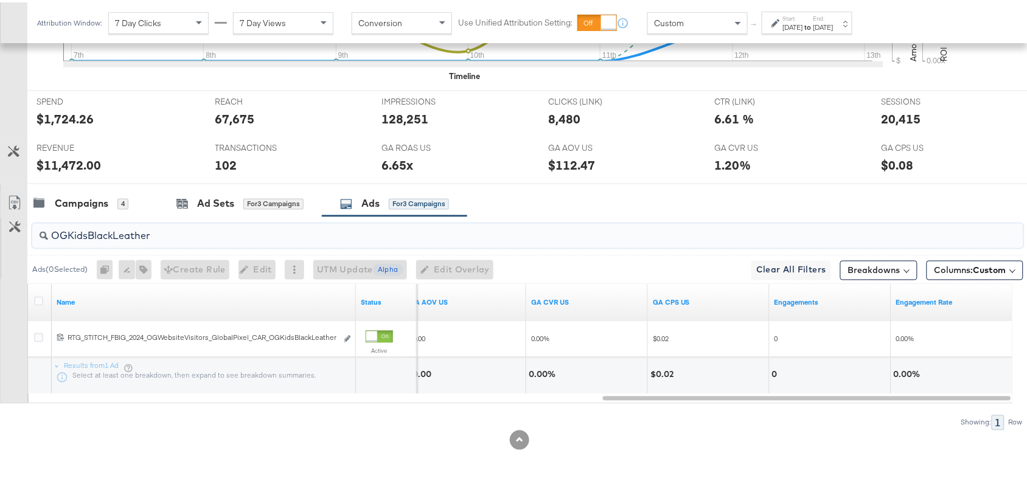
click at [159, 230] on input "OGKidsBlackLeather" at bounding box center [491, 229] width 886 height 24
paste input "Tor80RedCombi"
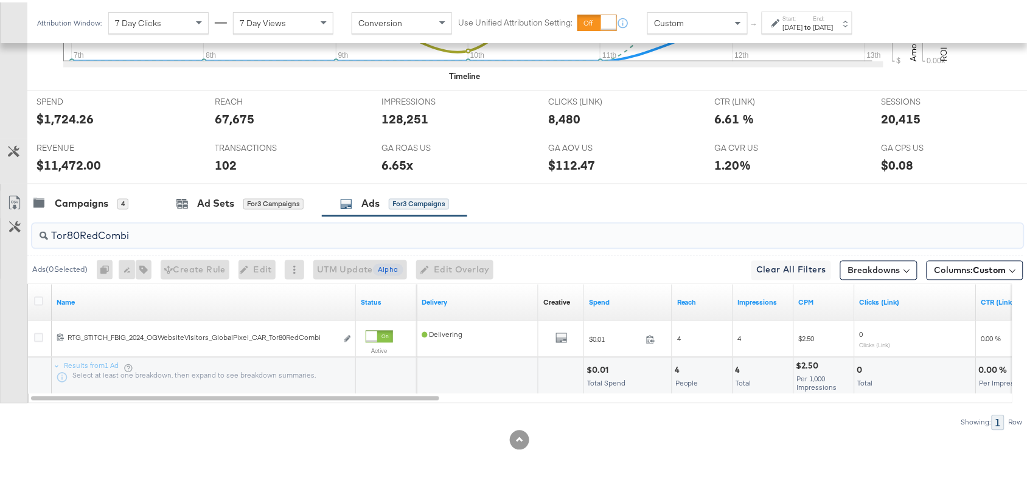
type input "Tor80RedCombi"
click at [134, 234] on input "Tor80RedCombi" at bounding box center [491, 229] width 886 height 24
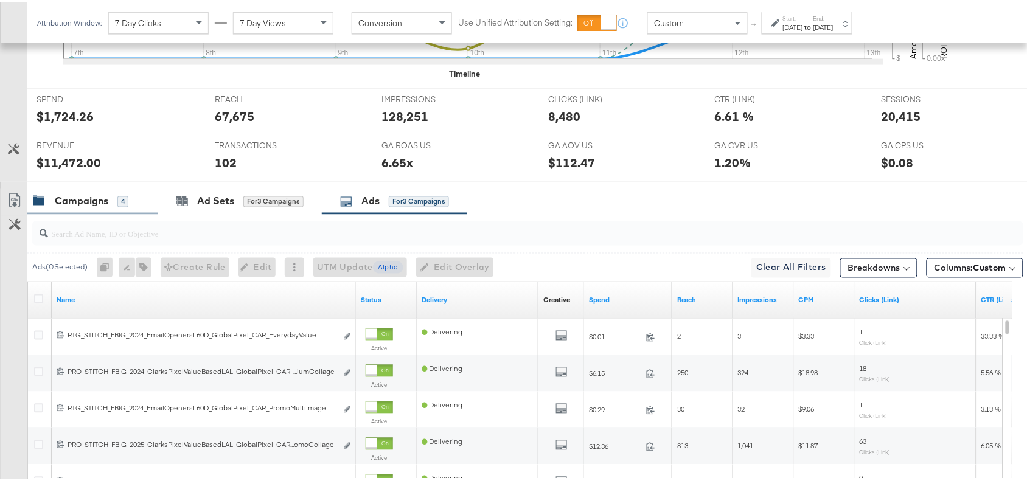
click at [80, 206] on div "Campaigns" at bounding box center [82, 199] width 54 height 14
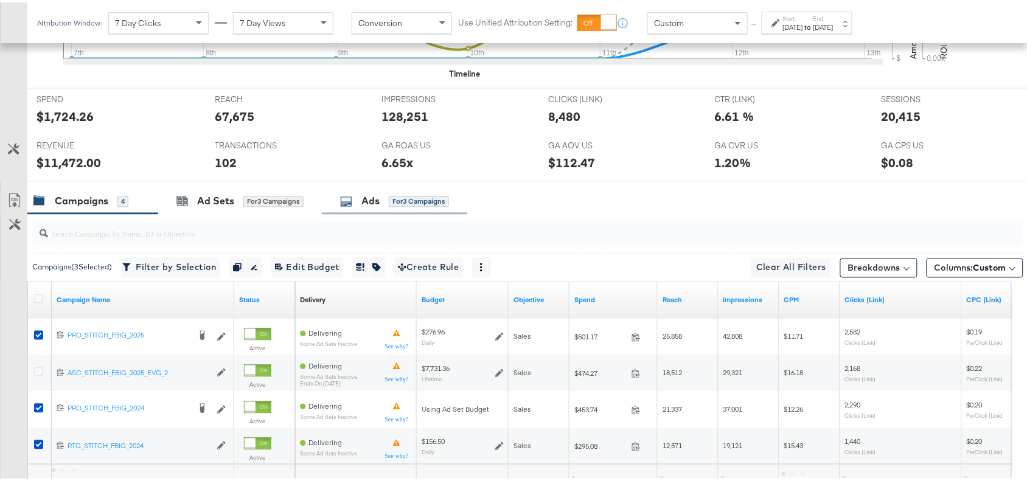
click at [358, 210] on div "Ads for 3 Campaigns" at bounding box center [394, 199] width 145 height 26
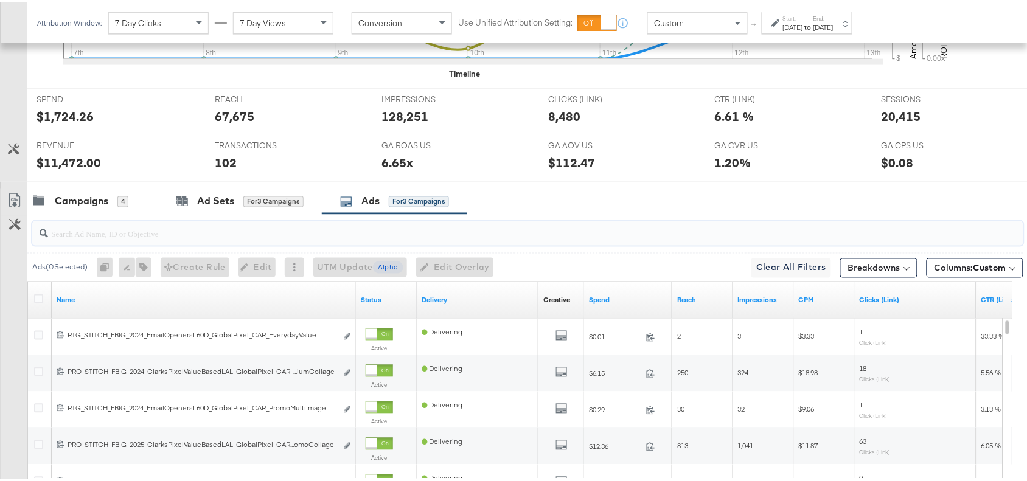
click at [105, 238] on input "search" at bounding box center [491, 227] width 886 height 24
paste input "flipflops"
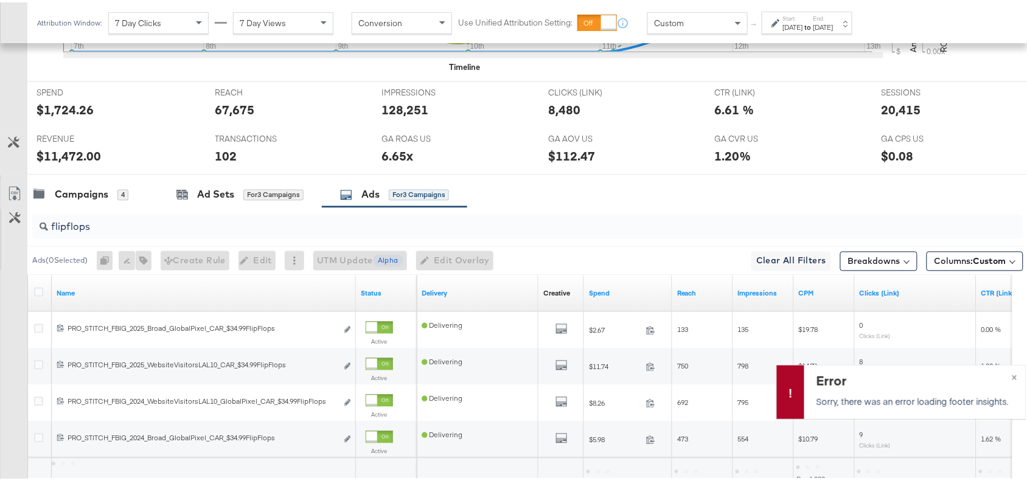
scroll to position [607, 0]
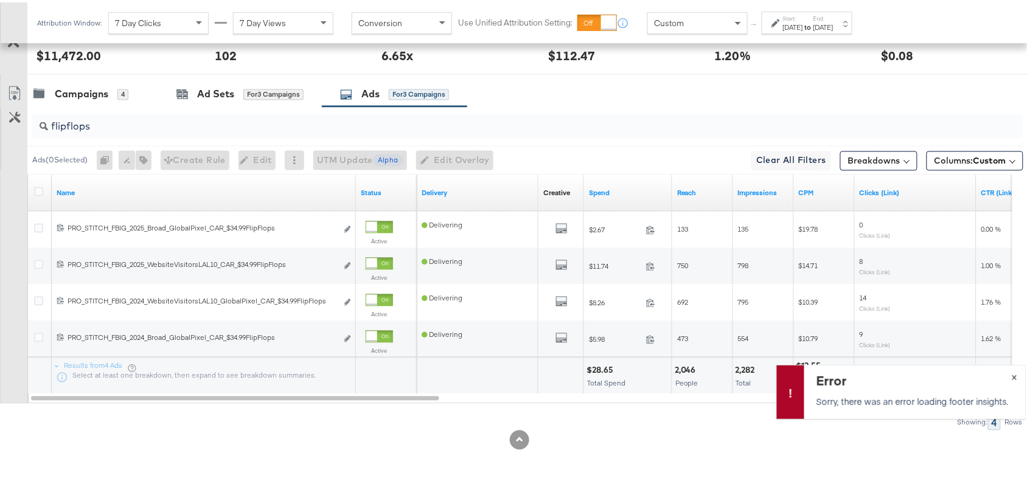
click at [1012, 374] on span "×" at bounding box center [1014, 374] width 5 height 14
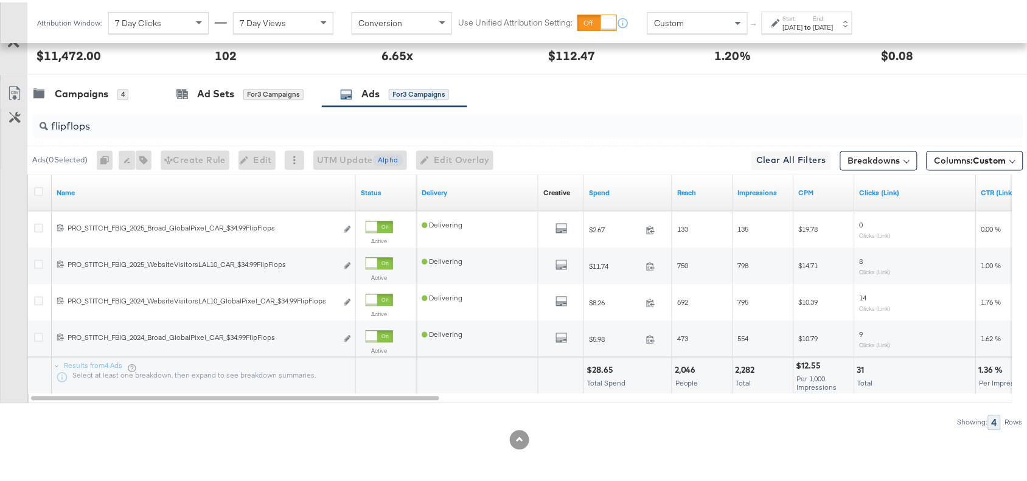
click at [598, 368] on div "$28.65" at bounding box center [602, 369] width 30 height 12
copy div "28.65"
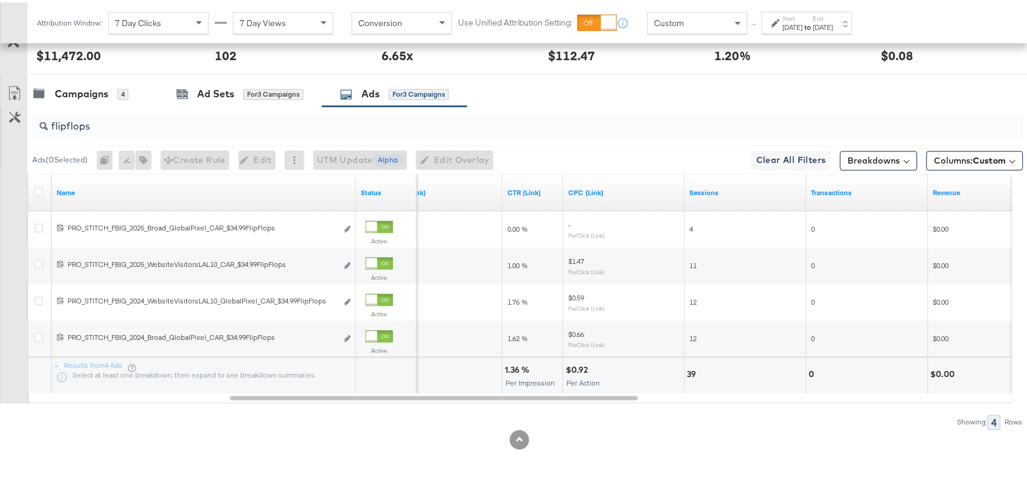
click at [511, 366] on div "1.36 %" at bounding box center [519, 369] width 28 height 12
copy div "1.36"
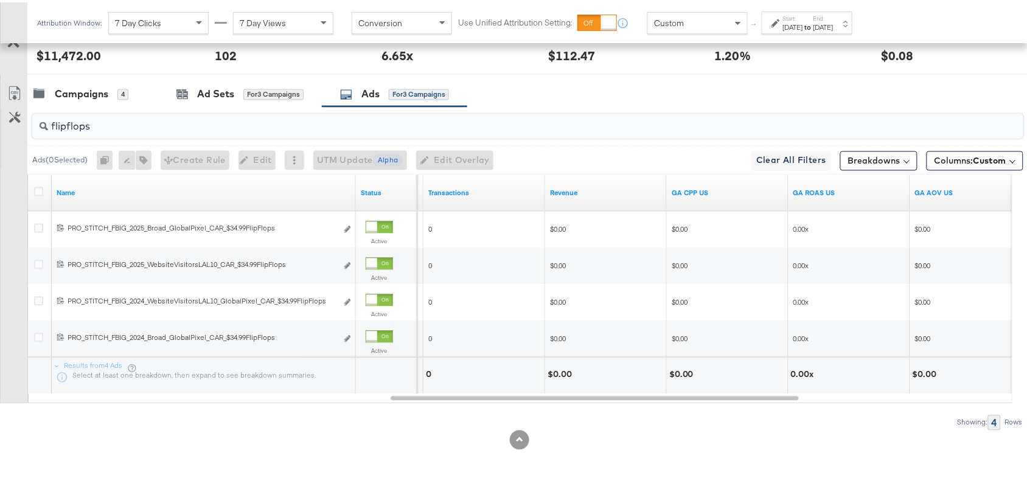
click at [108, 122] on input "flipflops" at bounding box center [491, 120] width 886 height 24
paste input "Everyday Value"
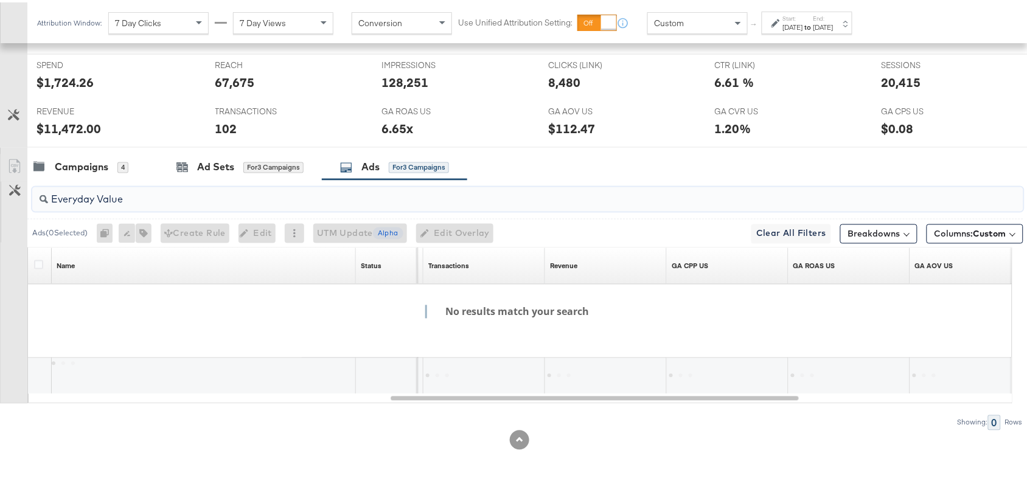
scroll to position [534, 0]
click at [116, 201] on input "Everyday Value" at bounding box center [491, 193] width 886 height 24
click at [154, 200] on input "EverydayValue" at bounding box center [491, 193] width 886 height 24
type input "E"
click at [154, 200] on input "search" at bounding box center [491, 193] width 886 height 24
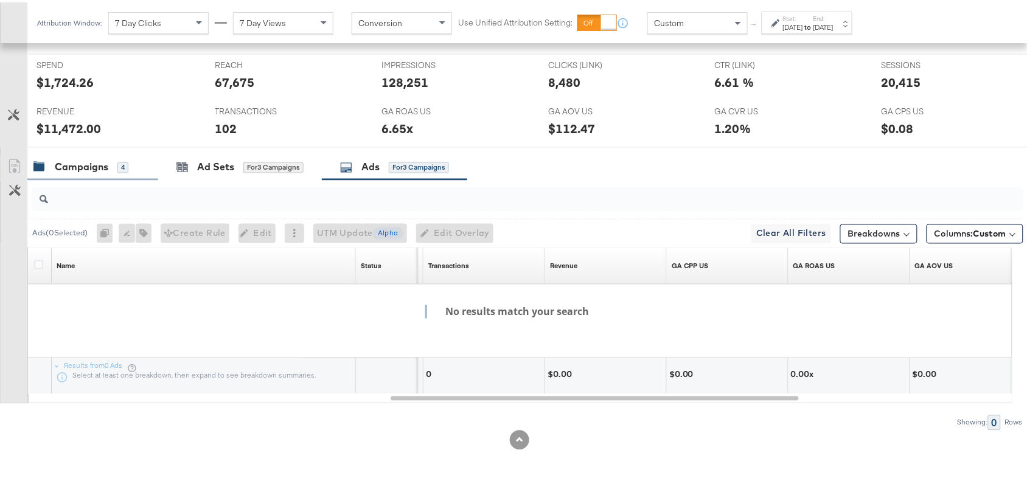
click at [74, 168] on div "Campaigns" at bounding box center [82, 165] width 54 height 14
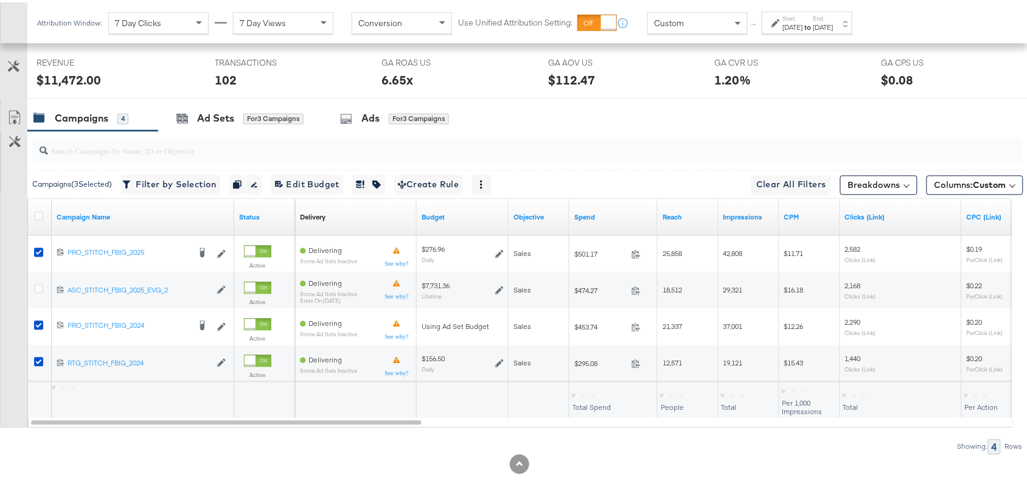
scroll to position [581, 0]
click at [369, 114] on div "Ads" at bounding box center [371, 115] width 18 height 14
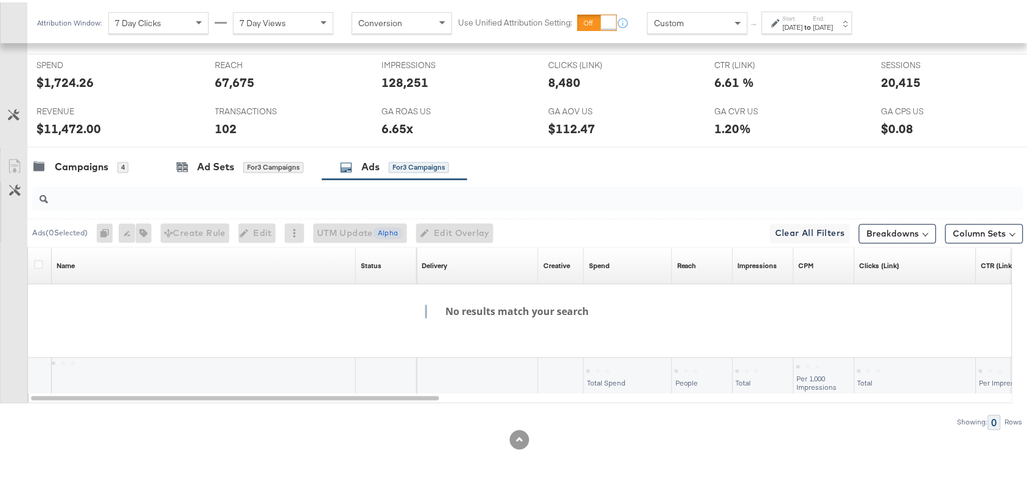
scroll to position [534, 0]
click at [96, 198] on input "search" at bounding box center [491, 193] width 886 height 24
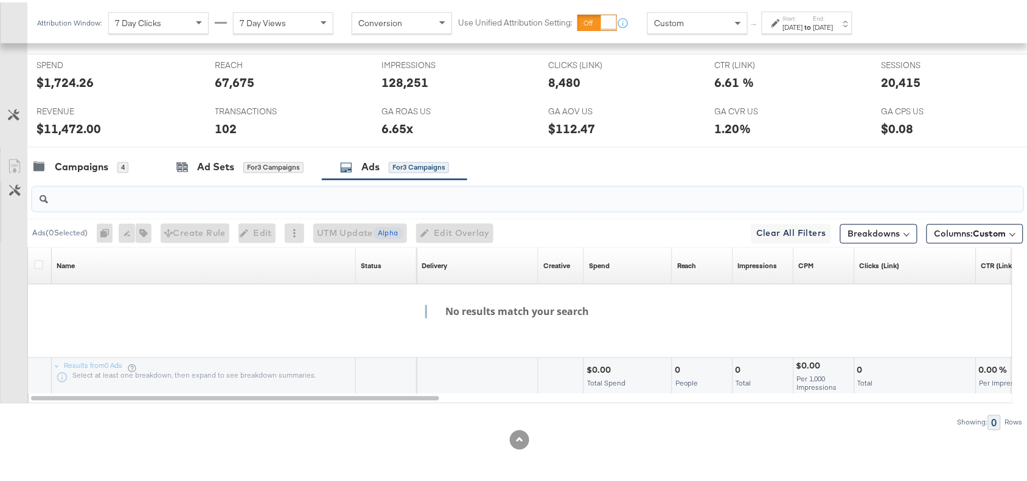
click at [96, 198] on input "search" at bounding box center [491, 193] width 886 height 24
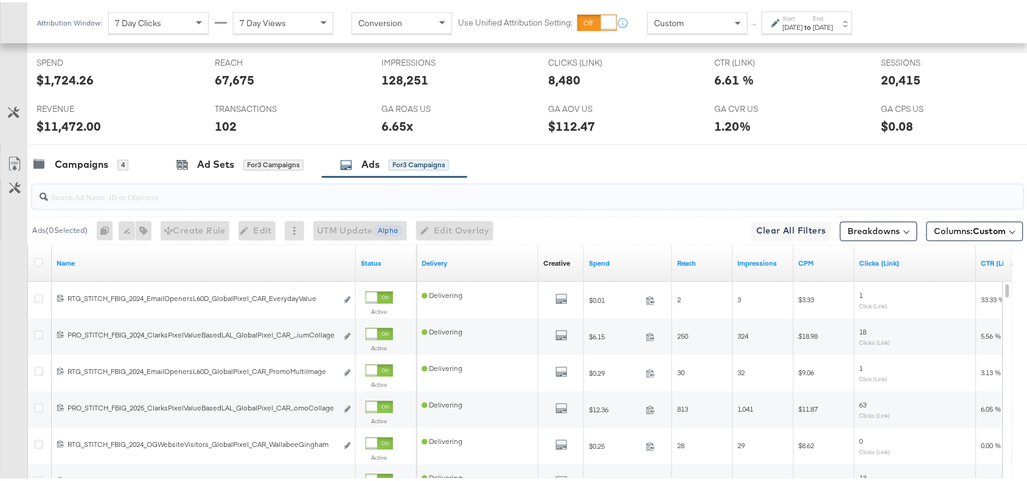
click at [96, 198] on input "search" at bounding box center [491, 190] width 886 height 24
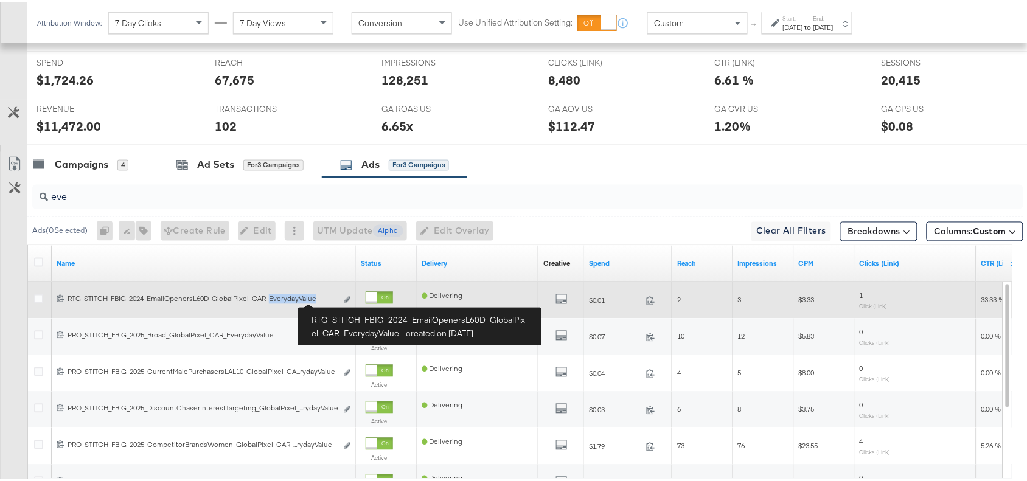
drag, startPoint x: 271, startPoint y: 299, endPoint x: 320, endPoint y: 300, distance: 48.1
click at [320, 300] on div "RTG_STITCH_FBIG_2024_EmailOpenersL60D_GlobalPixel_CAR_EverydayValue RTG_STITCH_…" at bounding box center [203, 297] width 270 height 10
copy div "EverydayValue"
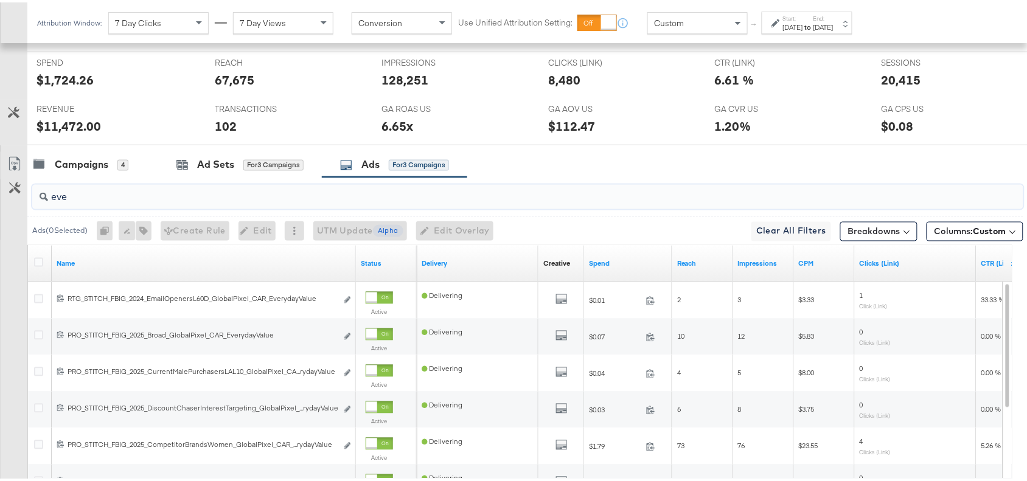
click at [123, 195] on input "eve" at bounding box center [491, 190] width 886 height 24
paste input "EverydayValu"
type input "EverydayValue"
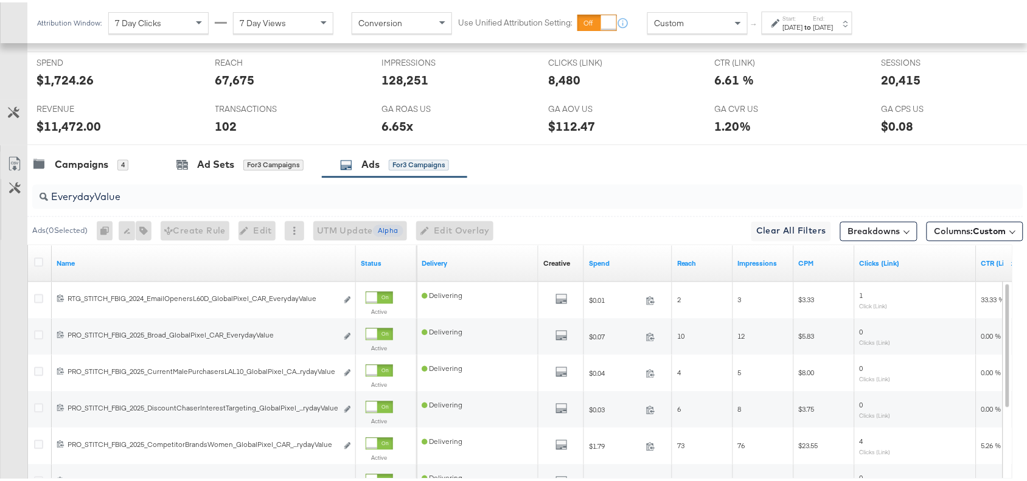
click at [595, 167] on div "Campaigns 4 Ad Sets for 3 Campaigns Ads for 3 Campaigns" at bounding box center [533, 163] width 1012 height 26
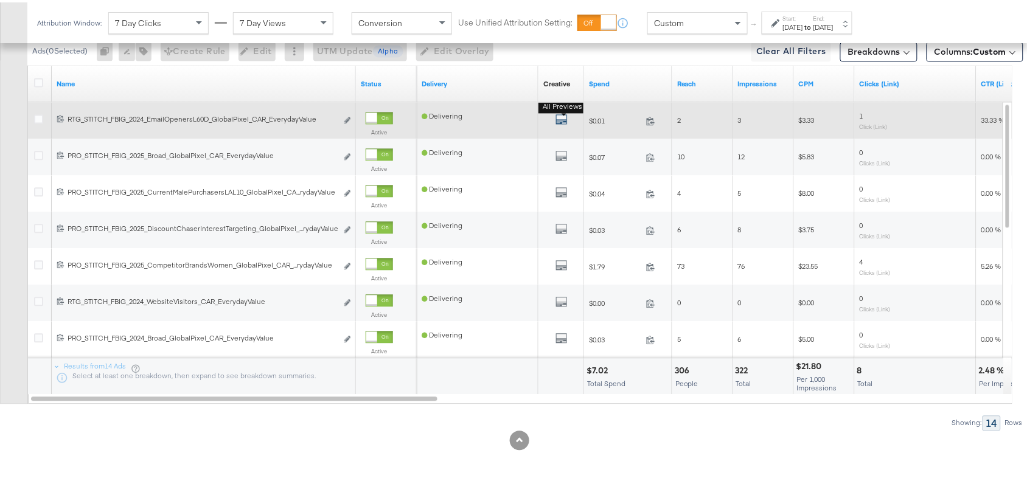
click at [559, 117] on icon "default" at bounding box center [562, 117] width 12 height 12
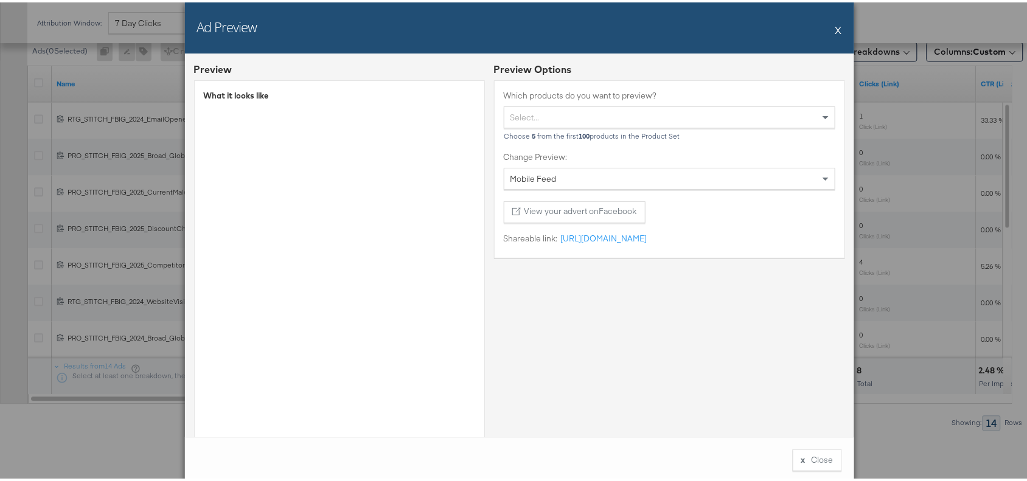
click at [836, 31] on button "X" at bounding box center [839, 27] width 7 height 24
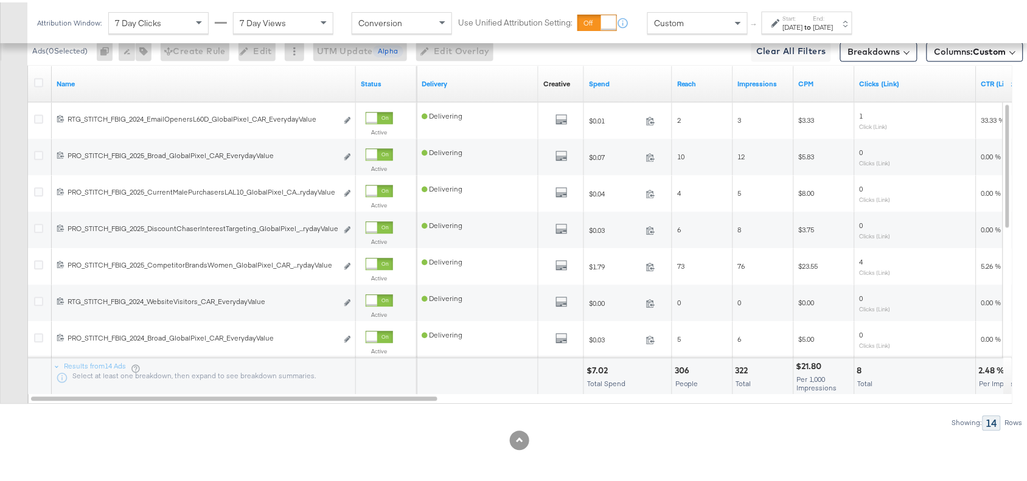
scroll to position [588, 0]
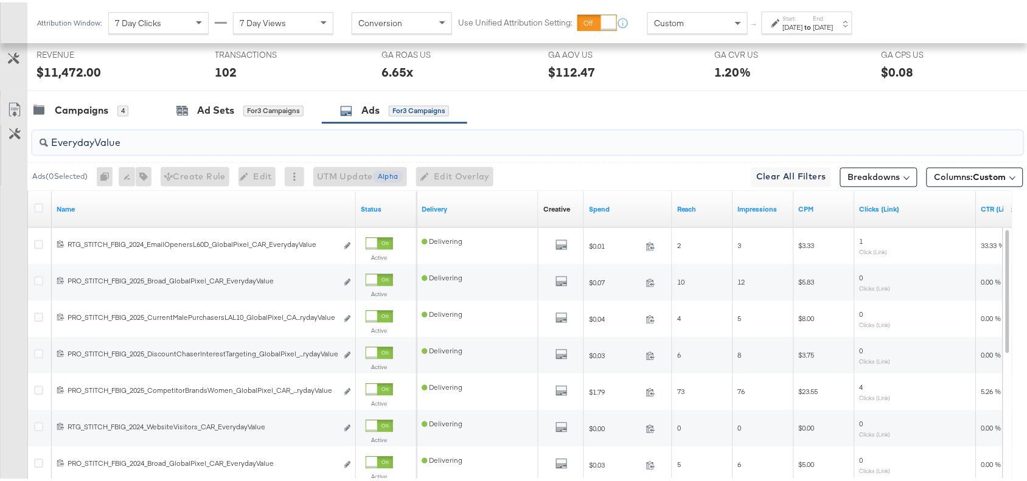
click at [129, 146] on input "EverydayValue" at bounding box center [491, 136] width 886 height 24
click at [80, 116] on div "Campaigns" at bounding box center [82, 109] width 54 height 14
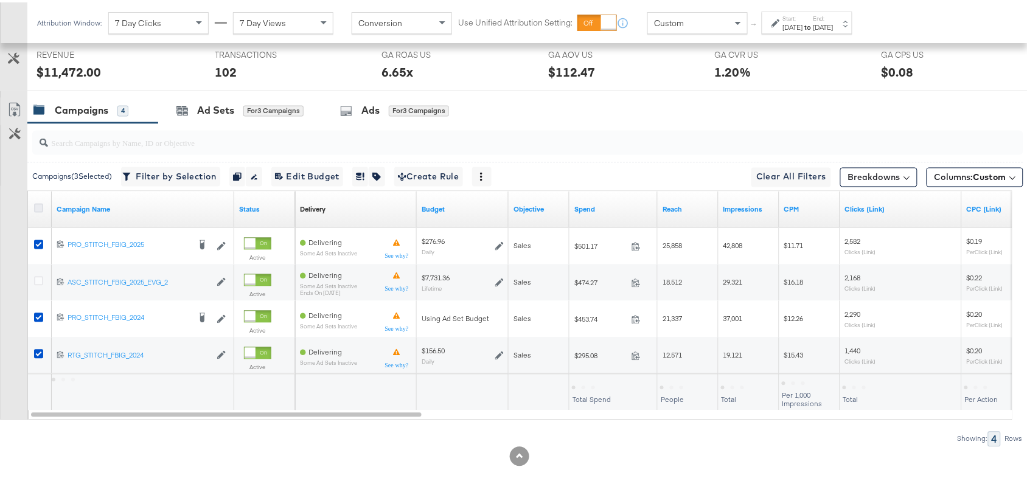
click at [37, 211] on icon at bounding box center [38, 205] width 9 height 9
click at [0, 0] on input "checkbox" at bounding box center [0, 0] width 0 height 0
click at [37, 211] on icon at bounding box center [38, 205] width 9 height 9
click at [0, 0] on input "checkbox" at bounding box center [0, 0] width 0 height 0
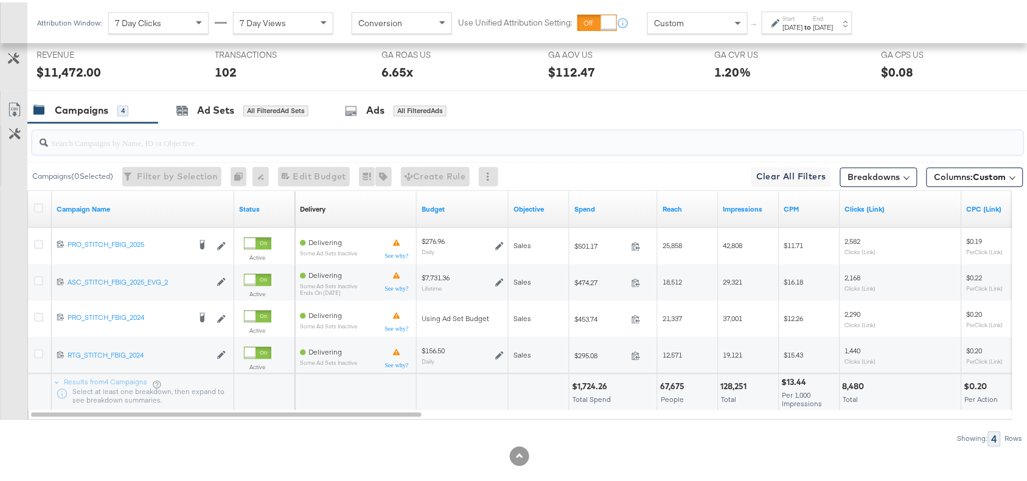
click at [668, 138] on input "search" at bounding box center [491, 136] width 886 height 24
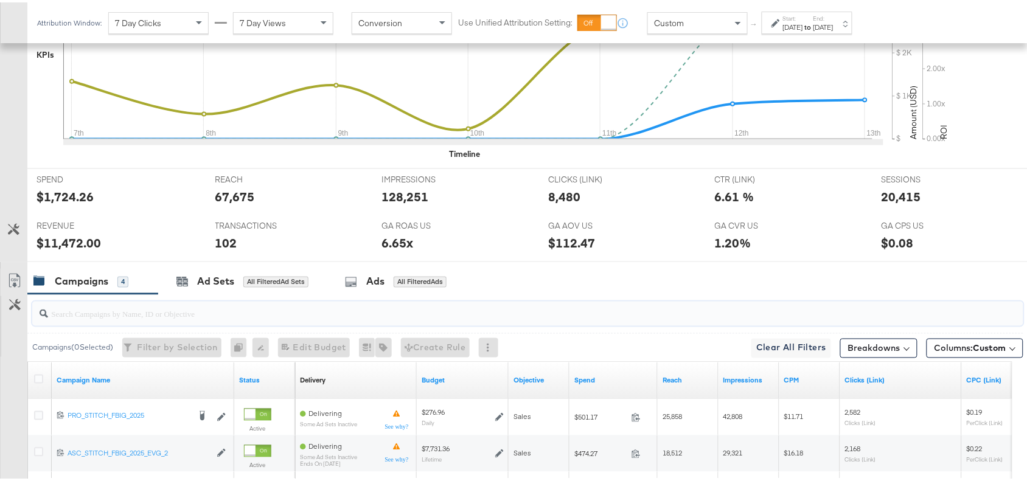
scroll to position [607, 0]
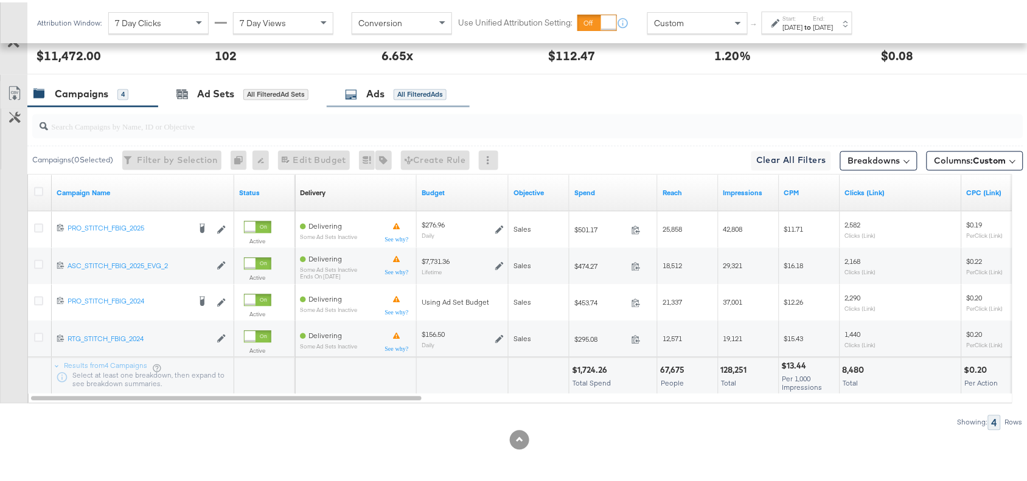
click at [379, 92] on div "Ads" at bounding box center [375, 92] width 18 height 14
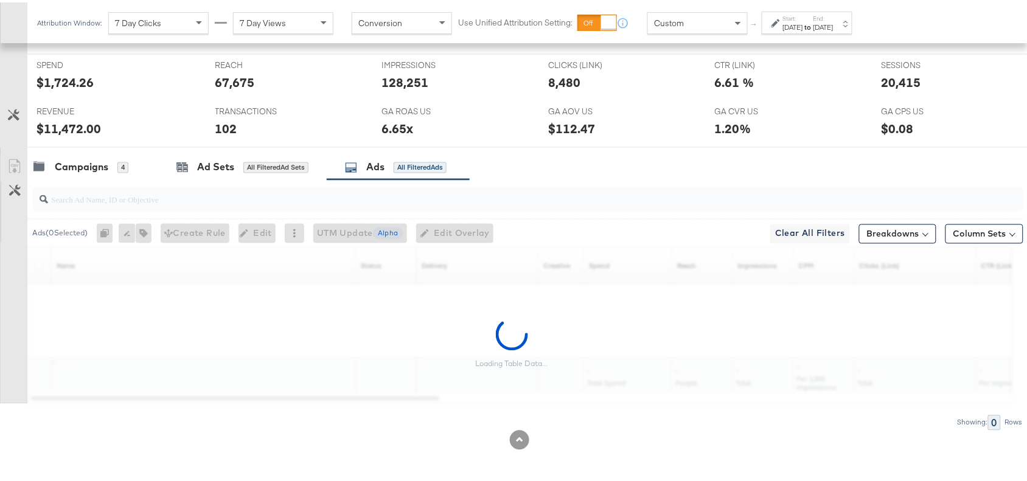
scroll to position [534, 0]
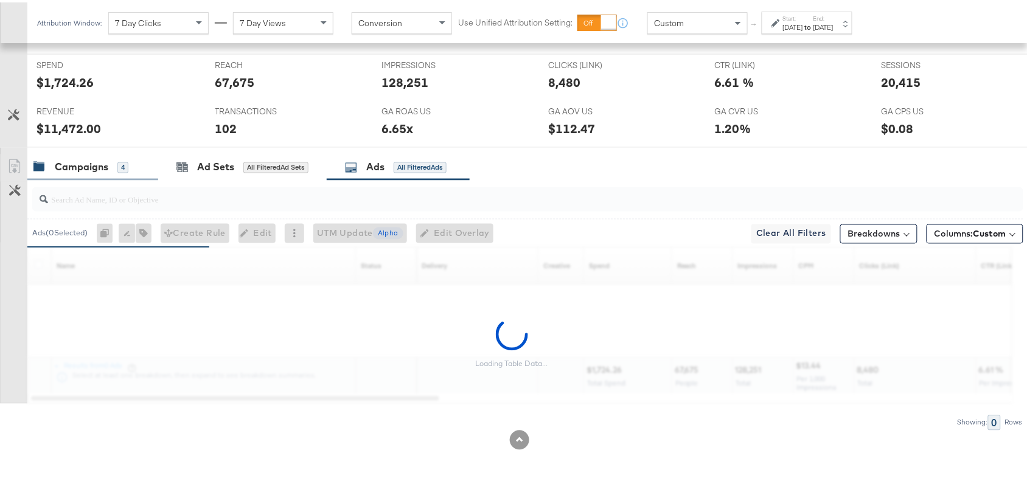
click at [71, 173] on div "Campaigns 4" at bounding box center [92, 165] width 131 height 26
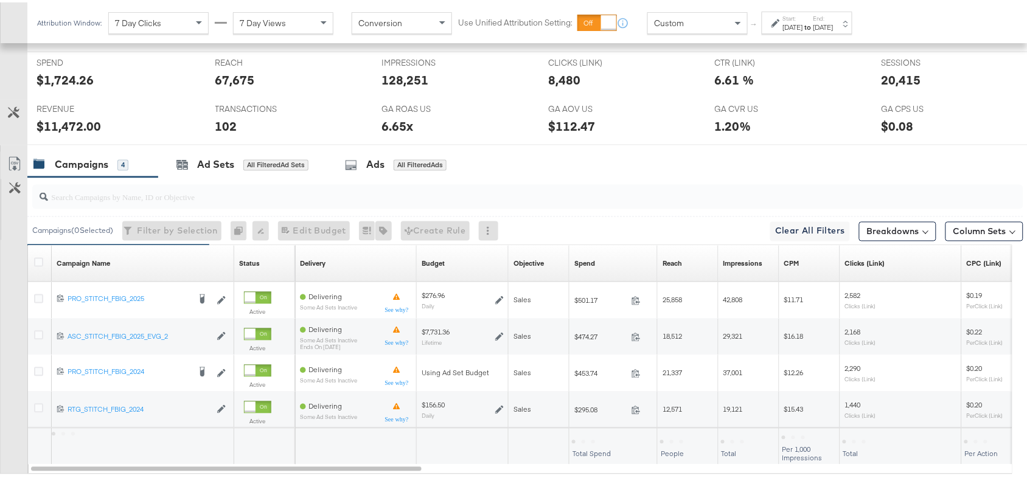
scroll to position [607, 0]
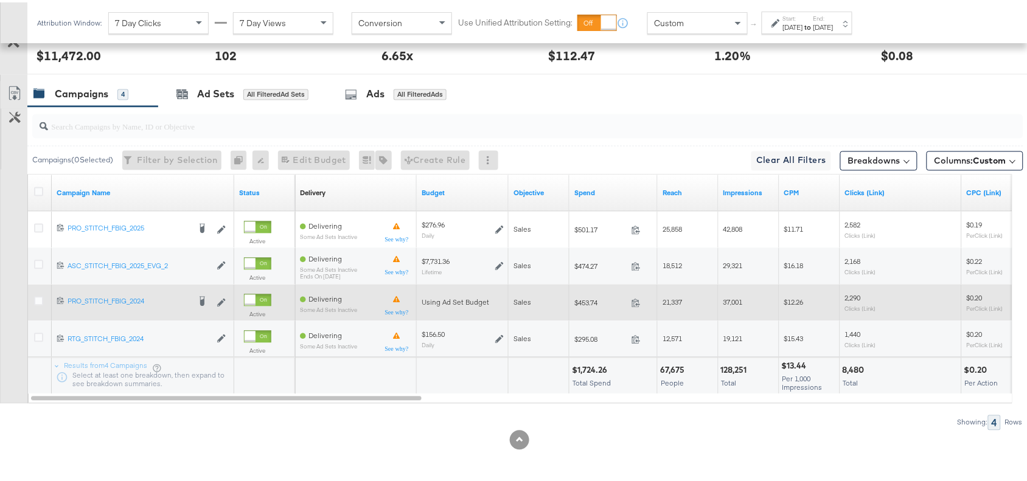
scroll to position [607, 0]
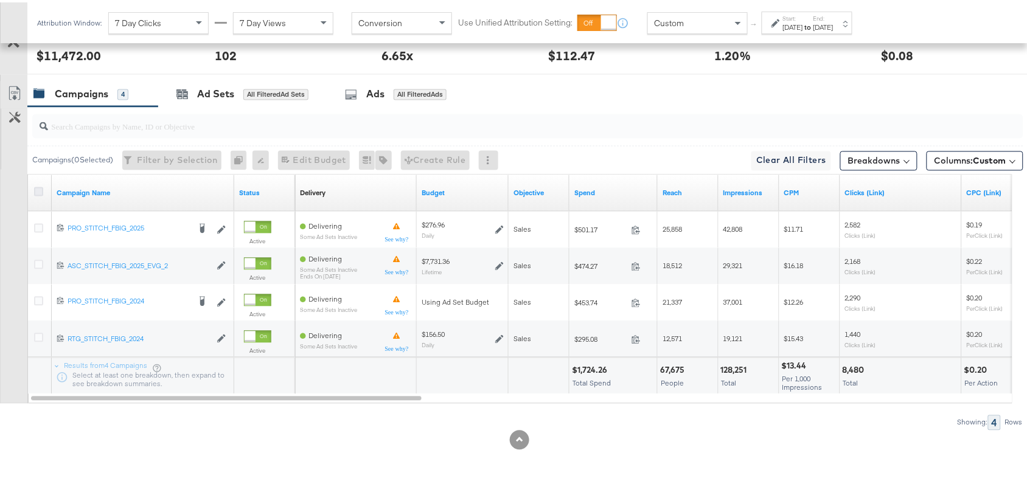
click at [37, 189] on icon at bounding box center [38, 189] width 9 height 9
click at [0, 0] on input "checkbox" at bounding box center [0, 0] width 0 height 0
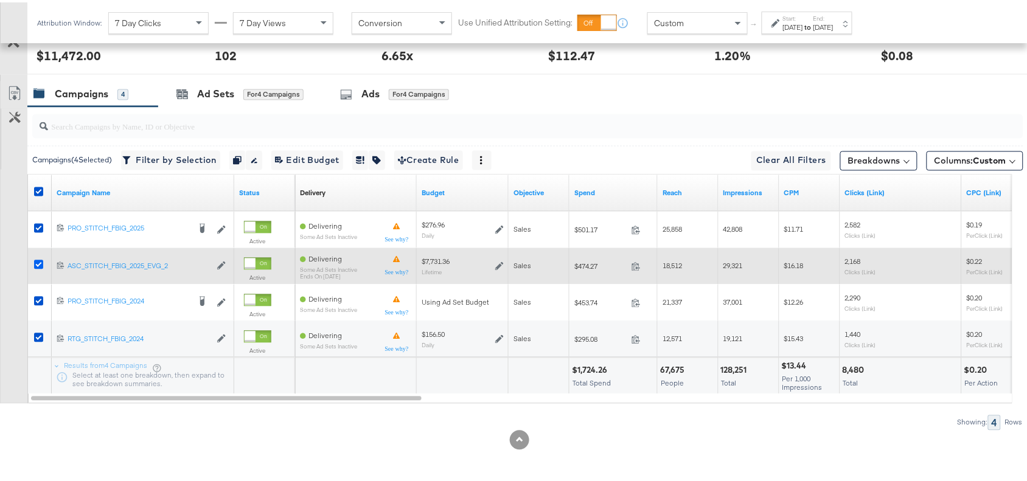
click at [38, 263] on icon at bounding box center [38, 262] width 9 height 9
click at [0, 0] on input "checkbox" at bounding box center [0, 0] width 0 height 0
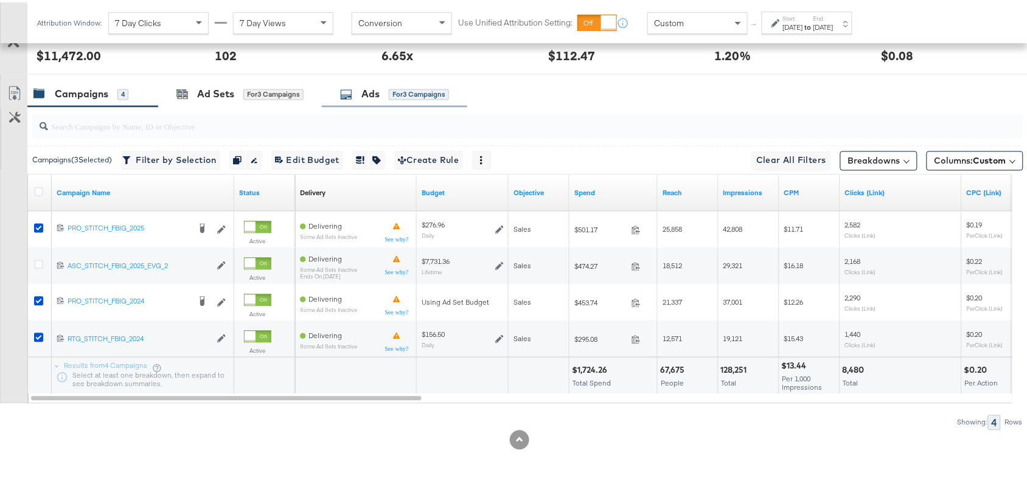
click at [361, 96] on div "Ads for 3 Campaigns" at bounding box center [394, 92] width 109 height 14
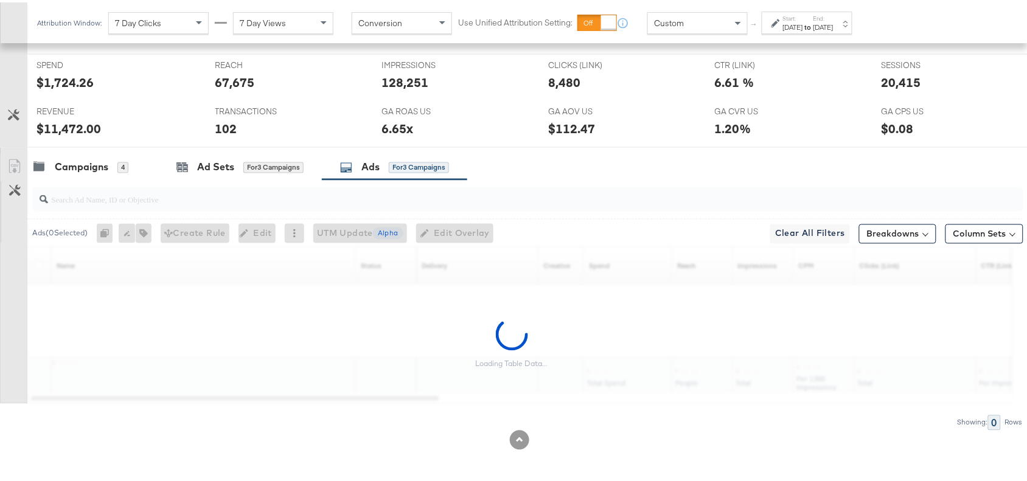
scroll to position [534, 0]
click at [89, 203] on input "search" at bounding box center [491, 193] width 886 height 24
paste input "NewArrivalsCollageSS25"
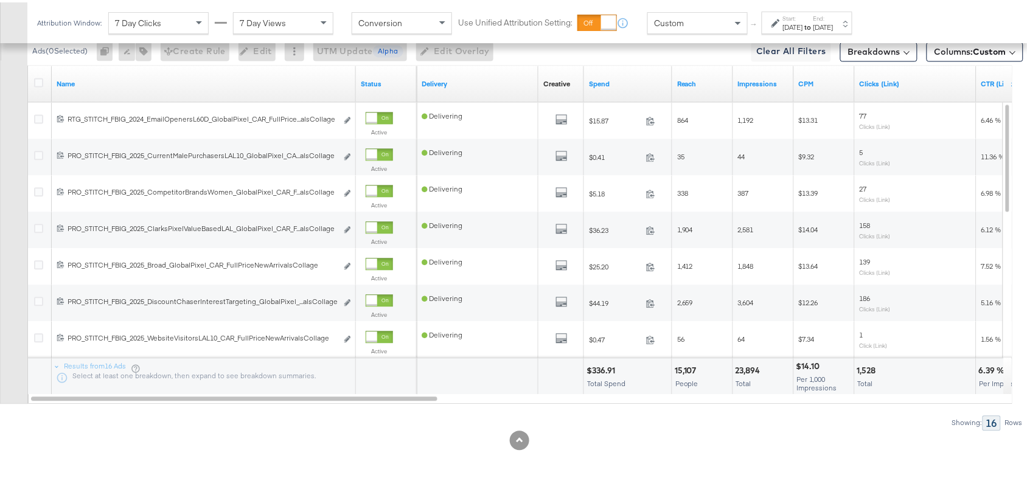
scroll to position [545, 0]
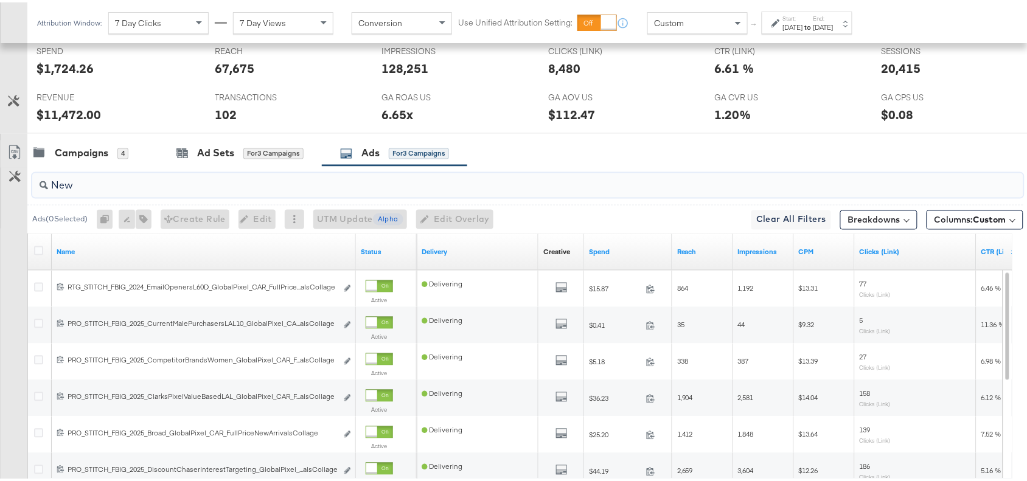
click at [95, 190] on input "New" at bounding box center [491, 179] width 886 height 24
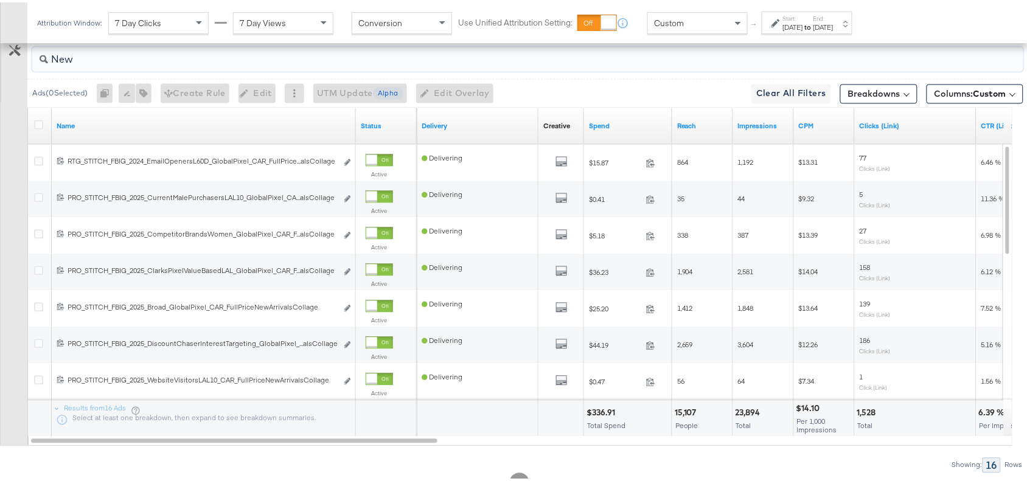
scroll to position [632, 0]
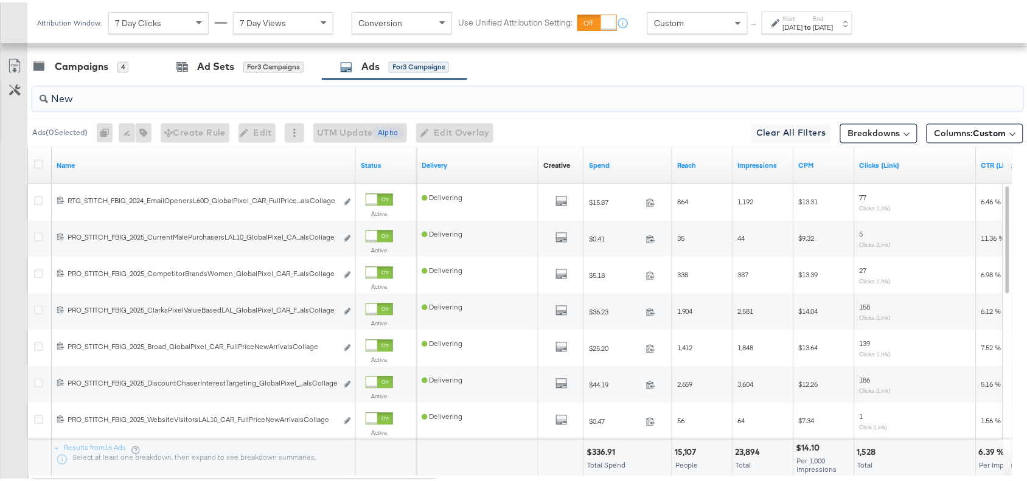
click at [87, 102] on input "New" at bounding box center [491, 92] width 886 height 24
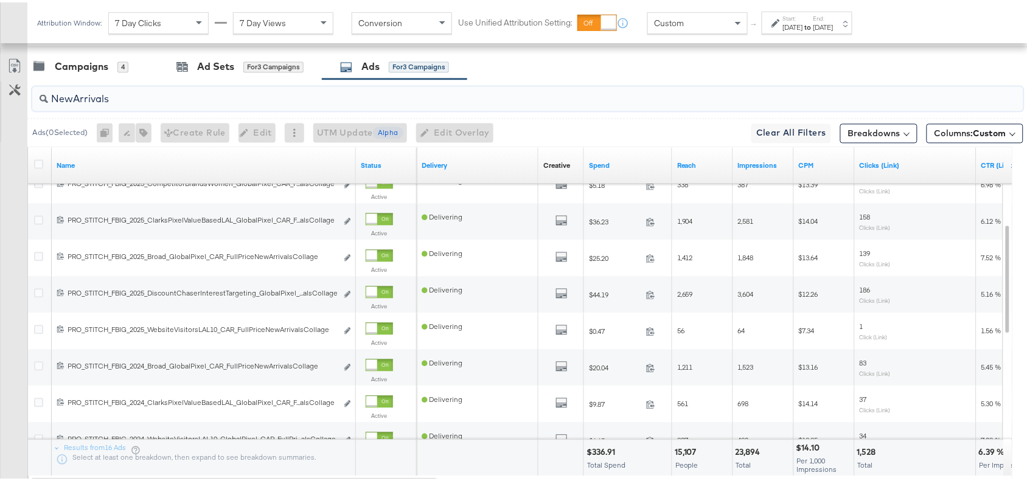
click at [124, 100] on input "NewArrivals" at bounding box center [491, 92] width 886 height 24
paste input "CollageSS25"
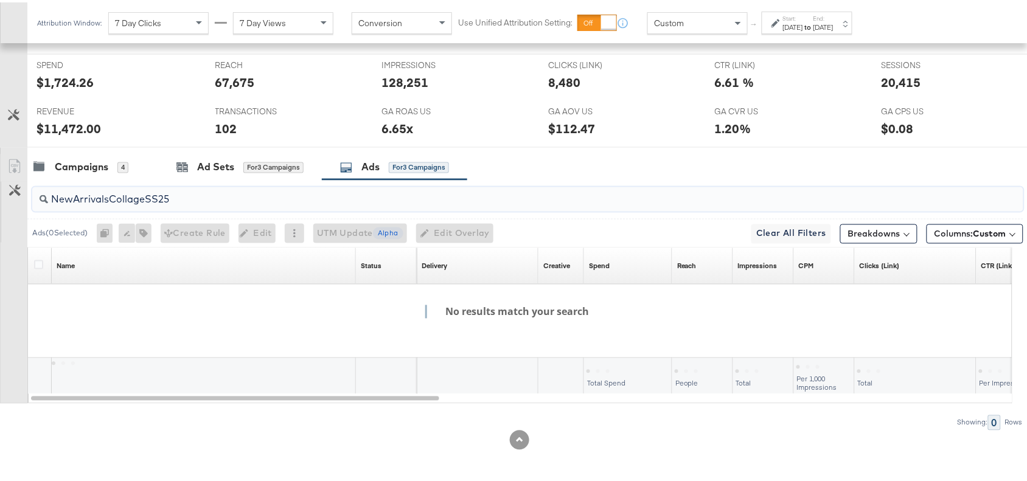
scroll to position [534, 0]
type input "NewArrivalsCollageSS25"
click at [180, 192] on input "NewArrivalsCollageSS25" at bounding box center [491, 193] width 886 height 24
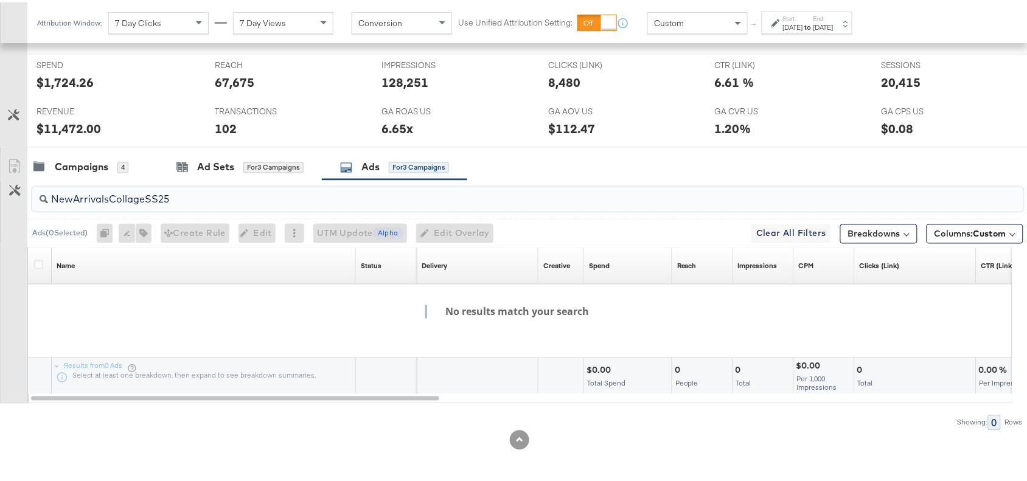
click at [180, 192] on input "NewArrivalsCollageSS25" at bounding box center [491, 193] width 886 height 24
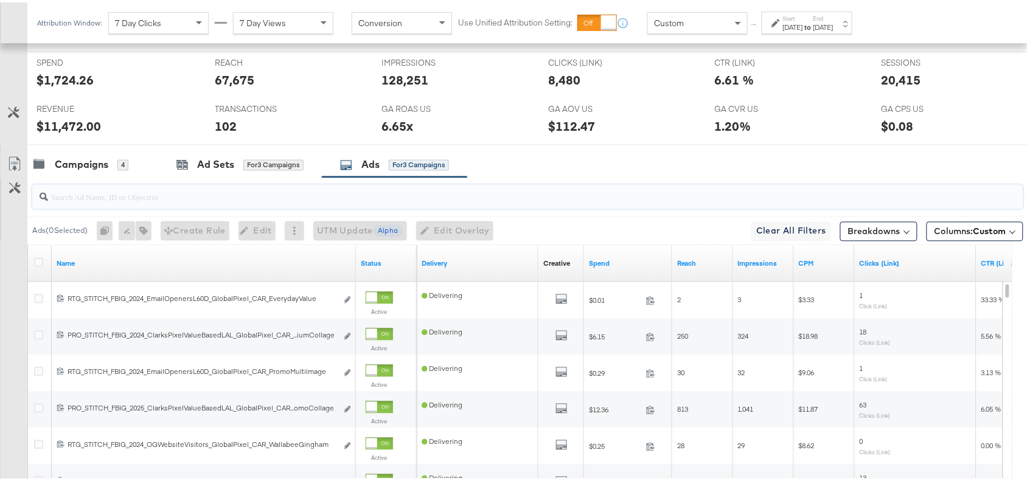
scroll to position [632, 0]
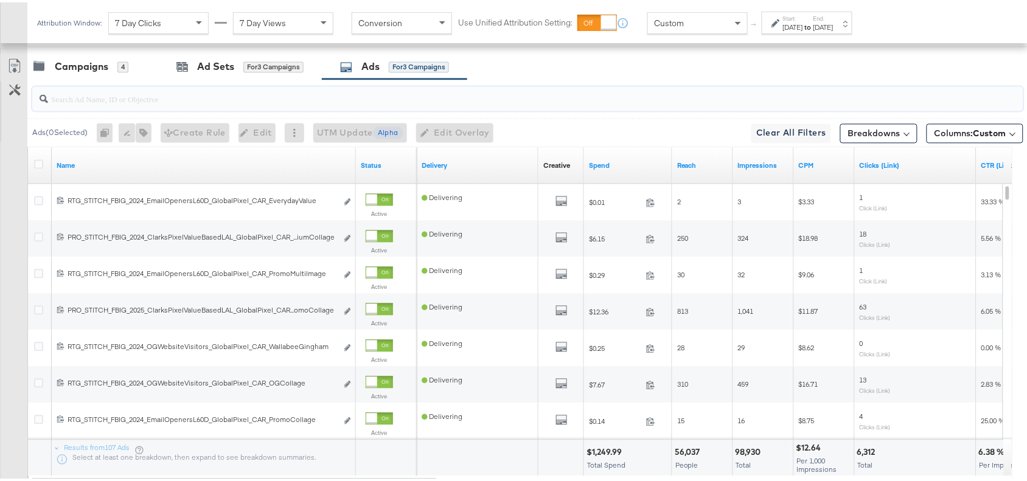
click at [87, 99] on input "search" at bounding box center [491, 92] width 886 height 24
paste input "SolevanaColours"
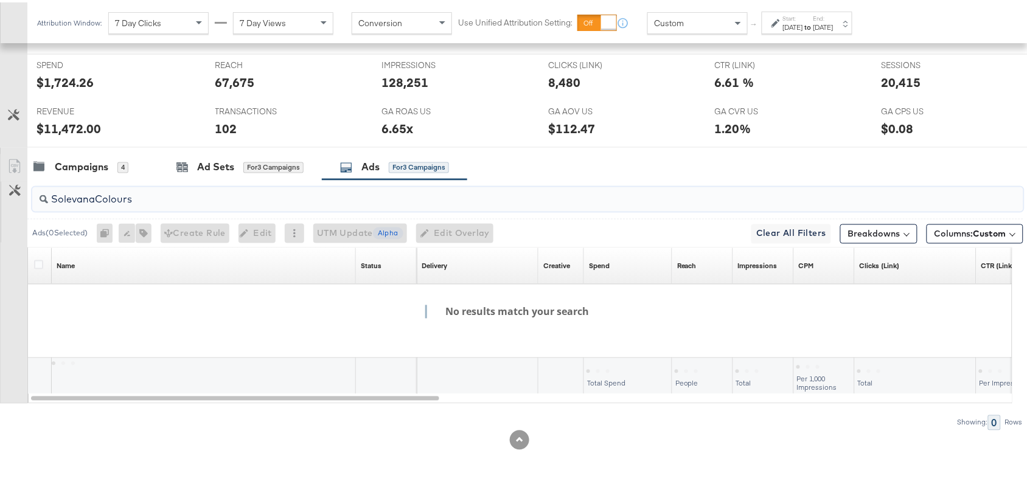
scroll to position [534, 0]
type input "SolevanaColours"
click at [169, 201] on input "SolevanaColours" at bounding box center [491, 193] width 886 height 24
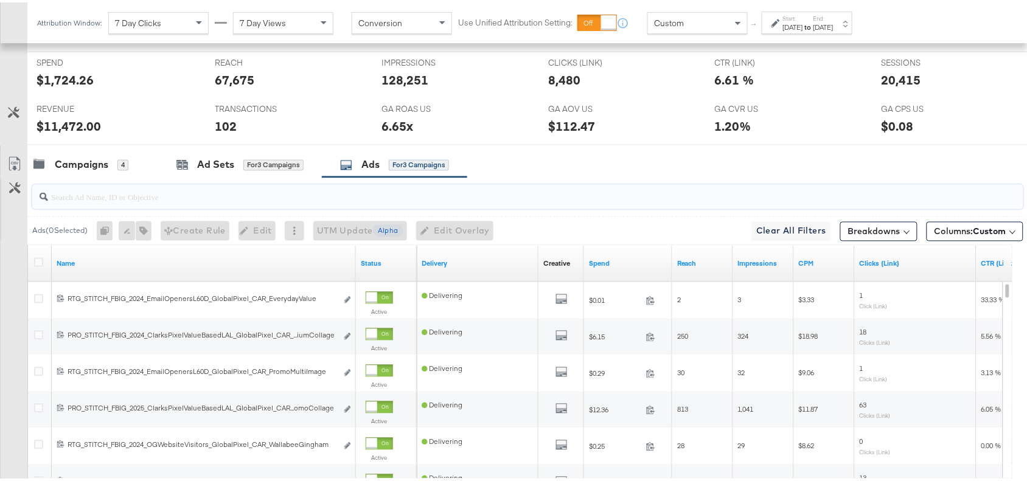
scroll to position [632, 0]
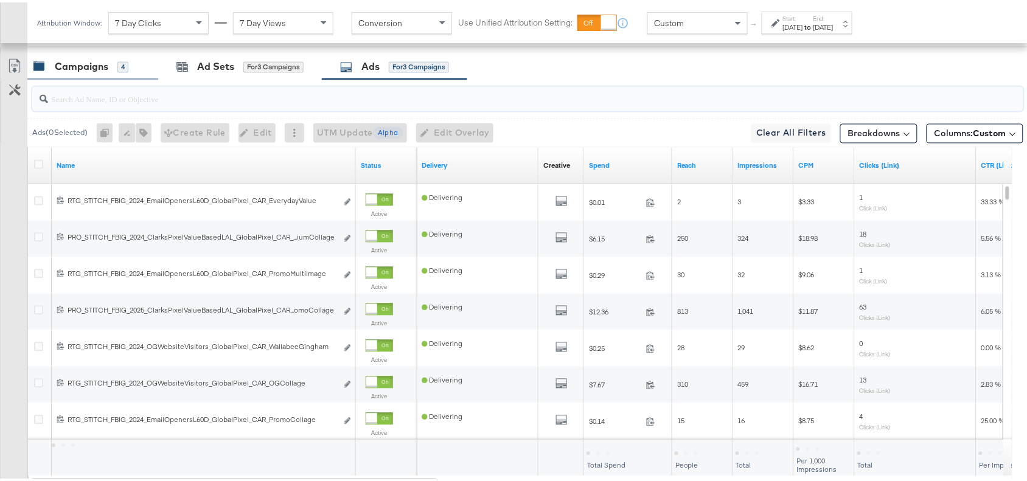
click at [82, 60] on div "Campaigns" at bounding box center [82, 65] width 54 height 14
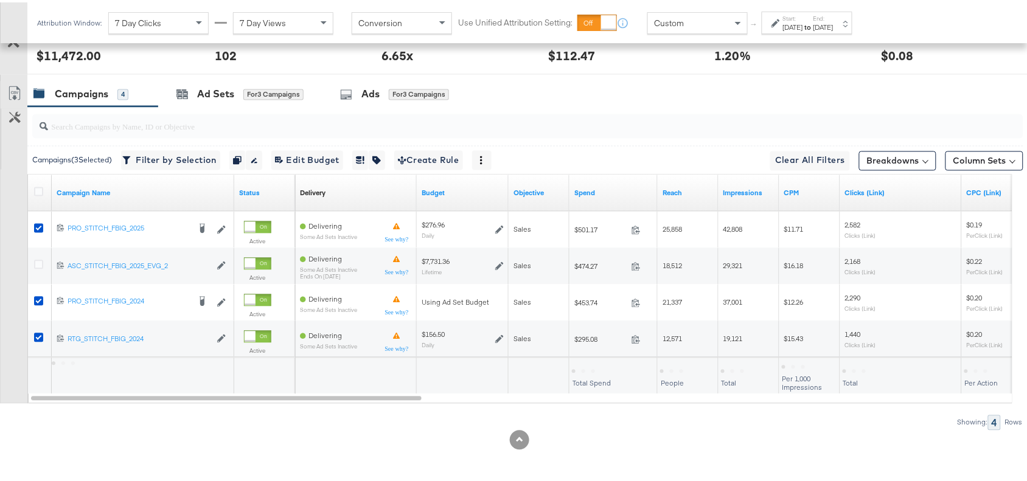
scroll to position [607, 0]
click at [35, 183] on div at bounding box center [40, 191] width 23 height 22
click at [37, 190] on icon at bounding box center [38, 189] width 9 height 9
click at [0, 0] on input "checkbox" at bounding box center [0, 0] width 0 height 0
click at [37, 190] on icon at bounding box center [38, 189] width 9 height 9
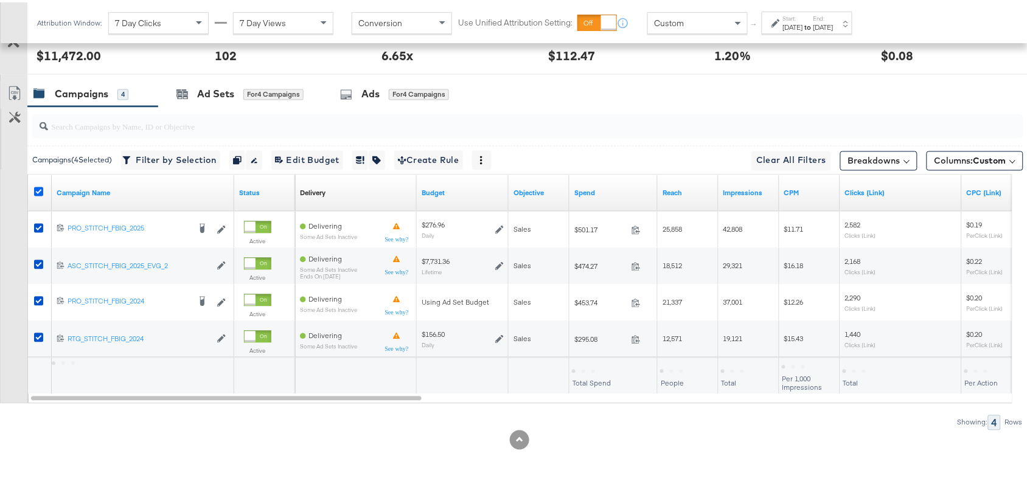
click at [0, 0] on input "checkbox" at bounding box center [0, 0] width 0 height 0
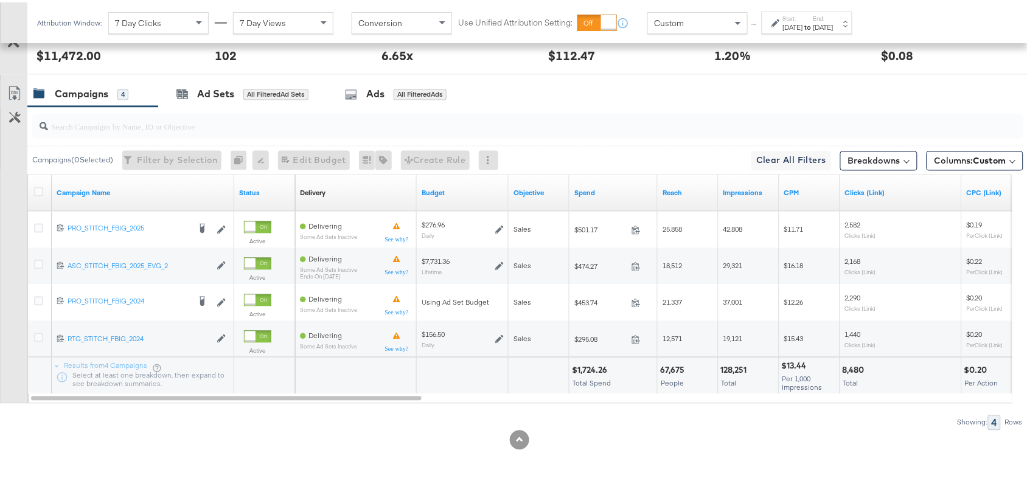
click at [318, 457] on div "KPIs Performance & KPIs Customize KPIs ✔ Clicks (Link) ✔ Transactions ✔ CTR (Li…" at bounding box center [519, 86] width 1039 height 790
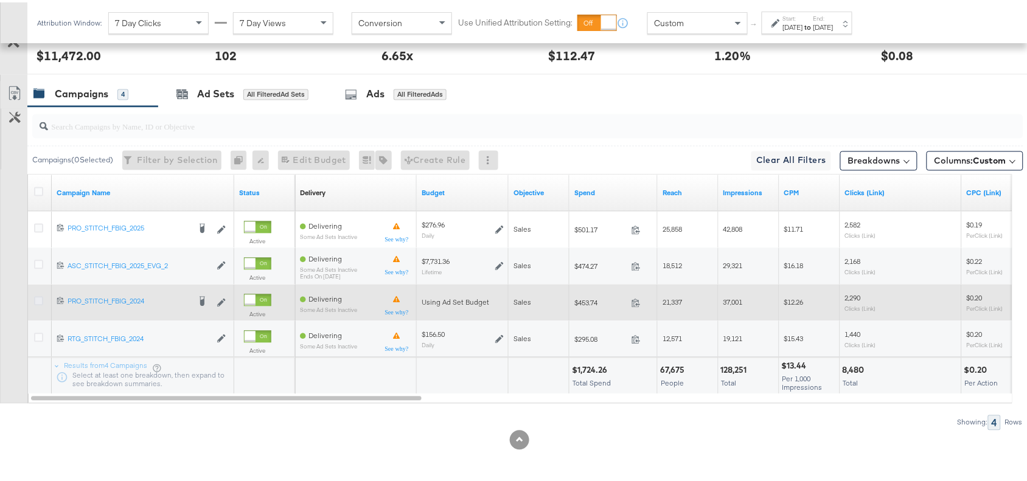
click at [40, 296] on icon at bounding box center [38, 299] width 9 height 9
click at [0, 0] on input "checkbox" at bounding box center [0, 0] width 0 height 0
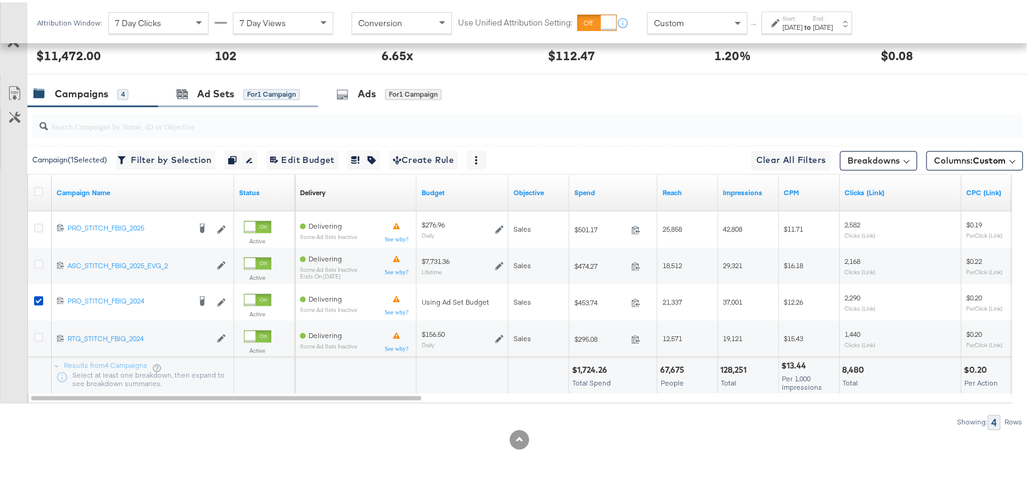
click at [207, 103] on div "Ad Sets for 1 Campaign" at bounding box center [238, 92] width 160 height 26
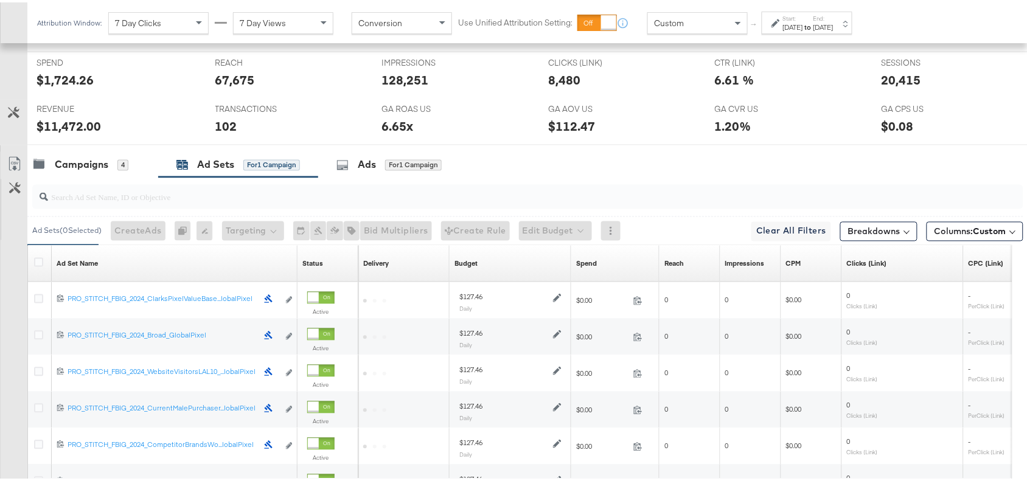
scroll to position [632, 0]
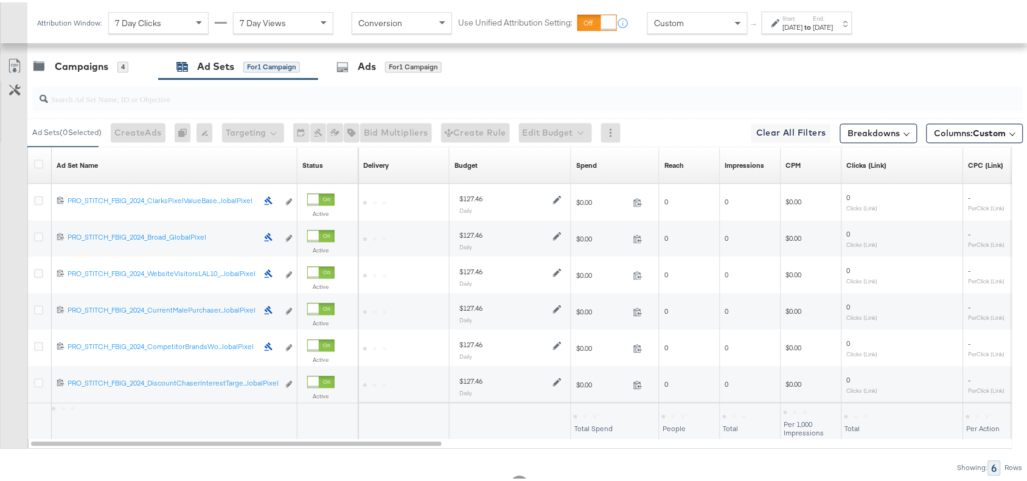
click at [810, 34] on div "Attribution Window: 7 Day Clicks 7 Day Views Conversion Use Unified Attribution…" at bounding box center [447, 20] width 841 height 41
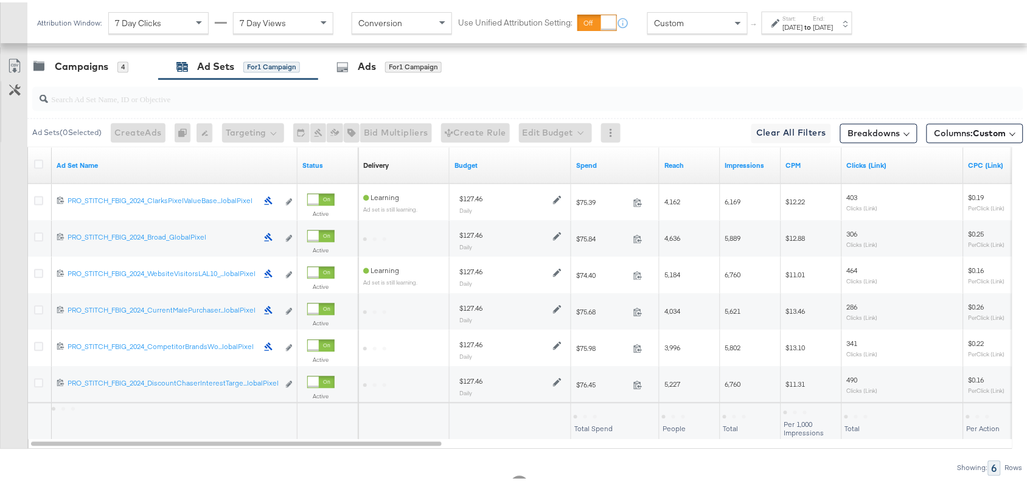
click at [803, 27] on div "Sep 7th 2025" at bounding box center [793, 25] width 20 height 10
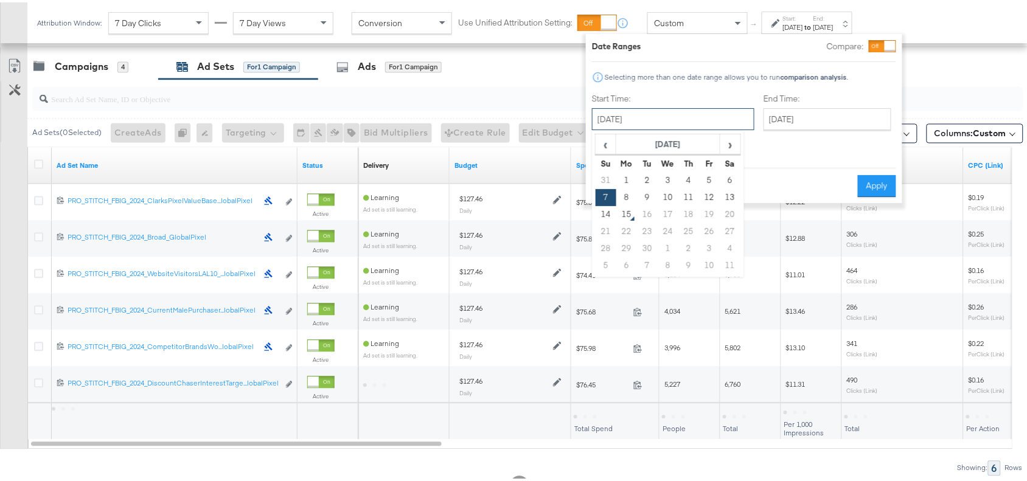
click at [633, 114] on input "September 7th 2025" at bounding box center [673, 117] width 163 height 22
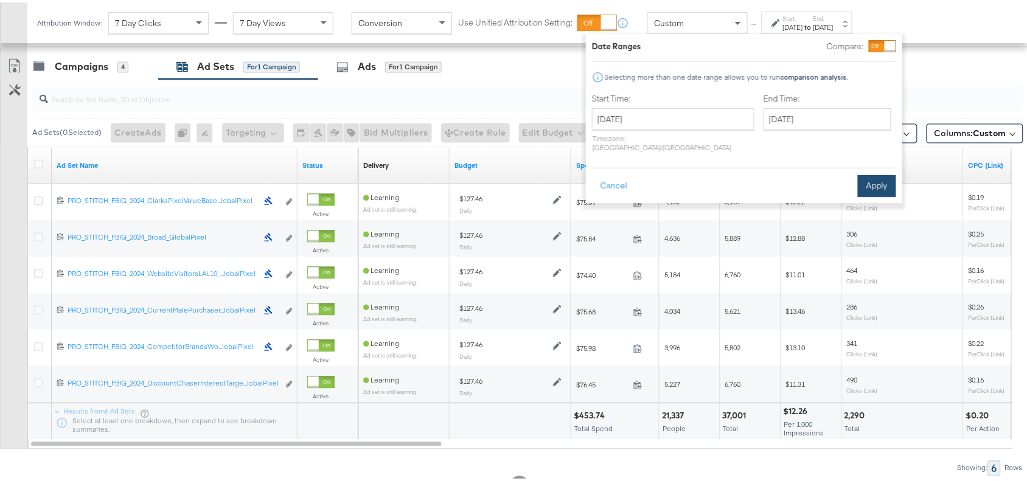
click at [884, 173] on button "Apply" at bounding box center [877, 184] width 38 height 22
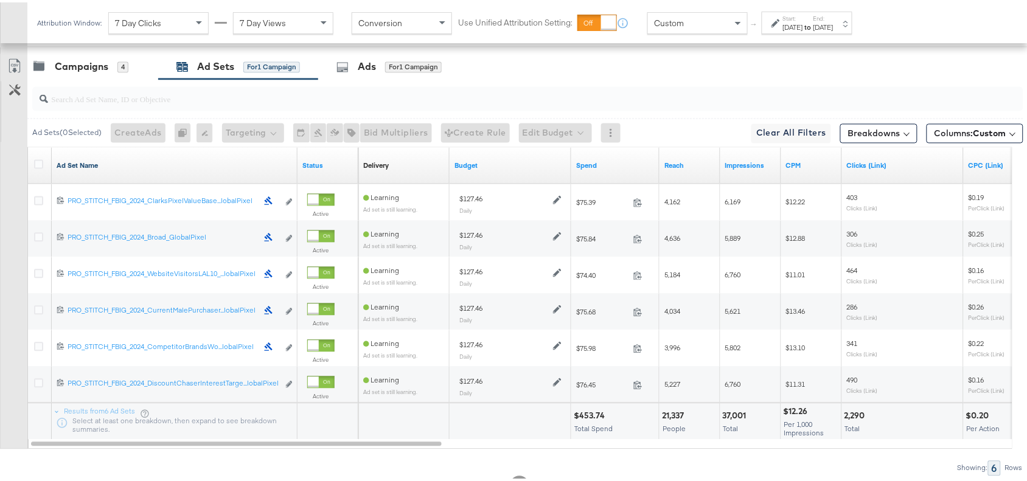
click at [116, 169] on link "Ad Set Name" at bounding box center [175, 164] width 236 height 10
click at [116, 169] on link "Ad Set Name ↓" at bounding box center [175, 164] width 236 height 10
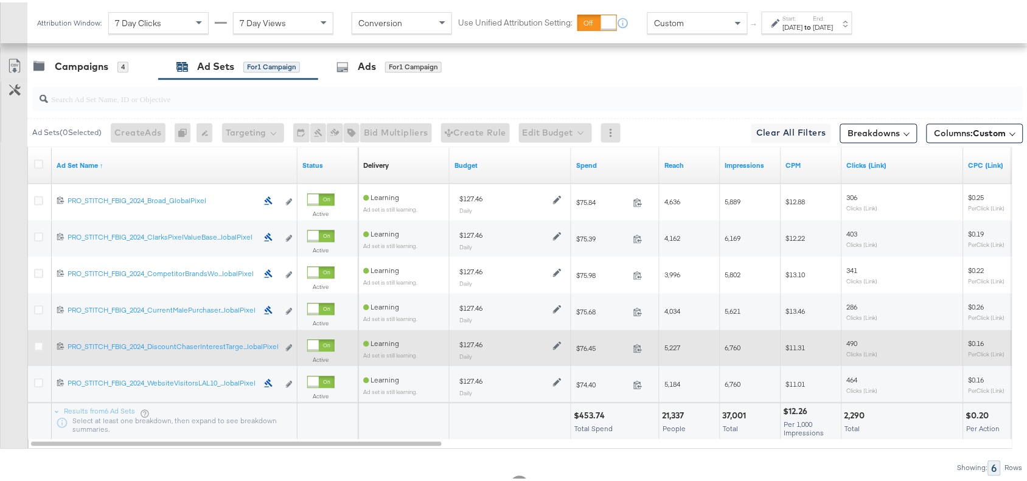
scroll to position [680, 0]
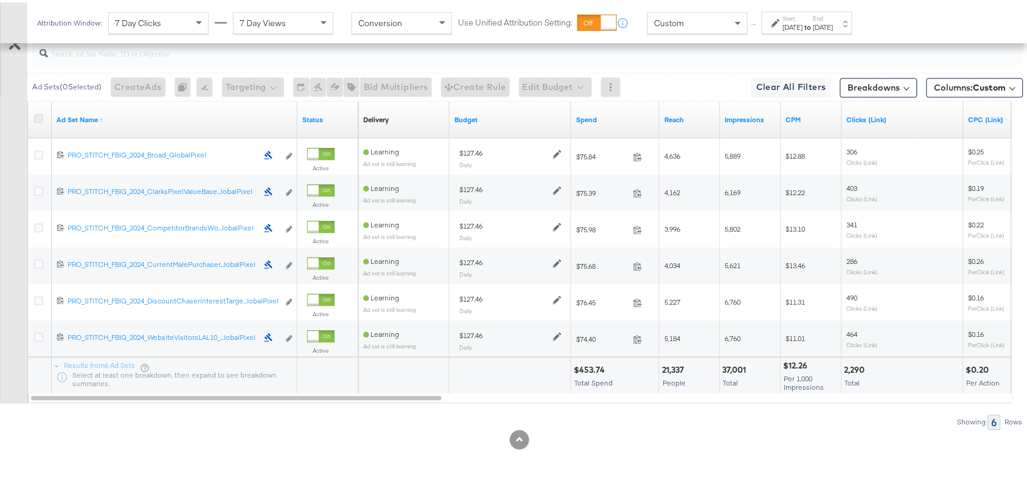
click at [37, 119] on icon at bounding box center [38, 116] width 9 height 9
click at [0, 0] on input "checkbox" at bounding box center [0, 0] width 0 height 0
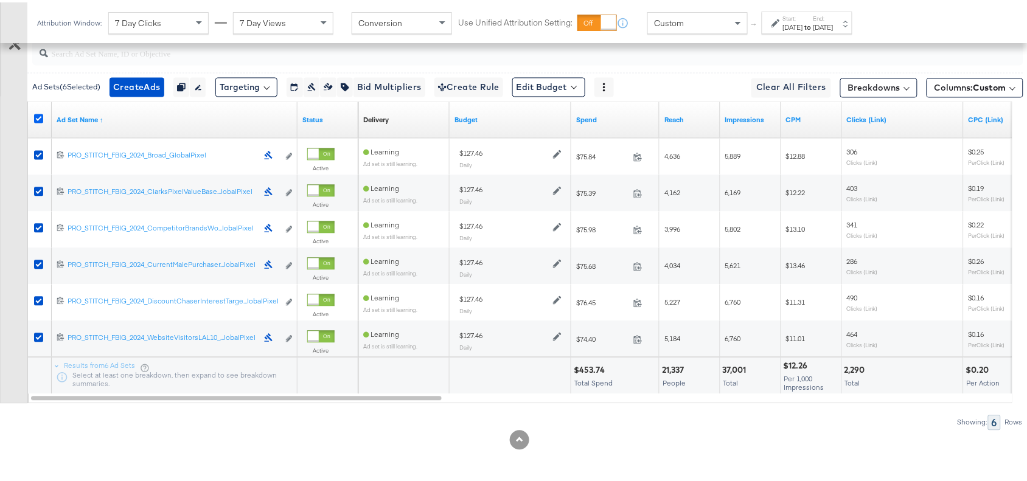
scroll to position [628, 0]
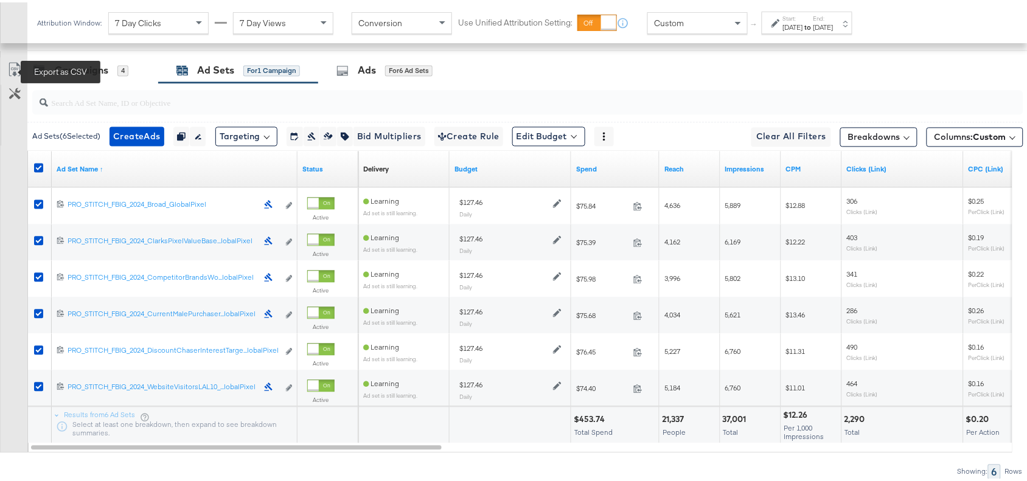
click at [14, 69] on icon at bounding box center [13, 70] width 7 height 9
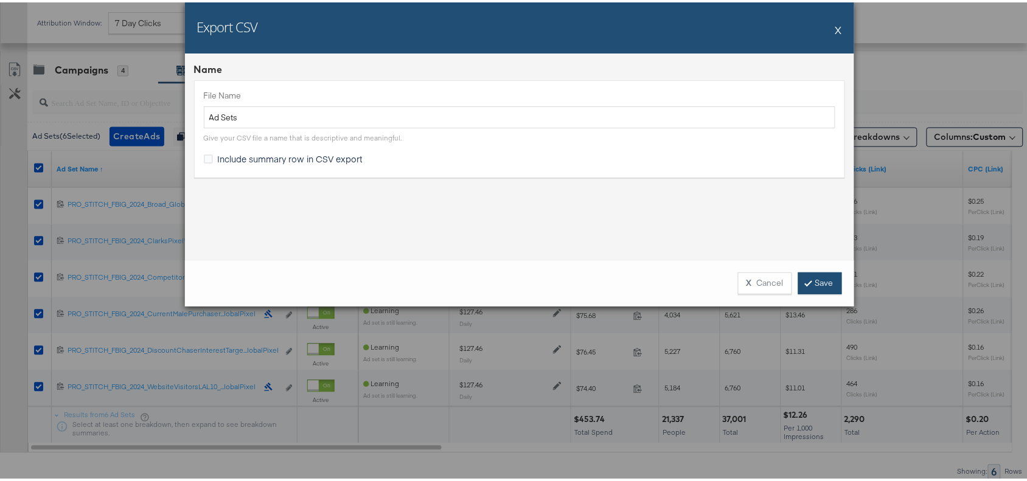
click at [819, 281] on link "Save" at bounding box center [821, 281] width 44 height 22
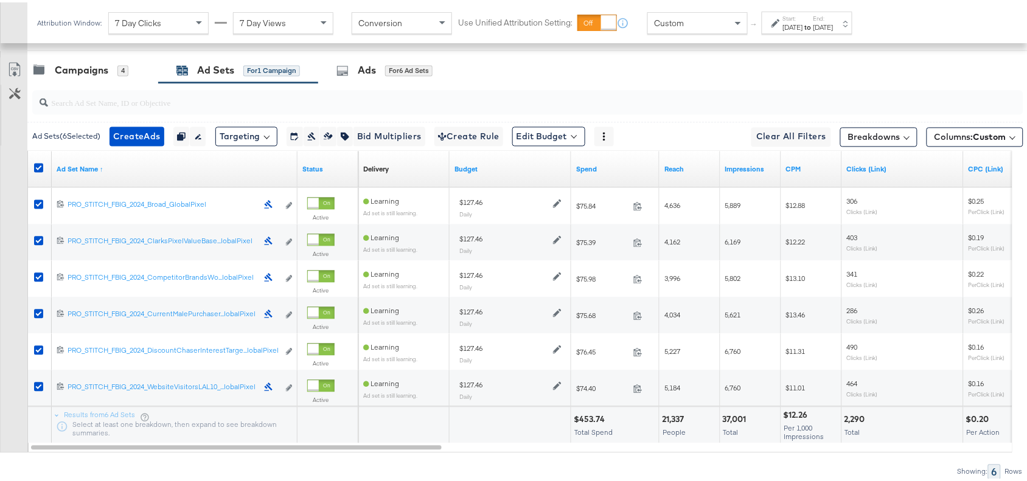
click at [703, 80] on div "Campaigns 4 Ad Sets for 1 Campaign Ads for 6 Ad Sets" at bounding box center [533, 68] width 1012 height 26
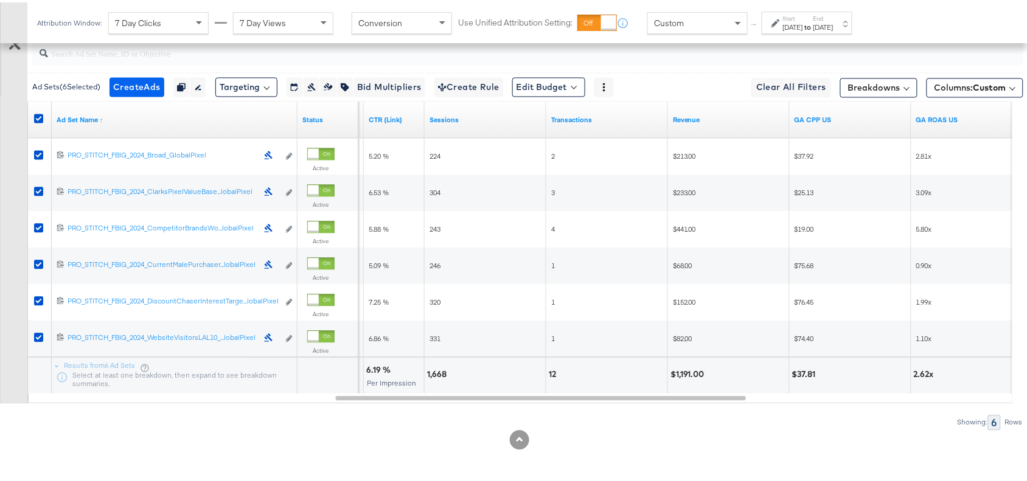
scroll to position [573, 0]
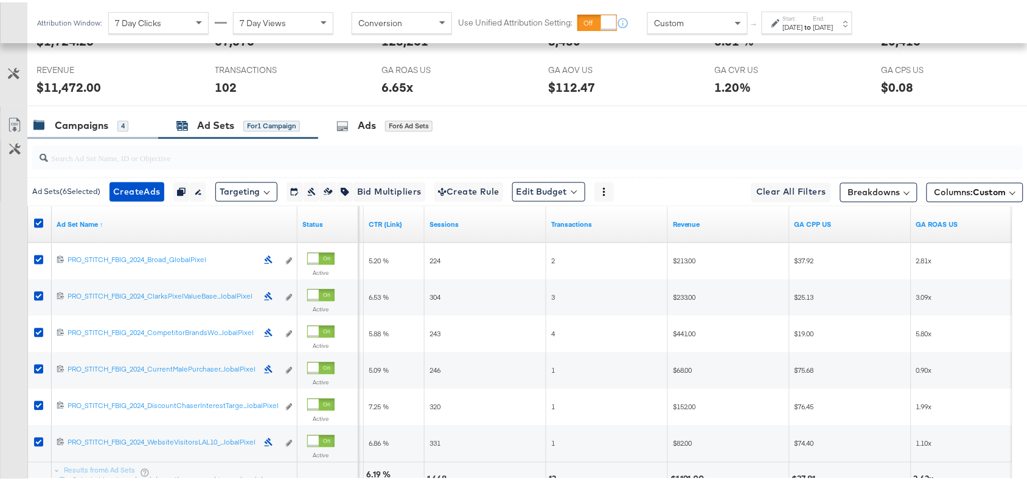
click at [84, 126] on div "Campaigns" at bounding box center [82, 124] width 54 height 14
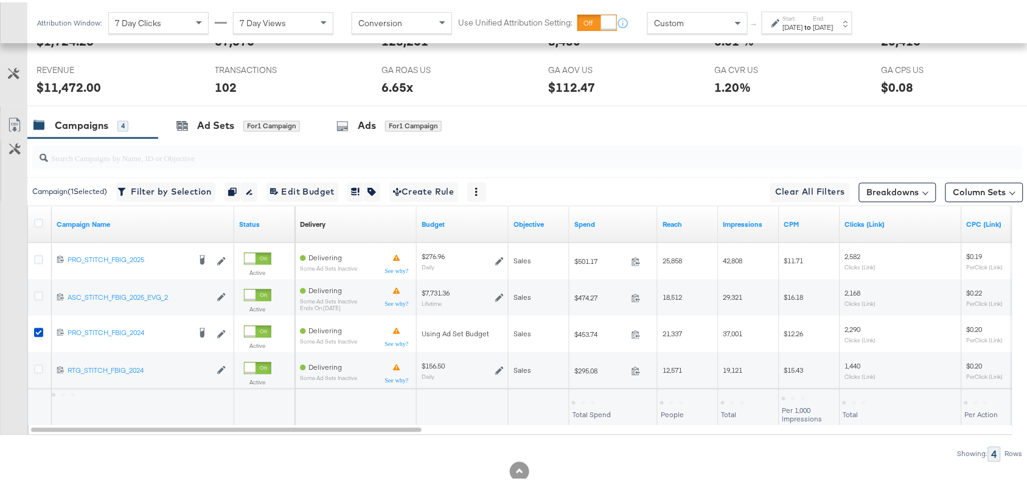
scroll to position [607, 0]
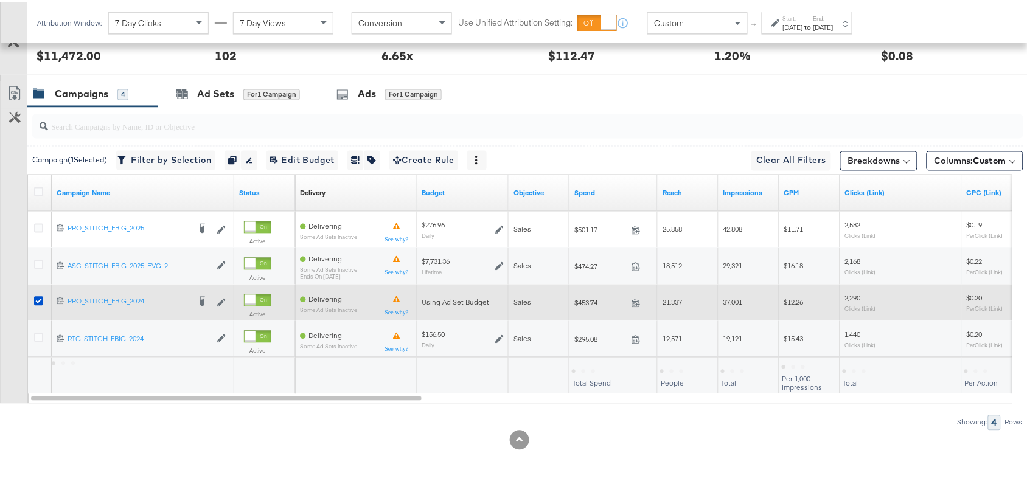
click at [37, 303] on div at bounding box center [40, 301] width 13 height 12
click at [37, 298] on icon at bounding box center [38, 299] width 9 height 9
click at [0, 0] on input "checkbox" at bounding box center [0, 0] width 0 height 0
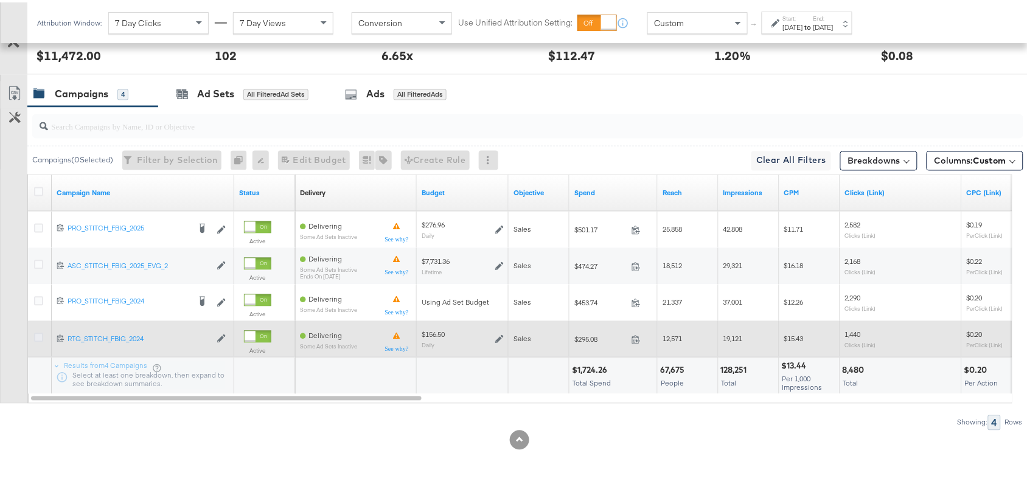
click at [37, 339] on icon at bounding box center [38, 335] width 9 height 9
click at [0, 0] on input "checkbox" at bounding box center [0, 0] width 0 height 0
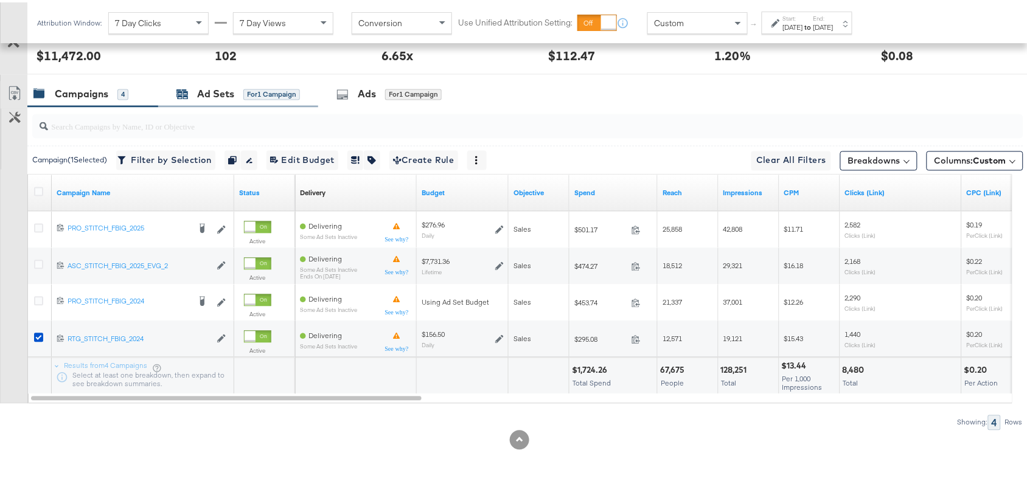
click at [216, 93] on div "Ad Sets" at bounding box center [215, 92] width 37 height 14
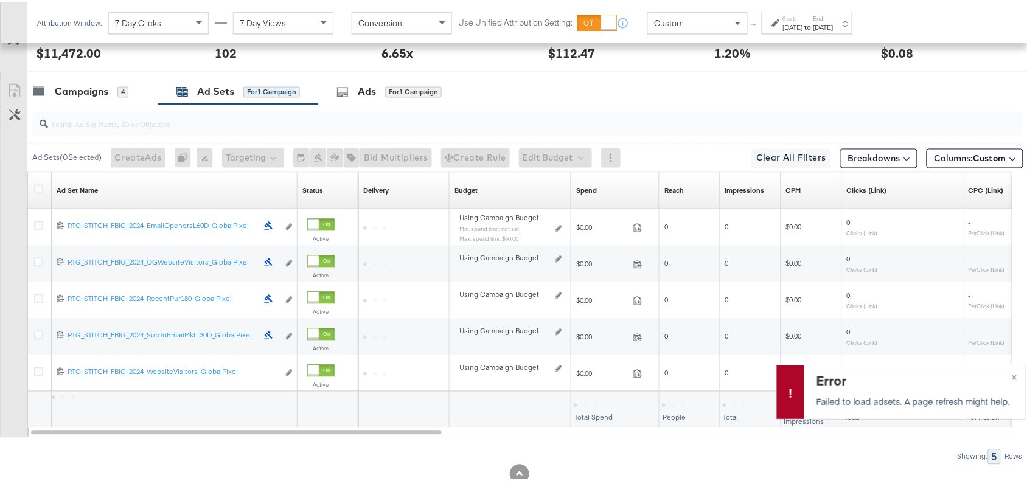
scroll to position [643, 0]
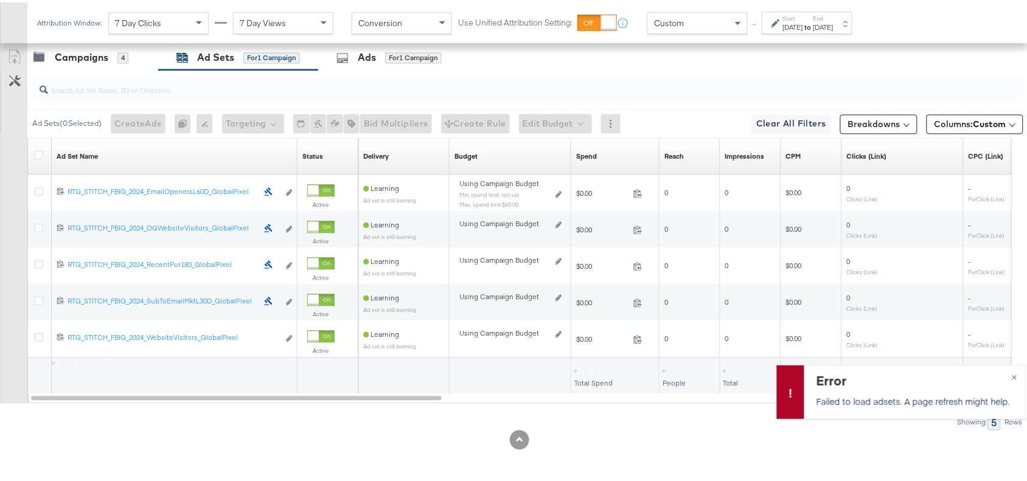
click at [101, 152] on div "Ad Set Name Sorting Unavailable" at bounding box center [175, 154] width 246 height 19
click at [101, 159] on div "Ad Set Name Sorting Unavailable" at bounding box center [175, 154] width 246 height 19
click at [103, 153] on div "Ad Set Name Sorting Unavailable" at bounding box center [175, 154] width 246 height 19
click at [1012, 372] on span "×" at bounding box center [1014, 374] width 5 height 14
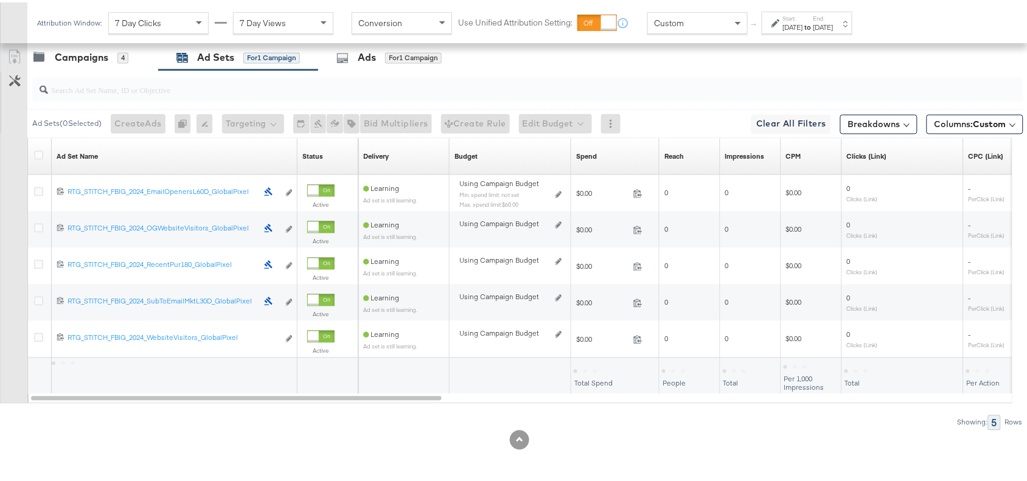
click at [110, 159] on div "Ad Set Name Sorting Unavailable" at bounding box center [175, 154] width 246 height 19
click at [99, 153] on div "Ad Set Name Sorting Unavailable" at bounding box center [175, 154] width 246 height 19
click at [110, 159] on div "Ad Set Name Sorting Unavailable" at bounding box center [175, 154] width 246 height 19
click at [60, 49] on div "Campaigns" at bounding box center [82, 56] width 54 height 14
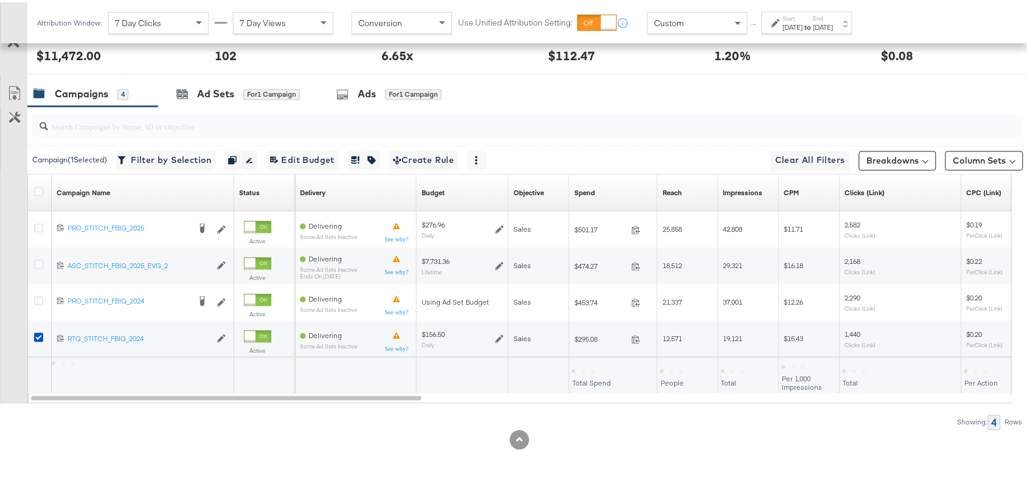
scroll to position [607, 0]
click at [203, 90] on div "Ad Sets" at bounding box center [215, 92] width 37 height 14
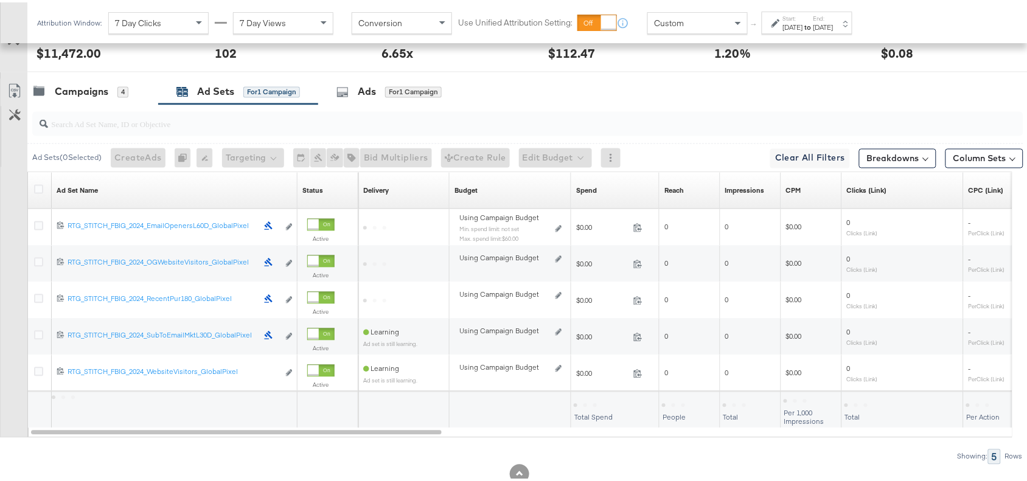
scroll to position [643, 0]
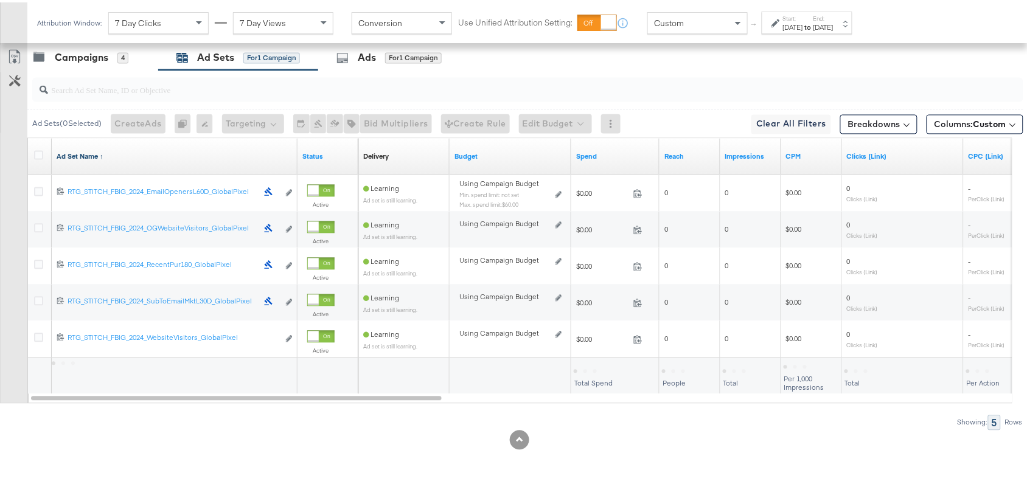
click at [102, 154] on link "Ad Set Name ↑" at bounding box center [175, 155] width 236 height 10
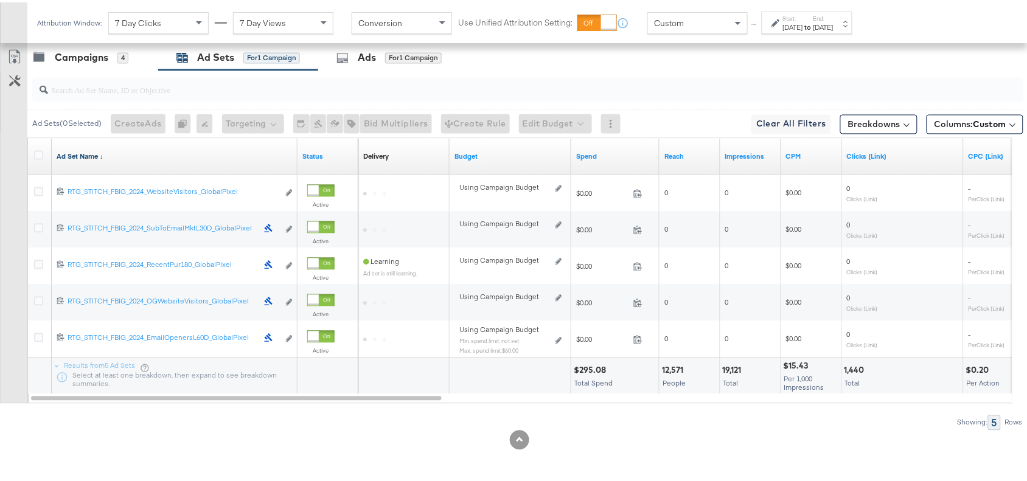
click at [102, 154] on link "Ad Set Name ↓" at bounding box center [175, 155] width 236 height 10
click at [103, 160] on div "Ad Set Name ↑" at bounding box center [175, 154] width 246 height 19
click at [102, 153] on link "Ad Set Name ↑" at bounding box center [175, 155] width 236 height 10
click at [101, 157] on link "Ad Set Name ↓" at bounding box center [175, 155] width 236 height 10
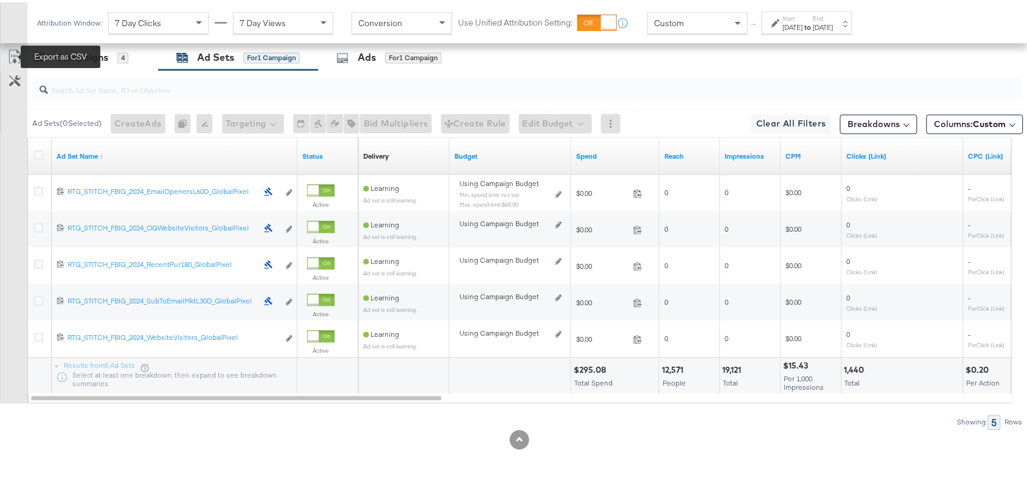
click at [11, 58] on icon at bounding box center [14, 54] width 15 height 15
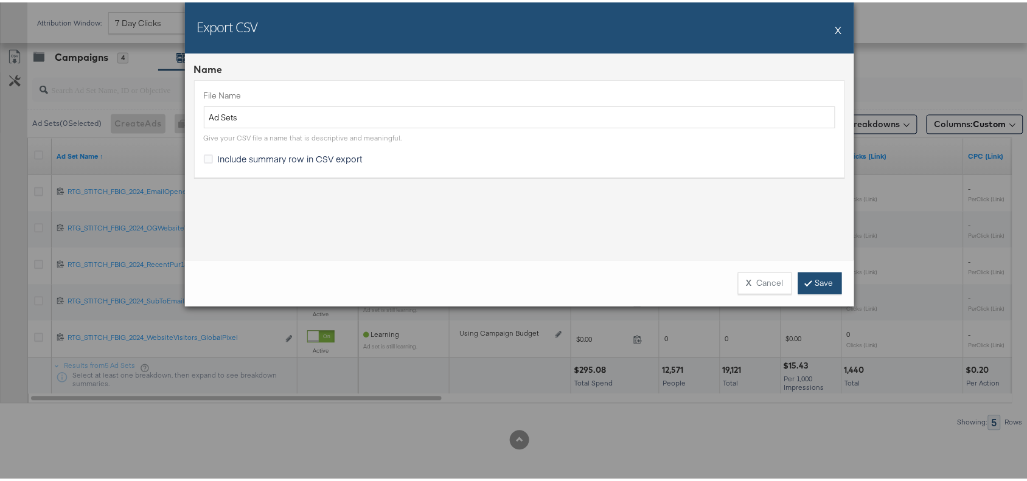
click at [814, 277] on link "Save" at bounding box center [821, 281] width 44 height 22
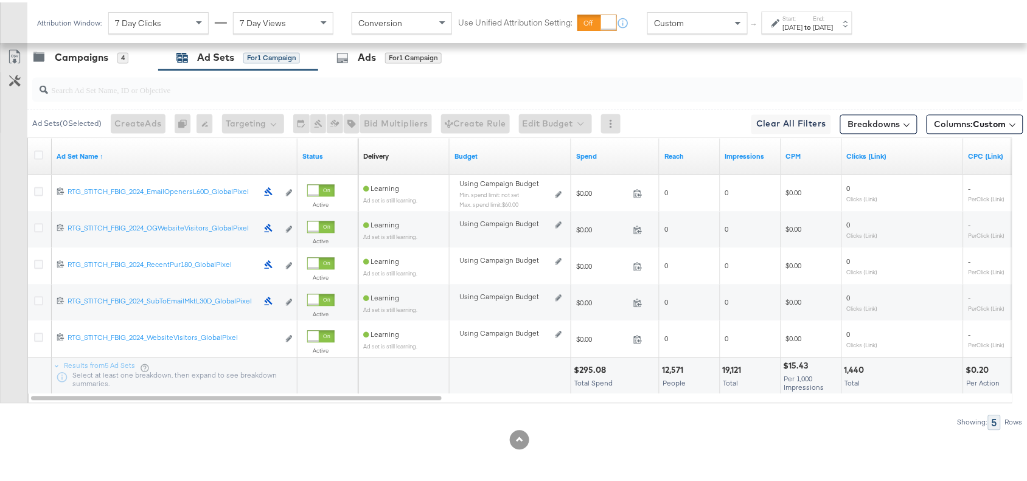
click at [853, 10] on div "Start: Sep 7th 2025 to End: Sep 13th 2025" at bounding box center [807, 20] width 91 height 23
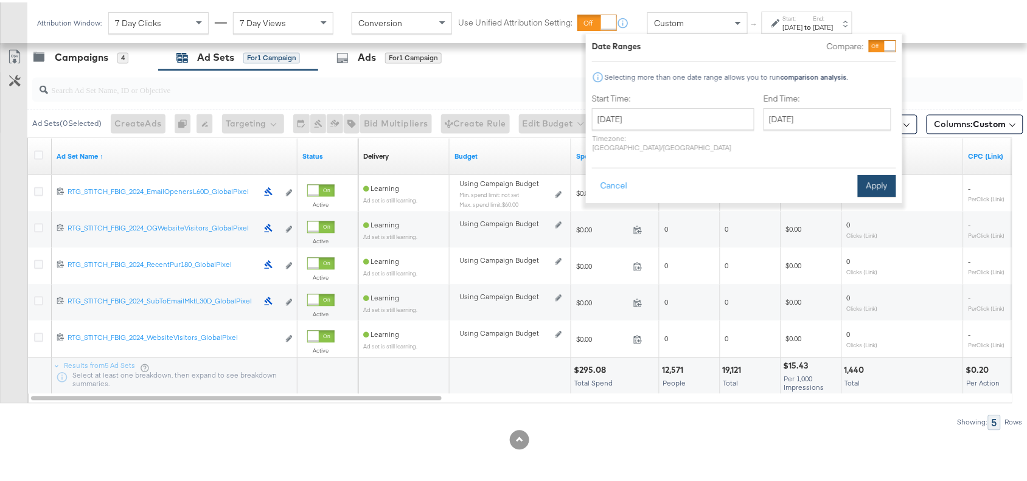
click at [873, 180] on button "Apply" at bounding box center [877, 184] width 38 height 22
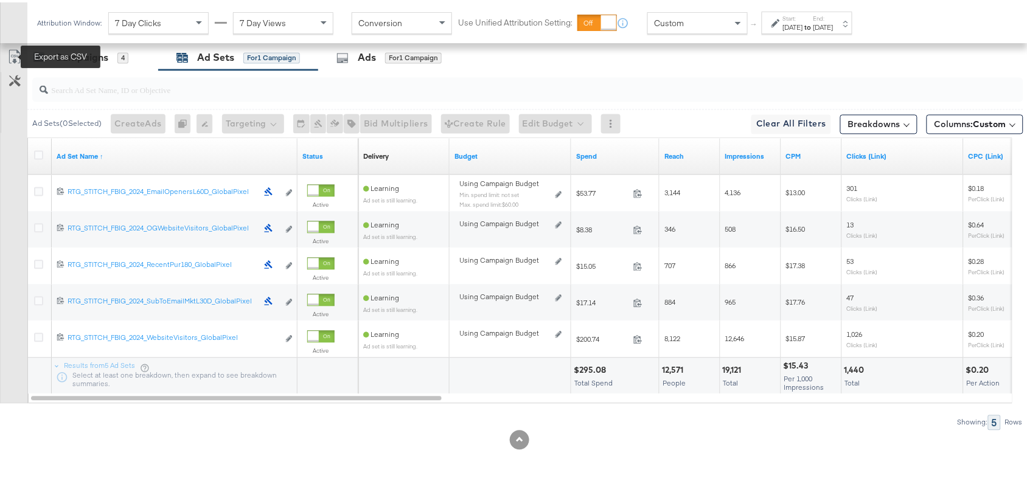
click at [12, 58] on icon at bounding box center [14, 54] width 15 height 15
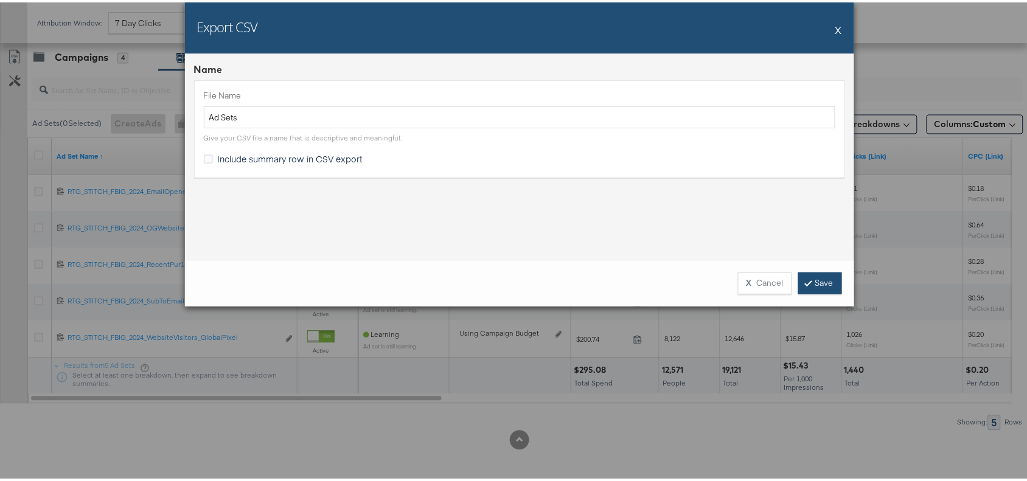
click at [807, 284] on link "Save" at bounding box center [821, 281] width 44 height 22
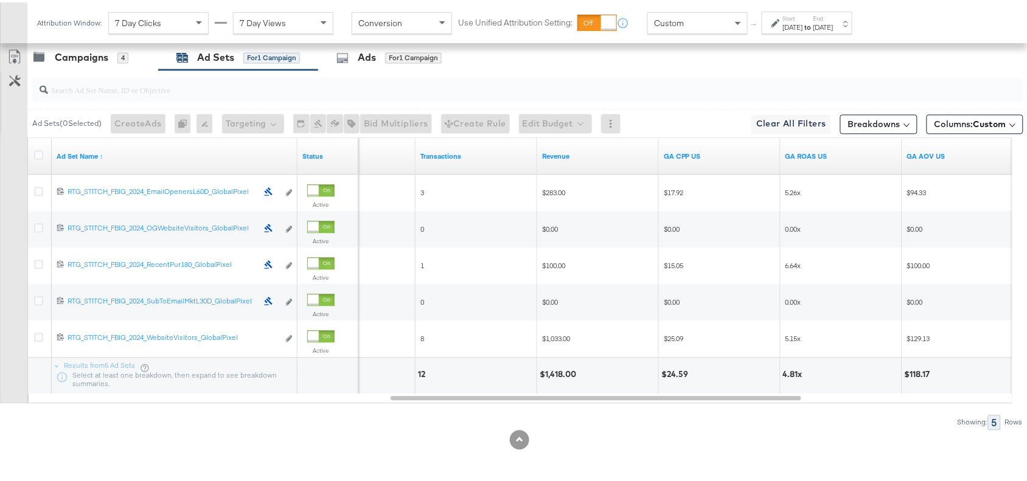
click at [592, 433] on div at bounding box center [519, 438] width 1039 height 19
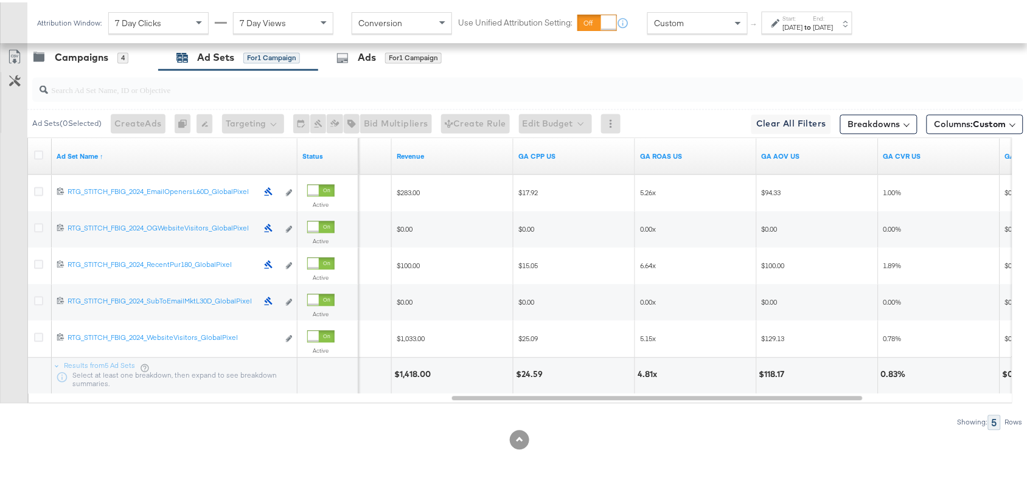
click at [630, 434] on div at bounding box center [519, 438] width 1039 height 19
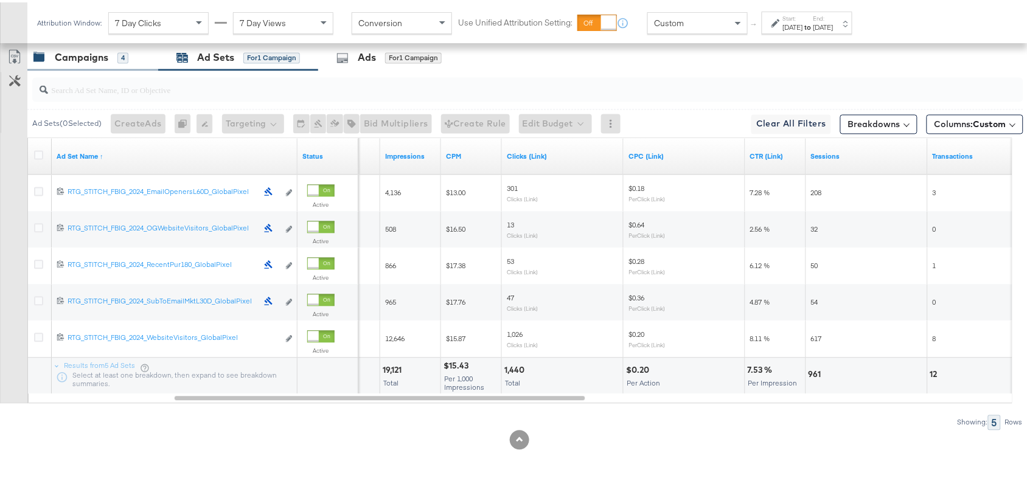
click at [73, 62] on div "Campaigns" at bounding box center [82, 56] width 54 height 14
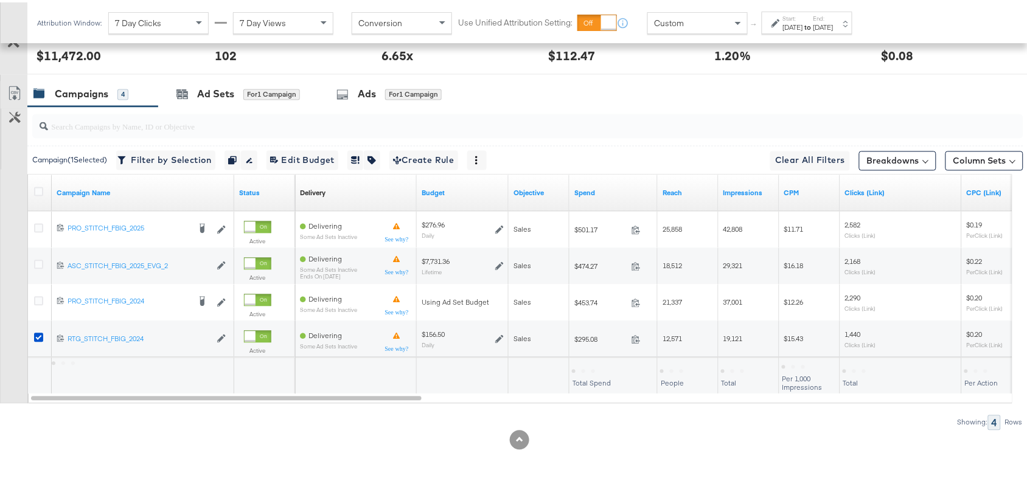
scroll to position [607, 0]
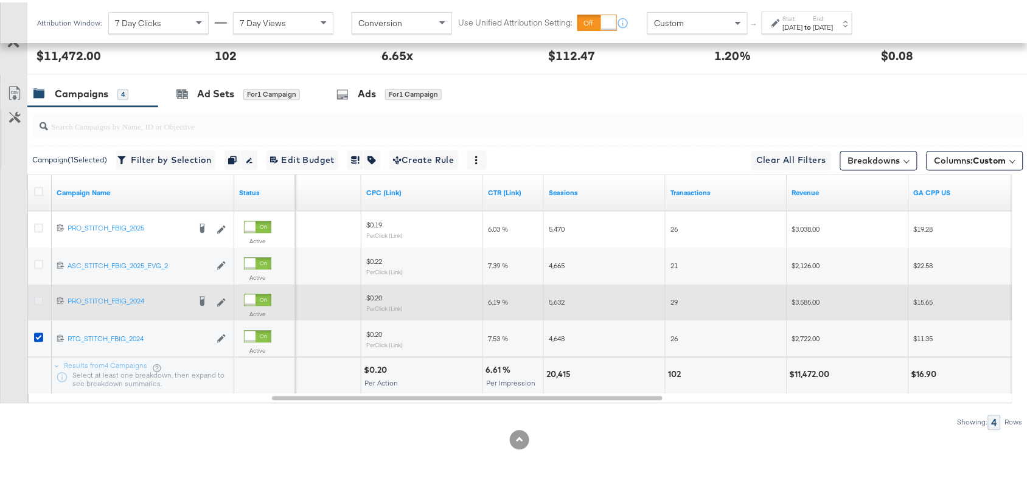
click at [35, 302] on icon at bounding box center [38, 299] width 9 height 9
click at [0, 0] on input "checkbox" at bounding box center [0, 0] width 0 height 0
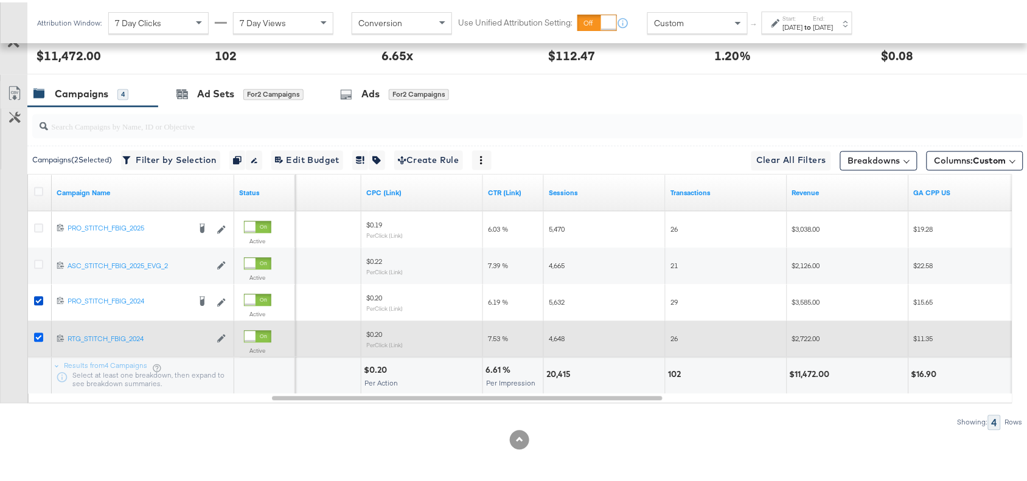
click at [40, 337] on icon at bounding box center [38, 335] width 9 height 9
click at [0, 0] on input "checkbox" at bounding box center [0, 0] width 0 height 0
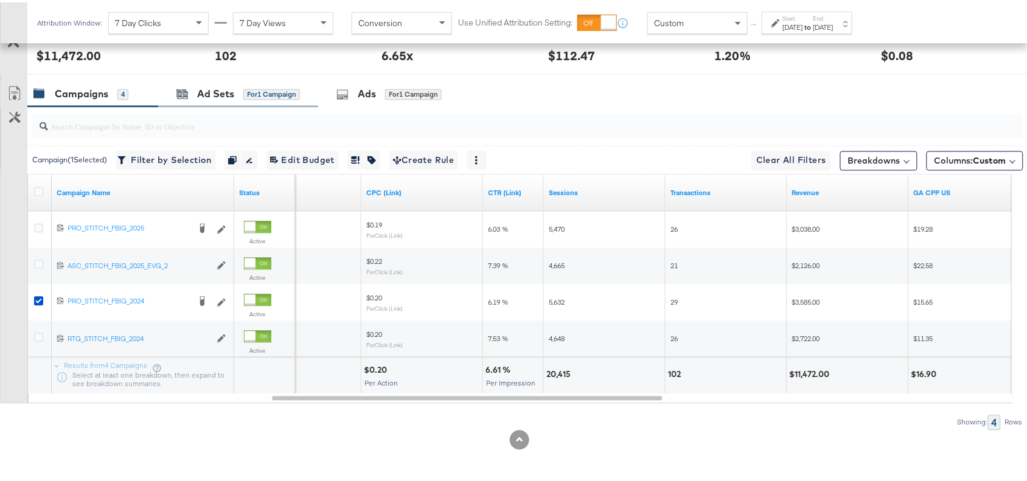
click at [203, 101] on div "Ad Sets for 1 Campaign" at bounding box center [238, 92] width 160 height 26
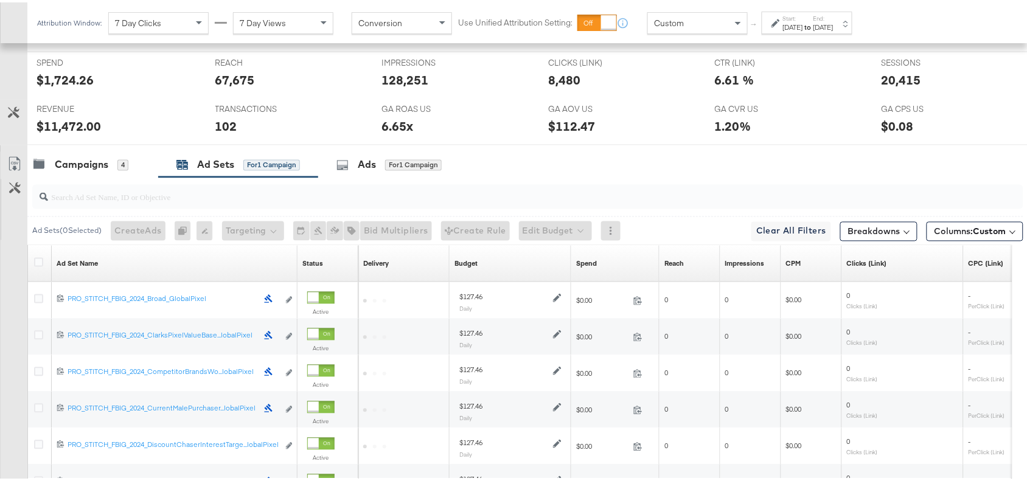
scroll to position [643, 0]
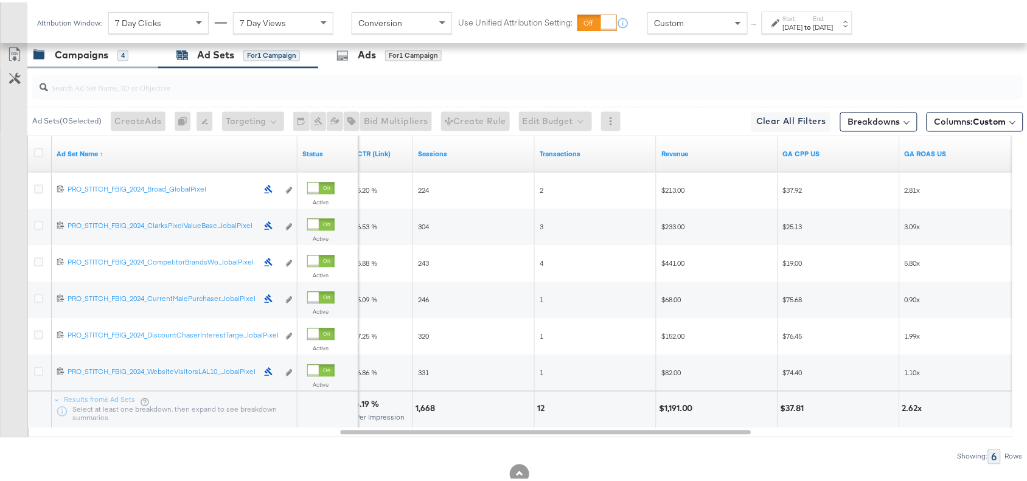
click at [86, 65] on div "Campaigns 4" at bounding box center [92, 53] width 131 height 26
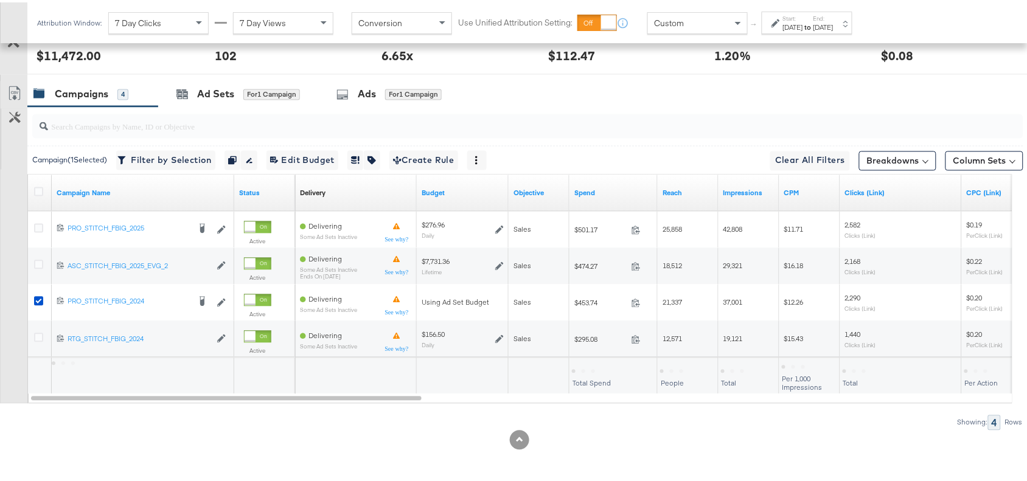
scroll to position [607, 0]
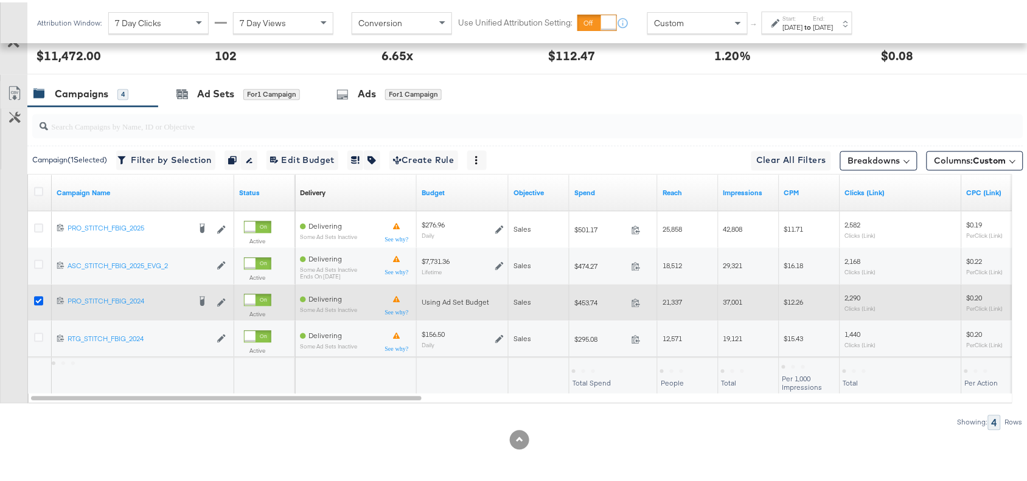
click at [38, 299] on icon at bounding box center [38, 299] width 9 height 9
click at [0, 0] on input "checkbox" at bounding box center [0, 0] width 0 height 0
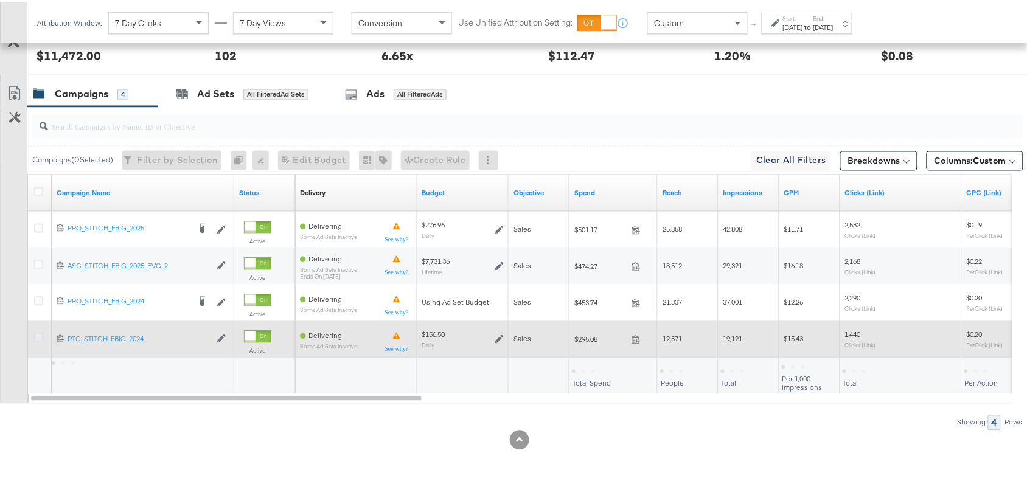
click at [35, 338] on icon at bounding box center [38, 335] width 9 height 9
click at [0, 0] on input "checkbox" at bounding box center [0, 0] width 0 height 0
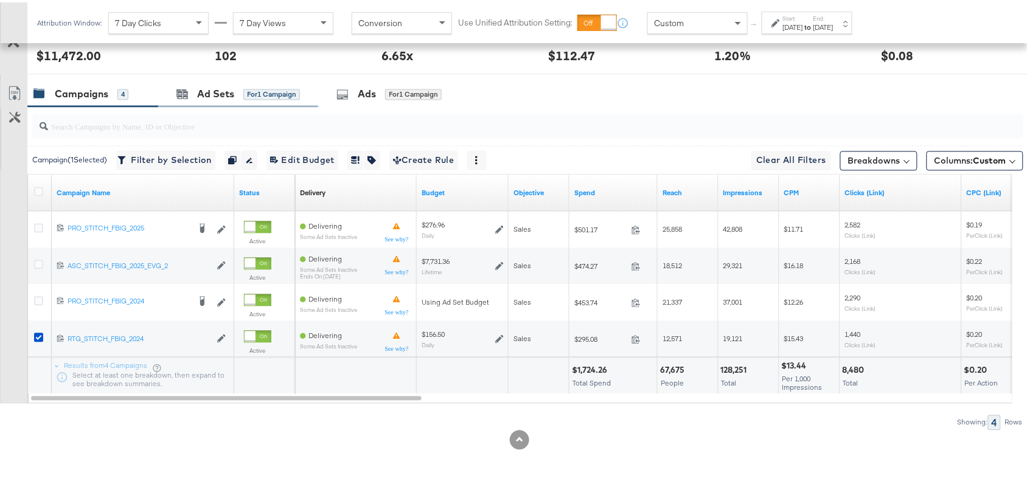
click at [205, 100] on div "Ad Sets for 1 Campaign" at bounding box center [238, 92] width 160 height 26
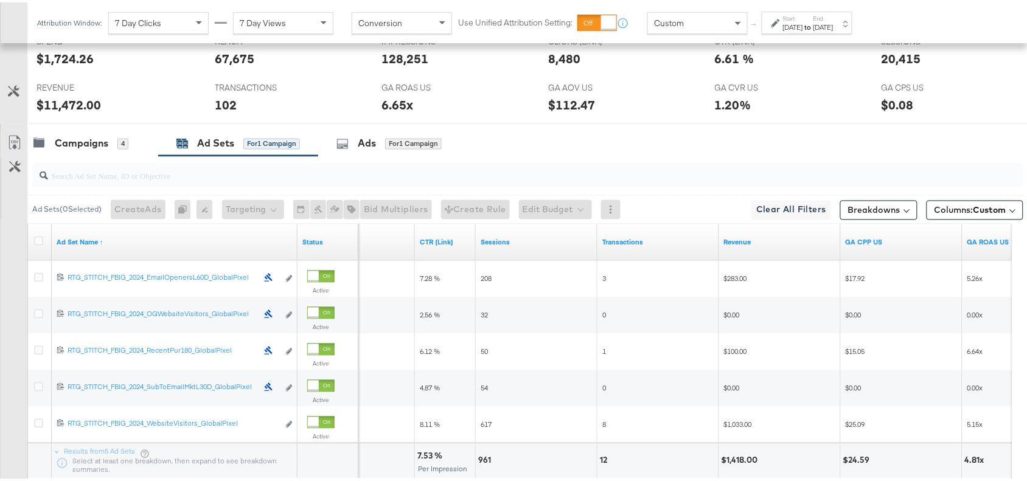
scroll to position [555, 0]
click at [803, 23] on div "[DATE]" at bounding box center [793, 25] width 20 height 10
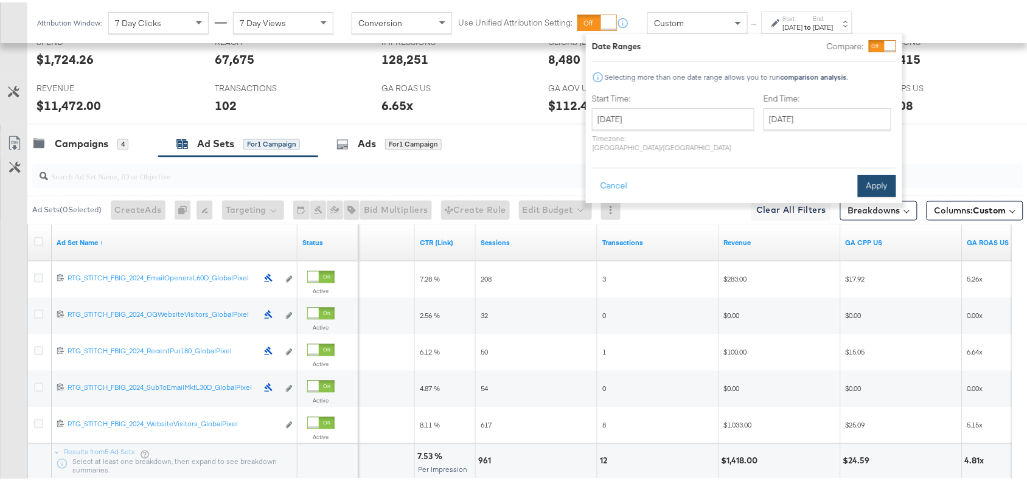
click at [875, 173] on button "Apply" at bounding box center [877, 184] width 38 height 22
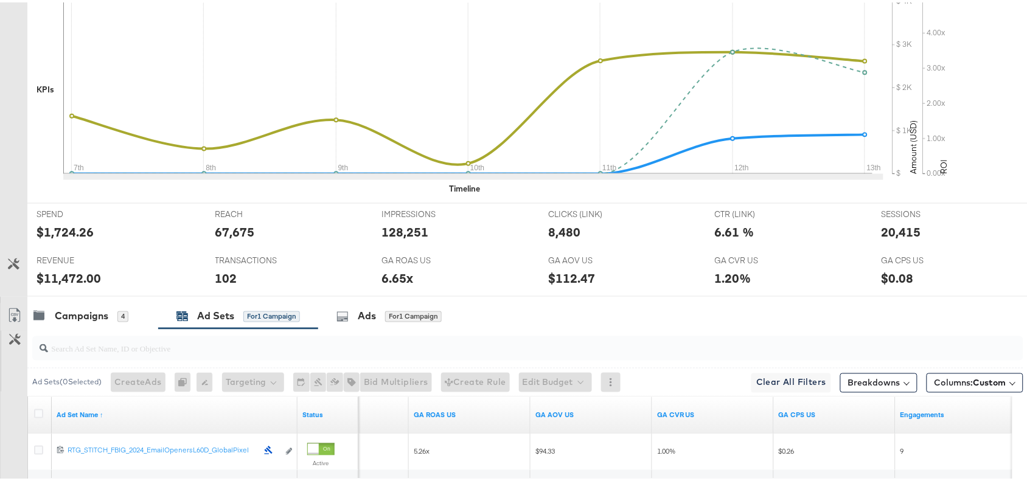
scroll to position [0, 0]
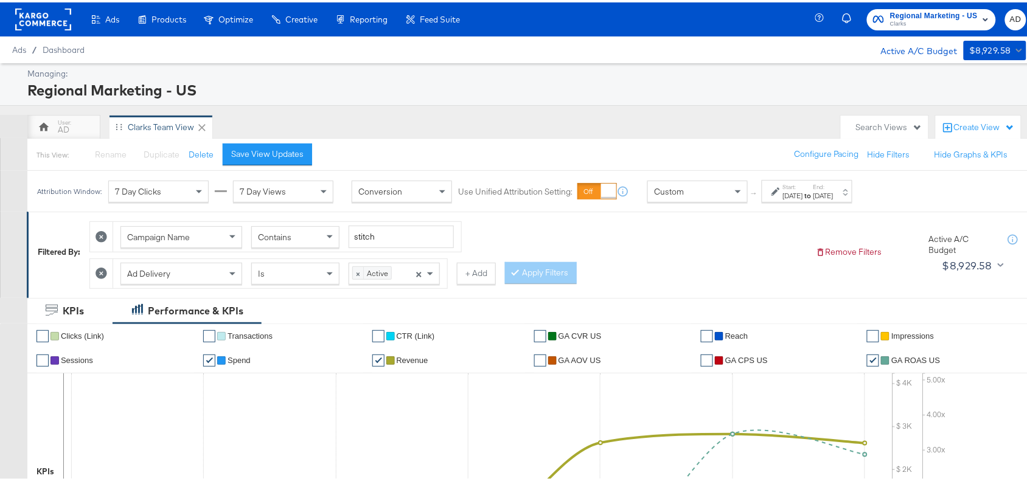
click at [29, 9] on rect at bounding box center [43, 17] width 56 height 22
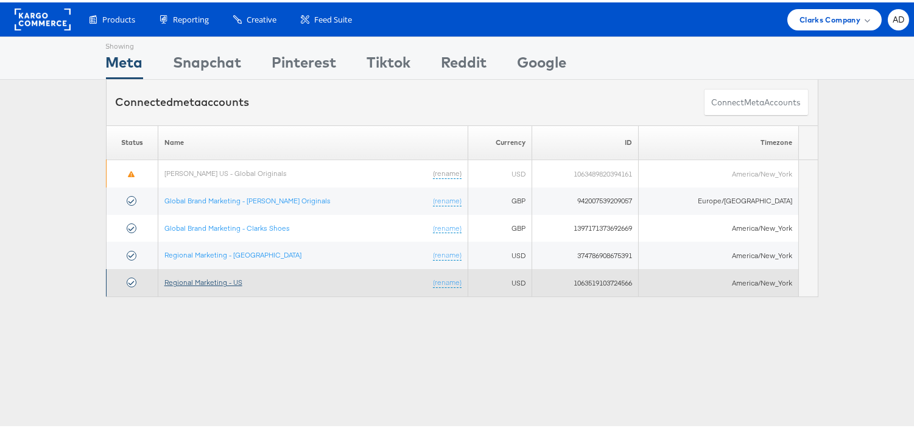
click at [200, 280] on link "Regional Marketing - US" at bounding box center [203, 279] width 78 height 9
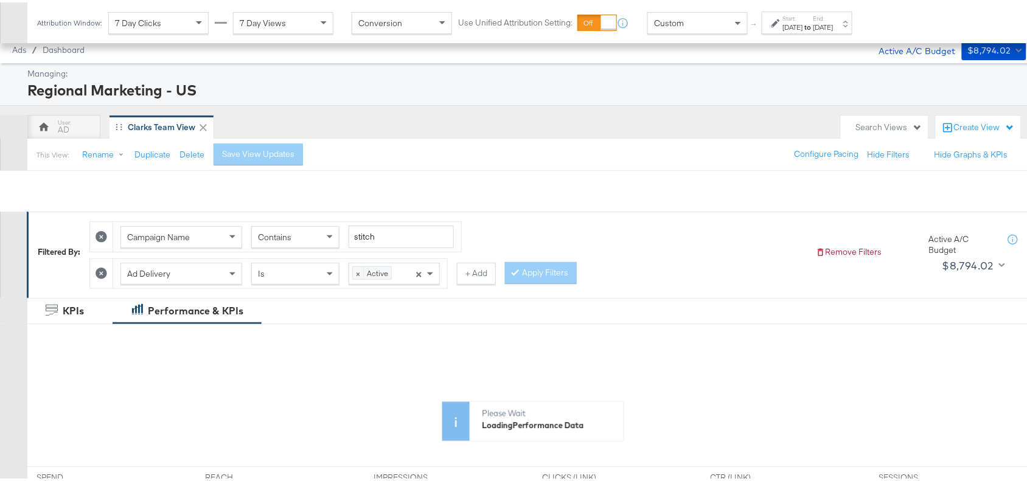
scroll to position [488, 0]
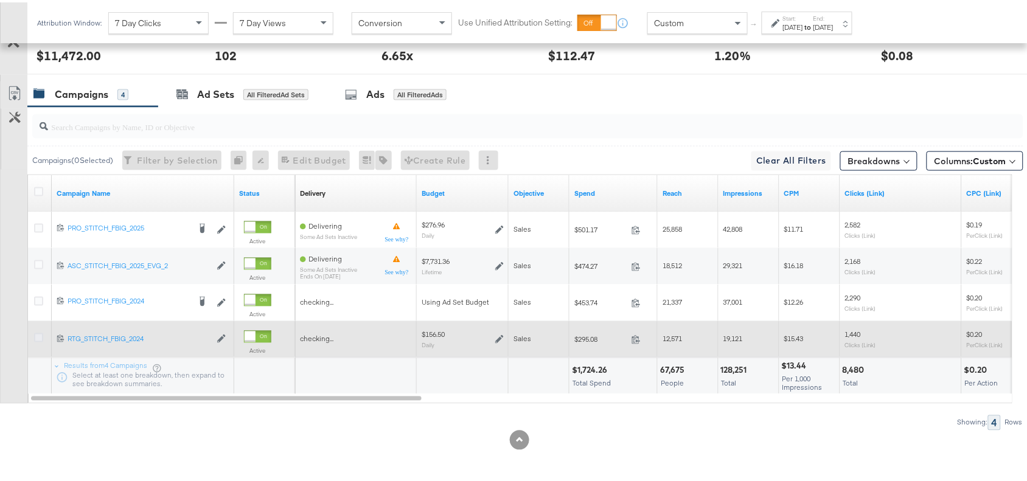
click at [38, 337] on icon at bounding box center [38, 335] width 9 height 9
click at [0, 0] on input "checkbox" at bounding box center [0, 0] width 0 height 0
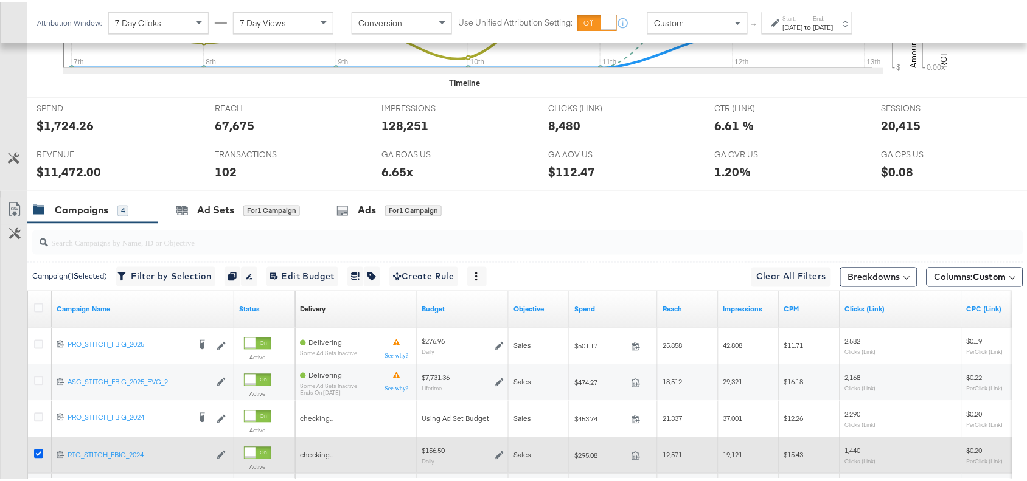
scroll to position [607, 0]
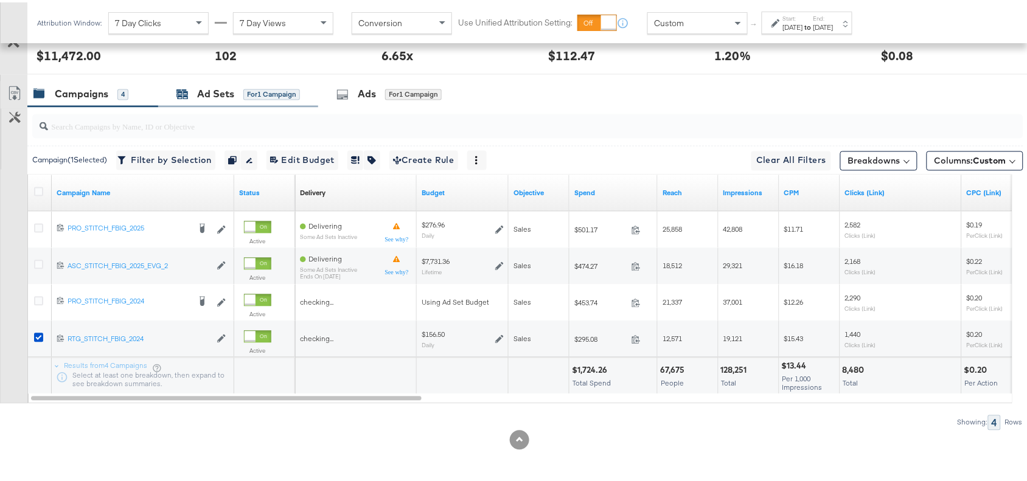
click at [204, 91] on div "Ad Sets" at bounding box center [215, 92] width 37 height 14
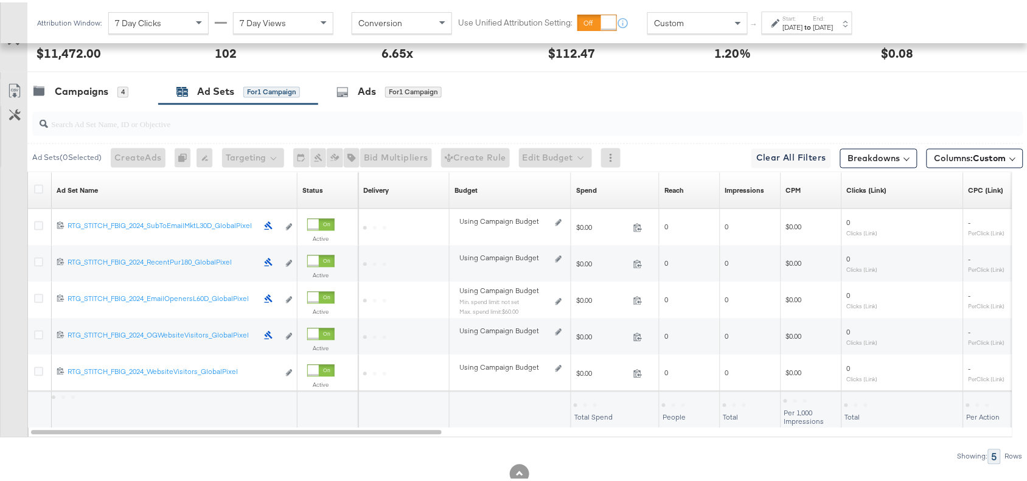
scroll to position [643, 0]
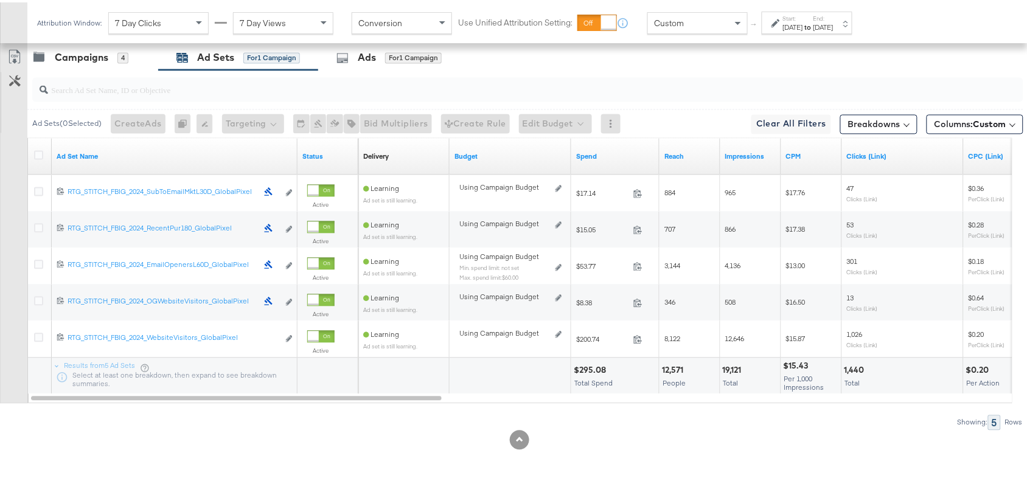
click at [113, 145] on div "Ad Set Name" at bounding box center [175, 154] width 246 height 19
drag, startPoint x: 105, startPoint y: 159, endPoint x: 99, endPoint y: 150, distance: 11.5
click at [99, 150] on div "Ad Set Name" at bounding box center [175, 154] width 246 height 19
click at [99, 150] on link "Ad Set Name" at bounding box center [175, 155] width 236 height 10
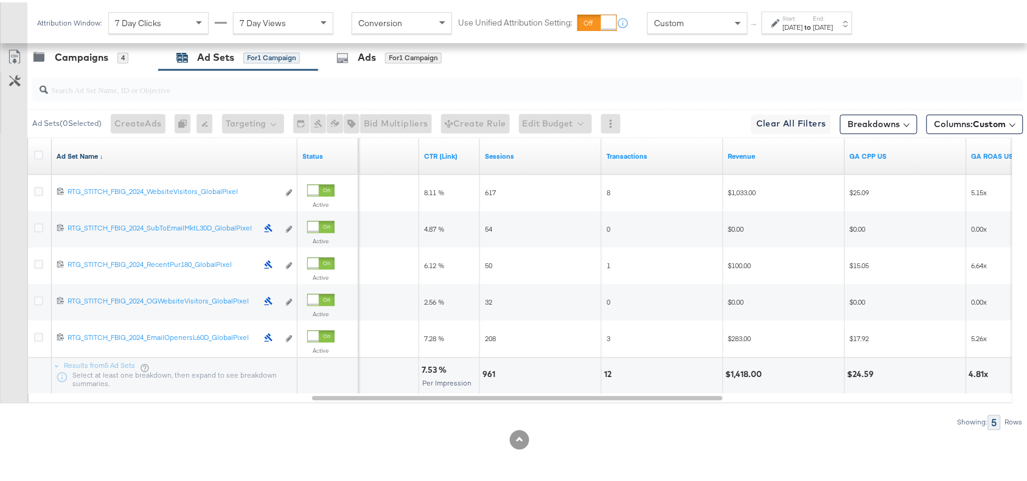
click at [102, 154] on link "Ad Set Name ↓" at bounding box center [175, 155] width 236 height 10
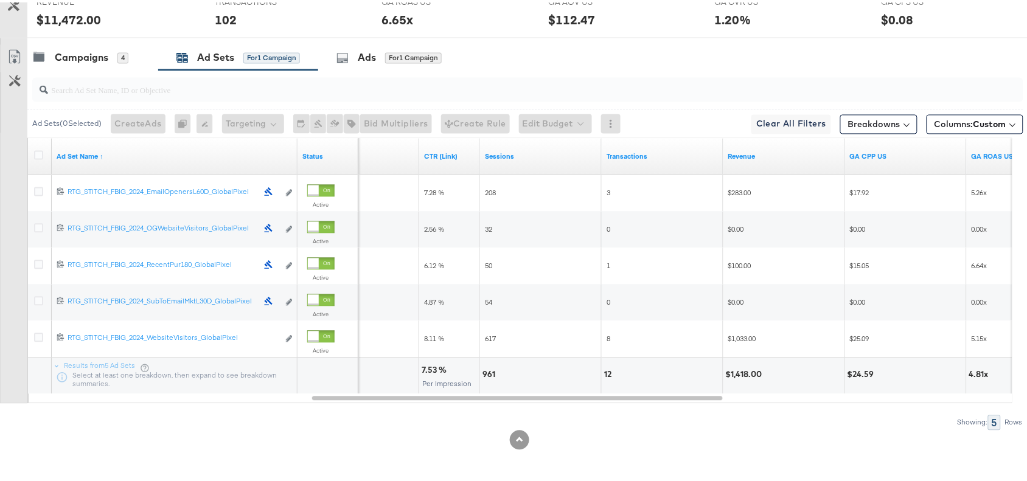
scroll to position [0, 0]
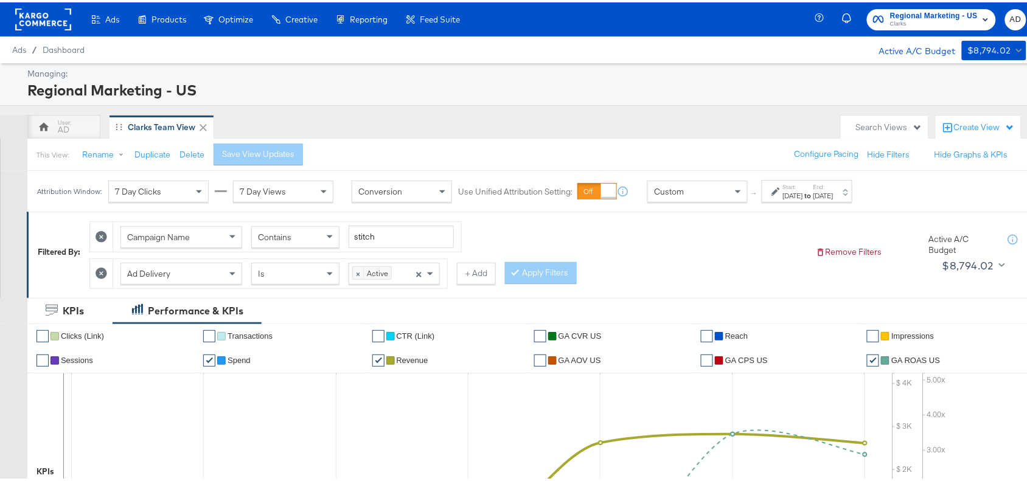
click at [31, 11] on rect at bounding box center [43, 17] width 56 height 22
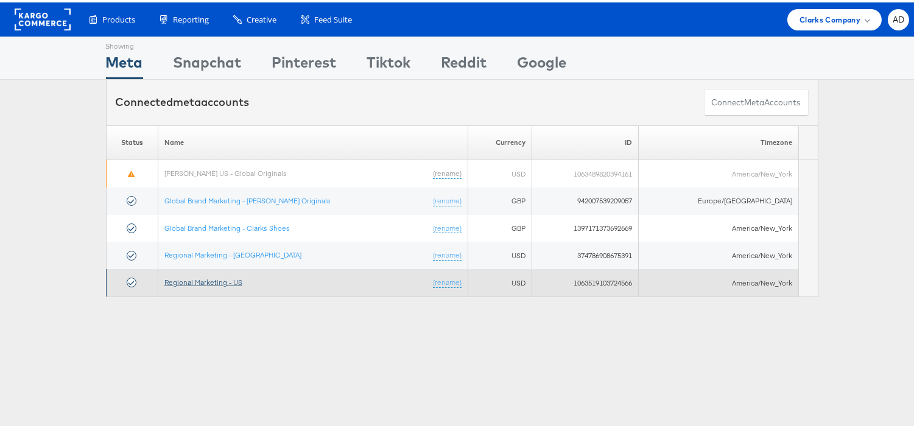
click at [209, 279] on link "Regional Marketing - US" at bounding box center [203, 279] width 78 height 9
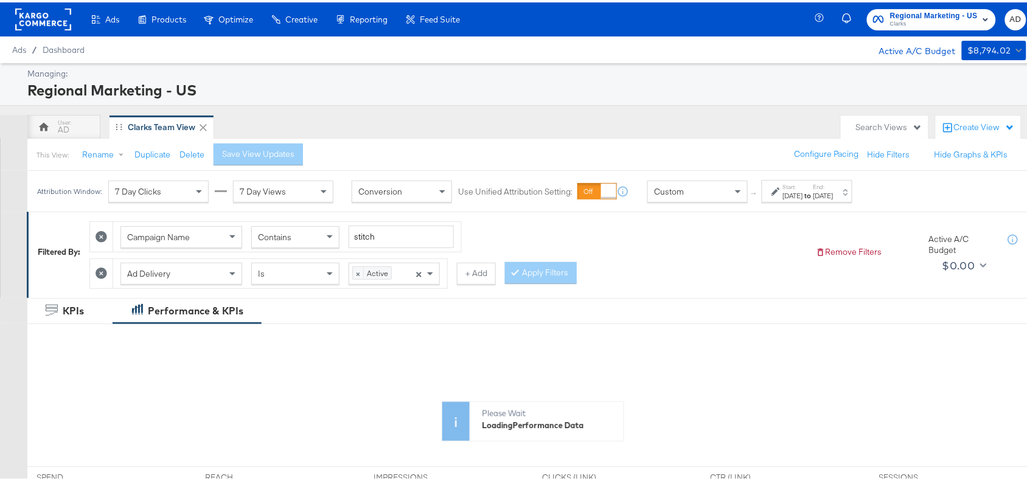
click at [814, 192] on strong "to" at bounding box center [808, 193] width 10 height 9
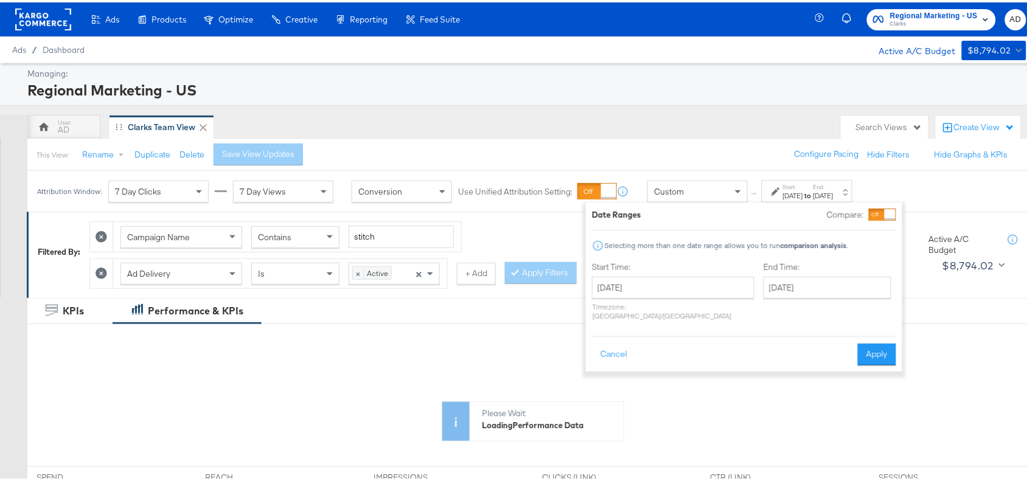
drag, startPoint x: 688, startPoint y: 267, endPoint x: 688, endPoint y: 287, distance: 20.7
click at [688, 287] on div "Start Time: [DATE] ‹ [DATE] › Su Mo Tu We Th Fr Sa 31 1 2 3 4 5 6 7 8 9 10 11 1…" at bounding box center [673, 291] width 163 height 65
click at [688, 287] on input "[DATE]" at bounding box center [673, 286] width 163 height 22
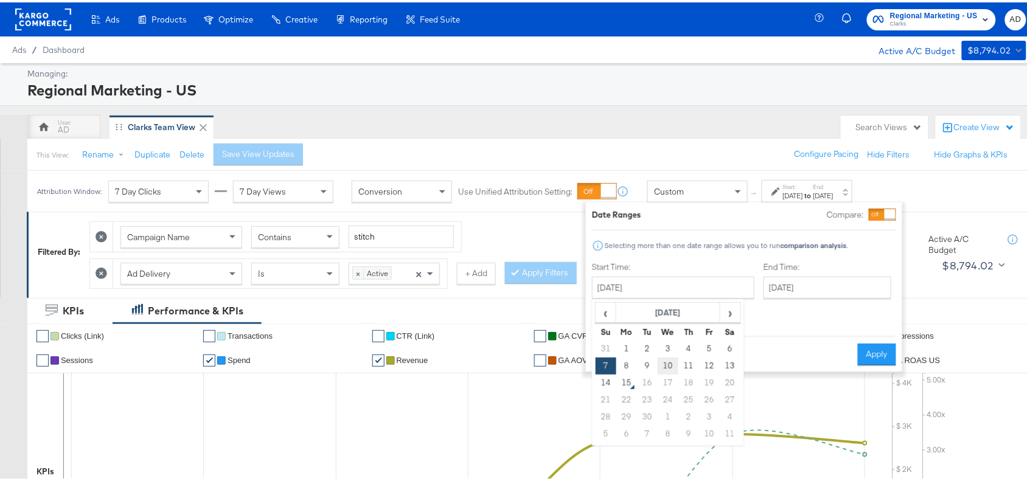
click at [664, 364] on td "10" at bounding box center [668, 363] width 21 height 17
type input "[DATE]"
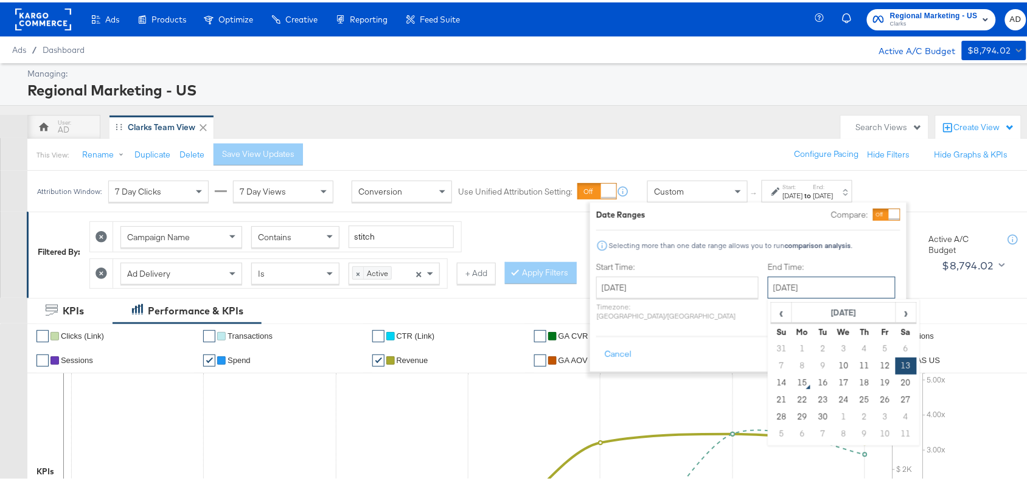
click at [771, 292] on input "[DATE]" at bounding box center [832, 286] width 128 height 22
click at [772, 384] on td "14" at bounding box center [782, 381] width 21 height 17
type input "[DATE]"
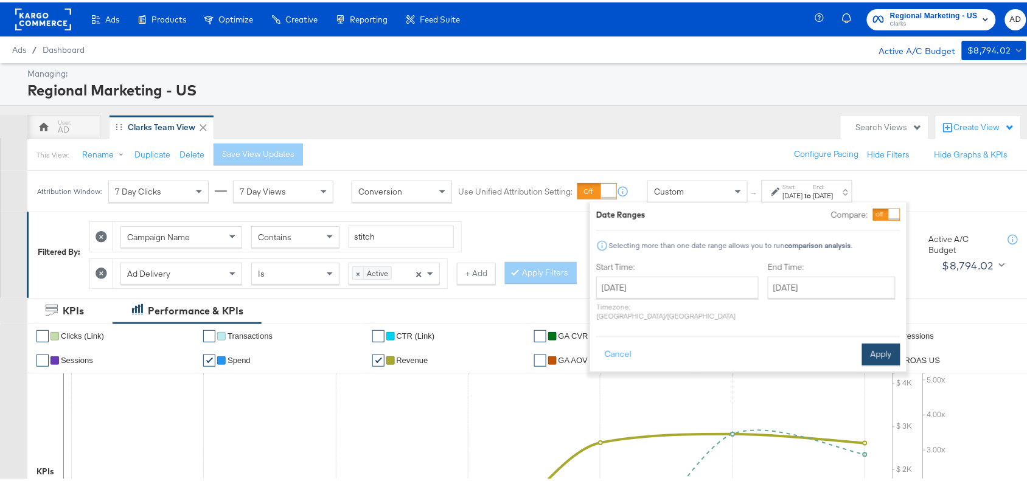
click at [883, 345] on button "Apply" at bounding box center [882, 352] width 38 height 22
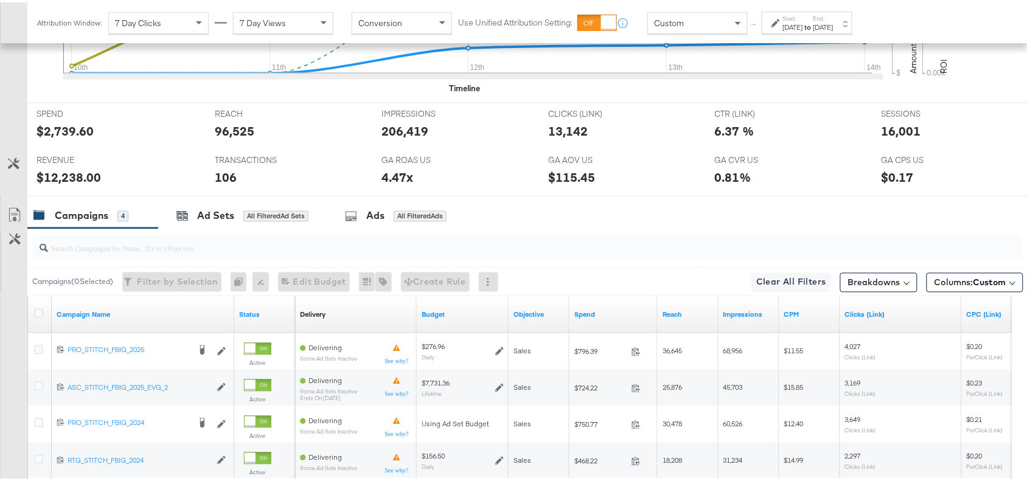
scroll to position [607, 0]
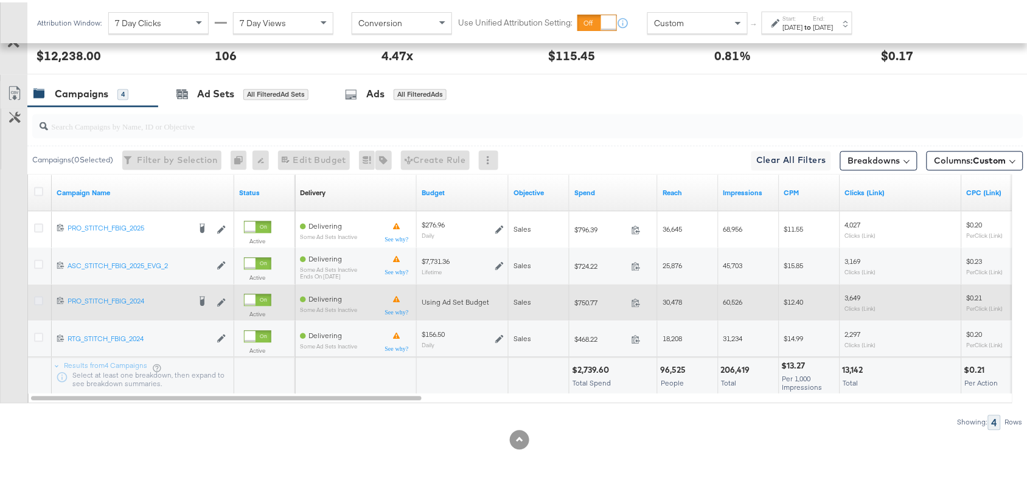
click at [38, 299] on icon at bounding box center [38, 299] width 9 height 9
click at [0, 0] on input "checkbox" at bounding box center [0, 0] width 0 height 0
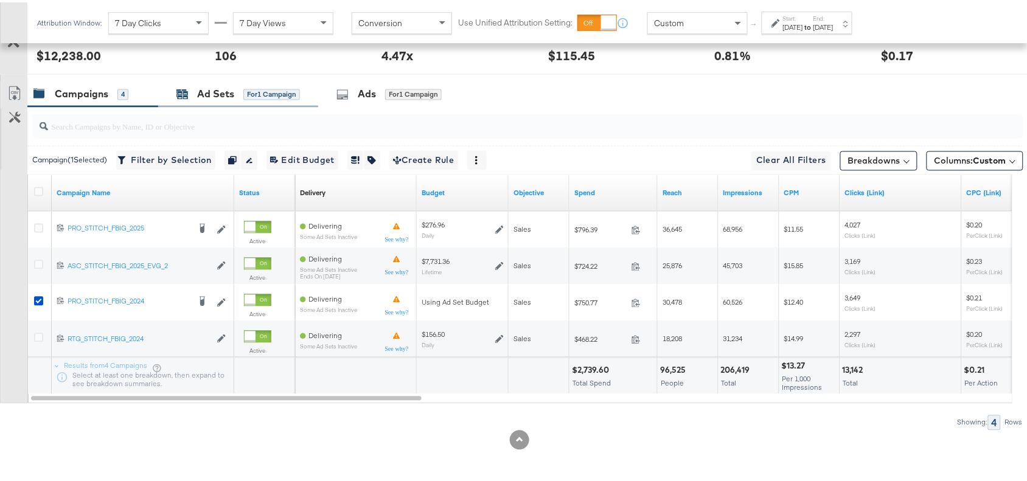
click at [217, 90] on div "Ad Sets" at bounding box center [215, 92] width 37 height 14
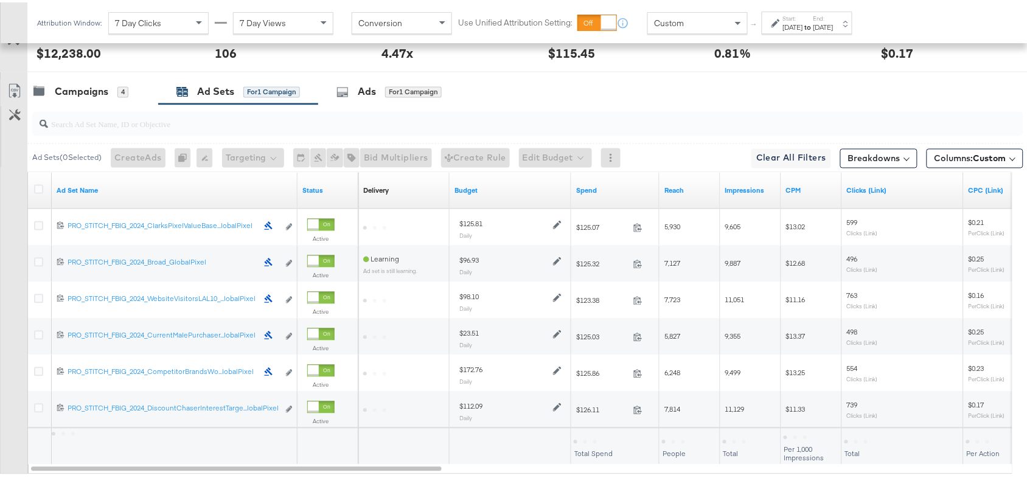
scroll to position [680, 0]
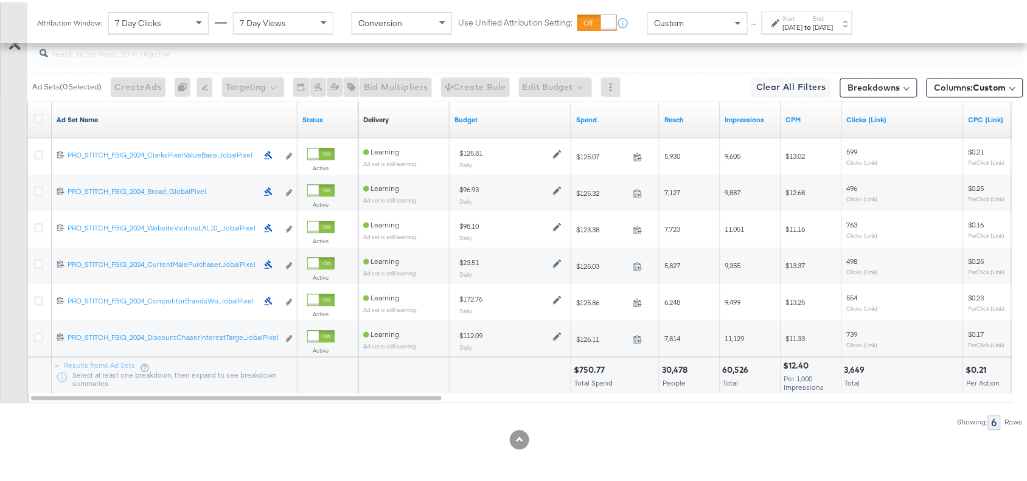
click at [104, 121] on link "Ad Set Name" at bounding box center [175, 118] width 236 height 10
click at [104, 121] on link "Ad Set Name ↓" at bounding box center [175, 118] width 236 height 10
click at [609, 436] on div at bounding box center [519, 438] width 1039 height 19
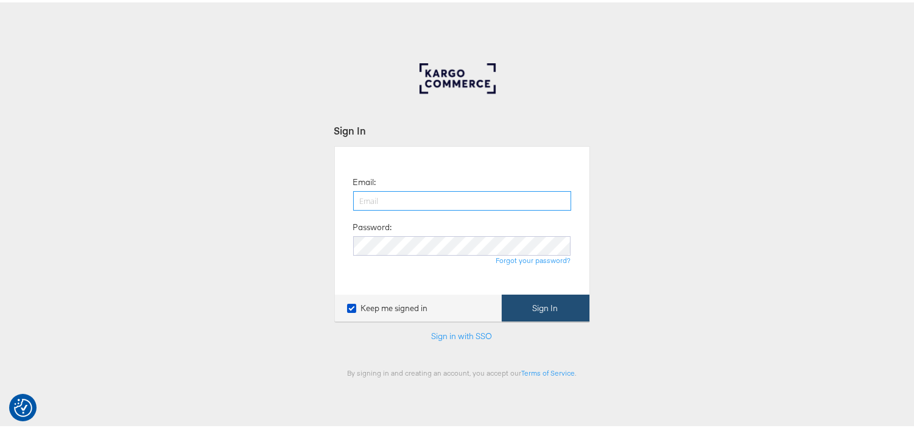
type input "[EMAIL_ADDRESS][PERSON_NAME][DOMAIN_NAME]"
click at [544, 313] on button "Sign In" at bounding box center [546, 305] width 88 height 27
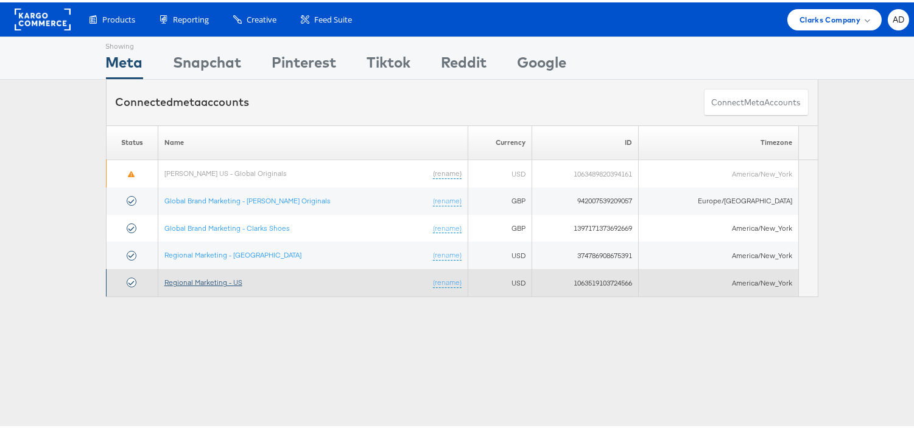
click at [212, 277] on link "Regional Marketing - US" at bounding box center [203, 279] width 78 height 9
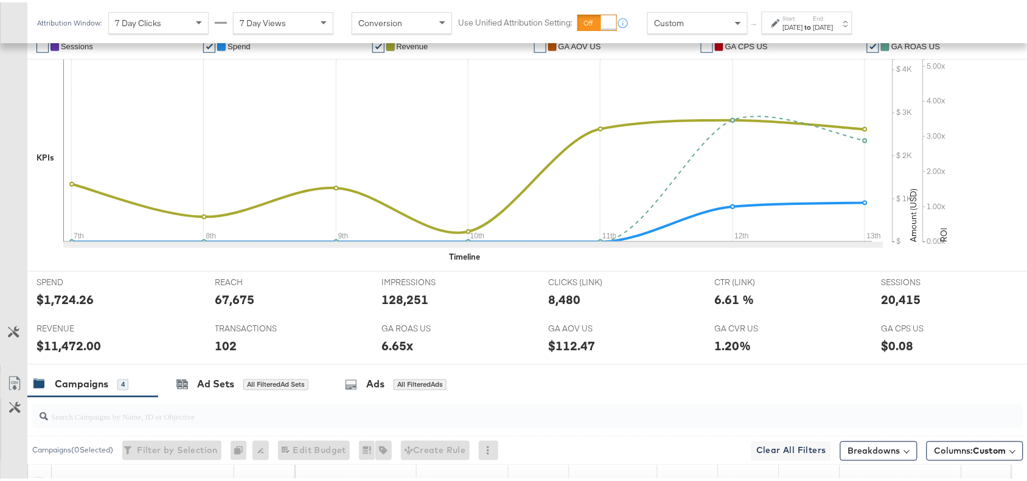
scroll to position [607, 0]
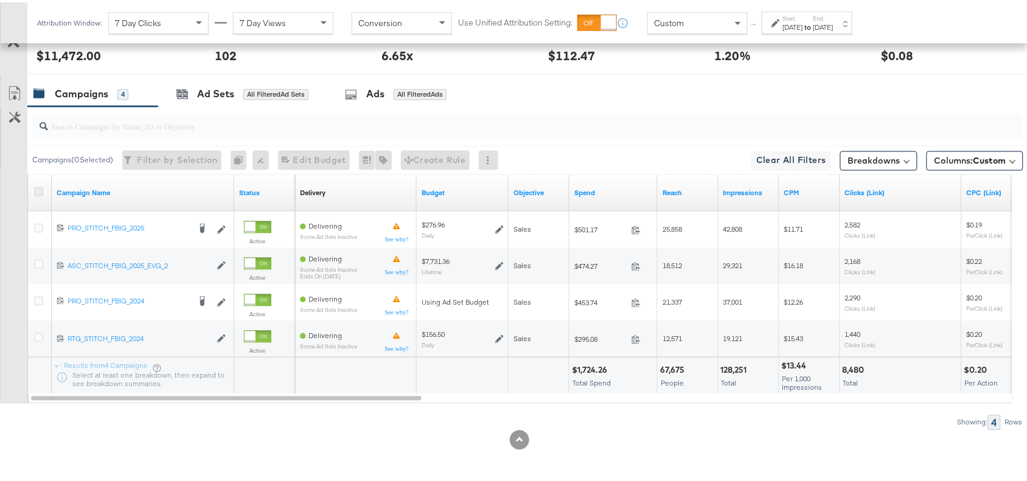
click at [37, 190] on icon at bounding box center [38, 189] width 9 height 9
click at [0, 0] on input "checkbox" at bounding box center [0, 0] width 0 height 0
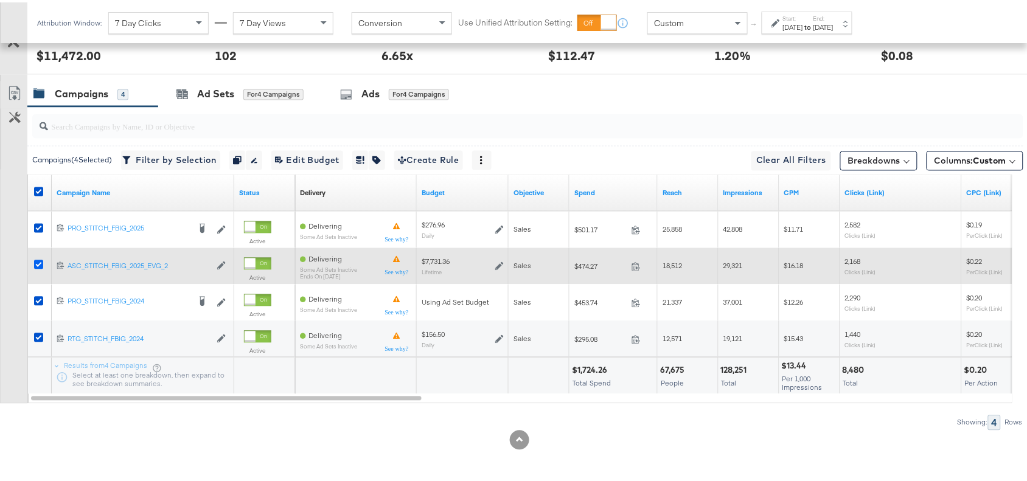
click at [35, 262] on icon at bounding box center [38, 262] width 9 height 9
click at [0, 0] on input "checkbox" at bounding box center [0, 0] width 0 height 0
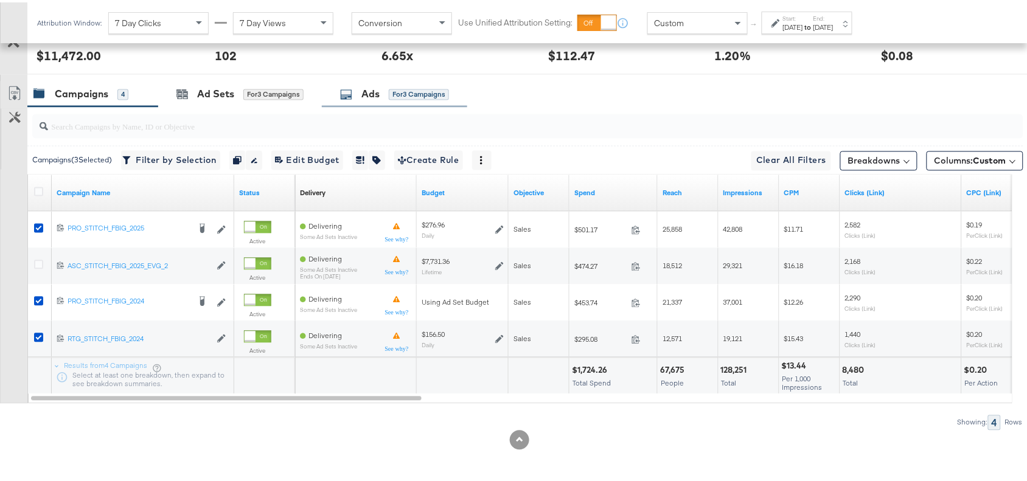
click at [367, 87] on div "Ads" at bounding box center [371, 92] width 18 height 14
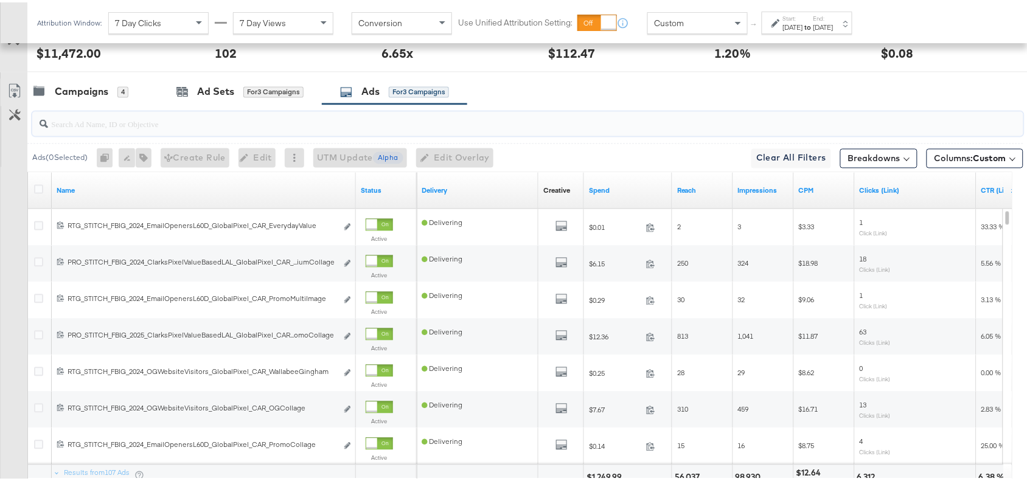
click at [120, 126] on input "search" at bounding box center [491, 117] width 886 height 24
paste input "NewArrivalsCollageSS25"
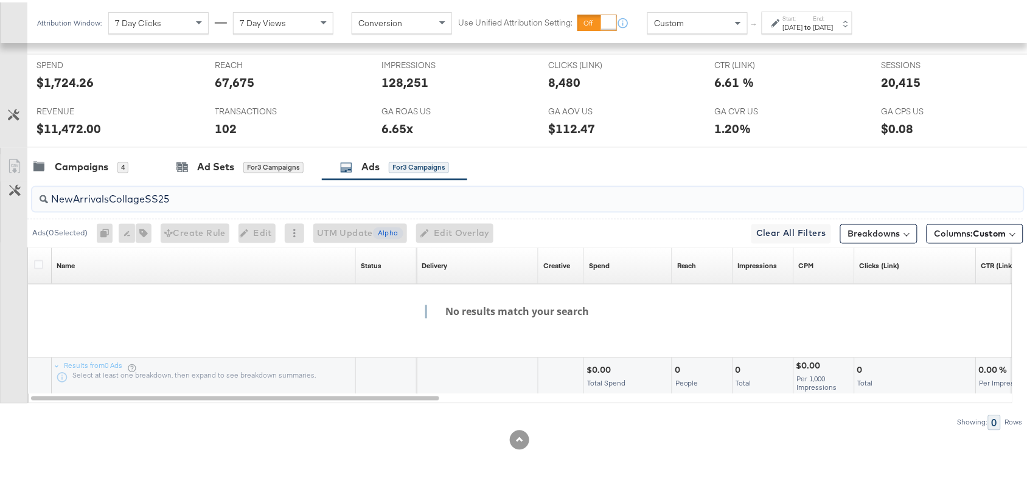
click at [186, 195] on input "NewArrivalsCollageSS25" at bounding box center [491, 193] width 886 height 24
paste input "SolevanaColours"
type input "SolevanaColours"
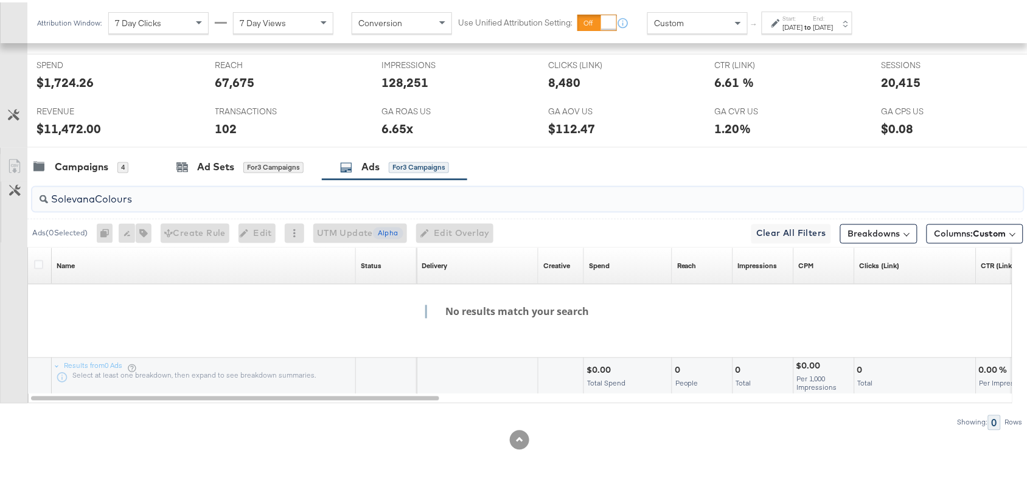
click at [159, 195] on input "SolevanaColours" at bounding box center [491, 193] width 886 height 24
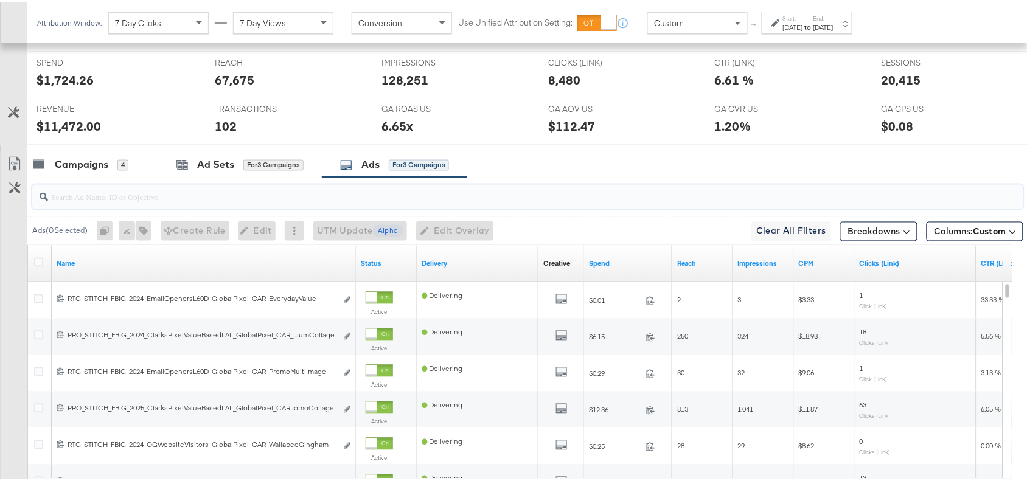
scroll to position [607, 0]
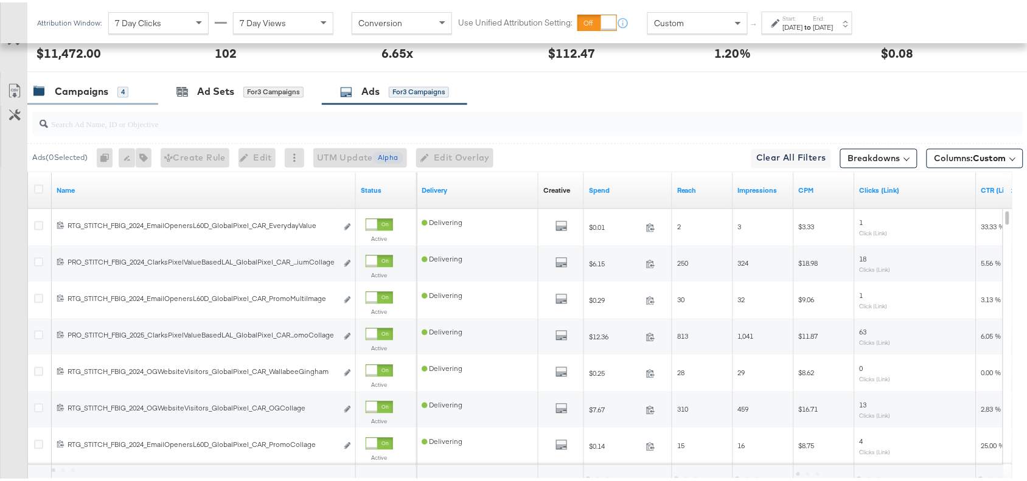
click at [75, 93] on div "Campaigns" at bounding box center [82, 90] width 54 height 14
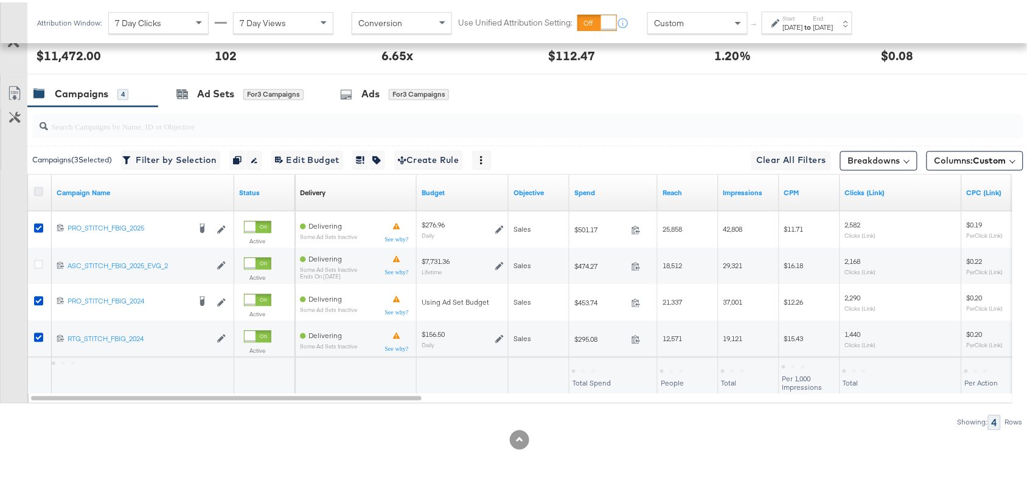
click at [37, 190] on icon at bounding box center [38, 189] width 9 height 9
click at [0, 0] on input "checkbox" at bounding box center [0, 0] width 0 height 0
click at [37, 190] on icon at bounding box center [38, 189] width 9 height 9
click at [0, 0] on input "checkbox" at bounding box center [0, 0] width 0 height 0
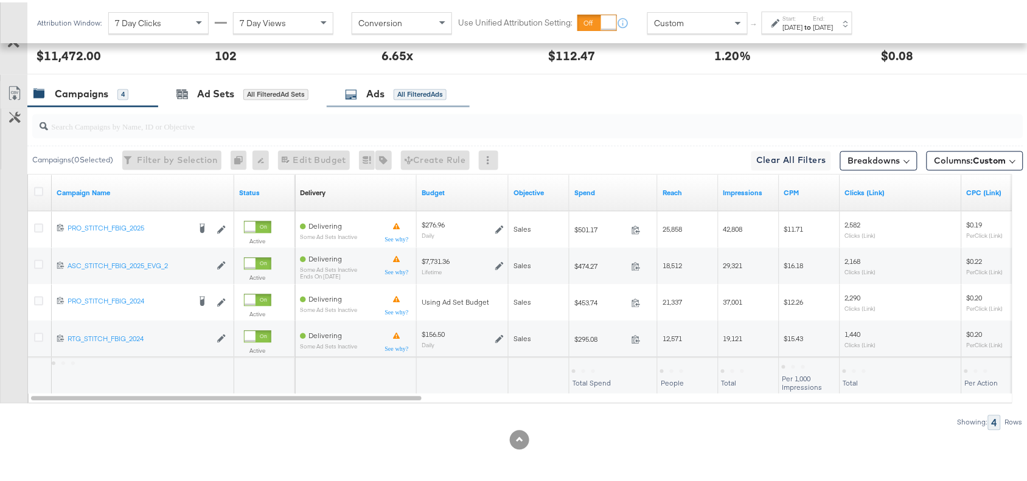
click at [360, 99] on div "Ads All Filtered Ads" at bounding box center [398, 92] width 143 height 26
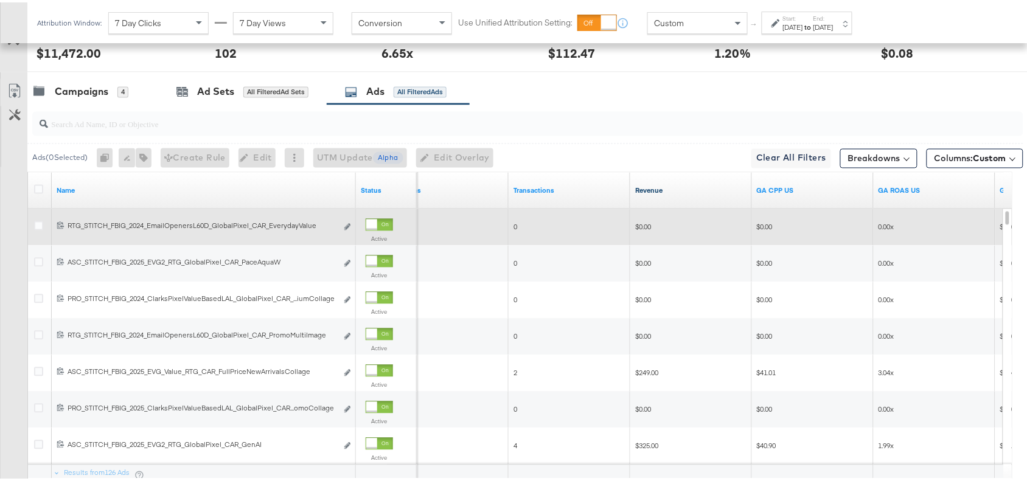
click at [670, 194] on link "Revenue" at bounding box center [691, 189] width 112 height 10
click at [670, 194] on link "Revenue ↓" at bounding box center [691, 189] width 112 height 10
click at [670, 194] on link "Revenue ↑" at bounding box center [691, 189] width 112 height 10
